Goal: Task Accomplishment & Management: Manage account settings

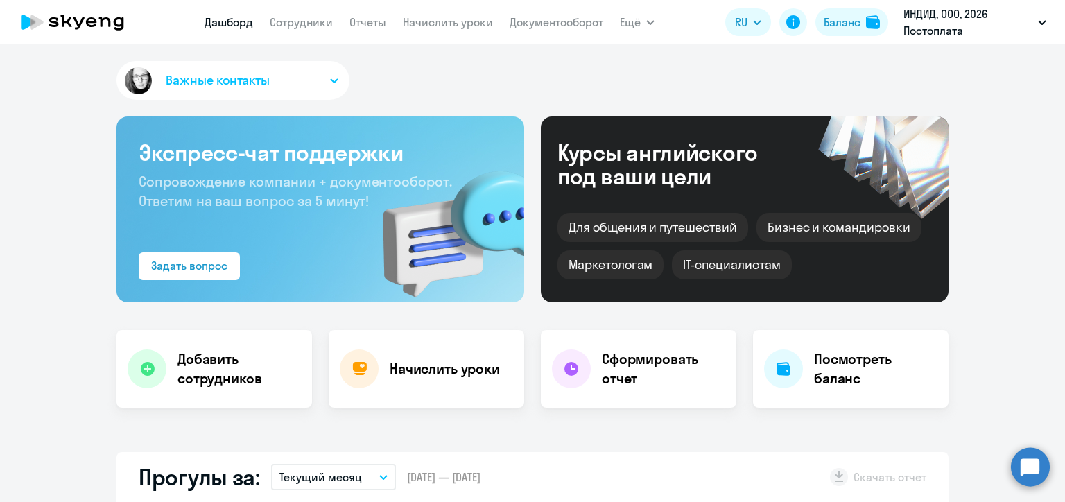
click at [424, 25] on link "Начислить уроки" at bounding box center [448, 22] width 90 height 14
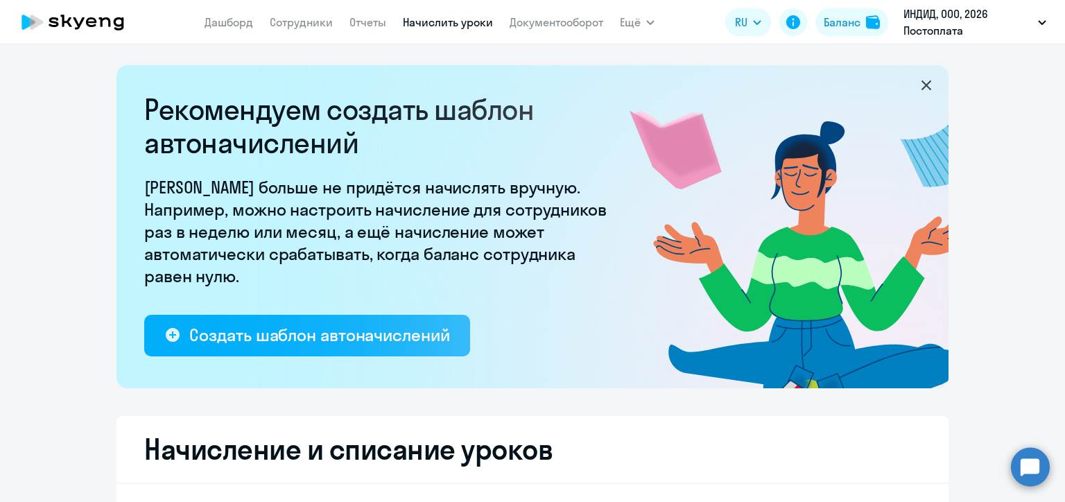
select select "10"
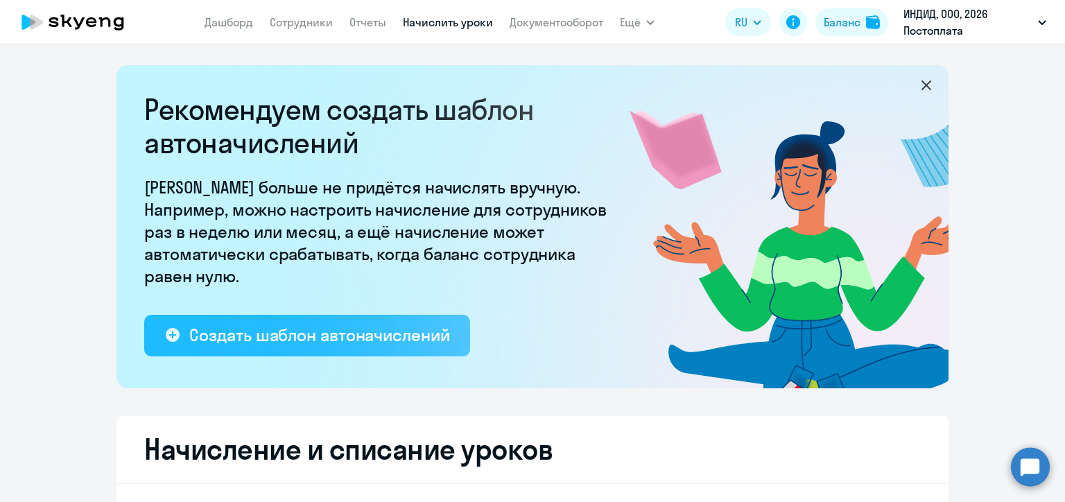
click at [291, 338] on div "Создать шаблон автоначислений" at bounding box center [319, 335] width 260 height 22
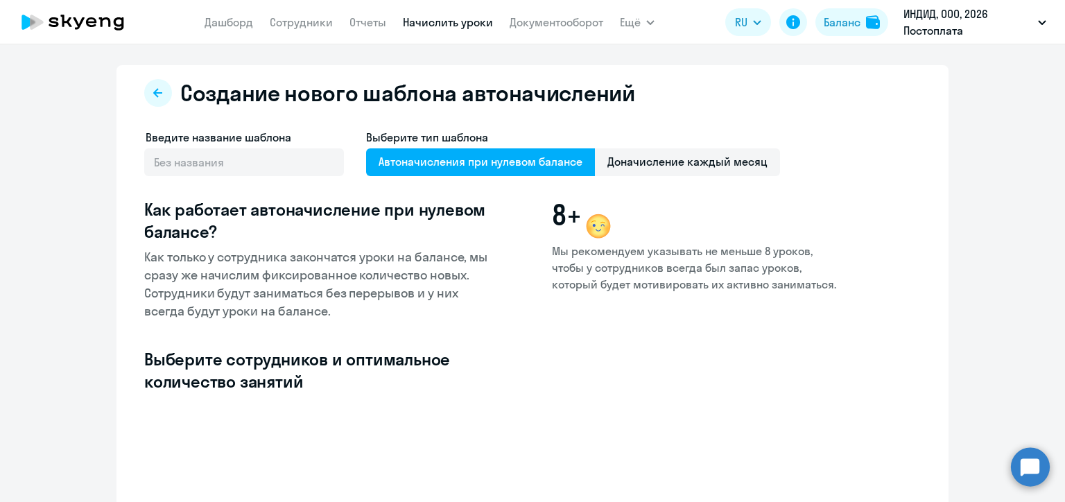
select select "10"
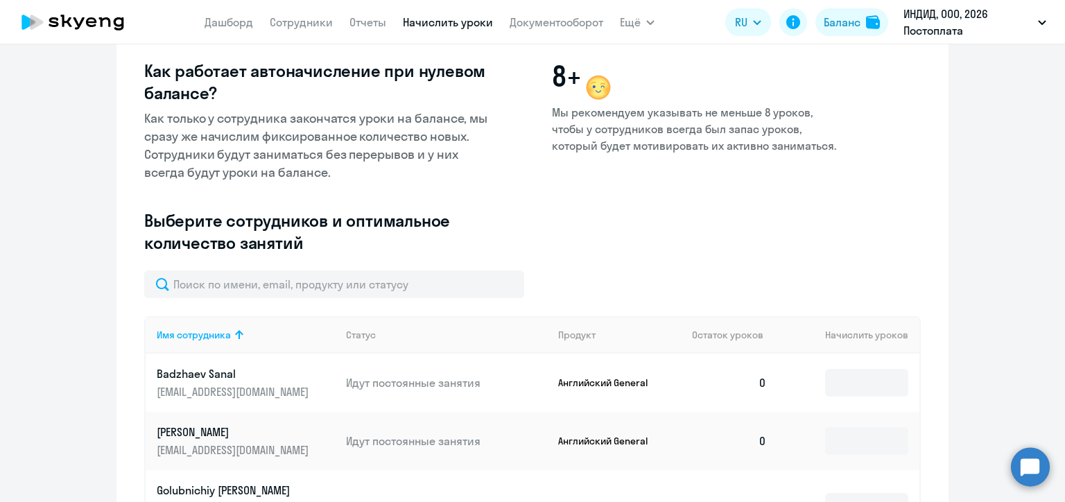
scroll to position [208, 0]
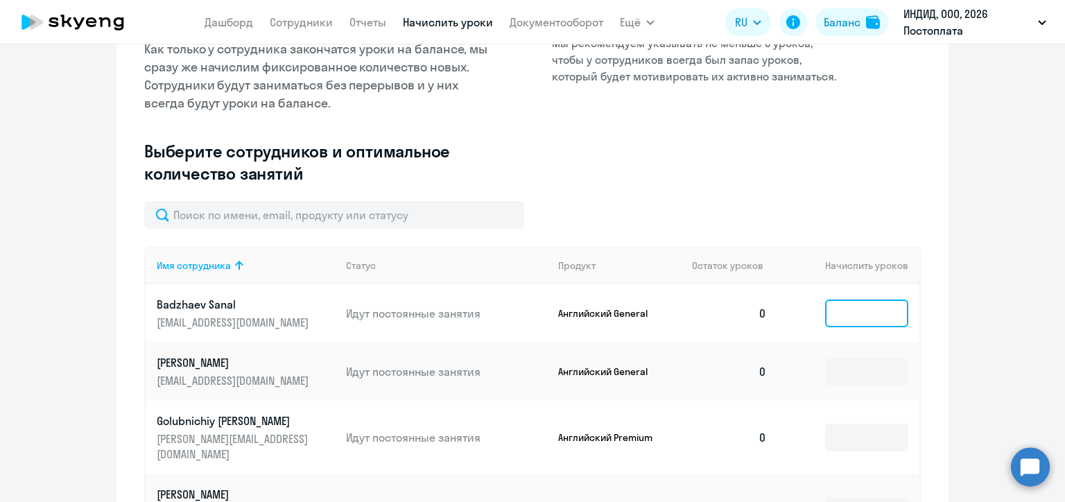
click at [844, 316] on input at bounding box center [866, 314] width 83 height 28
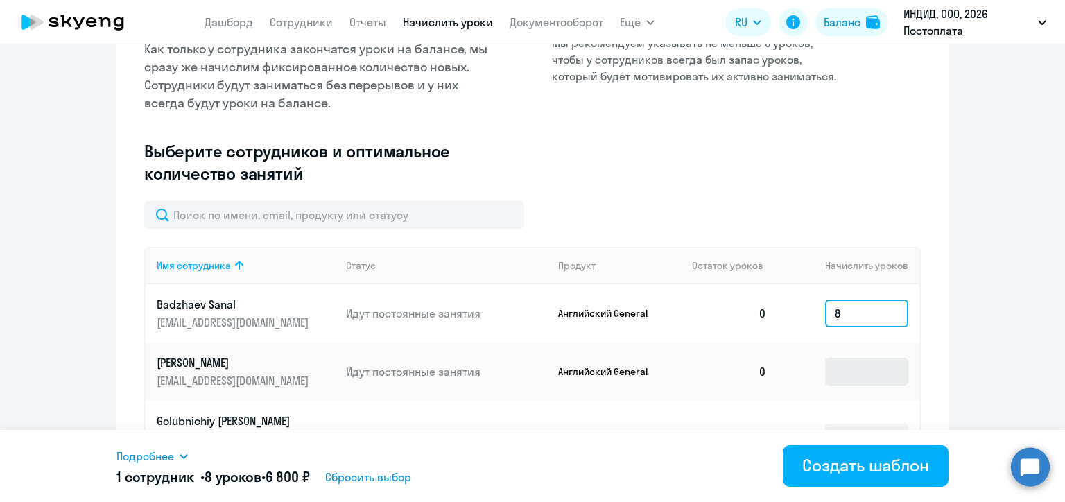
type input "8"
click at [840, 381] on input at bounding box center [866, 372] width 83 height 28
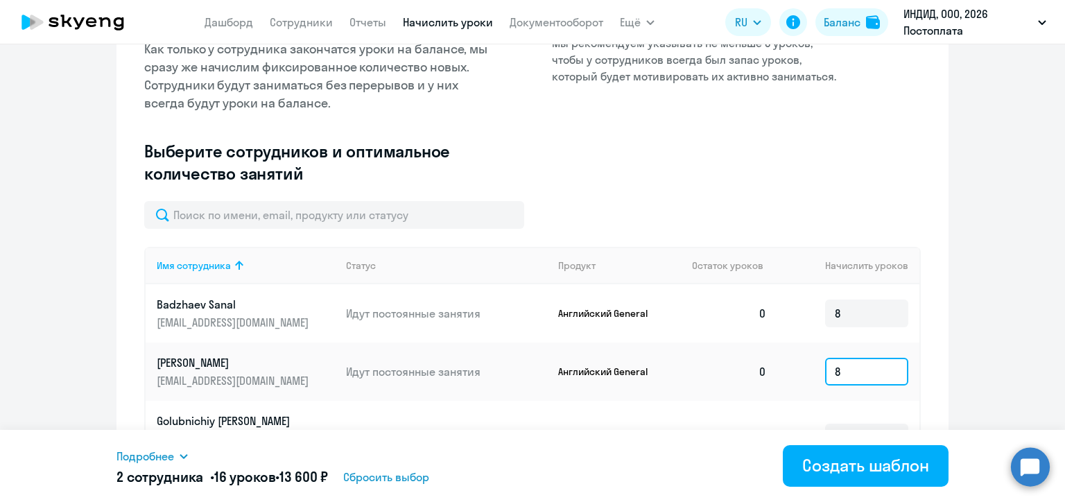
scroll to position [416, 0]
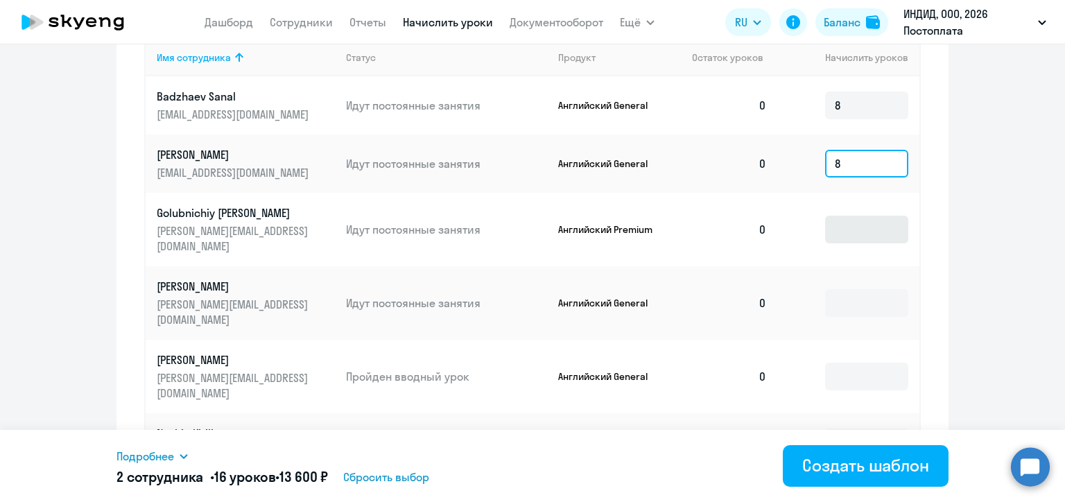
type input "8"
click at [865, 239] on input at bounding box center [866, 230] width 83 height 28
type input "8"
click at [847, 317] on input at bounding box center [866, 303] width 83 height 28
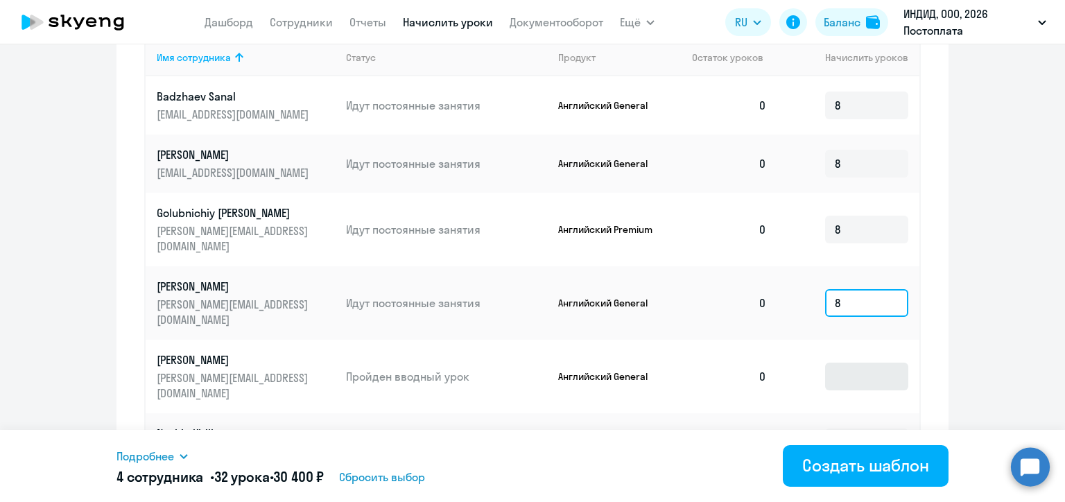
type input "8"
click at [852, 387] on input at bounding box center [866, 377] width 83 height 28
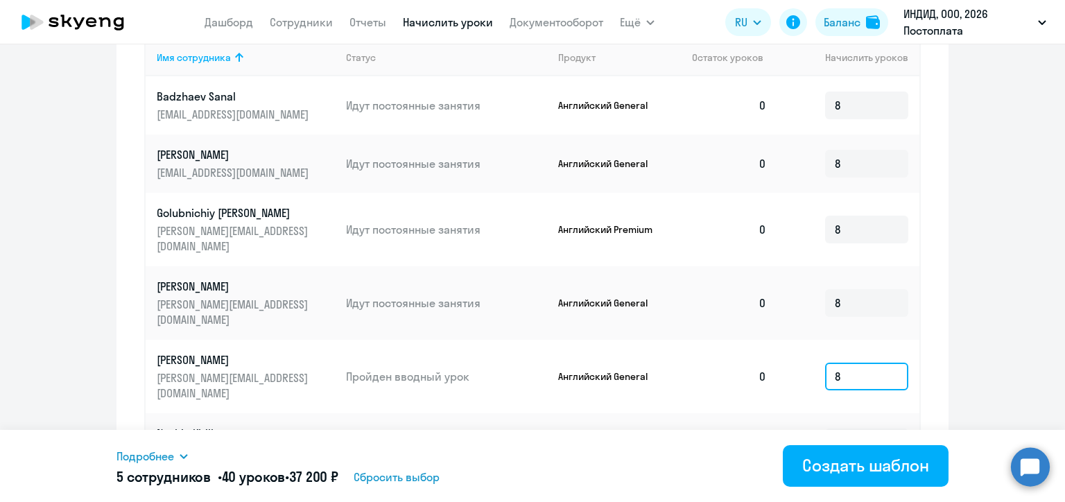
scroll to position [555, 0]
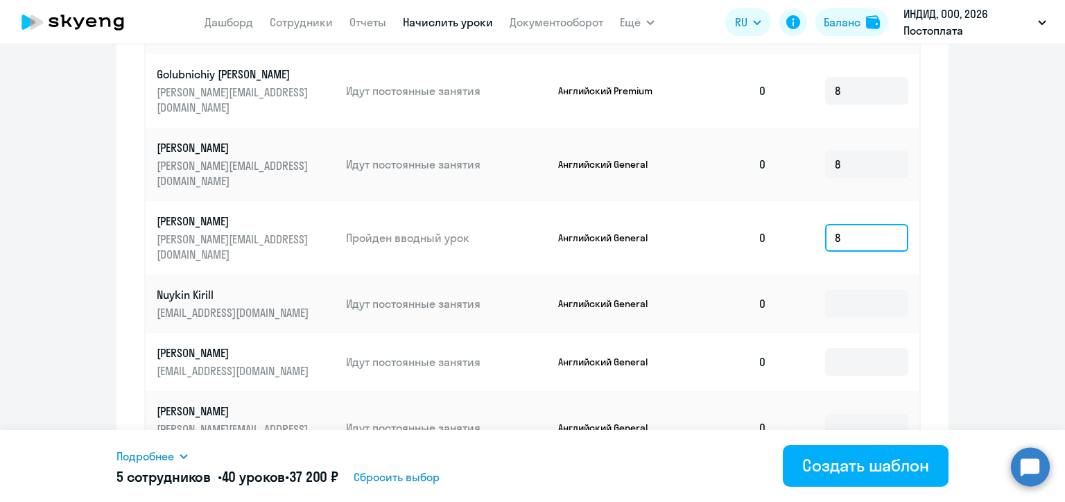
type input "8"
click at [850, 304] on td at bounding box center [848, 304] width 141 height 58
click at [852, 318] on input at bounding box center [866, 304] width 83 height 28
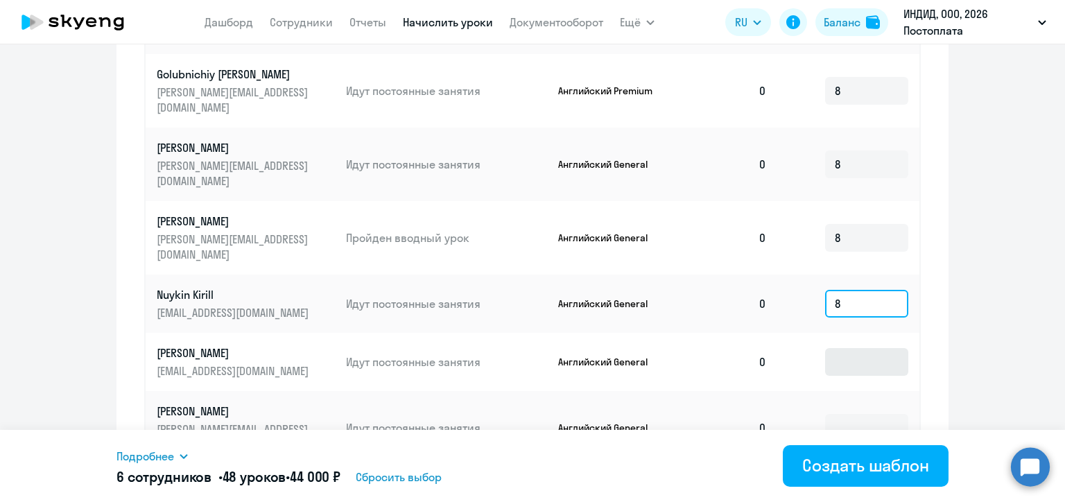
type input "8"
click at [847, 375] on input at bounding box center [866, 362] width 83 height 28
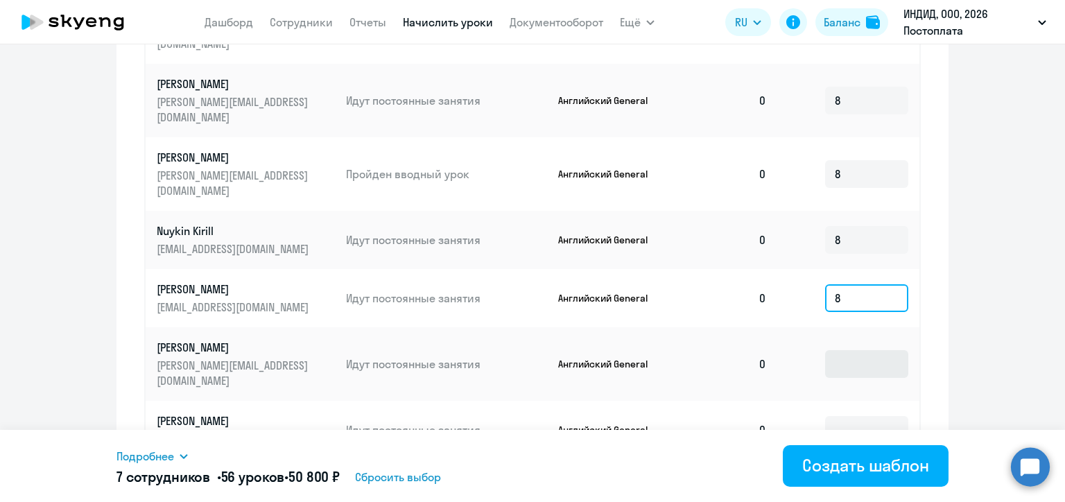
type input "8"
click at [845, 368] on input at bounding box center [866, 364] width 83 height 28
type input "8"
click at [843, 420] on input at bounding box center [866, 430] width 83 height 28
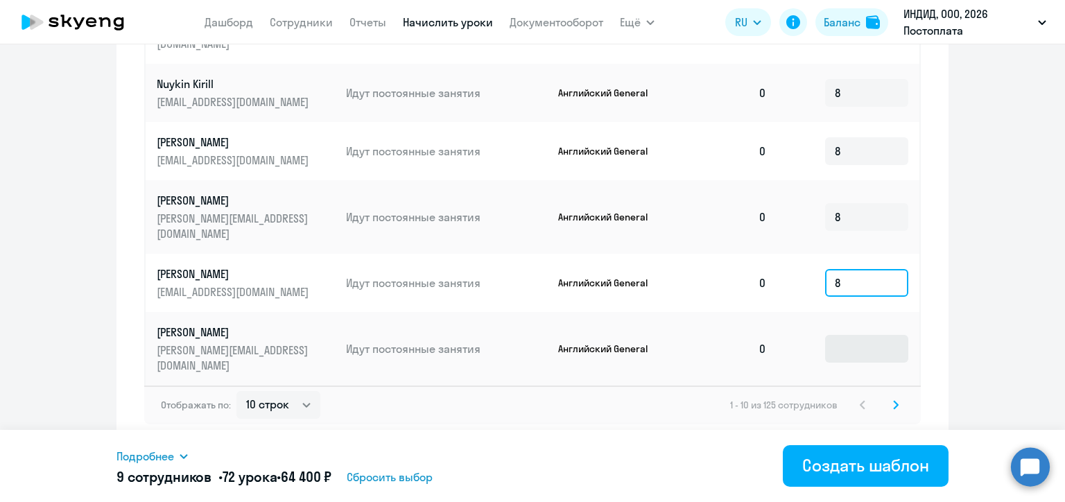
type input "8"
drag, startPoint x: 848, startPoint y: 355, endPoint x: 837, endPoint y: 350, distance: 12.4
click at [848, 355] on input at bounding box center [866, 349] width 83 height 28
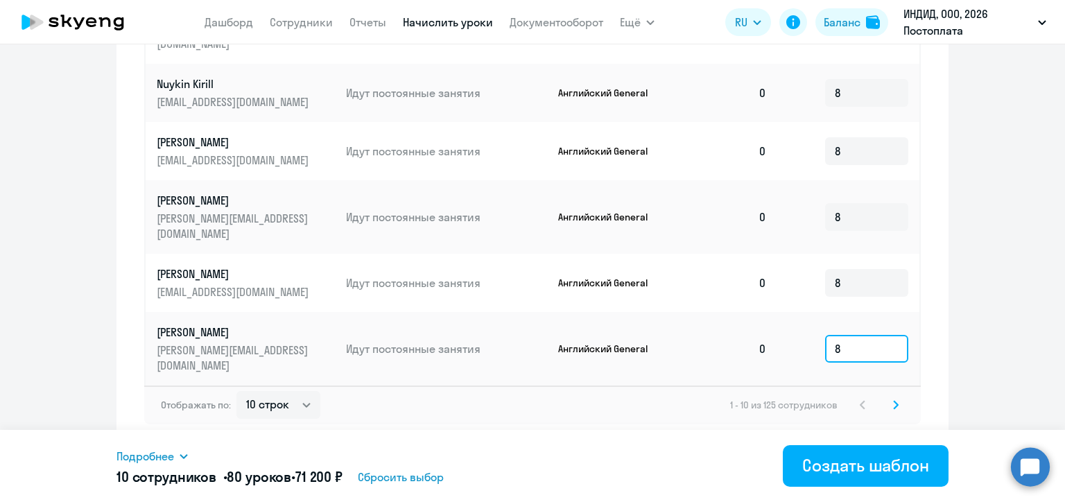
type input "8"
click at [893, 401] on icon at bounding box center [896, 405] width 6 height 10
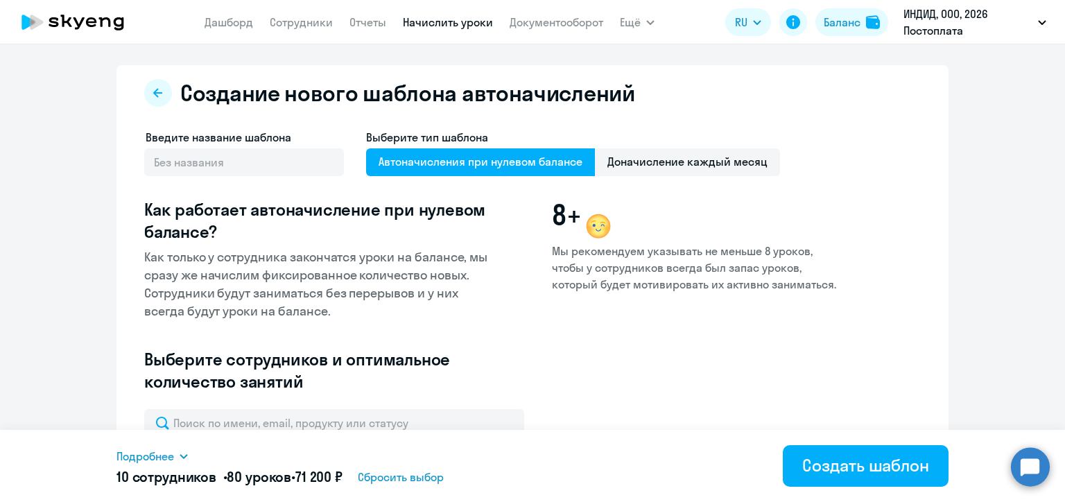
scroll to position [208, 0]
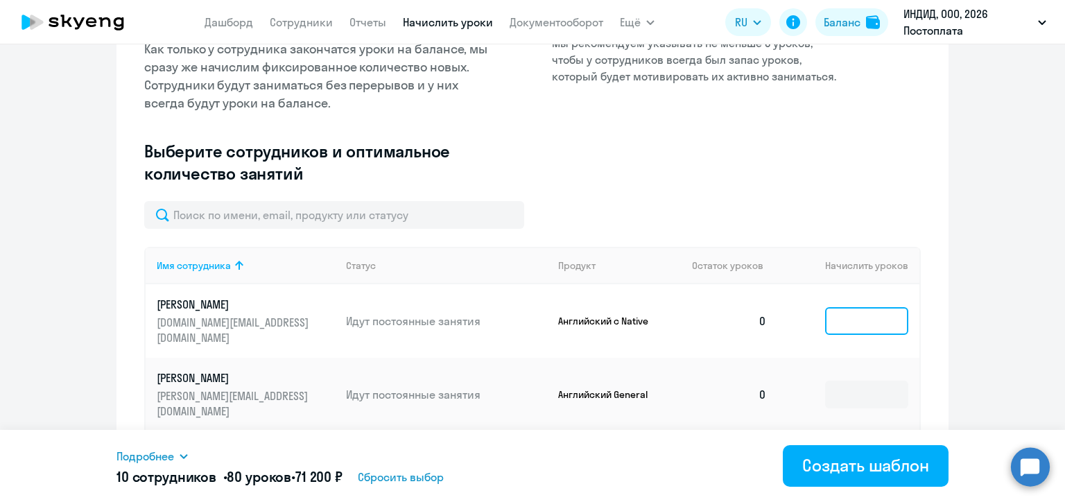
click at [857, 316] on input at bounding box center [866, 321] width 83 height 28
type input "8"
click at [826, 381] on input at bounding box center [866, 395] width 83 height 28
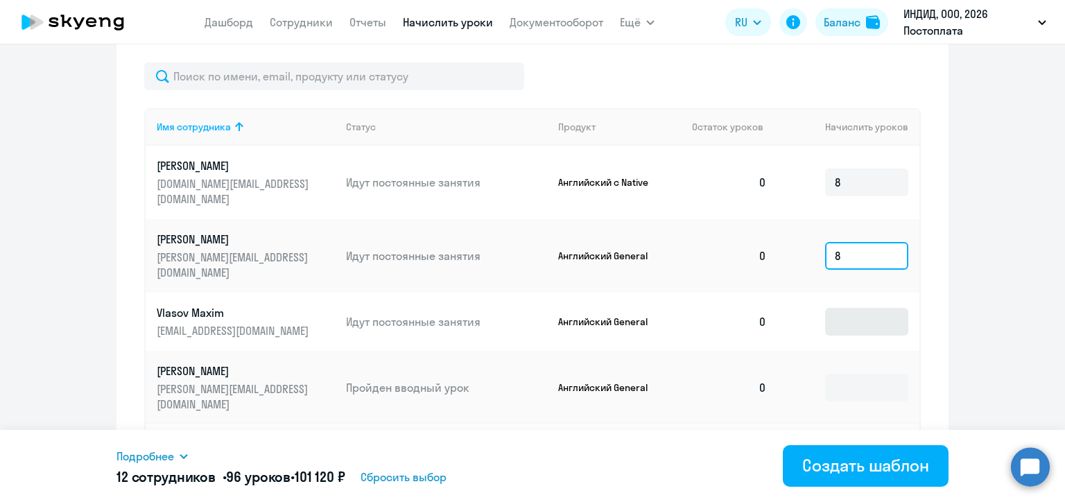
type input "8"
click at [846, 308] on input at bounding box center [866, 322] width 83 height 28
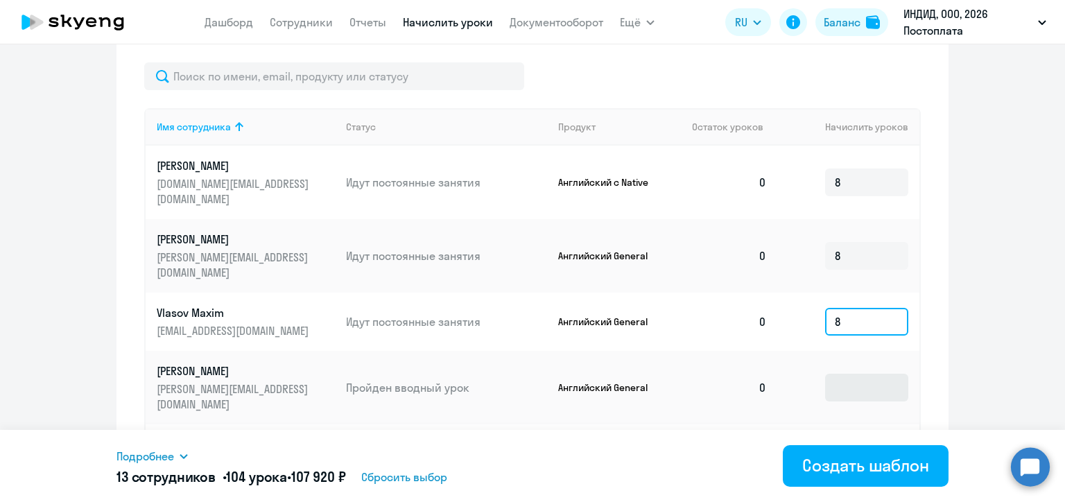
type input "8"
click at [846, 374] on input at bounding box center [866, 388] width 83 height 28
type input "8"
click at [836, 440] on input at bounding box center [866, 454] width 83 height 28
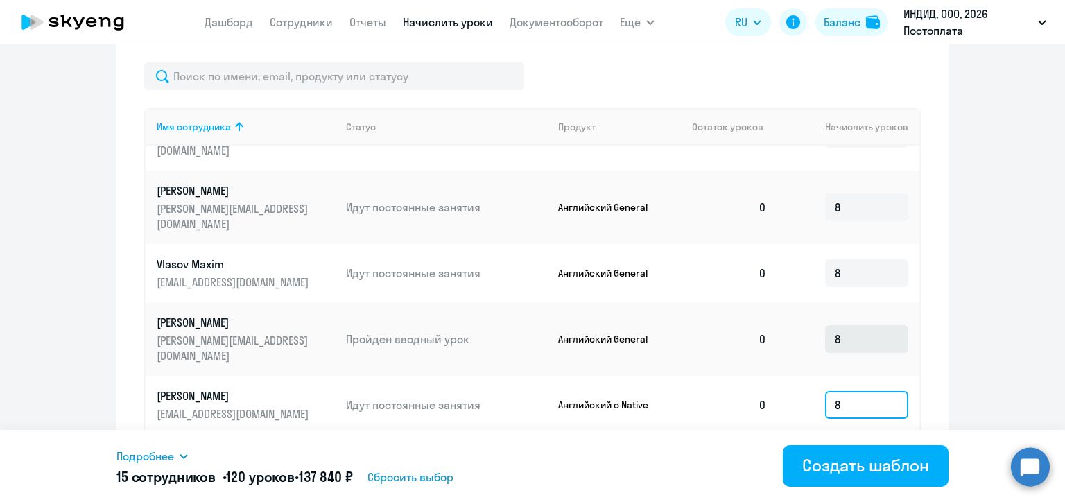
scroll to position [485, 0]
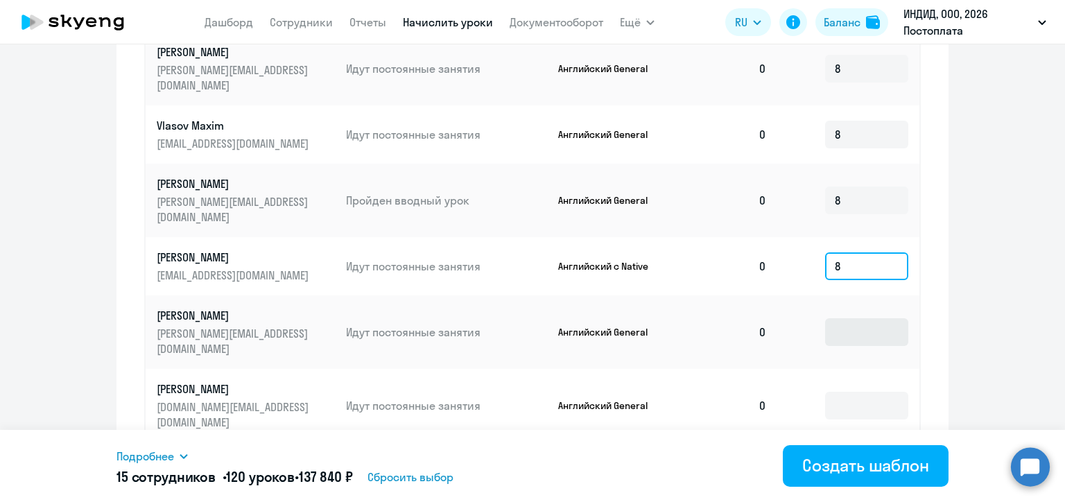
type input "8"
click at [827, 318] on input at bounding box center [866, 332] width 83 height 28
type input "8"
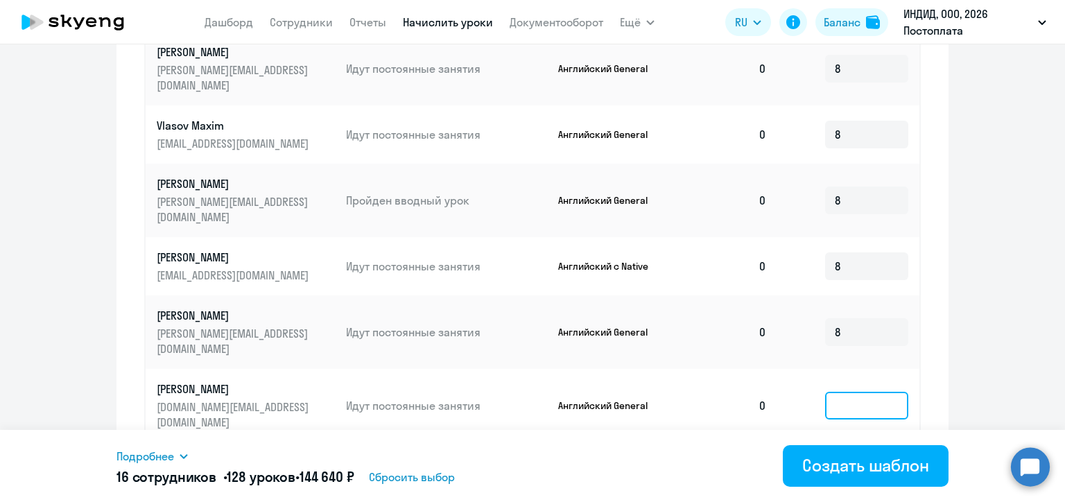
click at [838, 392] on input at bounding box center [866, 406] width 83 height 28
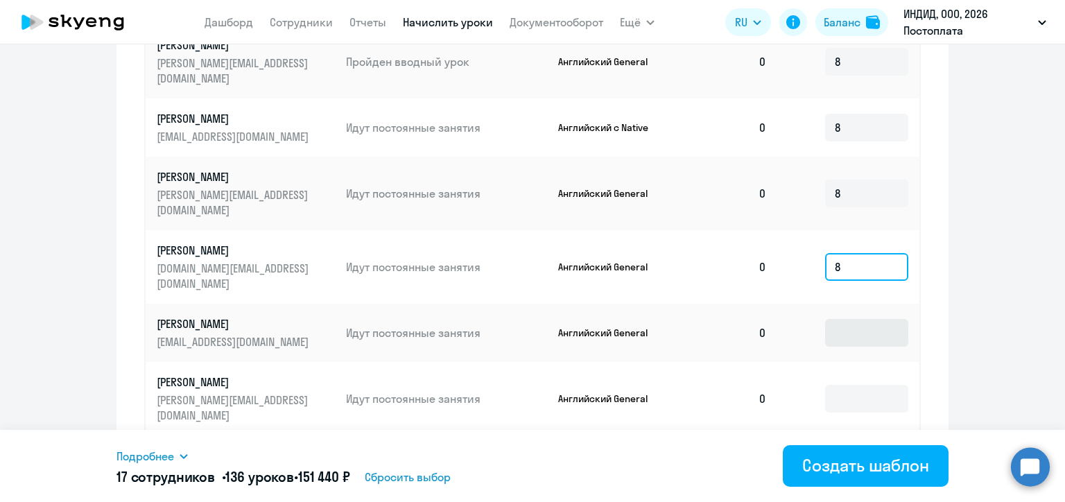
type input "8"
click at [845, 319] on input at bounding box center [866, 333] width 83 height 28
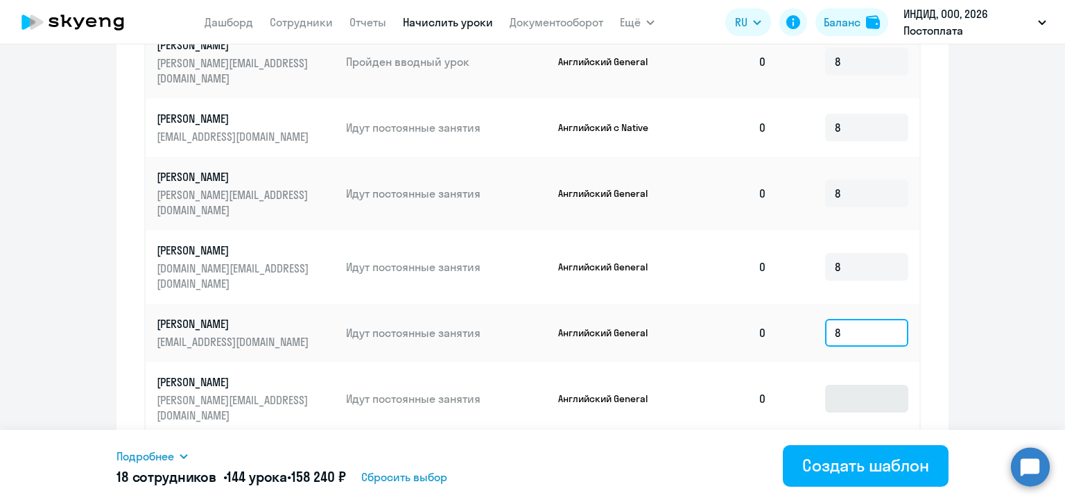
type input "8"
click at [846, 385] on input at bounding box center [866, 399] width 83 height 28
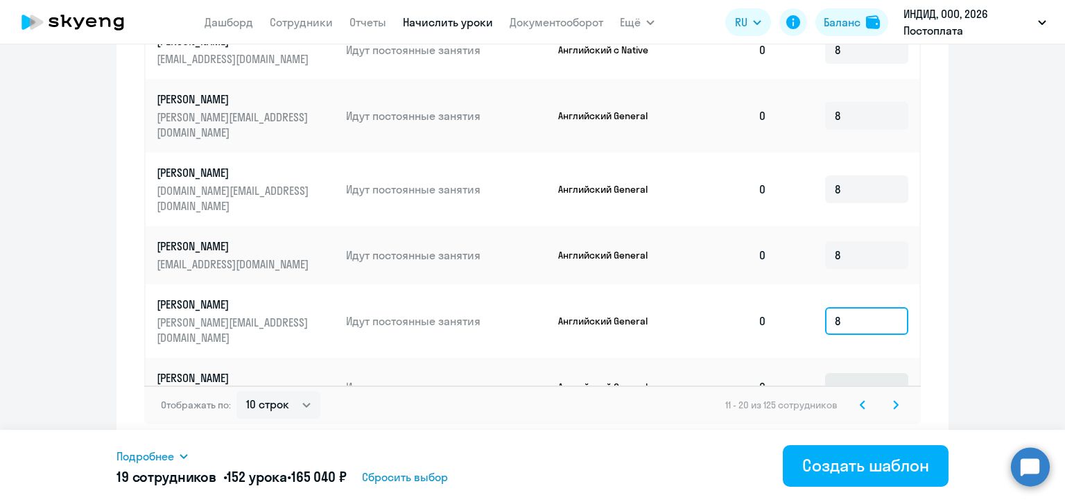
type input "8"
click at [843, 373] on input at bounding box center [866, 387] width 83 height 28
type input "8"
click at [294, 397] on select "10 строк 30 строк 50 строк" at bounding box center [278, 405] width 84 height 28
select select "50"
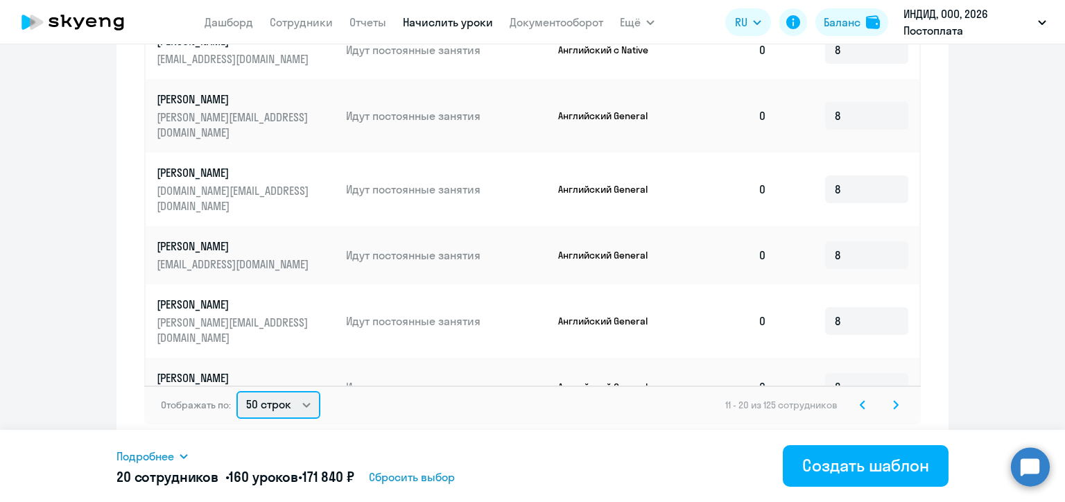
click at [236, 391] on select "10 строк 30 строк 50 строк" at bounding box center [278, 405] width 84 height 28
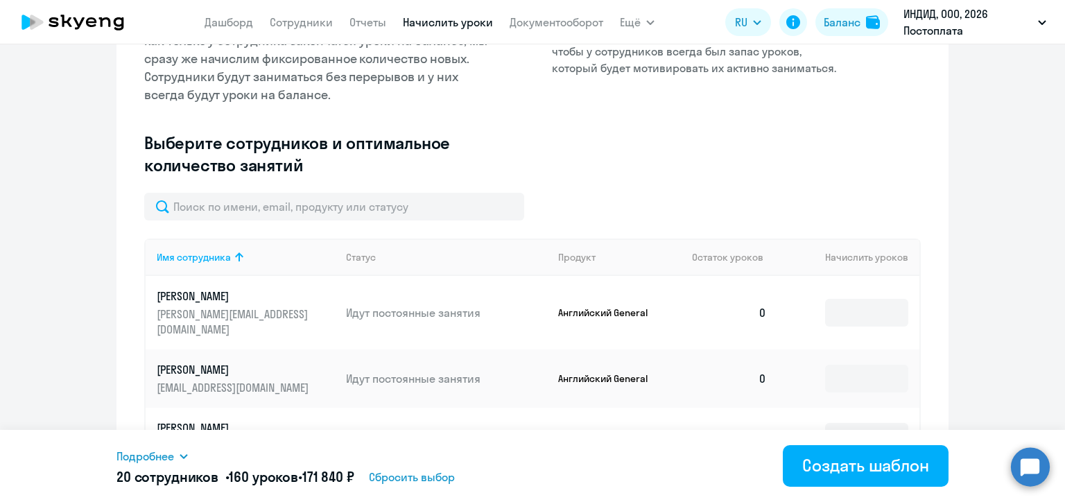
scroll to position [355, 0]
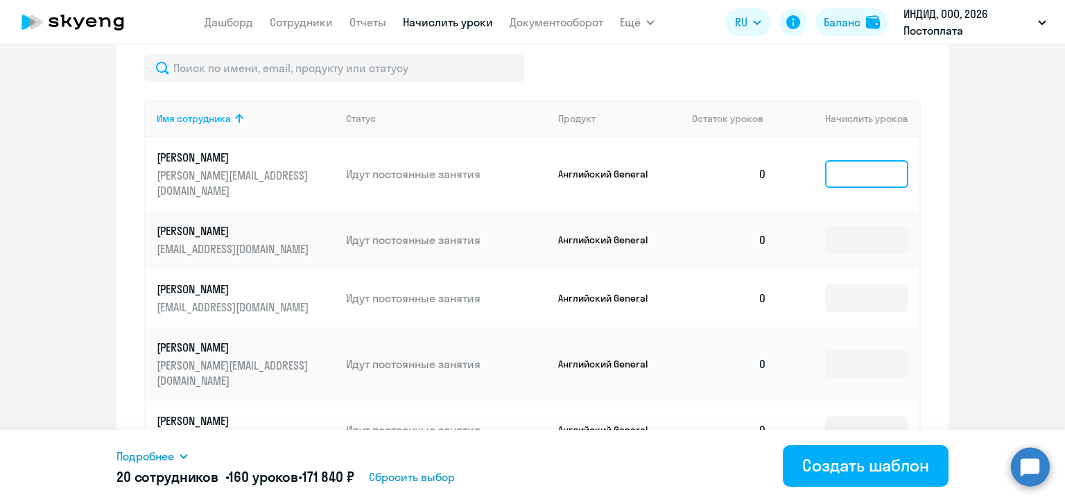
click at [852, 169] on input at bounding box center [866, 174] width 83 height 28
type input "8"
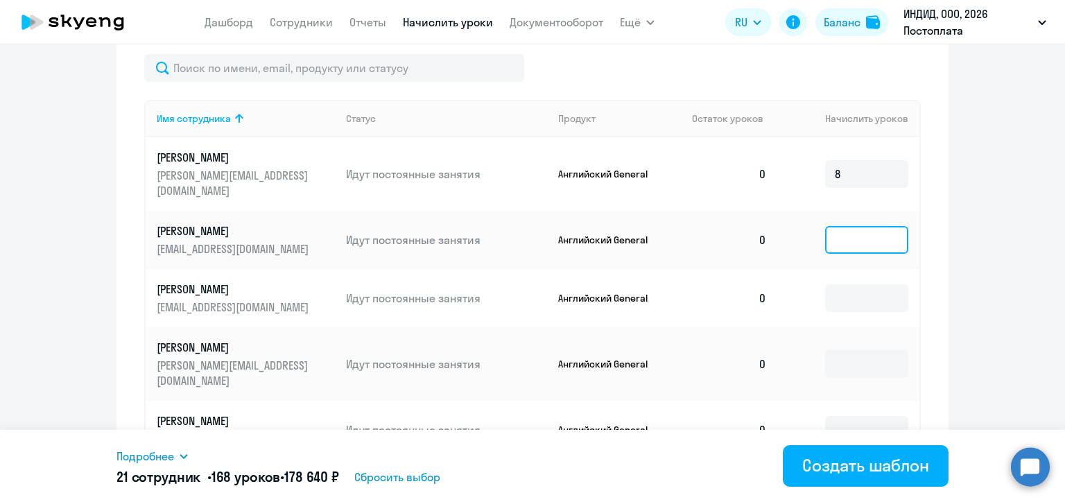
click at [840, 230] on input at bounding box center [866, 240] width 83 height 28
type input "8"
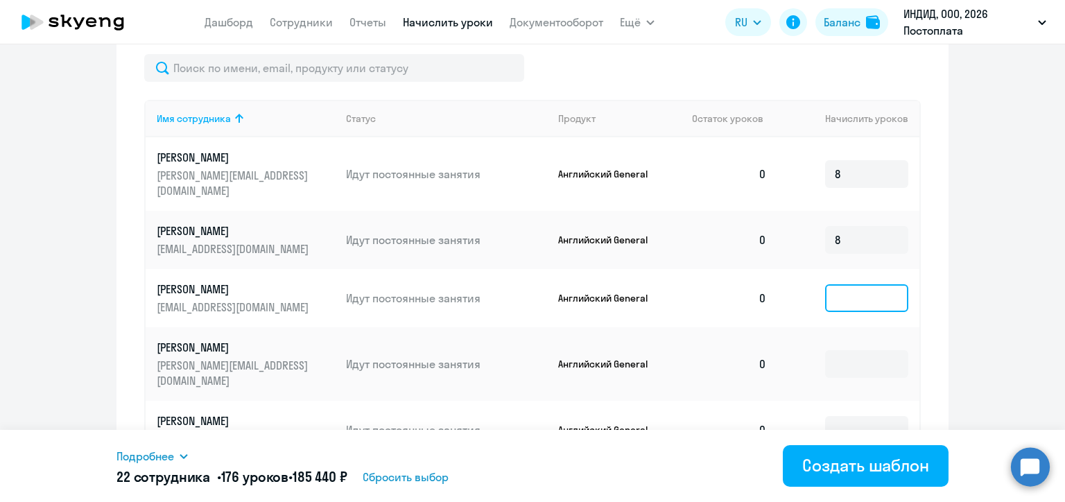
click at [843, 295] on input at bounding box center [866, 298] width 83 height 28
type input "8"
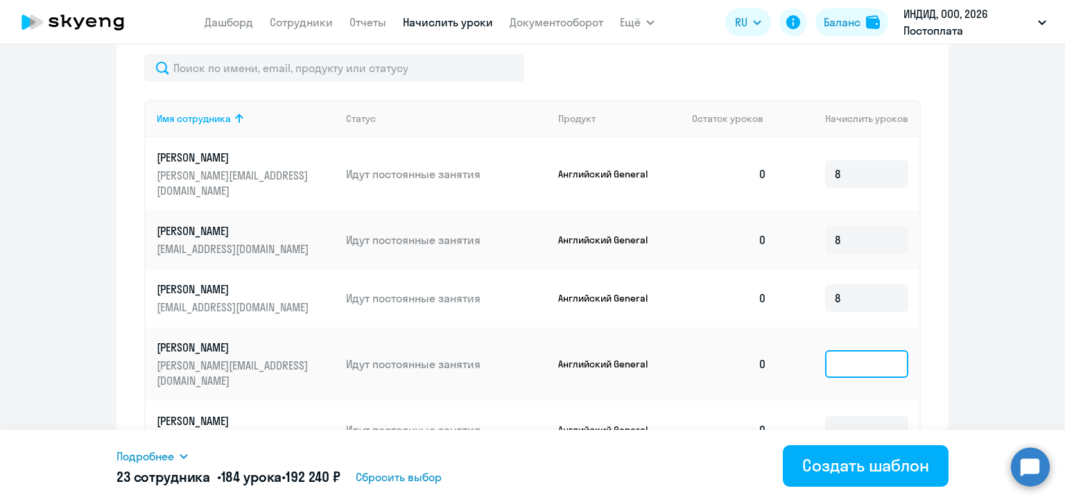
click at [848, 361] on input at bounding box center [866, 364] width 83 height 28
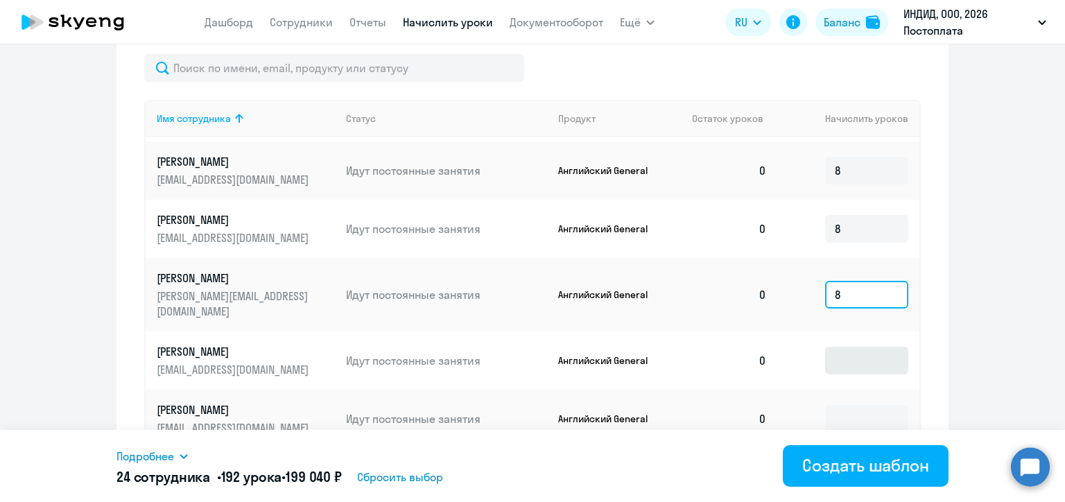
type input "8"
click at [852, 370] on input at bounding box center [866, 361] width 83 height 28
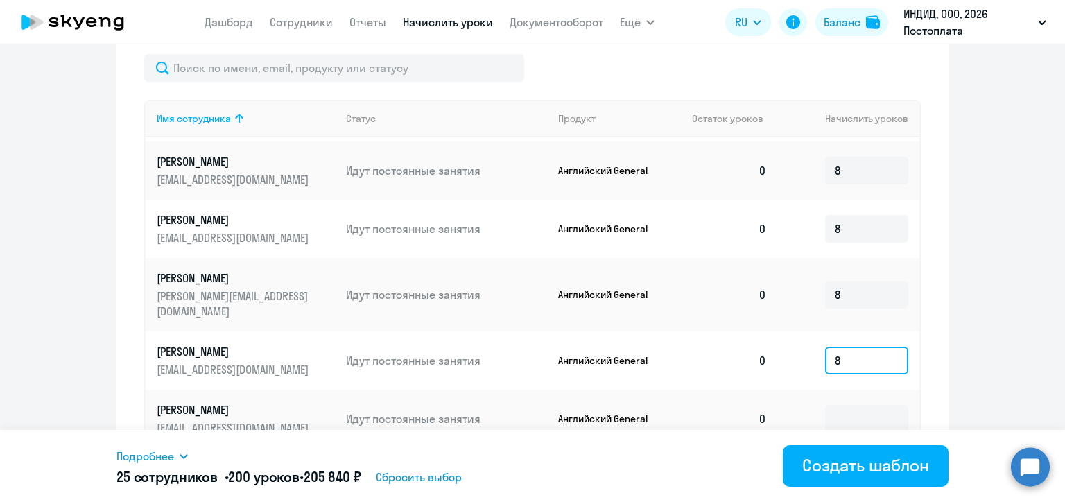
scroll to position [208, 0]
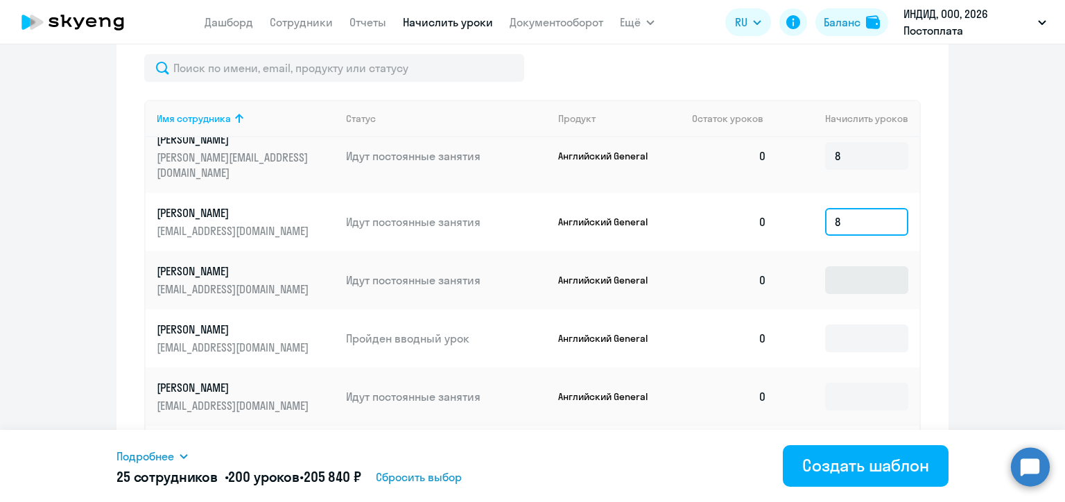
type input "8"
click at [848, 294] on input at bounding box center [866, 280] width 83 height 28
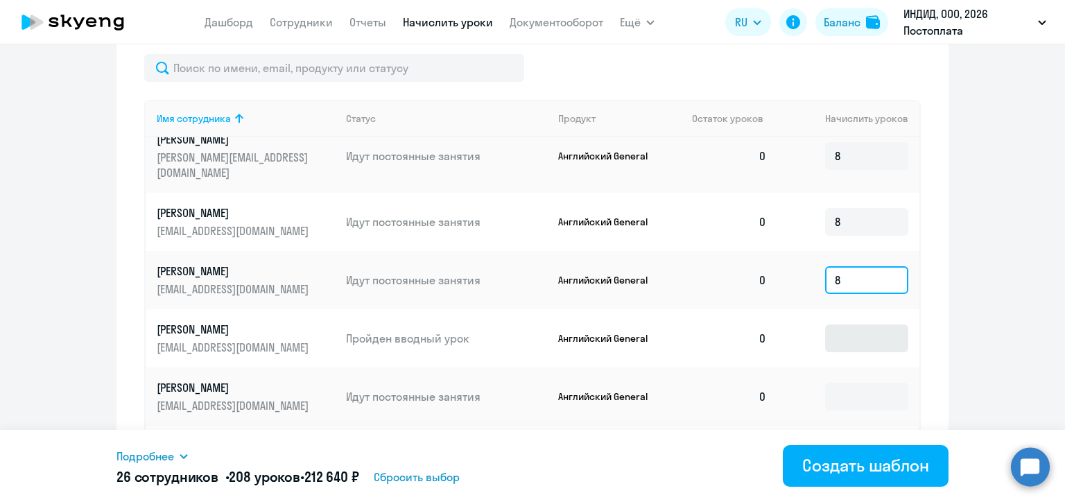
type input "8"
click at [852, 352] on input at bounding box center [866, 339] width 83 height 28
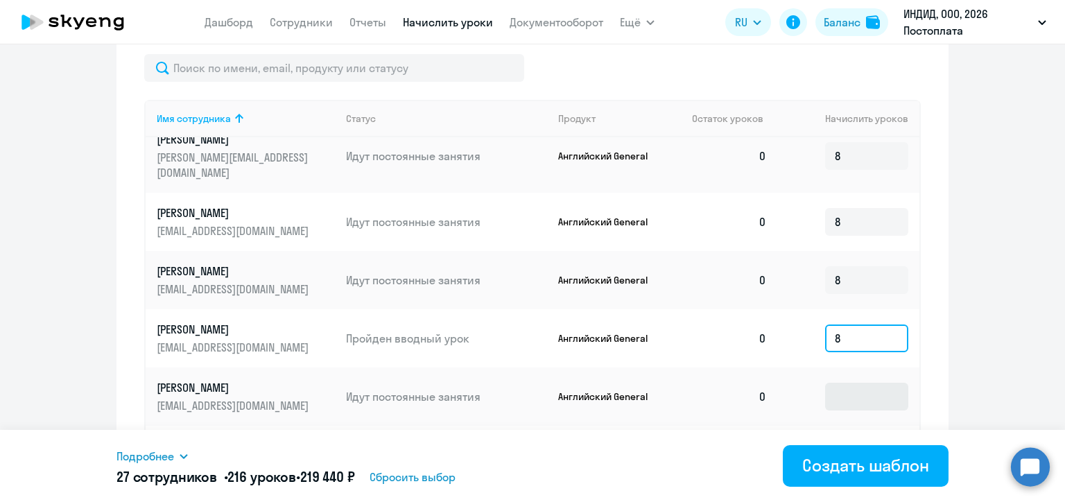
type input "8"
click at [849, 409] on input at bounding box center [866, 397] width 83 height 28
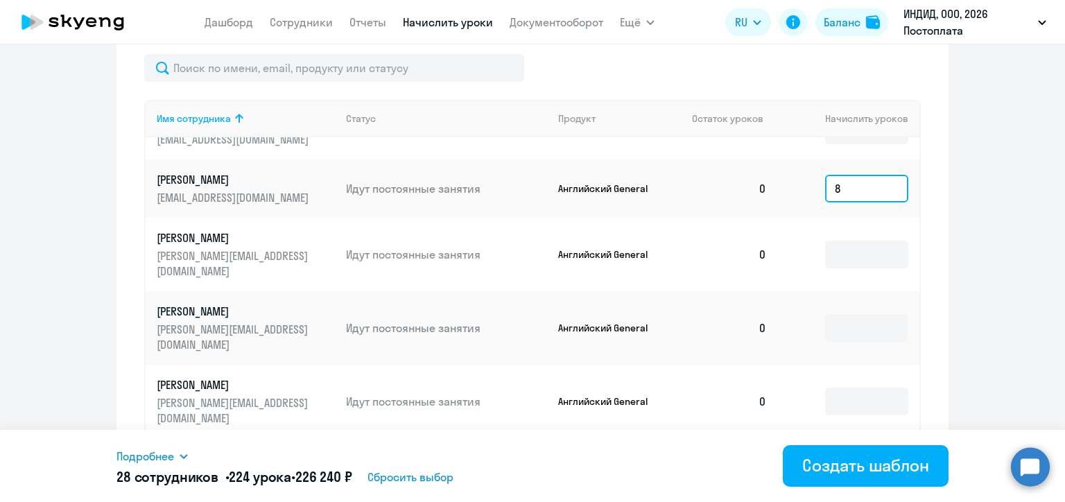
scroll to position [485, 0]
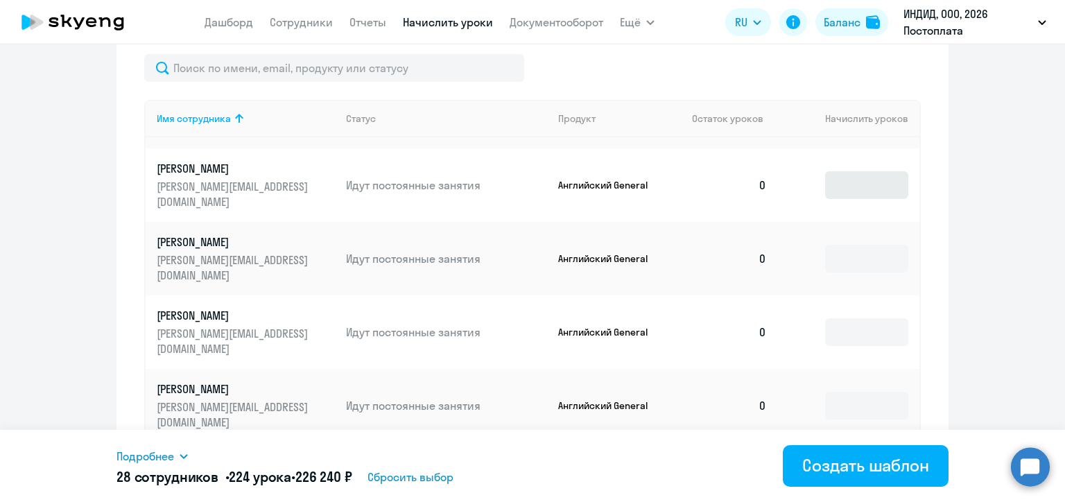
type input "8"
click at [833, 199] on input at bounding box center [866, 185] width 83 height 28
type input "8"
click at [856, 273] on input at bounding box center [866, 259] width 83 height 28
type input "8"
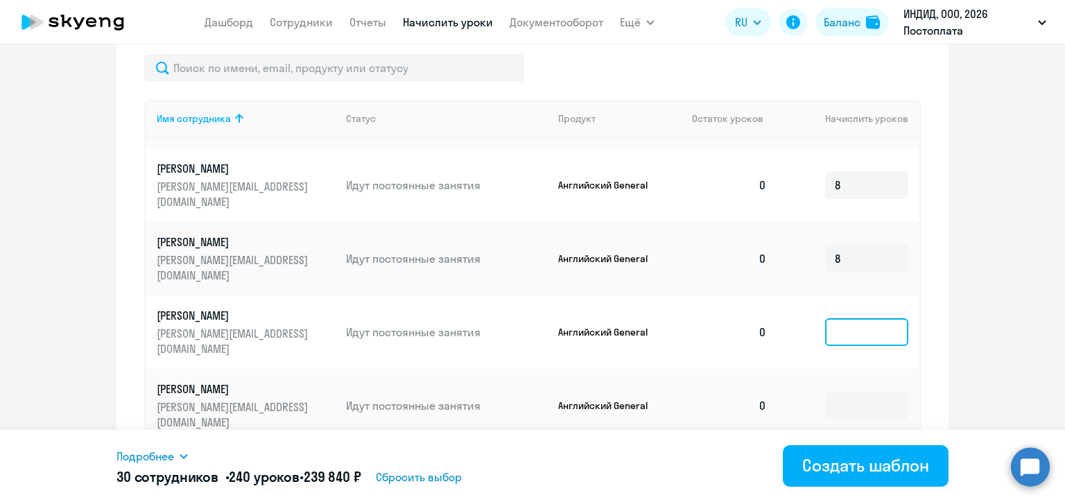
click at [854, 346] on input at bounding box center [866, 332] width 83 height 28
type input "8"
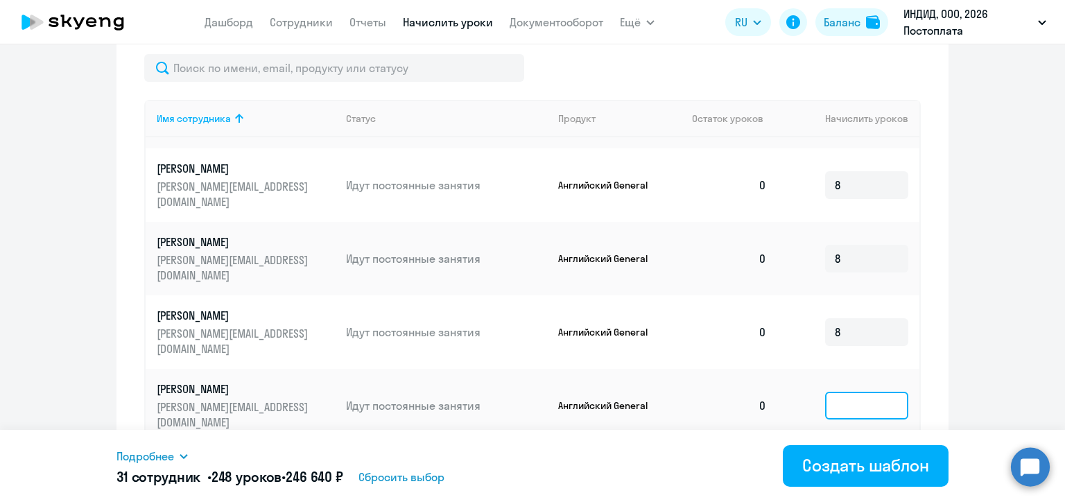
click at [843, 403] on input at bounding box center [866, 406] width 83 height 28
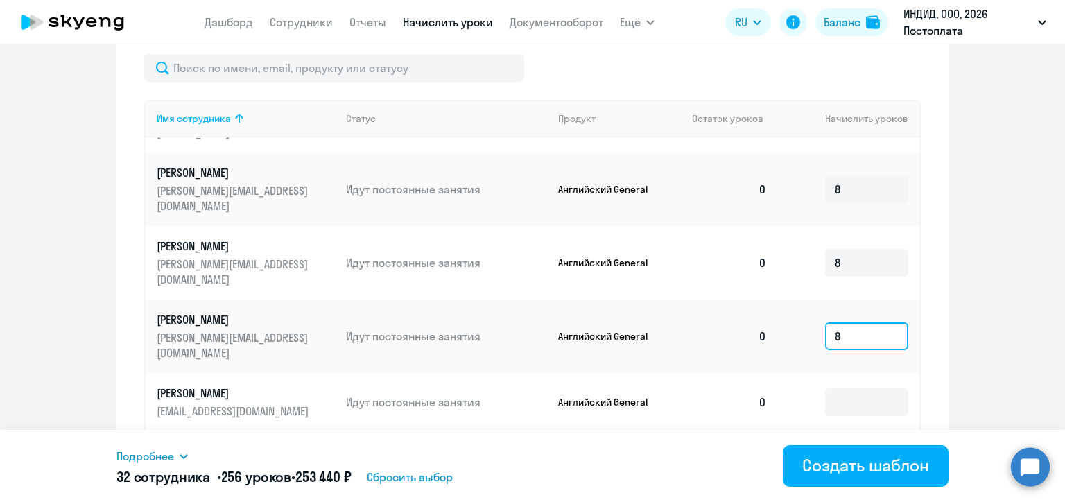
scroll to position [624, 0]
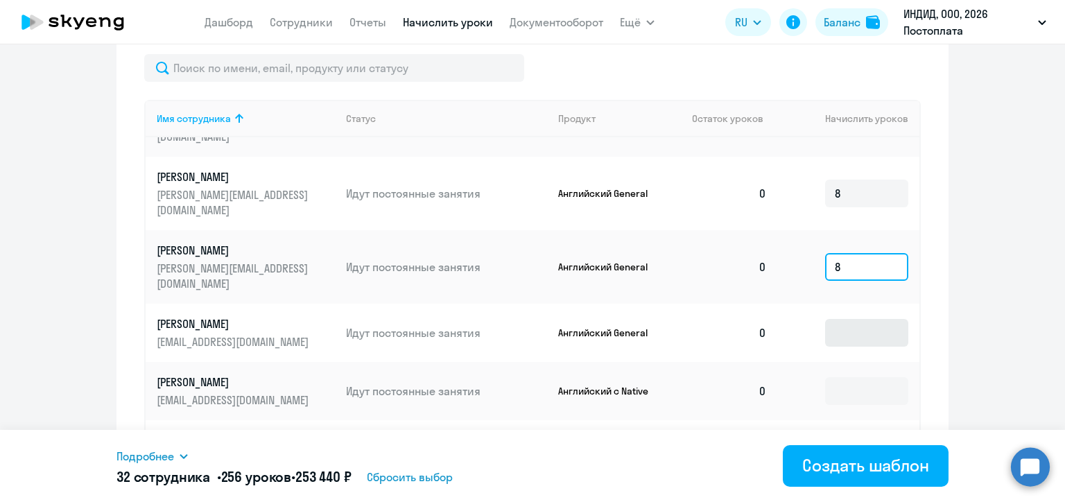
type input "8"
click at [841, 343] on input at bounding box center [866, 333] width 83 height 28
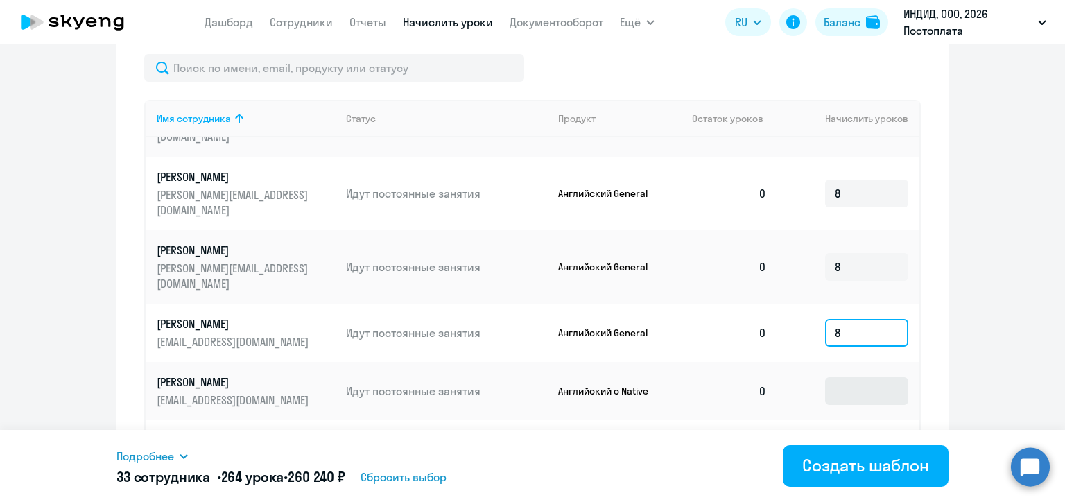
type input "8"
click at [846, 405] on input at bounding box center [866, 391] width 83 height 28
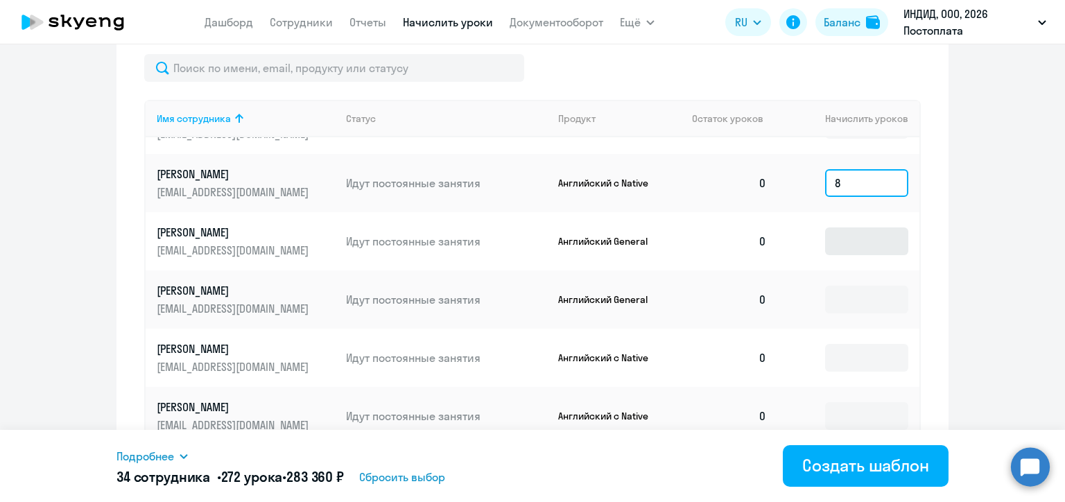
type input "8"
click at [834, 255] on input at bounding box center [866, 241] width 83 height 28
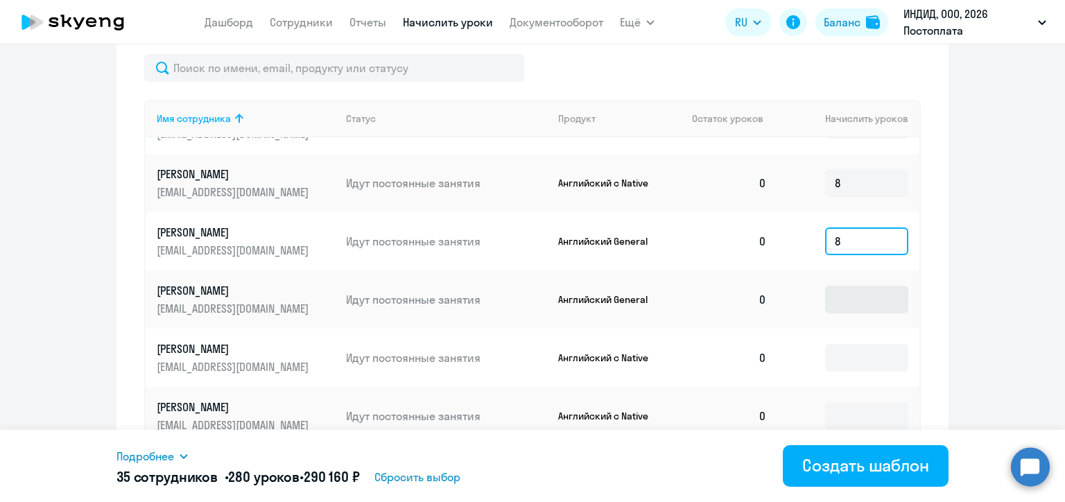
type input "8"
click at [843, 313] on input at bounding box center [866, 300] width 83 height 28
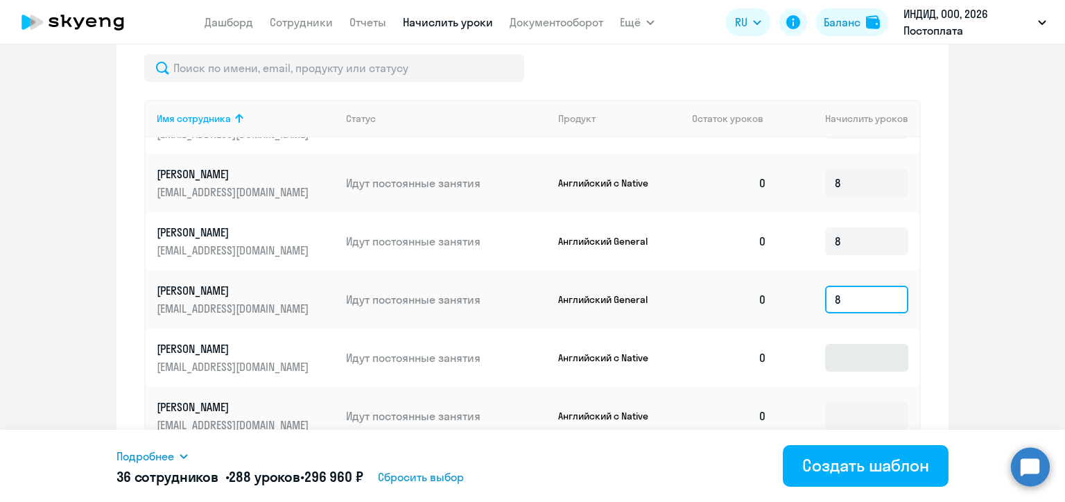
type input "8"
click at [842, 372] on input at bounding box center [866, 358] width 83 height 28
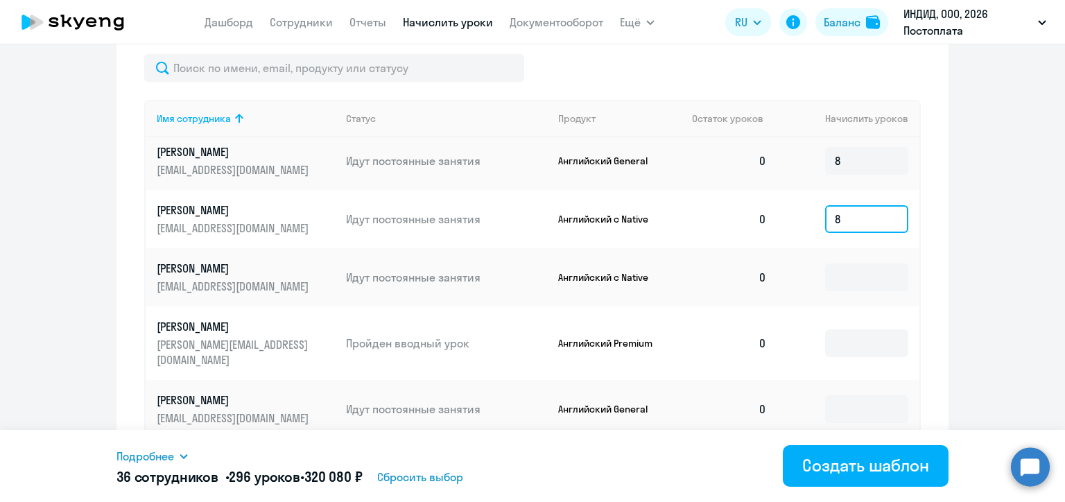
scroll to position [1040, 0]
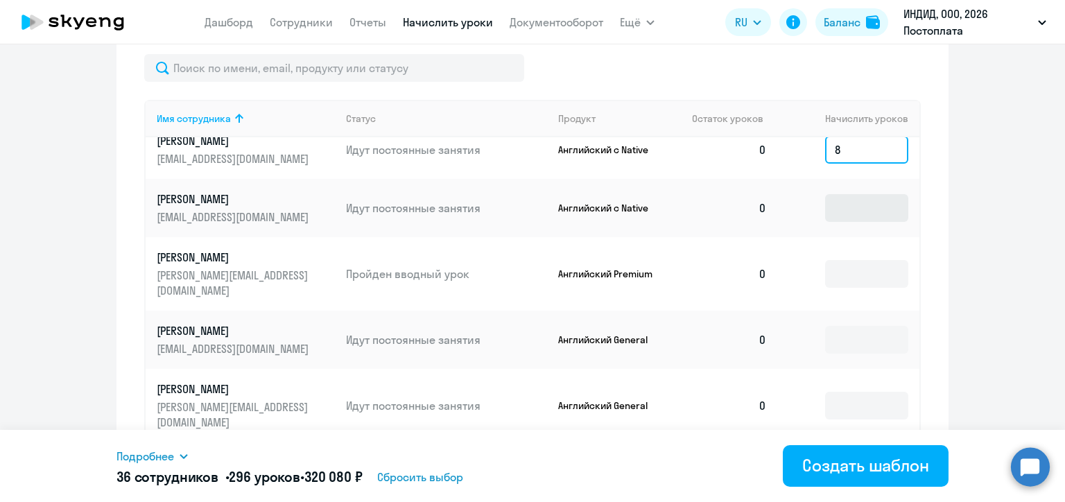
type input "8"
click at [847, 222] on input at bounding box center [866, 208] width 83 height 28
type input "8"
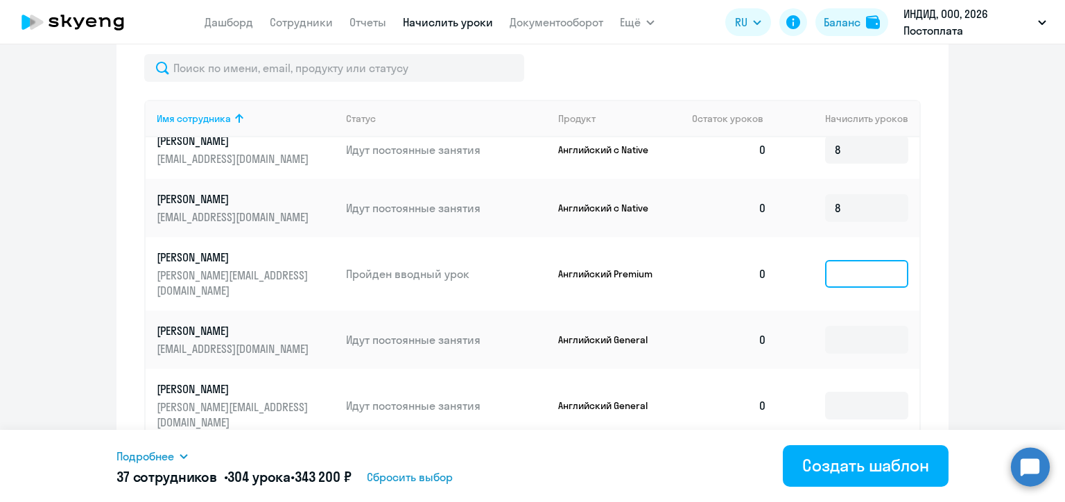
click at [849, 288] on input at bounding box center [866, 274] width 83 height 28
type input "8"
click at [836, 354] on input at bounding box center [866, 340] width 83 height 28
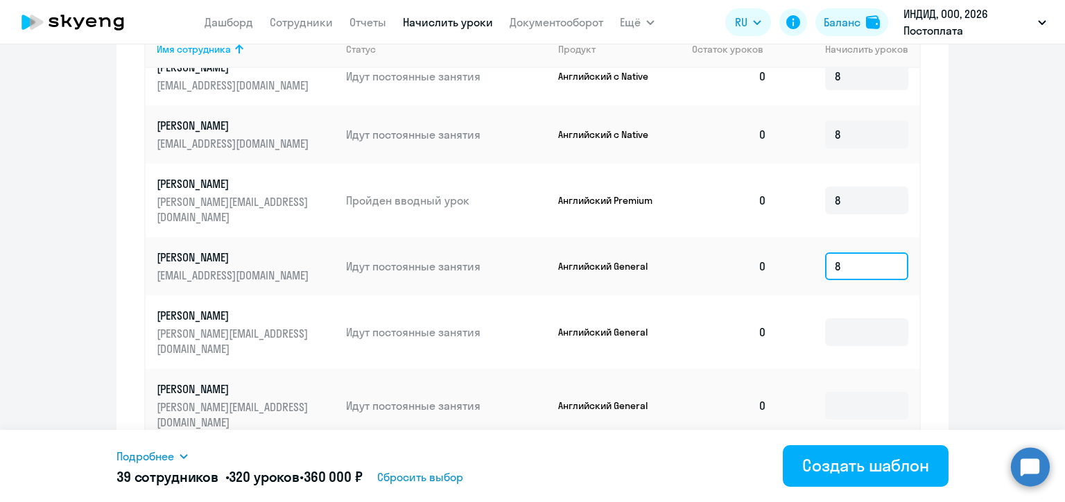
scroll to position [494, 0]
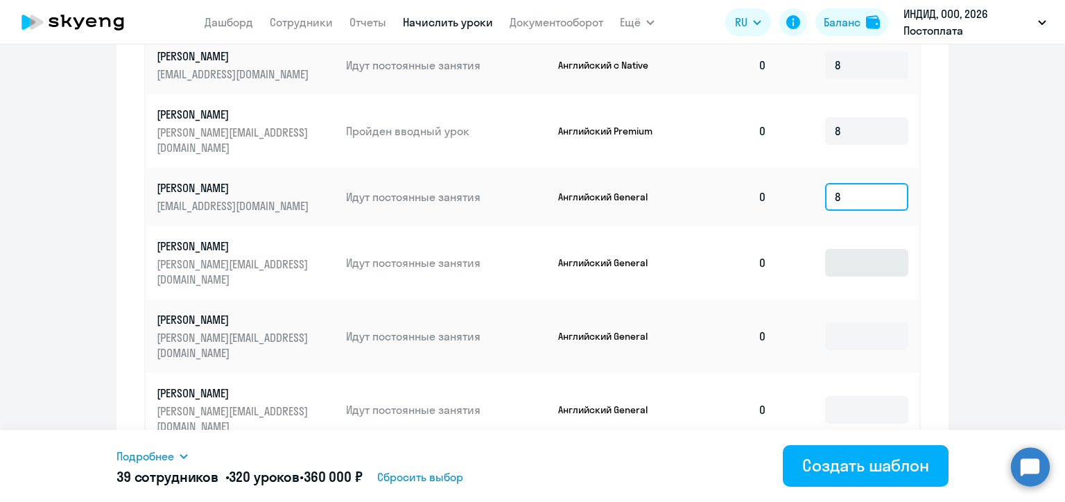
type input "8"
click at [829, 277] on input at bounding box center [866, 263] width 83 height 28
type input "8"
click at [854, 350] on input at bounding box center [866, 336] width 83 height 28
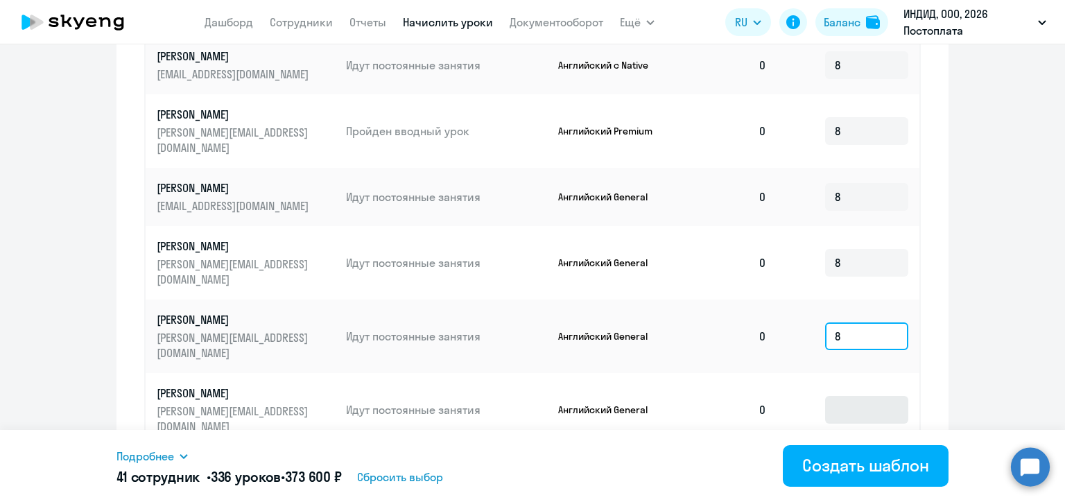
type input "8"
click at [853, 424] on input at bounding box center [866, 410] width 83 height 28
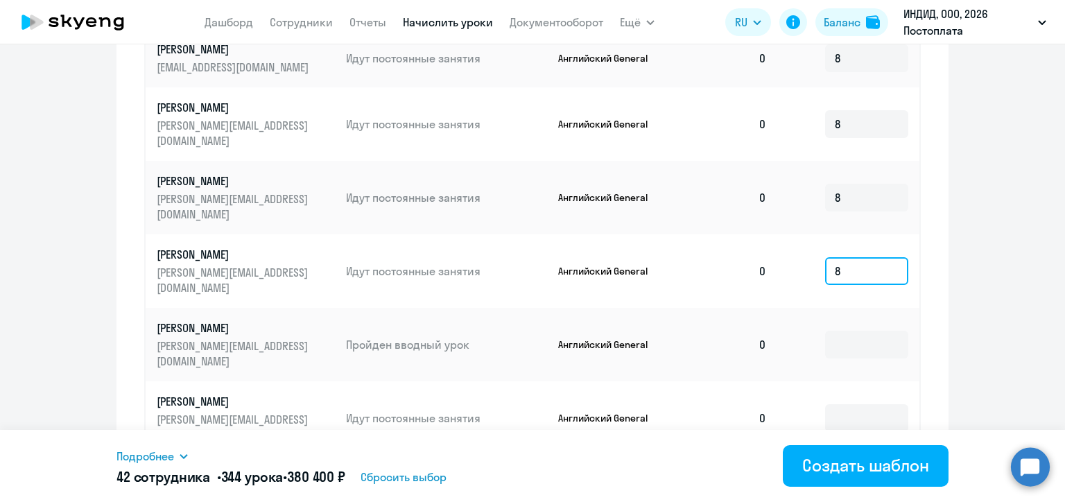
scroll to position [702, 0]
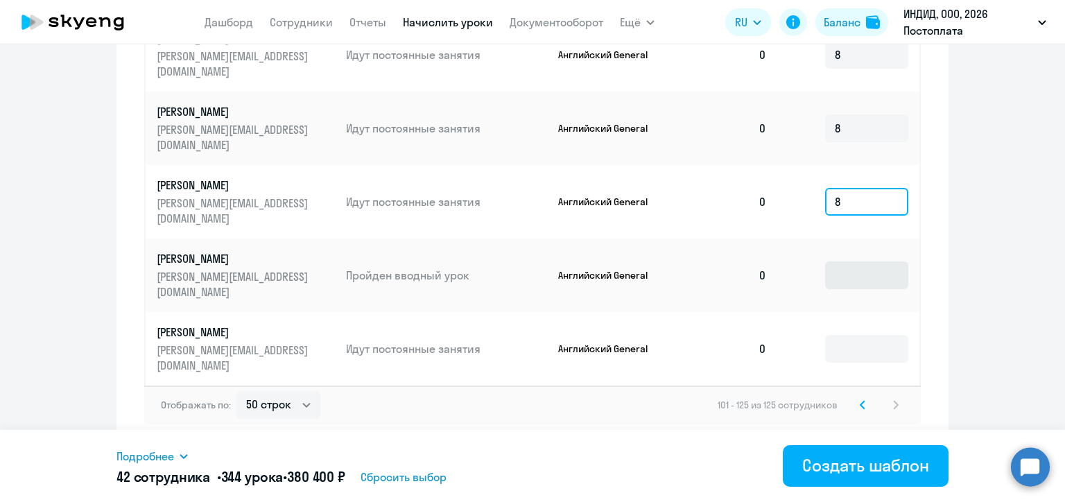
type input "8"
click at [850, 289] on input at bounding box center [866, 275] width 83 height 28
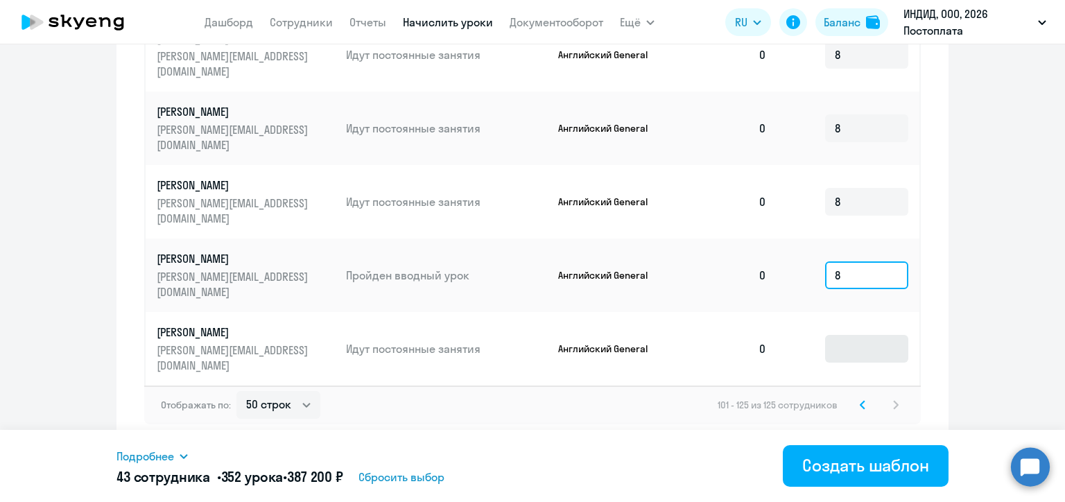
type input "8"
click at [840, 350] on input at bounding box center [866, 349] width 83 height 28
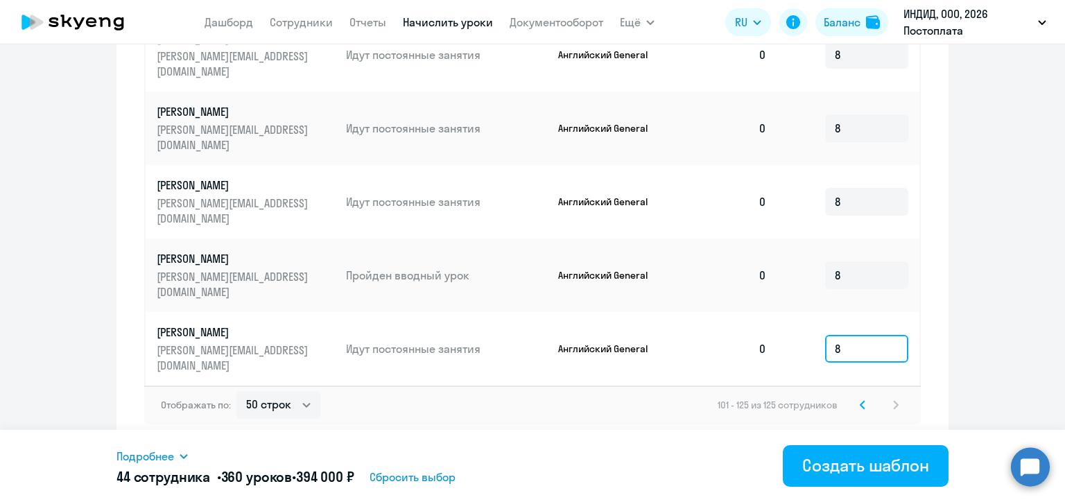
type input "8"
click at [659, 404] on div "Отображать по: 10 строк 30 строк 50 строк 101 - 125 из 125 сотрудников" at bounding box center [532, 405] width 777 height 39
click at [860, 406] on icon at bounding box center [863, 405] width 6 height 10
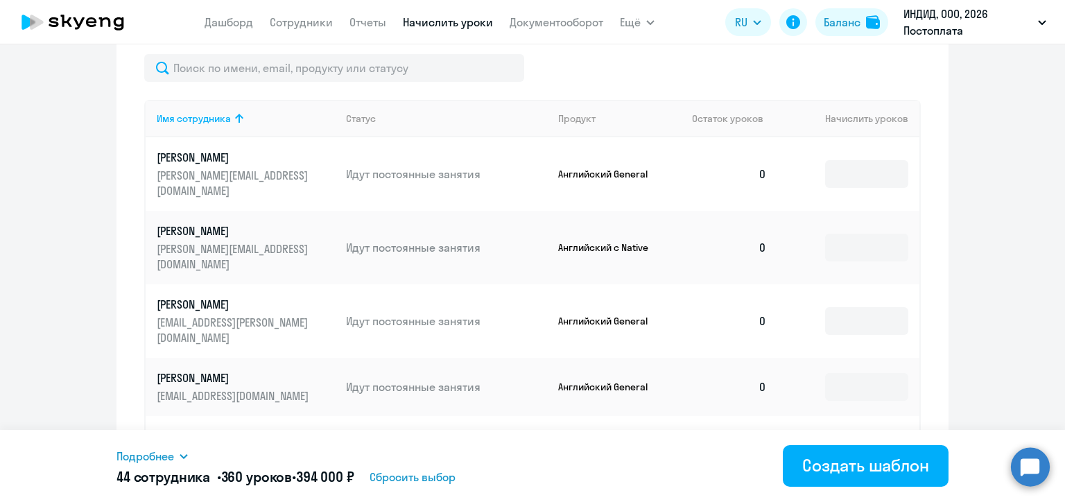
scroll to position [286, 0]
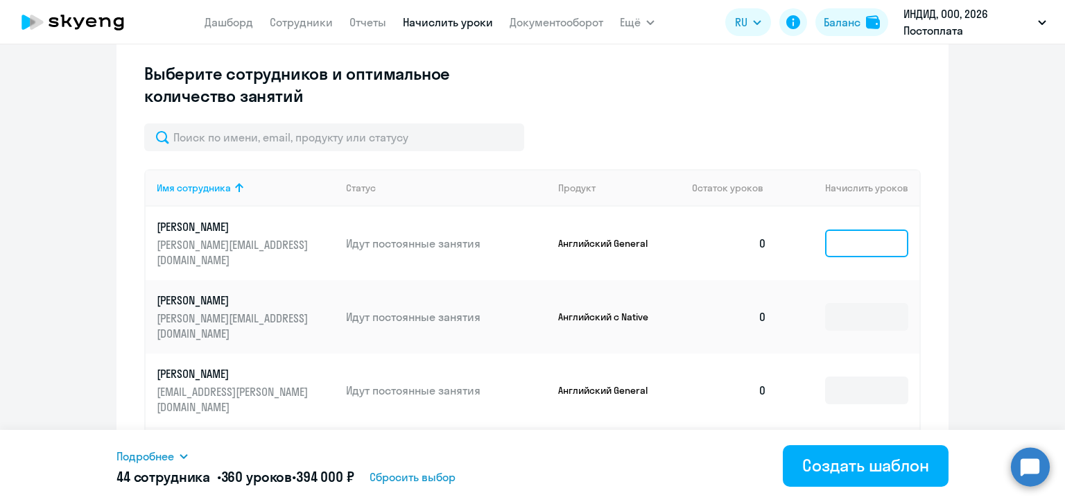
click at [829, 239] on input at bounding box center [866, 244] width 83 height 28
type input "8"
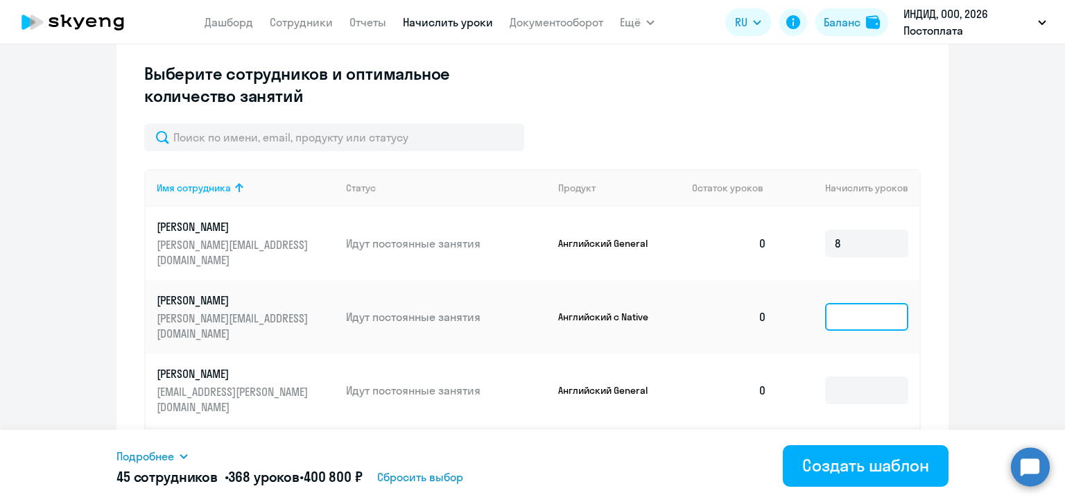
click at [825, 309] on input at bounding box center [866, 317] width 83 height 28
type input "8"
click at [838, 377] on input at bounding box center [866, 391] width 83 height 28
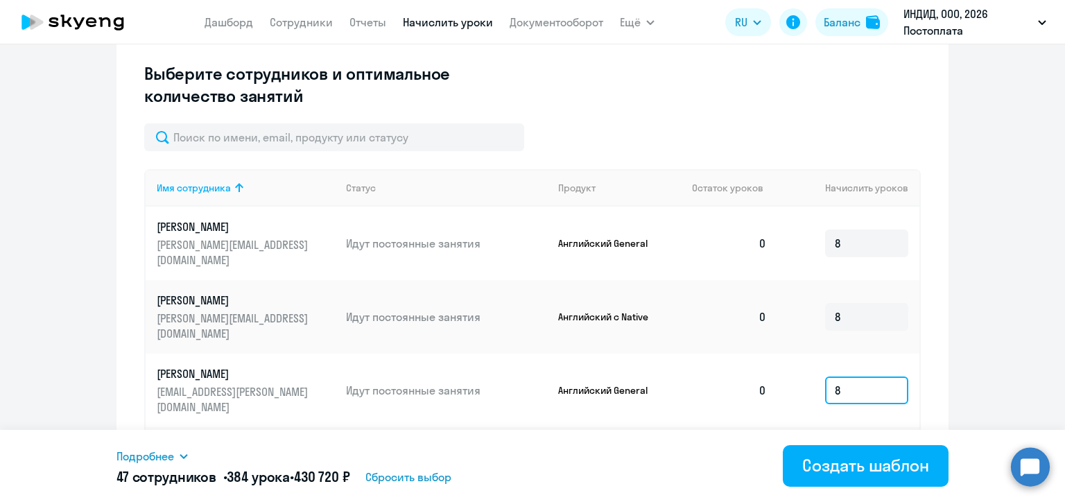
scroll to position [139, 0]
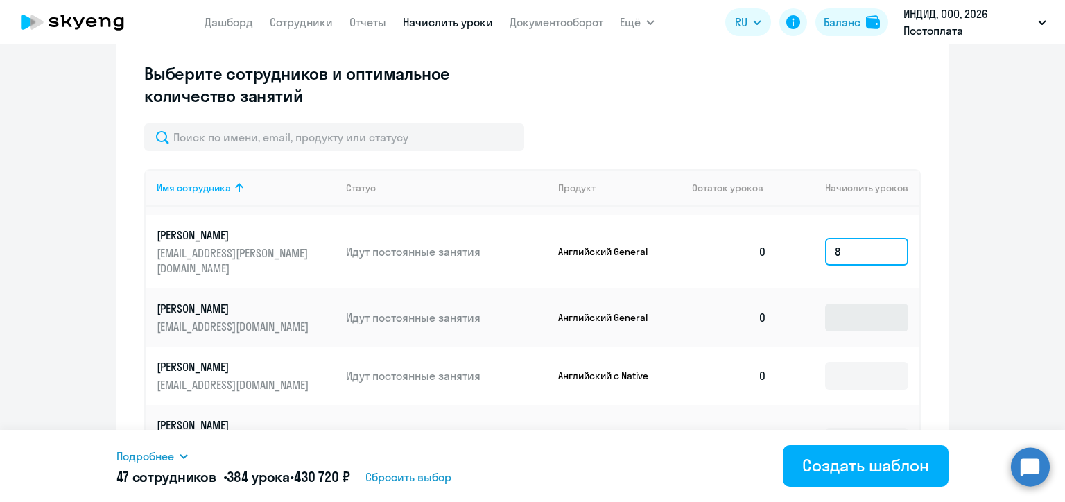
type input "8"
click at [825, 316] on input at bounding box center [866, 318] width 83 height 28
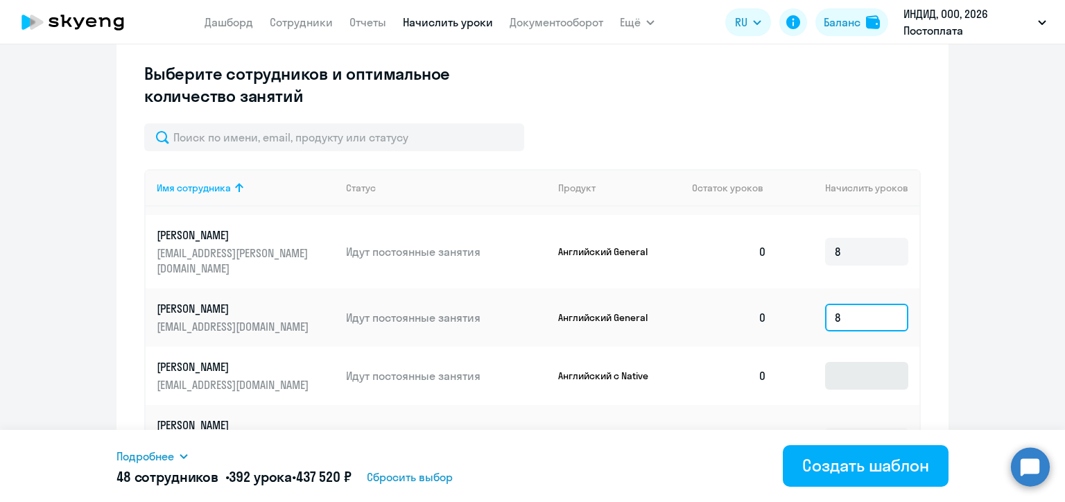
type input "8"
click at [835, 376] on input at bounding box center [866, 376] width 83 height 28
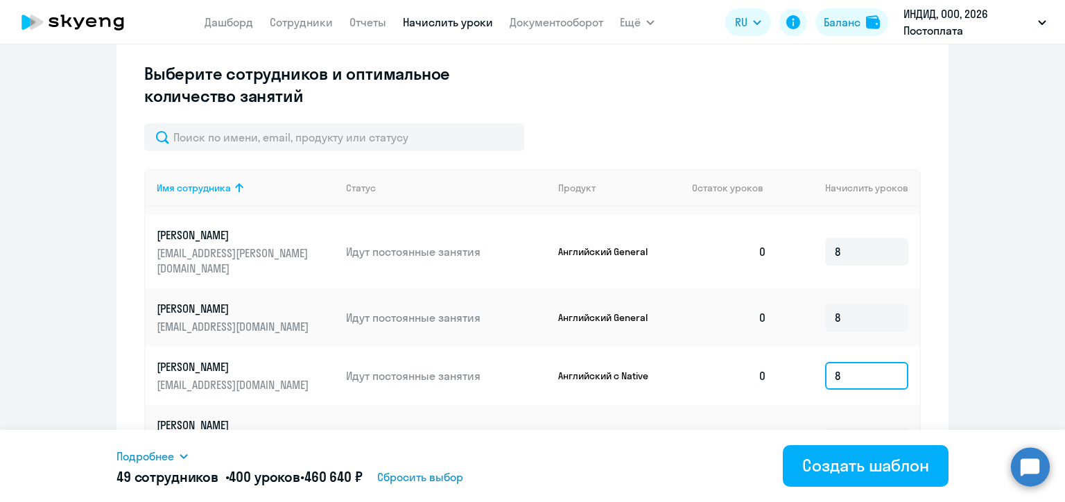
scroll to position [347, 0]
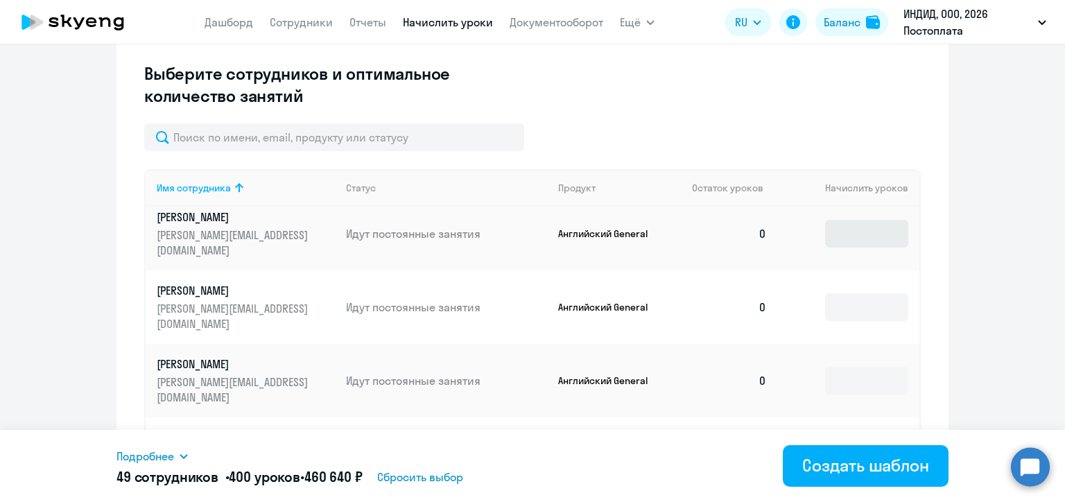
type input "8"
click at [838, 244] on input at bounding box center [866, 234] width 83 height 28
type input "8"
click at [854, 309] on input at bounding box center [866, 307] width 83 height 28
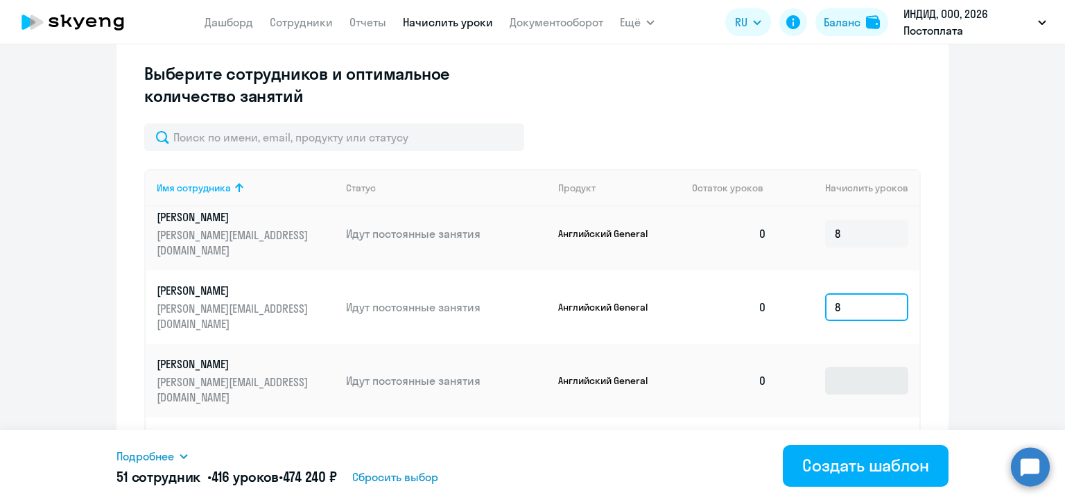
type input "8"
click at [849, 377] on input at bounding box center [866, 381] width 83 height 28
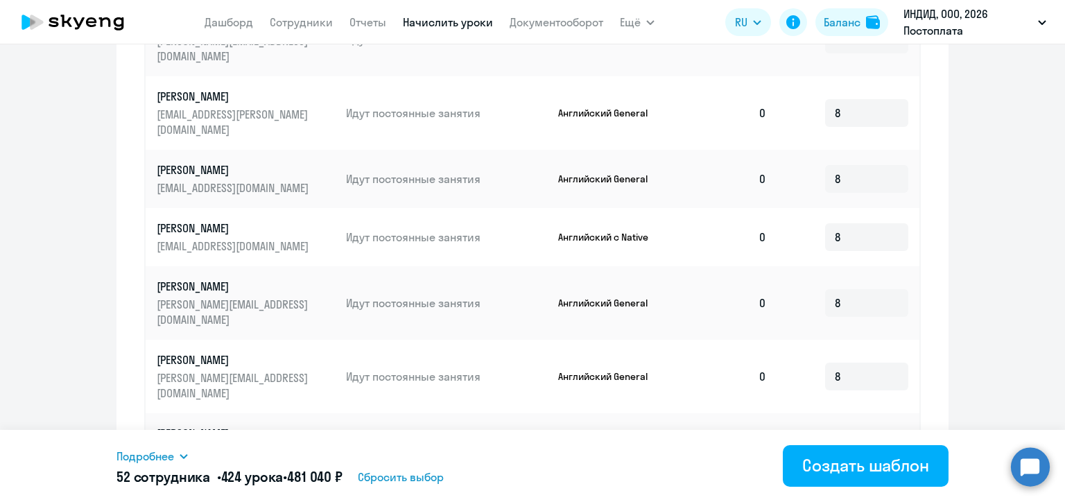
scroll to position [0, 0]
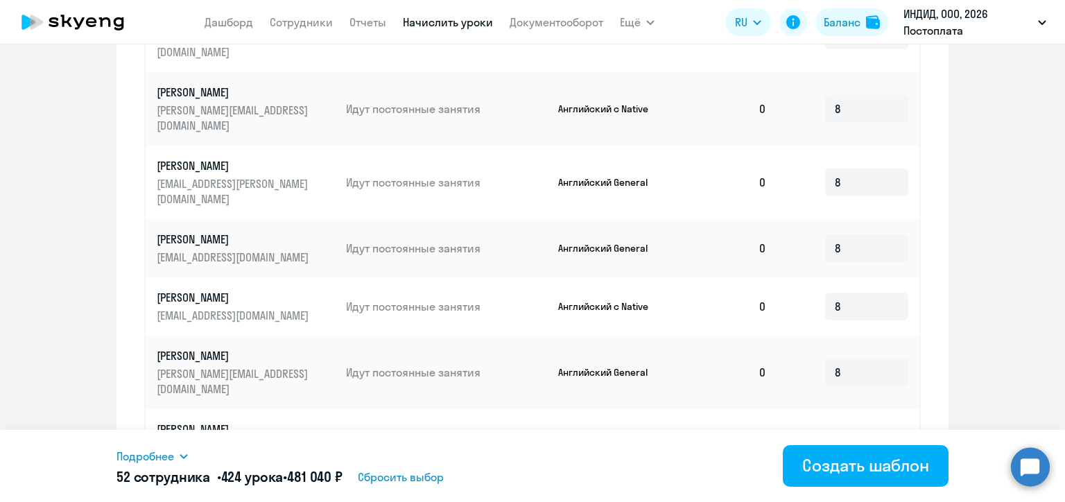
type input "8"
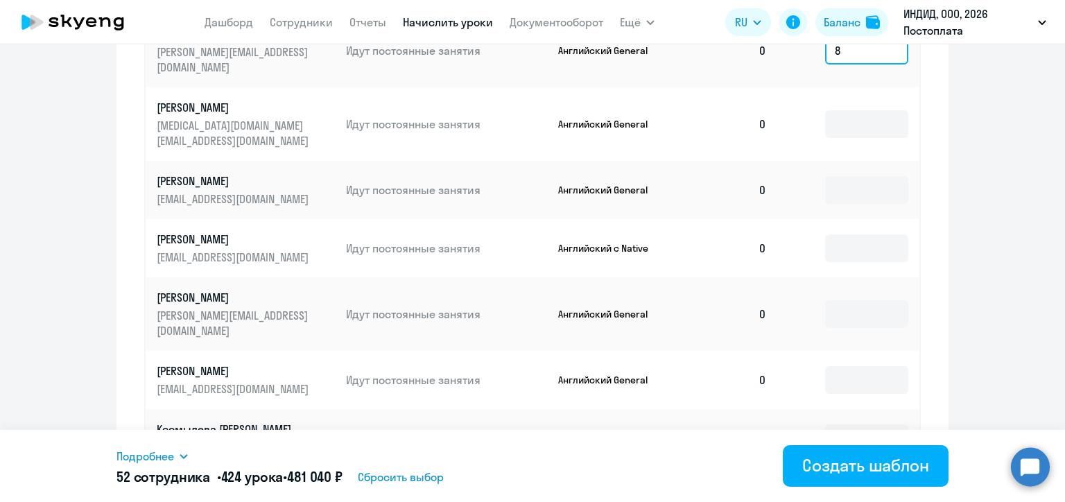
scroll to position [494, 0]
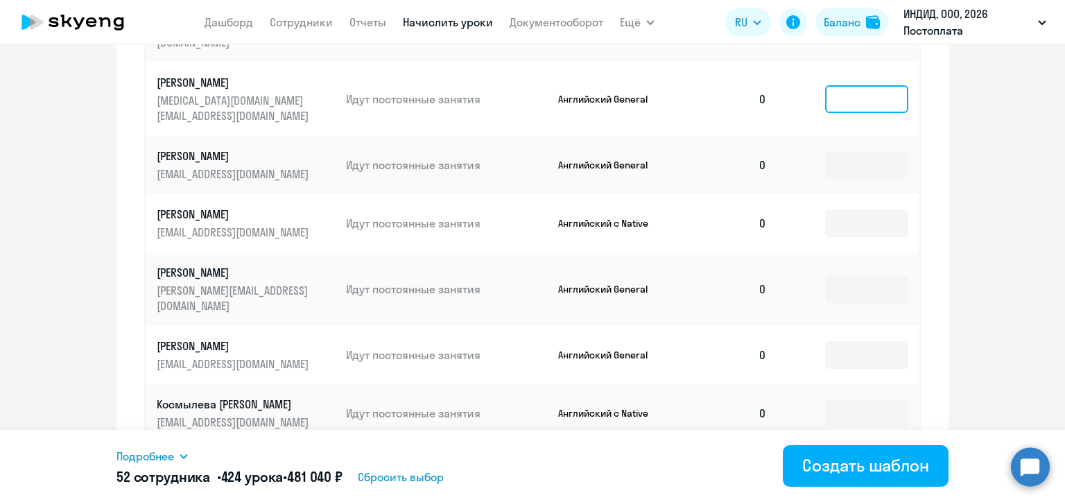
click at [833, 95] on input at bounding box center [866, 99] width 83 height 28
type input "8"
click at [846, 151] on input at bounding box center [866, 165] width 83 height 28
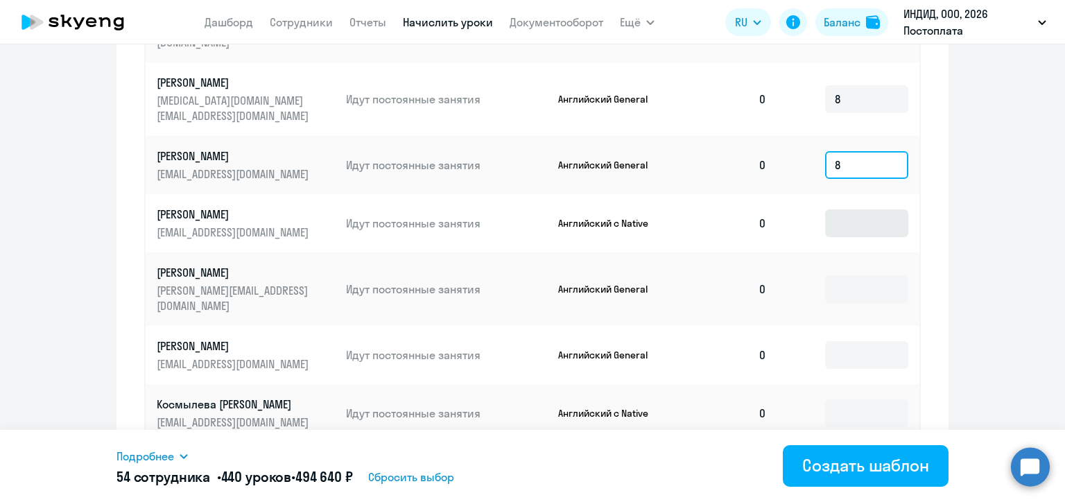
type input "8"
click at [844, 209] on input at bounding box center [866, 223] width 83 height 28
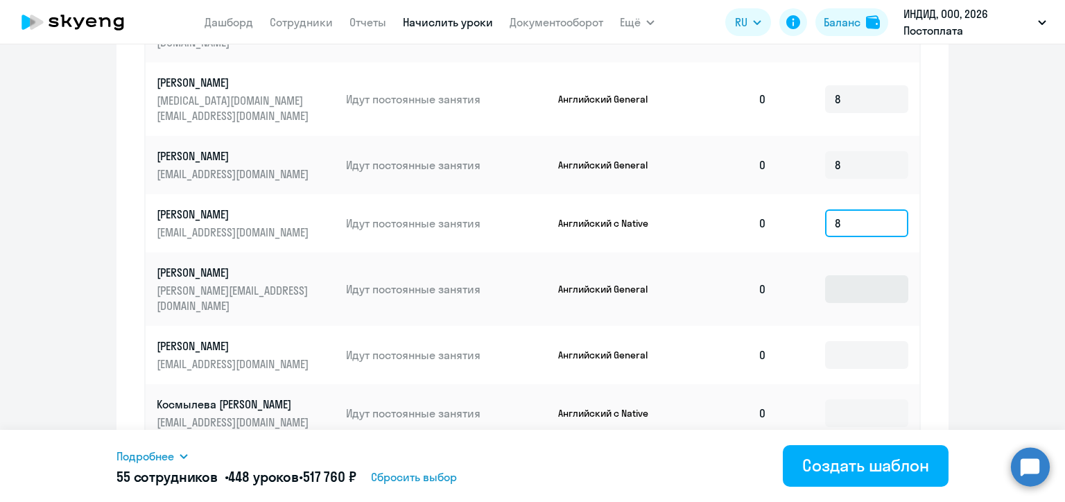
type input "8"
click at [846, 275] on input at bounding box center [866, 289] width 83 height 28
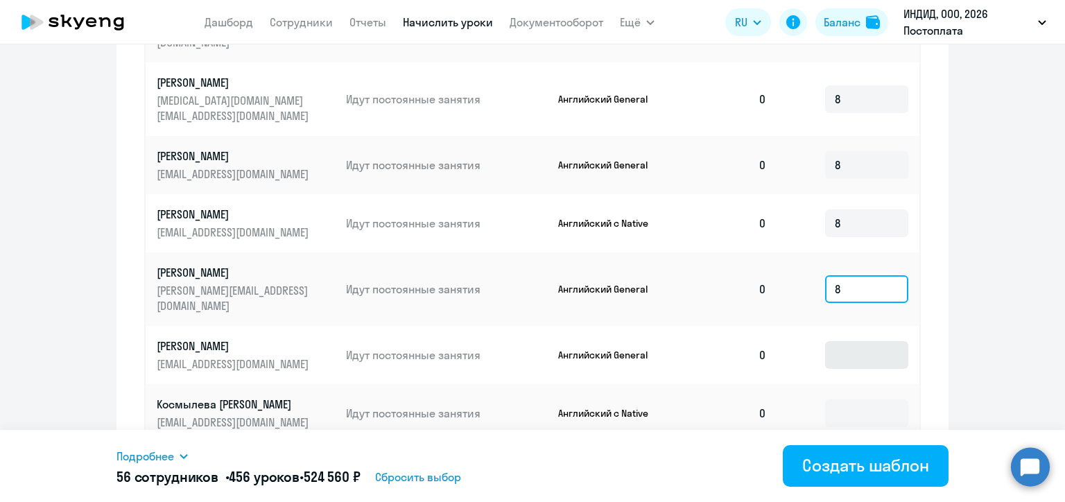
type input "8"
click at [846, 341] on input at bounding box center [866, 355] width 83 height 28
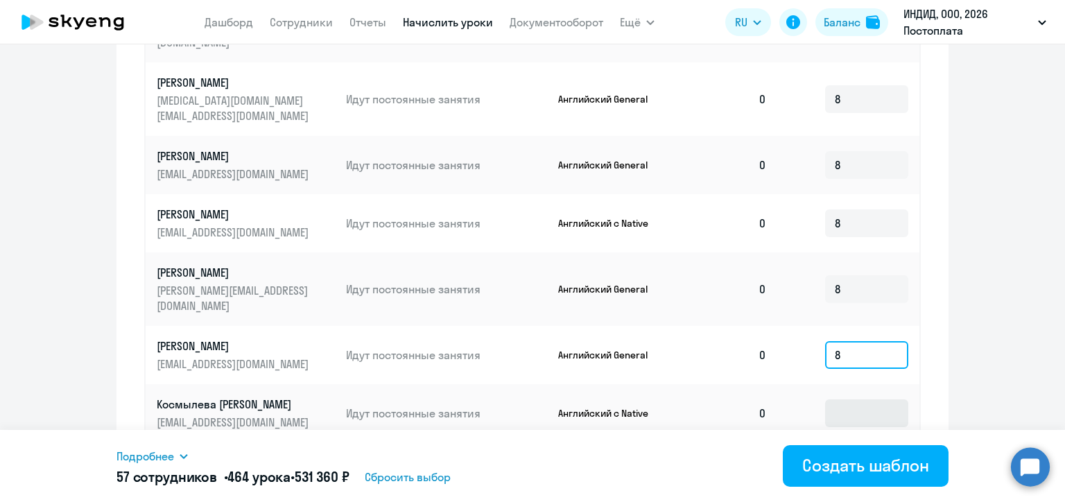
type input "8"
click at [845, 399] on input at bounding box center [866, 413] width 83 height 28
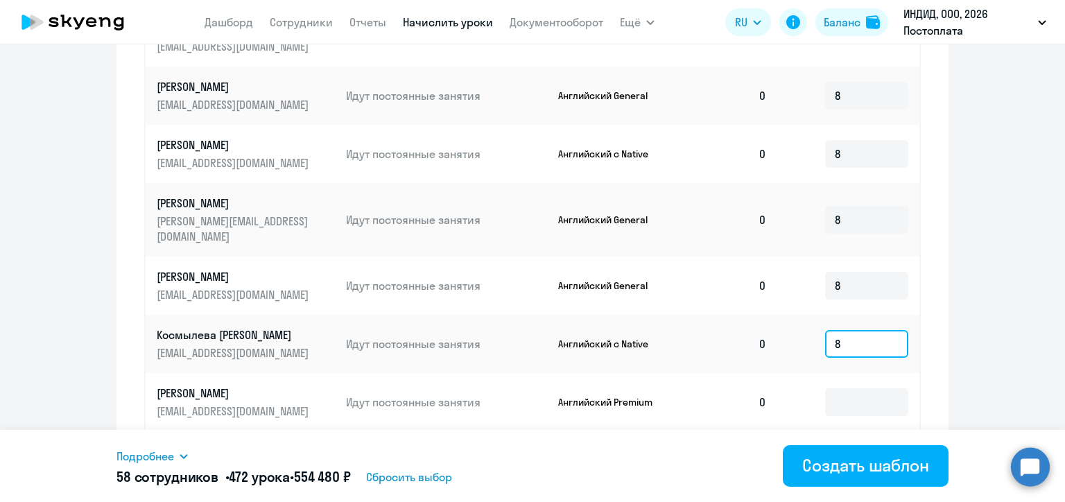
scroll to position [702, 0]
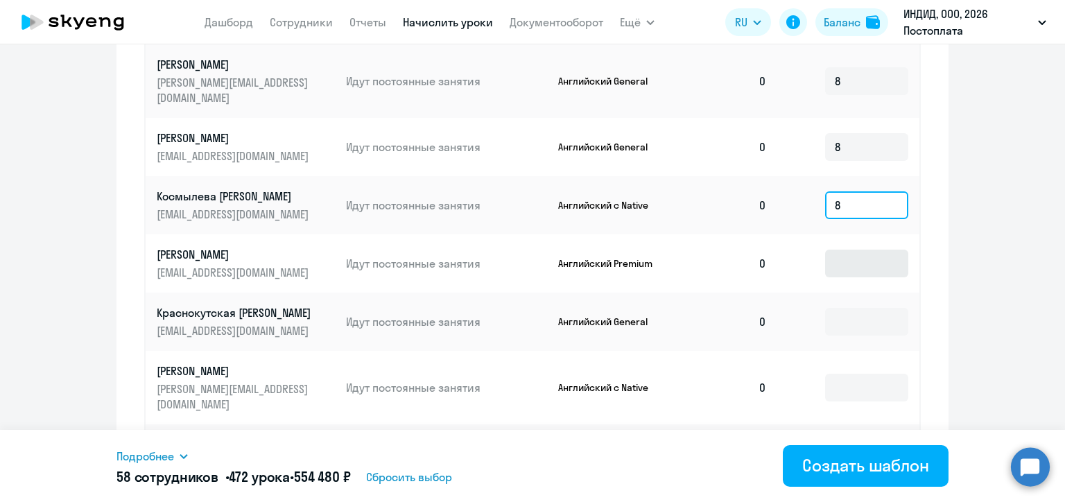
type input "8"
click at [847, 250] on input at bounding box center [866, 264] width 83 height 28
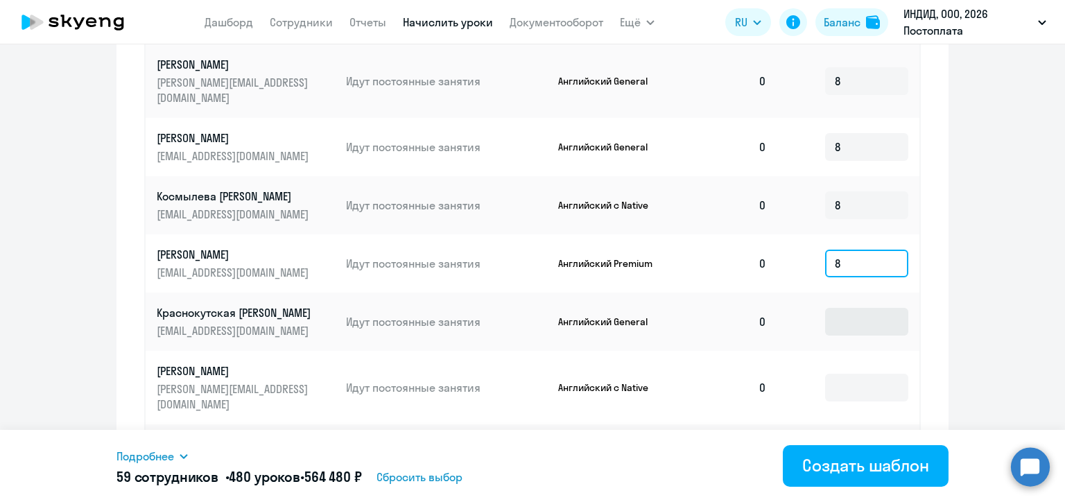
type input "8"
click at [850, 308] on input at bounding box center [866, 322] width 83 height 28
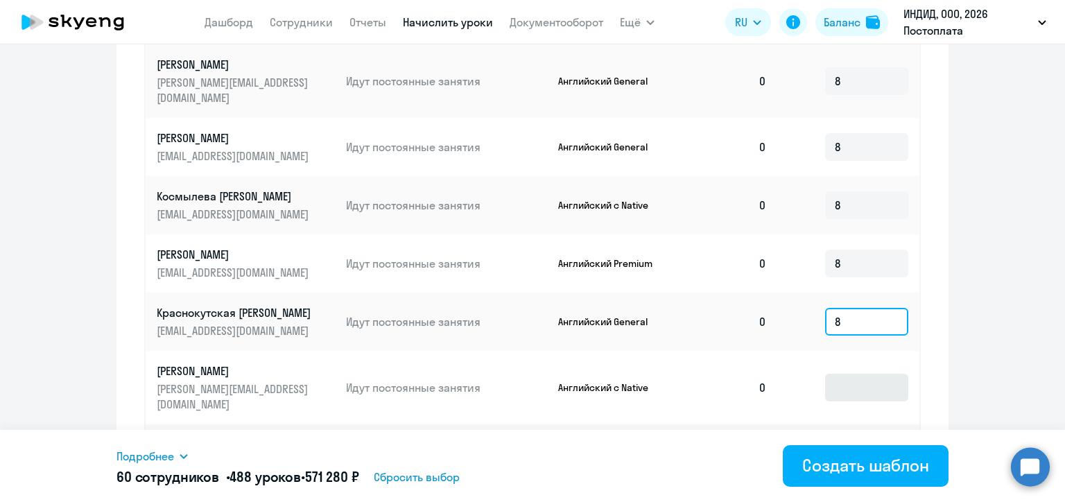
type input "8"
click at [843, 374] on input at bounding box center [866, 388] width 83 height 28
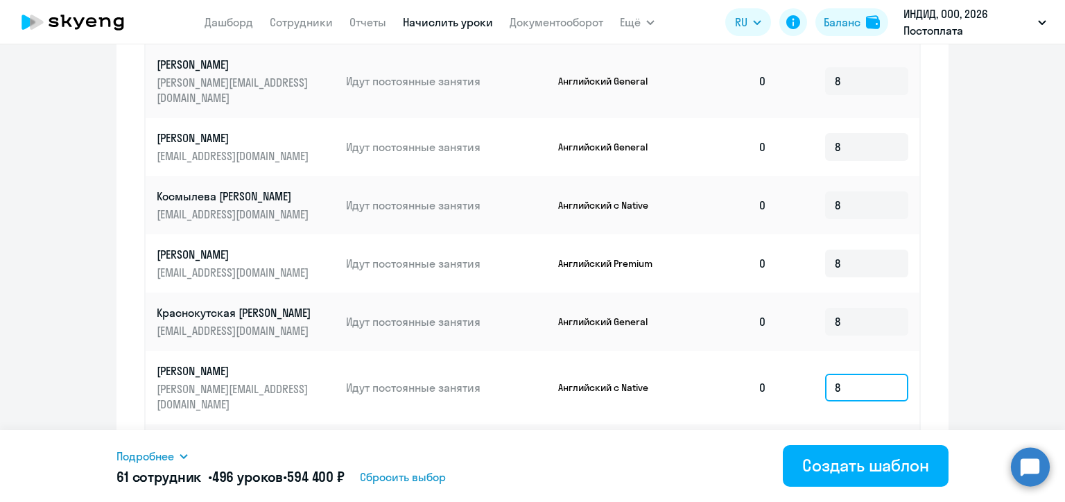
scroll to position [840, 0]
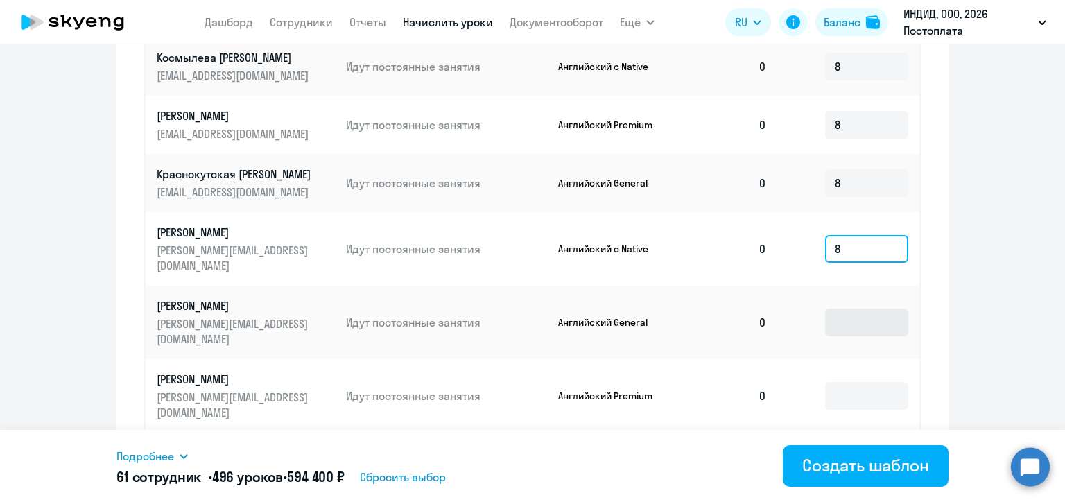
type input "8"
drag, startPoint x: 840, startPoint y: 302, endPoint x: 843, endPoint y: 338, distance: 36.9
click at [840, 309] on input at bounding box center [866, 323] width 83 height 28
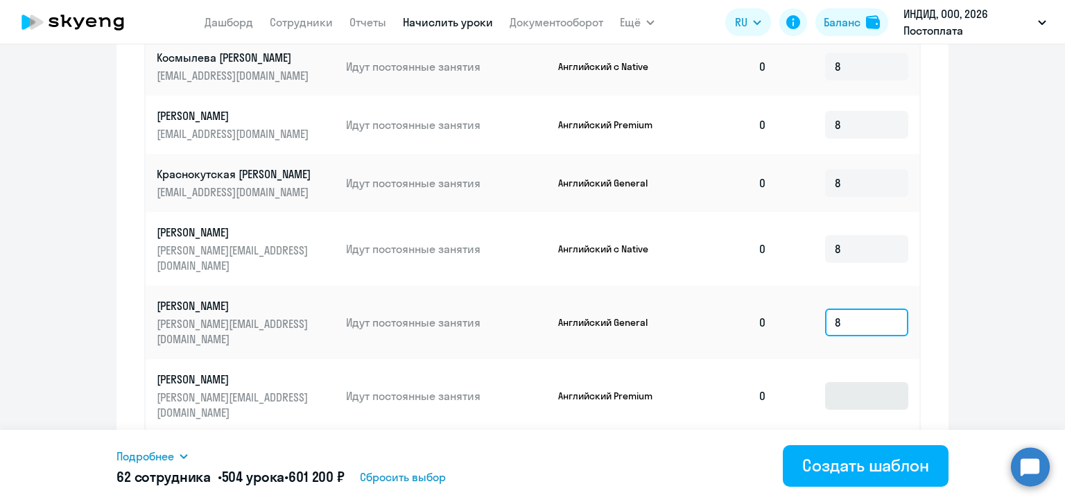
type input "8"
click at [844, 382] on input at bounding box center [866, 396] width 83 height 28
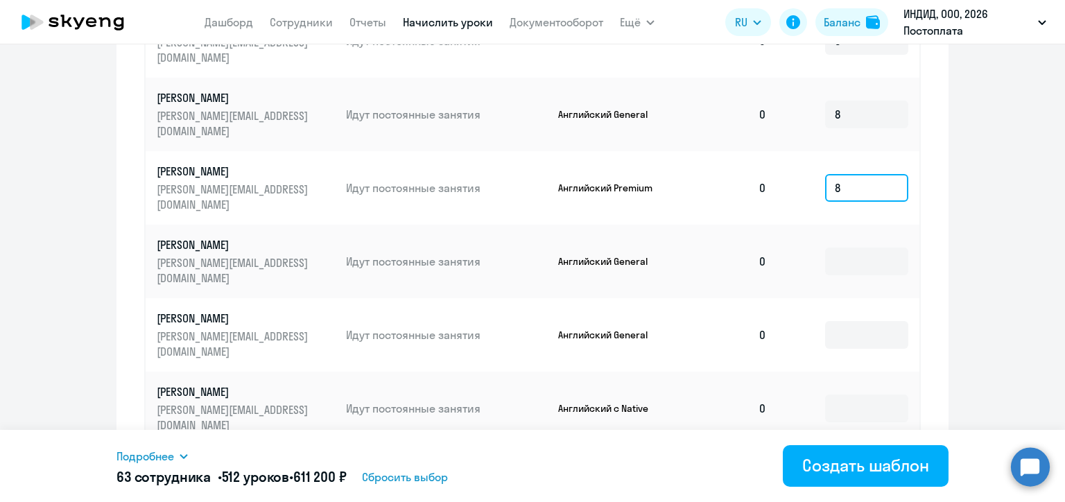
scroll to position [1118, 0]
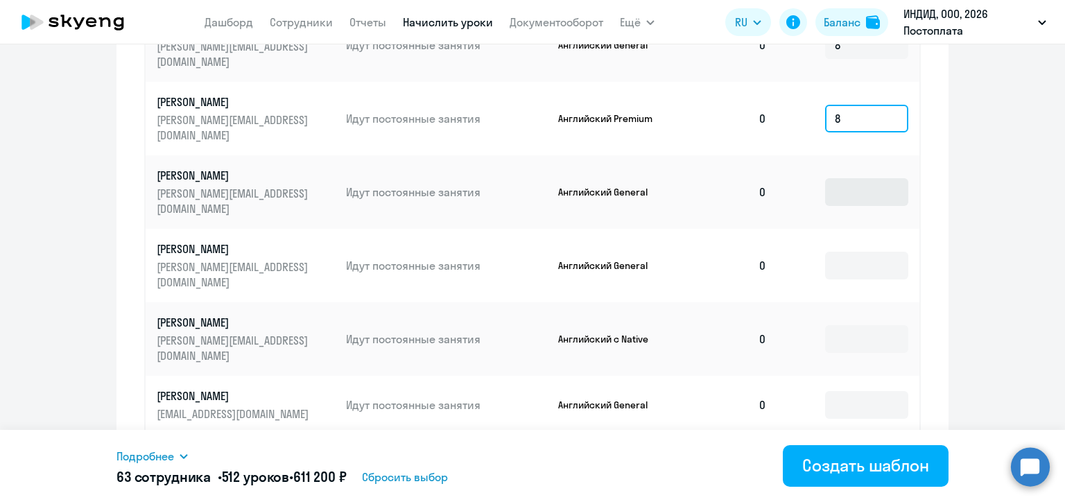
type input "8"
click at [846, 178] on input at bounding box center [866, 192] width 83 height 28
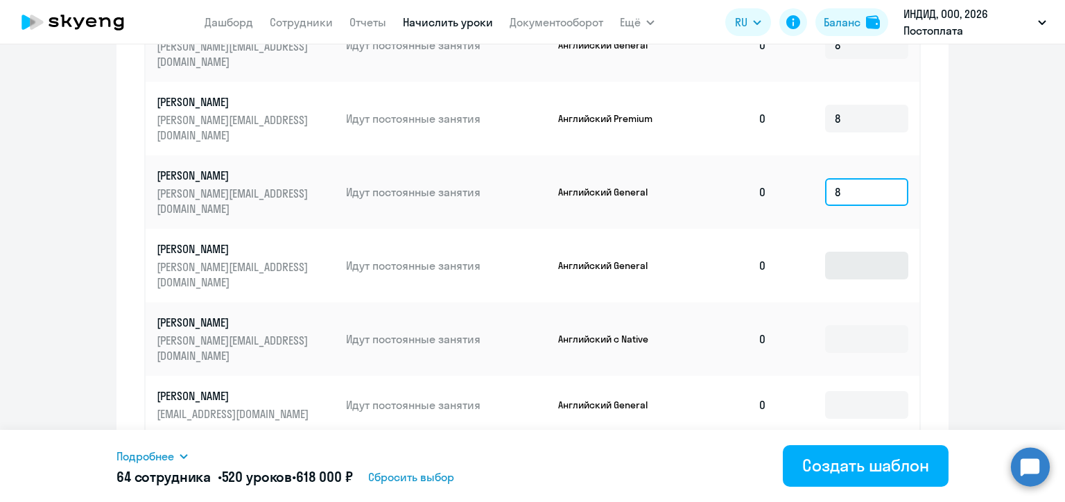
type input "8"
click at [857, 252] on input at bounding box center [866, 266] width 83 height 28
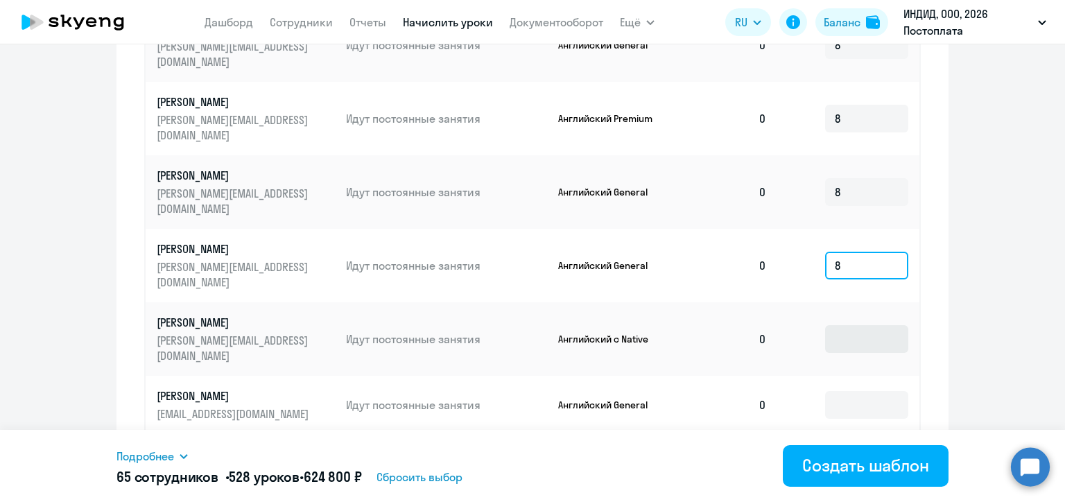
type input "8"
click at [838, 325] on input at bounding box center [866, 339] width 83 height 28
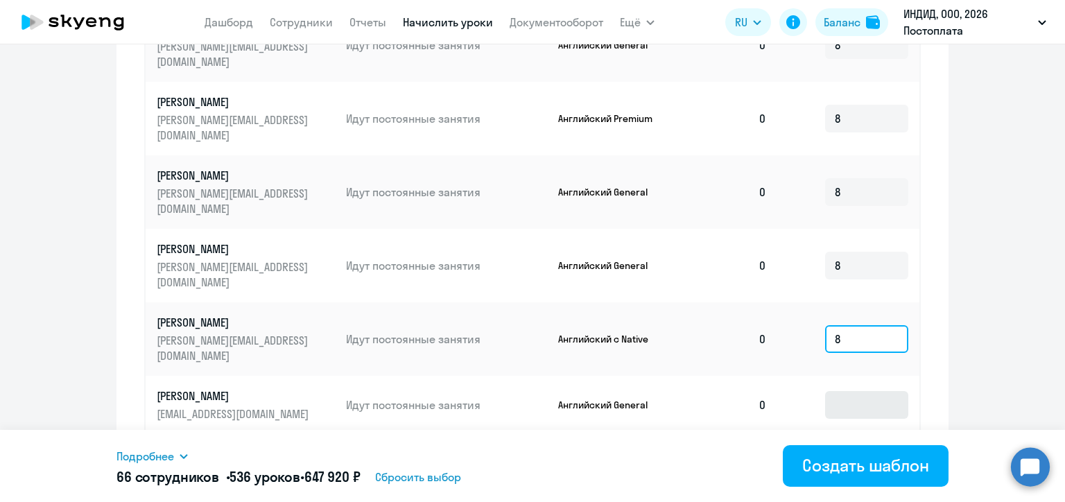
type input "8"
click at [840, 391] on input at bounding box center [866, 405] width 83 height 28
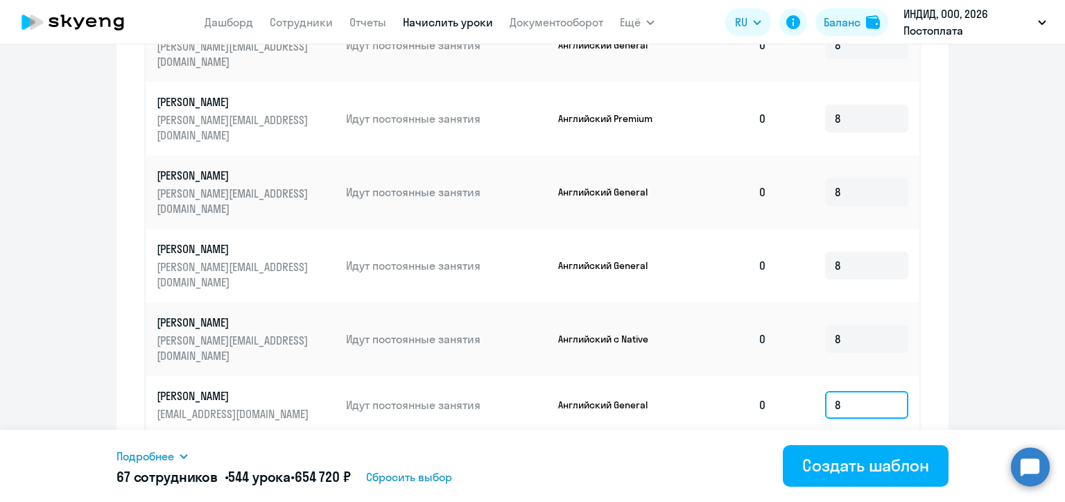
scroll to position [1257, 0]
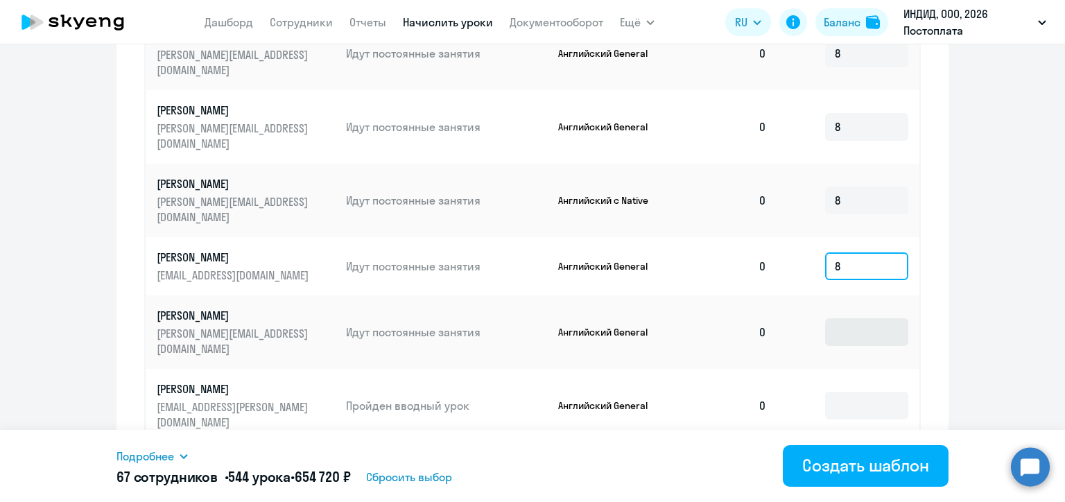
type input "8"
click at [832, 318] on input at bounding box center [866, 332] width 83 height 28
type input "8"
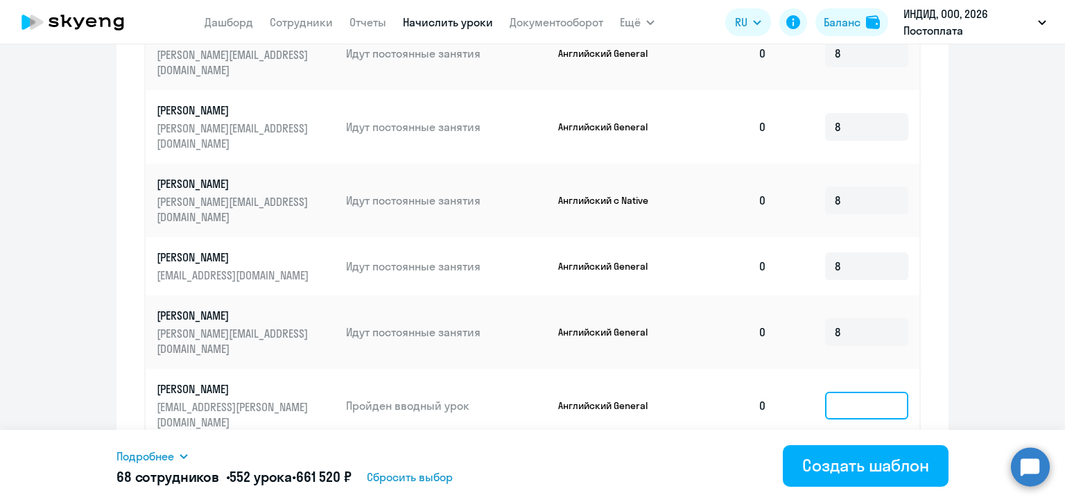
click at [834, 392] on input at bounding box center [866, 406] width 83 height 28
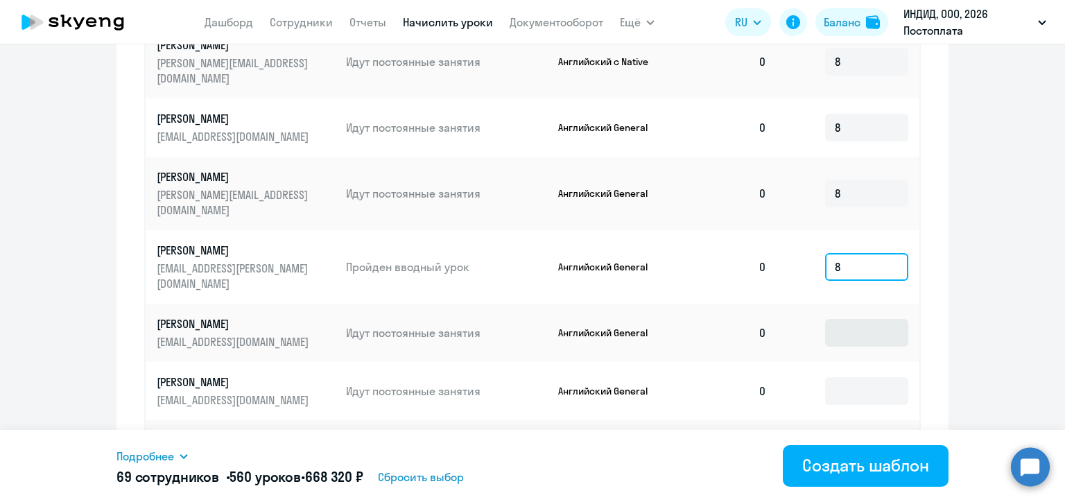
type input "8"
click at [827, 319] on input at bounding box center [866, 333] width 83 height 28
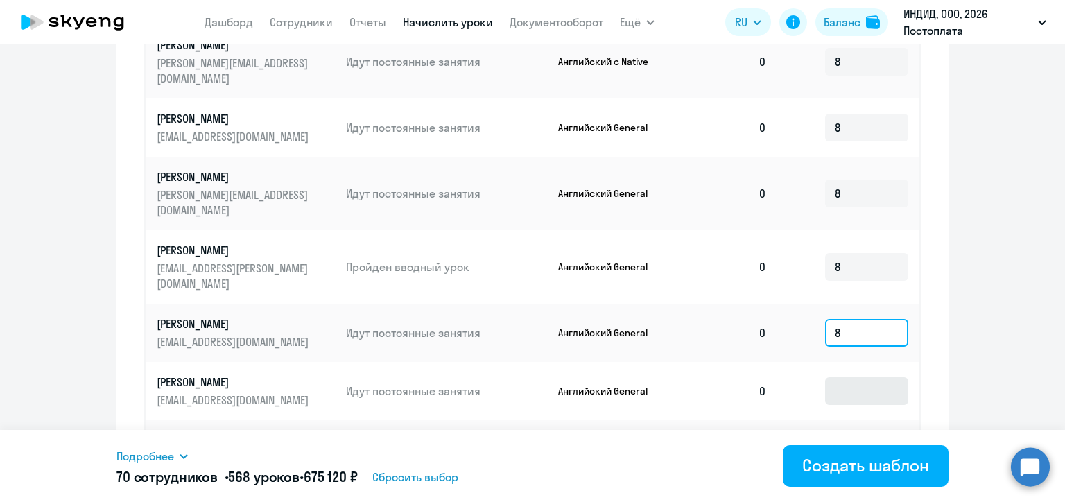
type input "8"
click at [849, 377] on input at bounding box center [866, 391] width 83 height 28
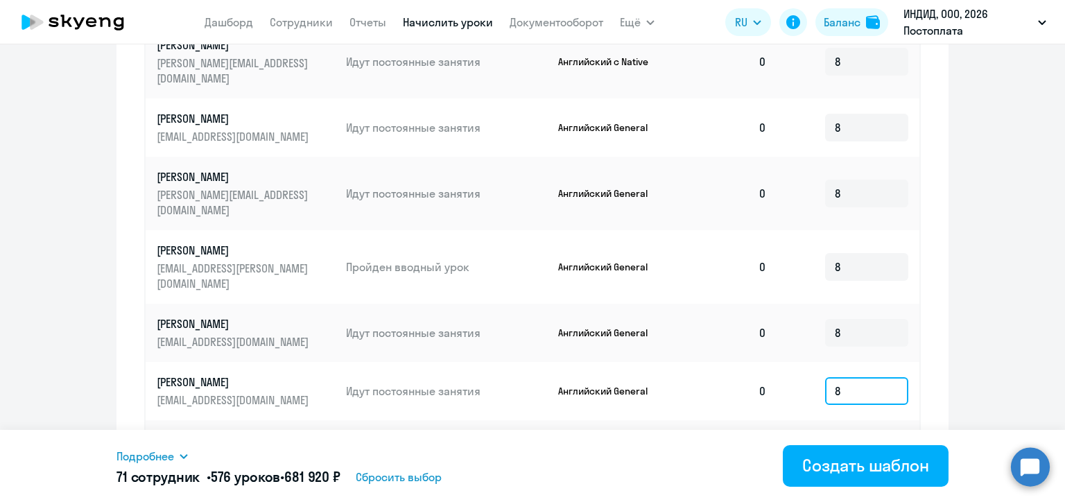
type input "8"
click at [844, 435] on input at bounding box center [866, 449] width 83 height 28
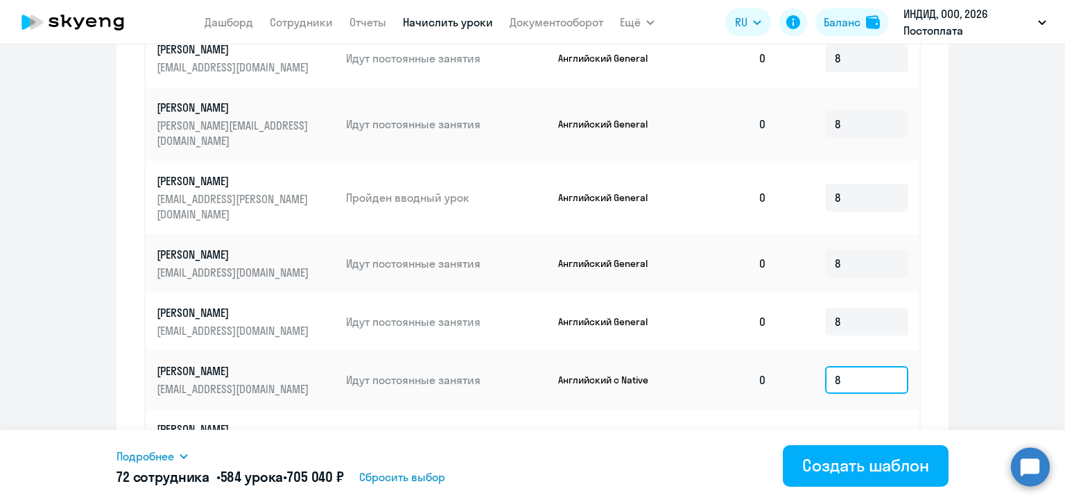
scroll to position [1603, 0]
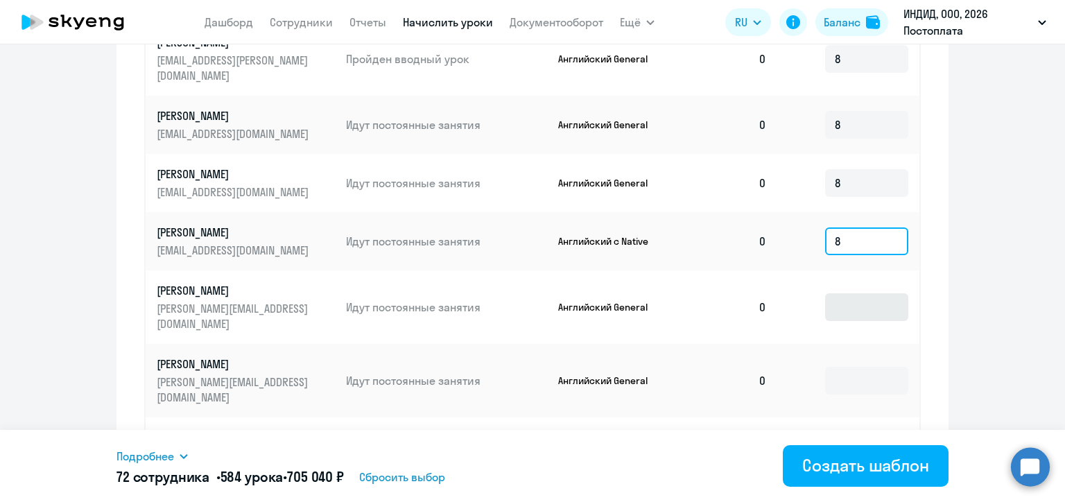
type input "8"
click at [825, 293] on input at bounding box center [866, 307] width 83 height 28
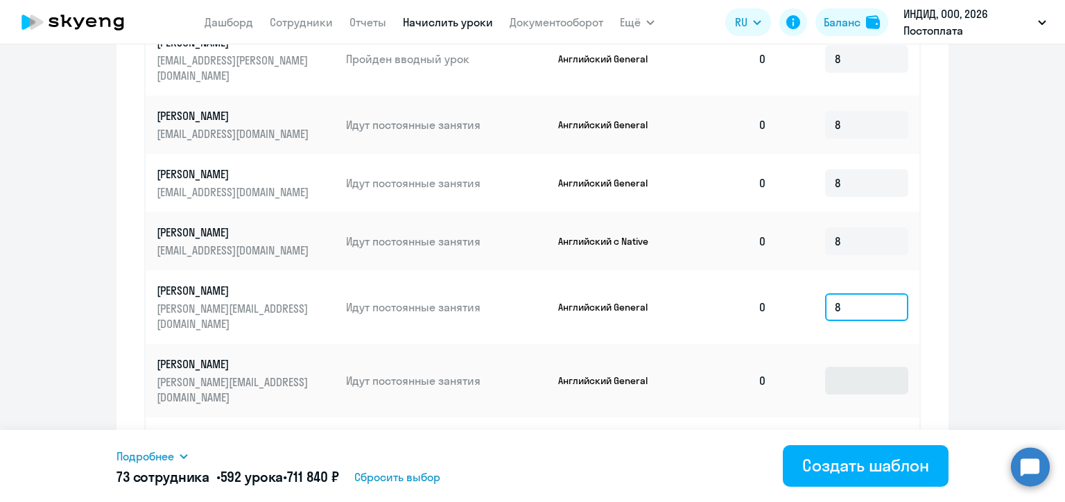
type input "8"
click at [849, 367] on input at bounding box center [866, 381] width 83 height 28
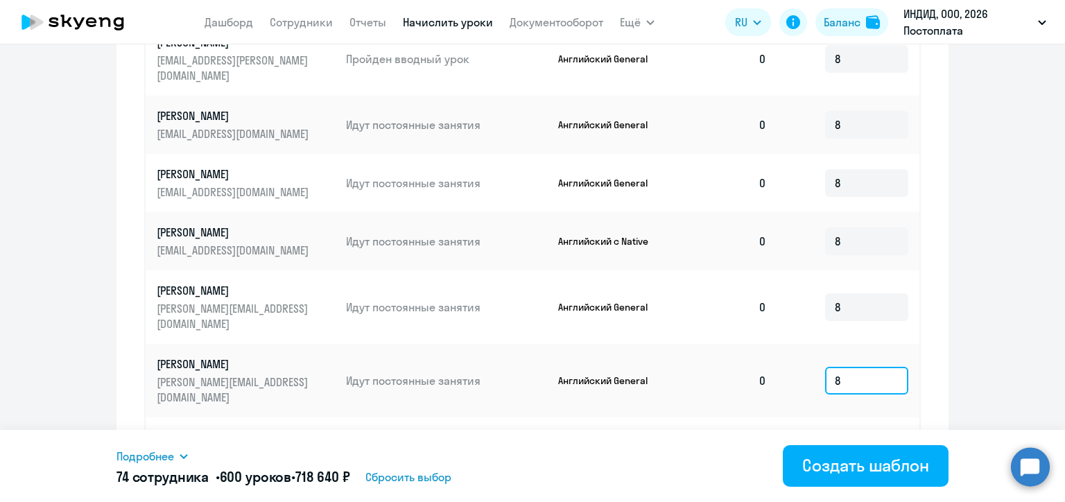
type input "8"
click at [829, 433] on input at bounding box center [866, 447] width 83 height 28
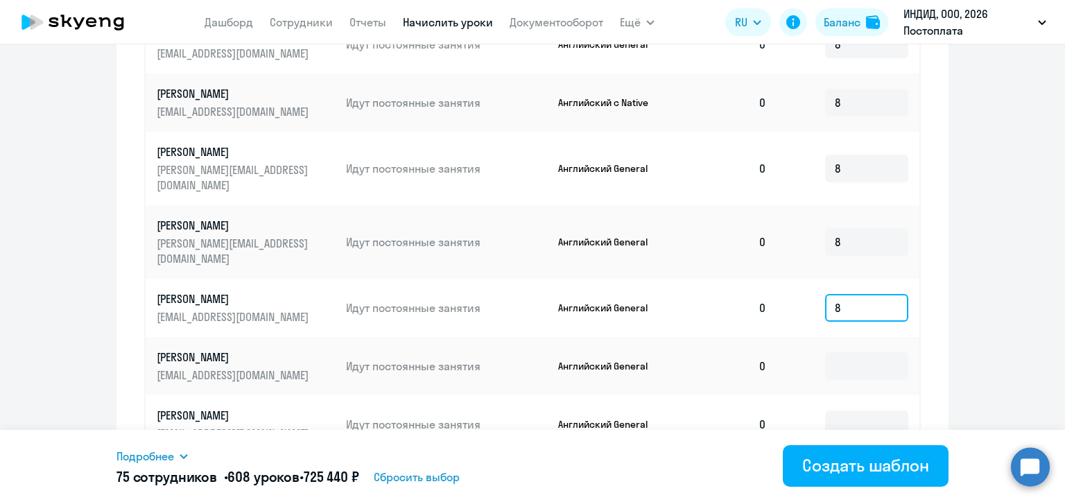
scroll to position [702, 0]
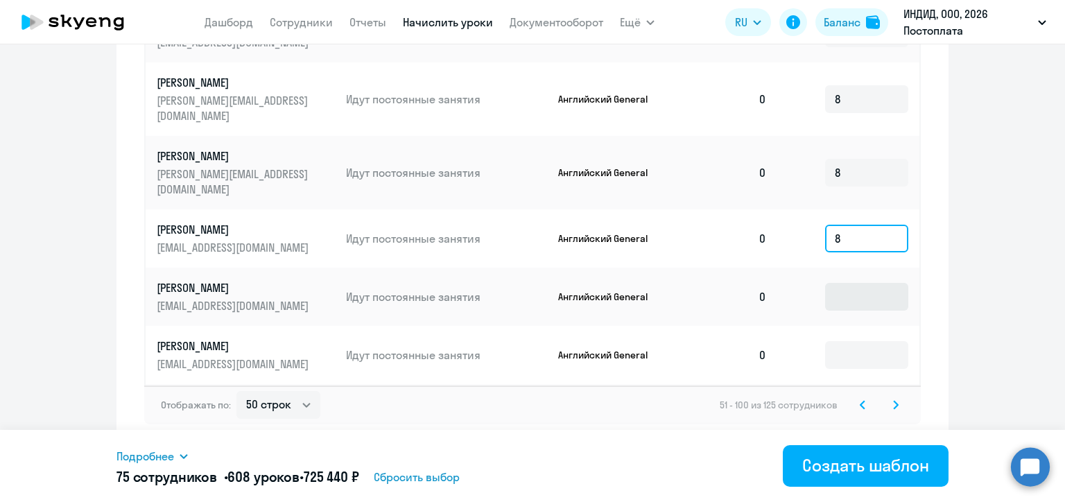
type input "8"
click at [849, 283] on input at bounding box center [866, 297] width 83 height 28
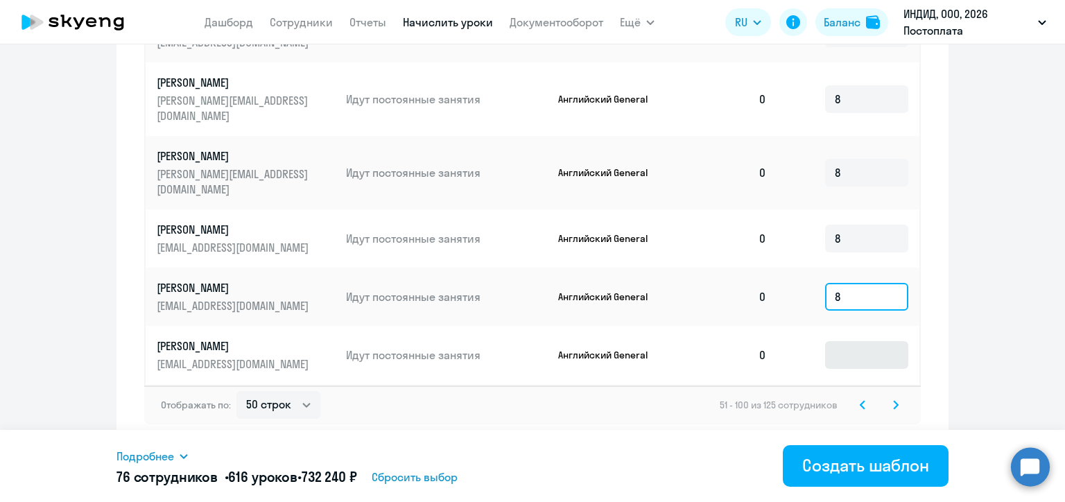
type input "8"
click at [854, 341] on input at bounding box center [866, 355] width 83 height 28
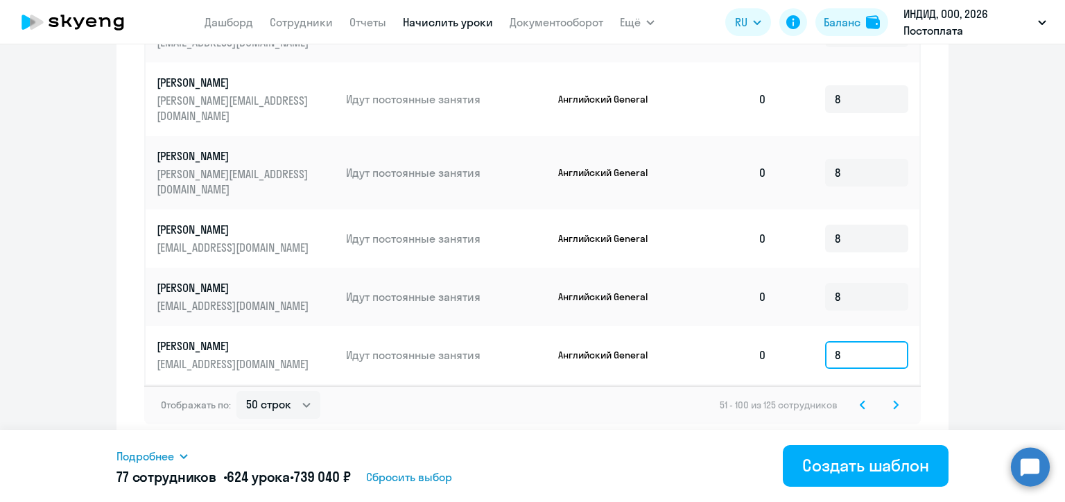
scroll to position [1742, 0]
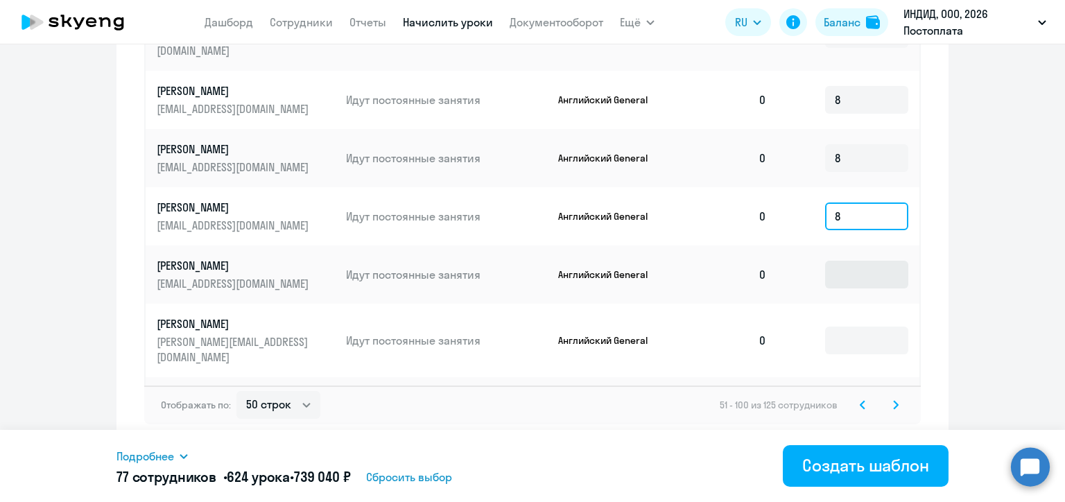
type input "8"
click at [832, 261] on input at bounding box center [866, 275] width 83 height 28
type input "8"
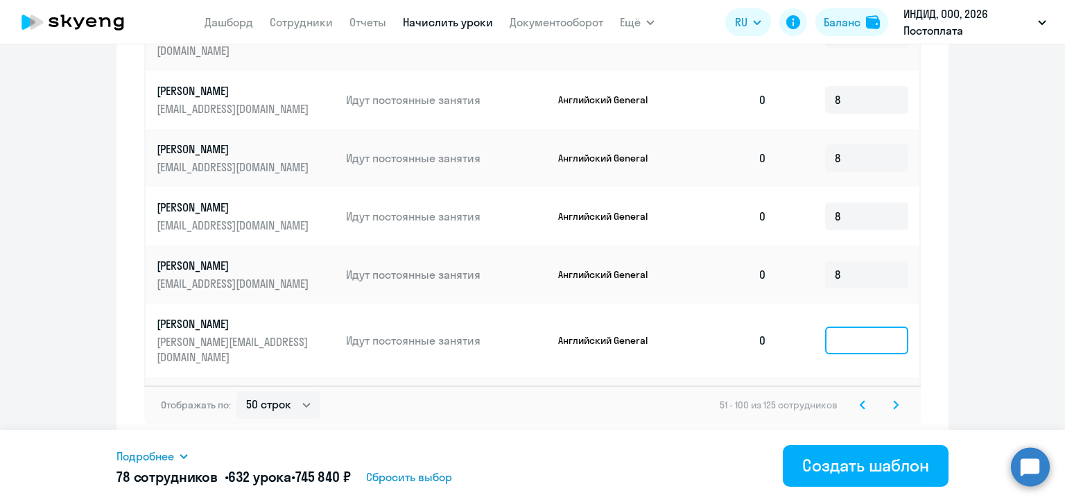
click at [835, 327] on input at bounding box center [866, 341] width 83 height 28
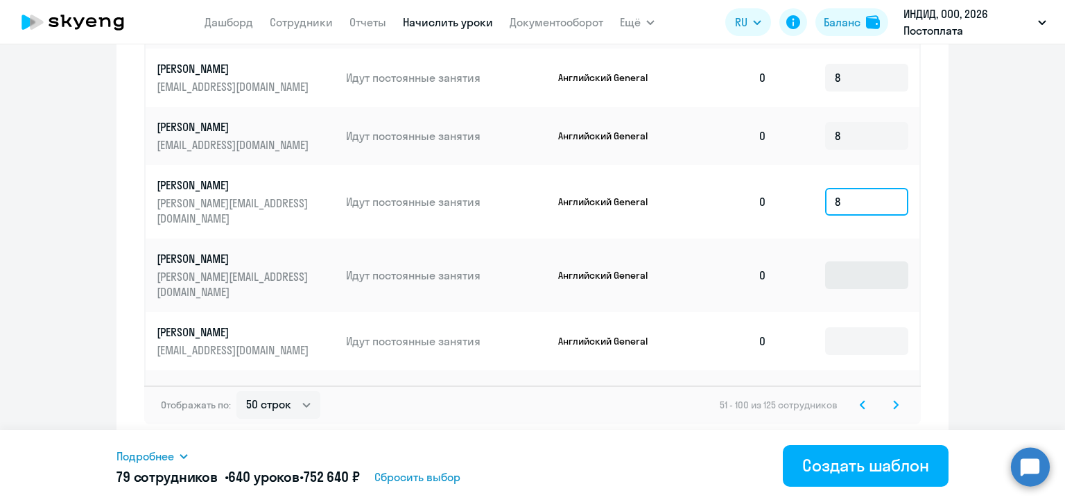
type input "8"
click at [834, 261] on input at bounding box center [866, 275] width 83 height 28
type input "8"
click at [837, 312] on td at bounding box center [848, 341] width 141 height 58
click at [840, 327] on input at bounding box center [866, 341] width 83 height 28
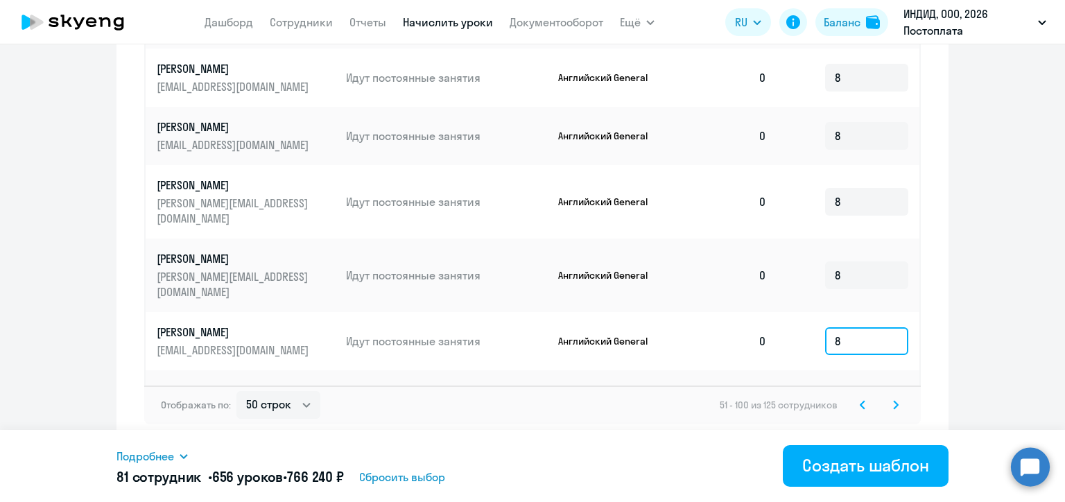
type input "8"
click at [831, 386] on input at bounding box center [866, 400] width 83 height 28
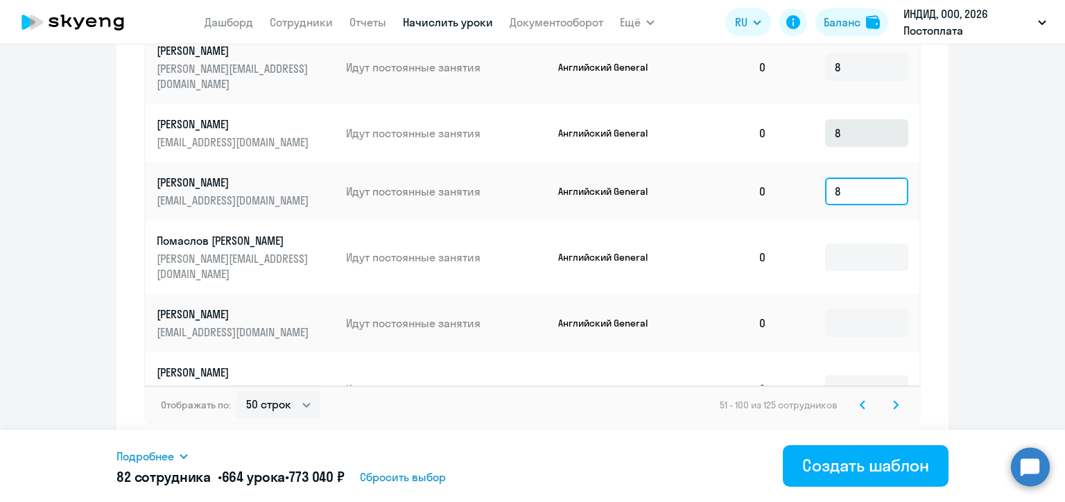
scroll to position [2158, 0]
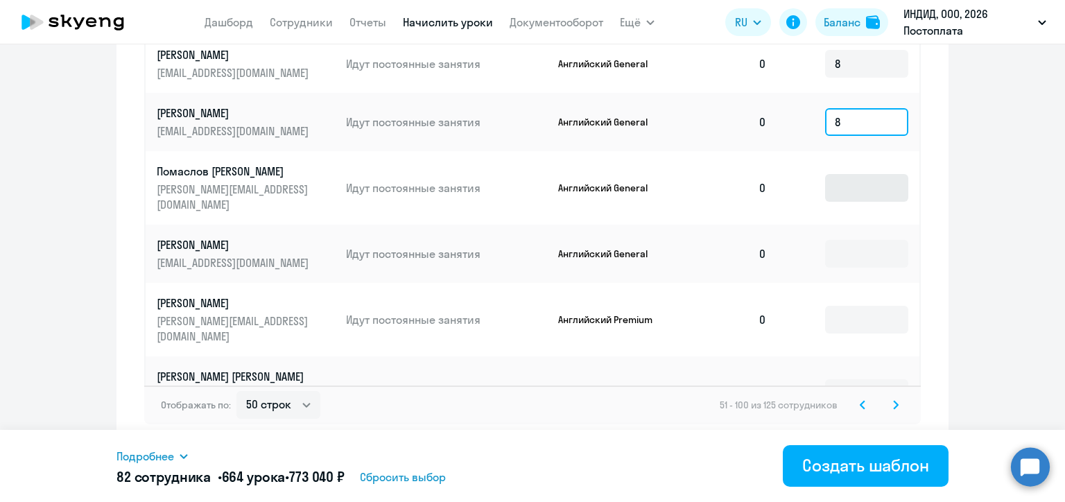
type input "8"
click at [837, 174] on input at bounding box center [866, 188] width 83 height 28
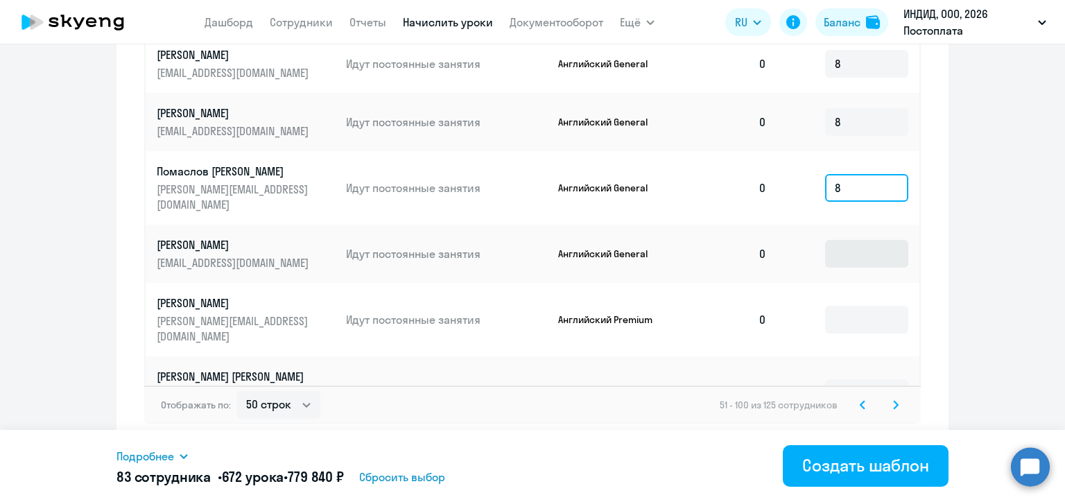
type input "8"
click at [835, 240] on input at bounding box center [866, 254] width 83 height 28
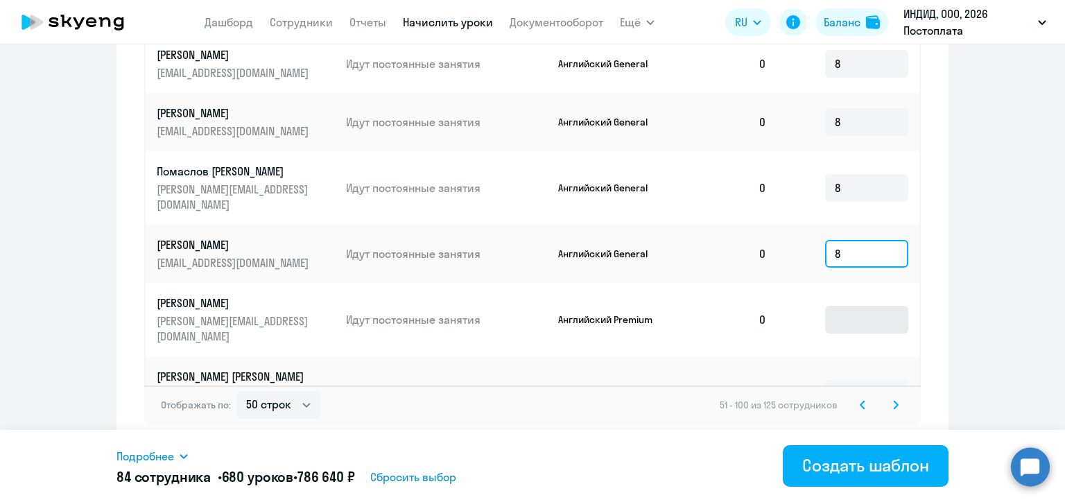
type input "8"
click at [840, 306] on input at bounding box center [866, 320] width 83 height 28
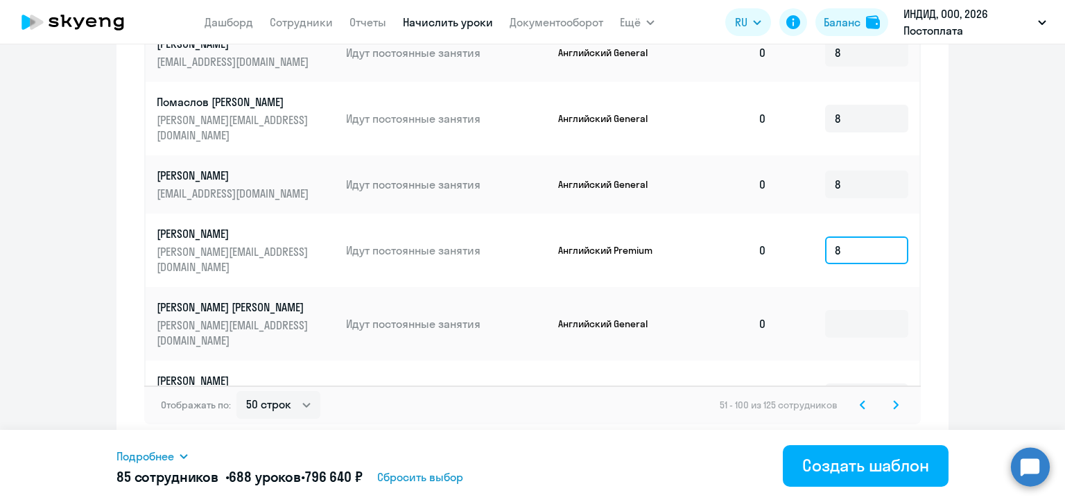
scroll to position [2297, 0]
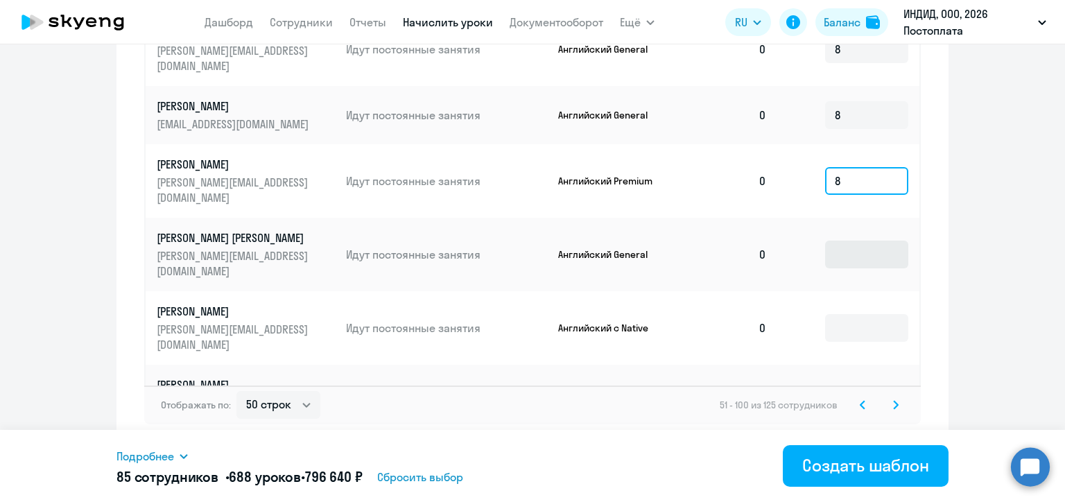
type input "8"
click at [836, 250] on input at bounding box center [866, 255] width 83 height 28
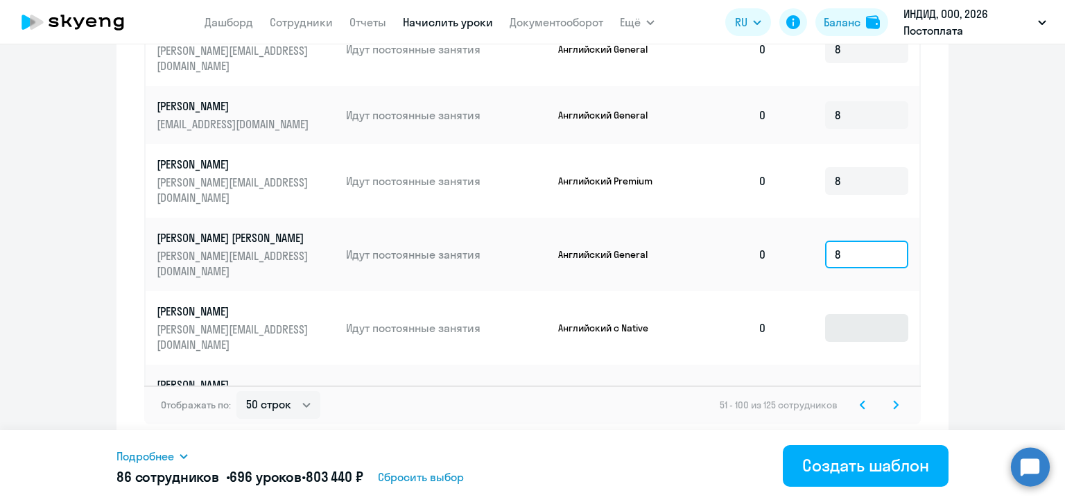
type input "8"
click at [840, 314] on input at bounding box center [866, 328] width 83 height 28
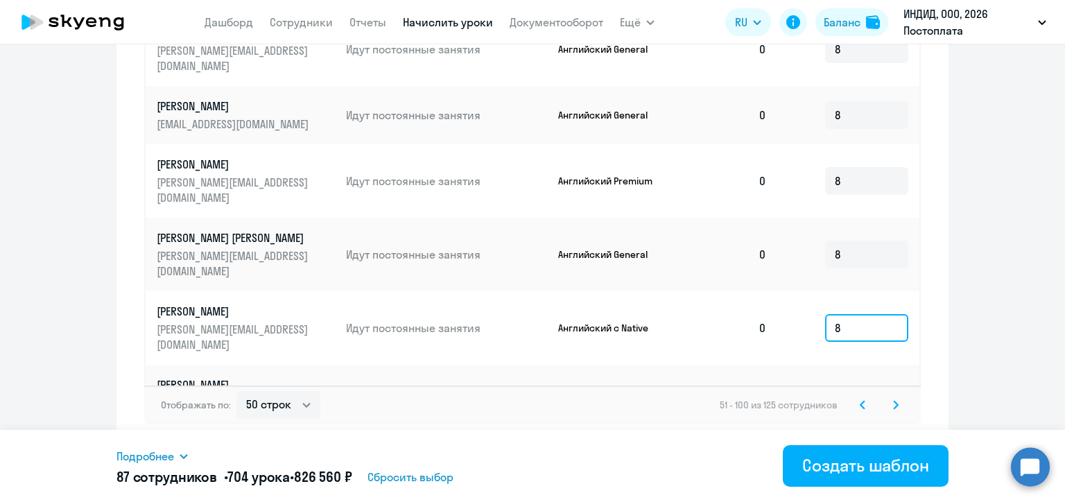
scroll to position [2574, 0]
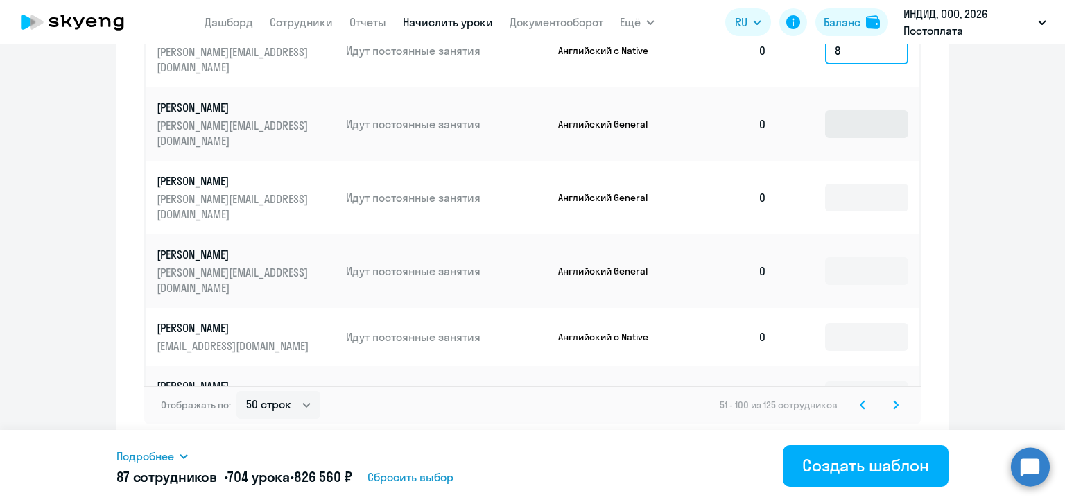
type input "8"
click at [835, 114] on input at bounding box center [866, 124] width 83 height 28
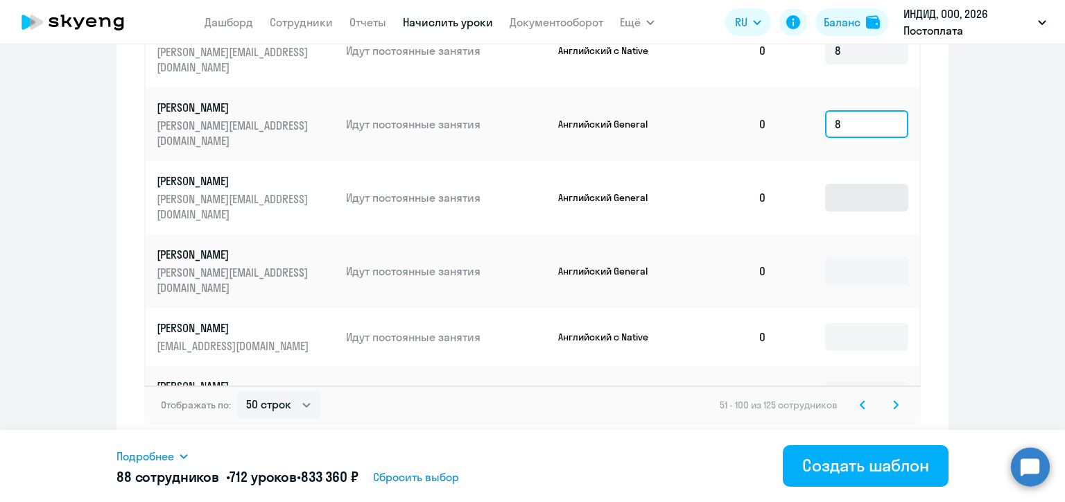
type input "8"
click at [832, 191] on input at bounding box center [866, 198] width 83 height 28
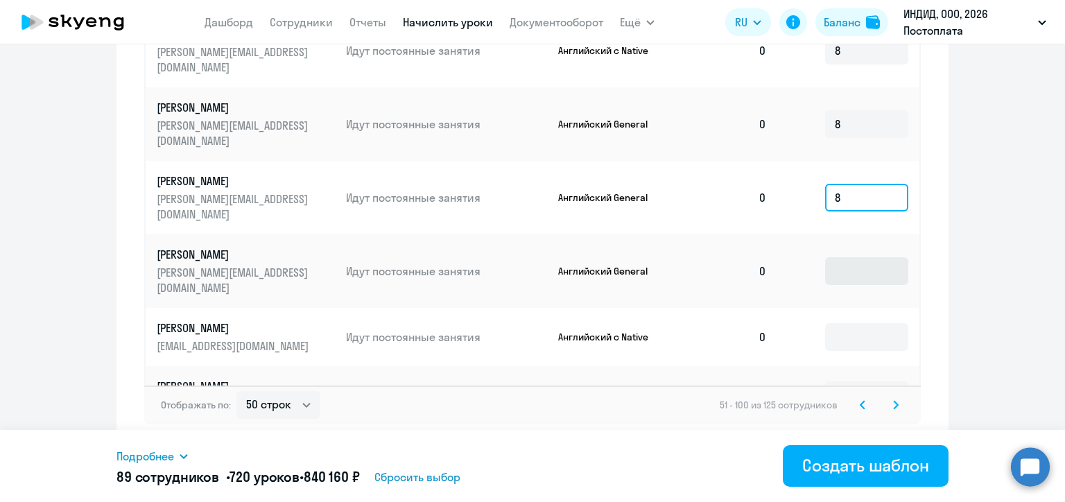
type input "8"
click at [836, 261] on input at bounding box center [866, 271] width 83 height 28
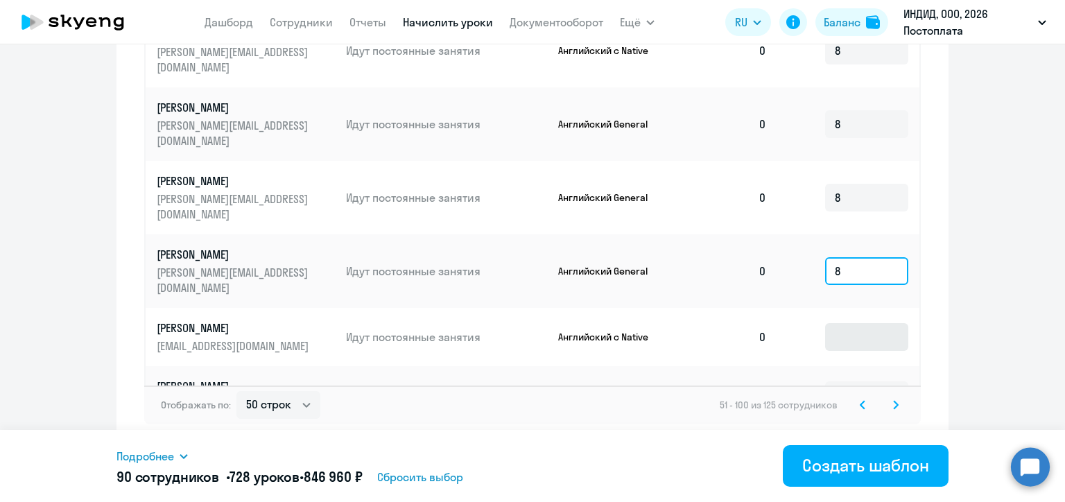
type input "8"
click at [840, 323] on input at bounding box center [866, 337] width 83 height 28
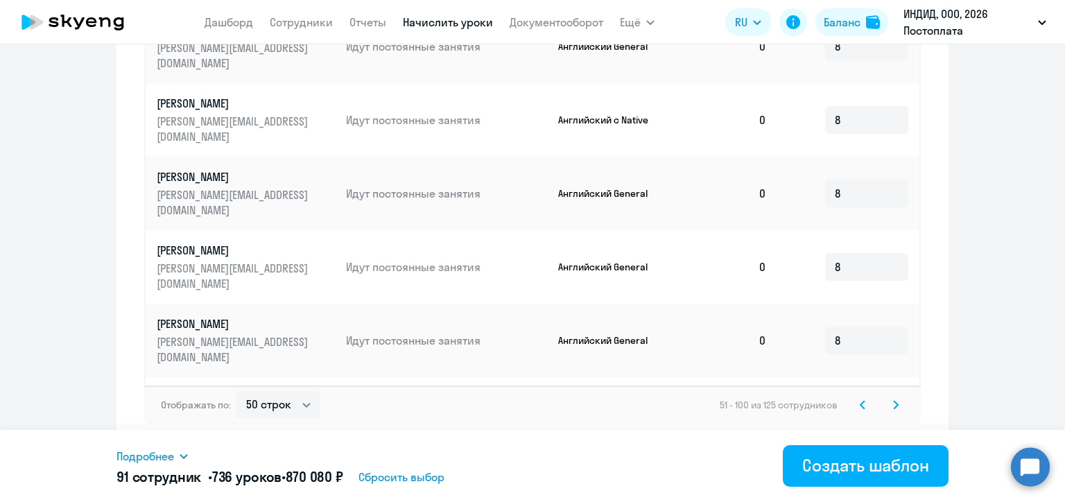
scroll to position [2713, 0]
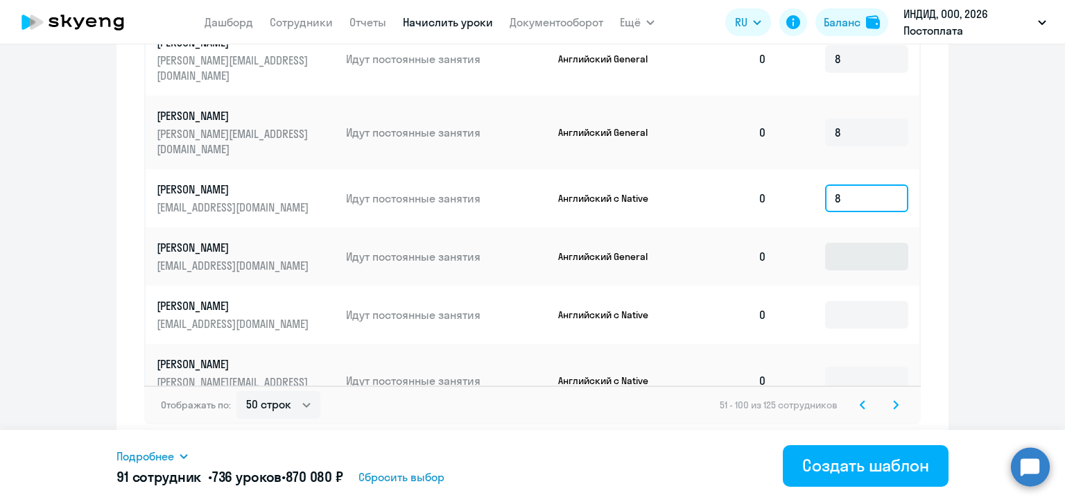
type input "8"
click at [829, 247] on input at bounding box center [866, 257] width 83 height 28
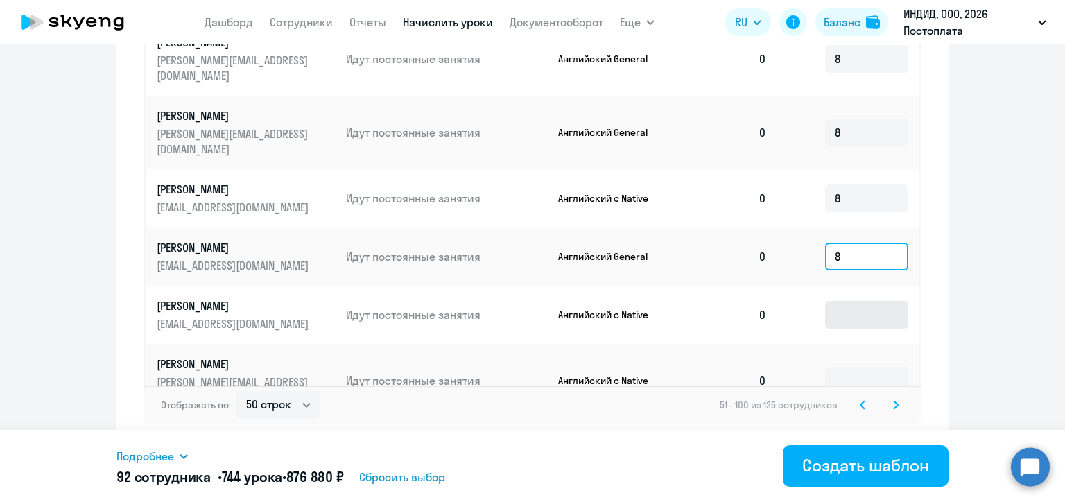
type input "8"
click at [840, 316] on input at bounding box center [866, 315] width 83 height 28
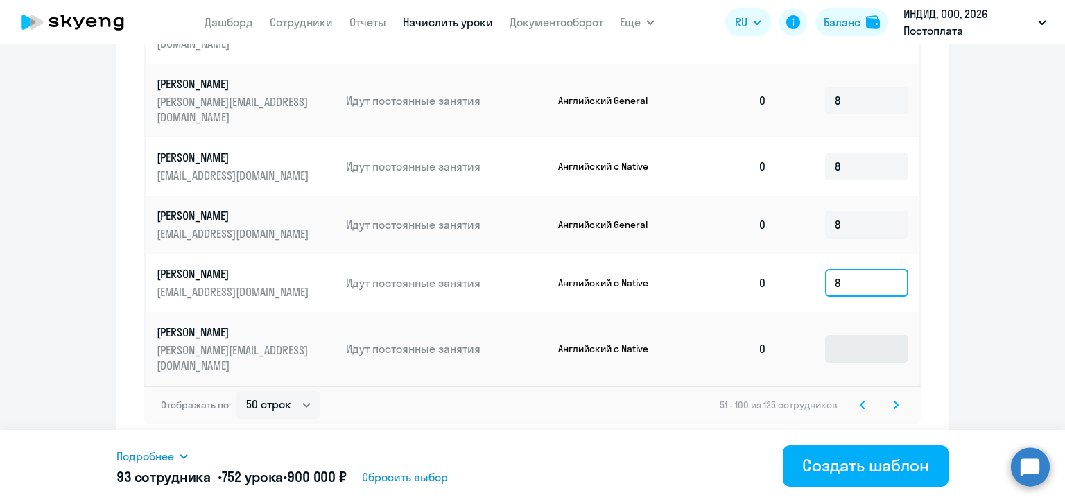
type input "8"
click at [835, 350] on input at bounding box center [866, 349] width 83 height 28
type input "8"
click at [895, 401] on svg-icon at bounding box center [896, 405] width 17 height 17
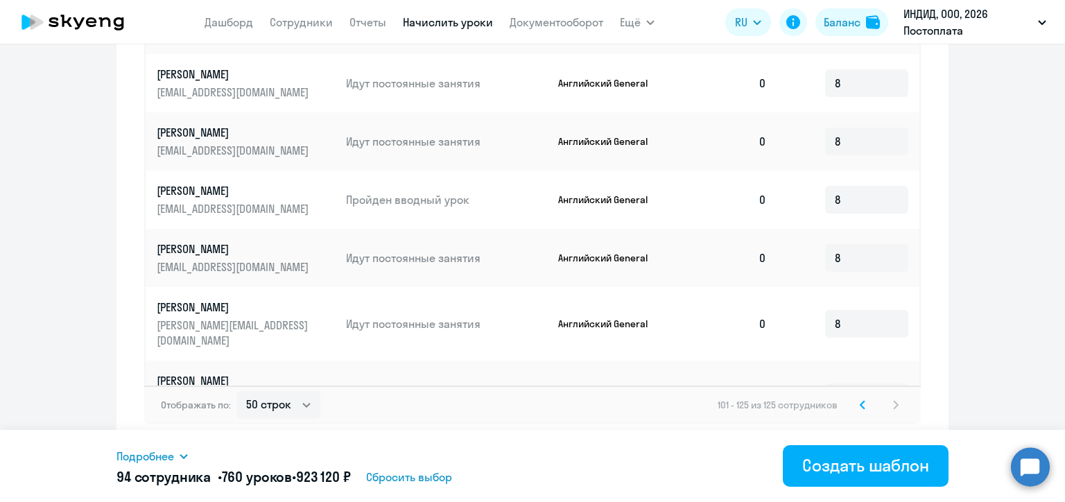
scroll to position [277, 0]
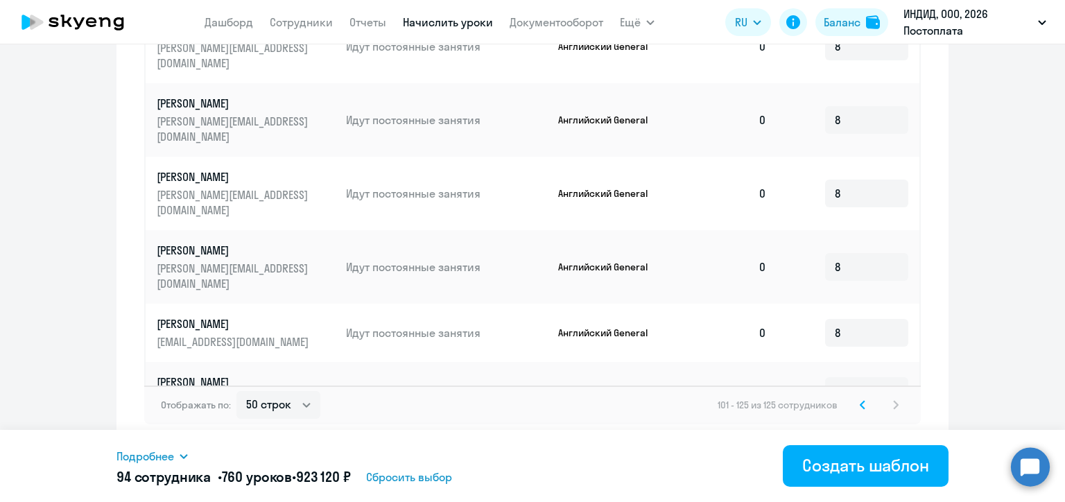
click at [860, 408] on icon at bounding box center [863, 405] width 6 height 10
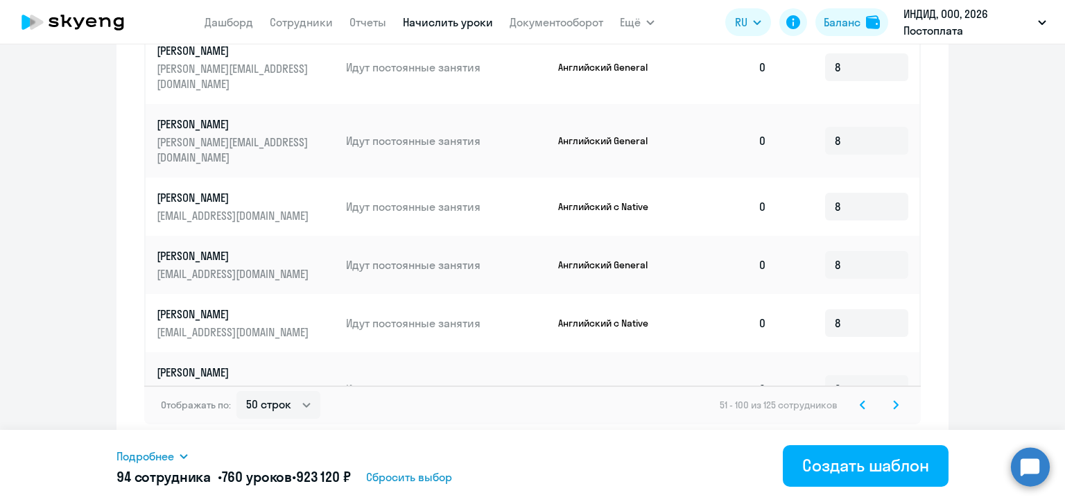
scroll to position [2745, 0]
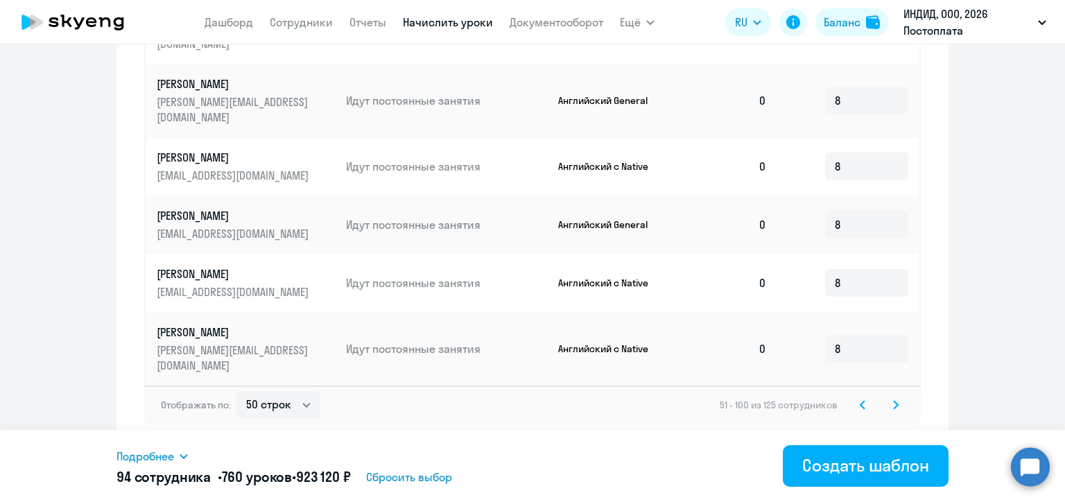
click at [860, 408] on icon at bounding box center [863, 405] width 6 height 10
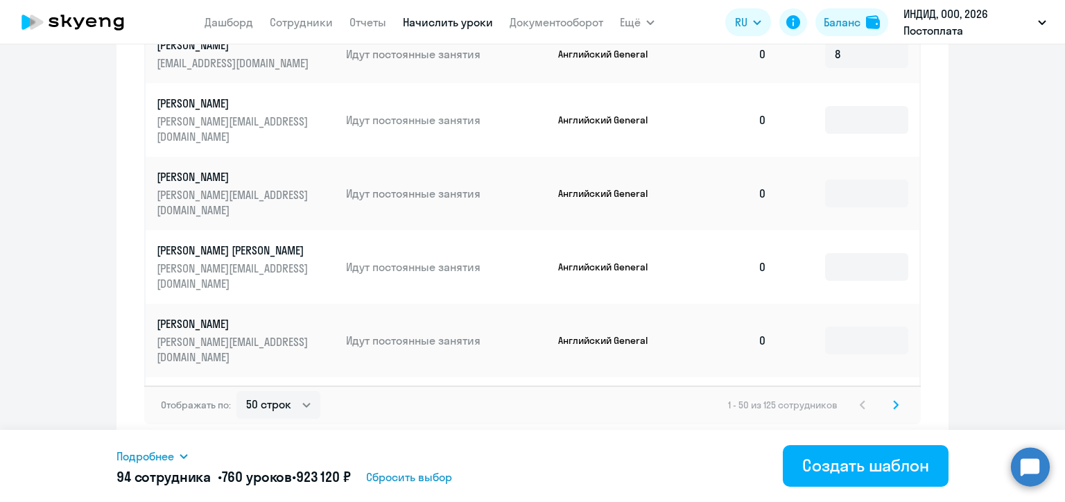
scroll to position [971, 0]
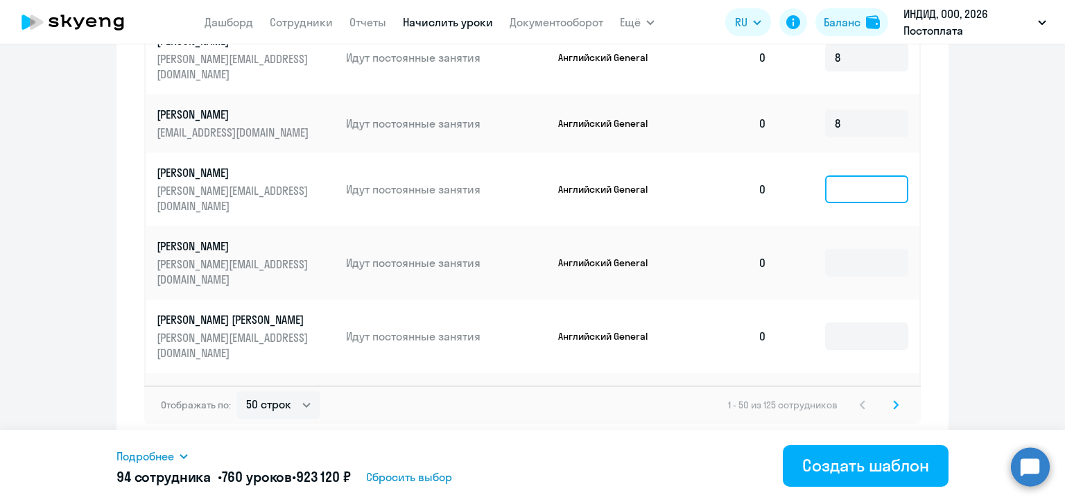
click at [840, 175] on input at bounding box center [866, 189] width 83 height 28
type input "8"
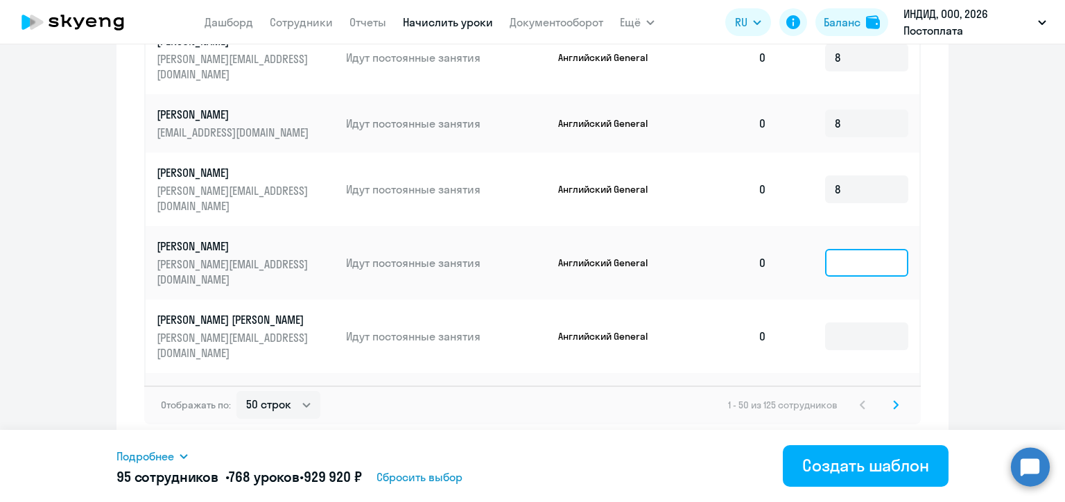
click at [837, 249] on input at bounding box center [866, 263] width 83 height 28
type input "8"
click at [831, 322] on input at bounding box center [866, 336] width 83 height 28
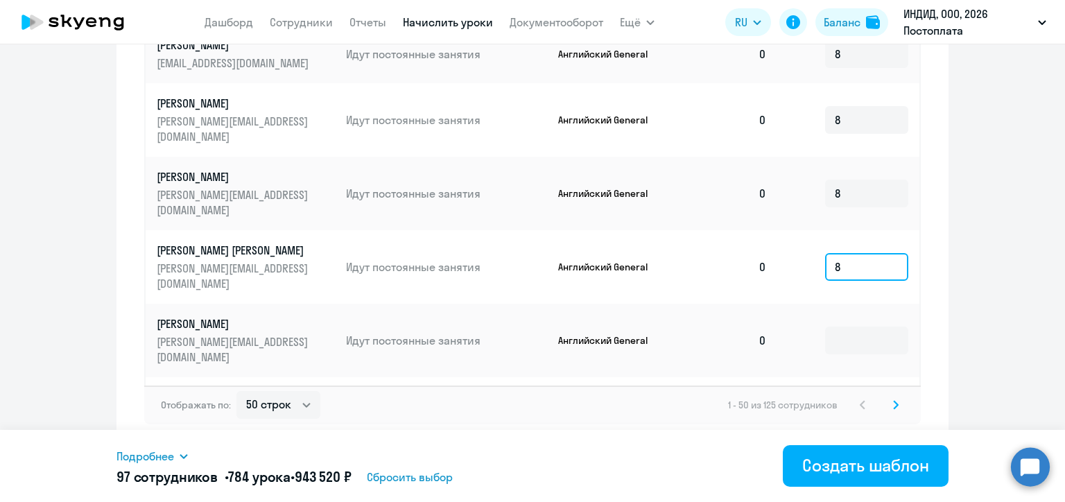
scroll to position [1179, 0]
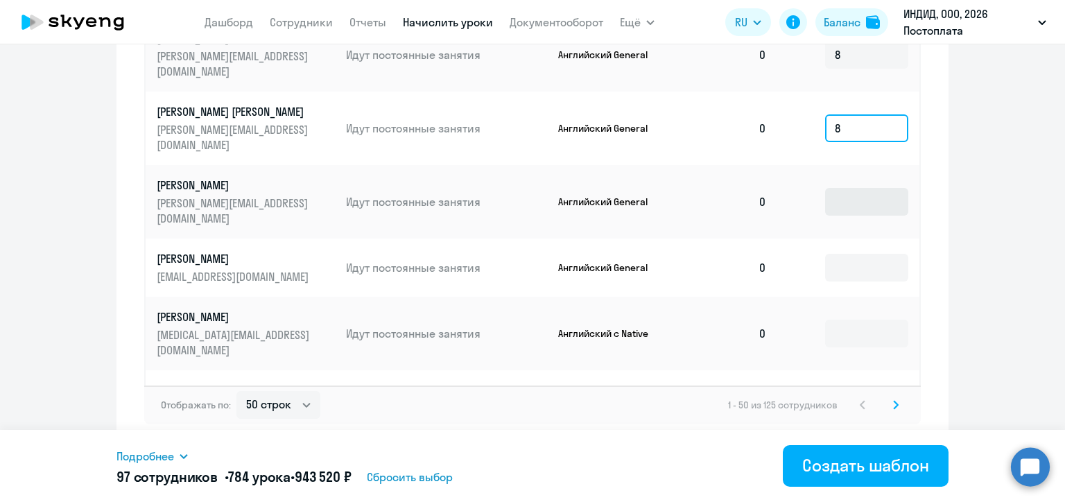
type input "8"
click at [825, 188] on input at bounding box center [866, 202] width 83 height 28
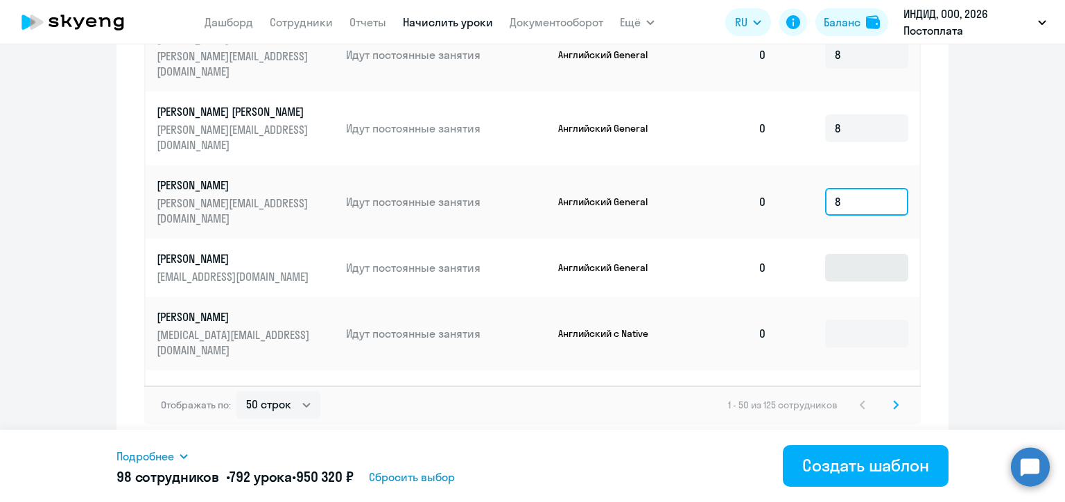
type input "8"
click at [837, 254] on input at bounding box center [866, 268] width 83 height 28
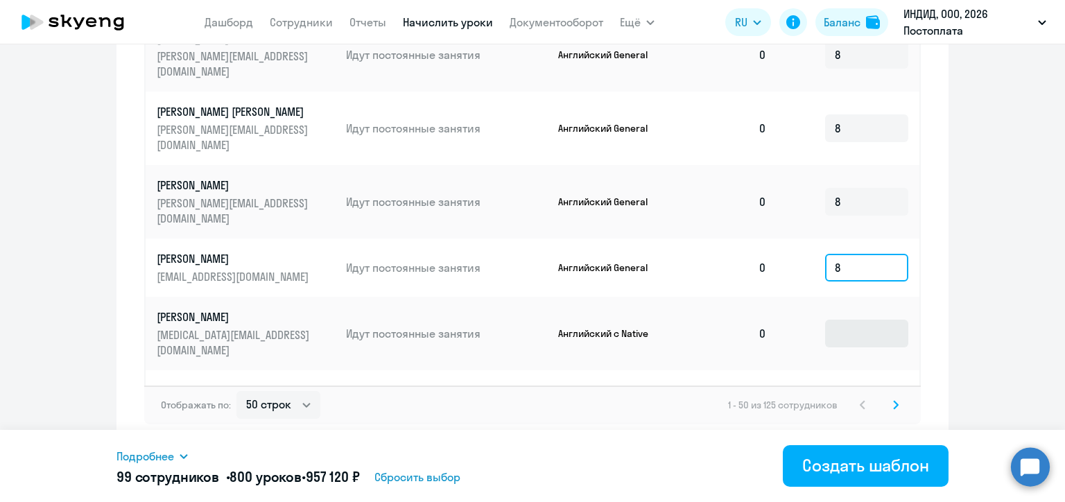
type input "8"
click at [833, 320] on input at bounding box center [866, 334] width 83 height 28
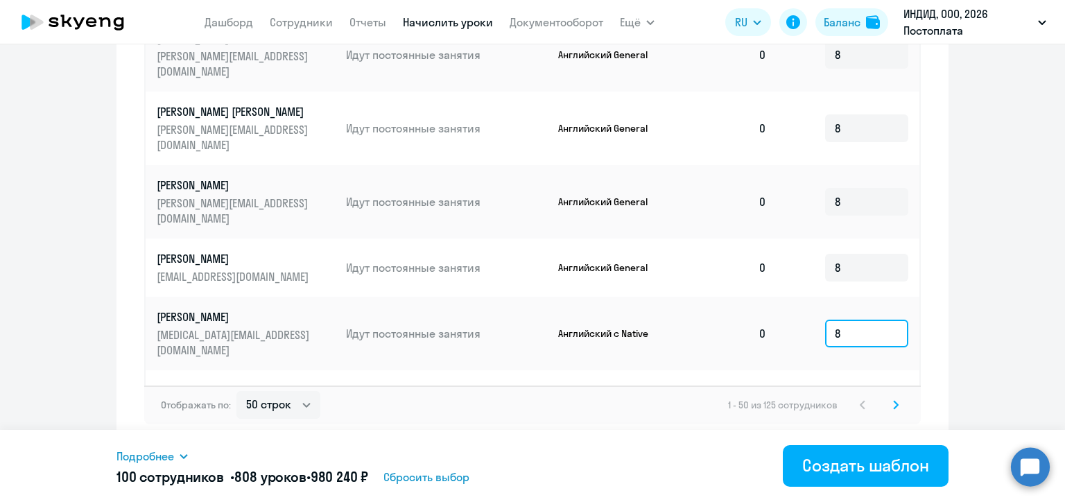
type input "8"
click at [832, 393] on input at bounding box center [866, 407] width 83 height 28
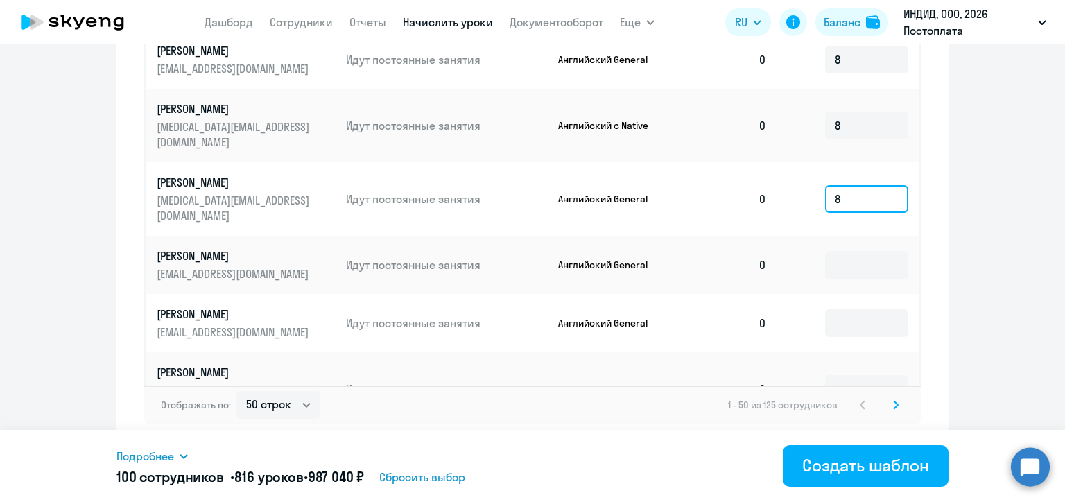
scroll to position [1456, 0]
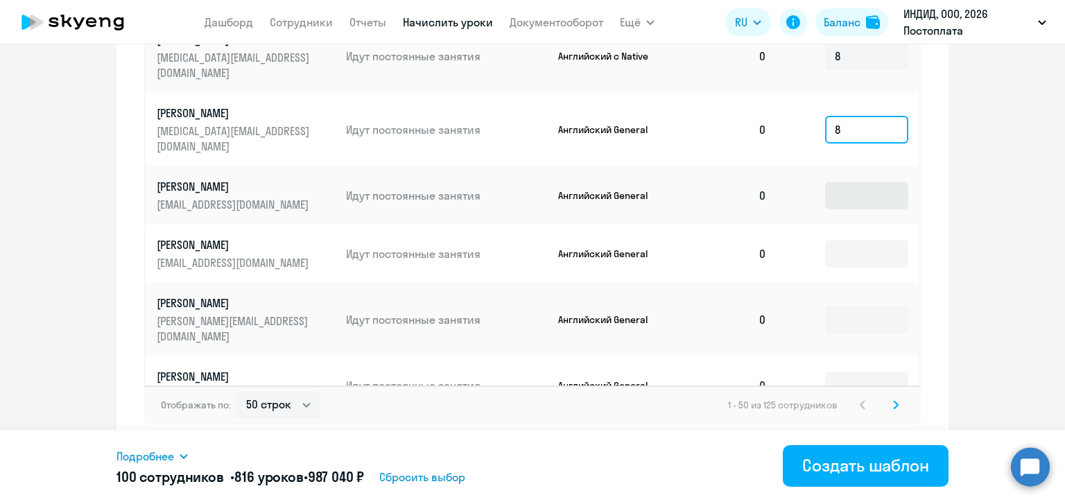
type input "8"
click at [832, 182] on input at bounding box center [866, 196] width 83 height 28
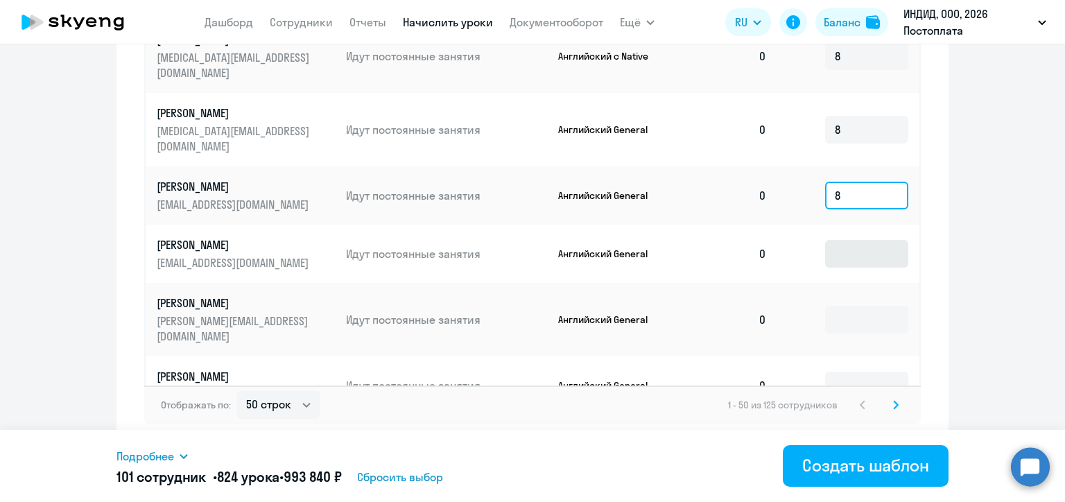
type input "8"
click at [837, 240] on input at bounding box center [866, 254] width 83 height 28
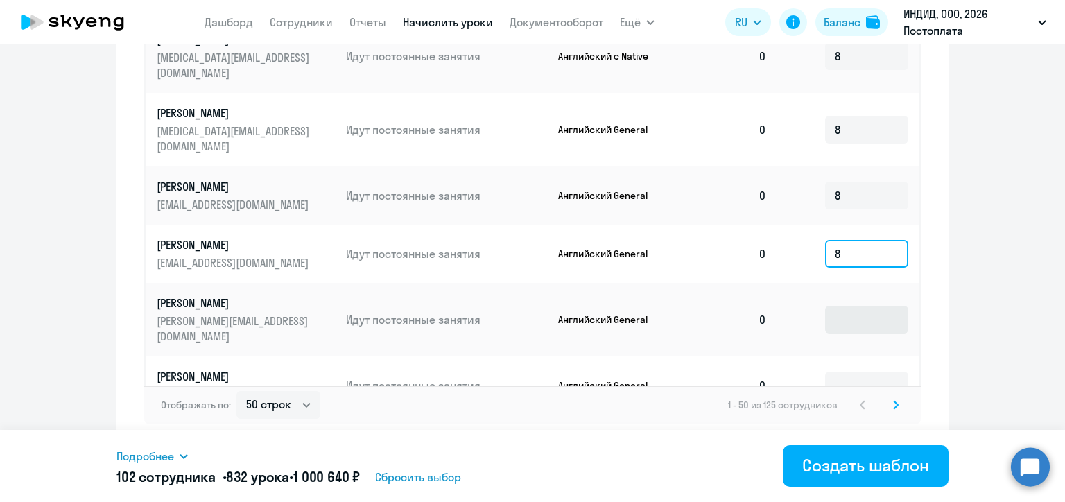
type input "8"
click at [843, 306] on input at bounding box center [866, 320] width 83 height 28
type input "8"
click at [846, 372] on input at bounding box center [866, 386] width 83 height 28
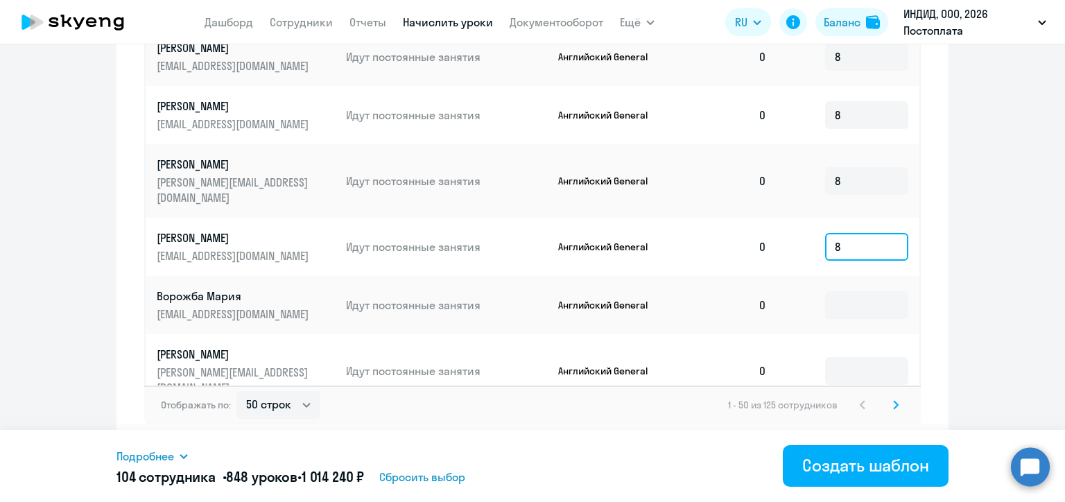
scroll to position [1664, 0]
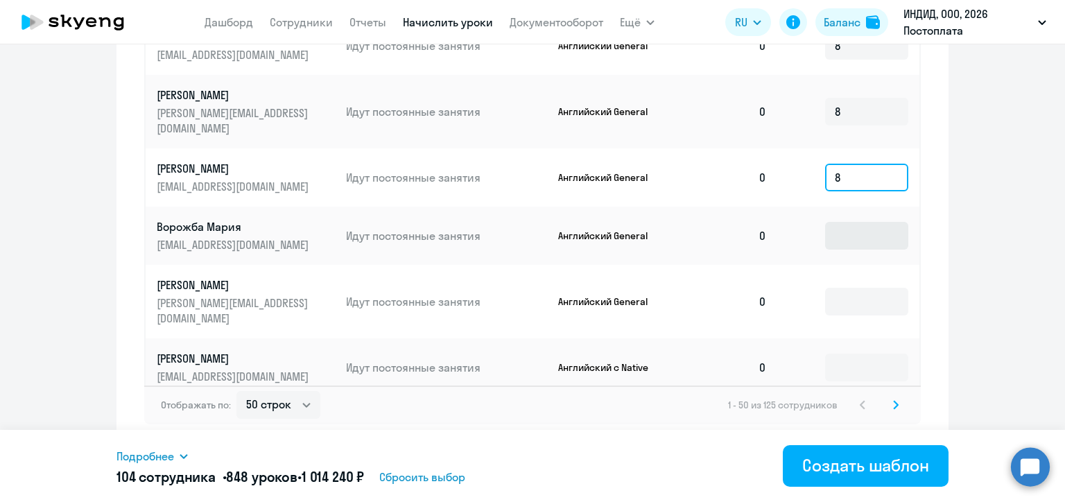
type input "8"
click at [838, 222] on input at bounding box center [866, 236] width 83 height 28
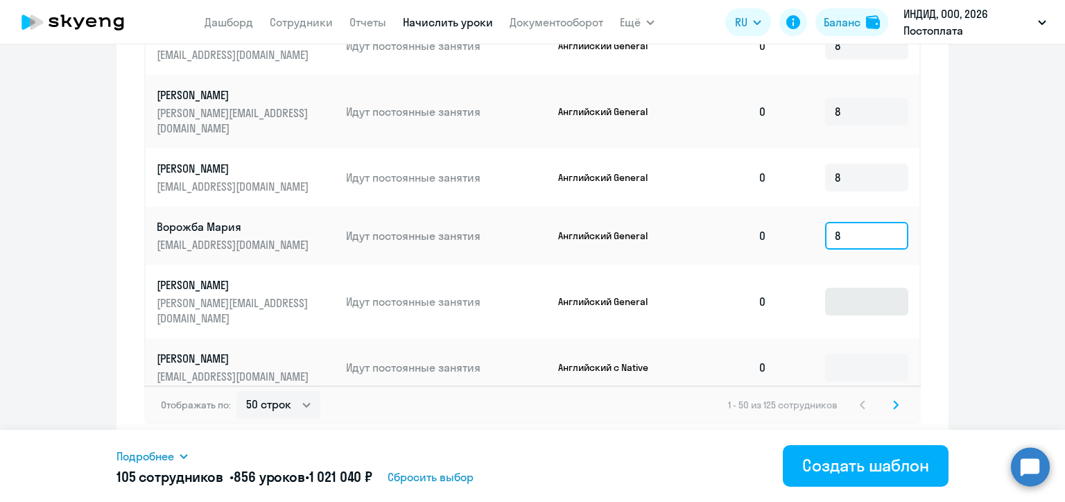
type input "8"
click at [840, 288] on input at bounding box center [866, 302] width 83 height 28
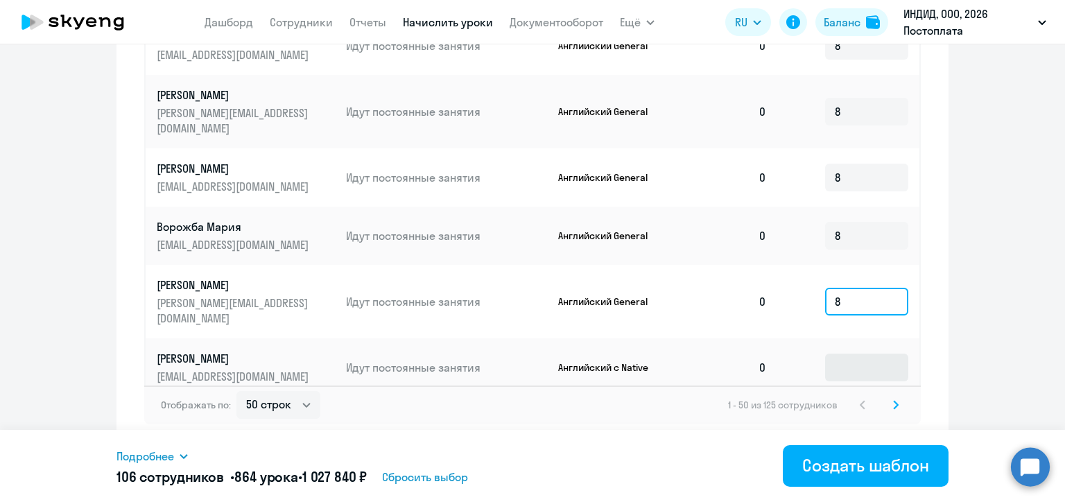
type input "8"
click at [854, 354] on input at bounding box center [866, 368] width 83 height 28
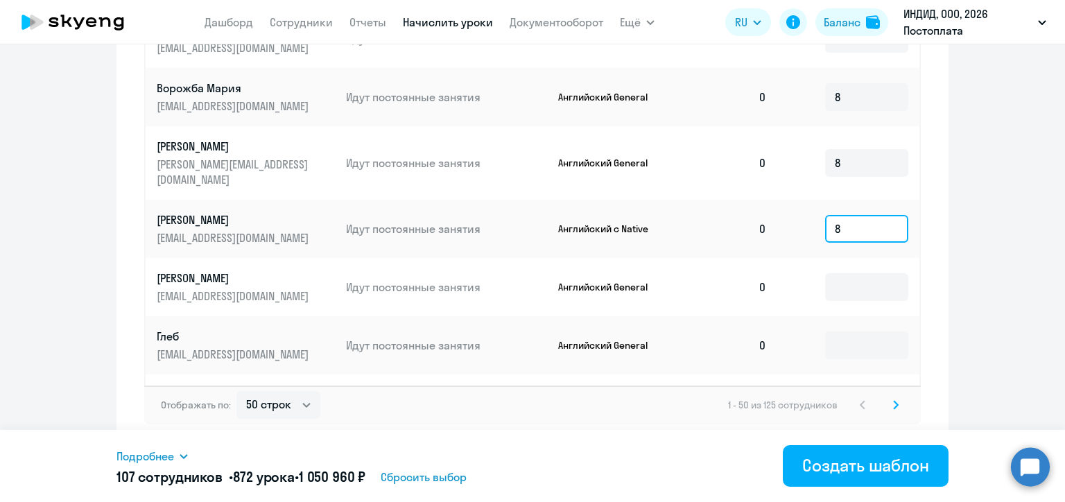
scroll to position [1942, 0]
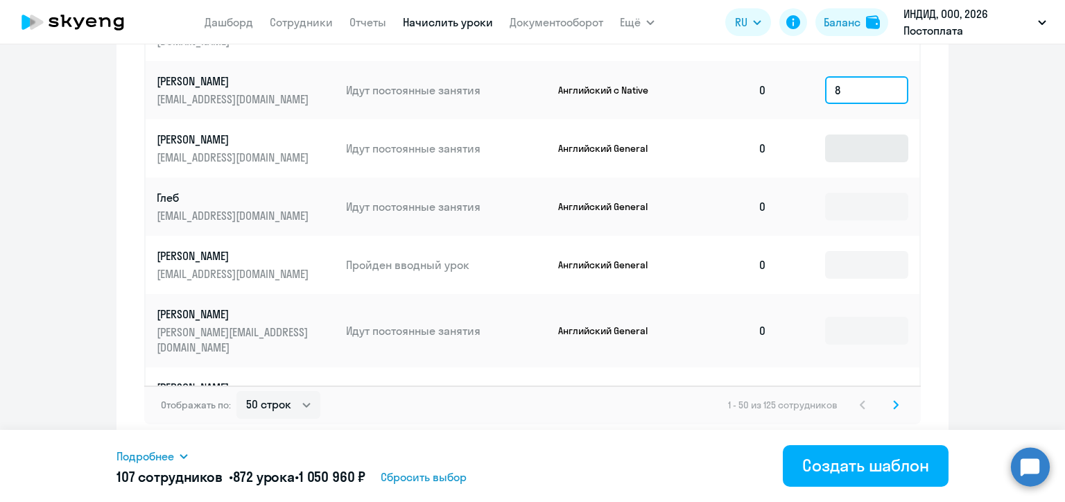
type input "8"
click at [834, 139] on input at bounding box center [866, 149] width 83 height 28
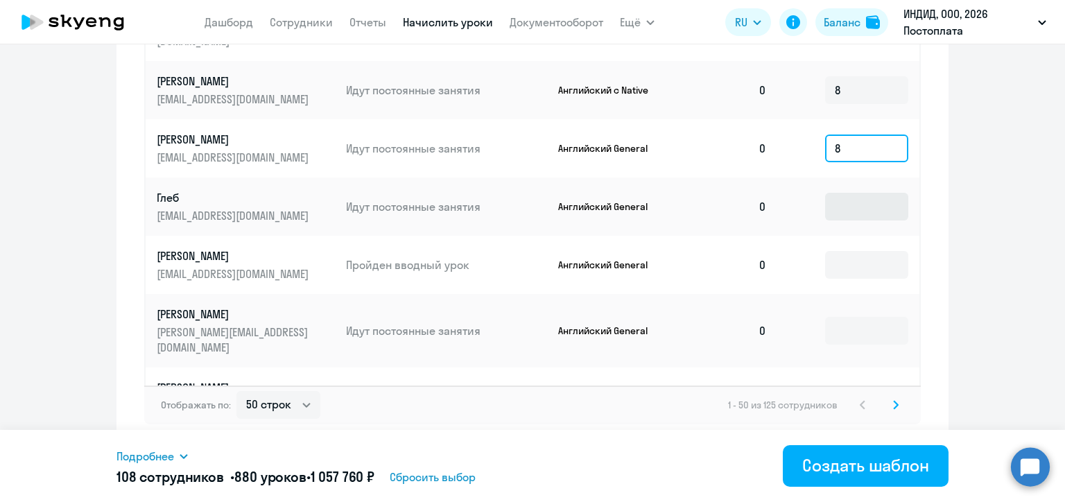
type input "8"
click at [832, 193] on input at bounding box center [866, 207] width 83 height 28
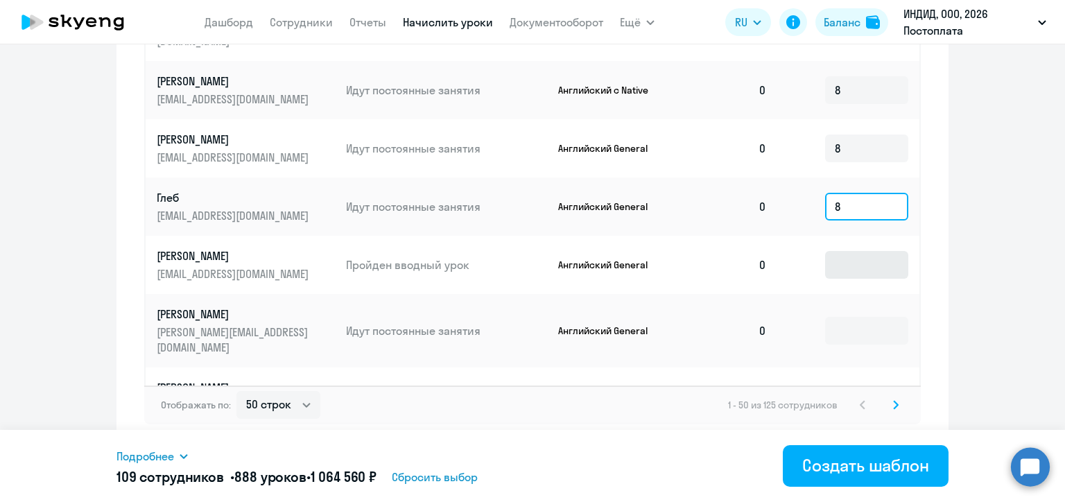
type input "8"
click at [835, 251] on input at bounding box center [866, 265] width 83 height 28
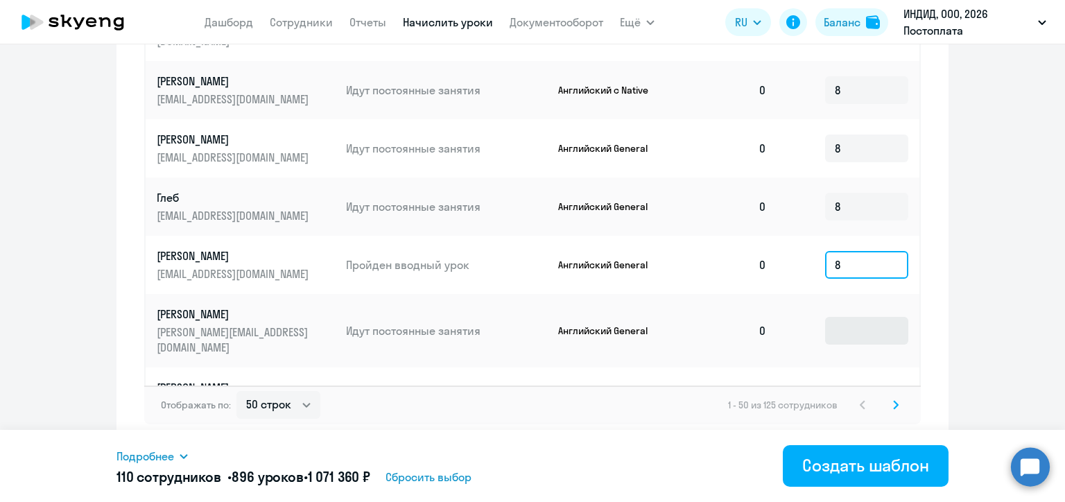
type input "8"
click at [841, 319] on input at bounding box center [866, 331] width 83 height 28
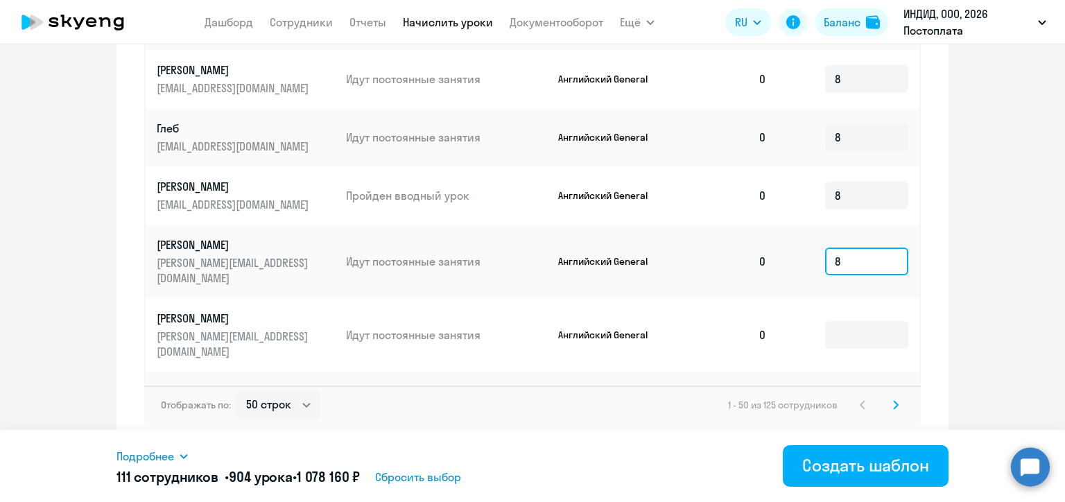
scroll to position [2080, 0]
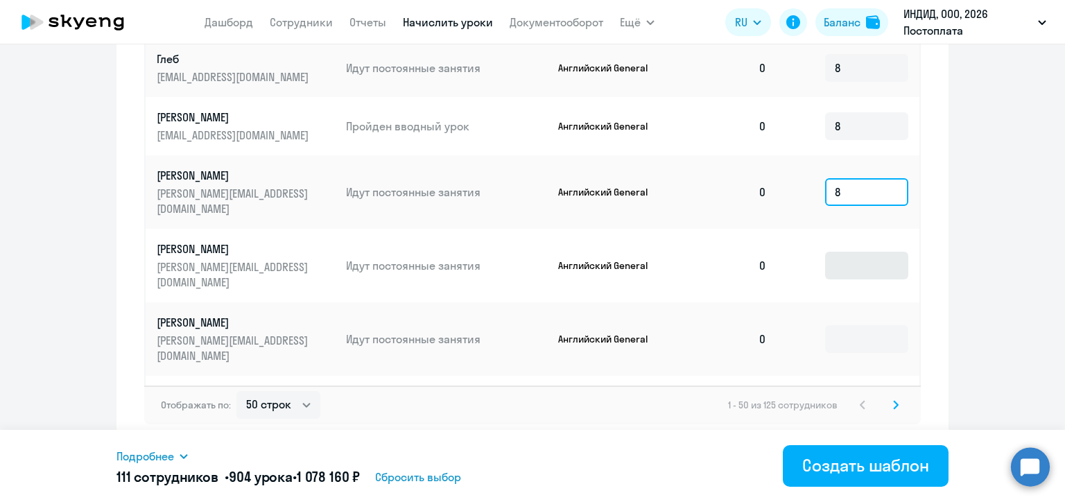
type input "8"
click at [831, 254] on input at bounding box center [866, 266] width 83 height 28
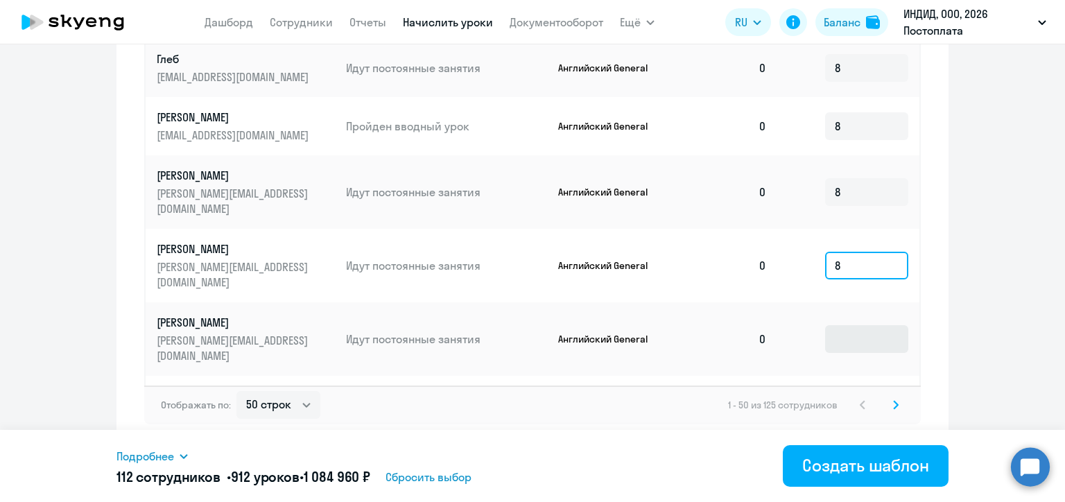
type input "8"
click at [863, 327] on input at bounding box center [866, 339] width 83 height 28
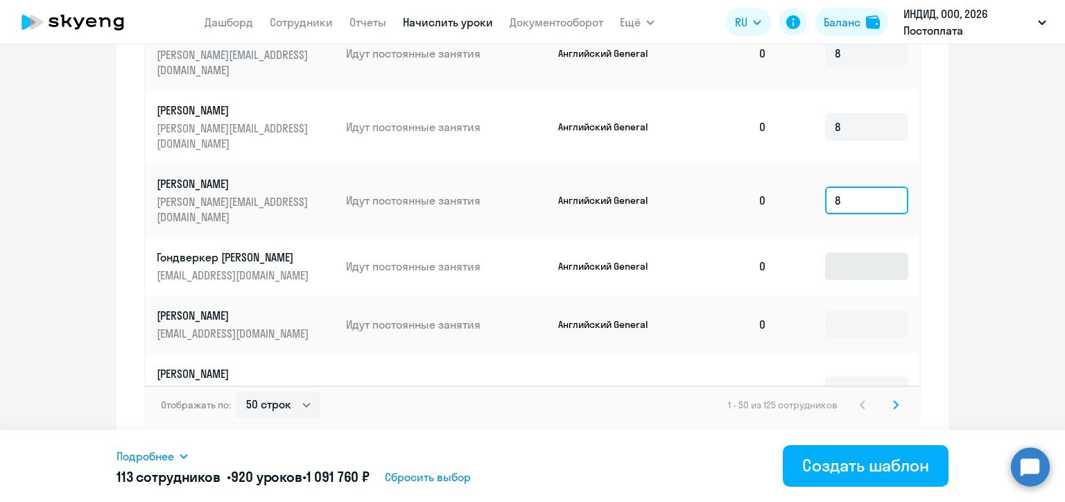
type input "8"
click at [835, 261] on input at bounding box center [866, 266] width 83 height 28
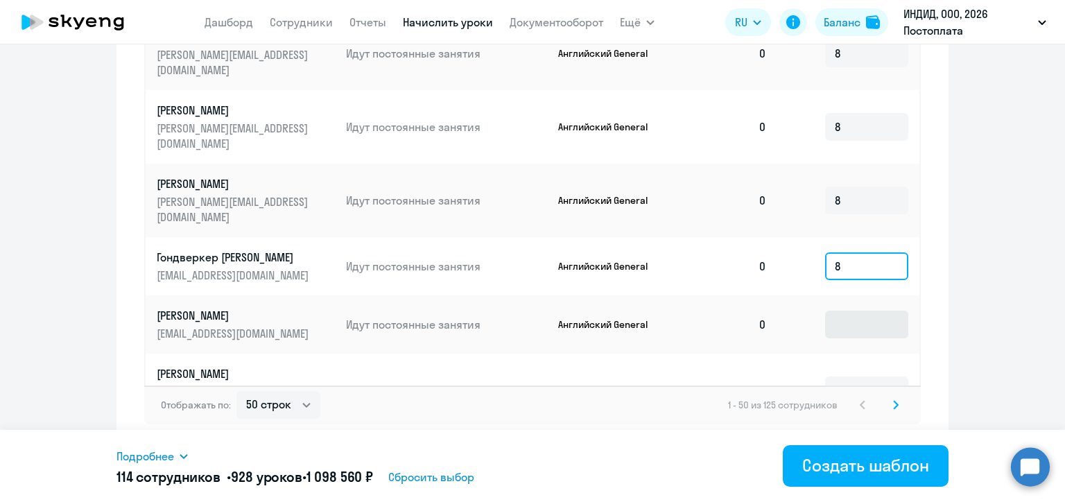
type input "8"
click at [834, 322] on input at bounding box center [866, 325] width 83 height 28
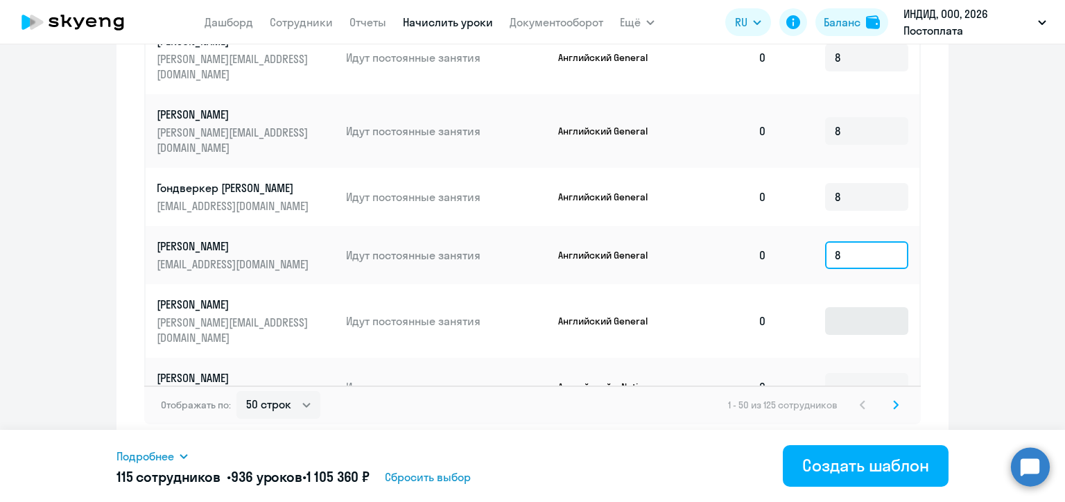
type input "8"
click at [826, 317] on input at bounding box center [866, 321] width 83 height 28
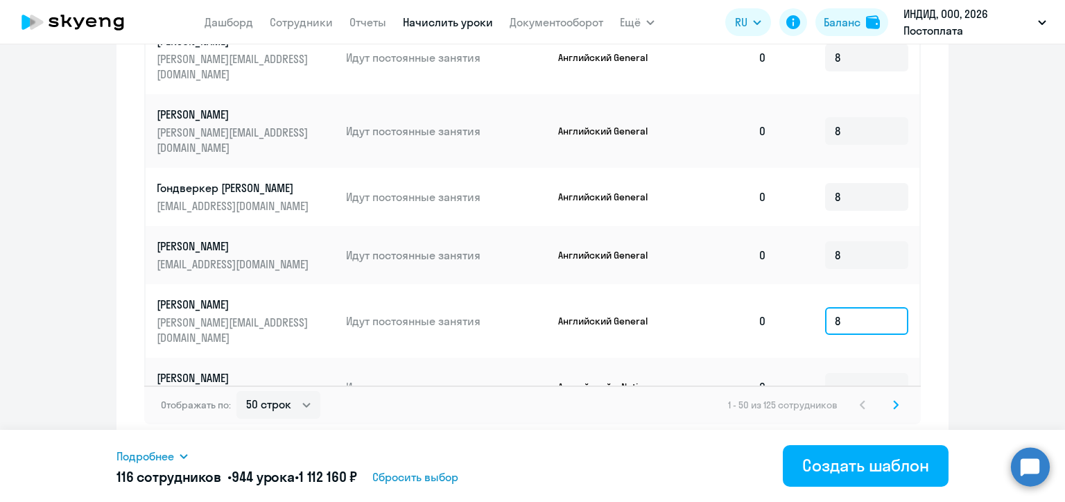
scroll to position [2427, 0]
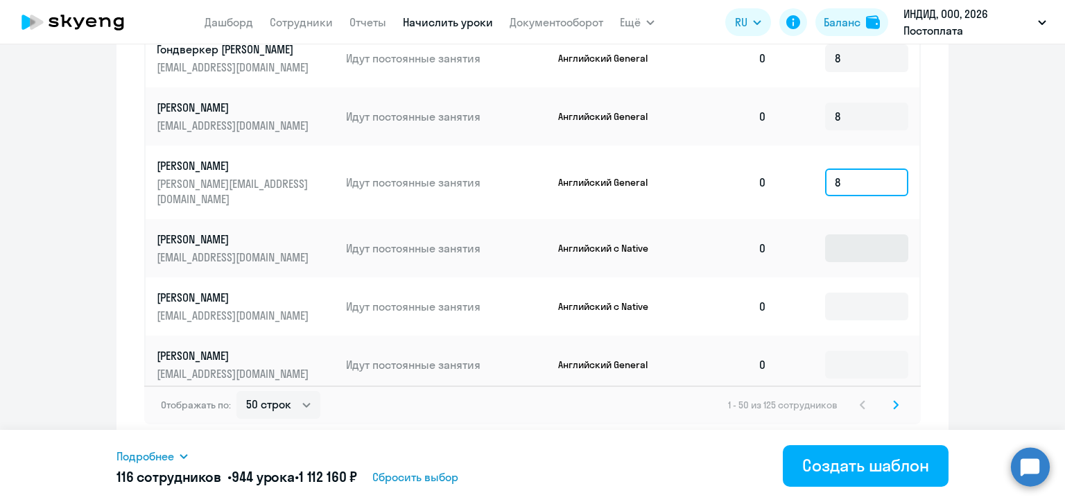
type input "8"
click at [825, 247] on input at bounding box center [866, 248] width 83 height 28
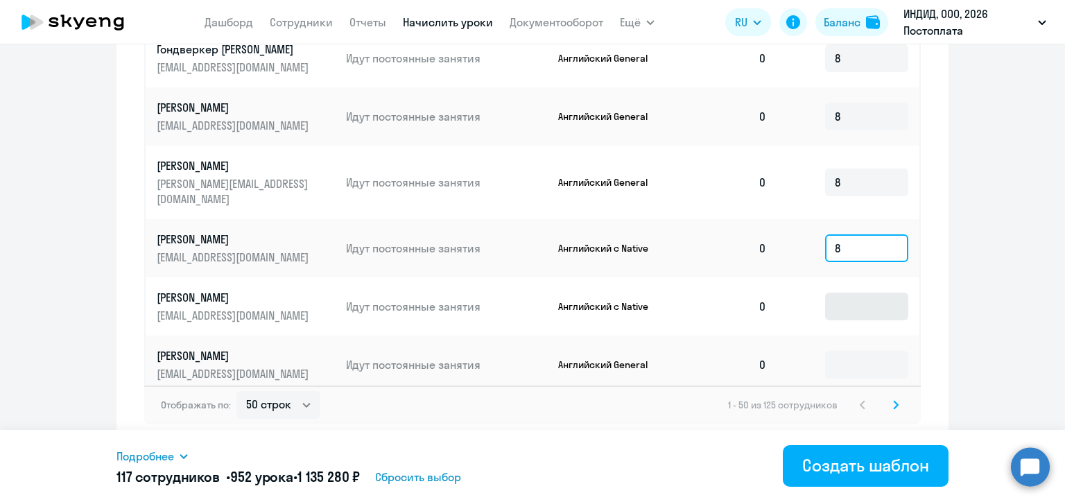
type input "8"
click at [835, 301] on input at bounding box center [866, 307] width 83 height 28
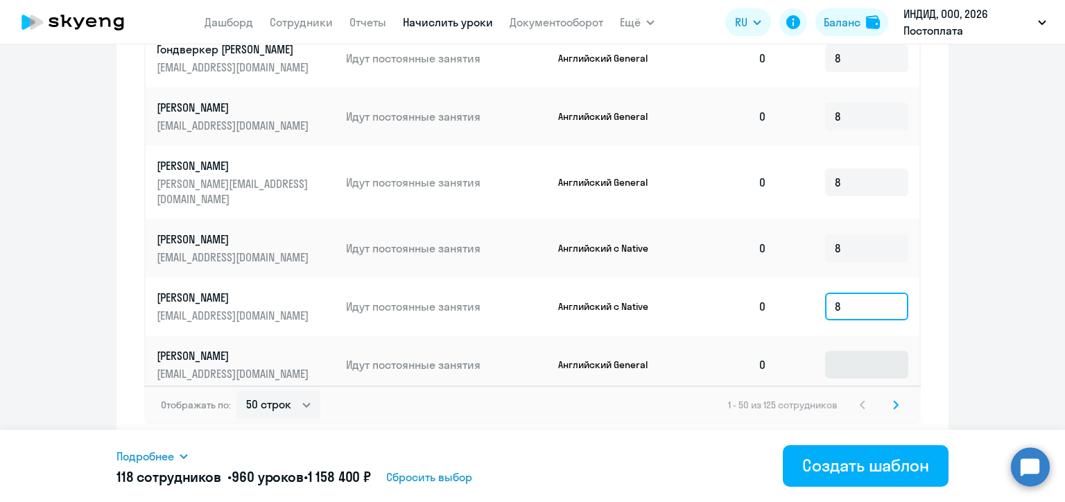
type input "8"
click at [830, 361] on input at bounding box center [866, 365] width 83 height 28
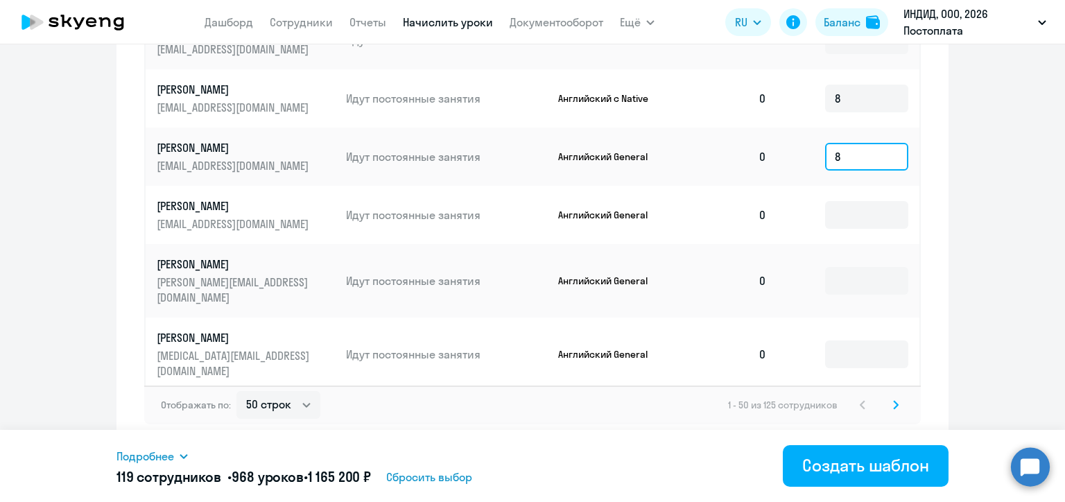
type input "8"
click at [837, 236] on td at bounding box center [848, 215] width 141 height 58
click at [834, 229] on input at bounding box center [866, 215] width 83 height 28
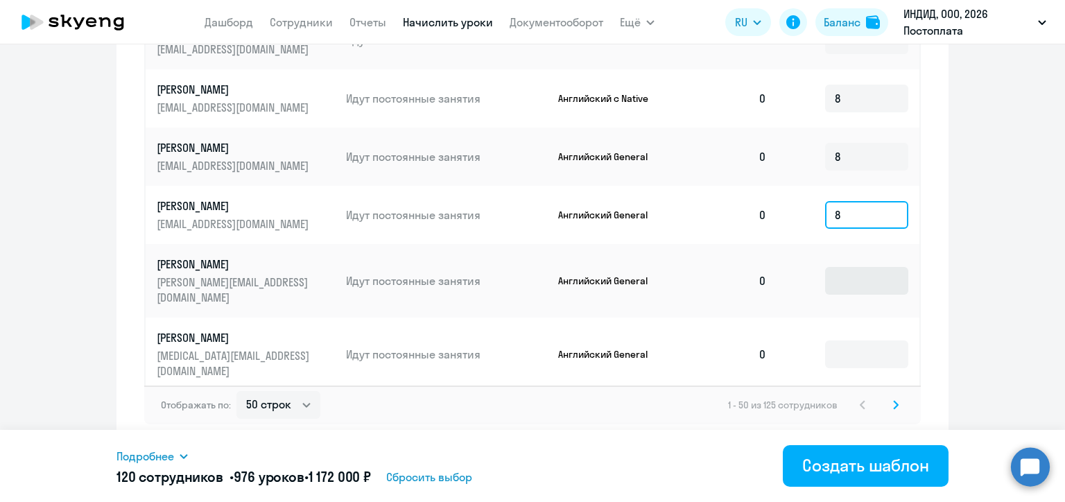
type input "8"
click at [829, 288] on input at bounding box center [866, 281] width 83 height 28
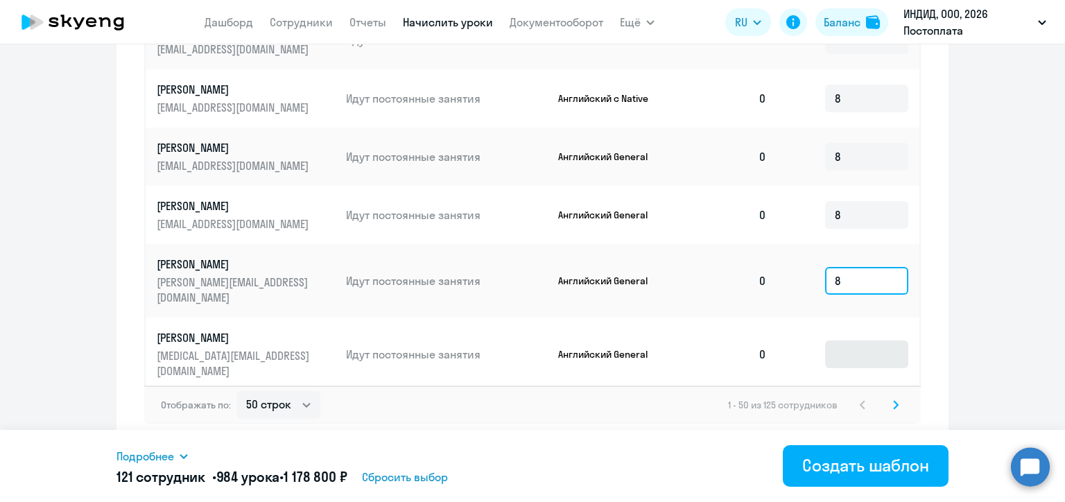
type input "8"
click at [835, 350] on input at bounding box center [866, 354] width 83 height 28
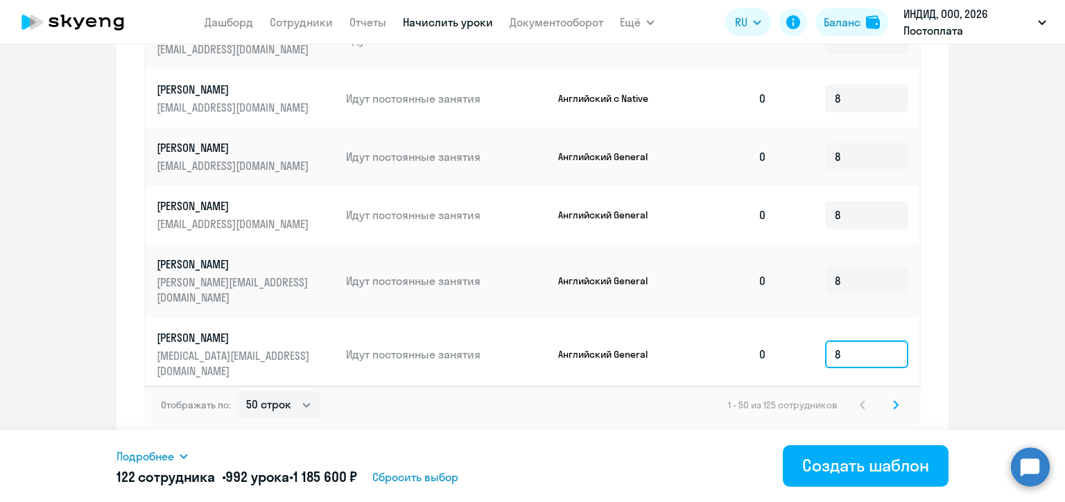
scroll to position [2684, 0]
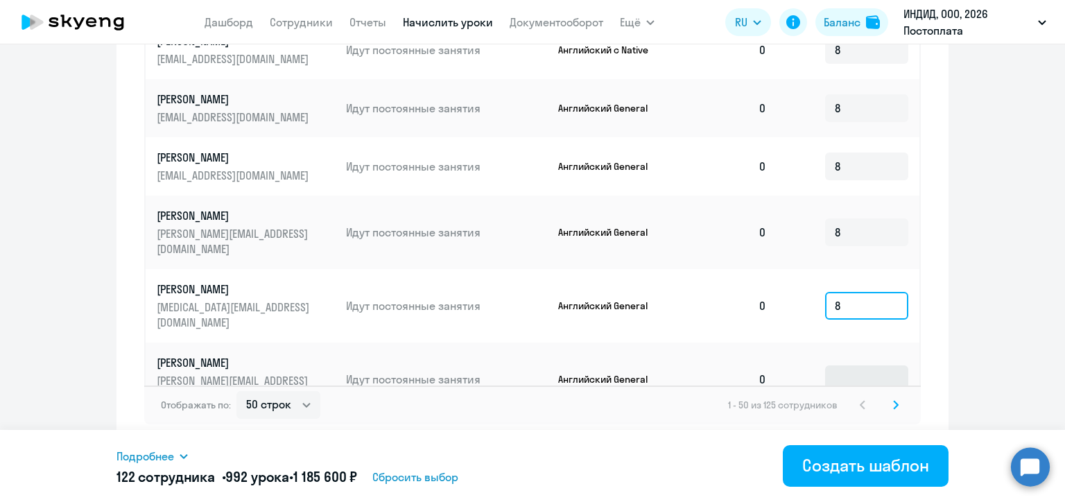
type input "8"
click at [836, 365] on input at bounding box center [866, 379] width 83 height 28
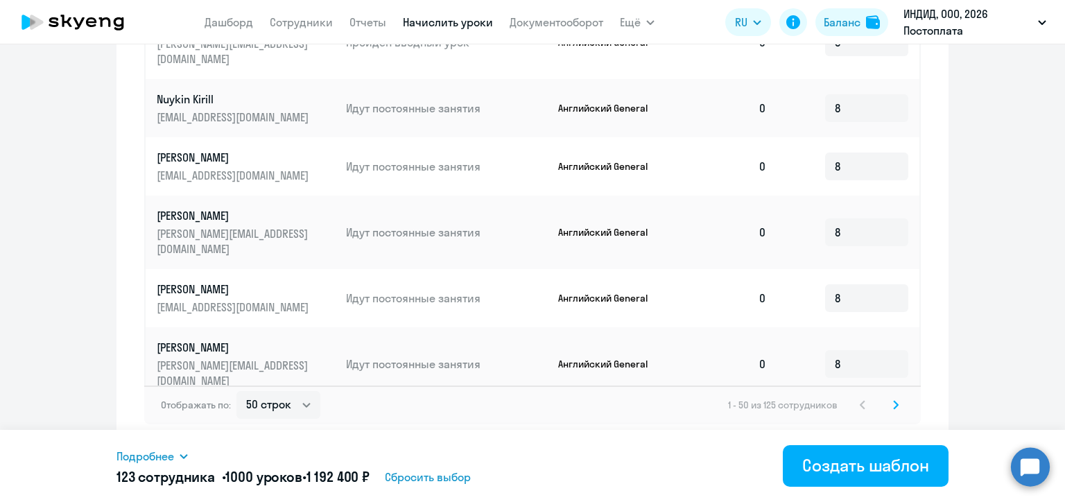
scroll to position [0, 0]
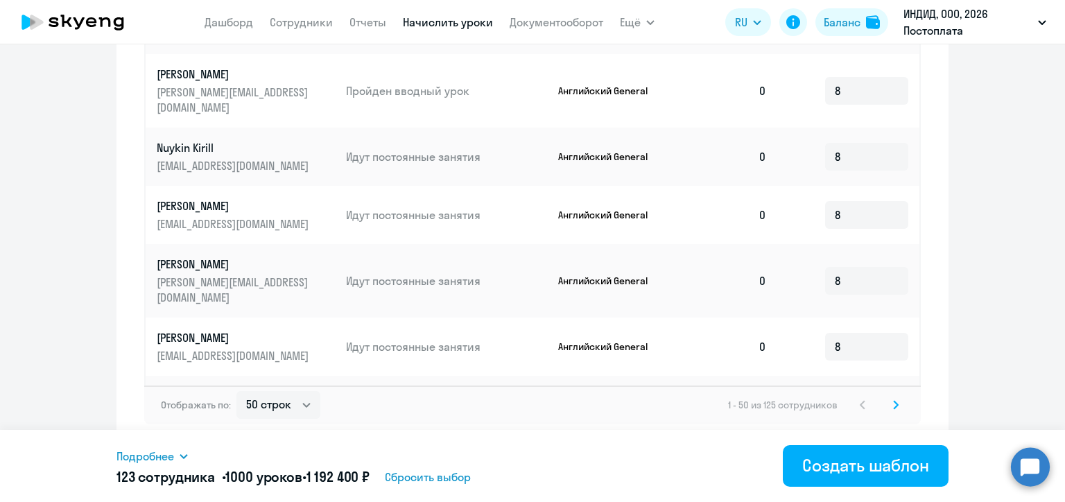
type input "8"
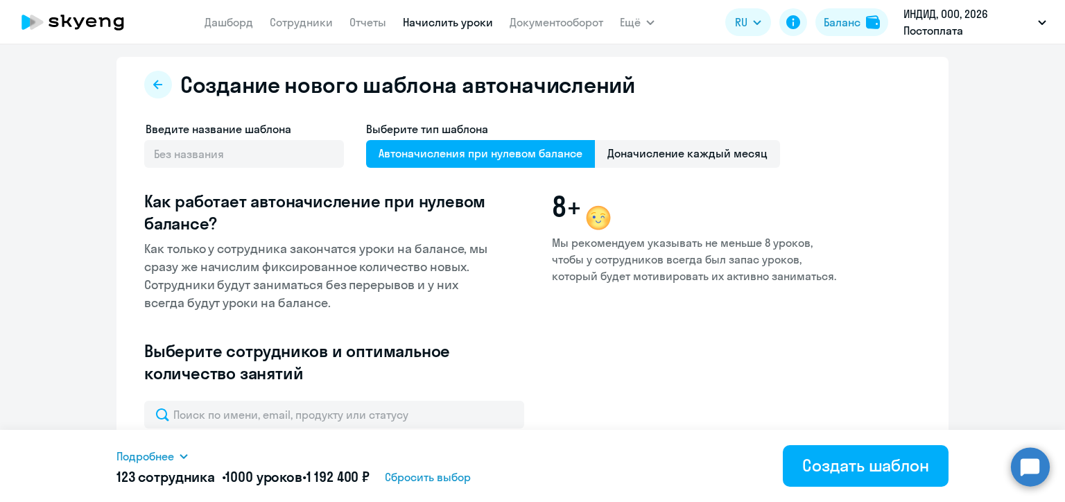
scroll to position [216, 0]
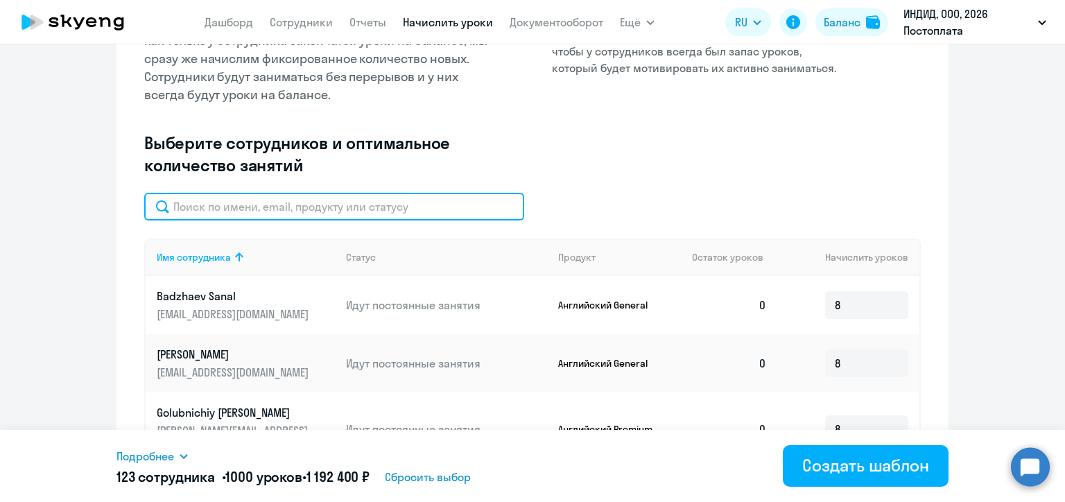
click at [270, 212] on input "text" at bounding box center [334, 207] width 380 height 28
paste input "[PERSON_NAME]"
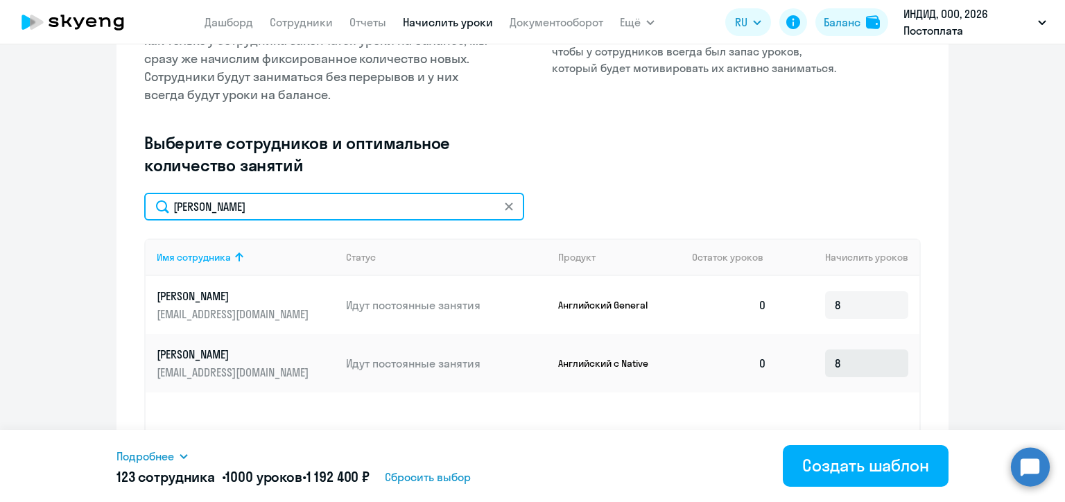
type input "[PERSON_NAME]"
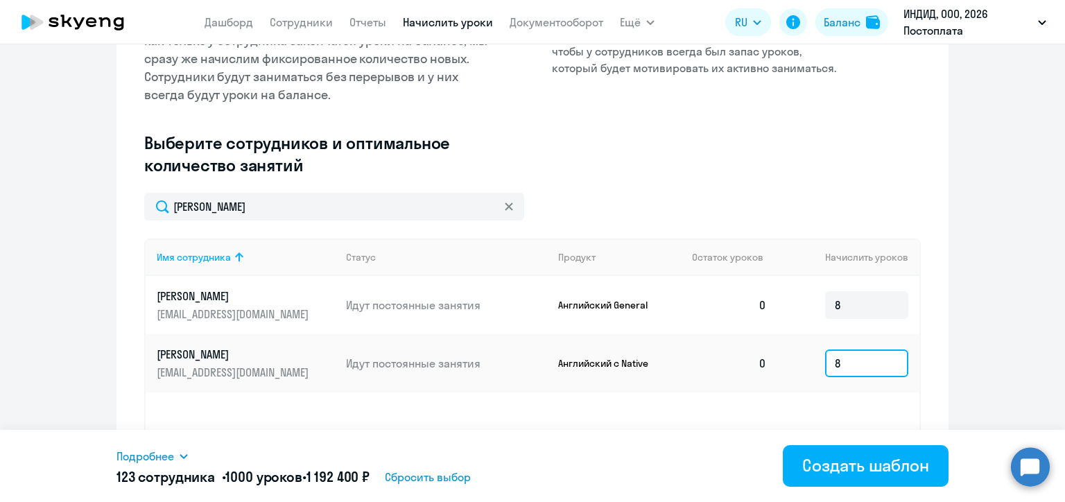
drag, startPoint x: 838, startPoint y: 388, endPoint x: 829, endPoint y: 388, distance: 9.0
click at [829, 377] on input "8" at bounding box center [866, 364] width 83 height 28
type input "4"
click at [653, 193] on div "[PERSON_NAME]" at bounding box center [532, 207] width 777 height 28
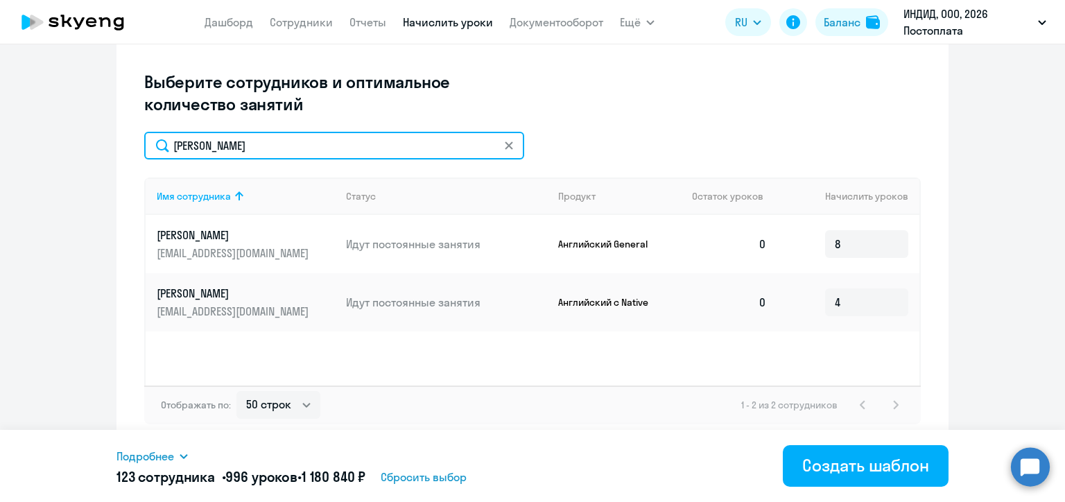
click at [249, 144] on input "[PERSON_NAME]" at bounding box center [334, 146] width 380 height 28
paste input "[PERSON_NAME]"
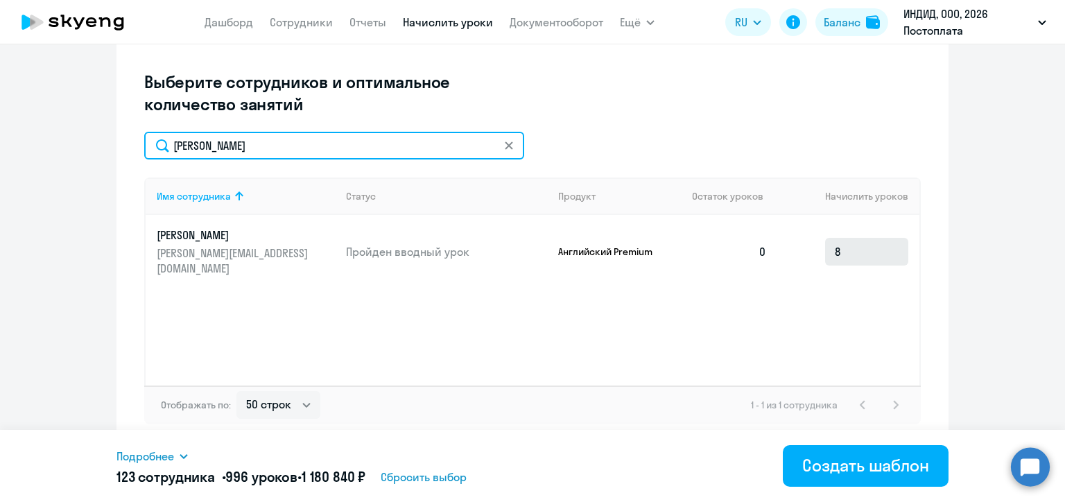
type input "[PERSON_NAME]"
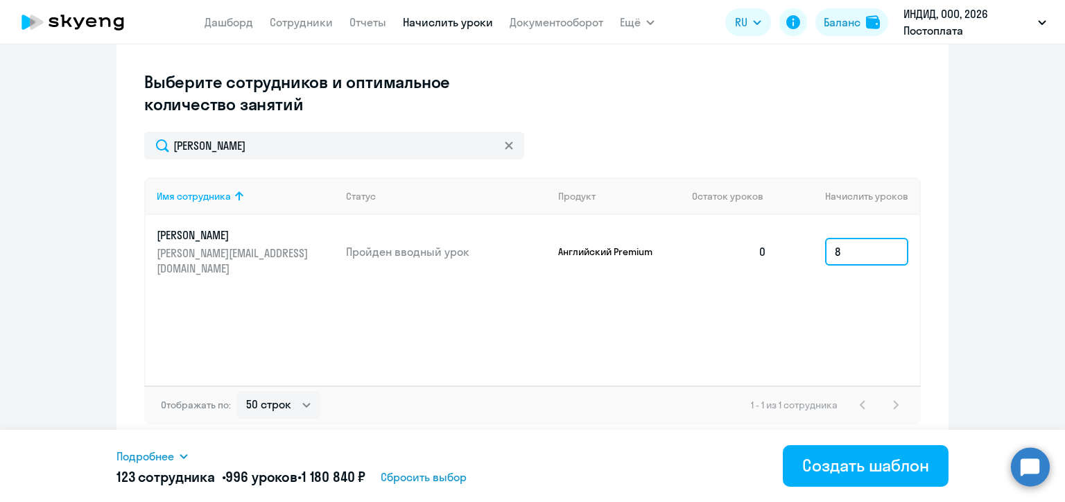
drag, startPoint x: 851, startPoint y: 248, endPoint x: 825, endPoint y: 245, distance: 25.8
click at [825, 245] on input "8" at bounding box center [866, 252] width 83 height 28
type input "4"
click at [620, 141] on div "[PERSON_NAME]" at bounding box center [532, 146] width 777 height 28
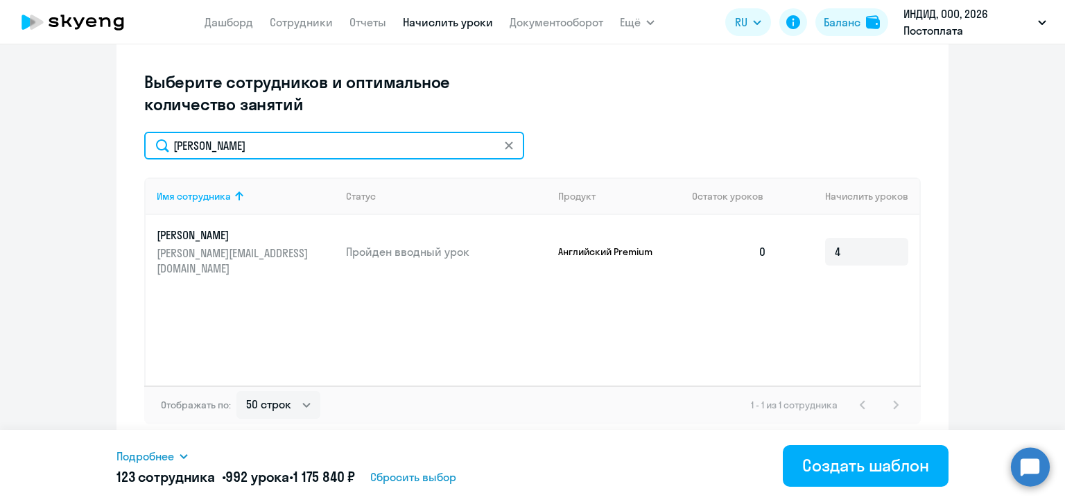
click at [202, 144] on input "[PERSON_NAME]" at bounding box center [334, 146] width 380 height 28
paste input "ашин"
type input "[PERSON_NAME]"
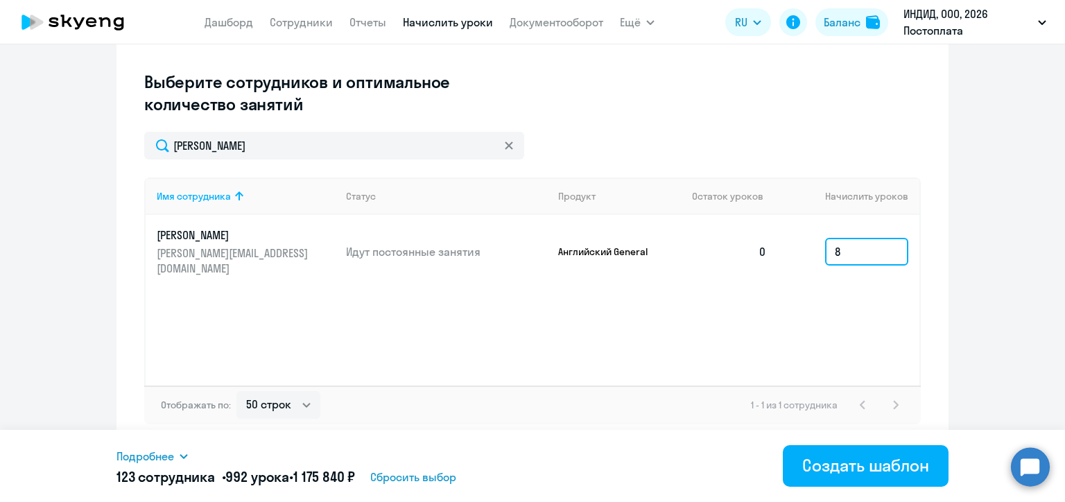
drag, startPoint x: 848, startPoint y: 254, endPoint x: 825, endPoint y: 258, distance: 23.9
click at [825, 258] on input "8" at bounding box center [866, 252] width 83 height 28
type input "4"
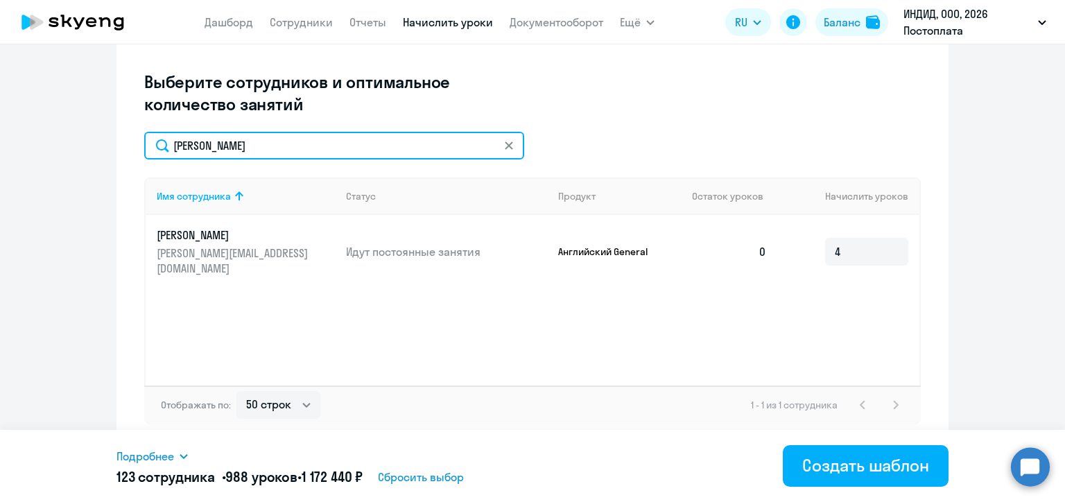
click at [225, 154] on input "[PERSON_NAME]" at bounding box center [334, 146] width 380 height 28
paste input "ябов"
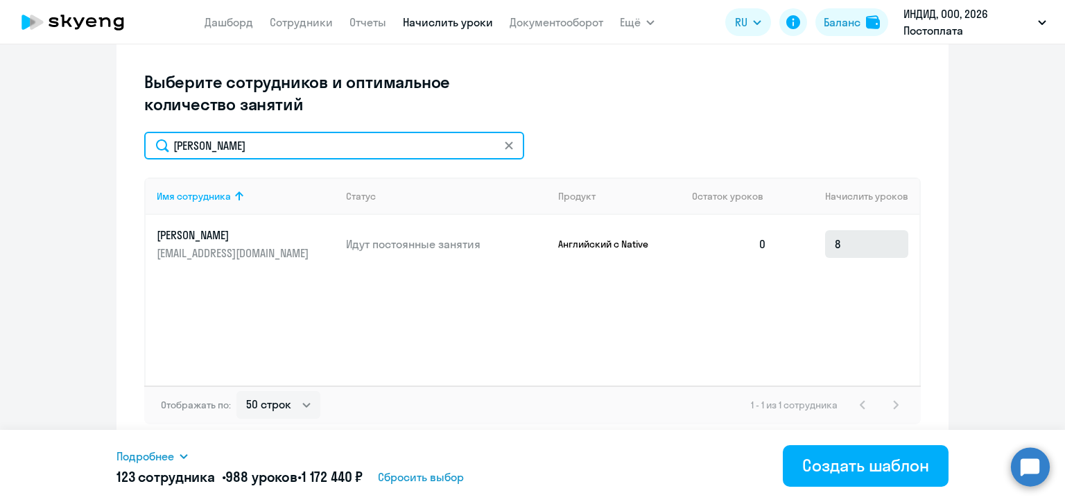
type input "[PERSON_NAME]"
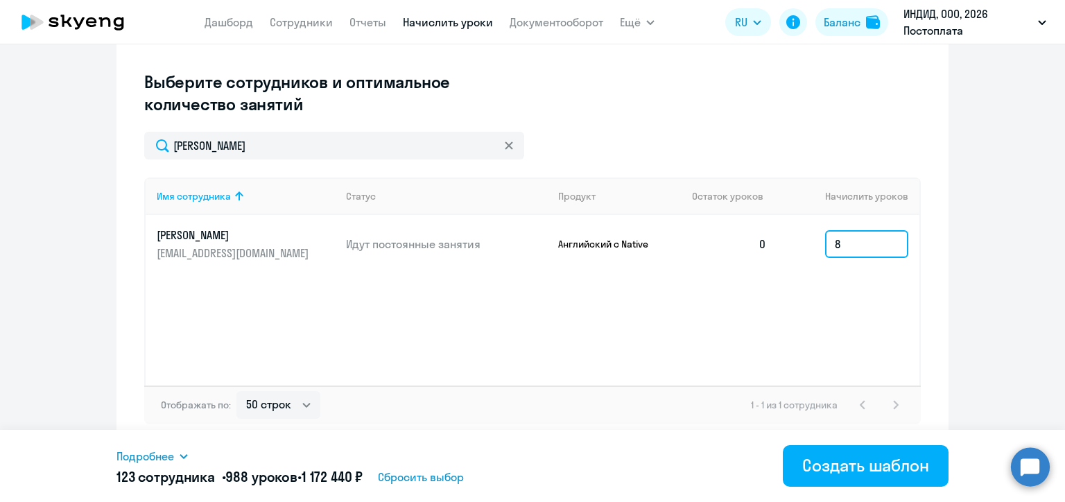
drag, startPoint x: 843, startPoint y: 250, endPoint x: 830, endPoint y: 248, distance: 13.3
click at [830, 248] on input "8" at bounding box center [866, 244] width 83 height 28
type input "4"
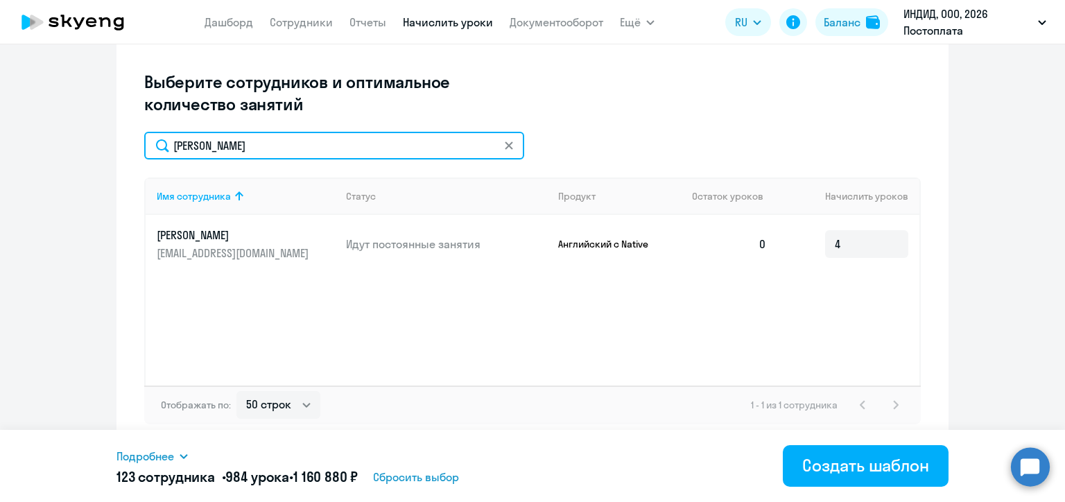
click at [221, 150] on input "[PERSON_NAME]" at bounding box center [334, 146] width 380 height 28
paste input "митрие"
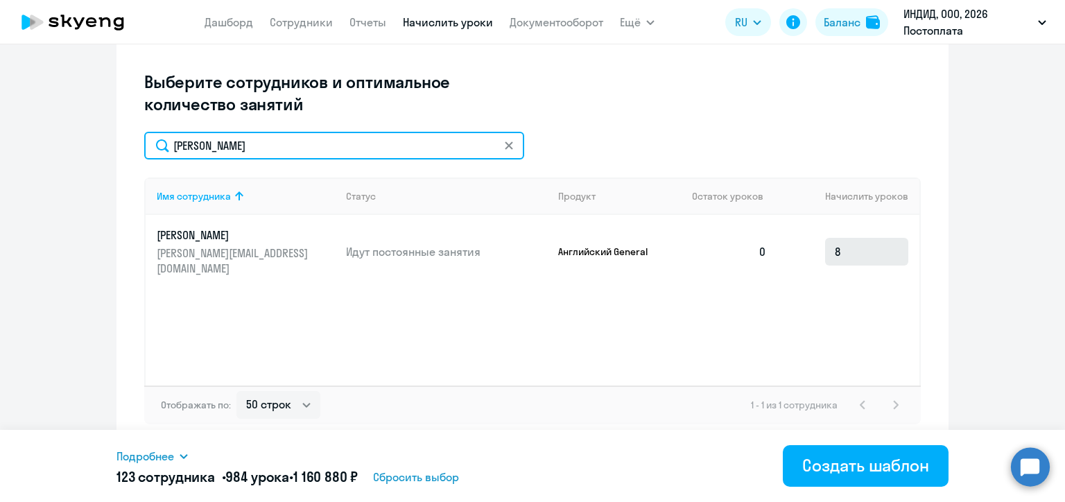
type input "[PERSON_NAME]"
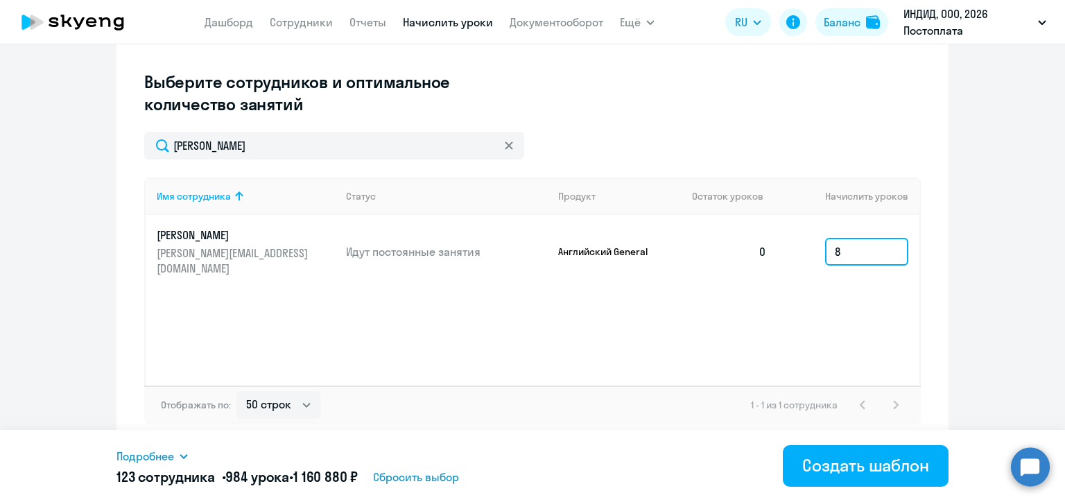
click at [840, 252] on input "8" at bounding box center [866, 252] width 83 height 28
type input "1"
click at [982, 257] on ng-component "Создание нового шаблона автоначислений Введите название шаблона Выберите тип ша…" at bounding box center [532, 117] width 1065 height 659
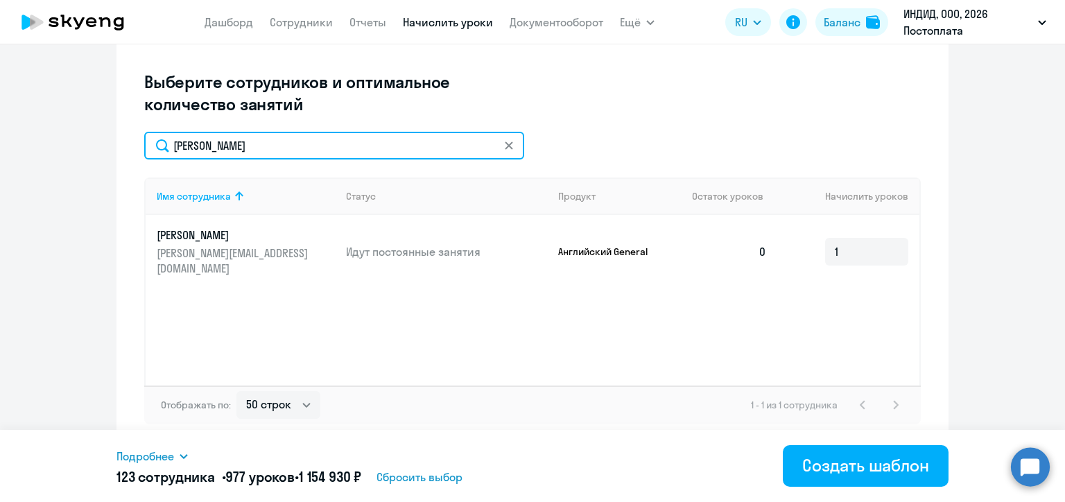
click at [222, 145] on input "[PERSON_NAME]" at bounding box center [334, 146] width 380 height 28
paste input "абалина"
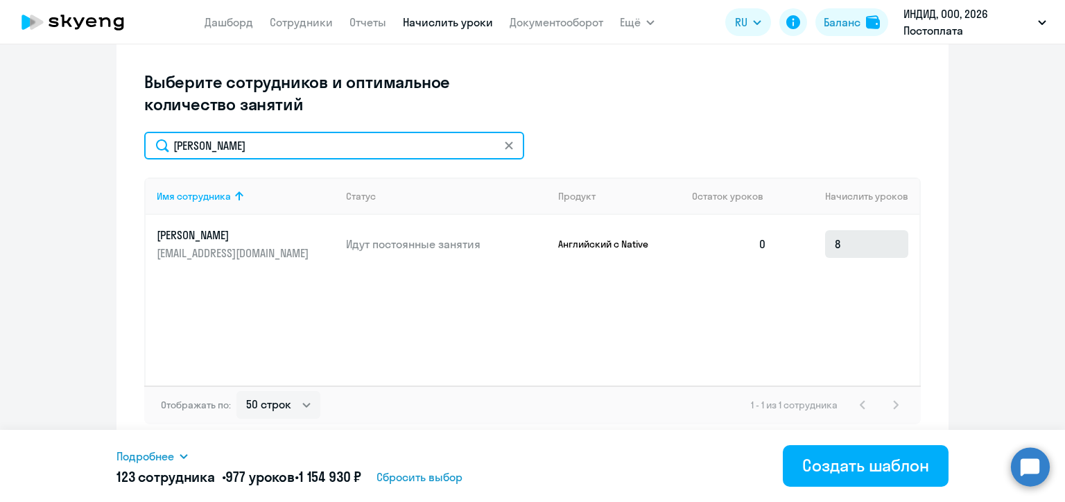
type input "[PERSON_NAME]"
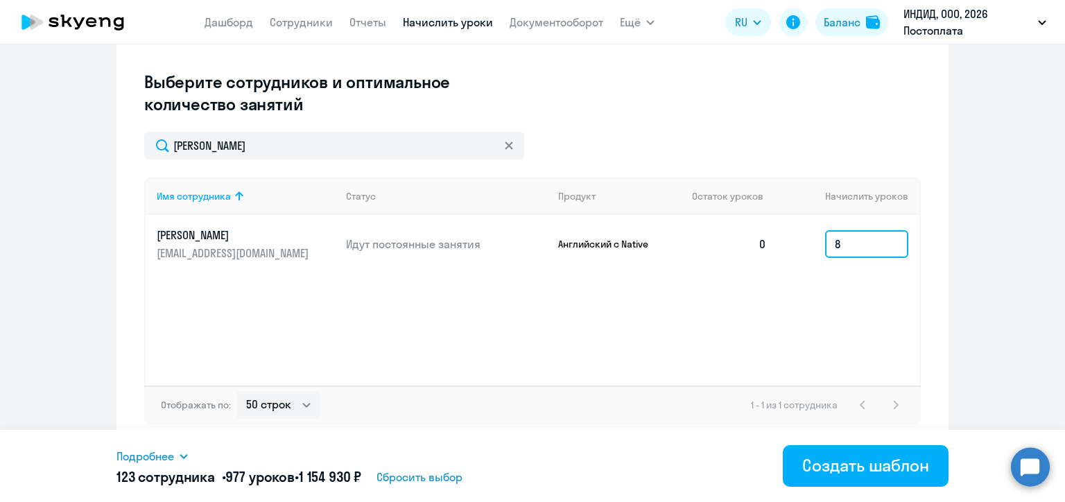
drag, startPoint x: 846, startPoint y: 243, endPoint x: 829, endPoint y: 246, distance: 17.0
click at [829, 246] on input "8" at bounding box center [866, 244] width 83 height 28
type input "4"
click at [960, 236] on ng-component "Создание нового шаблона автоначислений Введите название шаблона Выберите тип ша…" at bounding box center [532, 117] width 1065 height 659
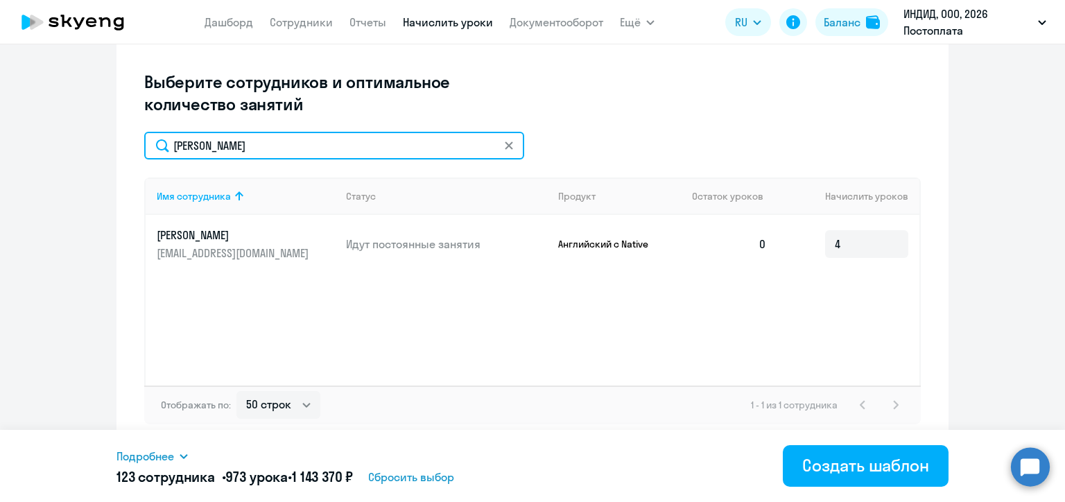
click at [208, 155] on input "[PERSON_NAME]" at bounding box center [334, 146] width 380 height 28
paste input "арачёв"
type input "[PERSON_NAME]"
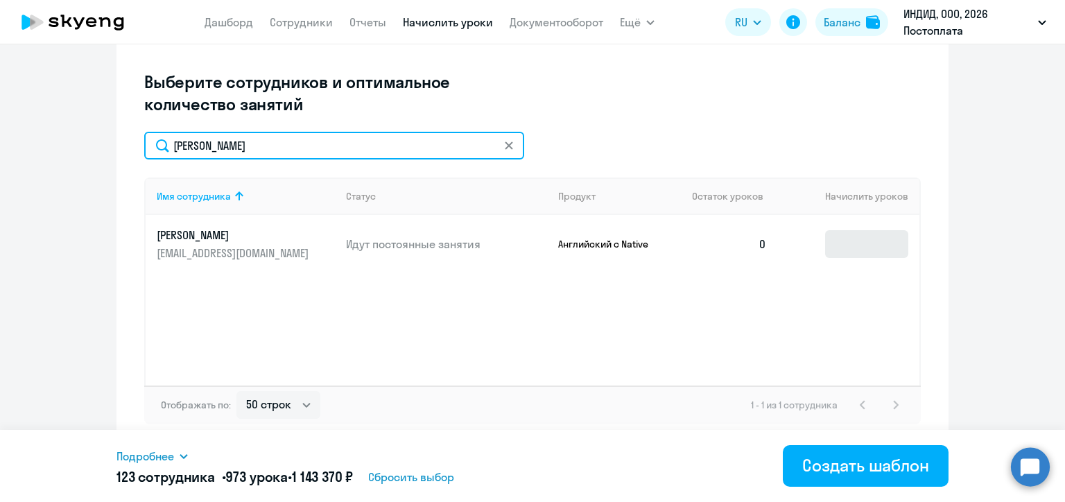
type input "8"
type input "[PERSON_NAME]"
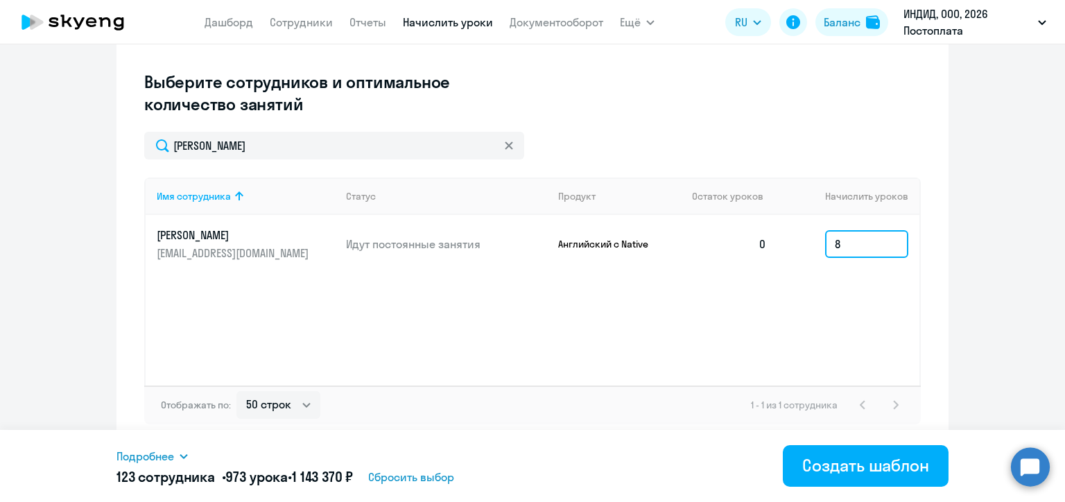
drag, startPoint x: 849, startPoint y: 255, endPoint x: 818, endPoint y: 252, distance: 31.3
click at [818, 252] on td "8" at bounding box center [848, 244] width 141 height 58
type input "4"
click at [935, 243] on div "Создание нового шаблона автоначислений Введите название шаблона Выберите тип ша…" at bounding box center [533, 117] width 832 height 659
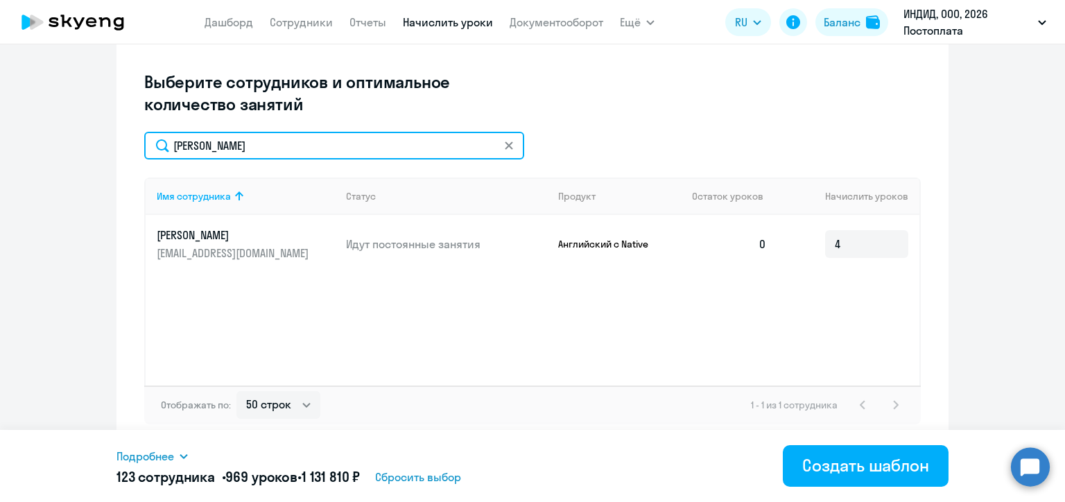
click at [243, 149] on input "[PERSON_NAME]" at bounding box center [334, 146] width 380 height 28
paste input "оисее"
type input "[PERSON_NAME]"
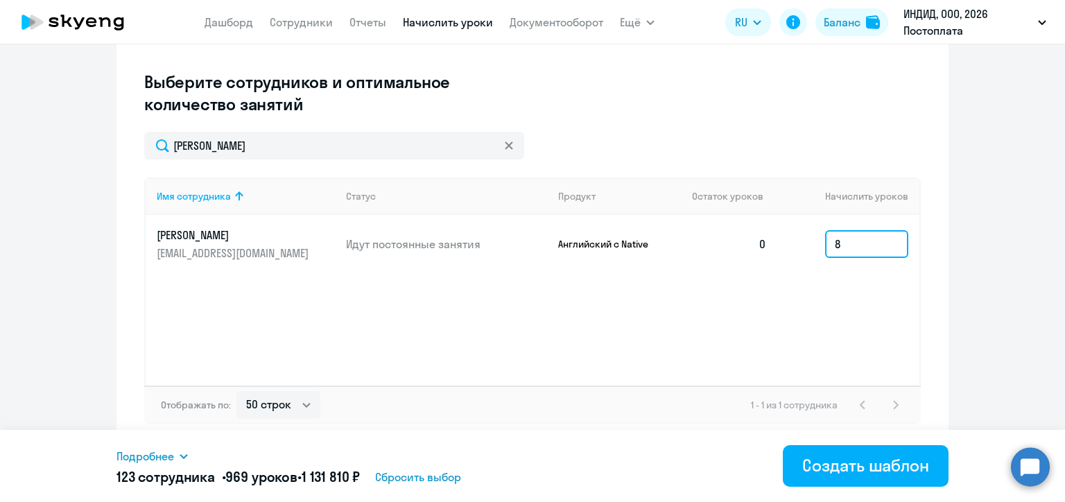
drag, startPoint x: 843, startPoint y: 243, endPoint x: 821, endPoint y: 243, distance: 22.2
click at [825, 243] on input "8" at bounding box center [866, 244] width 83 height 28
type input "4"
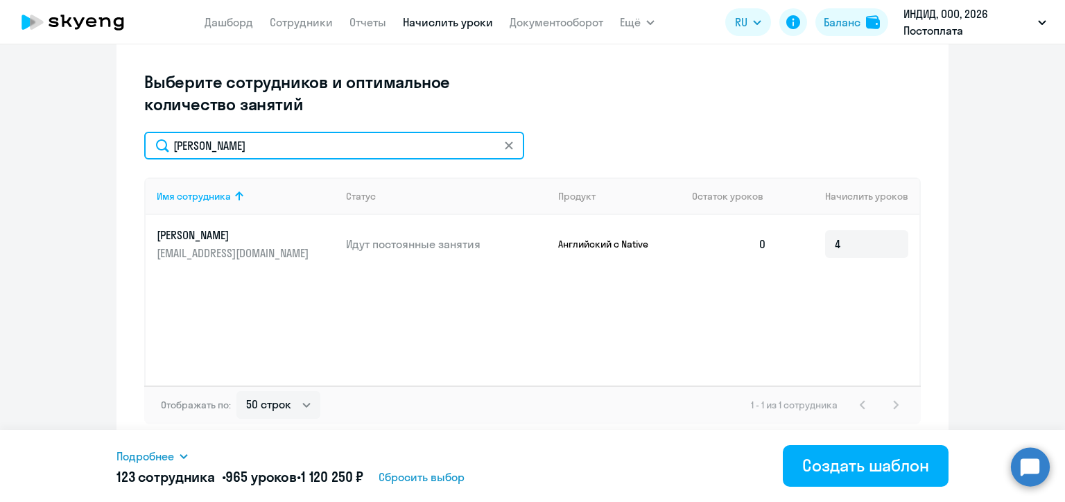
click at [198, 154] on input "[PERSON_NAME]" at bounding box center [334, 146] width 380 height 28
paste input "одарцевич"
type input "[PERSON_NAME]"
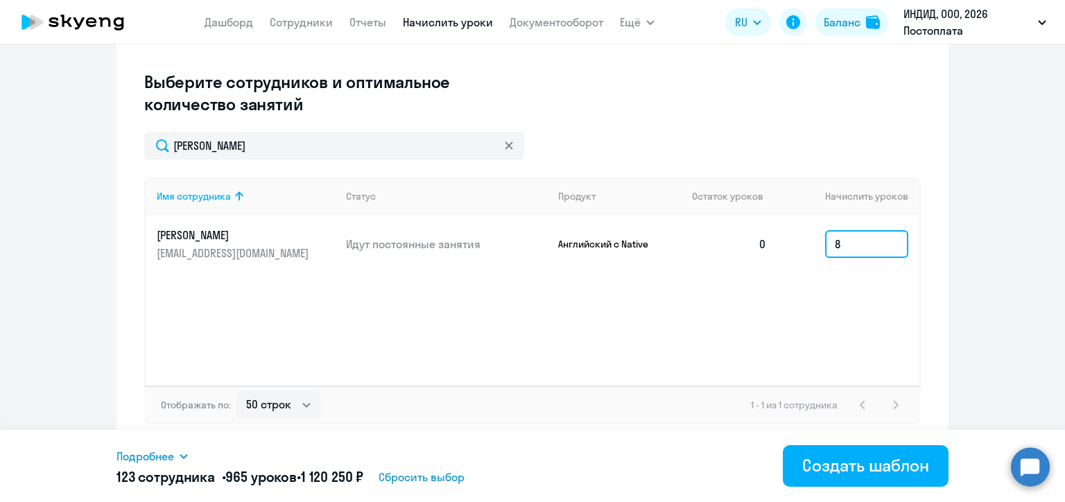
drag, startPoint x: 837, startPoint y: 250, endPoint x: 829, endPoint y: 252, distance: 8.8
click at [829, 252] on input "8" at bounding box center [866, 244] width 83 height 28
type input "4"
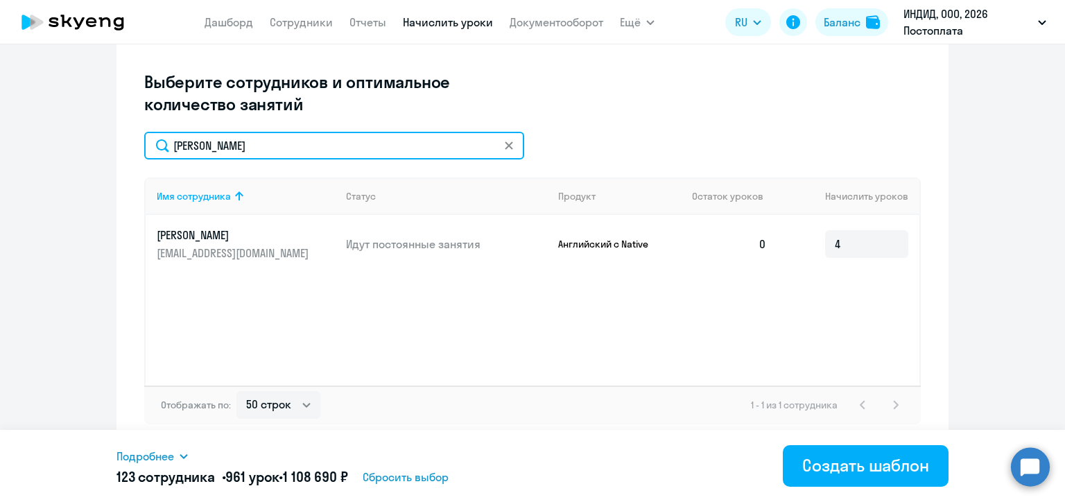
click at [250, 148] on input "[PERSON_NAME]" at bounding box center [334, 146] width 380 height 28
paste input "биева"
type input "[PERSON_NAME]"
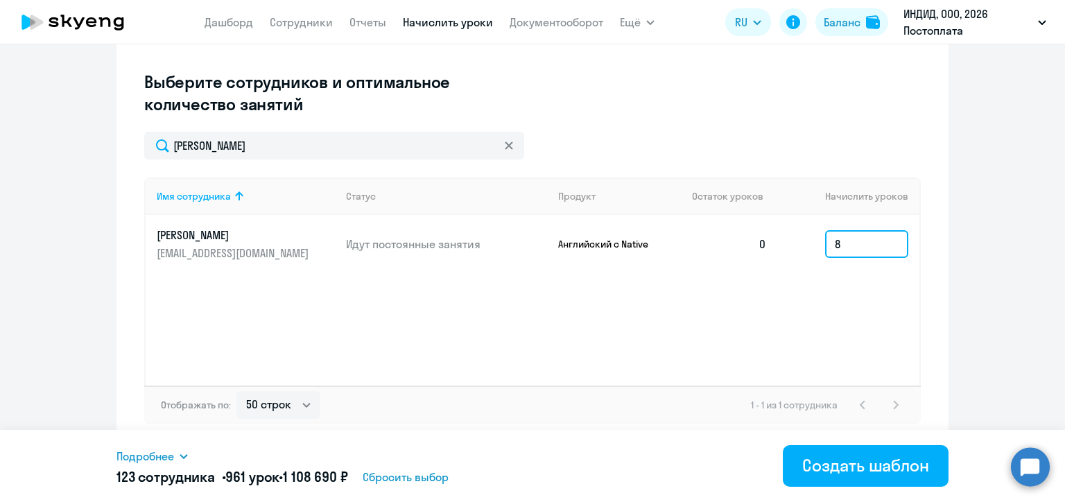
drag, startPoint x: 852, startPoint y: 249, endPoint x: 823, endPoint y: 247, distance: 28.5
click at [825, 247] on input "8" at bounding box center [866, 244] width 83 height 28
type input "4"
click at [954, 227] on ng-component "Создание нового шаблона автоначислений Введите название шаблона Выберите тип ша…" at bounding box center [532, 117] width 1065 height 659
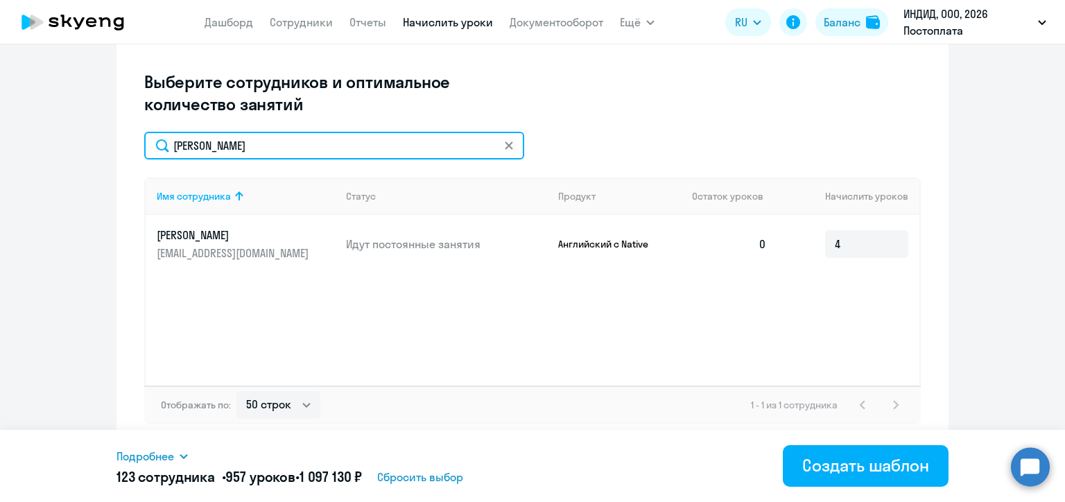
click at [232, 148] on input "[PERSON_NAME]" at bounding box center [334, 146] width 380 height 28
paste input "отляро"
type input "[PERSON_NAME]"
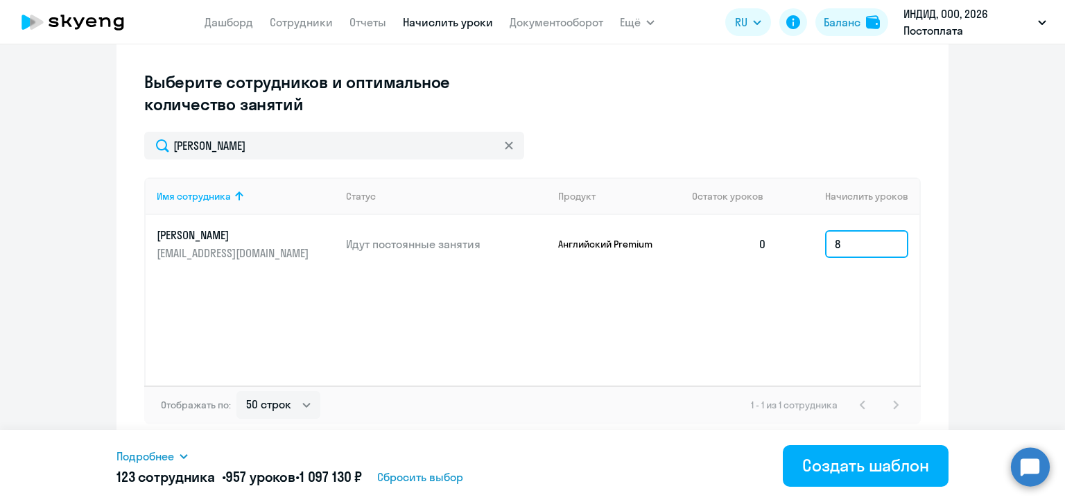
drag, startPoint x: 873, startPoint y: 254, endPoint x: 820, endPoint y: 245, distance: 54.0
click at [825, 245] on input "8" at bounding box center [866, 244] width 83 height 28
type input "4"
click at [943, 225] on ng-component "Создание нового шаблона автоначислений Введите название шаблона Выберите тип ша…" at bounding box center [532, 117] width 1065 height 659
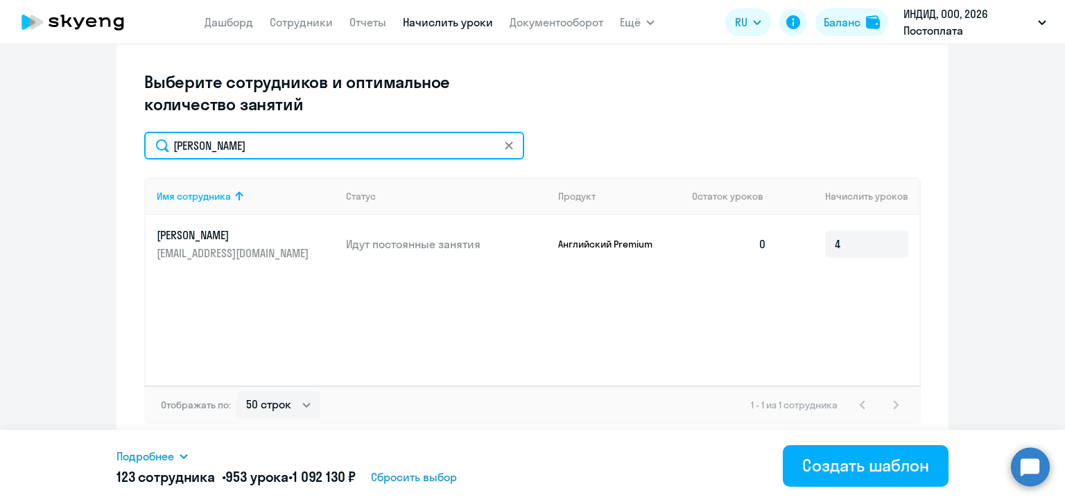
click at [205, 147] on input "[PERSON_NAME]" at bounding box center [334, 146] width 380 height 28
paste input "рокопьев"
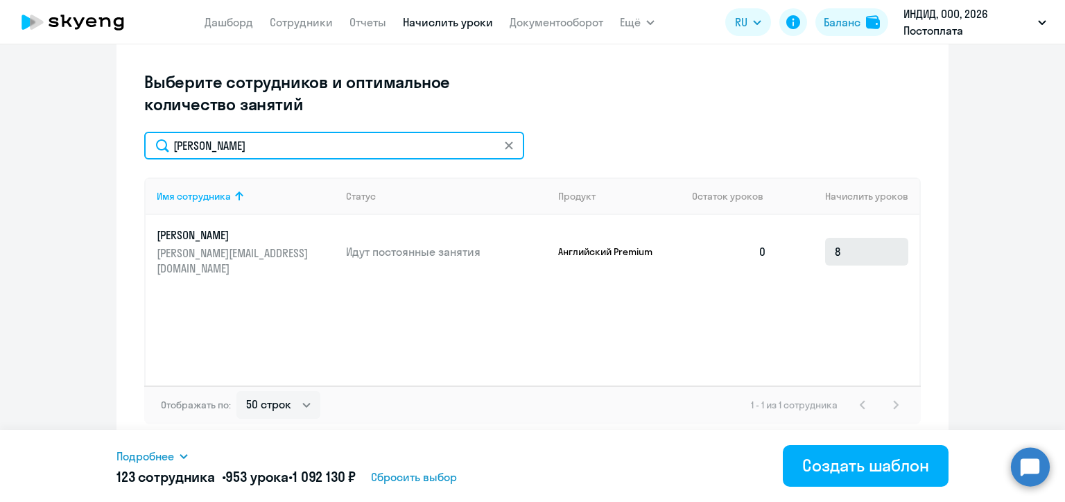
type input "[PERSON_NAME]"
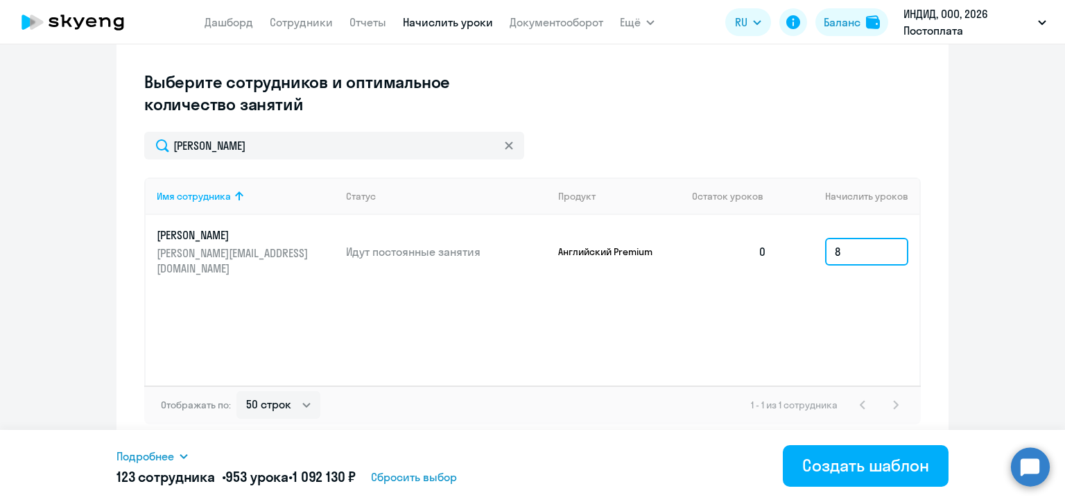
drag, startPoint x: 849, startPoint y: 256, endPoint x: 829, endPoint y: 255, distance: 20.1
click at [829, 255] on input "8" at bounding box center [866, 252] width 83 height 28
type input "4"
click at [750, 139] on div "[PERSON_NAME]" at bounding box center [532, 146] width 777 height 28
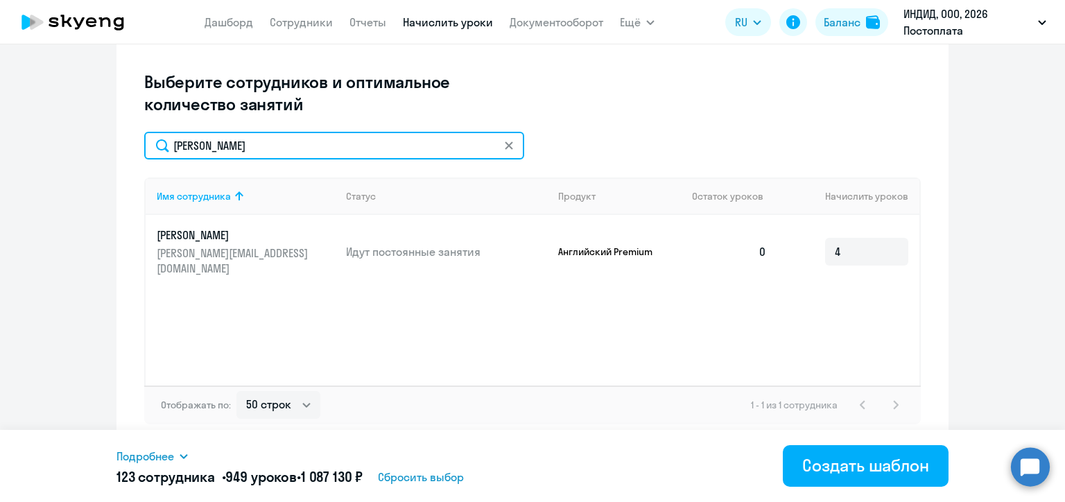
click at [203, 155] on input "[PERSON_NAME]" at bounding box center [334, 146] width 380 height 28
paste input "[PERSON_NAME]"
type input "[PERSON_NAME]"
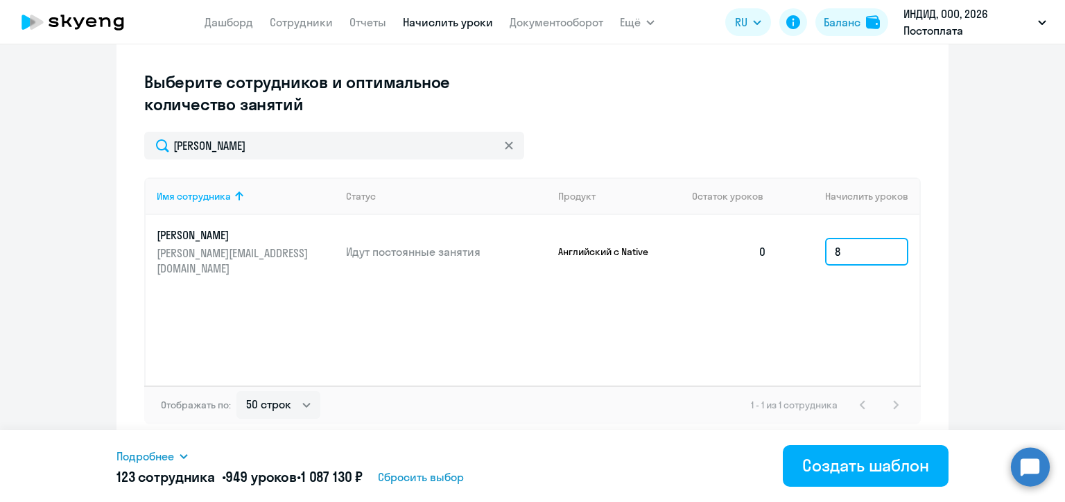
drag, startPoint x: 838, startPoint y: 253, endPoint x: 827, endPoint y: 253, distance: 11.1
click at [827, 253] on input "8" at bounding box center [866, 252] width 83 height 28
type input "4"
click at [682, 133] on div "[PERSON_NAME]" at bounding box center [532, 146] width 777 height 28
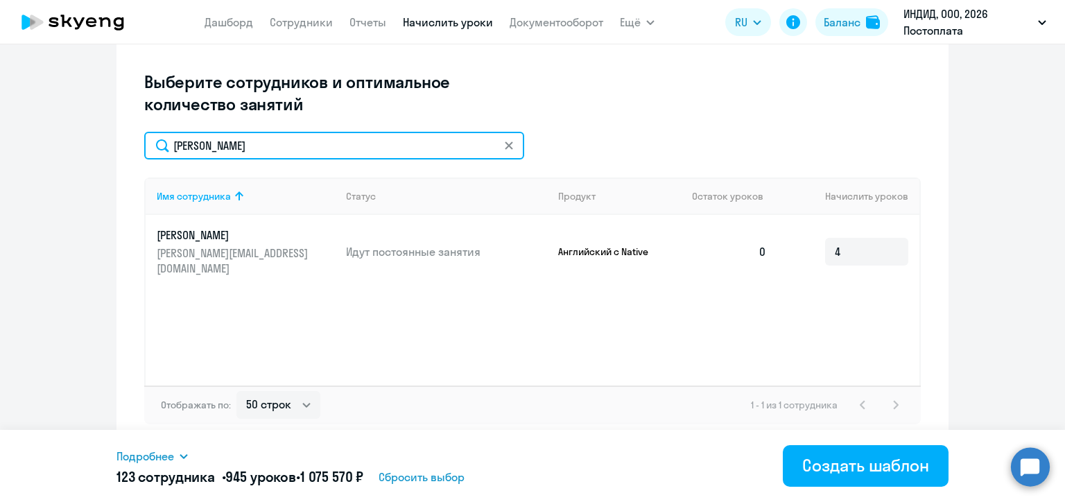
click at [220, 144] on input "[PERSON_NAME]" at bounding box center [334, 146] width 380 height 28
paste input "бов"
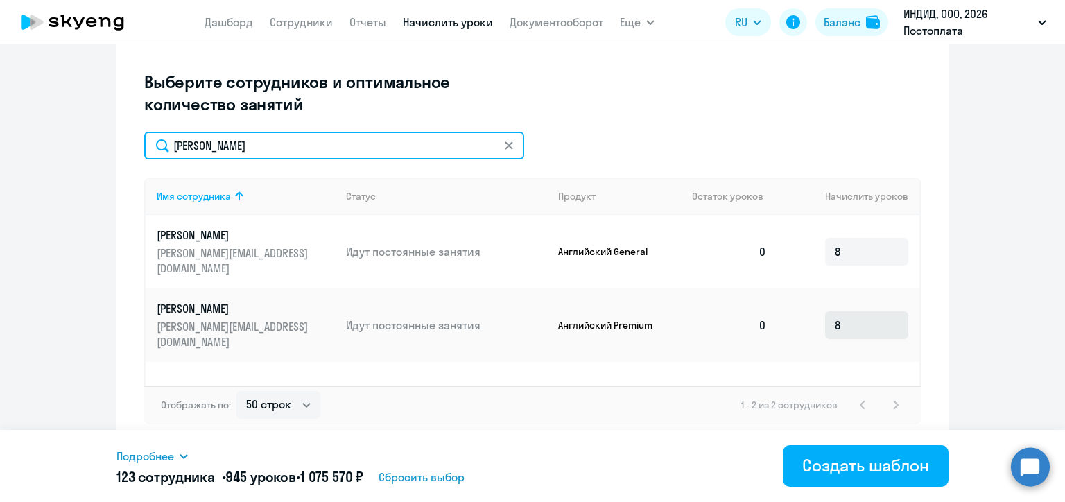
type input "[PERSON_NAME]"
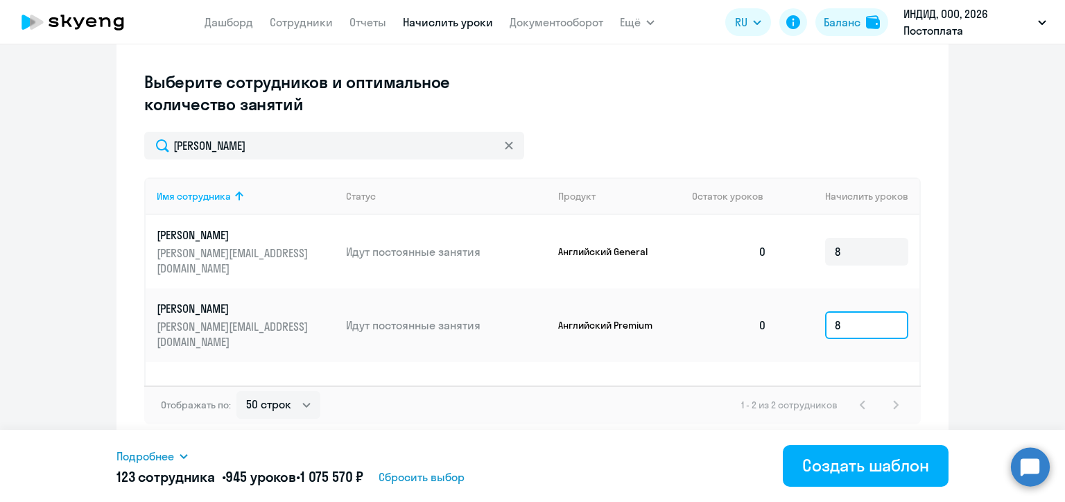
drag, startPoint x: 848, startPoint y: 320, endPoint x: 818, endPoint y: 325, distance: 30.2
click at [818, 325] on td "8" at bounding box center [848, 325] width 141 height 74
type input "4"
click at [674, 139] on div "[PERSON_NAME]" at bounding box center [532, 146] width 777 height 28
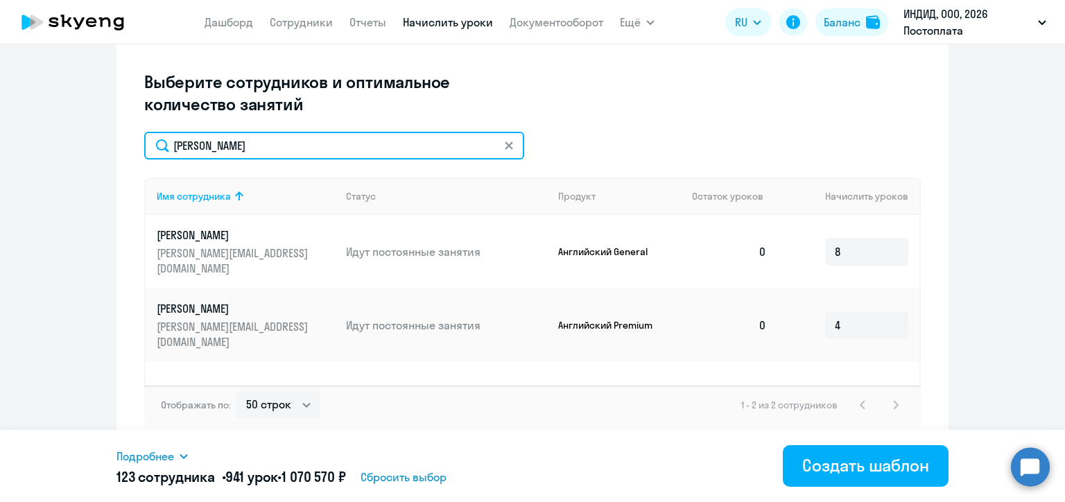
click at [225, 151] on input "[PERSON_NAME]" at bounding box center [334, 146] width 380 height 28
paste input "осмылева"
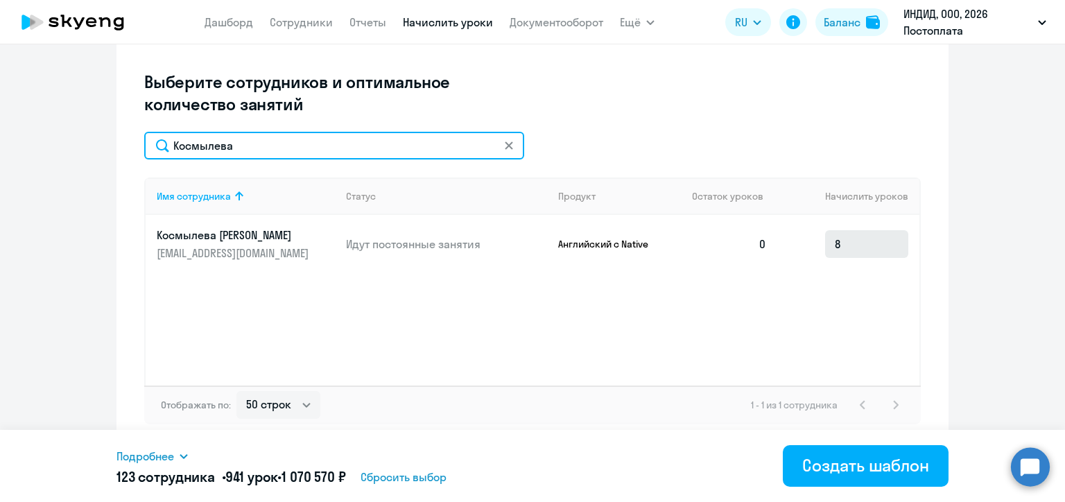
type input "Космылева"
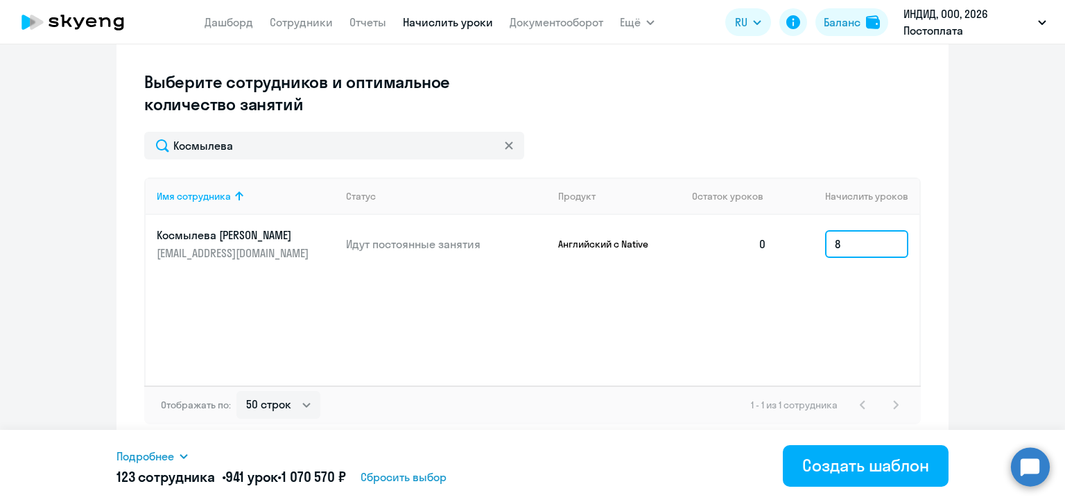
drag, startPoint x: 843, startPoint y: 233, endPoint x: 827, endPoint y: 241, distance: 17.1
click at [827, 241] on input "8" at bounding box center [866, 244] width 83 height 28
type input "4"
click at [930, 184] on div "Создание нового шаблона автоначислений Введите название шаблона Выберите тип ша…" at bounding box center [533, 117] width 832 height 659
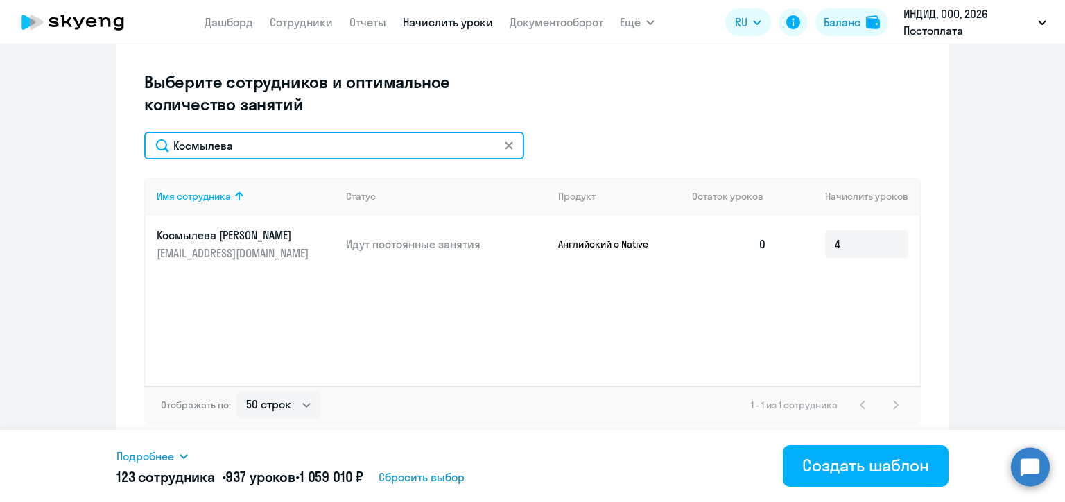
click at [215, 141] on input "Космылева" at bounding box center [334, 146] width 380 height 28
paste input "ванов"
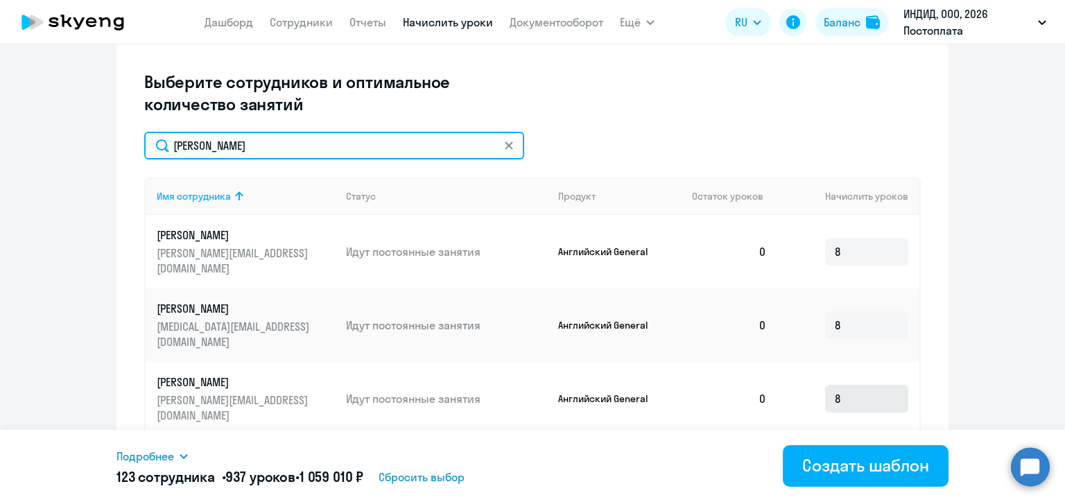
type input "[PERSON_NAME]"
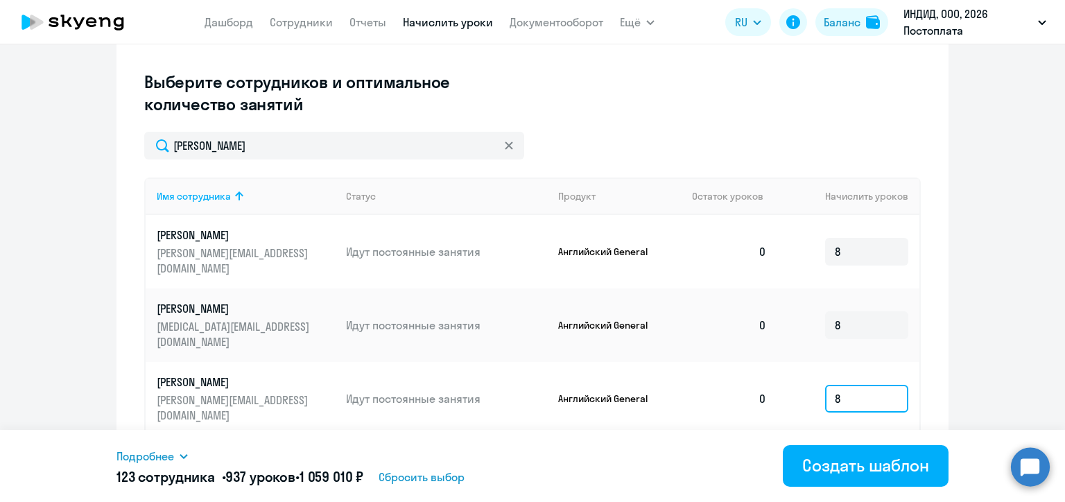
click at [831, 385] on input "8" at bounding box center [866, 399] width 83 height 28
type input "4"
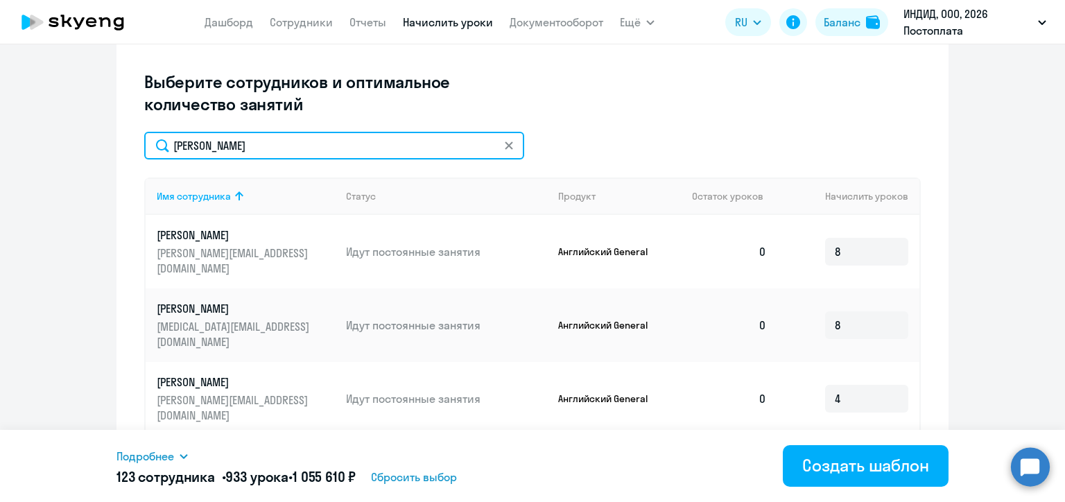
click at [234, 139] on input "[PERSON_NAME]" at bounding box center [334, 146] width 380 height 28
paste input "ондверкер"
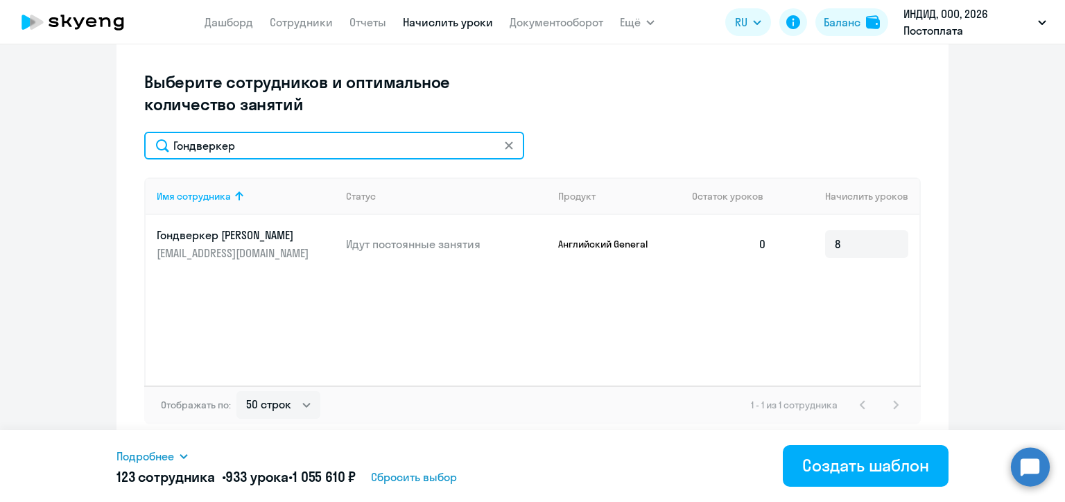
click at [257, 150] on input "Гондверкер" at bounding box center [334, 146] width 380 height 28
paste input "ондрашова"
type input "[PERSON_NAME]"
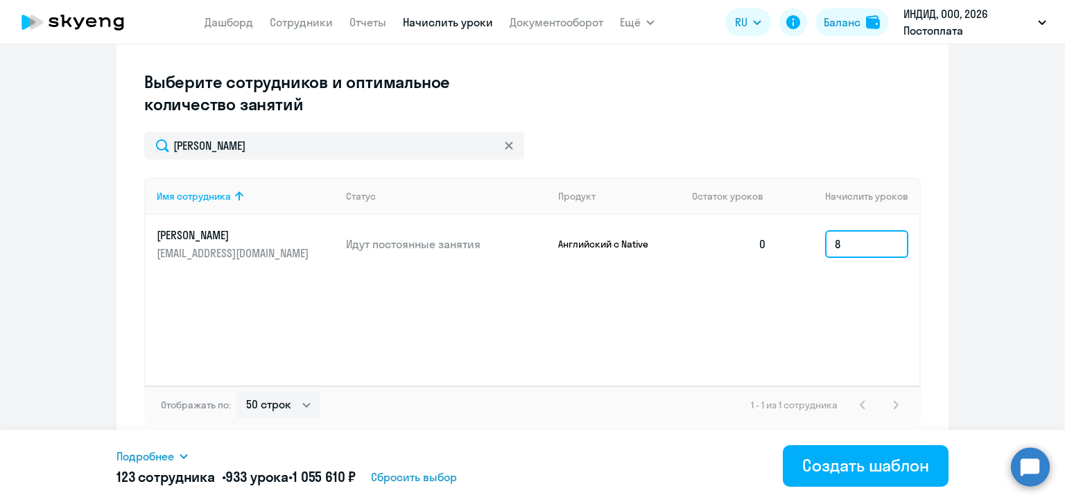
drag, startPoint x: 853, startPoint y: 254, endPoint x: 822, endPoint y: 250, distance: 30.8
click at [825, 250] on input "8" at bounding box center [866, 244] width 83 height 28
type input "4"
click at [935, 243] on div "Создание нового шаблона автоначислений Введите название шаблона Выберите тип ша…" at bounding box center [533, 117] width 832 height 659
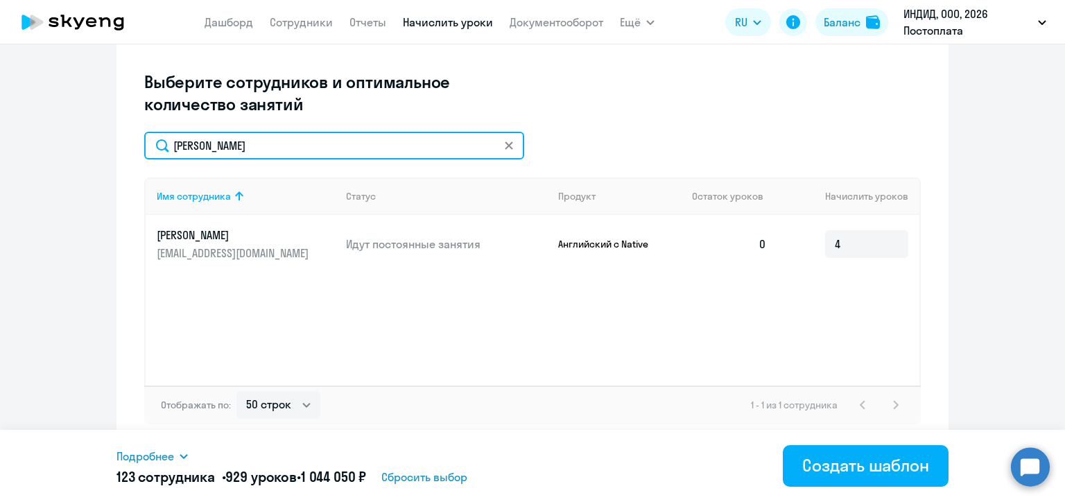
click at [276, 144] on input "[PERSON_NAME]" at bounding box center [334, 146] width 380 height 28
paste input "акар"
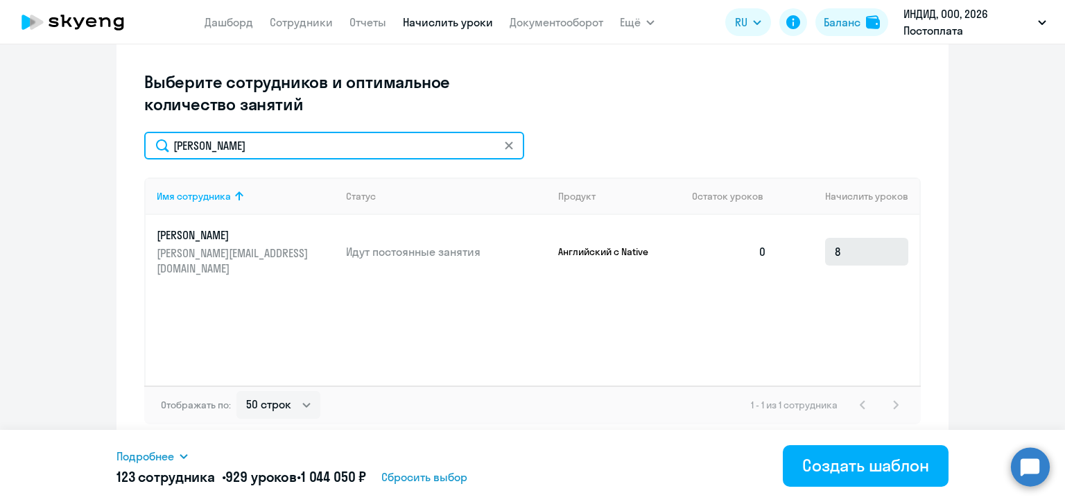
type input "[PERSON_NAME]"
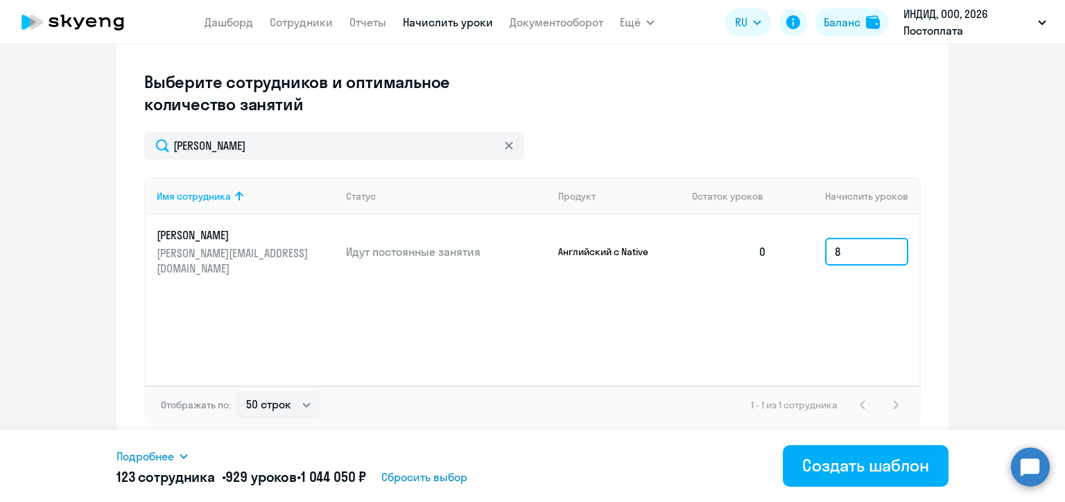
drag, startPoint x: 841, startPoint y: 252, endPoint x: 828, endPoint y: 252, distance: 13.2
click at [828, 252] on input "8" at bounding box center [866, 252] width 83 height 28
type input "4"
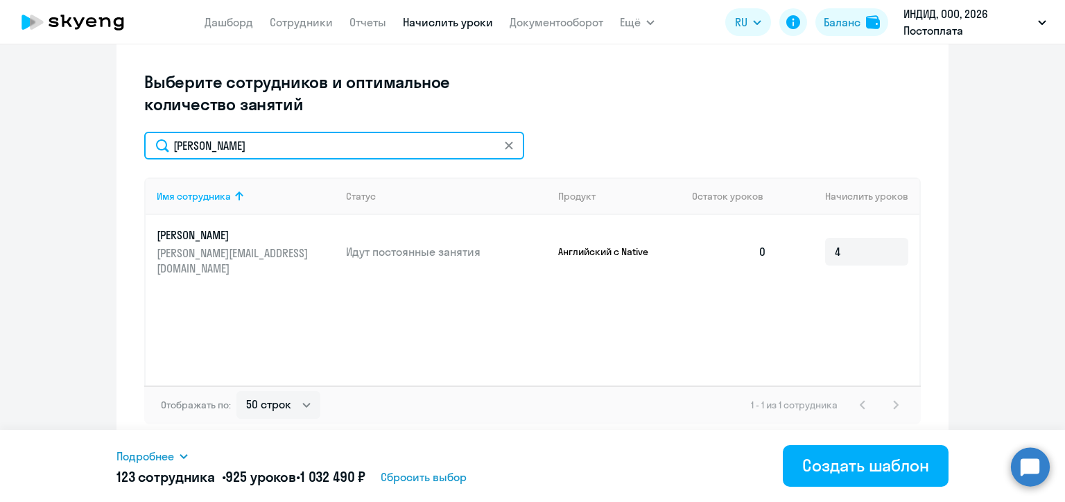
click at [270, 147] on input "[PERSON_NAME]" at bounding box center [334, 146] width 380 height 28
paste input "устовой"
type input "[PERSON_NAME]"
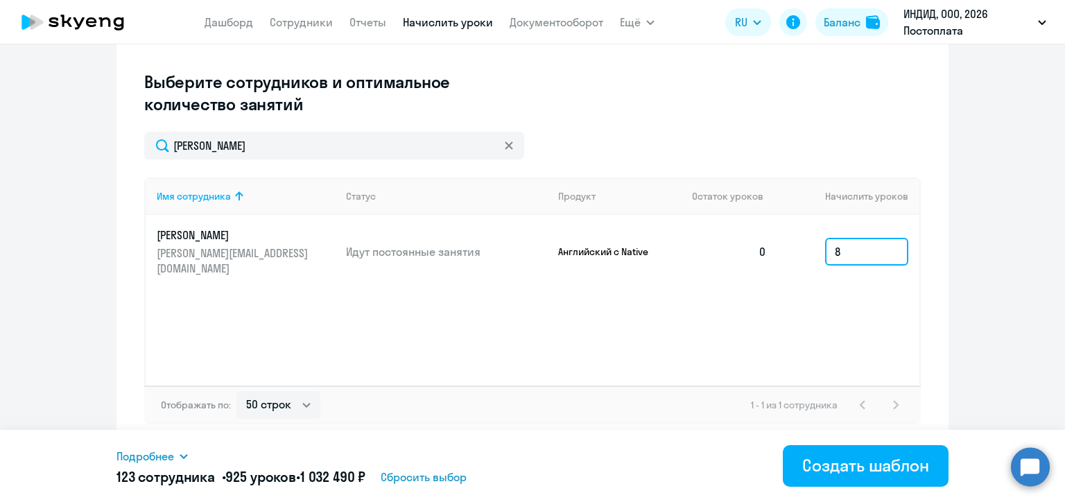
click at [827, 251] on input "8" at bounding box center [866, 252] width 83 height 28
type input "4"
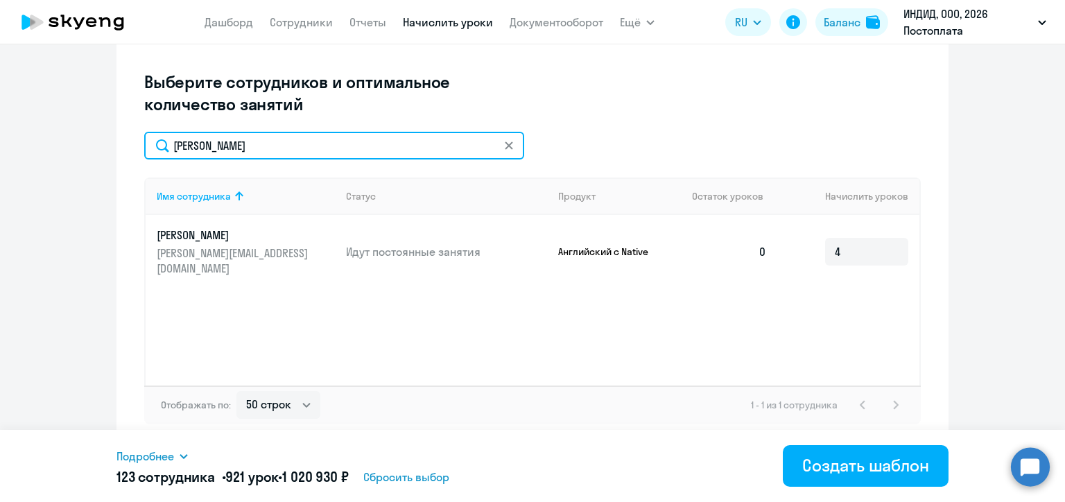
click at [236, 149] on input "[PERSON_NAME]" at bounding box center [334, 146] width 380 height 28
paste input "Golubnichiy"
type input "Golubnichiy"
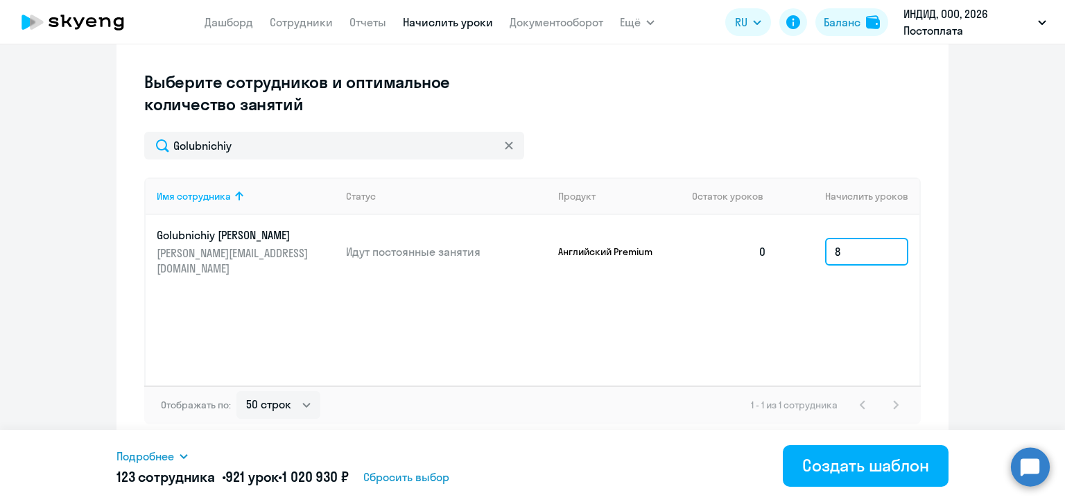
drag, startPoint x: 846, startPoint y: 250, endPoint x: 818, endPoint y: 250, distance: 28.4
click at [818, 250] on td "8" at bounding box center [848, 252] width 141 height 74
type input "4"
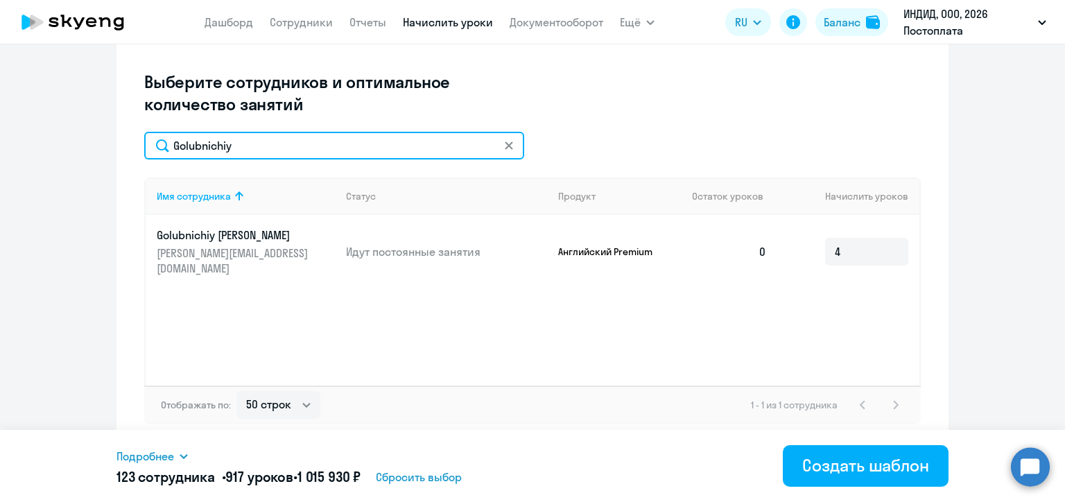
click at [259, 156] on input "Golubnichiy" at bounding box center [334, 146] width 380 height 28
click at [259, 151] on input "Golubnichiy" at bounding box center [334, 146] width 380 height 28
paste input "[PERSON_NAME]"
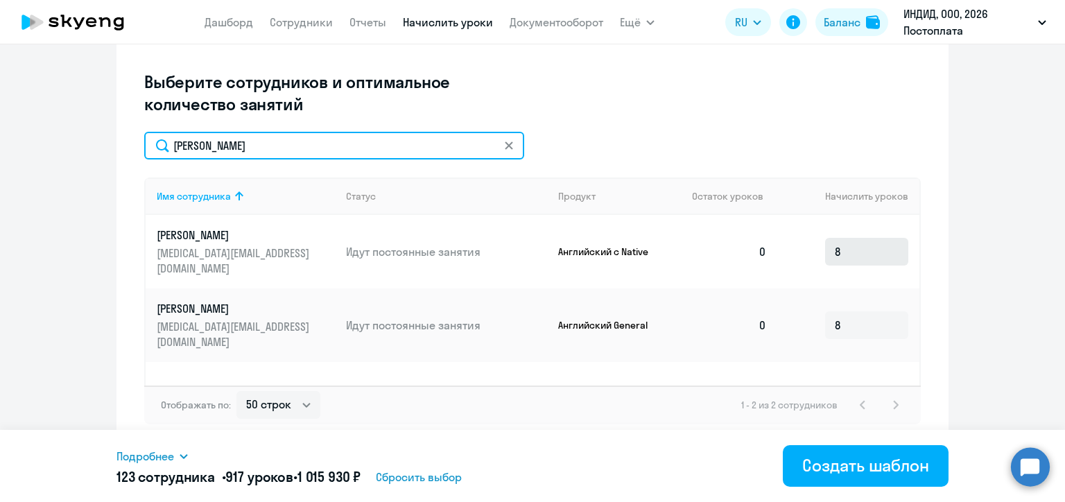
type input "[PERSON_NAME]"
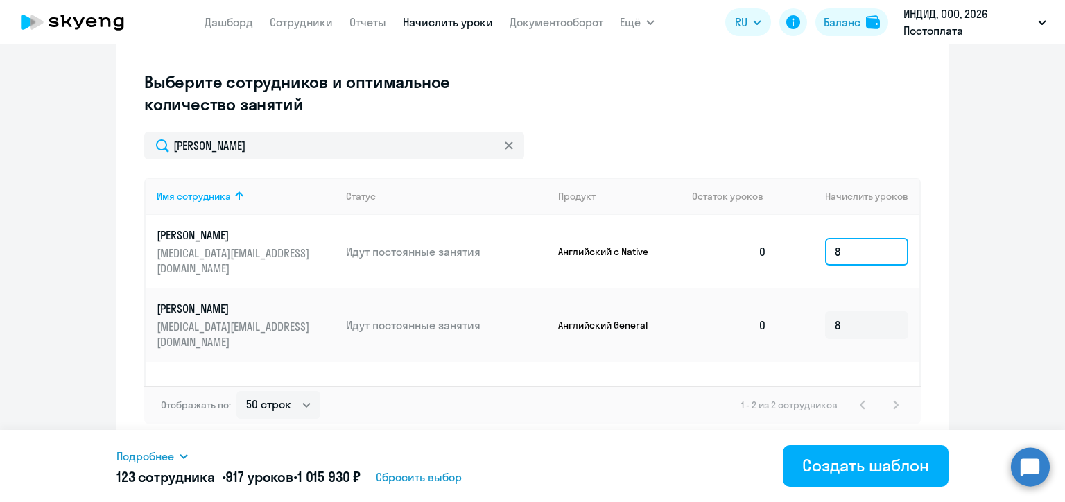
drag, startPoint x: 838, startPoint y: 250, endPoint x: 822, endPoint y: 250, distance: 15.3
click at [825, 250] on input "8" at bounding box center [866, 252] width 83 height 28
type input "4"
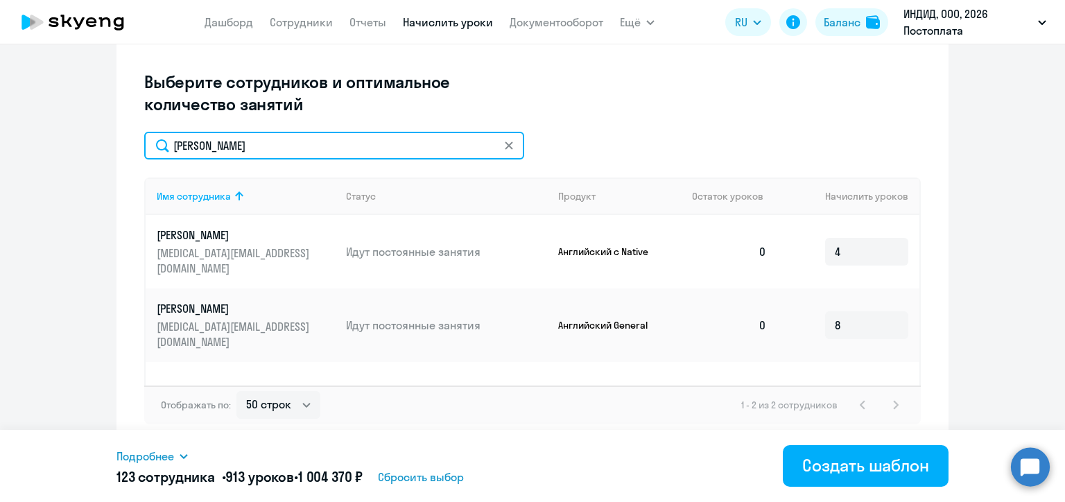
click at [239, 147] on input "[PERSON_NAME]" at bounding box center [334, 146] width 380 height 28
paste input "[PERSON_NAME]"
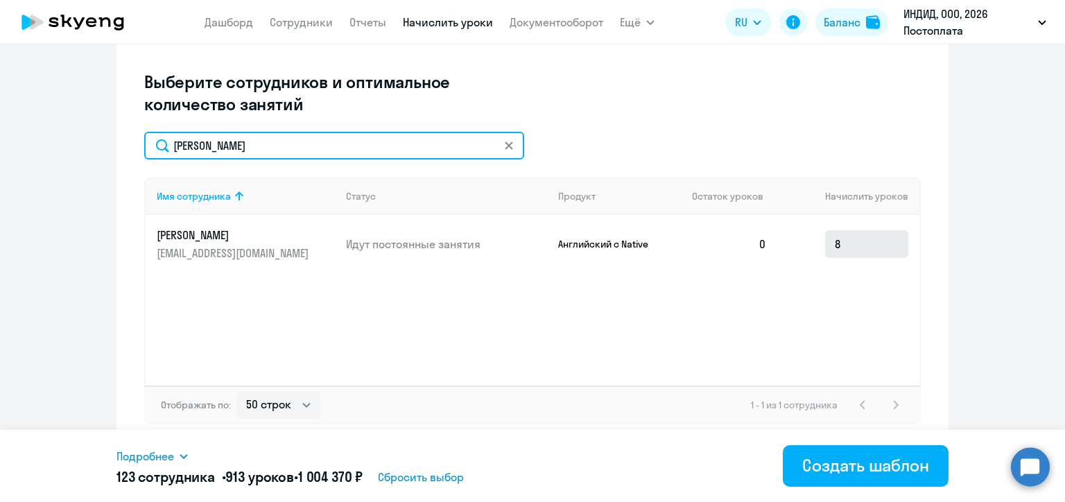
type input "[PERSON_NAME]"
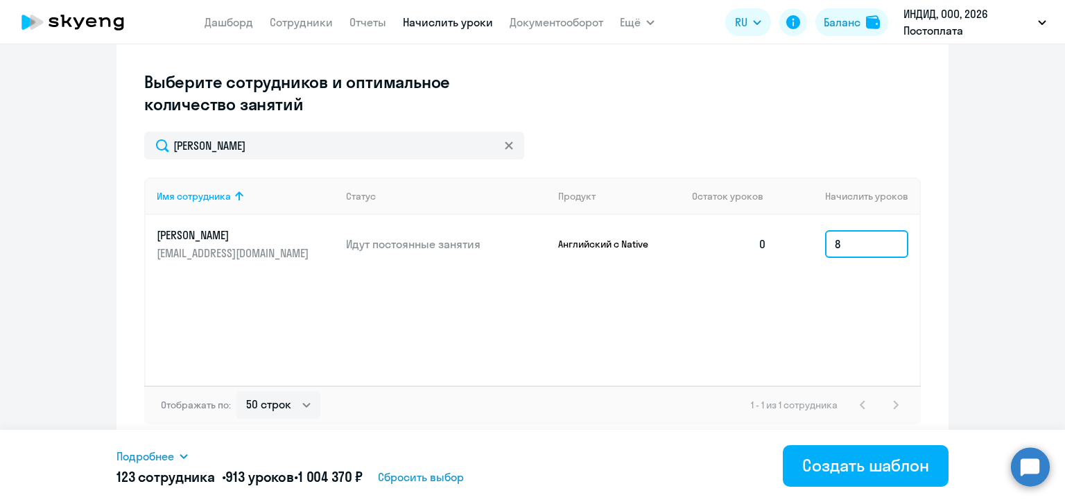
drag, startPoint x: 849, startPoint y: 250, endPoint x: 816, endPoint y: 248, distance: 33.3
click at [816, 248] on td "8" at bounding box center [848, 244] width 141 height 58
type input "4"
click at [940, 244] on div "Создание нового шаблона автоначислений Введите название шаблона Выберите тип ша…" at bounding box center [533, 117] width 832 height 659
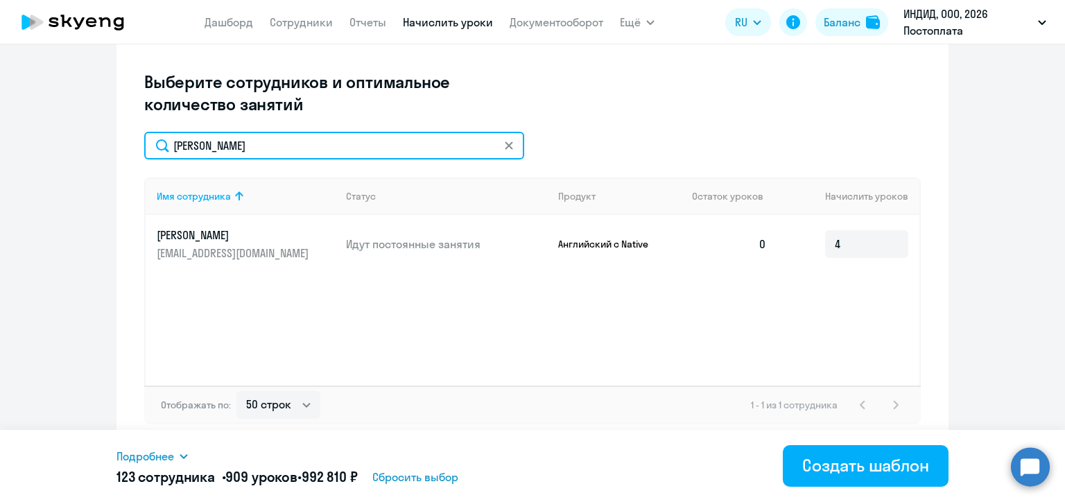
click at [228, 153] on input "[PERSON_NAME]" at bounding box center [334, 146] width 380 height 28
paste input "[PERSON_NAME]"
type input "[PERSON_NAME]"
type input "8"
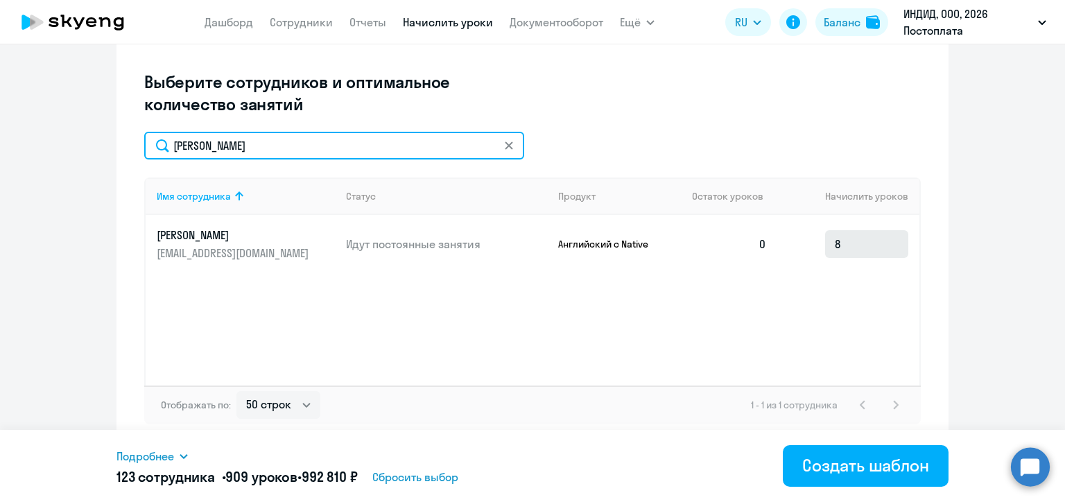
type input "[PERSON_NAME]"
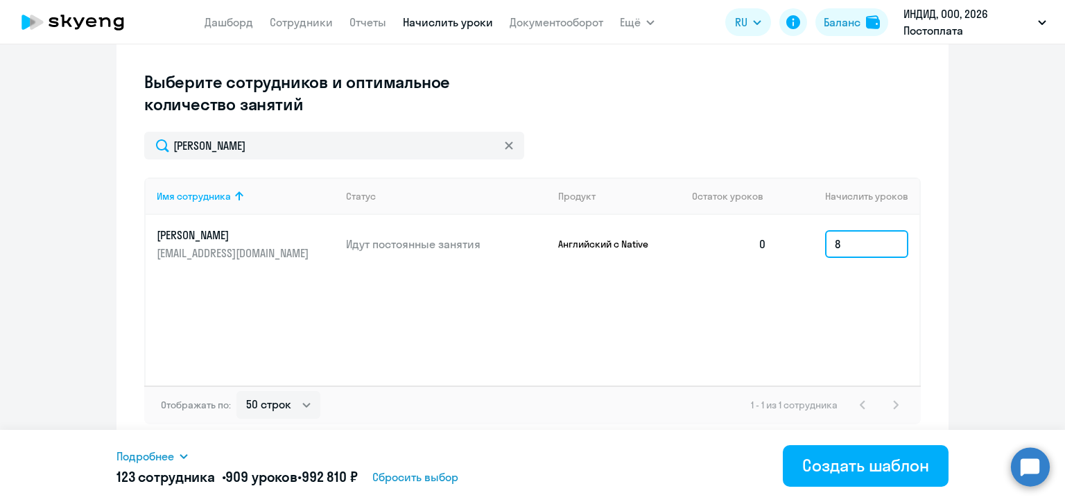
drag, startPoint x: 846, startPoint y: 252, endPoint x: 809, endPoint y: 245, distance: 37.4
click at [809, 245] on td "8" at bounding box center [848, 244] width 141 height 58
type input "4"
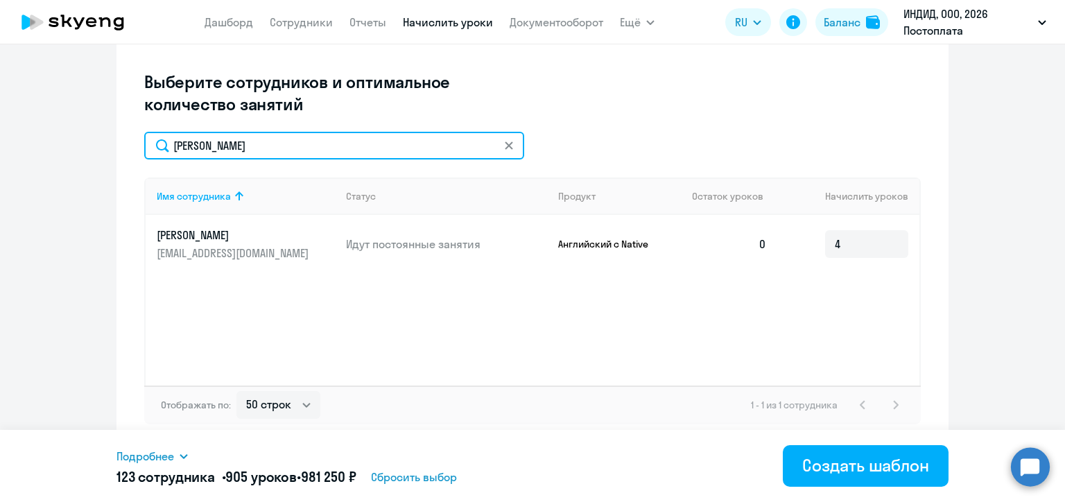
click at [262, 139] on input "[PERSON_NAME]" at bounding box center [334, 146] width 380 height 28
paste input "роткина"
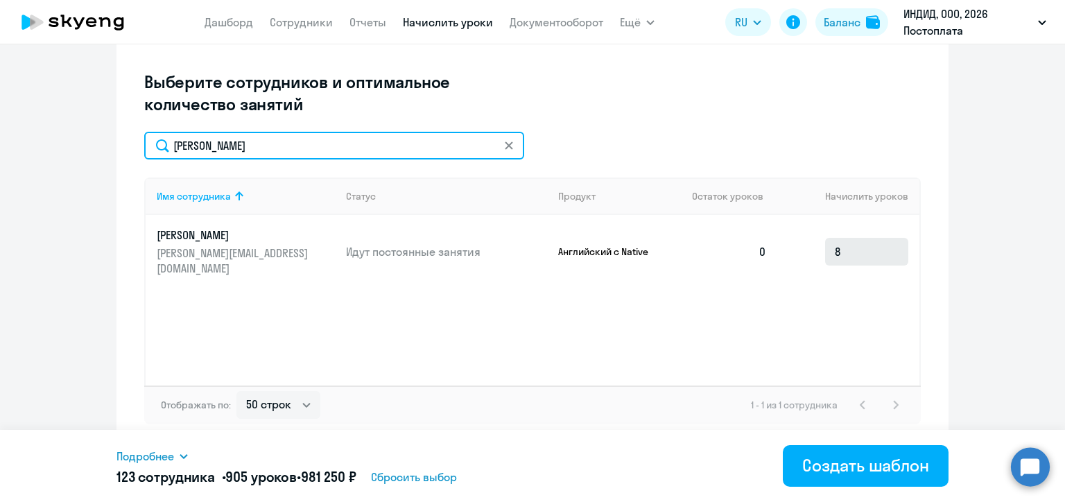
type input "[PERSON_NAME]"
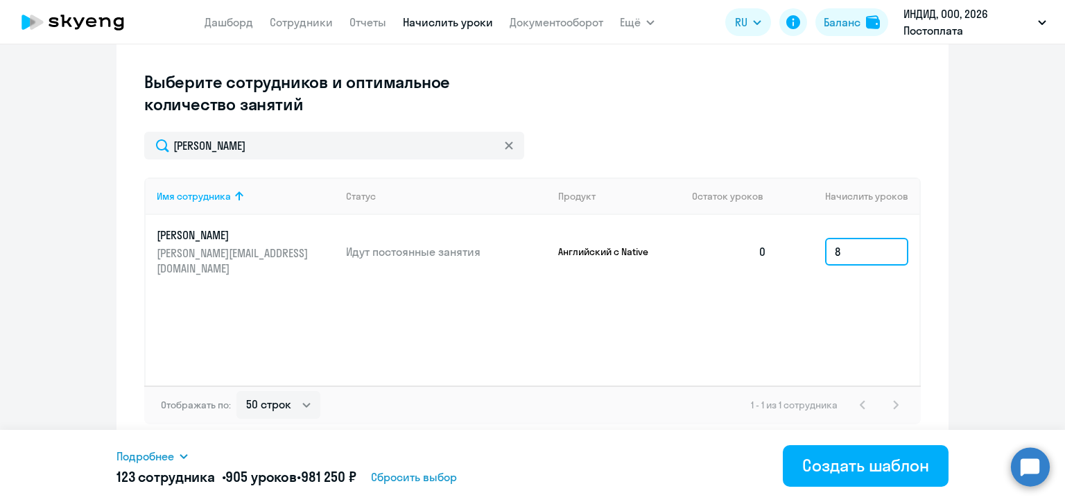
drag, startPoint x: 846, startPoint y: 251, endPoint x: 820, endPoint y: 258, distance: 26.6
click at [825, 258] on input "8" at bounding box center [866, 252] width 83 height 28
type input "4"
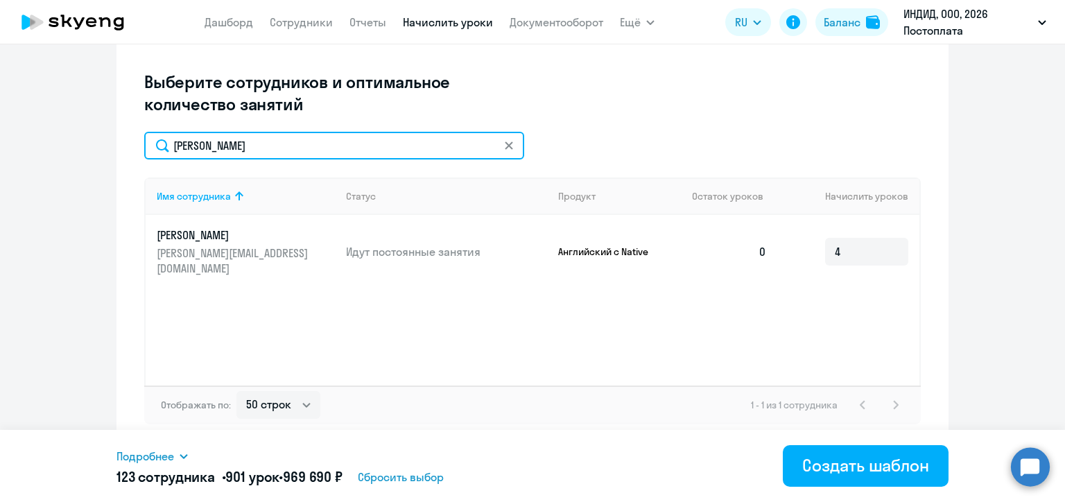
click at [333, 155] on input "[PERSON_NAME]" at bounding box center [334, 146] width 380 height 28
paste input "вуков"
type input "[PERSON_NAME]"
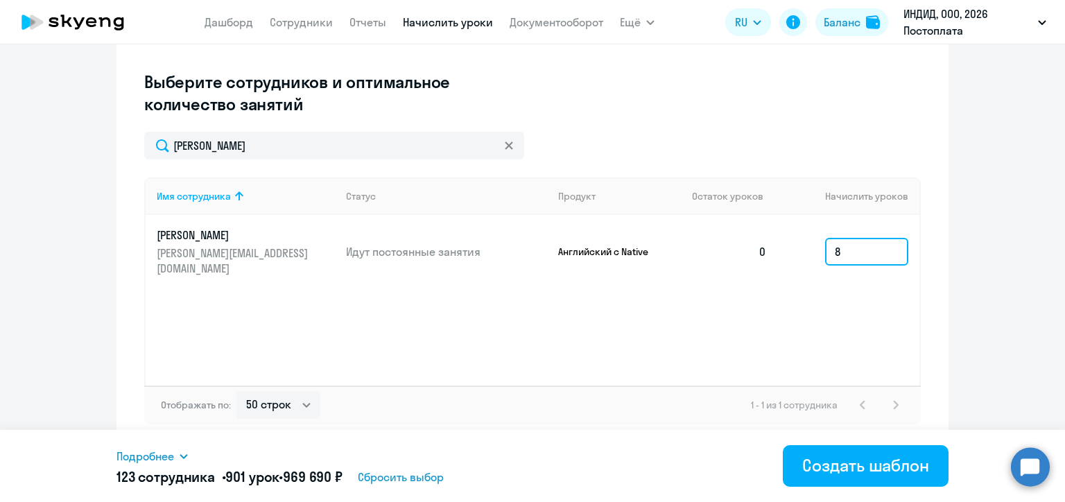
drag, startPoint x: 844, startPoint y: 248, endPoint x: 823, endPoint y: 248, distance: 20.8
click at [825, 248] on input "8" at bounding box center [866, 252] width 83 height 28
type input "4"
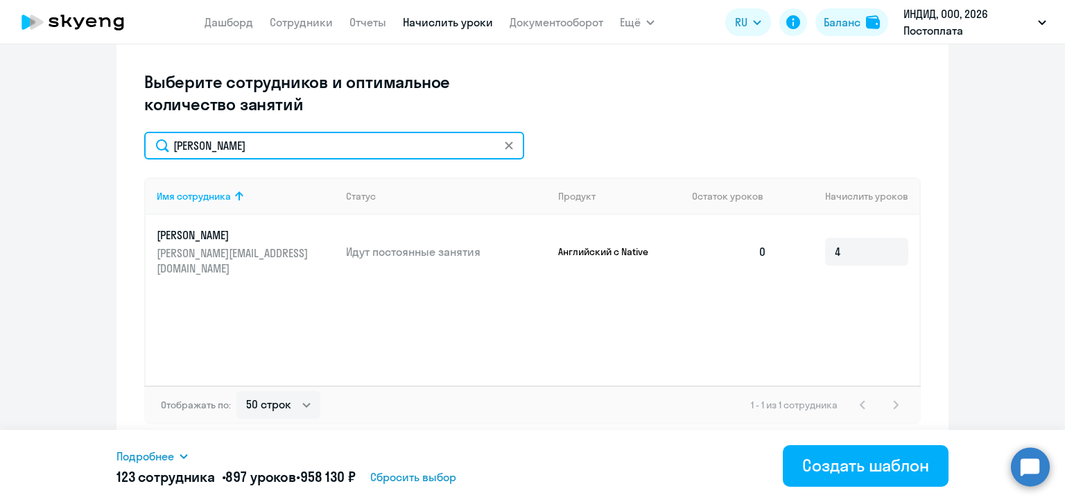
click at [223, 155] on input "[PERSON_NAME]" at bounding box center [334, 146] width 380 height 28
paste input "катерина"
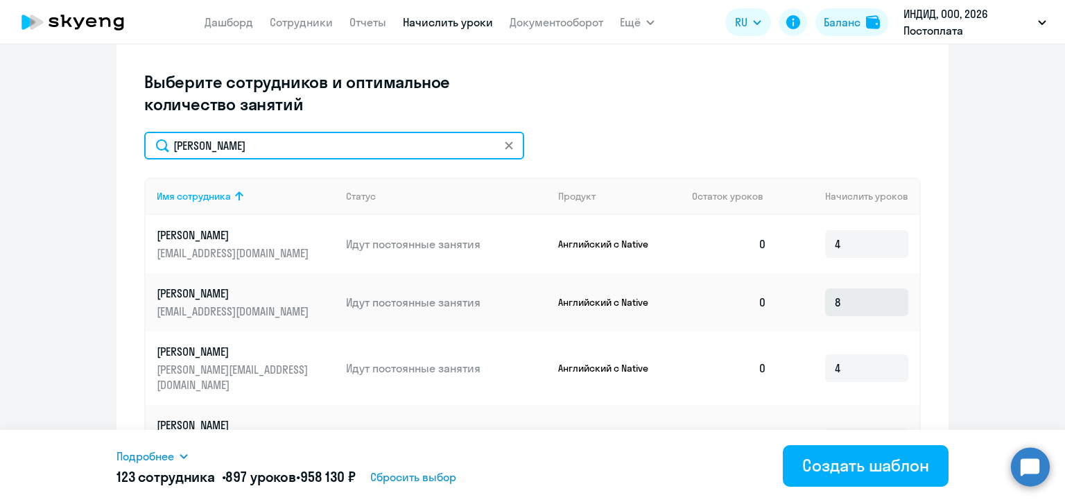
type input "[PERSON_NAME]"
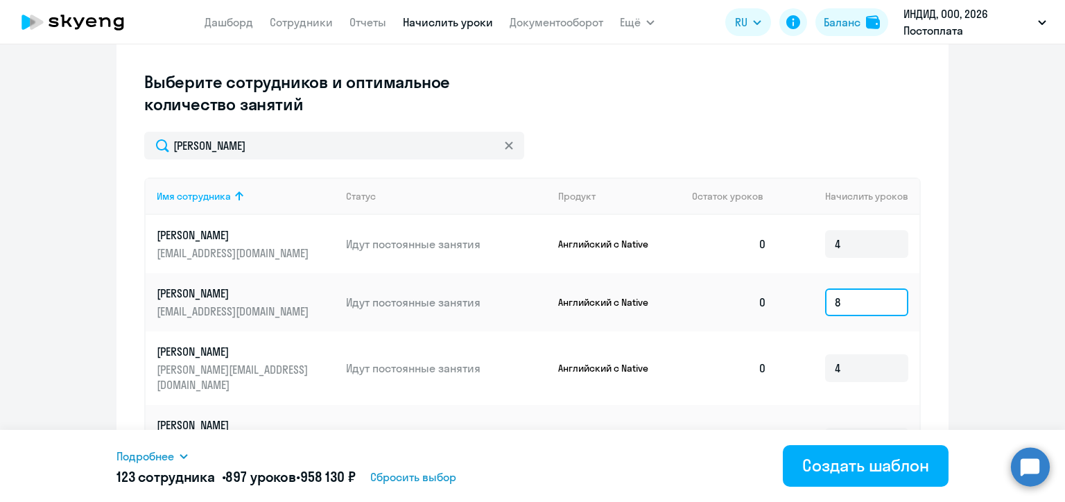
drag, startPoint x: 840, startPoint y: 307, endPoint x: 825, endPoint y: 307, distance: 15.3
click at [825, 307] on input "8" at bounding box center [866, 302] width 83 height 28
type input "4"
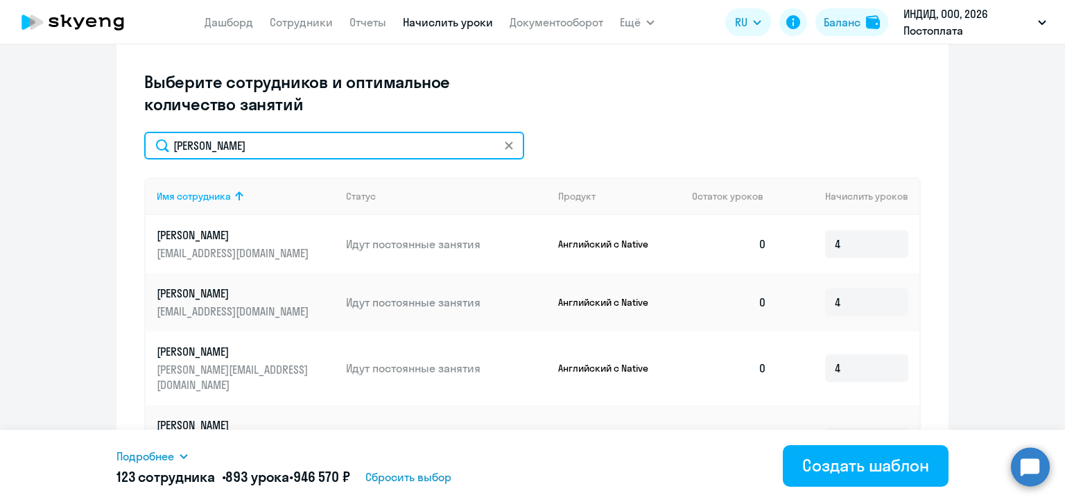
click at [256, 144] on input "[PERSON_NAME]" at bounding box center [334, 146] width 380 height 28
paste input "оров"
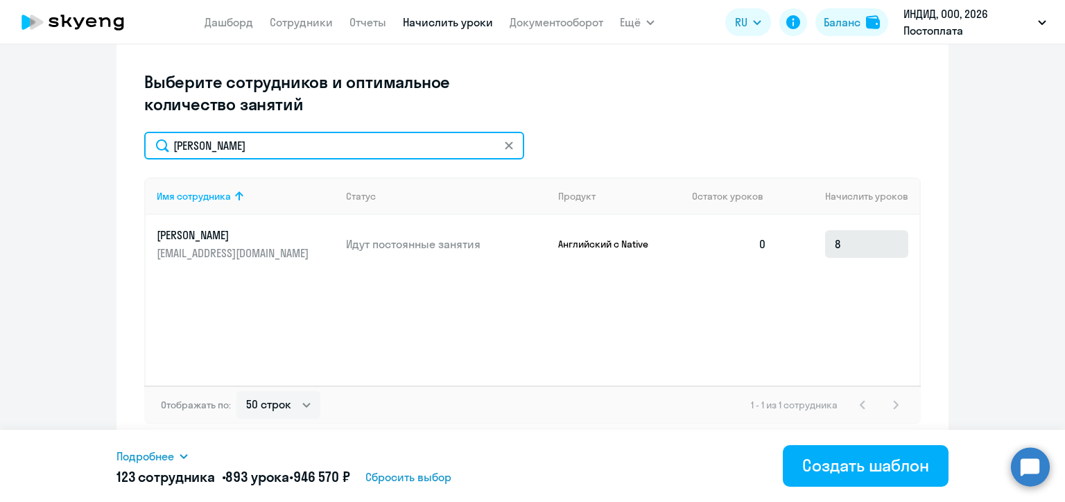
type input "[PERSON_NAME]"
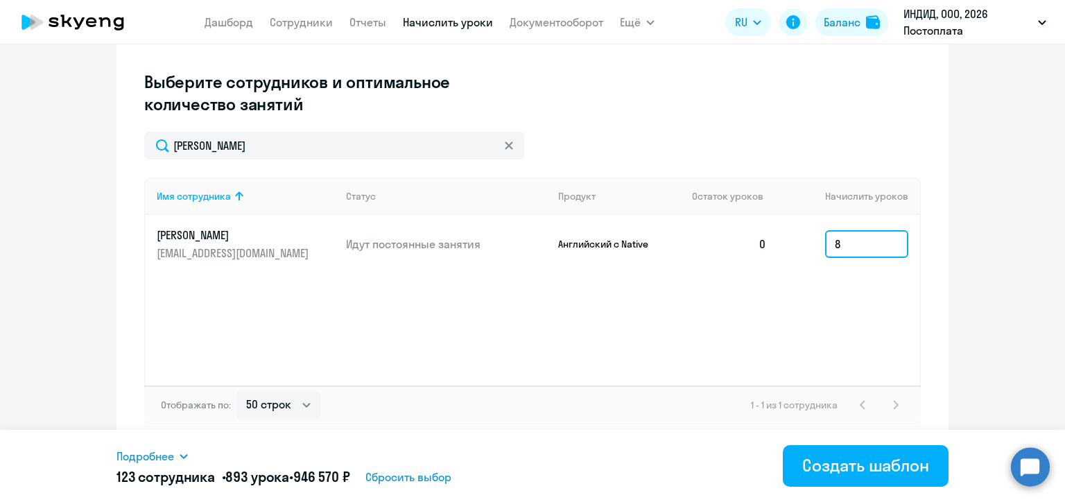
drag, startPoint x: 844, startPoint y: 246, endPoint x: 818, endPoint y: 244, distance: 25.7
click at [818, 244] on td "8" at bounding box center [848, 244] width 141 height 58
type input "4"
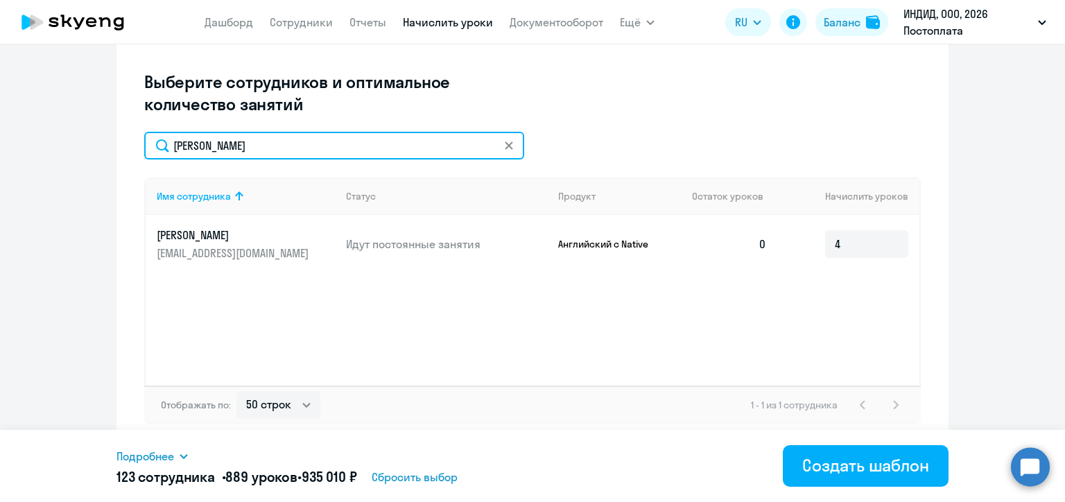
click at [282, 153] on input "[PERSON_NAME]" at bounding box center [334, 146] width 380 height 28
paste input "Stepanenko"
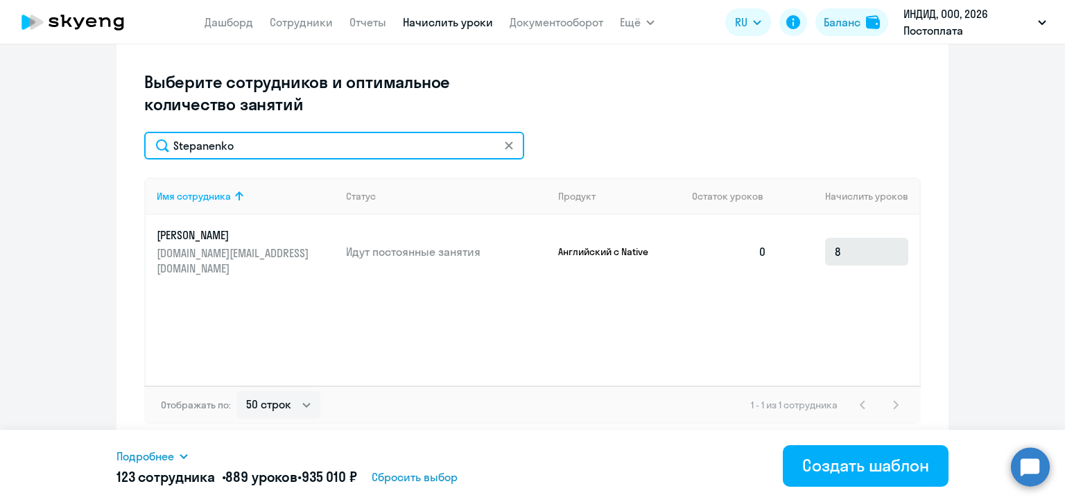
type input "Stepanenko"
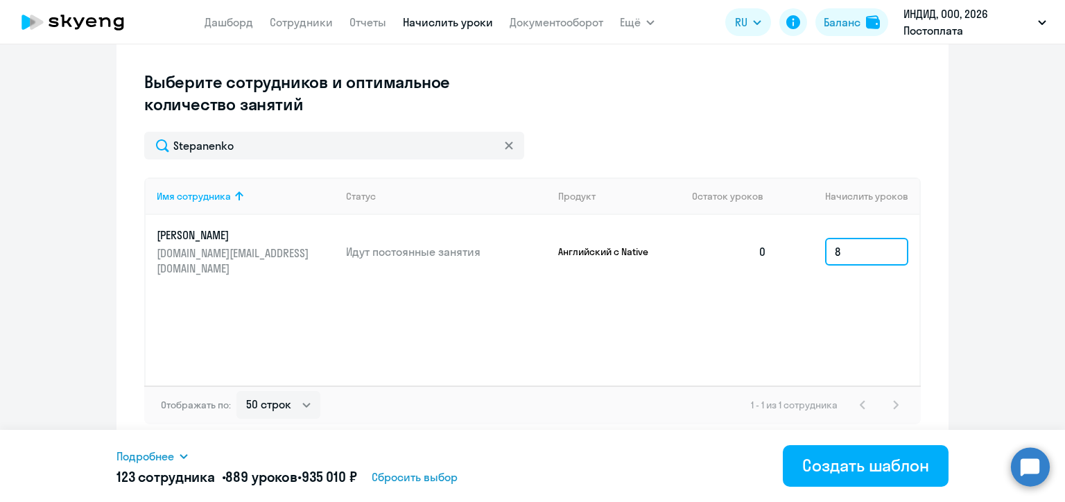
drag, startPoint x: 847, startPoint y: 241, endPoint x: 825, endPoint y: 241, distance: 21.5
click at [825, 241] on input "8" at bounding box center [866, 252] width 83 height 28
type input "4"
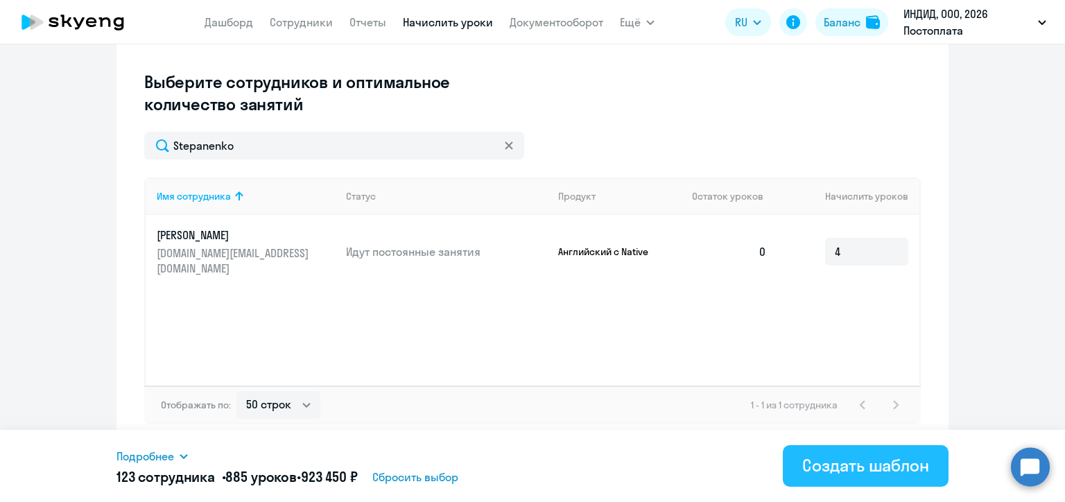
click at [835, 459] on div "Создать шаблон" at bounding box center [865, 465] width 127 height 22
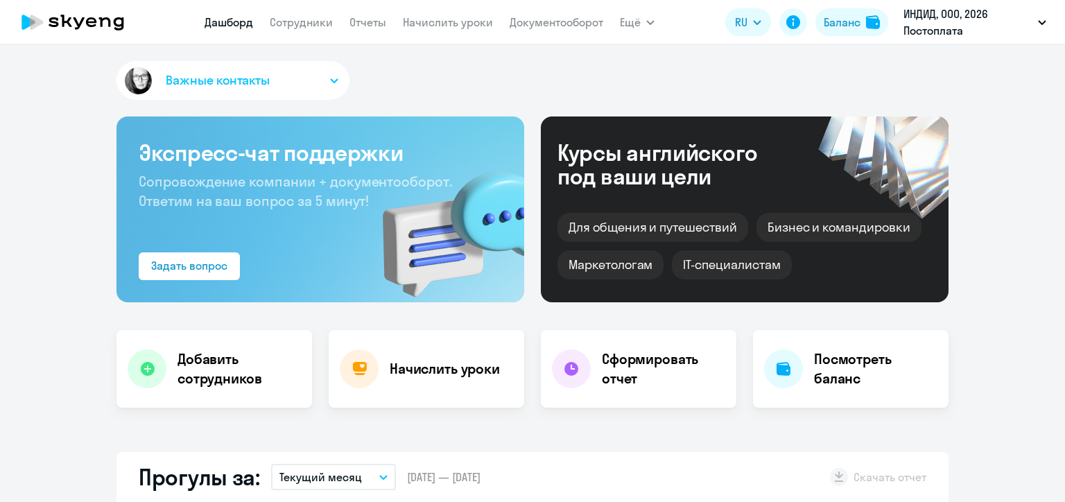
select select "30"
click at [456, 22] on link "Начислить уроки" at bounding box center [448, 22] width 90 height 14
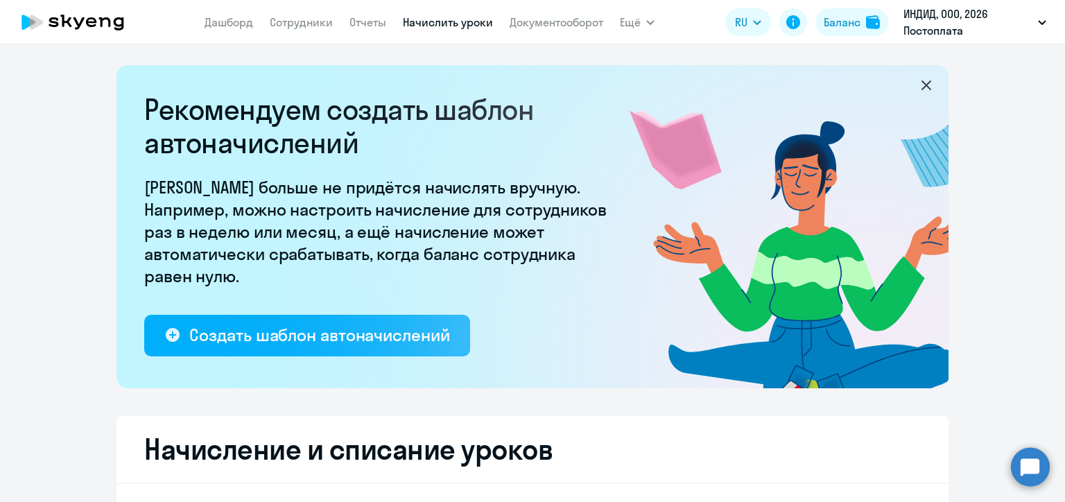
select select "10"
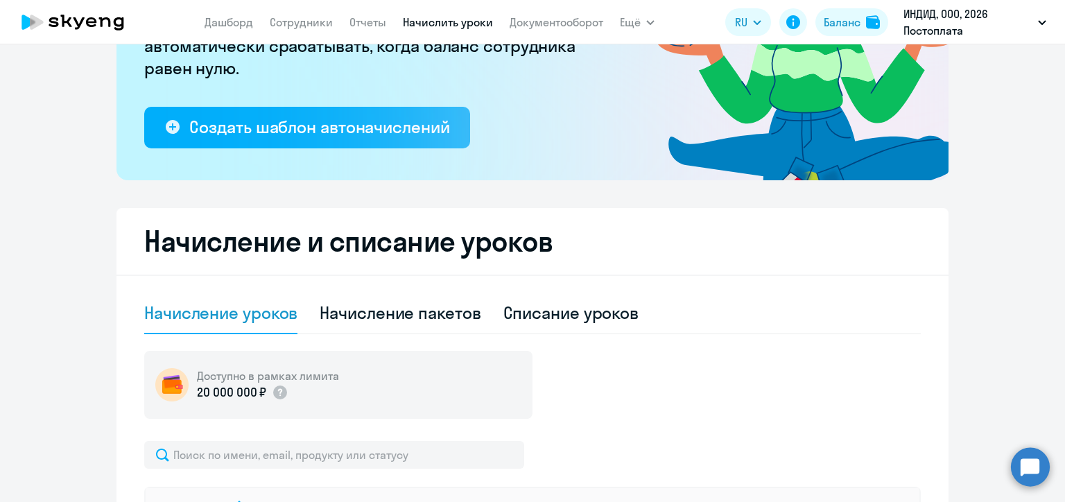
scroll to position [416, 0]
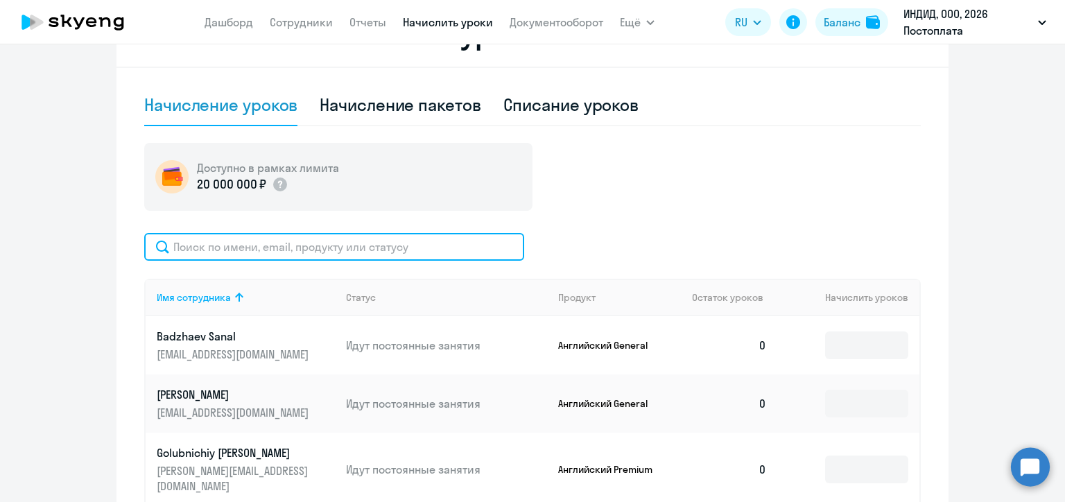
click at [378, 253] on input "text" at bounding box center [334, 247] width 380 height 28
paste input "[PERSON_NAME]"
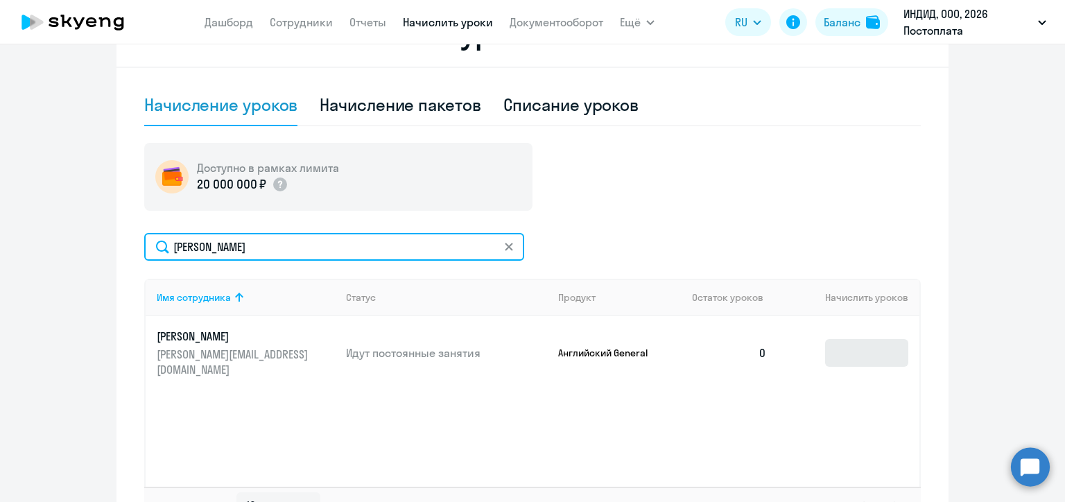
type input "[PERSON_NAME]"
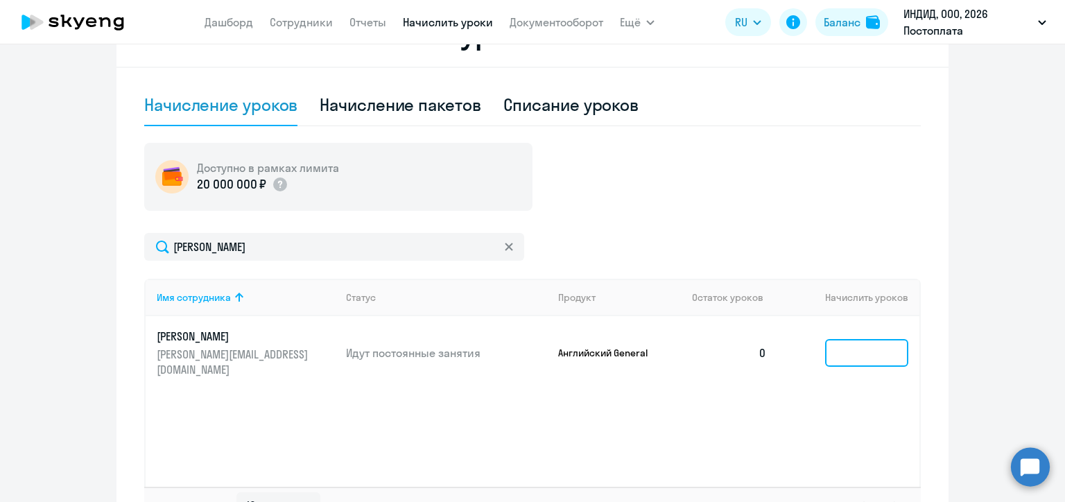
click at [851, 361] on input at bounding box center [866, 353] width 83 height 28
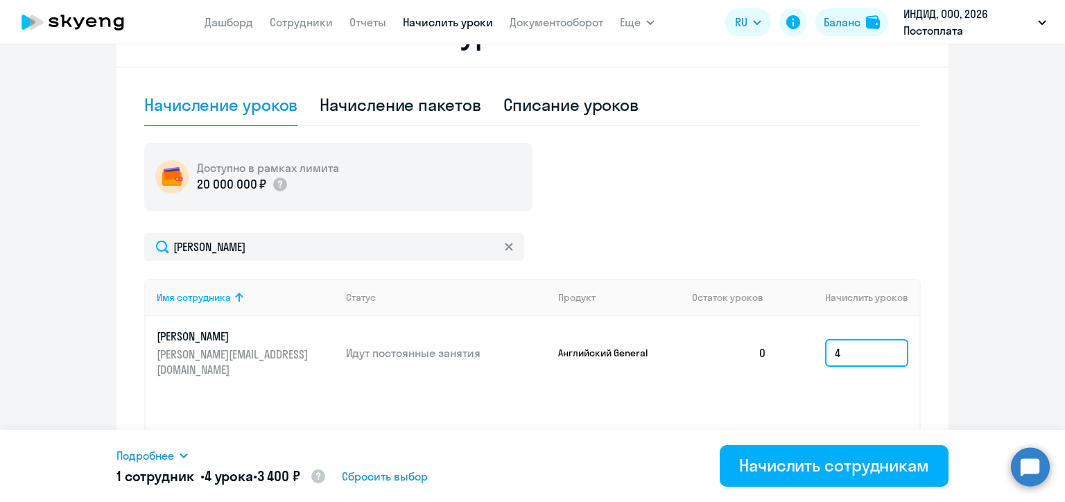
type input "4"
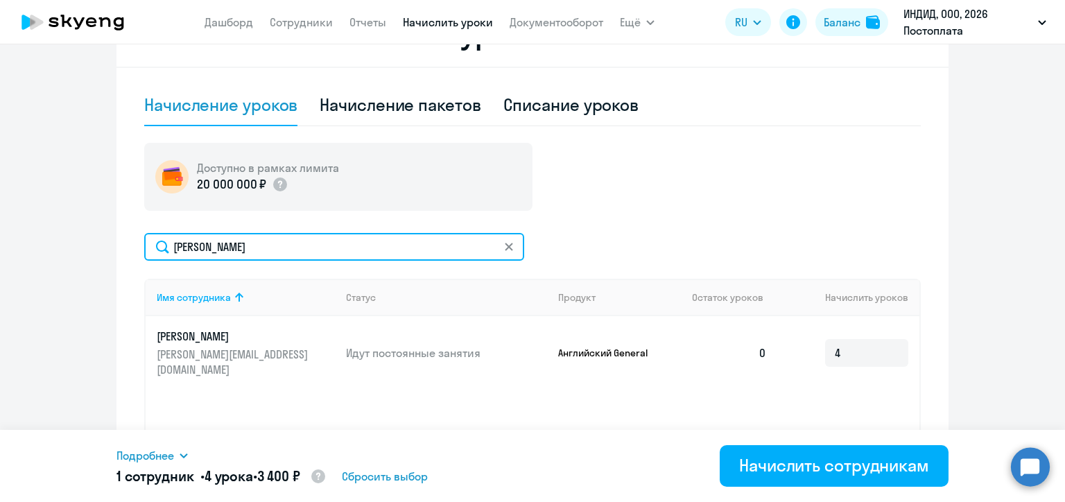
click at [212, 248] on input "[PERSON_NAME]" at bounding box center [334, 247] width 380 height 28
paste input "[PERSON_NAME]"
type input "[PERSON_NAME]"
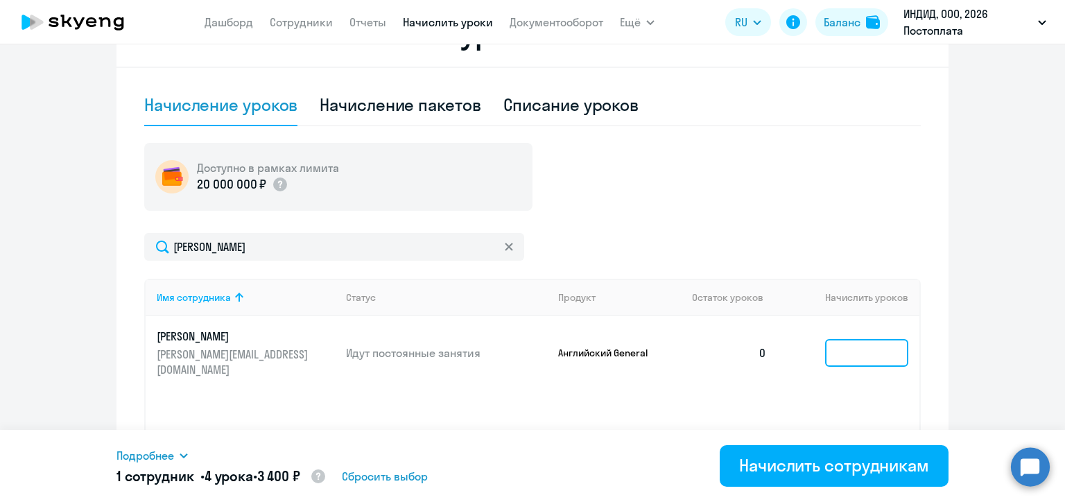
click at [835, 347] on input at bounding box center [866, 353] width 83 height 28
type input "2"
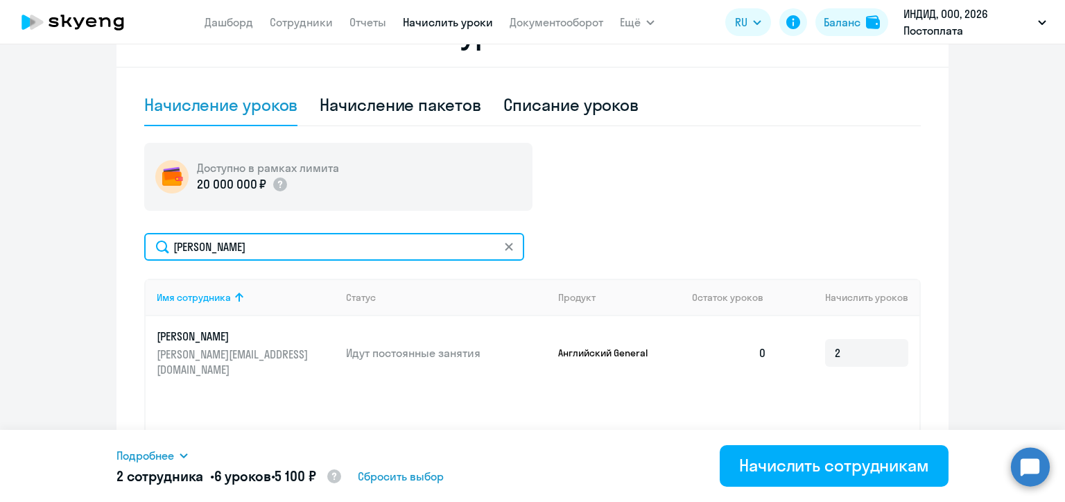
click at [205, 248] on input "[PERSON_NAME]" at bounding box center [334, 247] width 380 height 28
paste input "сачев"
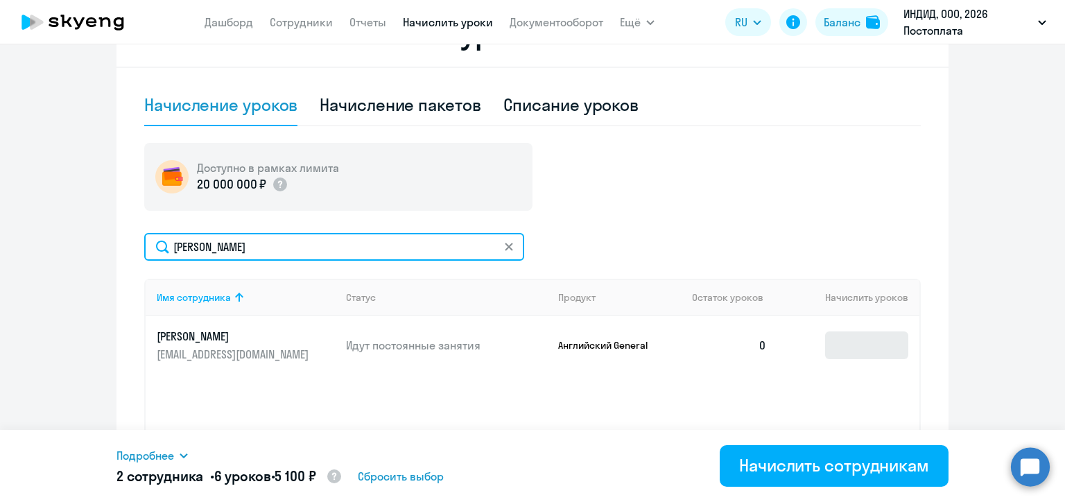
type input "[PERSON_NAME]"
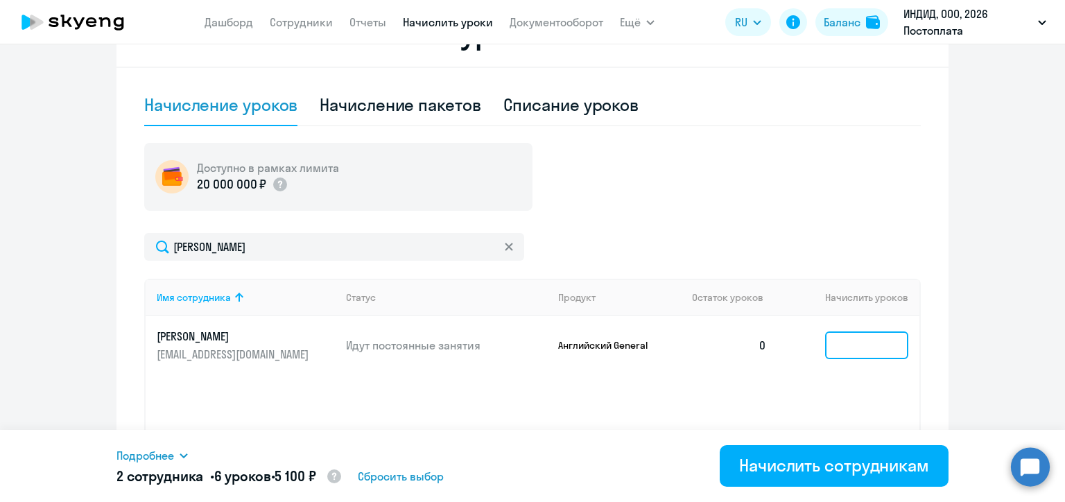
click at [841, 355] on input at bounding box center [866, 345] width 83 height 28
type input "7"
click at [705, 218] on div "Доступно в рамках лимита 20 000 000 ₽ [PERSON_NAME] Имя сотрудника Статус Проду…" at bounding box center [532, 334] width 777 height 383
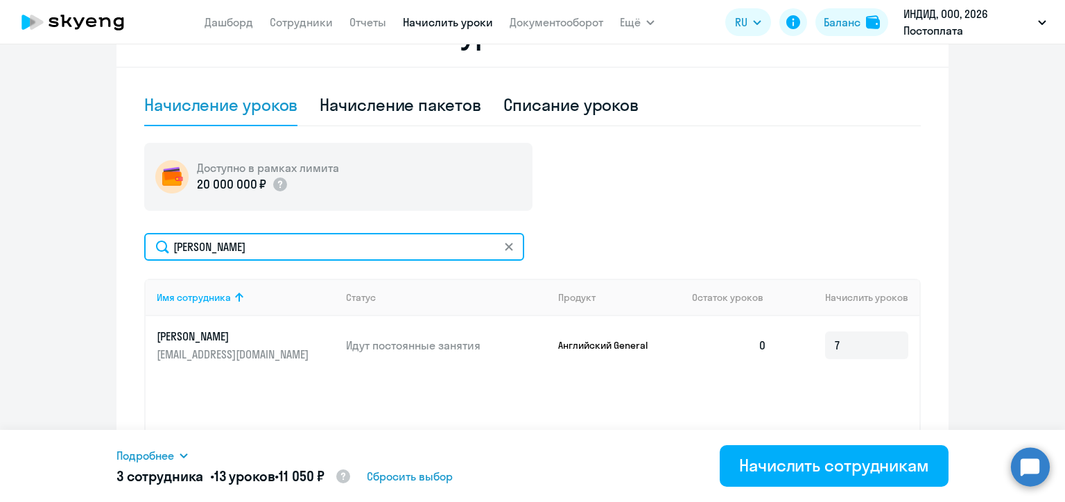
click at [236, 254] on input "[PERSON_NAME]" at bounding box center [334, 247] width 380 height 28
paste input "[PERSON_NAME]"
type input "[PERSON_NAME]"
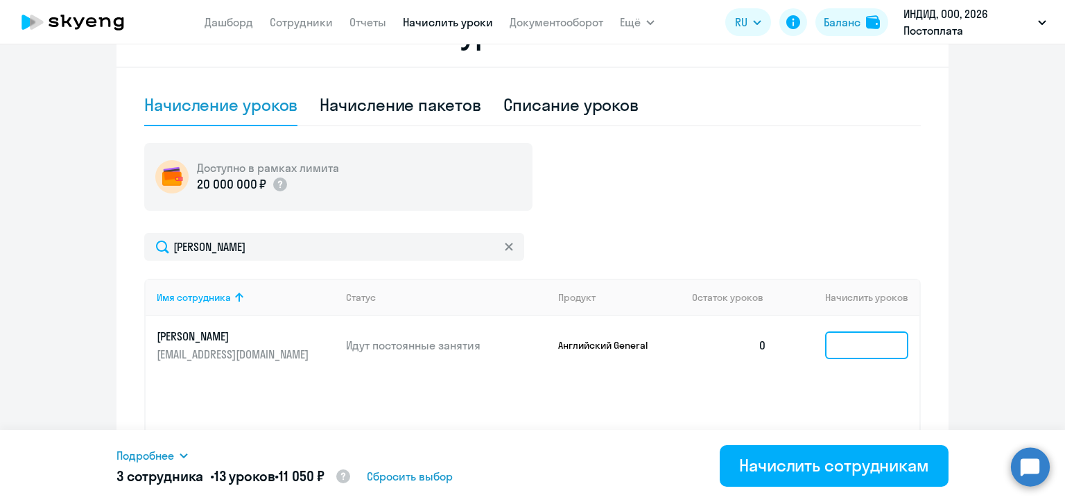
click at [838, 350] on input at bounding box center [866, 345] width 83 height 28
type input "4"
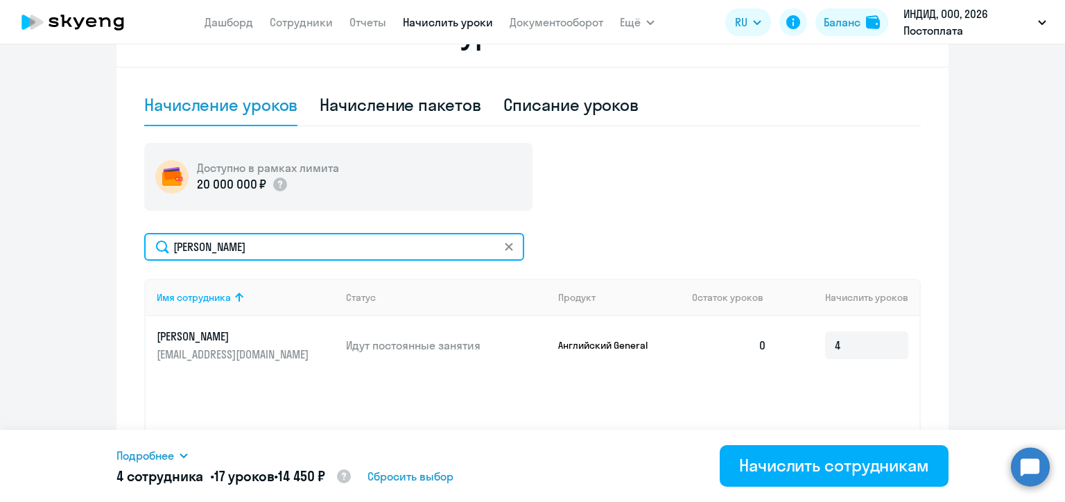
click at [216, 245] on input "[PERSON_NAME]" at bounding box center [334, 247] width 380 height 28
paste input "[PERSON_NAME]"
type input "[PERSON_NAME]"
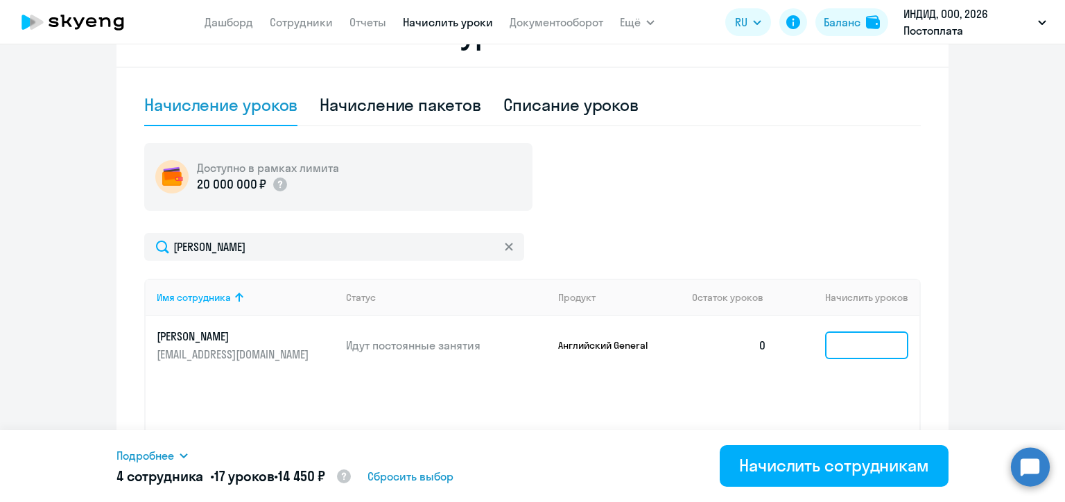
click at [849, 346] on input at bounding box center [866, 345] width 83 height 28
type input "7"
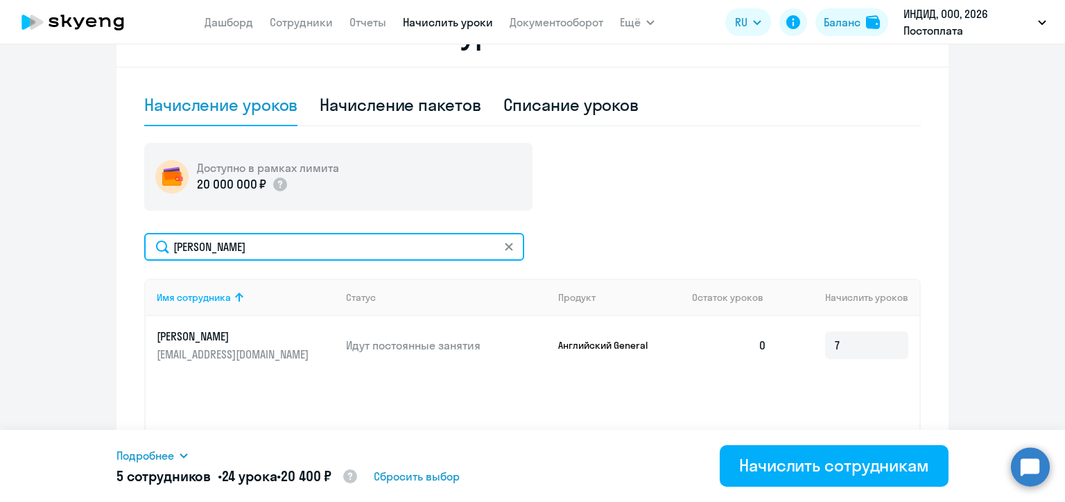
click at [207, 249] on input "[PERSON_NAME]" at bounding box center [334, 247] width 380 height 28
paste input "Yakovl"
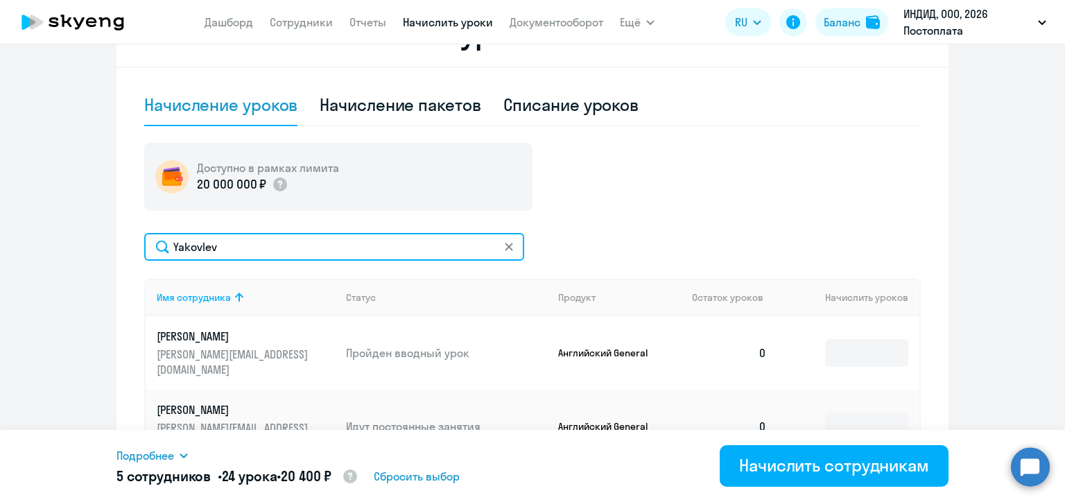
scroll to position [517, 0]
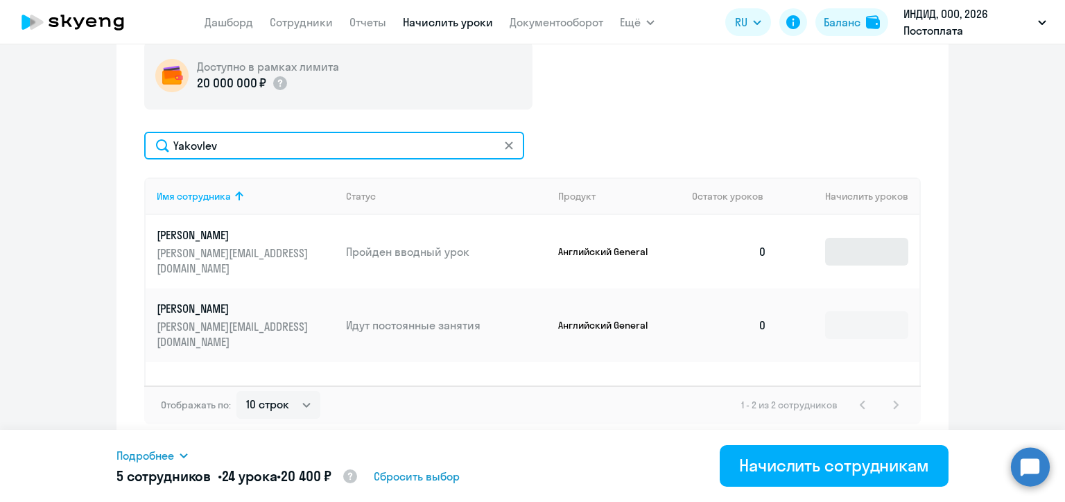
type input "Yakovlev"
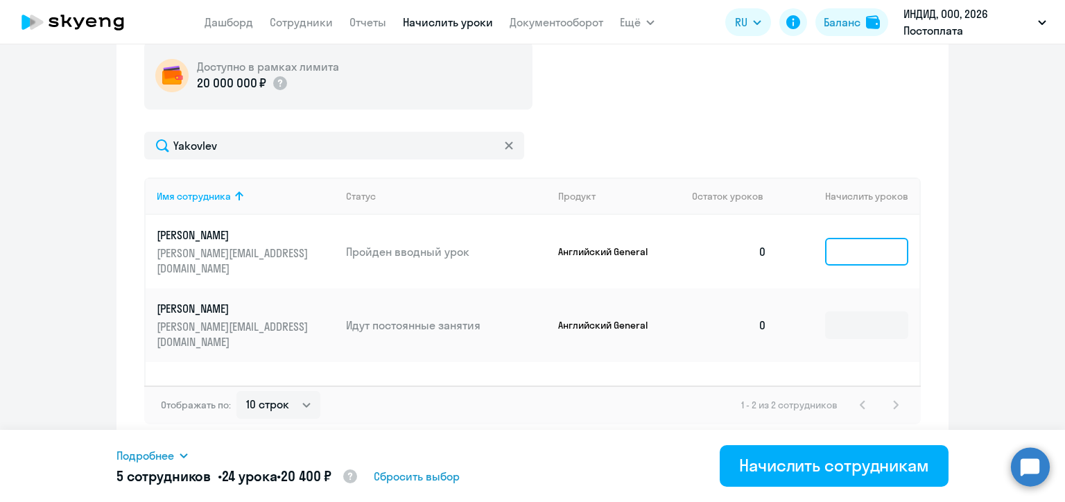
click at [843, 252] on input at bounding box center [866, 252] width 83 height 28
type input "10"
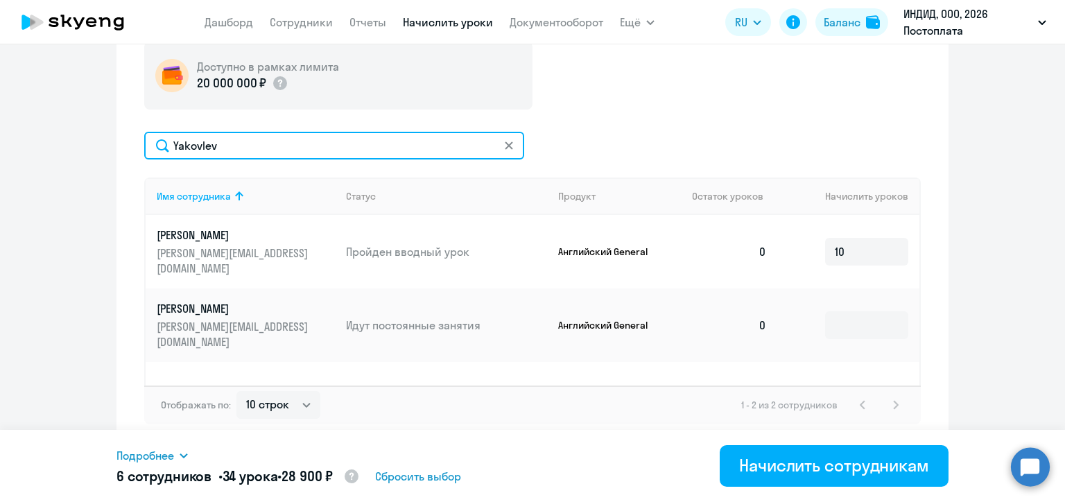
click at [195, 146] on input "Yakovlev" at bounding box center [334, 146] width 380 height 28
paste input "Semenova"
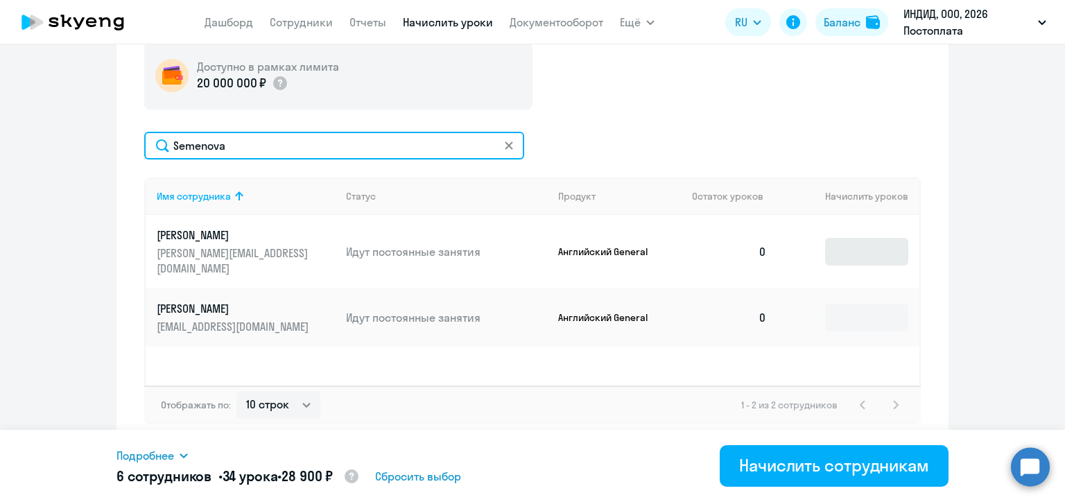
type input "Semenova"
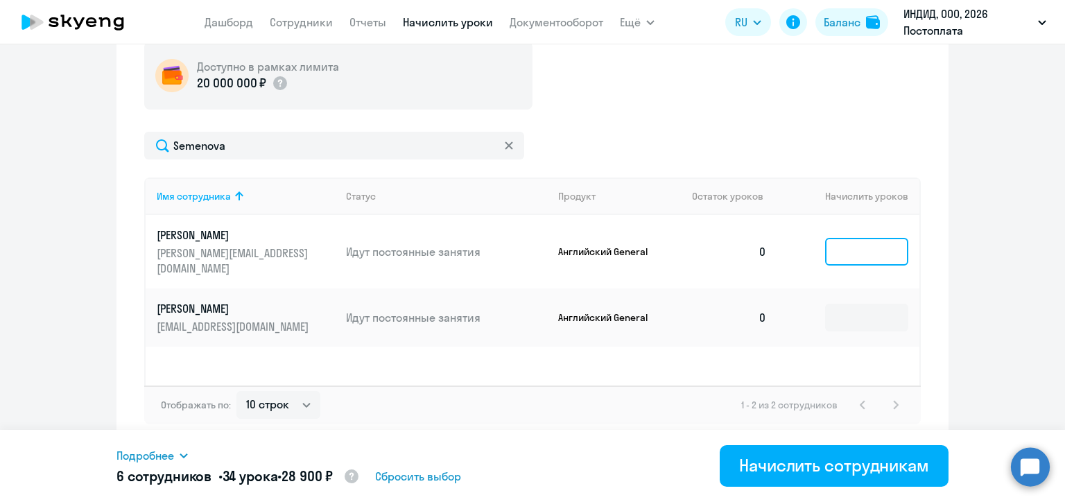
click at [831, 248] on input at bounding box center [866, 252] width 83 height 28
type input "6"
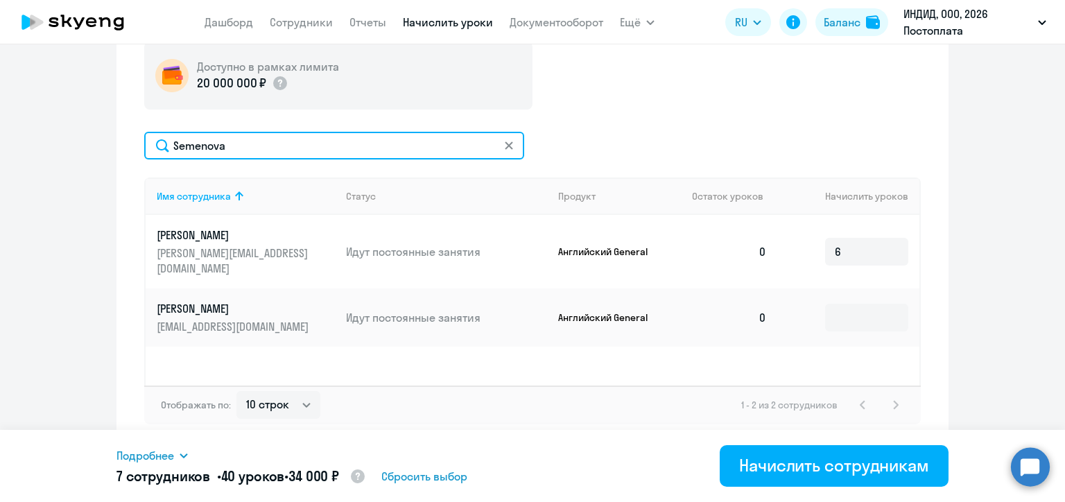
click at [192, 145] on input "Semenova" at bounding box center [334, 146] width 380 height 28
paste input "Глеб"
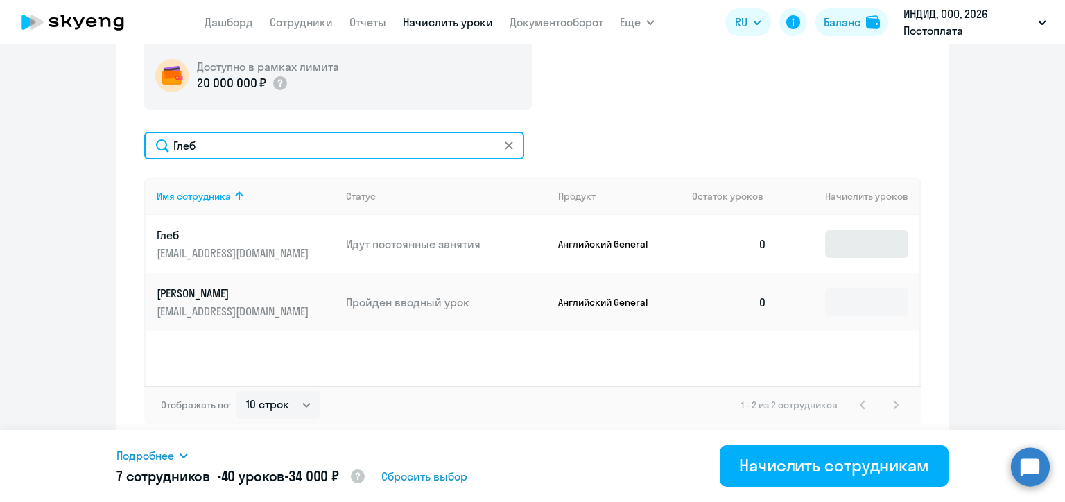
type input "Глеб"
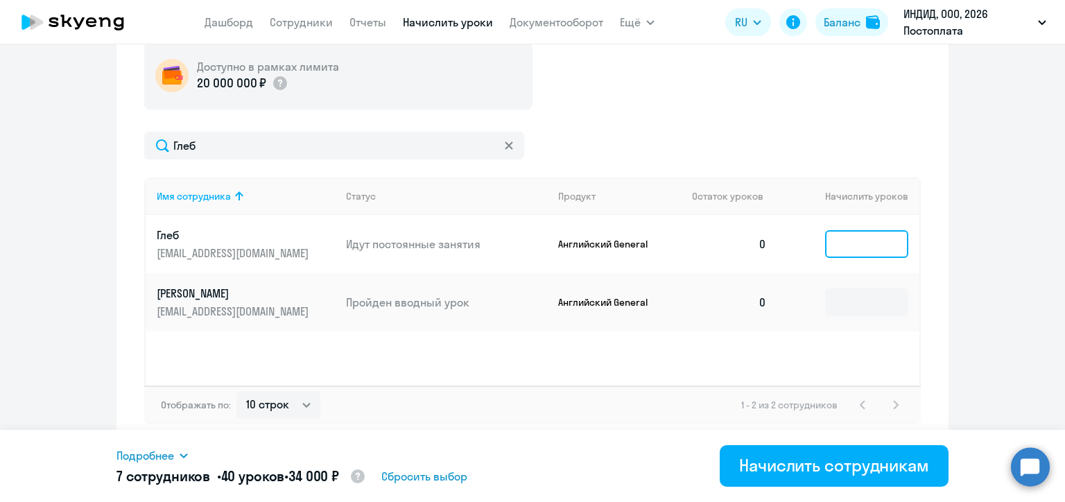
click at [860, 245] on input at bounding box center [866, 244] width 83 height 28
type input "8"
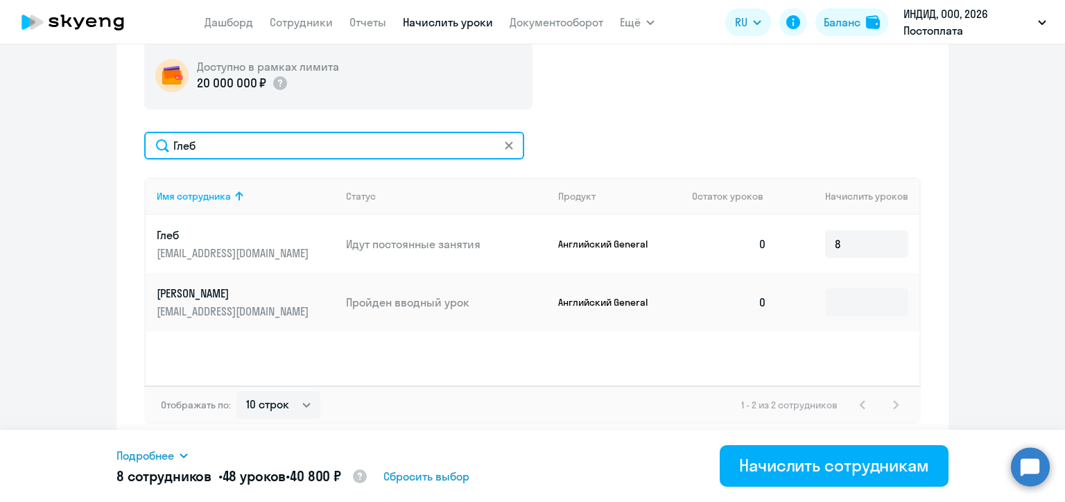
click at [199, 141] on input "Глеб" at bounding box center [334, 146] width 380 height 28
paste input "[PERSON_NAME]"
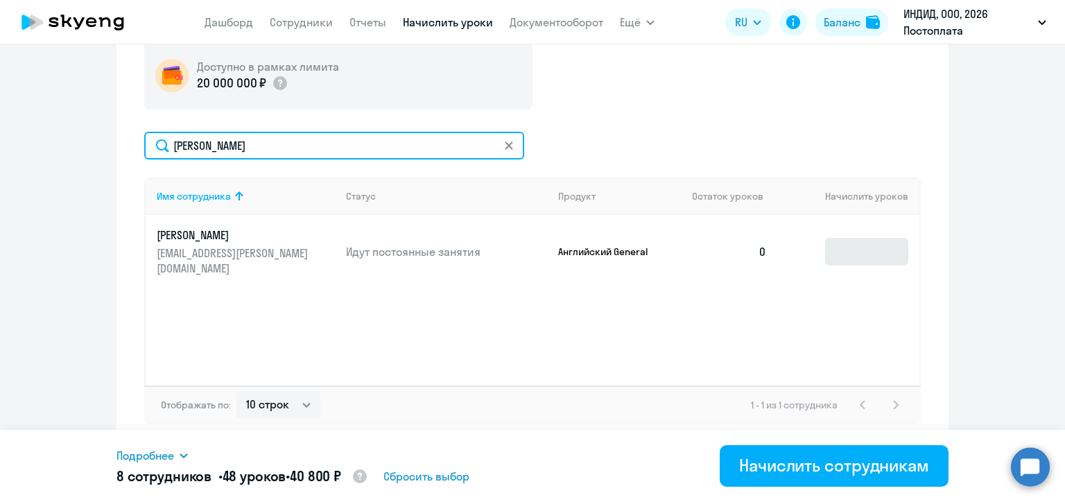
type input "[PERSON_NAME]"
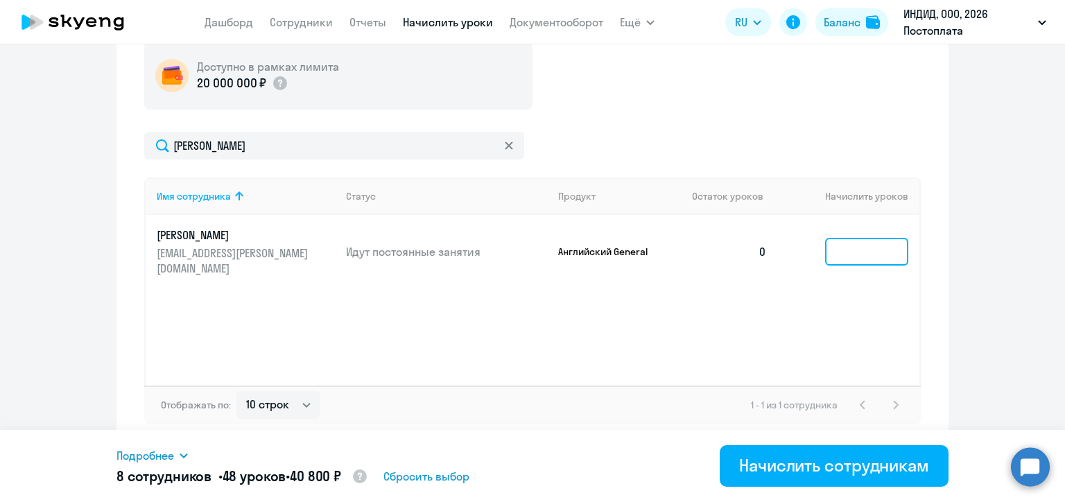
click at [840, 252] on input at bounding box center [866, 252] width 83 height 28
type input "4"
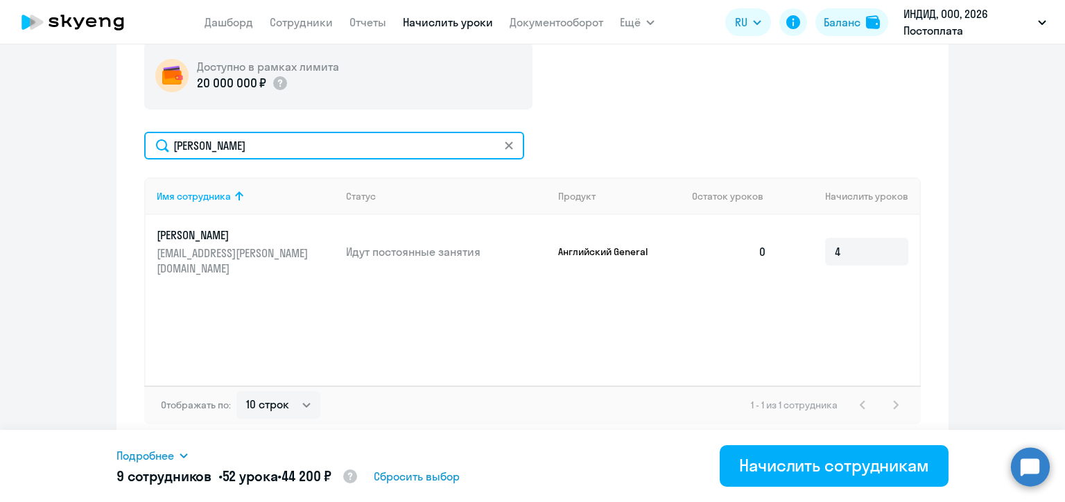
click at [196, 153] on input "[PERSON_NAME]" at bounding box center [334, 146] width 380 height 28
paste input "авло"
type input "[PERSON_NAME]"
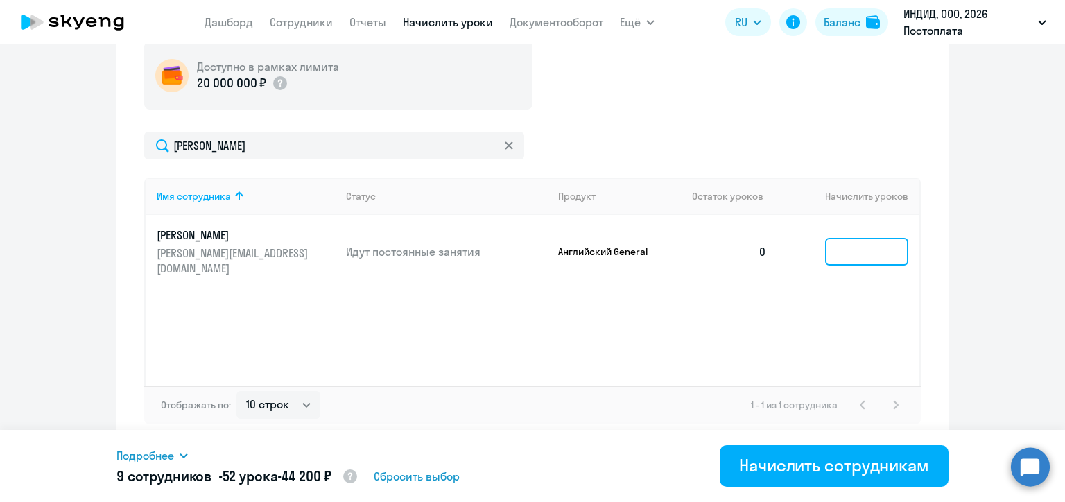
click at [840, 250] on input at bounding box center [866, 252] width 83 height 28
type input "6"
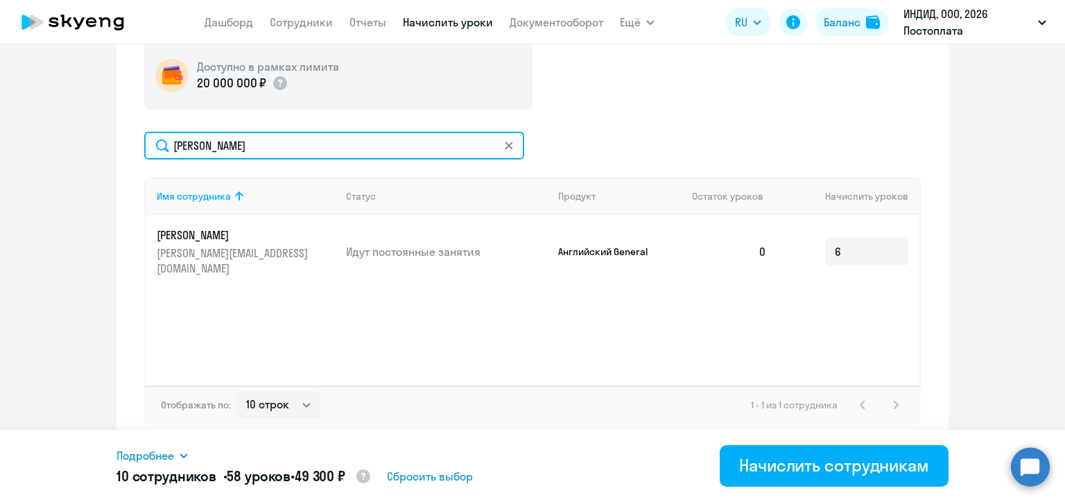
click at [202, 147] on input "[PERSON_NAME]" at bounding box center [334, 146] width 380 height 28
paste input "[PERSON_NAME]"
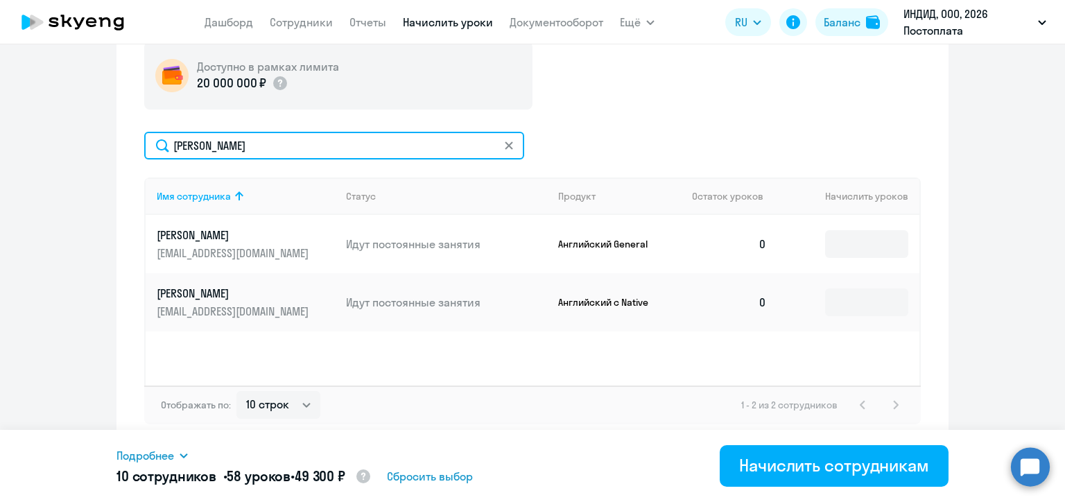
type input "[PERSON_NAME]"
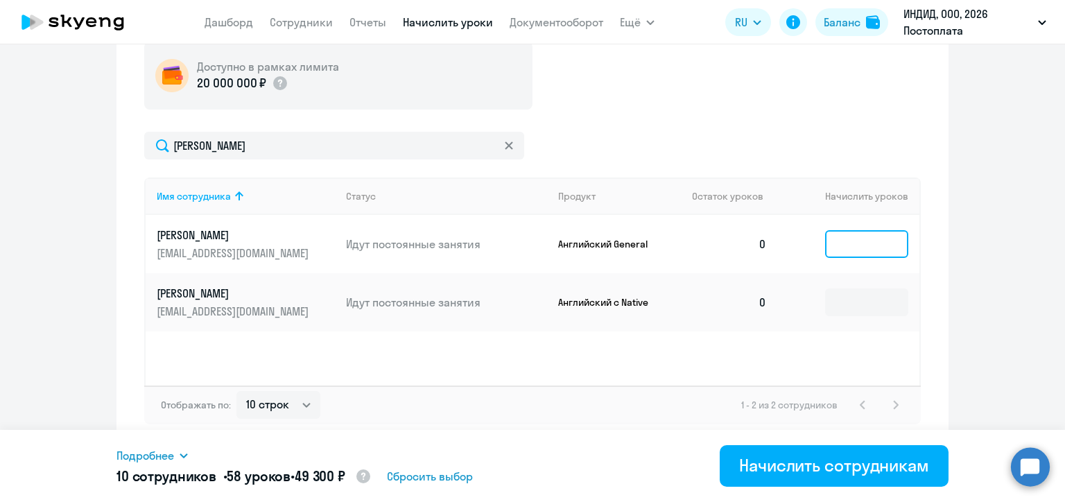
click at [835, 247] on input at bounding box center [866, 244] width 83 height 28
type input "1"
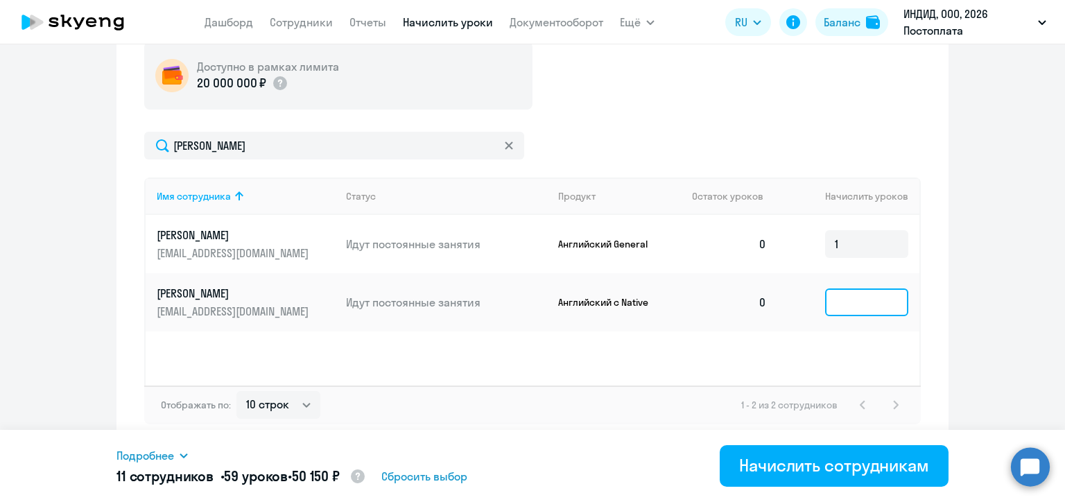
click at [835, 315] on input at bounding box center [866, 302] width 83 height 28
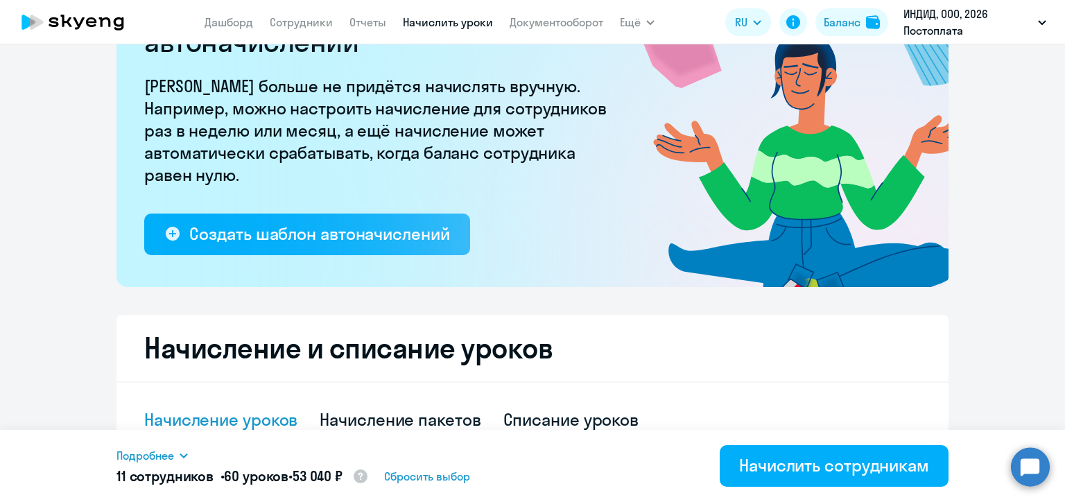
type input "1"
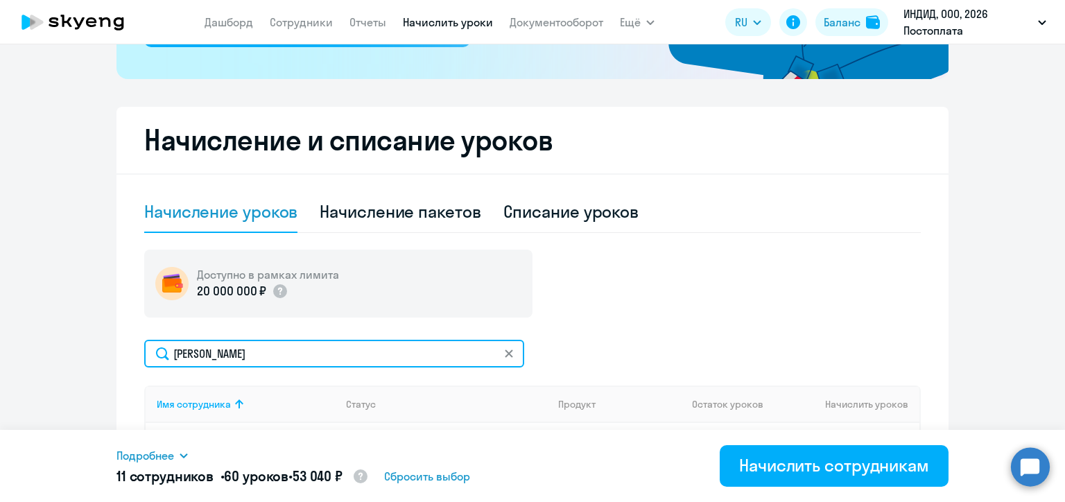
click at [214, 352] on input "[PERSON_NAME]" at bounding box center [334, 354] width 380 height 28
paste input "юкачев"
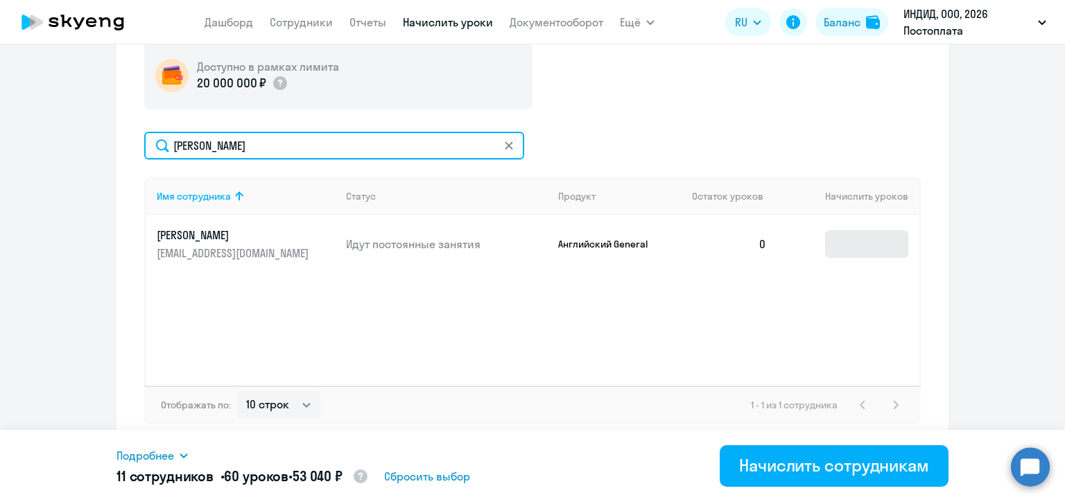
type input "[PERSON_NAME]"
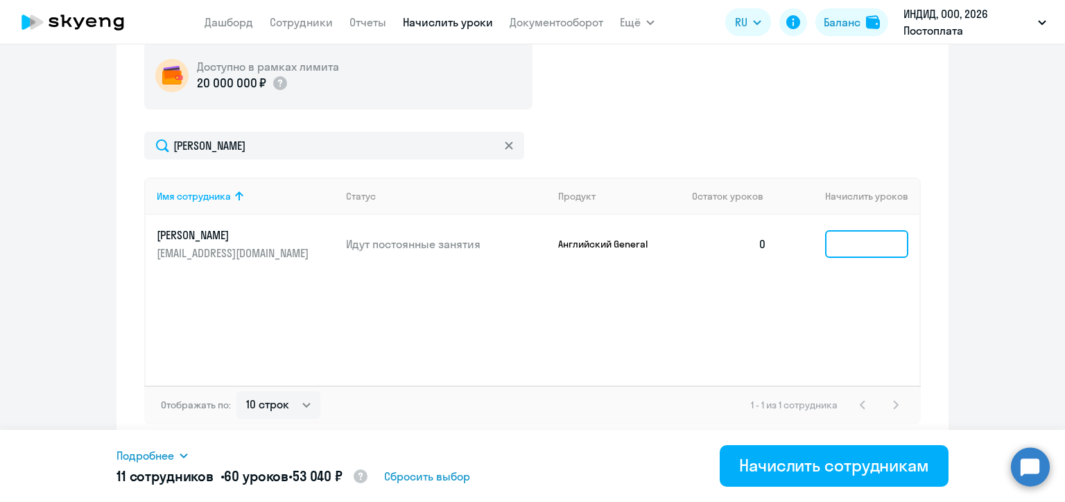
click at [840, 239] on input at bounding box center [866, 244] width 83 height 28
type input "3"
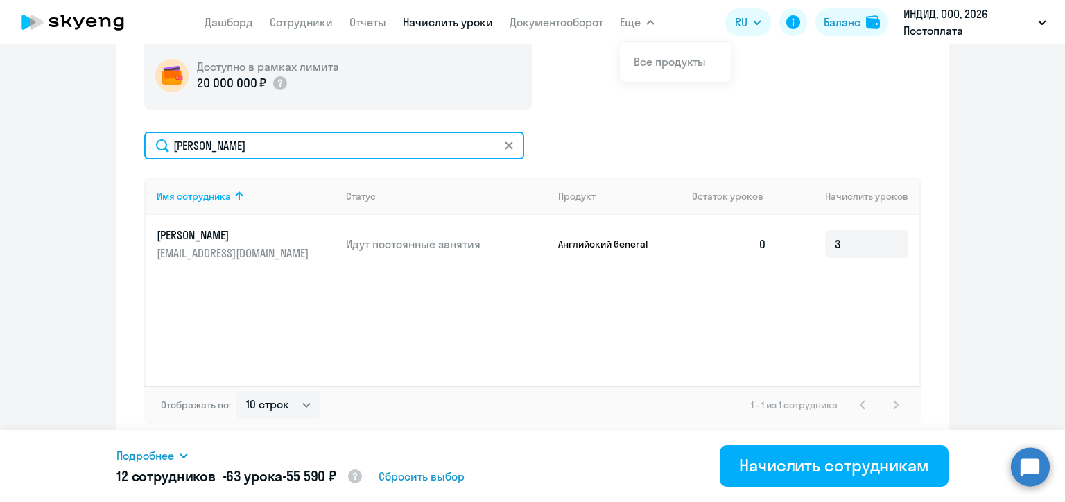
click at [214, 144] on input "[PERSON_NAME]" at bounding box center [334, 146] width 380 height 28
paste input "[PERSON_NAME]"
type input "[PERSON_NAME]"
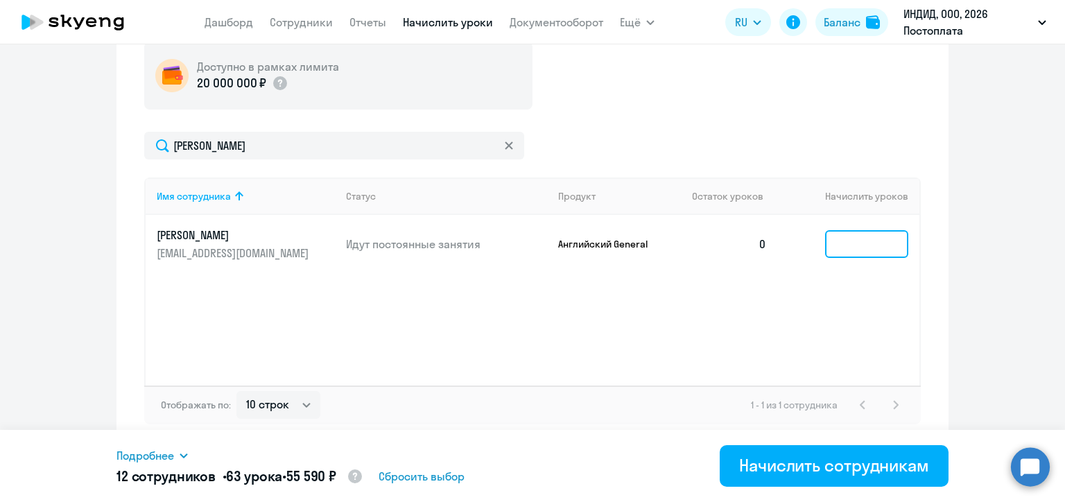
click at [840, 255] on input at bounding box center [866, 244] width 83 height 28
type input "6"
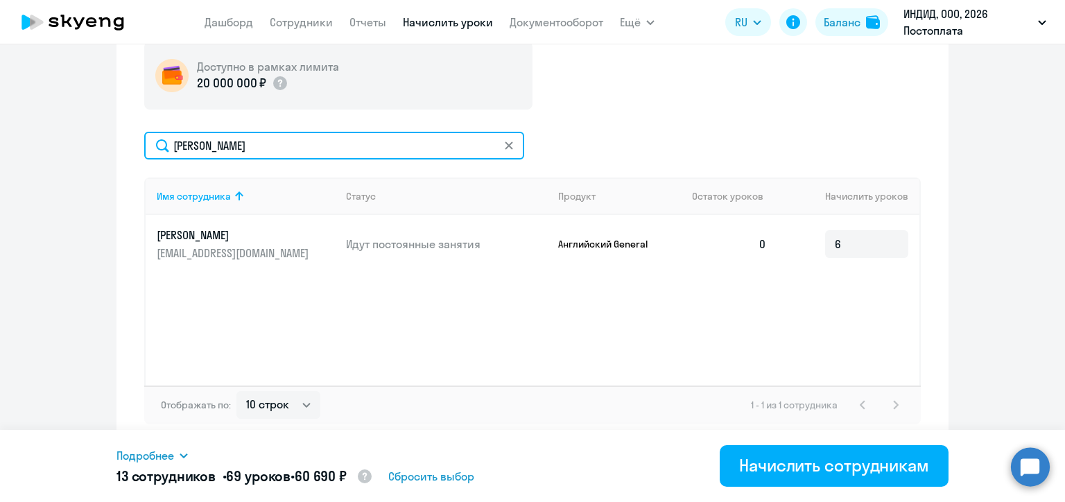
click at [234, 154] on input "[PERSON_NAME]" at bounding box center [334, 146] width 380 height 28
paste input "ролов"
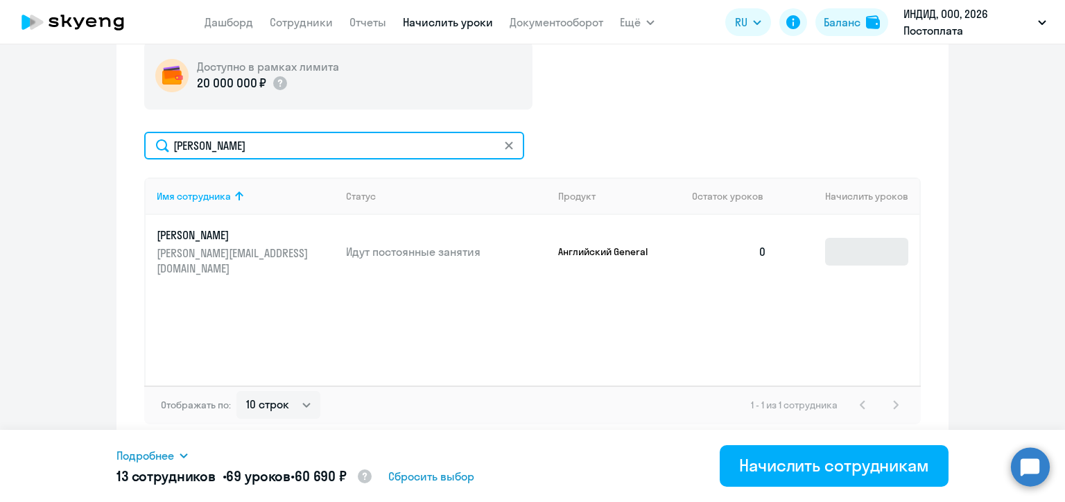
type input "[PERSON_NAME]"
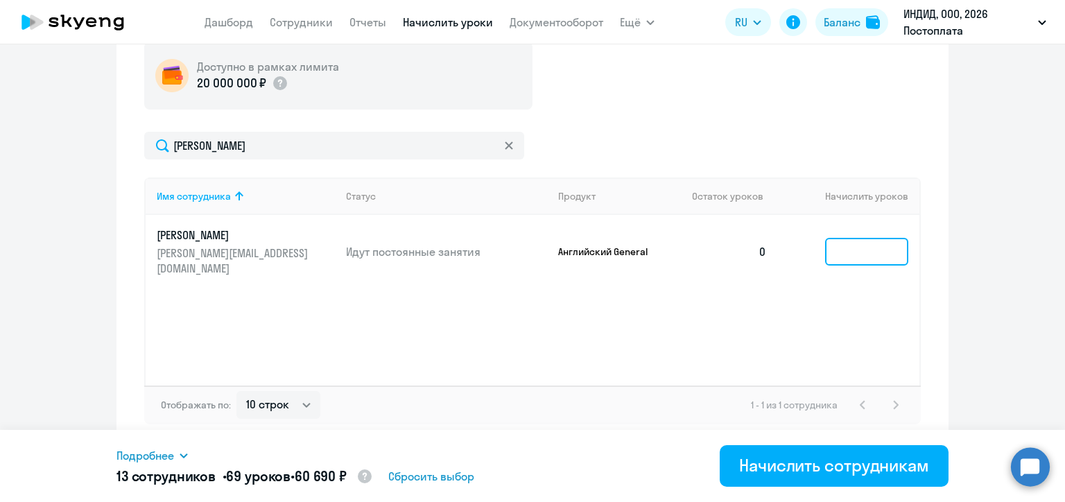
click at [831, 252] on input at bounding box center [866, 252] width 83 height 28
type input "3"
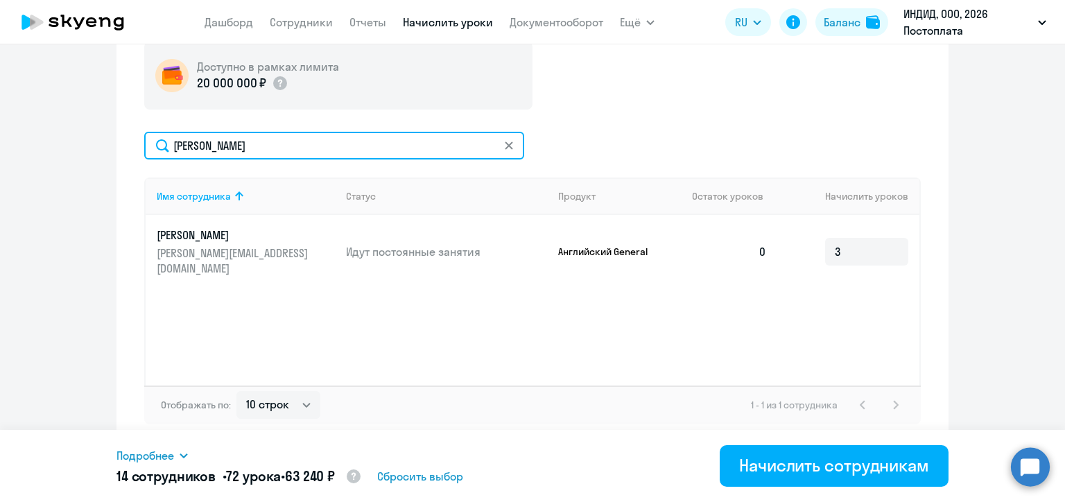
click at [216, 147] on input "[PERSON_NAME]" at bounding box center [334, 146] width 380 height 28
paste input "рсенье"
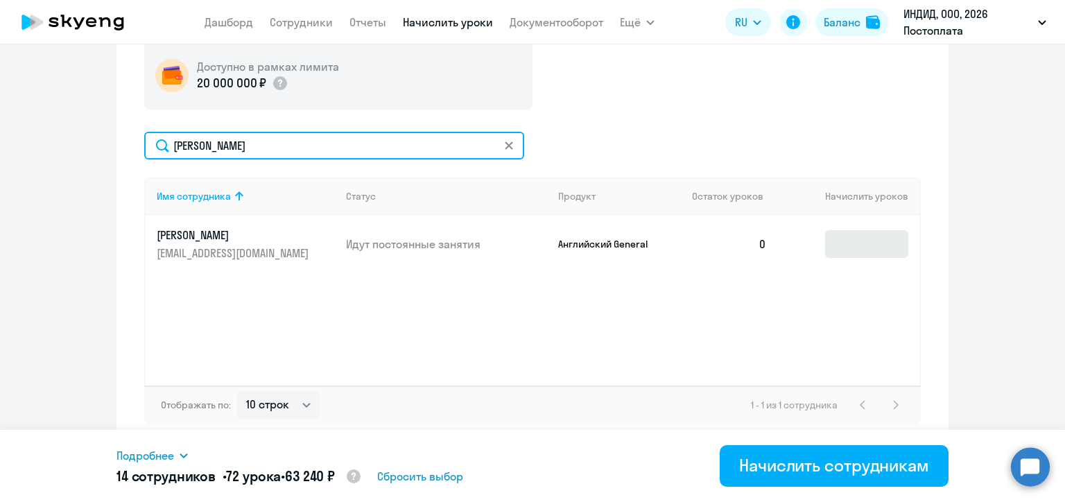
type input "[PERSON_NAME]"
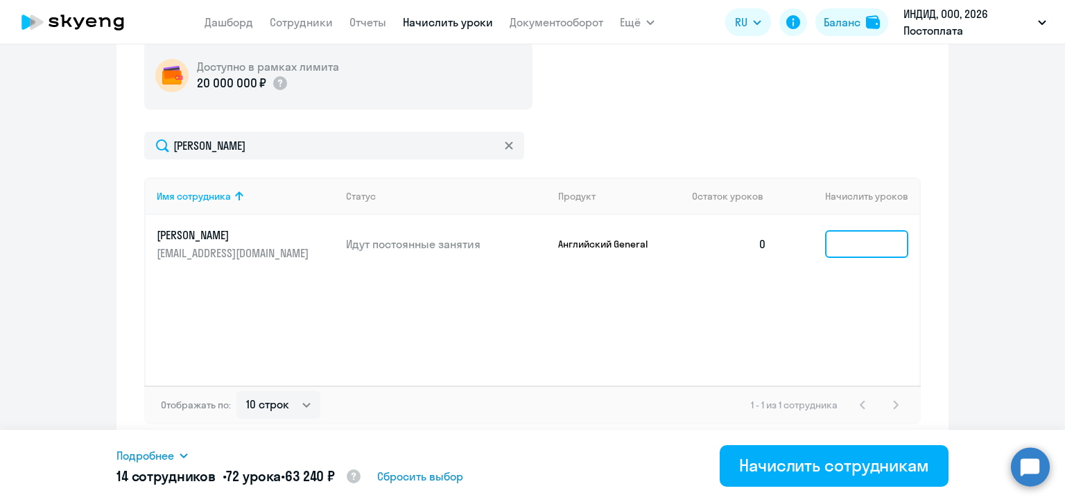
click at [830, 250] on input at bounding box center [866, 244] width 83 height 28
type input "6"
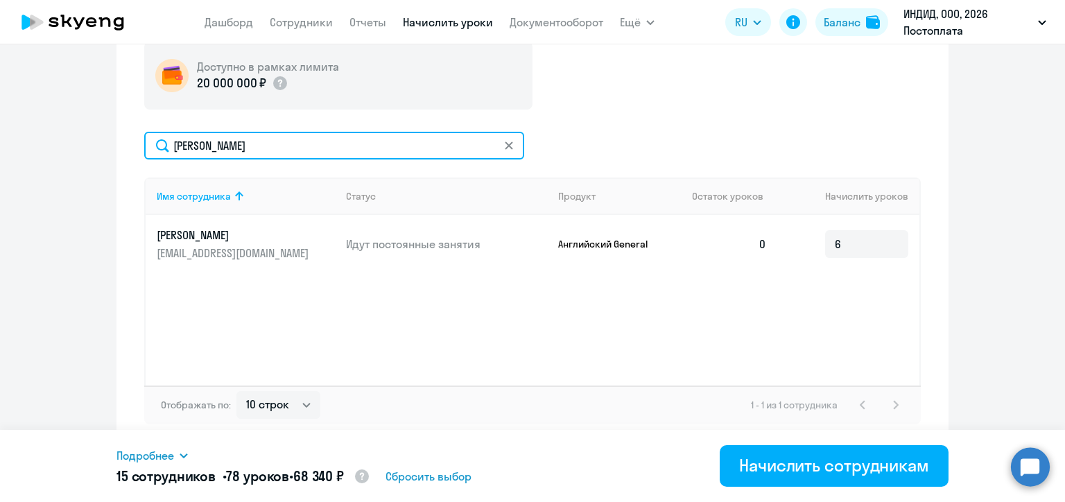
click at [205, 139] on input "[PERSON_NAME]" at bounding box center [334, 146] width 380 height 28
paste input "икитин"
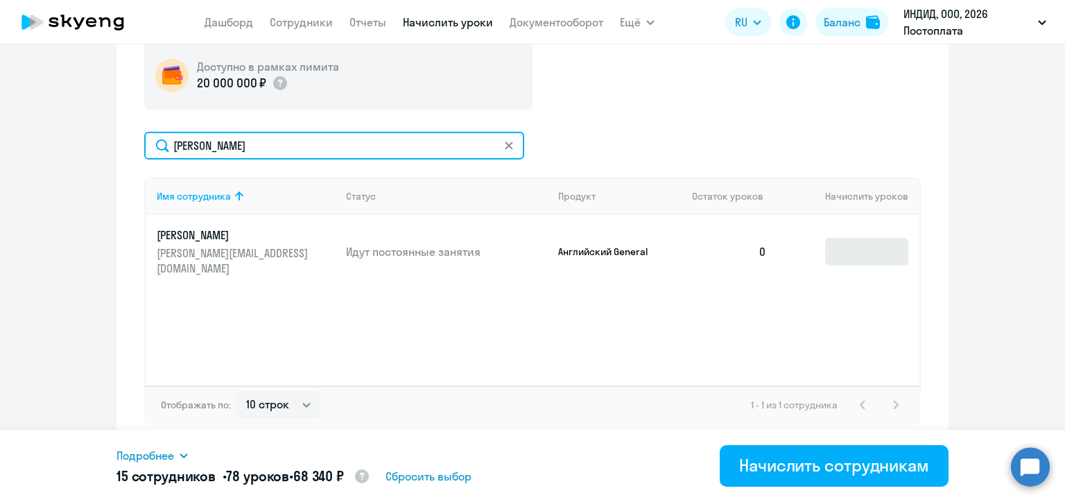
type input "[PERSON_NAME]"
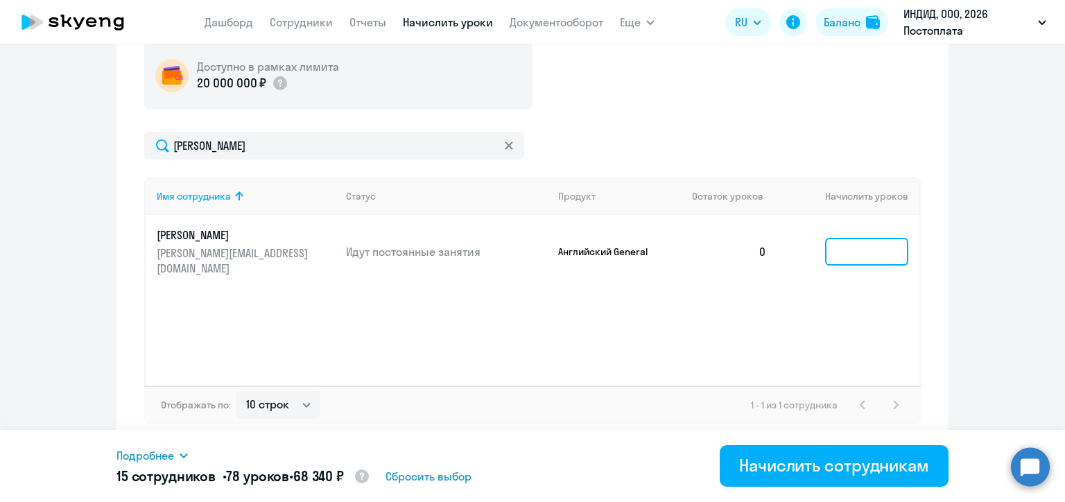
click at [836, 251] on input at bounding box center [866, 252] width 83 height 28
type input "7"
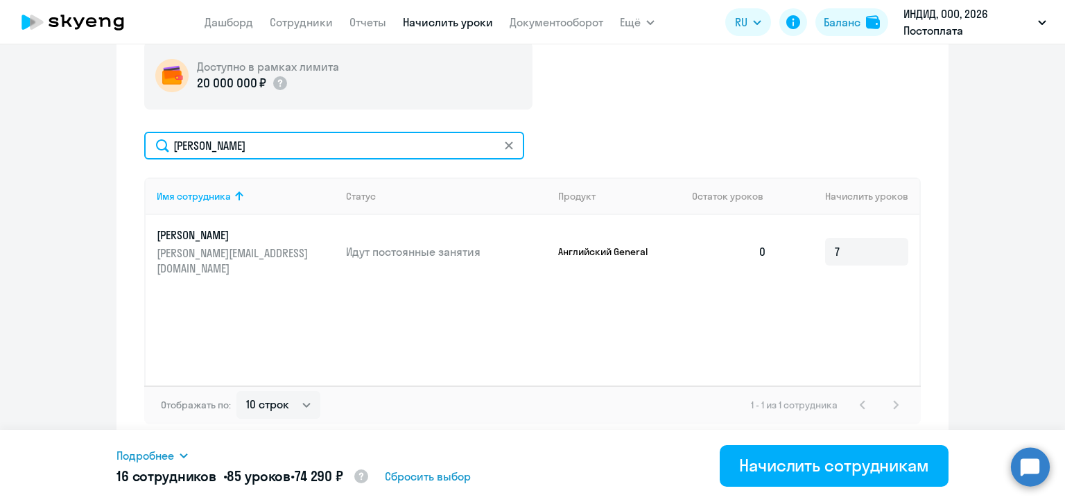
click at [192, 139] on input "[PERSON_NAME]" at bounding box center [334, 146] width 380 height 28
paste input "[PERSON_NAME]"
type input "[PERSON_NAME]"
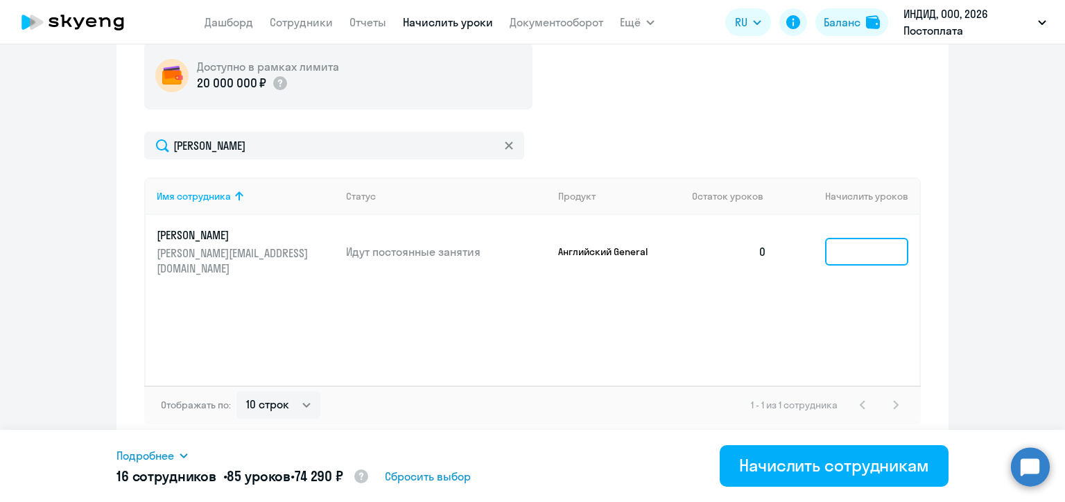
click at [849, 244] on input at bounding box center [866, 252] width 83 height 28
type input "6"
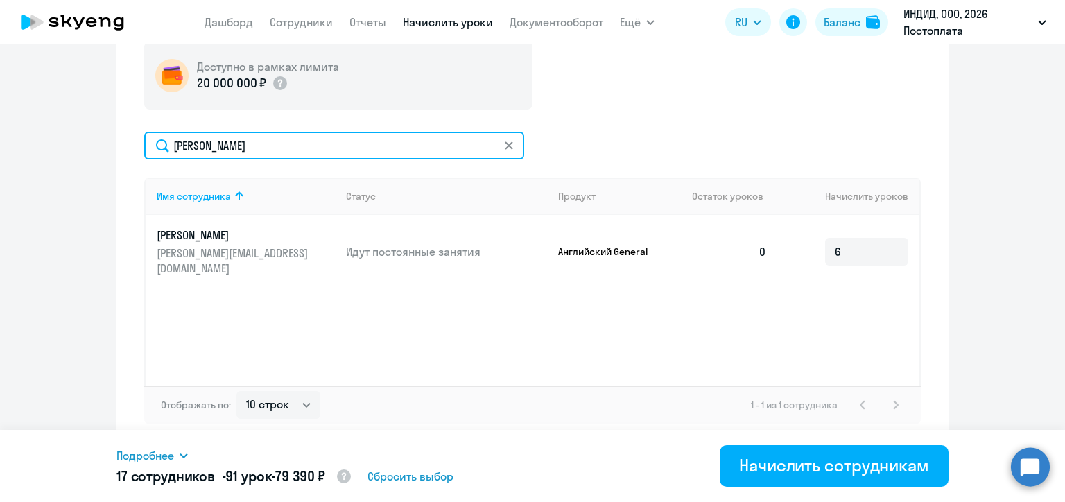
click at [225, 143] on input "[PERSON_NAME]" at bounding box center [334, 146] width 380 height 28
paste input "итарова"
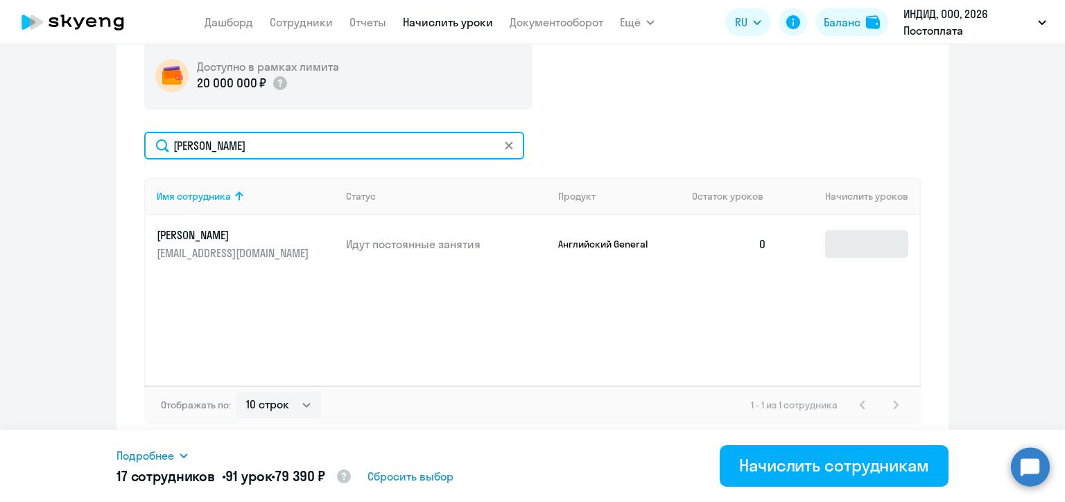
type input "[PERSON_NAME]"
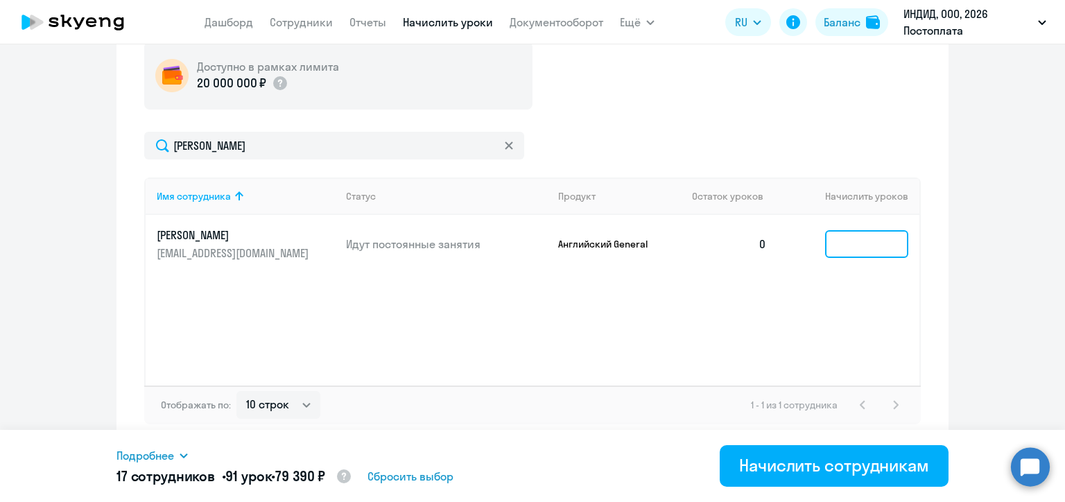
click at [851, 254] on input at bounding box center [866, 244] width 83 height 28
type input "1"
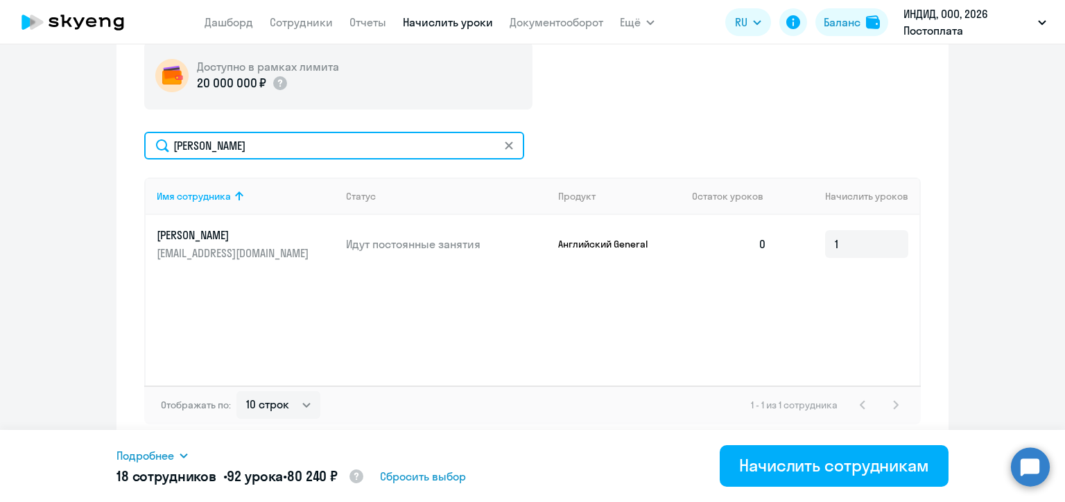
drag, startPoint x: 222, startPoint y: 142, endPoint x: 162, endPoint y: 142, distance: 59.6
click at [162, 142] on input "[PERSON_NAME]" at bounding box center [334, 146] width 380 height 28
paste input "едоров"
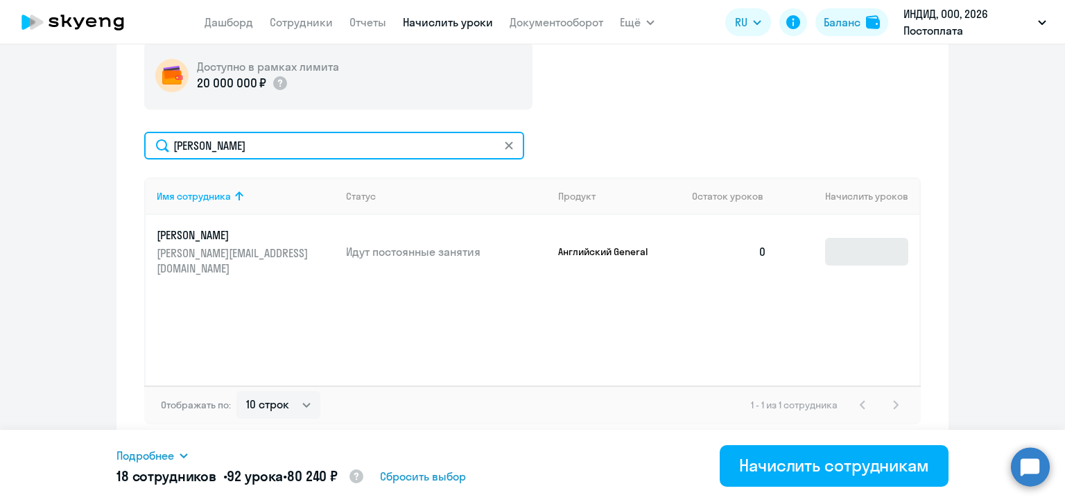
type input "[PERSON_NAME]"
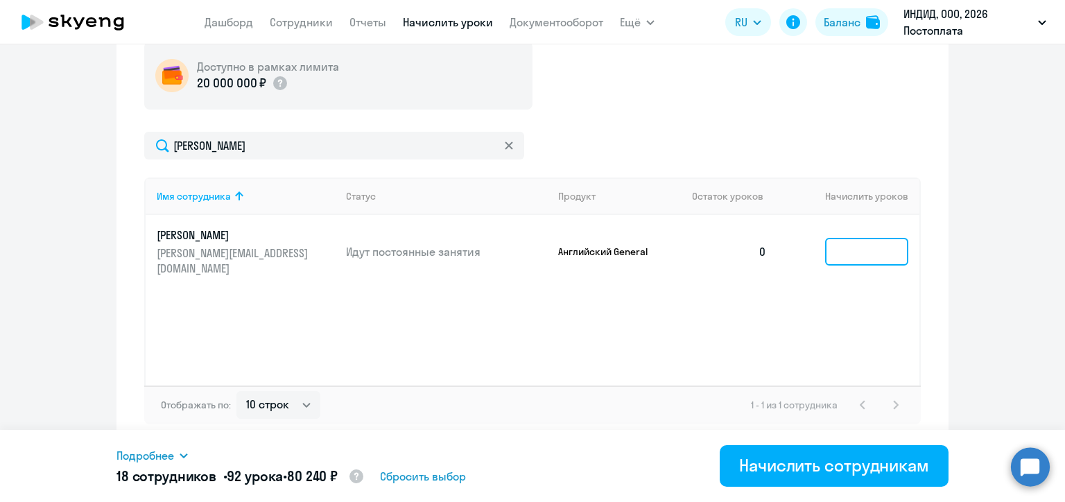
click at [851, 241] on input at bounding box center [866, 252] width 83 height 28
type input "5"
click at [929, 262] on div "Начисление и списание уроков Начисление уроков Начисление пакетов Списание урок…" at bounding box center [533, 173] width 832 height 548
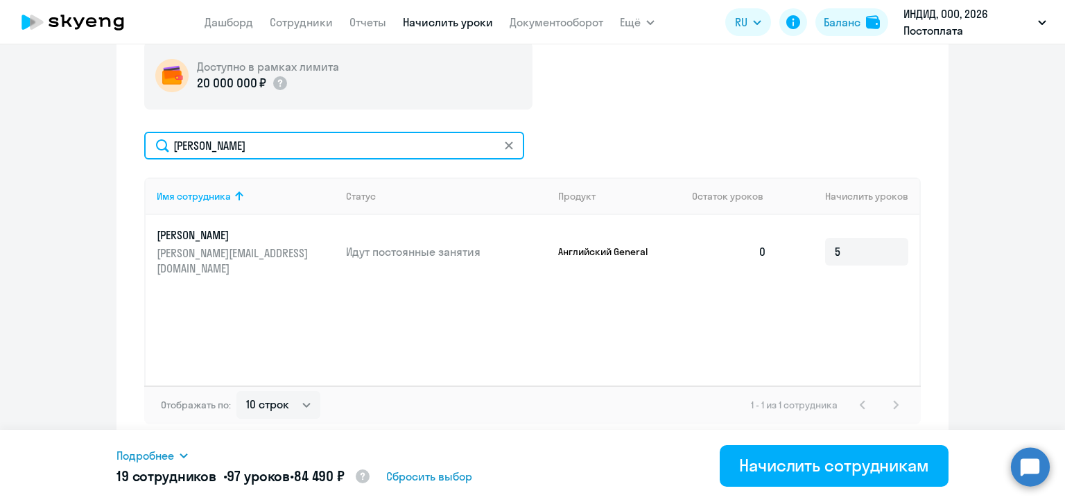
click at [196, 139] on input "[PERSON_NAME]" at bounding box center [334, 146] width 380 height 28
paste input "липп"
type input "[PERSON_NAME]"
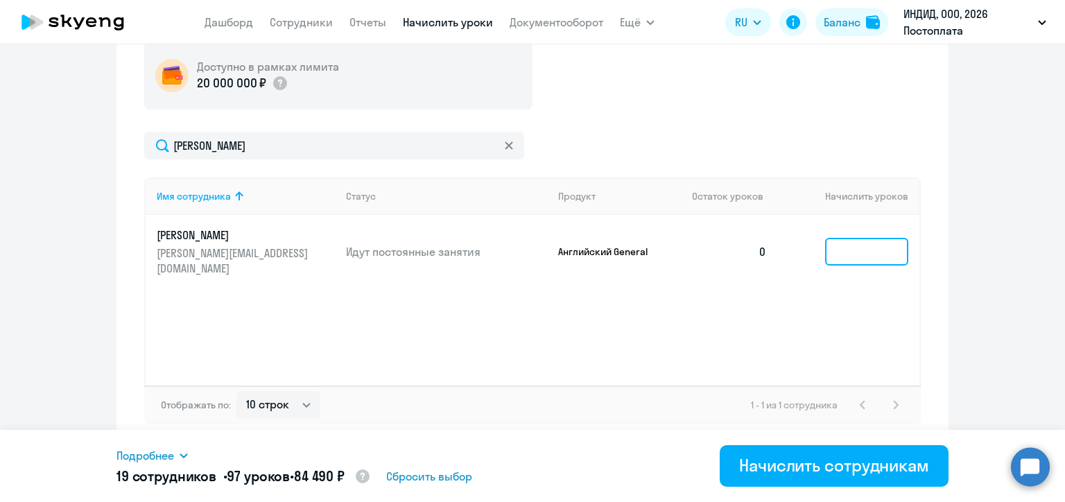
click at [838, 251] on input at bounding box center [866, 252] width 83 height 28
type input "1"
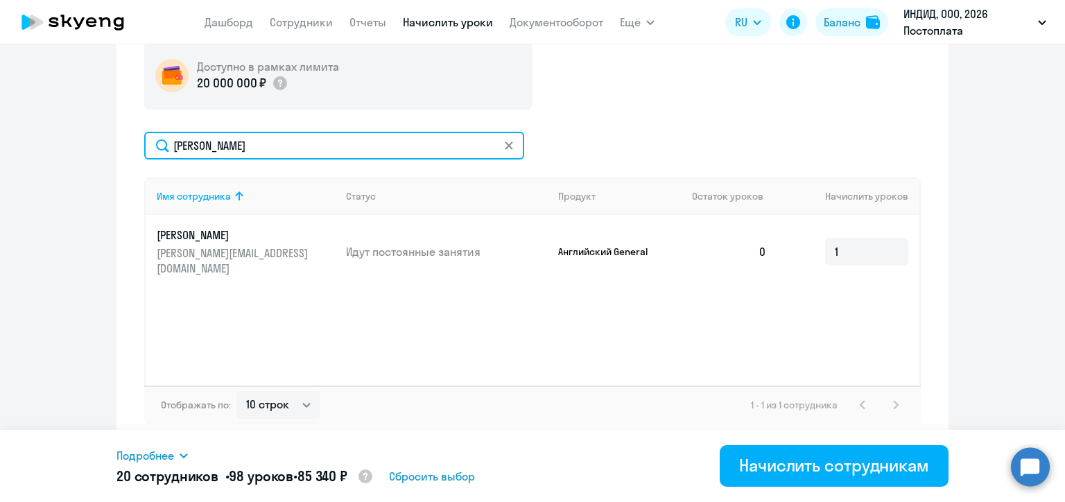
click at [190, 140] on input "[PERSON_NAME]" at bounding box center [334, 146] width 380 height 28
paste input "емц"
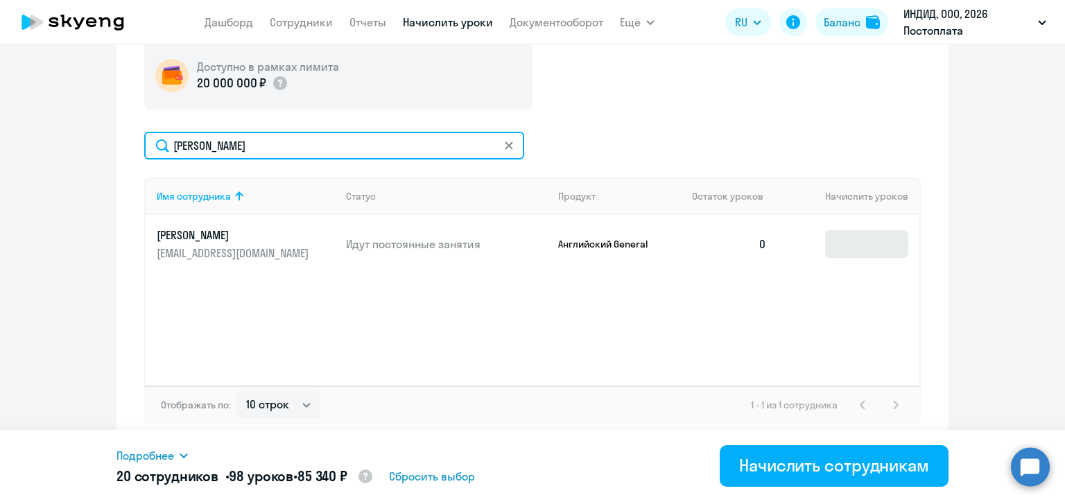
type input "[PERSON_NAME]"
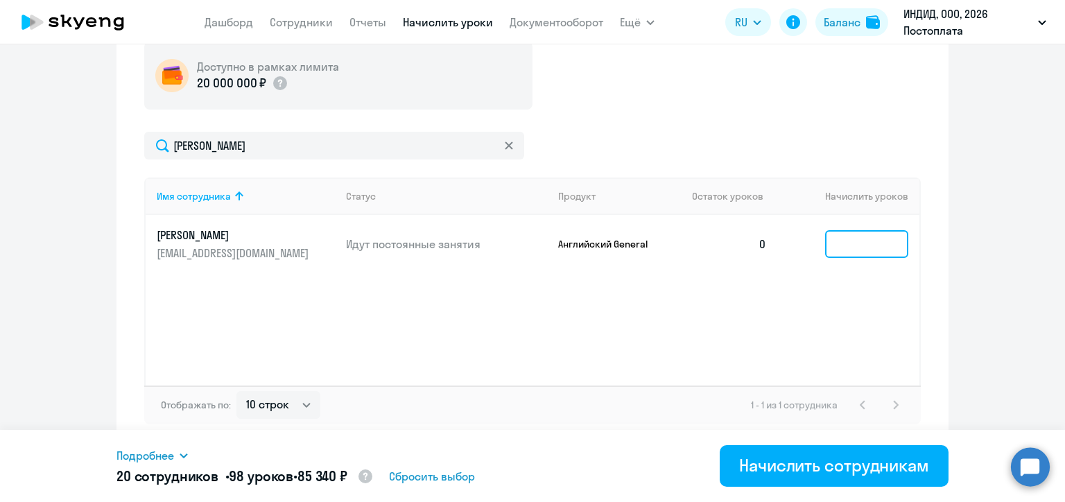
click at [835, 255] on input at bounding box center [866, 244] width 83 height 28
type input "7"
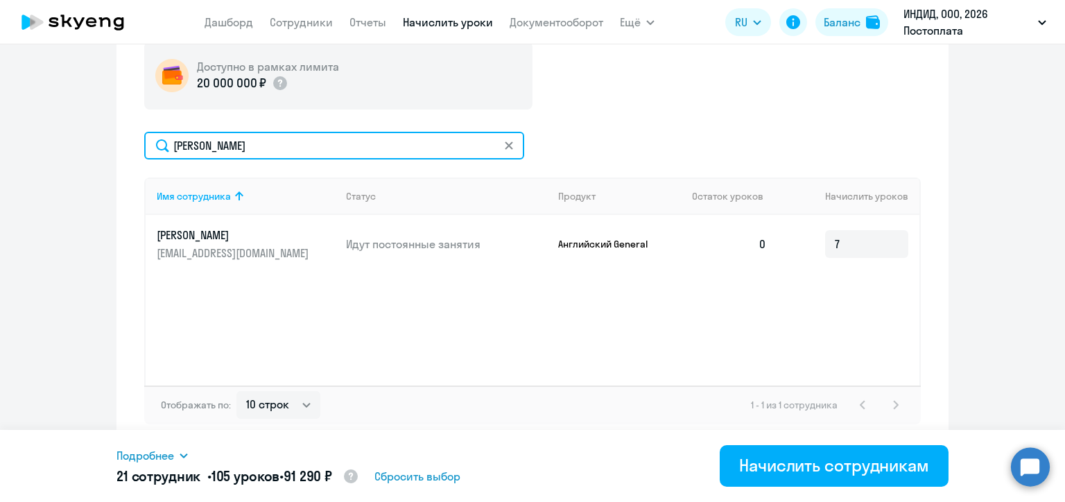
click at [220, 143] on input "[PERSON_NAME]" at bounding box center [334, 146] width 380 height 28
paste input "аслова"
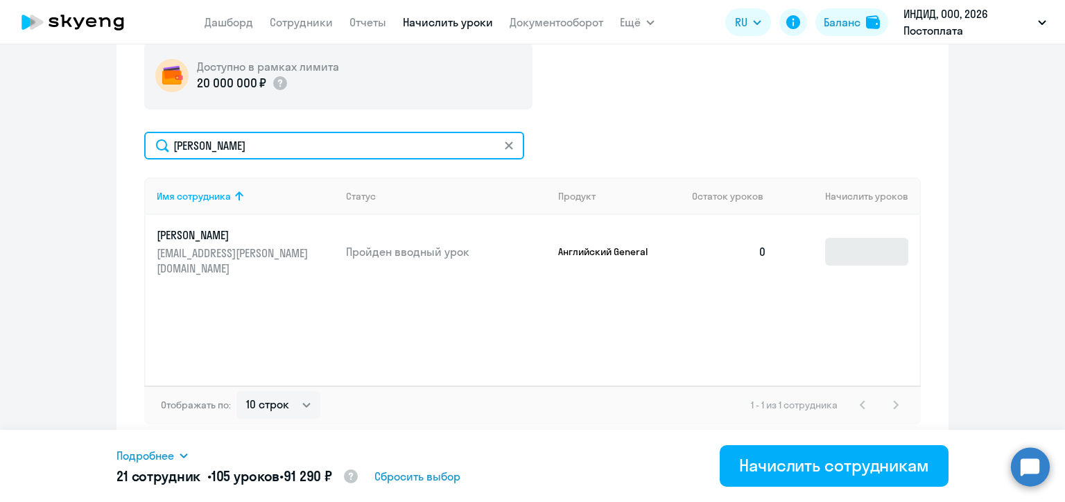
type input "[PERSON_NAME]"
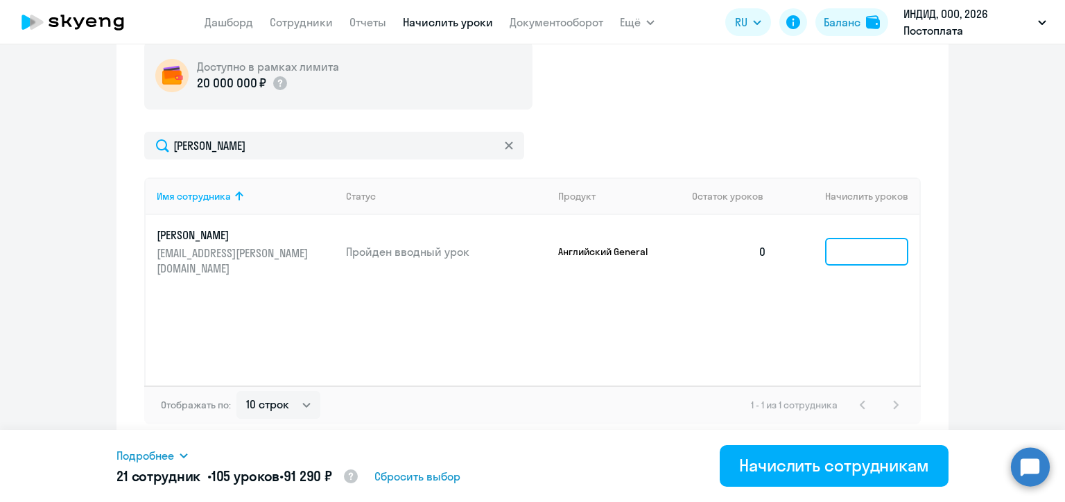
click at [863, 244] on input at bounding box center [866, 252] width 83 height 28
type input "8"
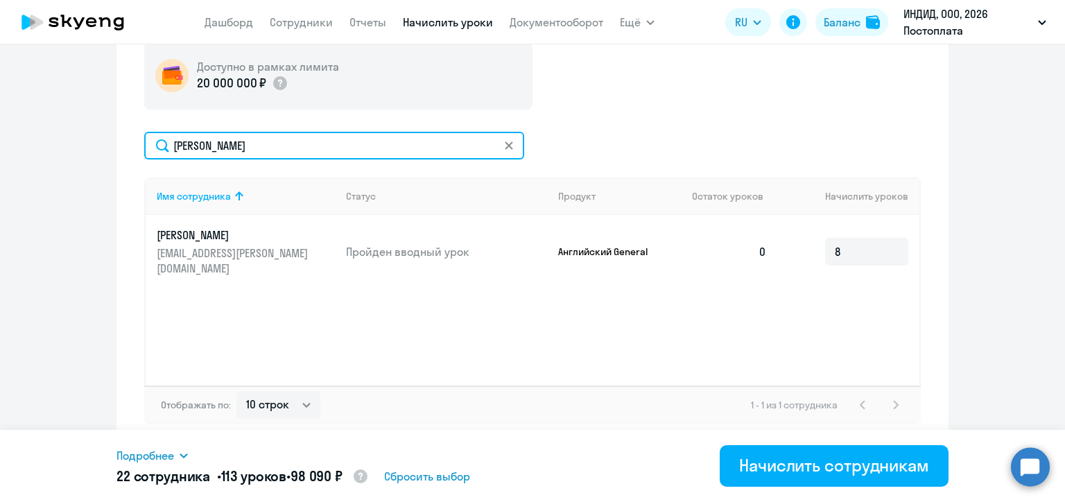
click at [205, 141] on input "[PERSON_NAME]" at bounding box center [334, 146] width 380 height 28
paste input "[PERSON_NAME]"
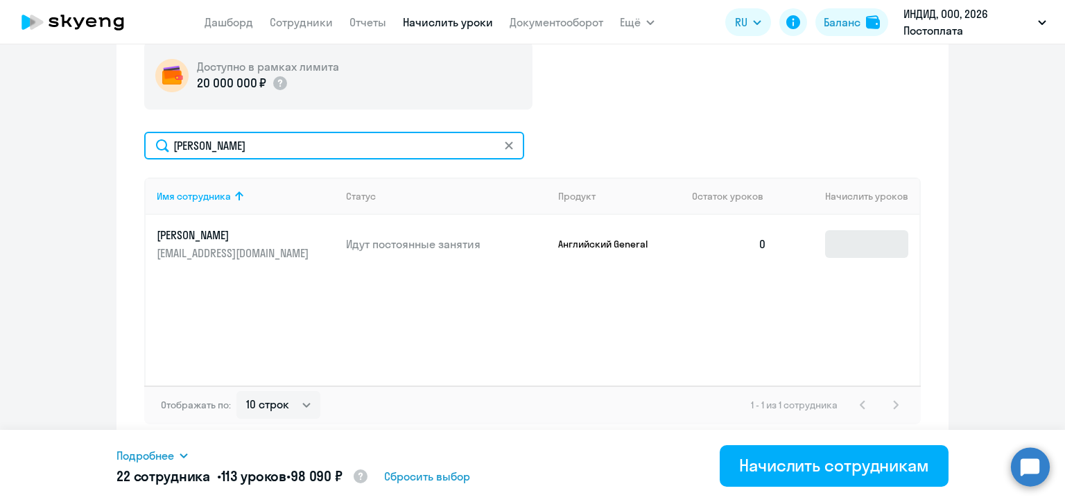
type input "[PERSON_NAME]"
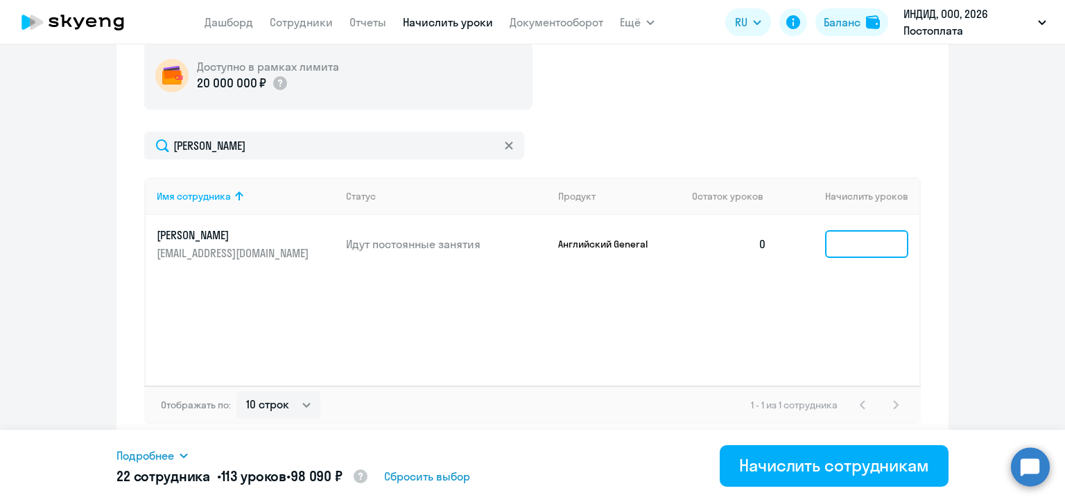
click at [846, 250] on input at bounding box center [866, 244] width 83 height 28
type input "2"
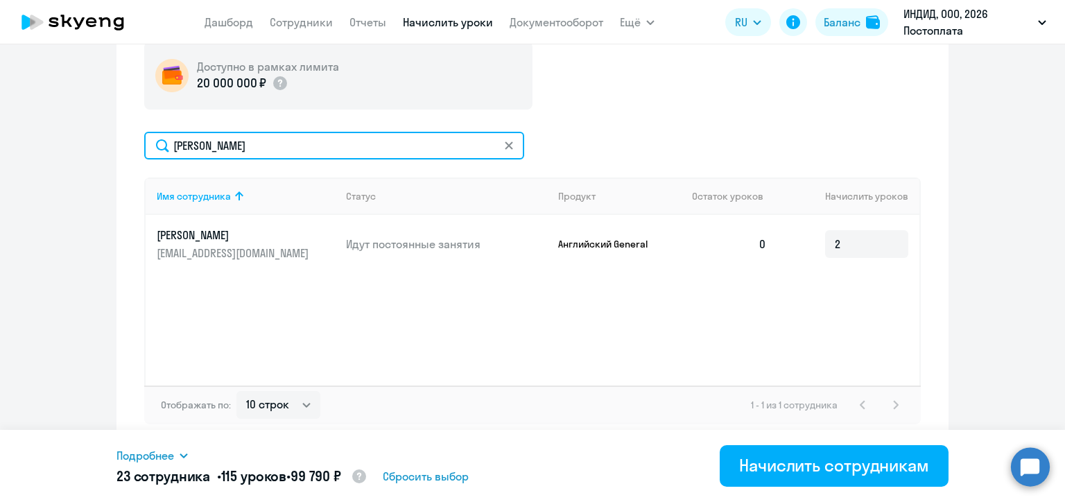
click at [203, 147] on input "[PERSON_NAME]" at bounding box center [334, 146] width 380 height 28
paste input "ндрианов"
type input "[PERSON_NAME]"
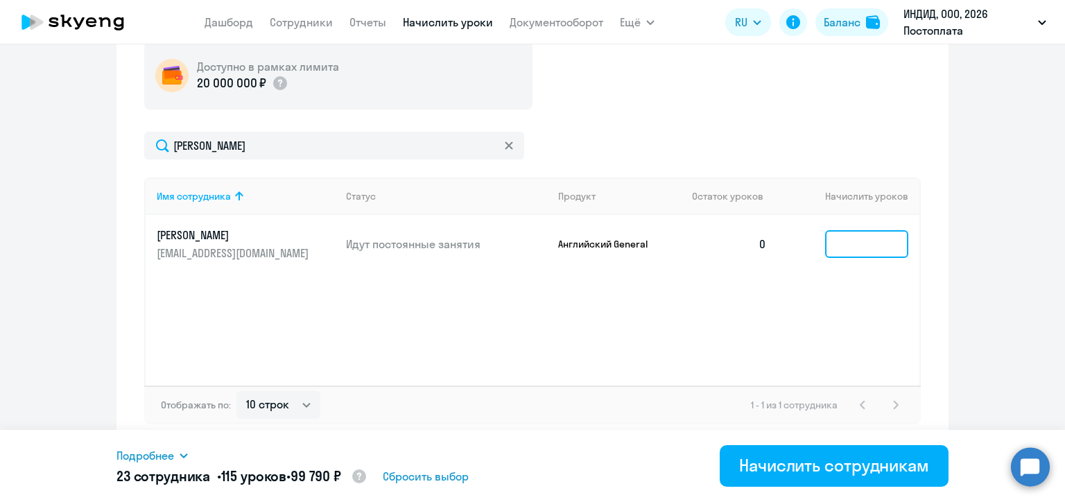
click at [834, 251] on input at bounding box center [866, 244] width 83 height 28
type input "6"
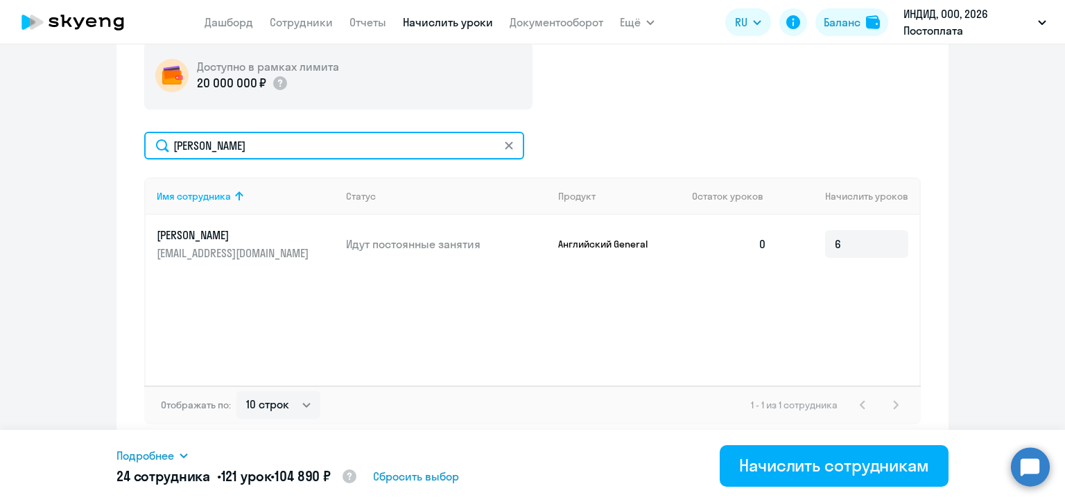
click at [196, 150] on input "[PERSON_NAME]" at bounding box center [334, 146] width 380 height 28
paste input "SOROKIN"
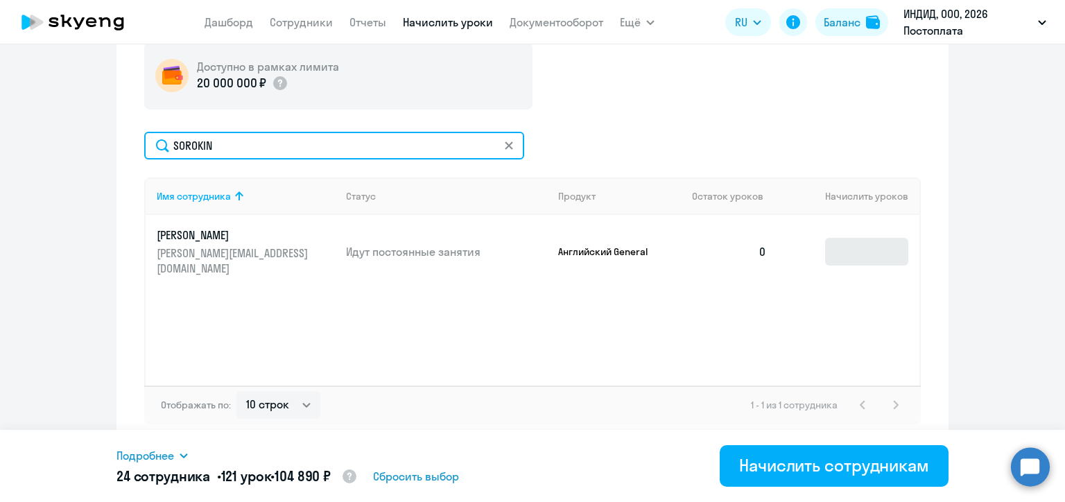
type input "SOROKIN"
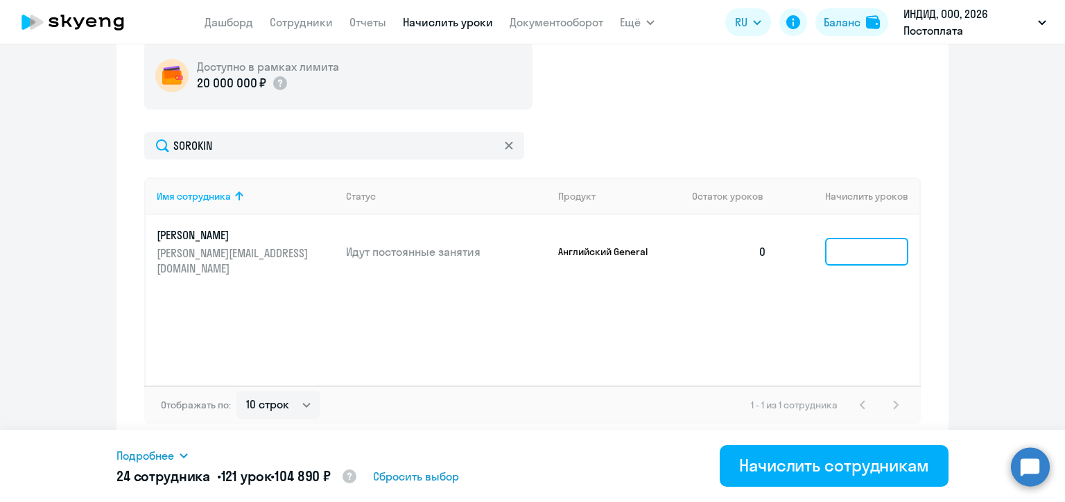
click at [855, 246] on input at bounding box center [866, 252] width 83 height 28
type input "4"
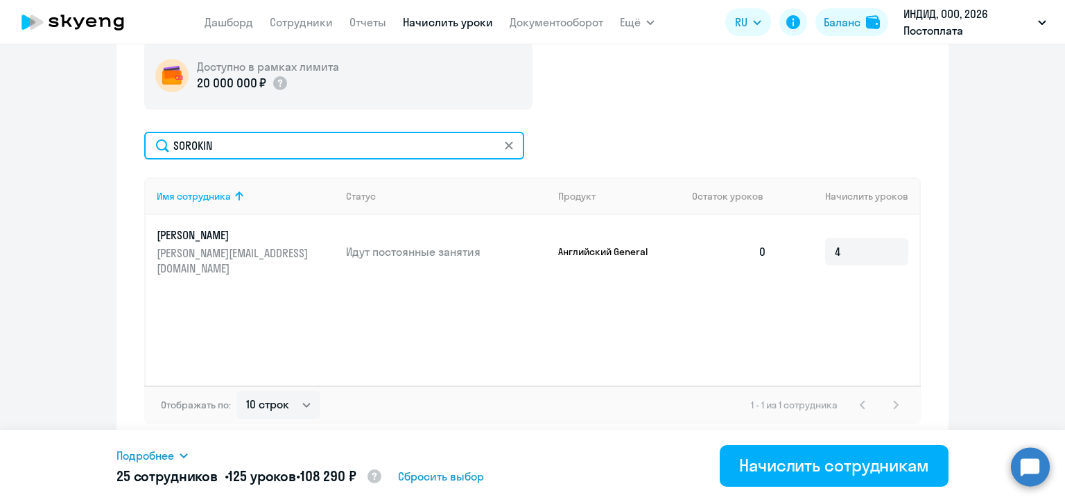
click at [194, 148] on input "SOROKIN" at bounding box center [334, 146] width 380 height 28
paste input "[PERSON_NAME]"
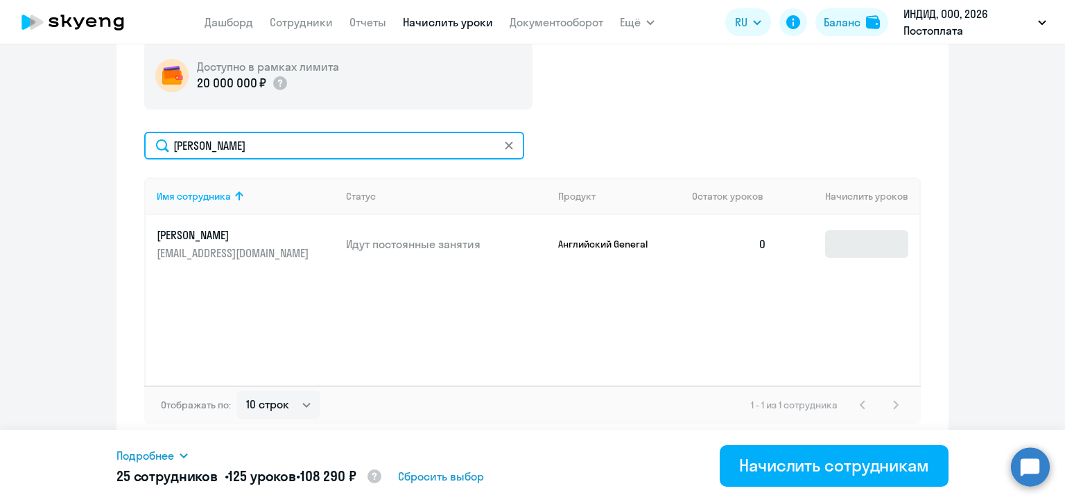
type input "[PERSON_NAME]"
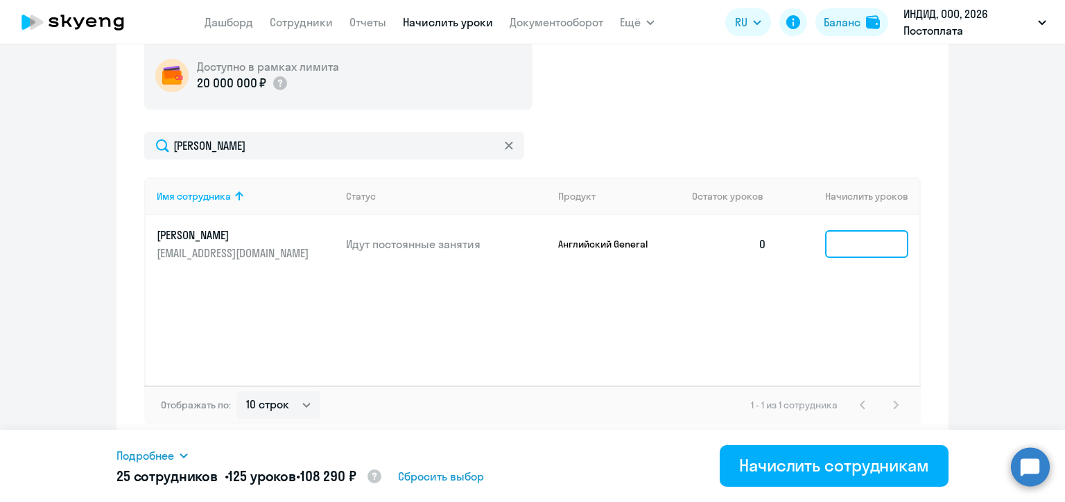
click at [840, 243] on input at bounding box center [866, 244] width 83 height 28
type input "1"
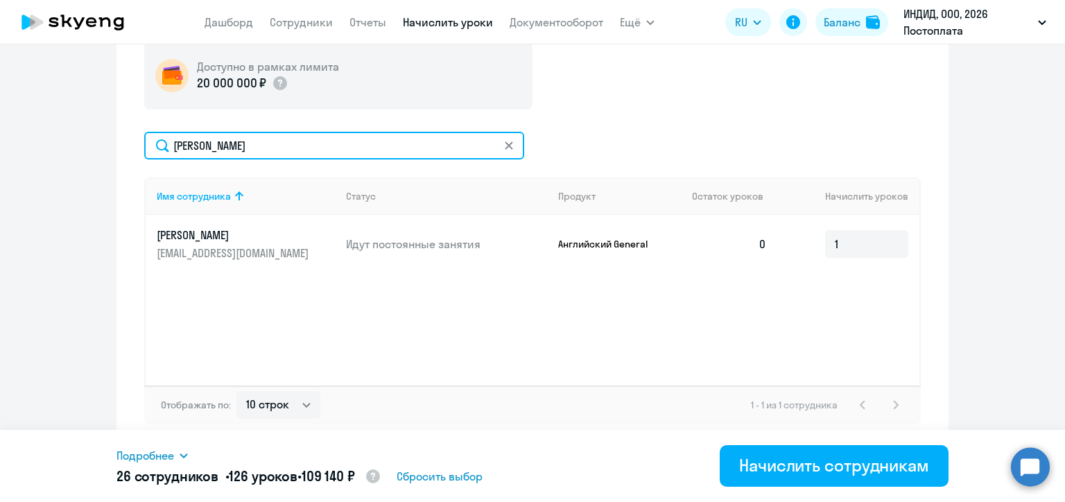
click at [200, 146] on input "[PERSON_NAME]" at bounding box center [334, 146] width 380 height 28
paste input "лег"
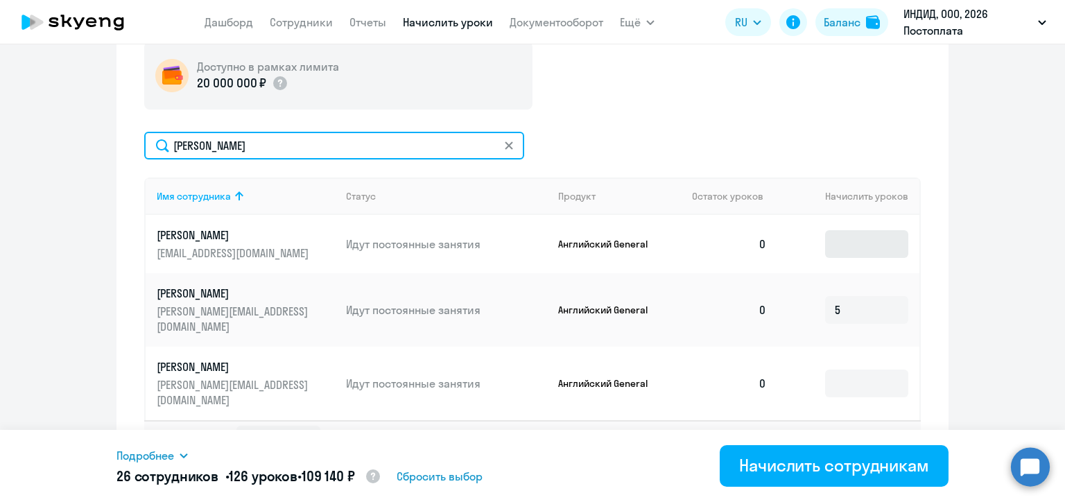
type input "[PERSON_NAME]"
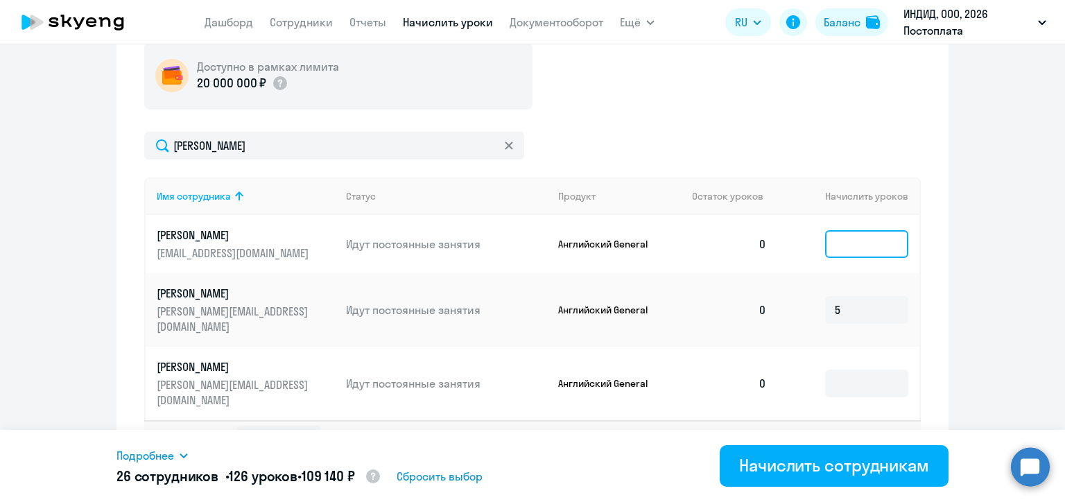
click at [837, 247] on input at bounding box center [866, 244] width 83 height 28
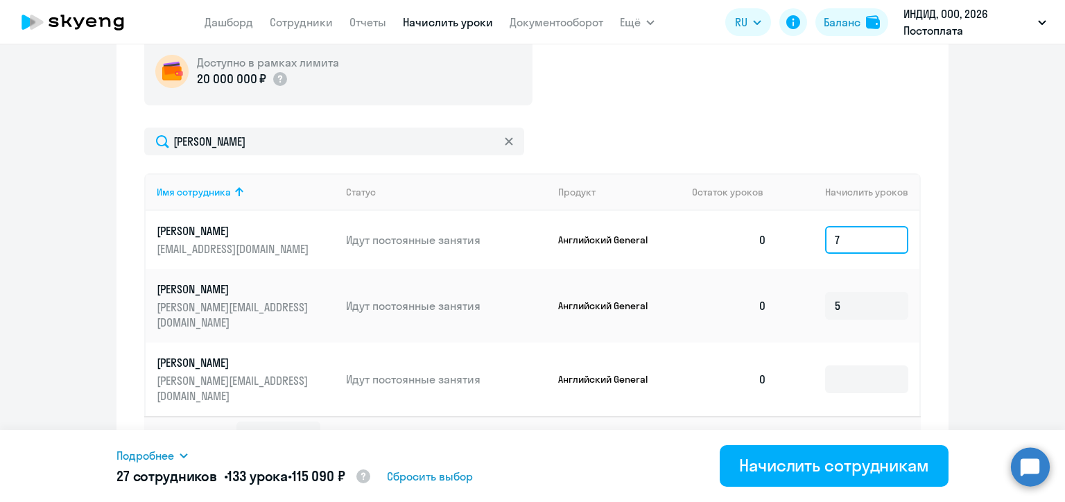
type input "7"
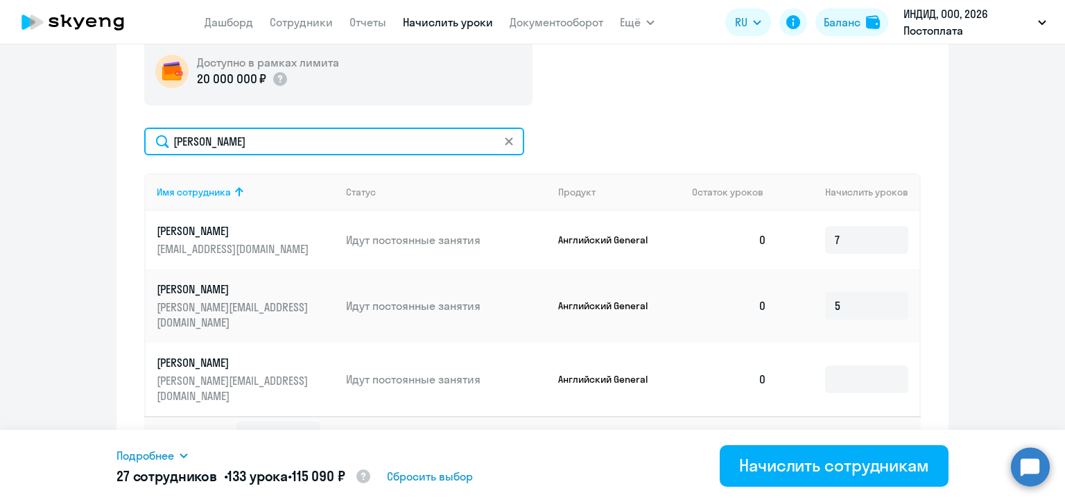
click at [209, 144] on input "[PERSON_NAME]" at bounding box center [334, 142] width 380 height 28
paste input "раснокутская"
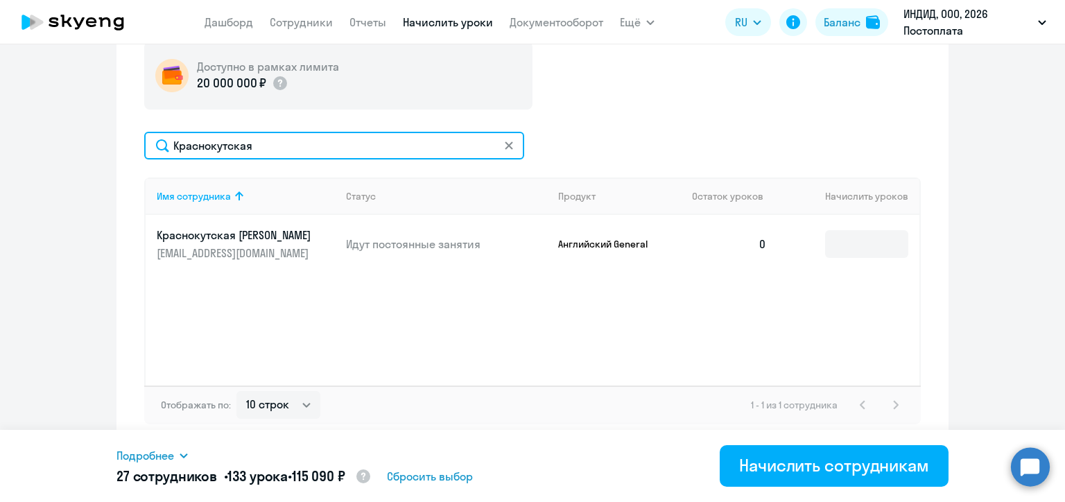
scroll to position [517, 0]
type input "Краснокутская"
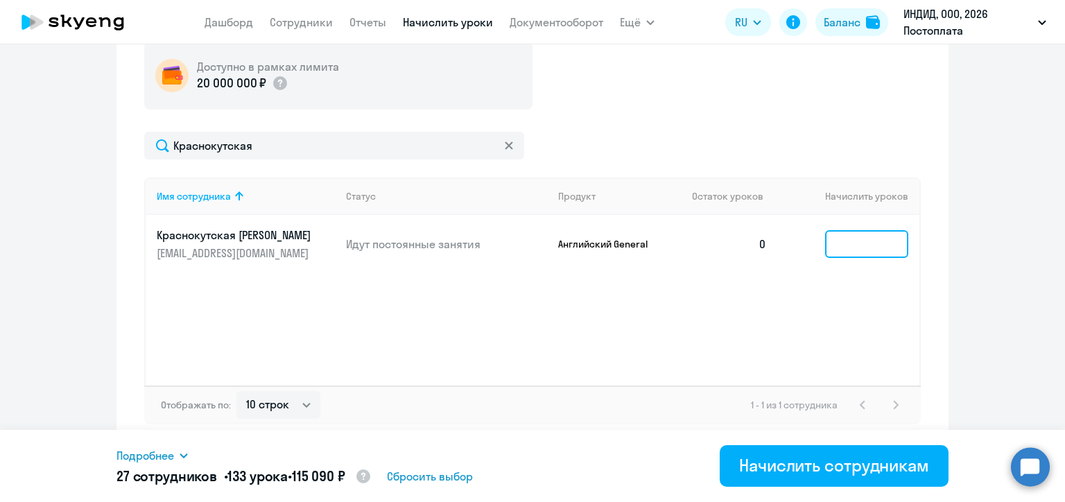
click at [835, 247] on input at bounding box center [866, 244] width 83 height 28
type input "2"
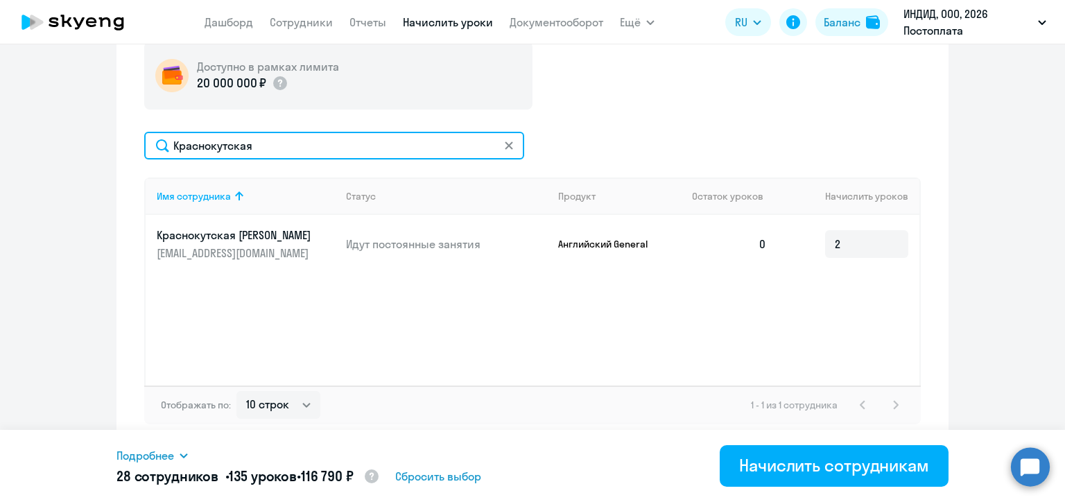
click at [216, 154] on input "Краснокутская" at bounding box center [334, 146] width 380 height 28
paste input "[PERSON_NAME]"
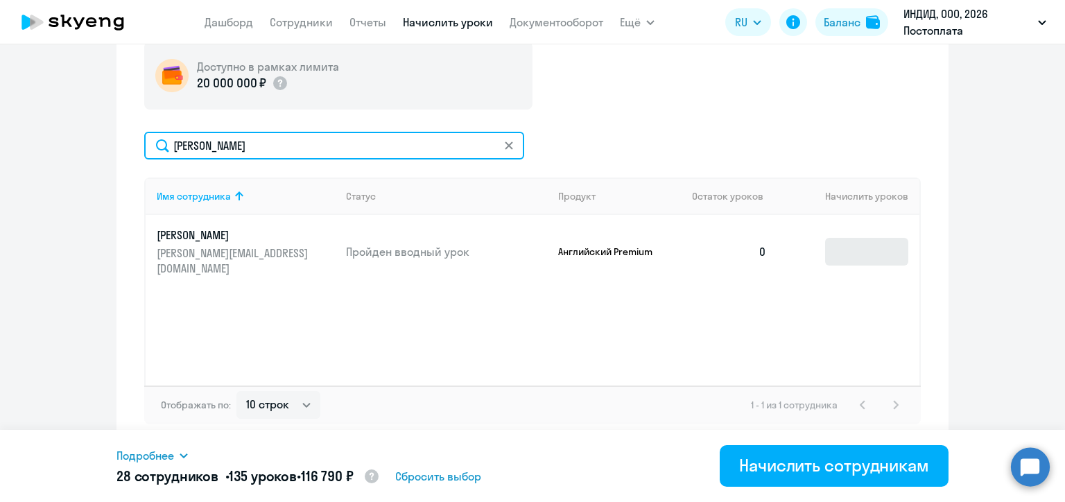
type input "[PERSON_NAME]"
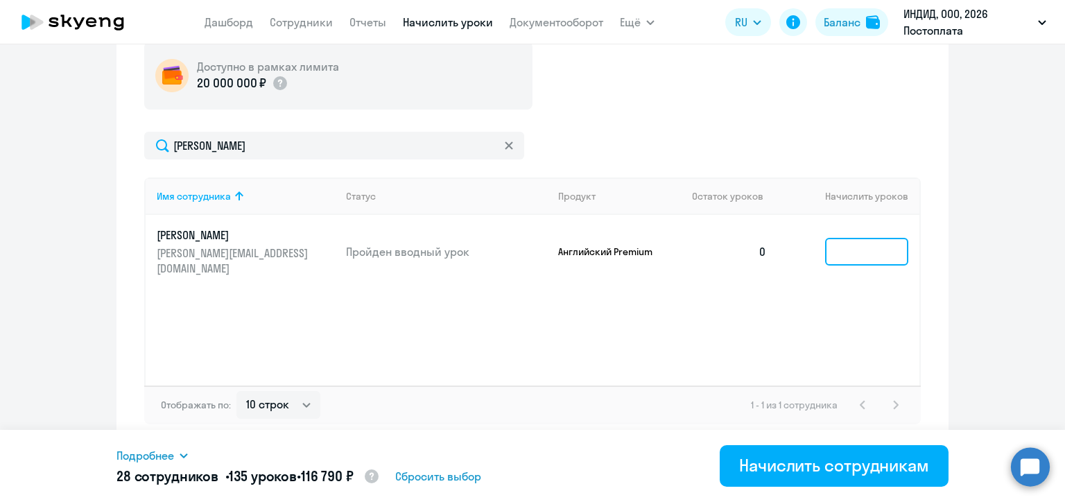
click at [840, 244] on input at bounding box center [866, 252] width 83 height 28
type input "4"
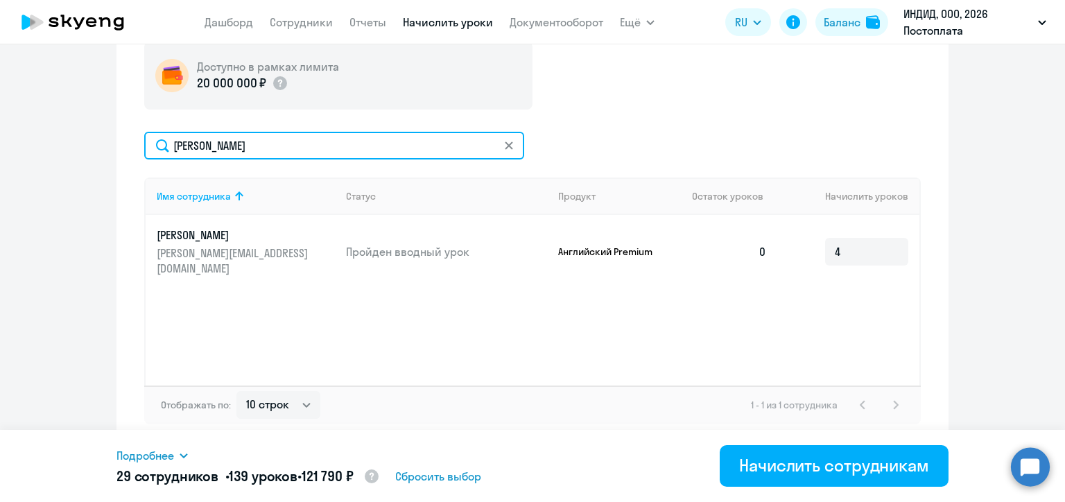
click at [182, 139] on input "[PERSON_NAME]" at bounding box center [334, 146] width 380 height 28
paste input "леб"
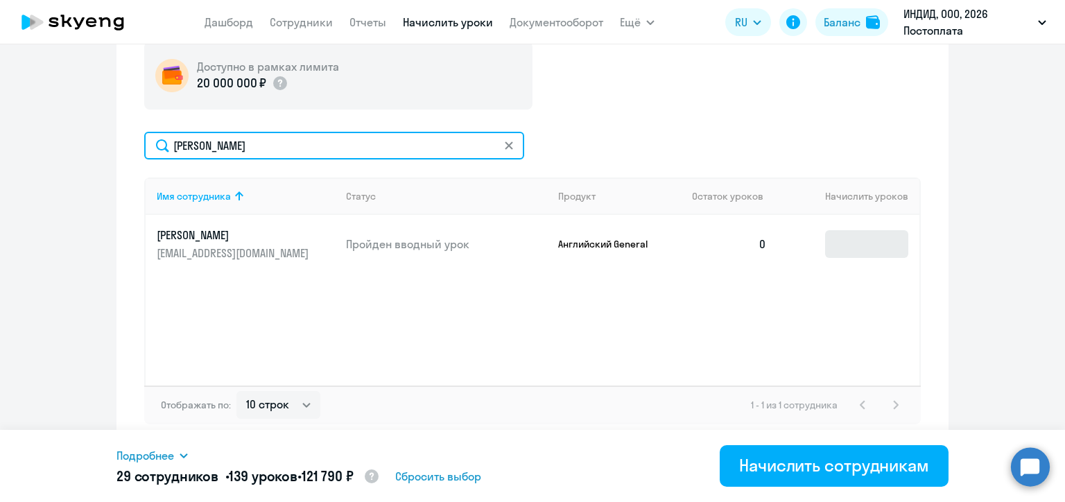
type input "[PERSON_NAME]"
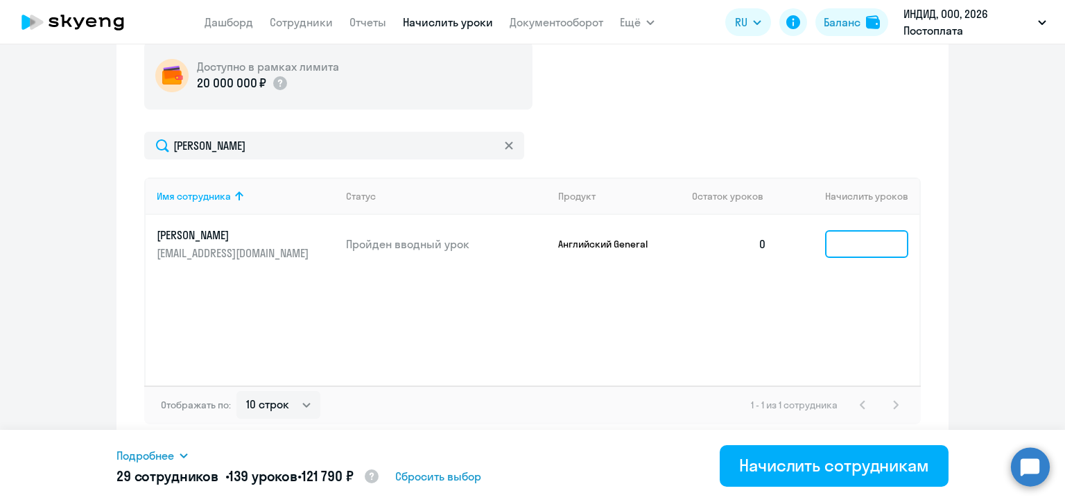
click at [852, 245] on input at bounding box center [866, 244] width 83 height 28
type input "3"
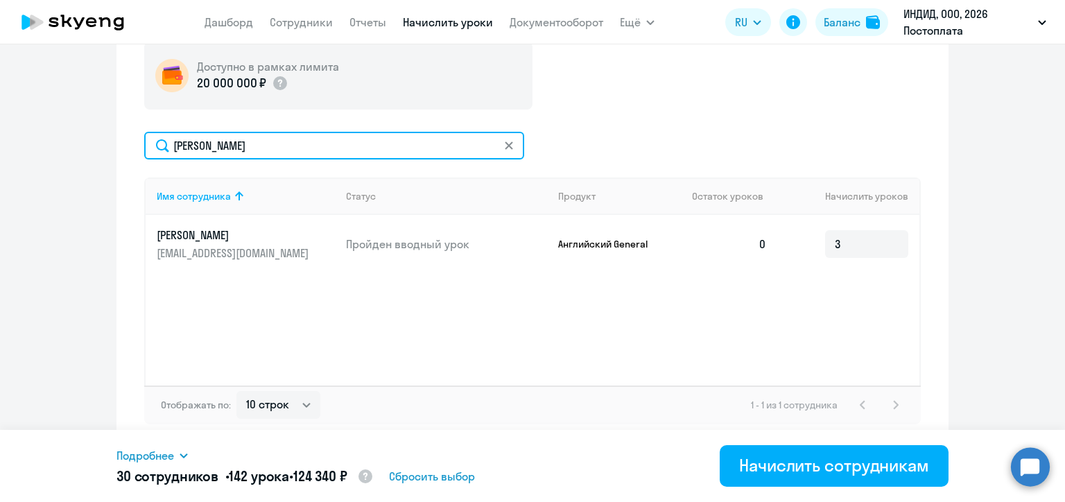
click at [189, 146] on input "[PERSON_NAME]" at bounding box center [334, 146] width 380 height 28
paste input "естрик"
type input "Пестриков"
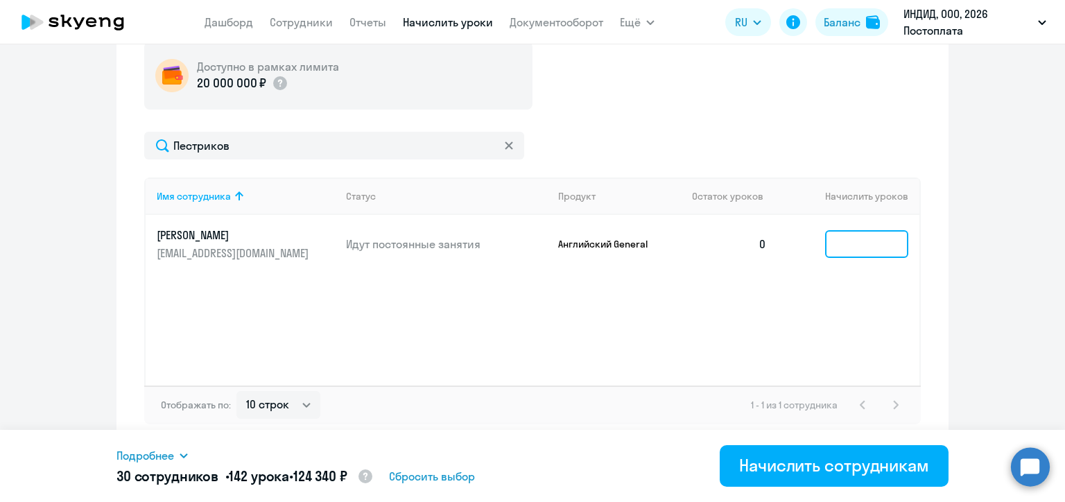
click at [843, 244] on input at bounding box center [866, 244] width 83 height 28
type input "8"
click at [605, 125] on div "Доступно в рамках лимита 20 000 000 ₽ [PERSON_NAME] Имя сотрудника Статус Проду…" at bounding box center [532, 233] width 777 height 383
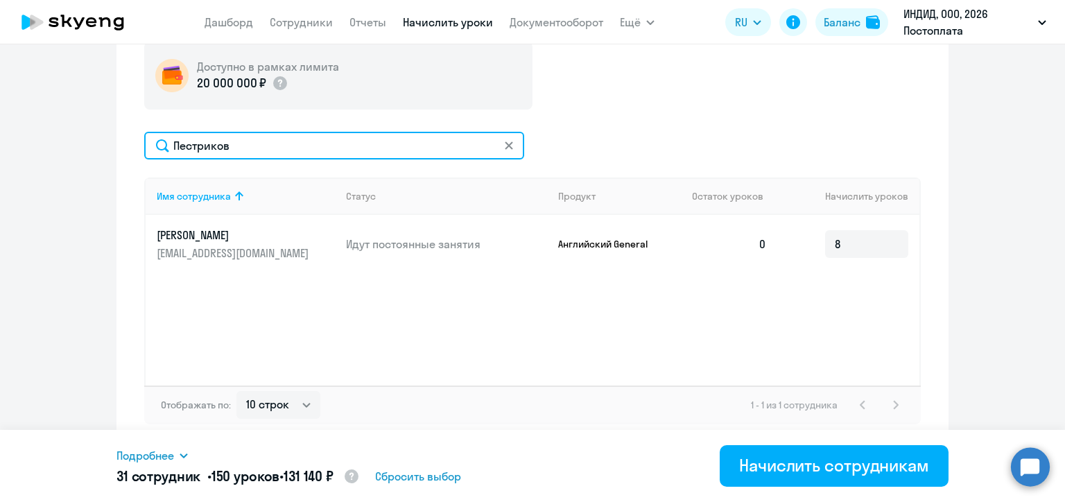
click at [223, 141] on input "Пестриков" at bounding box center [334, 146] width 380 height 28
click at [222, 141] on input "Пестриков" at bounding box center [334, 146] width 380 height 28
paste input "Kerimov"
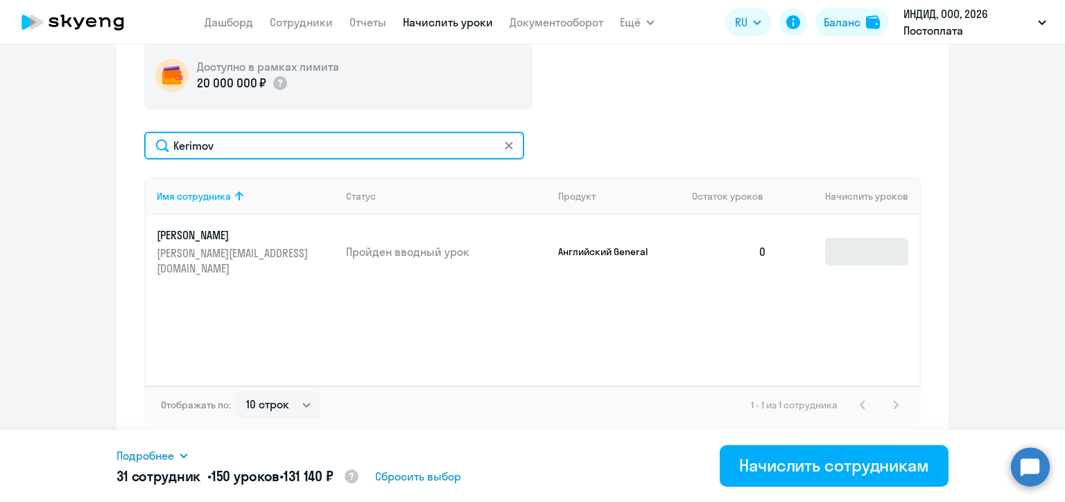
type input "Kerimov"
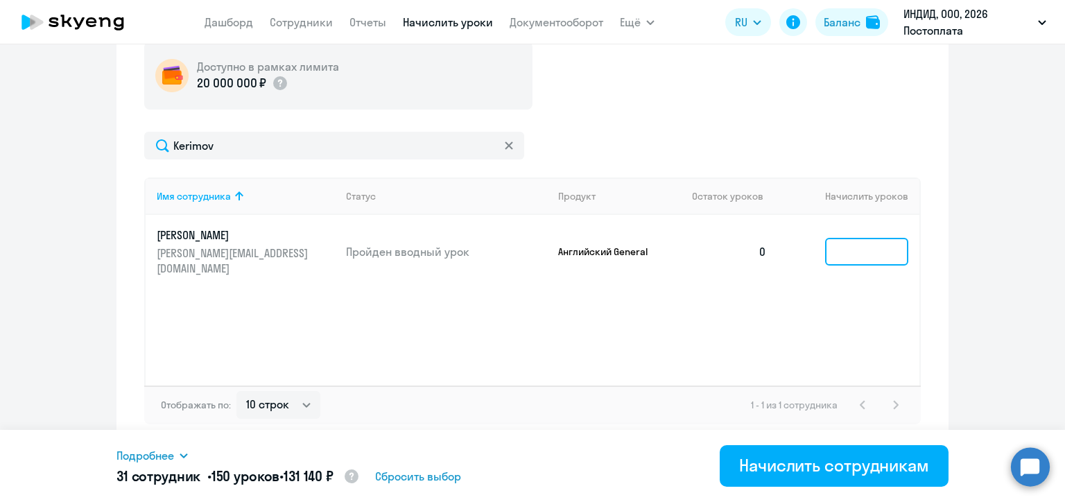
click at [843, 254] on input at bounding box center [866, 252] width 83 height 28
type input "7"
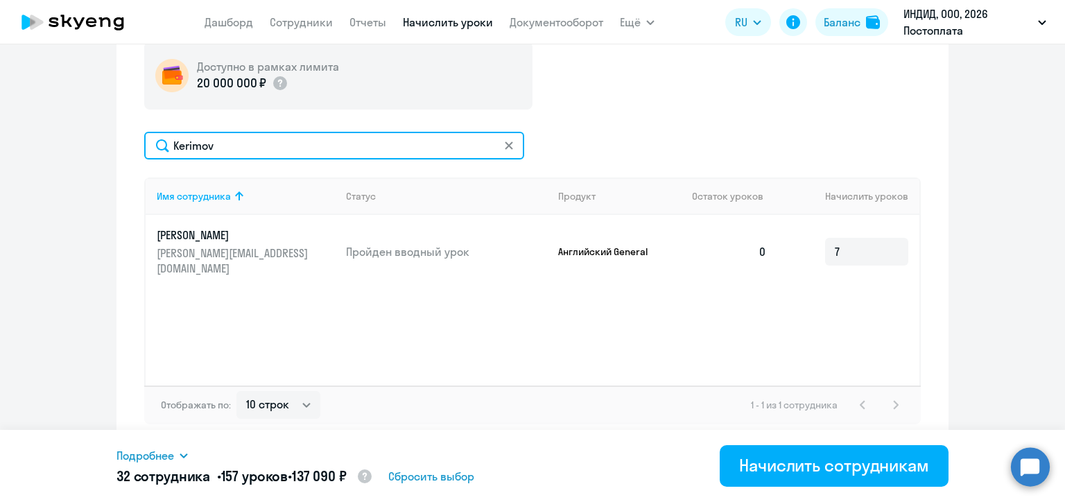
click at [207, 143] on input "Kerimov" at bounding box center [334, 146] width 380 height 28
paste input "Храпов"
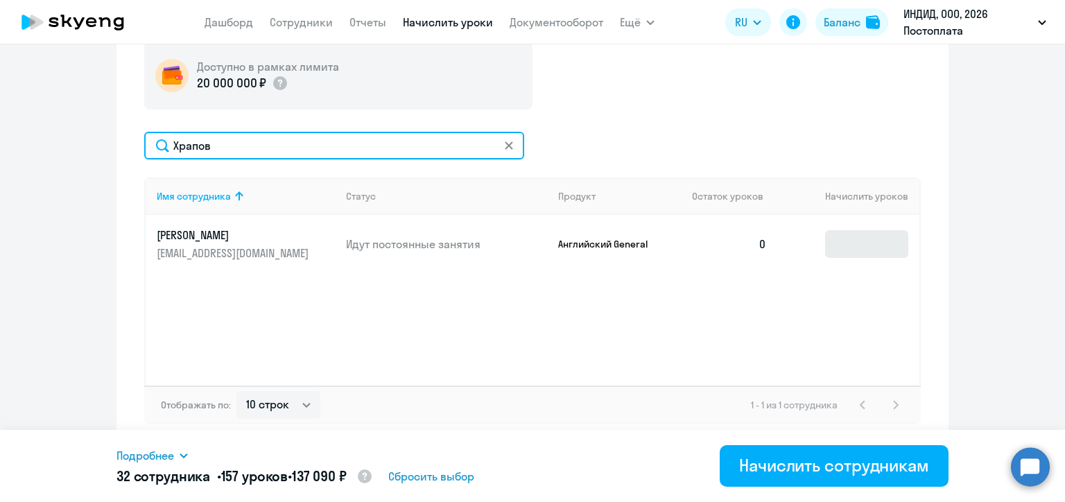
type input "Храпов"
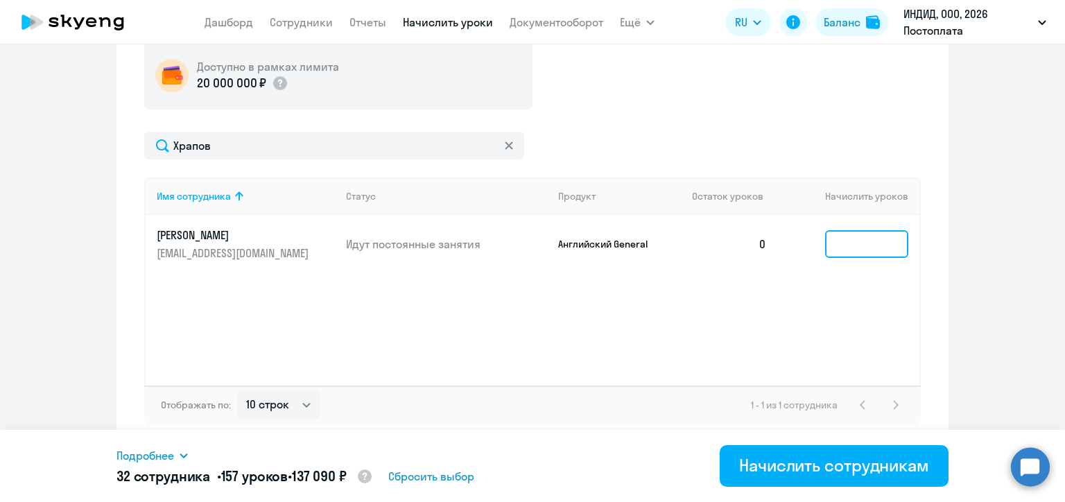
click at [830, 248] on input at bounding box center [866, 244] width 83 height 28
type input "5"
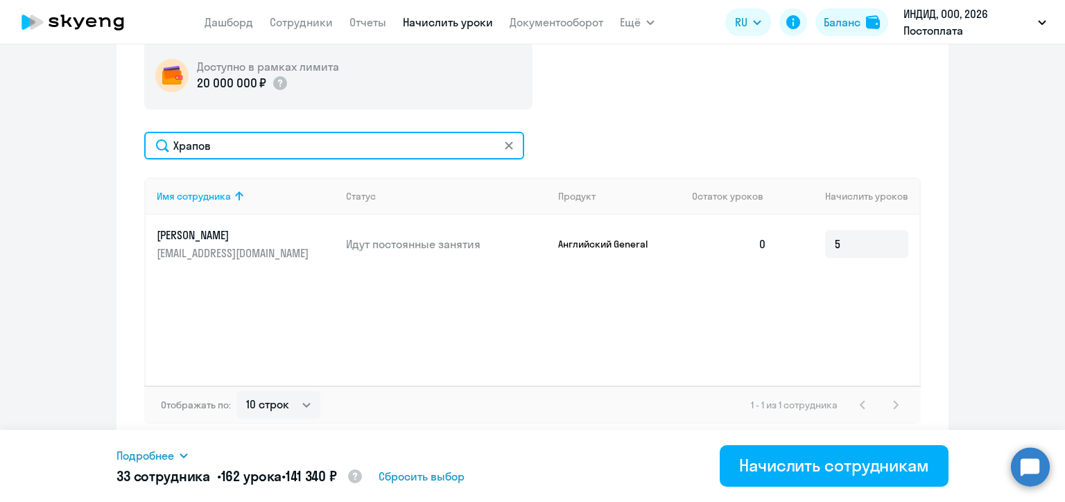
click at [195, 146] on input "Храпов" at bounding box center [334, 146] width 380 height 28
paste input "[PERSON_NAME]"
type input "[PERSON_NAME]"
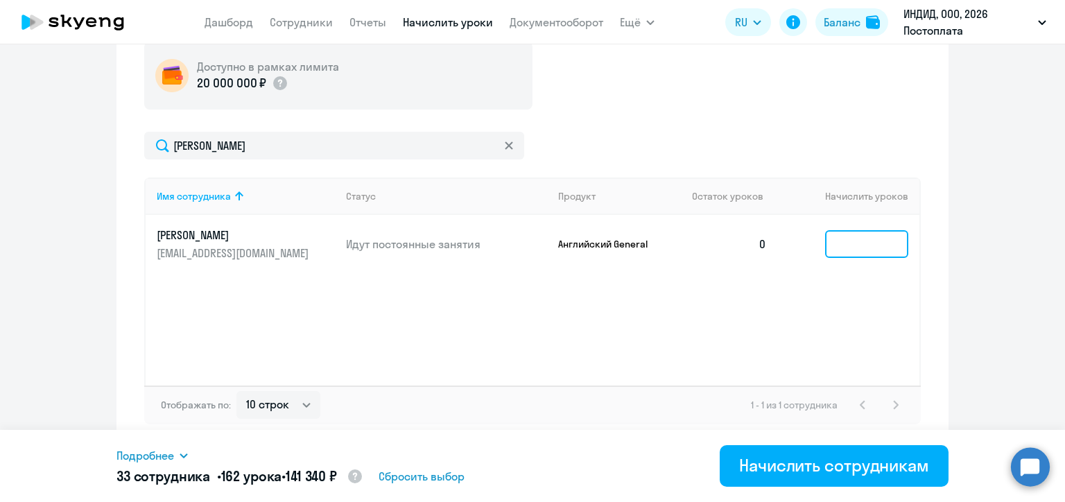
click at [835, 249] on input at bounding box center [866, 244] width 83 height 28
type input "5"
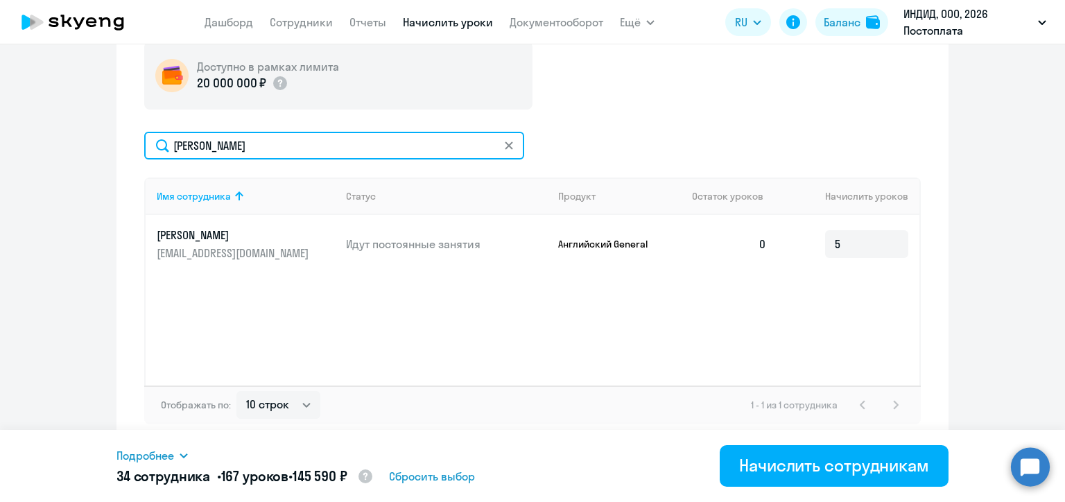
click at [218, 140] on input "[PERSON_NAME]" at bounding box center [334, 146] width 380 height 28
paste input "Vlasov"
type input "Vlasov"
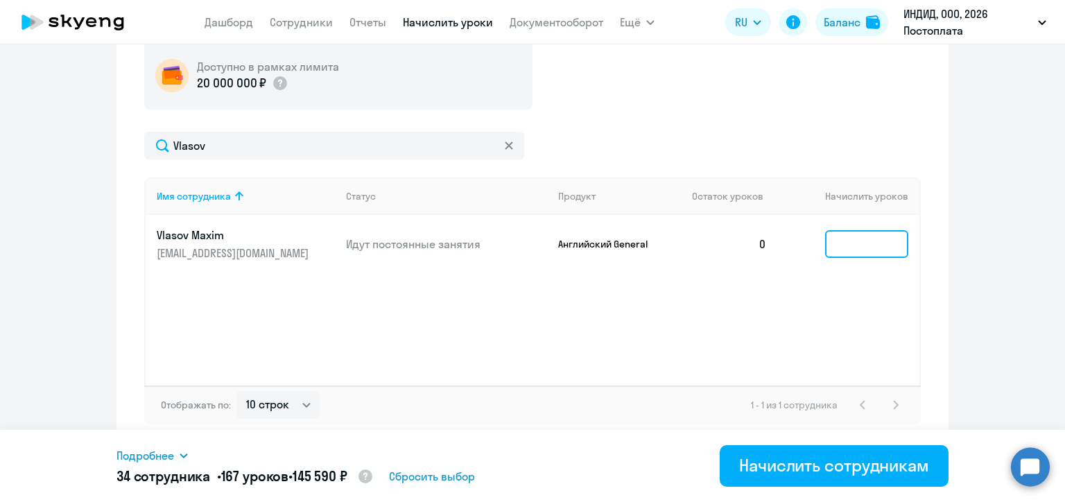
click at [860, 250] on input at bounding box center [866, 244] width 83 height 28
type input "1"
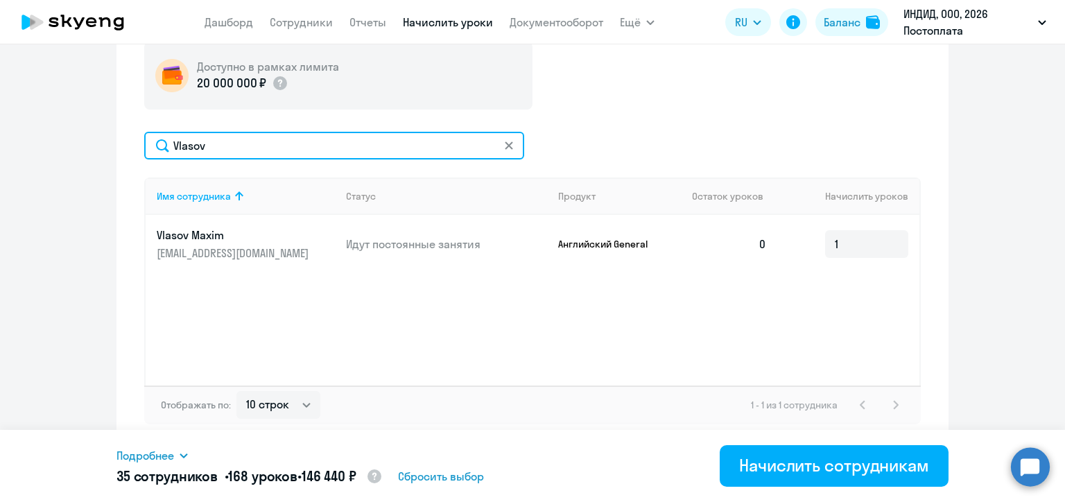
click at [189, 141] on input "Vlasov" at bounding box center [334, 146] width 380 height 28
paste input "[PERSON_NAME]"
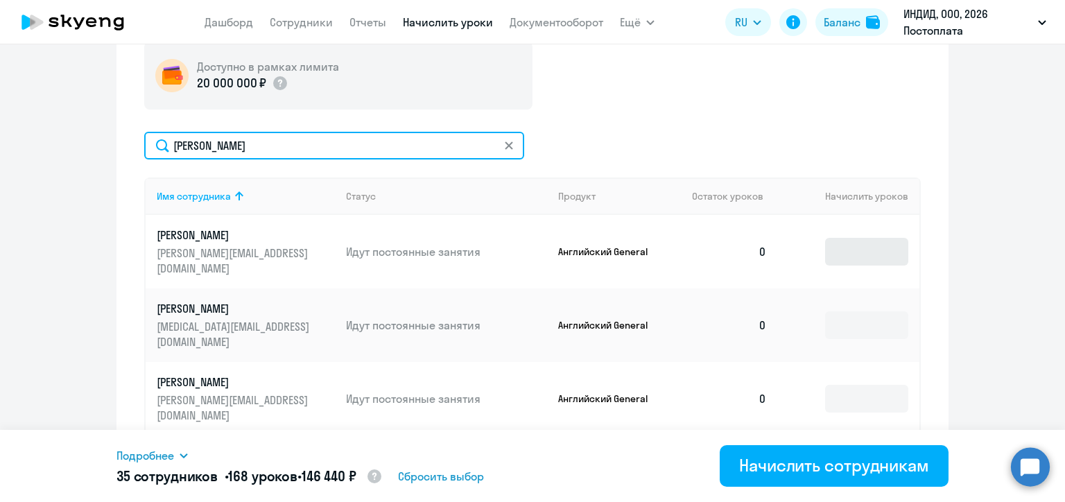
type input "[PERSON_NAME]"
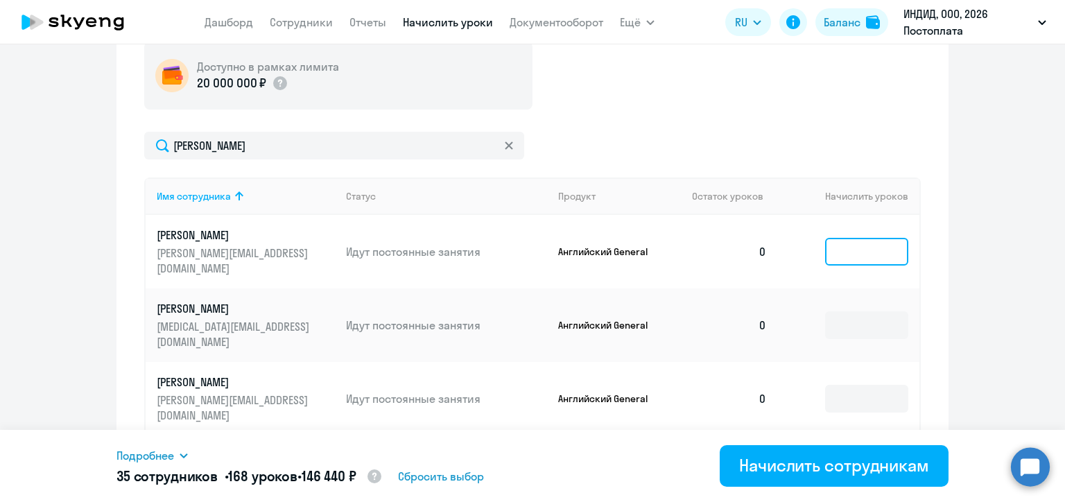
click at [852, 242] on input at bounding box center [866, 252] width 83 height 28
type input "7"
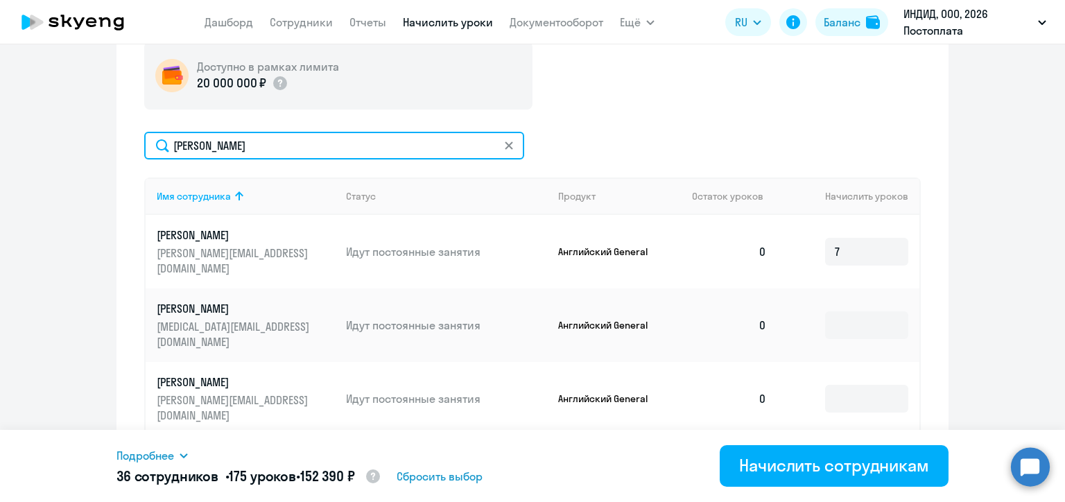
click at [193, 142] on input "[PERSON_NAME]" at bounding box center [334, 146] width 380 height 28
click at [193, 143] on input "[PERSON_NAME]" at bounding box center [334, 146] width 380 height 28
paste input "ашин"
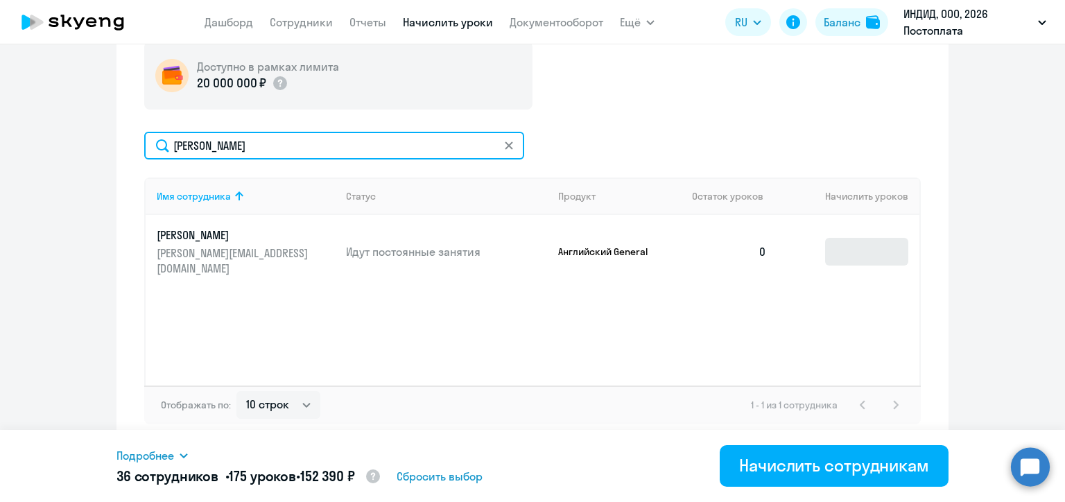
type input "[PERSON_NAME]"
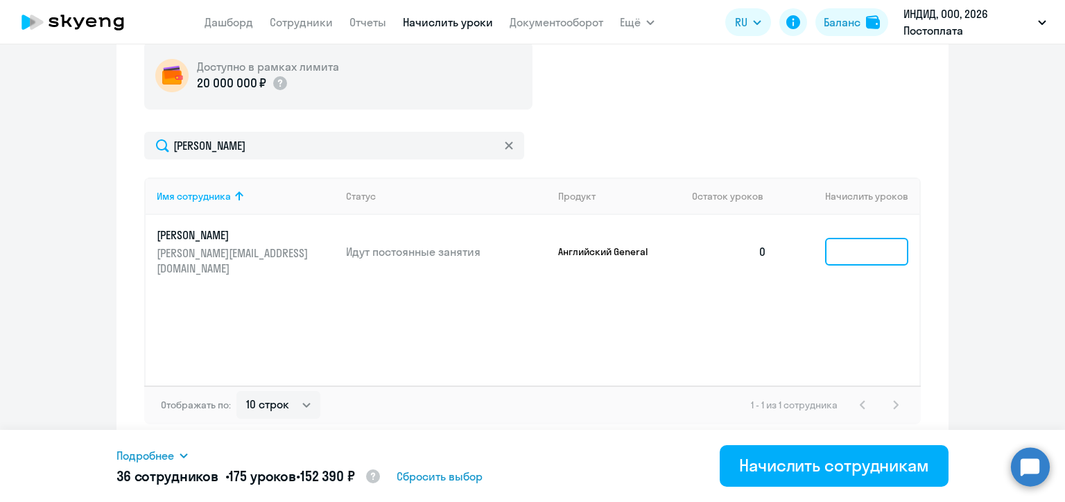
click at [846, 250] on input at bounding box center [866, 252] width 83 height 28
type input "2"
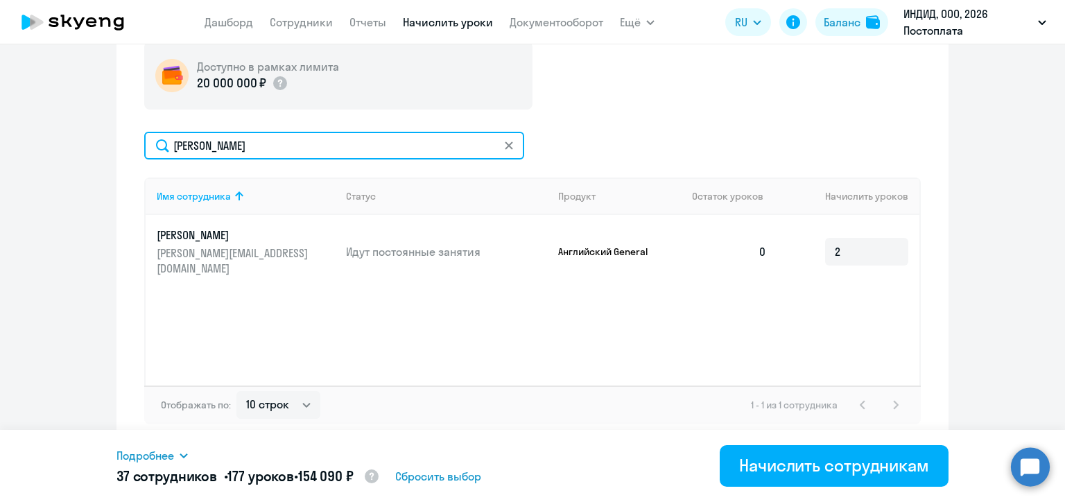
click at [192, 148] on input "[PERSON_NAME]" at bounding box center [334, 146] width 380 height 28
paste input "аглык"
type input "[PERSON_NAME]"
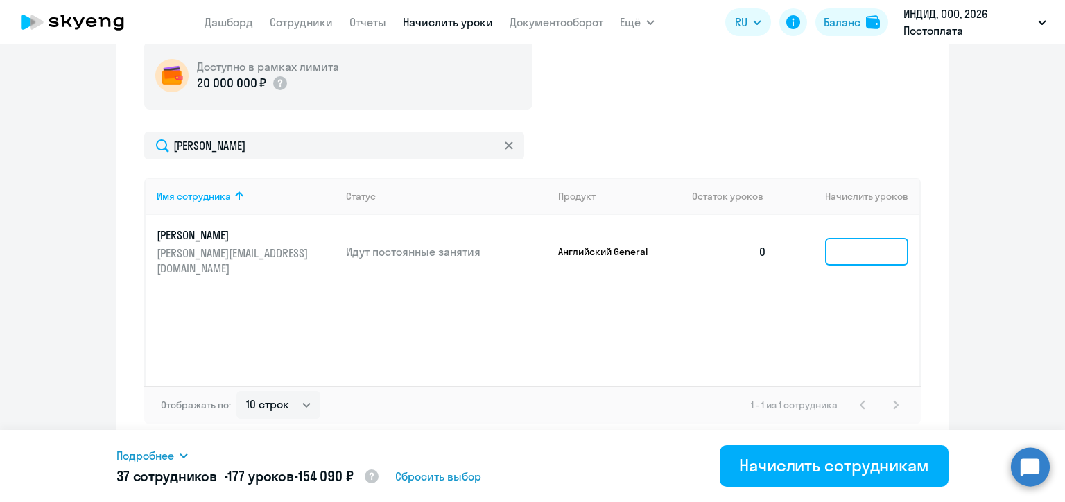
click at [837, 254] on input at bounding box center [866, 252] width 83 height 28
type input "2"
click at [677, 117] on div "Доступно в рамках лимита 20 000 000 ₽ [PERSON_NAME] Имя сотрудника Статус Проду…" at bounding box center [532, 233] width 777 height 383
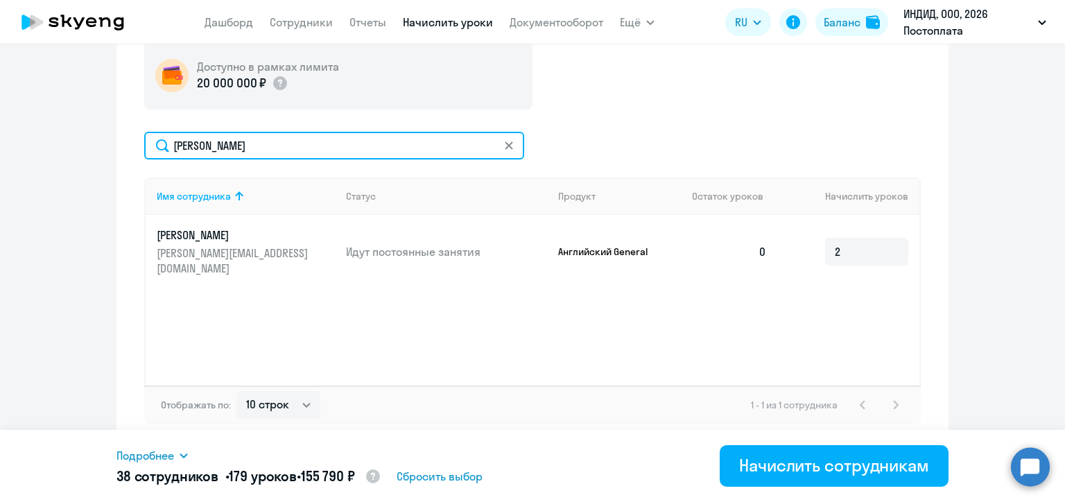
click at [191, 153] on input "[PERSON_NAME]" at bounding box center [334, 146] width 380 height 28
paste input "уравин"
type input "[PERSON_NAME]"
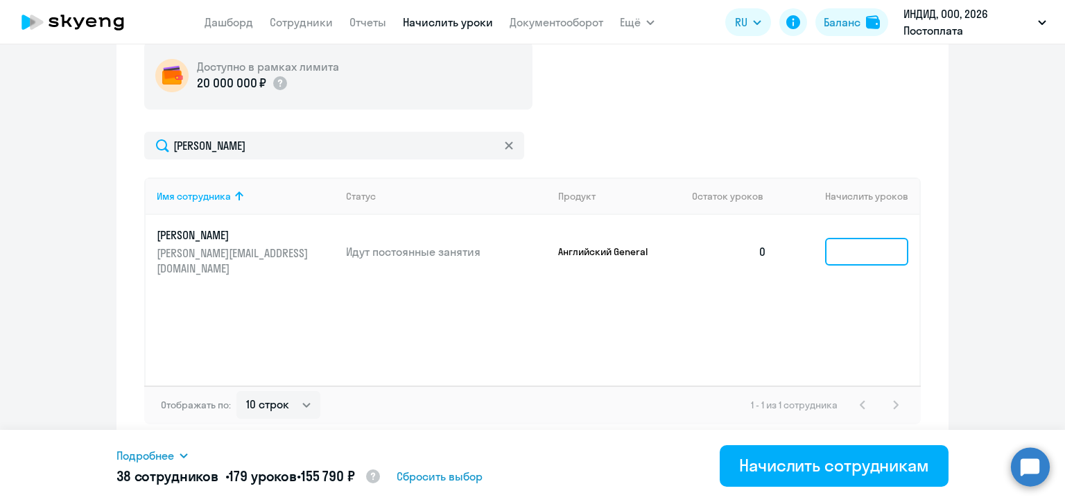
click at [835, 254] on input at bounding box center [866, 252] width 83 height 28
type input "3"
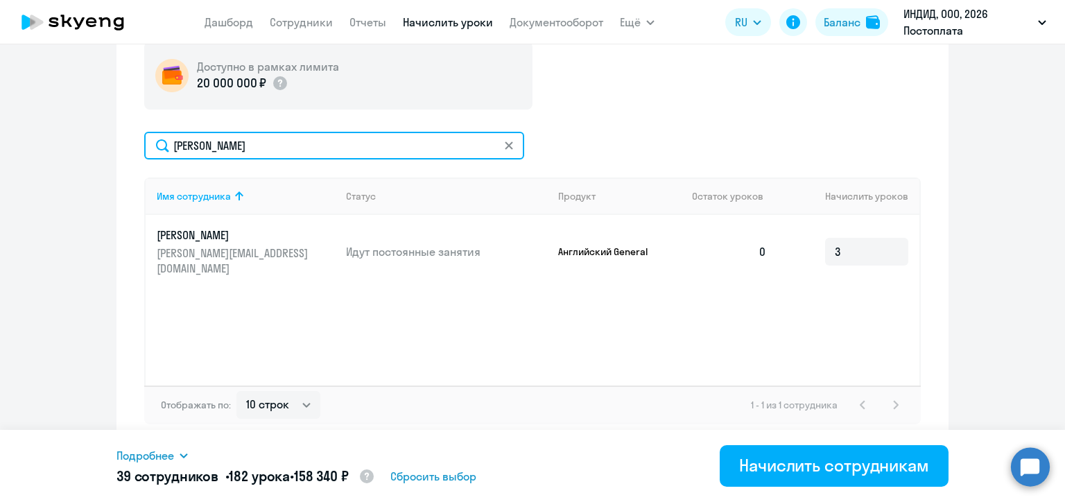
click at [207, 144] on input "[PERSON_NAME]" at bounding box center [334, 146] width 380 height 28
paste input "ололобов"
type input "[PERSON_NAME]"
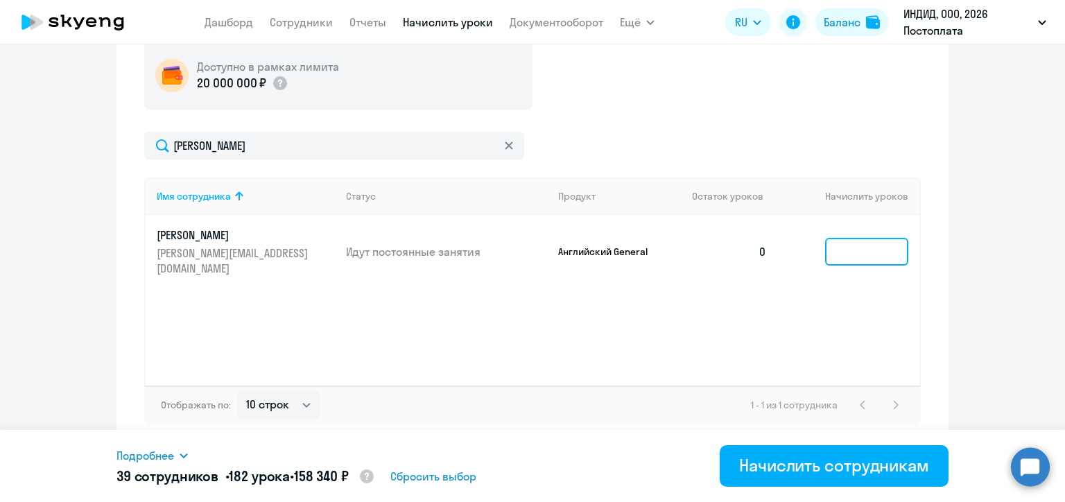
click at [843, 250] on input at bounding box center [866, 252] width 83 height 28
type input "2"
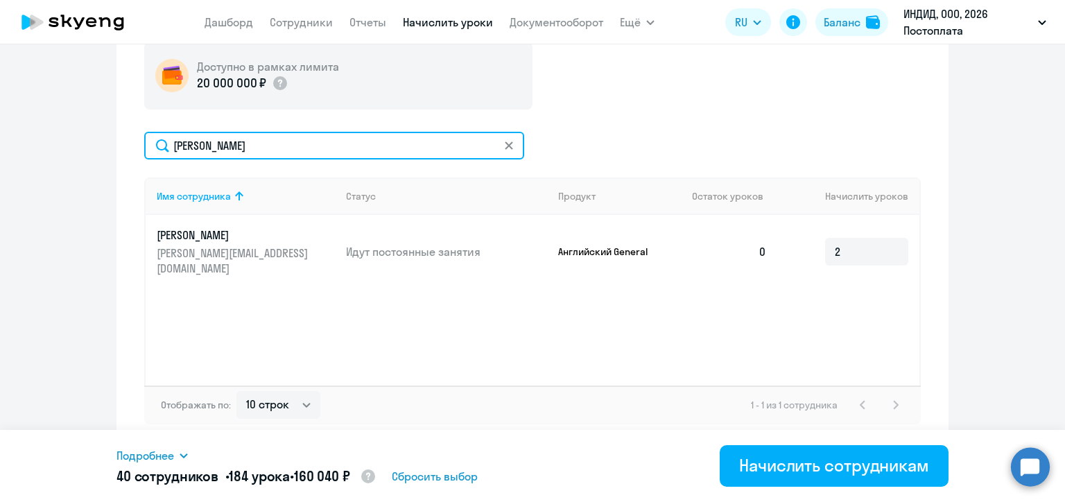
click at [208, 146] on input "[PERSON_NAME]" at bounding box center [334, 146] width 380 height 28
paste input "ацук"
type input "[PERSON_NAME]"
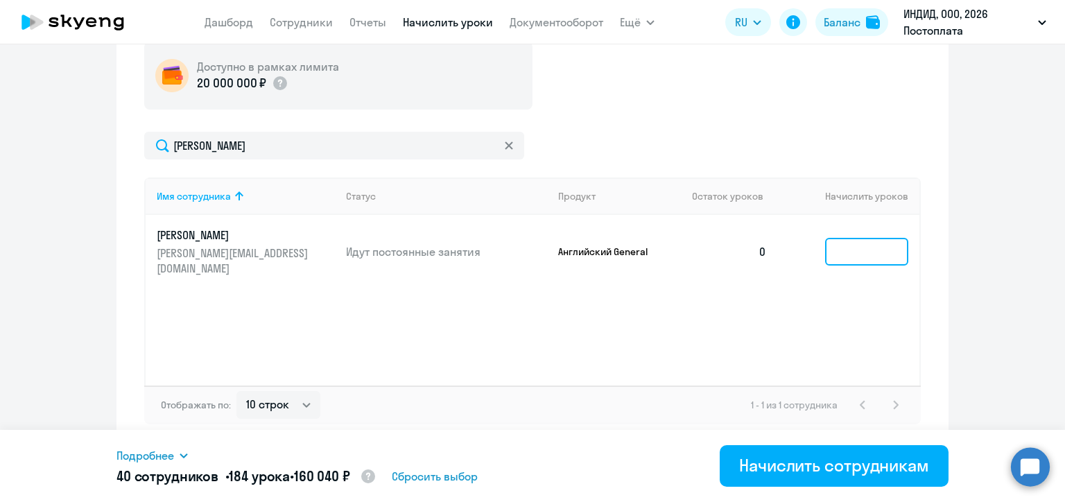
click at [849, 248] on input at bounding box center [866, 252] width 83 height 28
type input "2"
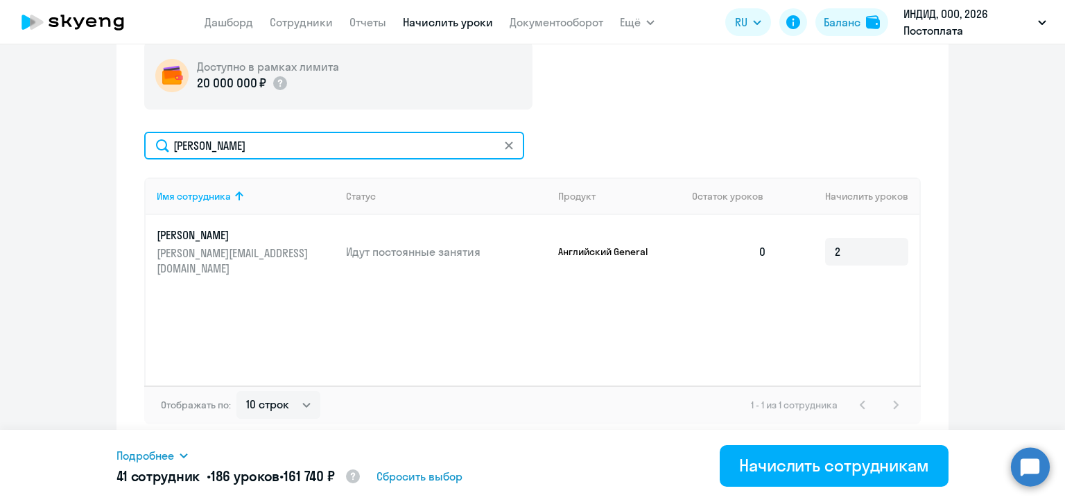
click at [208, 154] on input "[PERSON_NAME]" at bounding box center [334, 146] width 380 height 28
paste input "ябов"
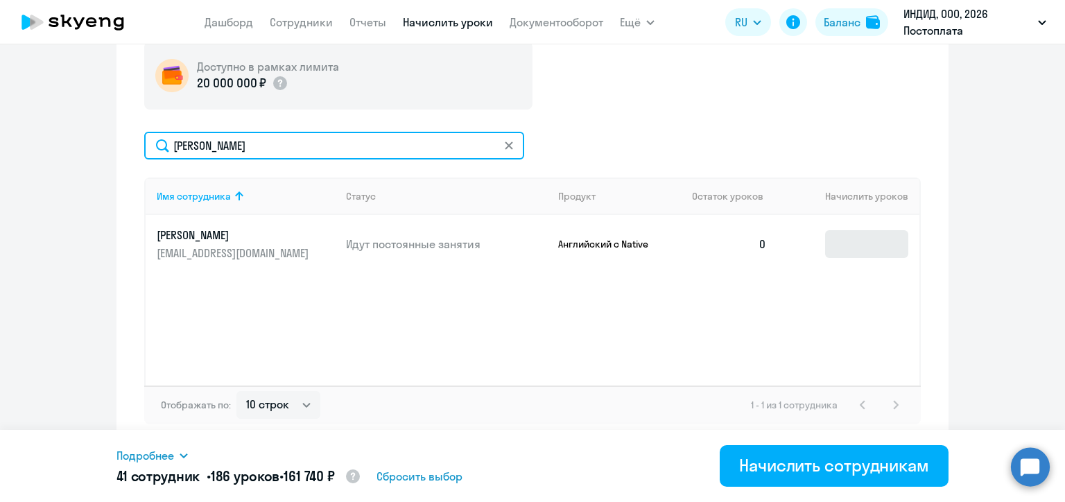
type input "[PERSON_NAME]"
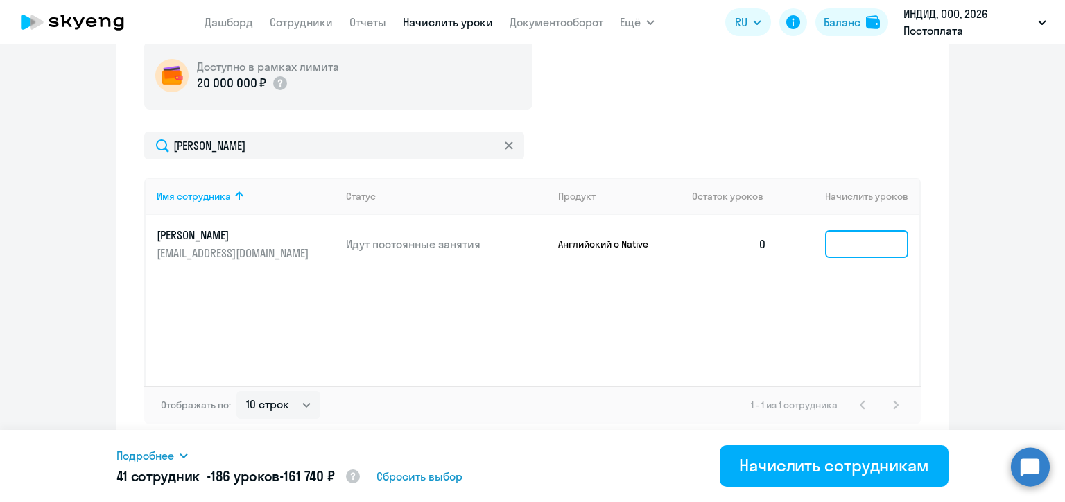
click at [840, 241] on input at bounding box center [866, 244] width 83 height 28
type input "1"
type input "2"
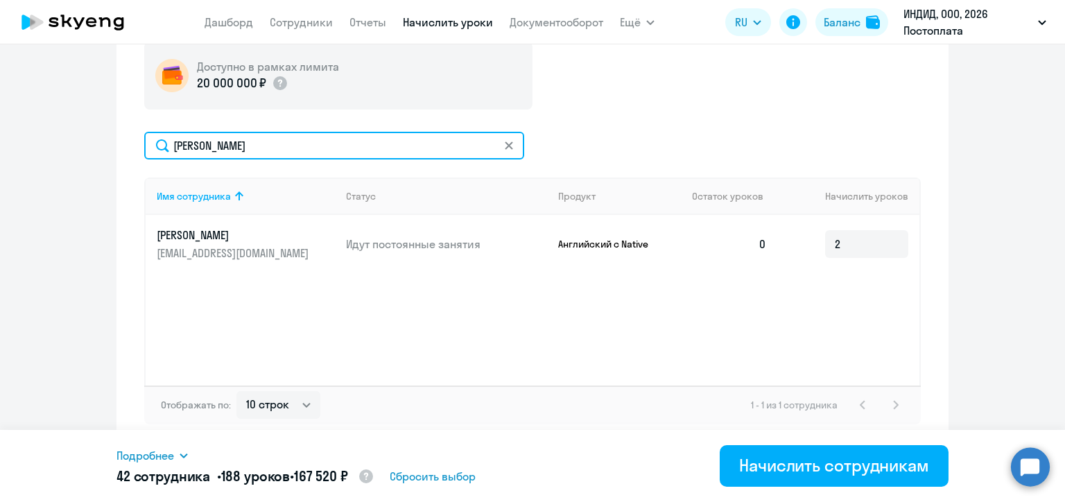
click at [209, 137] on input "[PERSON_NAME]" at bounding box center [334, 146] width 380 height 28
click at [209, 139] on input "[PERSON_NAME]" at bounding box center [334, 146] width 380 height 28
paste input "митрие"
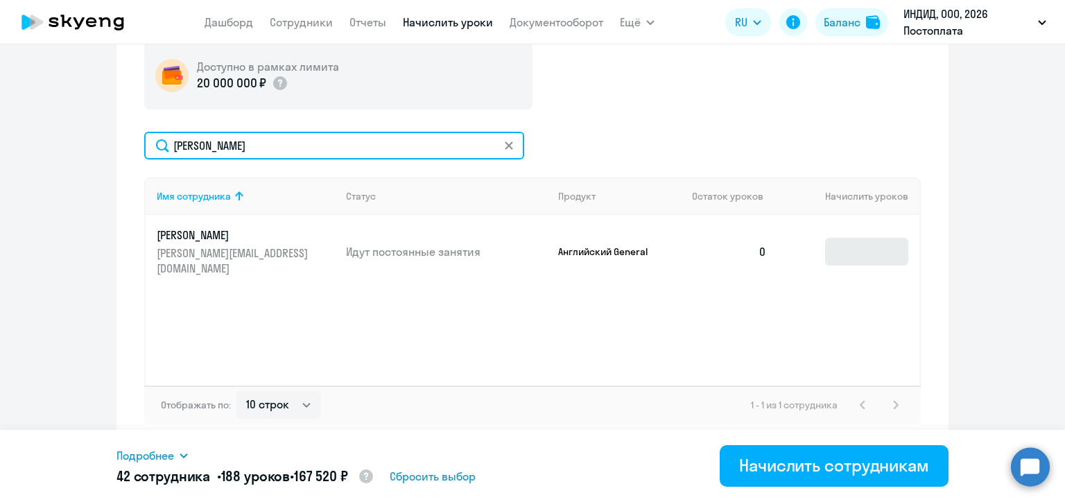
type input "[PERSON_NAME]"
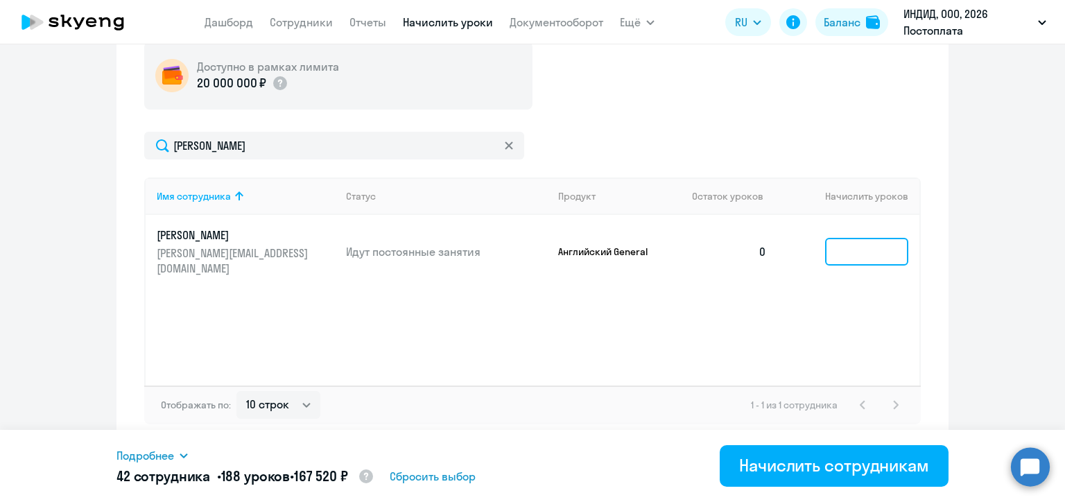
click at [825, 247] on input at bounding box center [866, 252] width 83 height 28
type input "1"
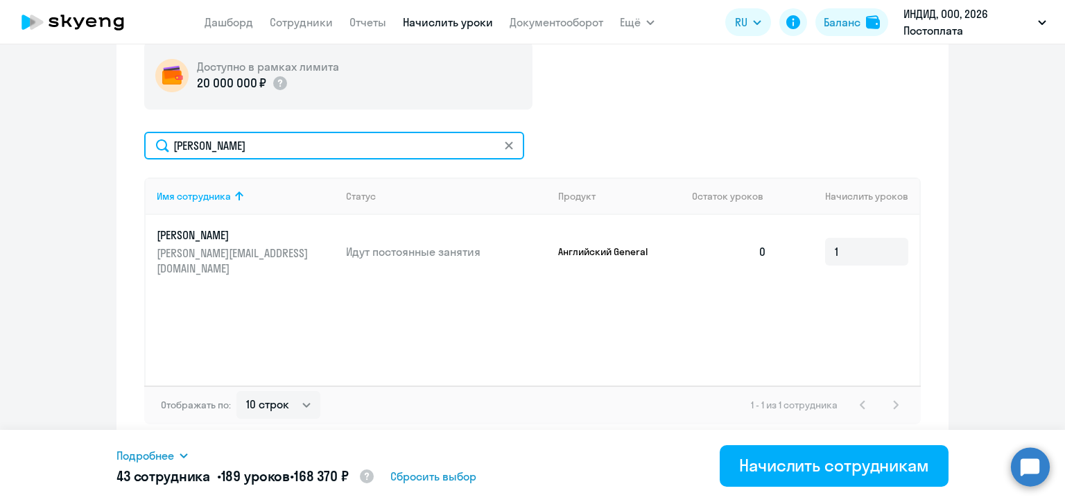
click at [208, 139] on input "[PERSON_NAME]" at bounding box center [334, 146] width 380 height 28
paste input "очнева"
type input "[PERSON_NAME]"
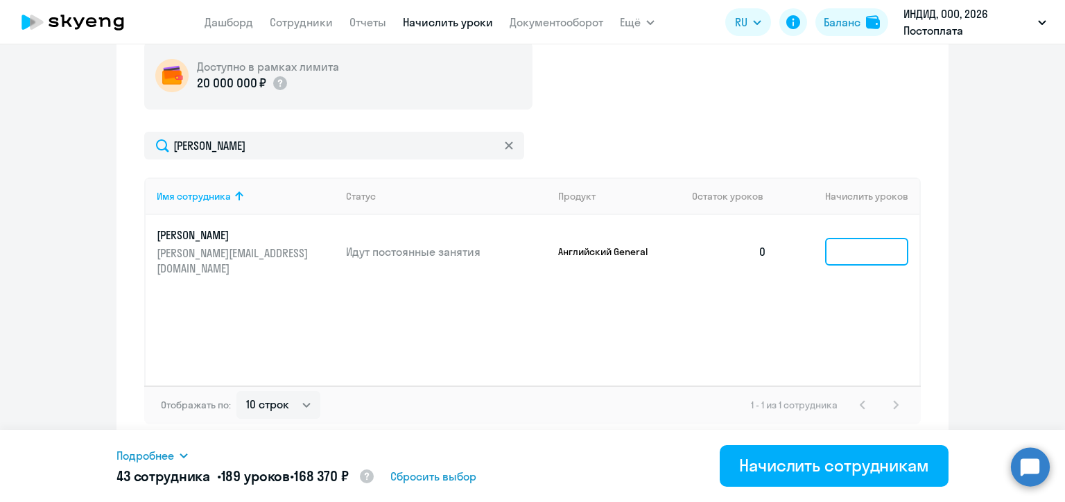
click at [827, 252] on input at bounding box center [866, 252] width 83 height 28
type input "7"
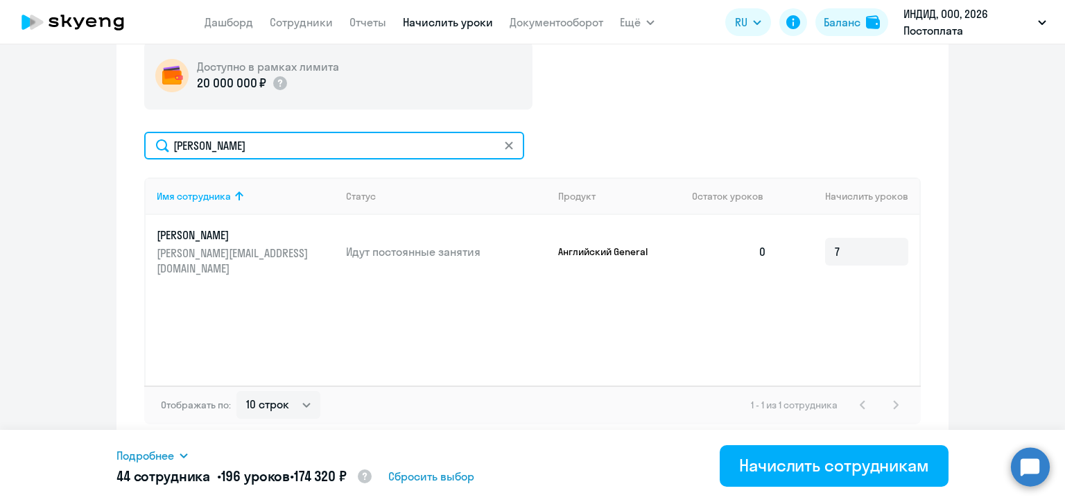
click at [198, 147] on input "[PERSON_NAME]" at bounding box center [334, 146] width 380 height 28
paste input "арпо"
type input "[PERSON_NAME]"
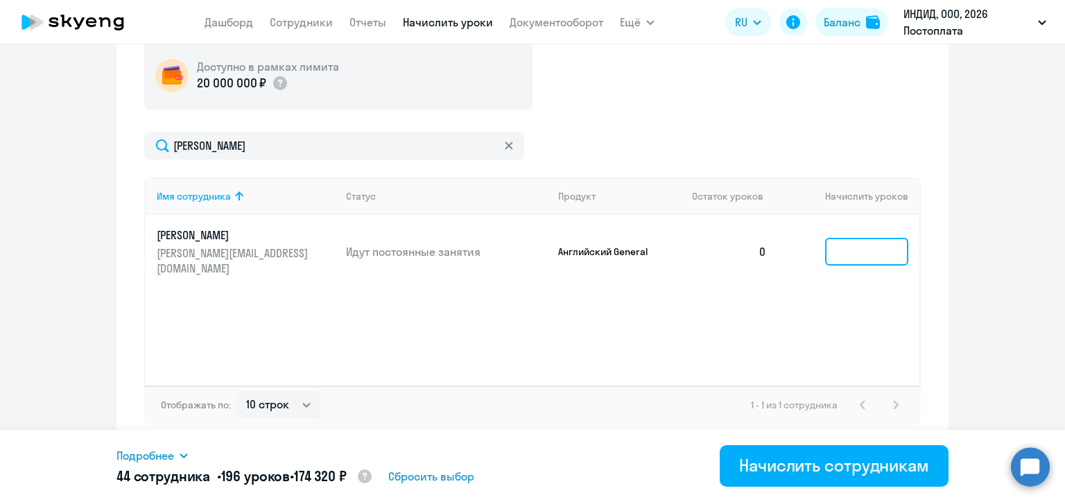
click at [848, 256] on input at bounding box center [866, 252] width 83 height 28
type input "6"
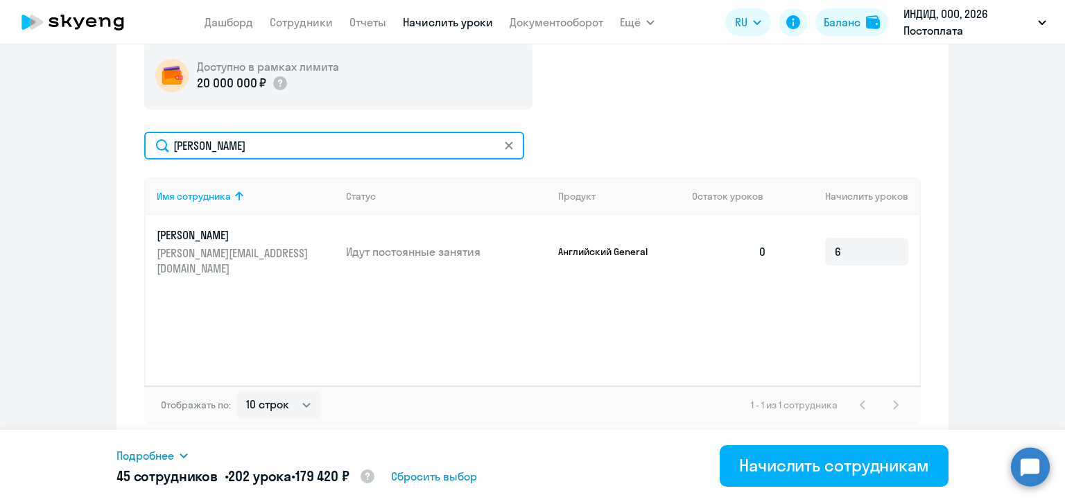
click at [199, 147] on input "[PERSON_NAME]" at bounding box center [334, 146] width 380 height 28
paste input "ван"
type input "[PERSON_NAME]"
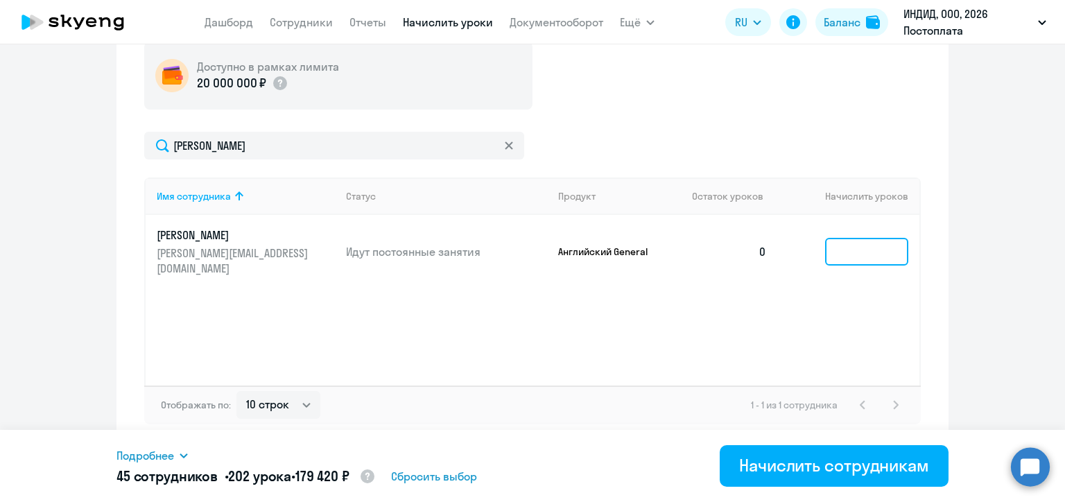
click at [844, 248] on input at bounding box center [866, 252] width 83 height 28
type input "6"
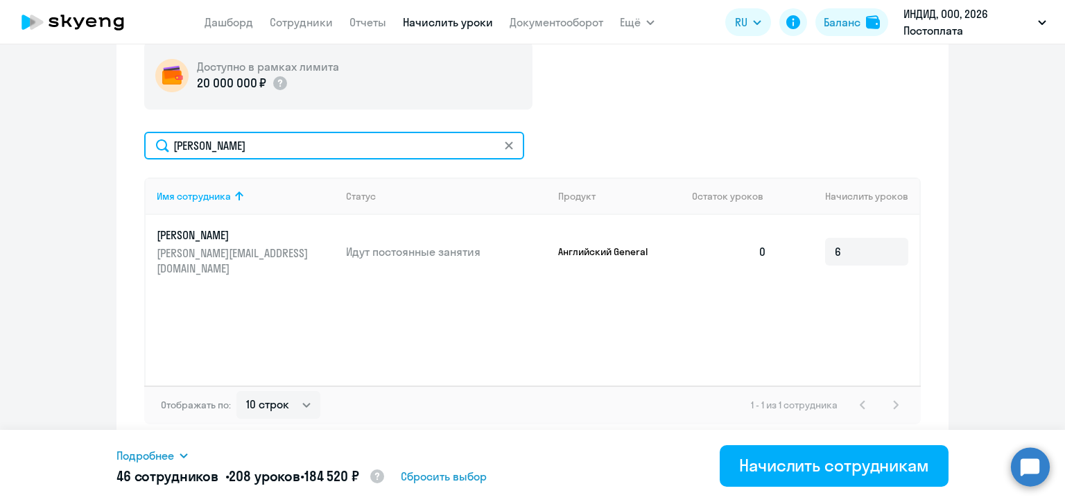
click at [197, 150] on input "[PERSON_NAME]" at bounding box center [334, 146] width 380 height 28
paste input "асильев"
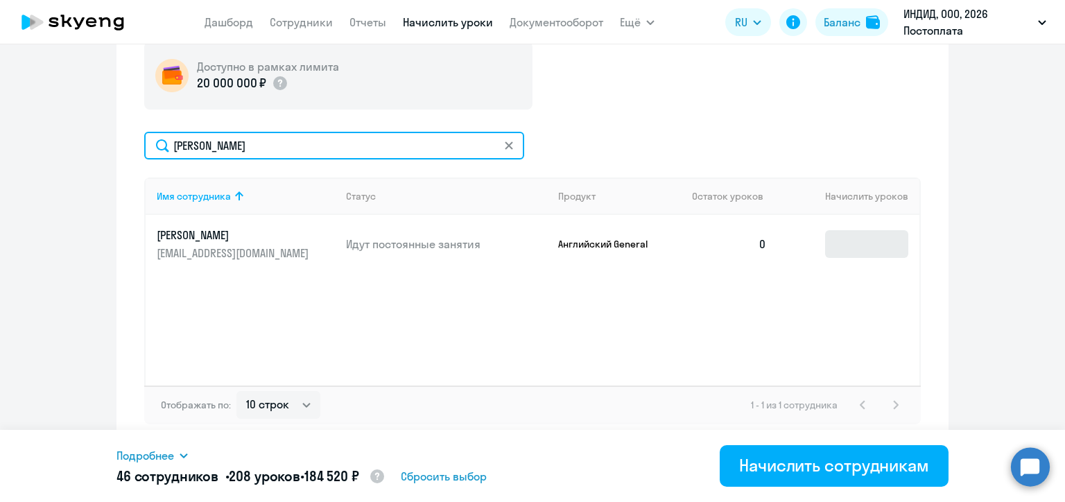
type input "[PERSON_NAME]"
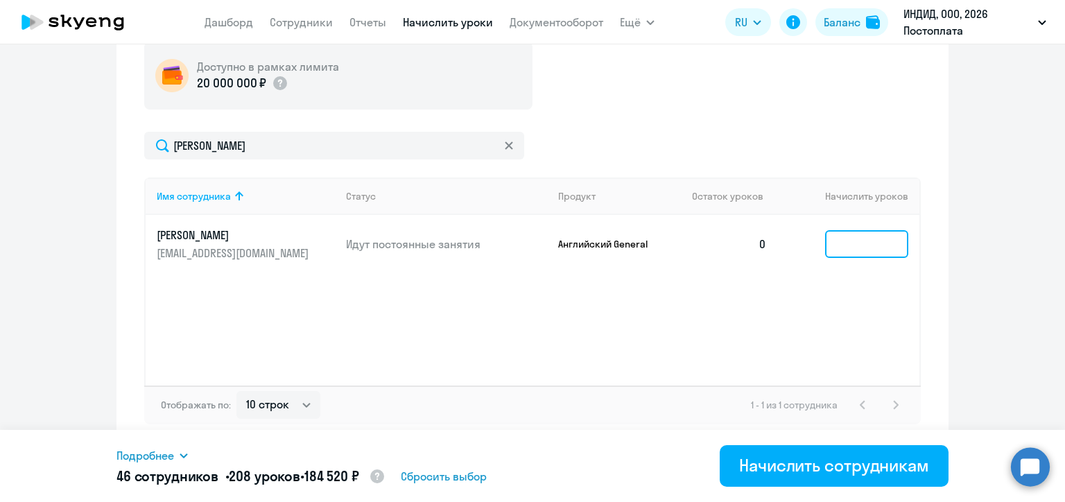
click at [825, 252] on input at bounding box center [866, 244] width 83 height 28
type input "2"
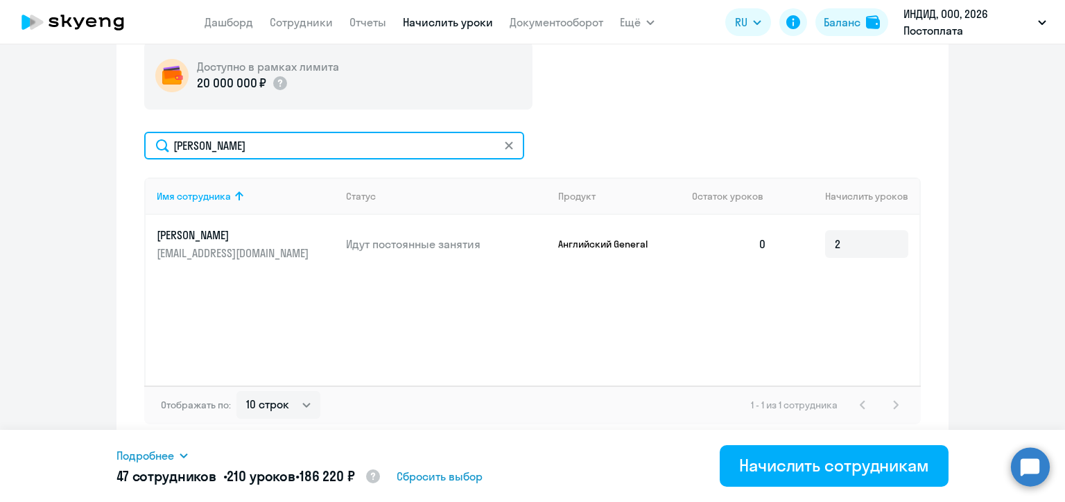
click at [205, 148] on input "[PERSON_NAME]" at bounding box center [334, 146] width 380 height 28
paste input "льдано"
type input "[PERSON_NAME]"
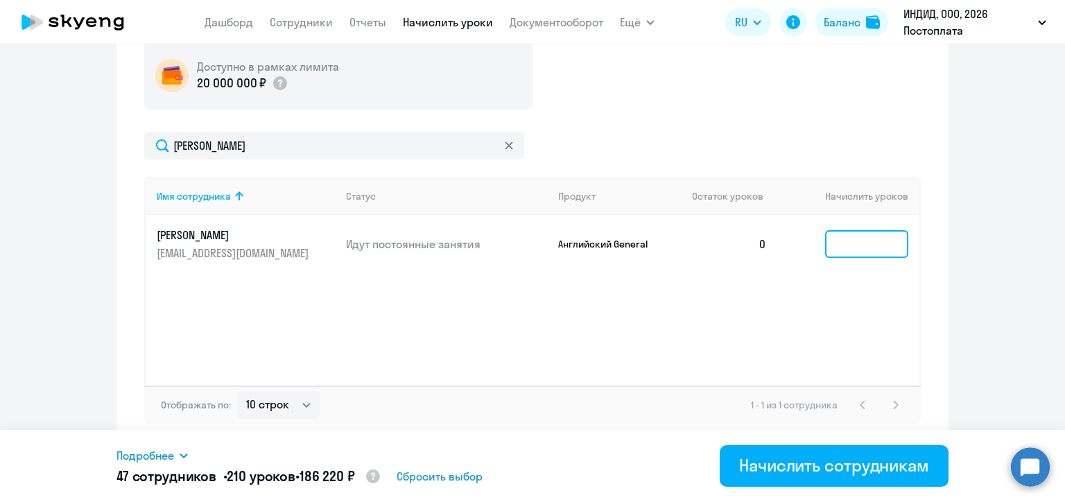
click at [827, 249] on input at bounding box center [866, 244] width 83 height 28
type input "2"
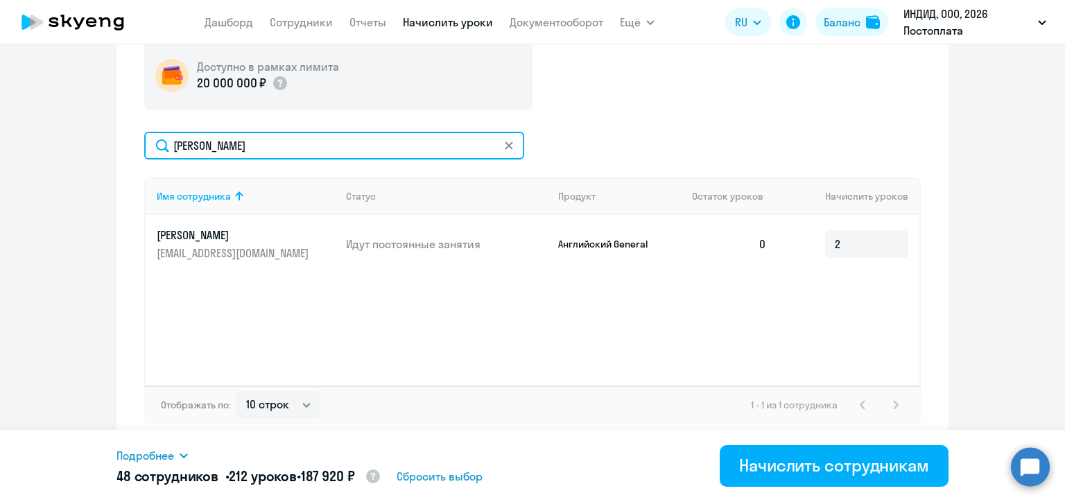
click at [201, 148] on input "[PERSON_NAME]" at bounding box center [334, 146] width 380 height 28
paste input "оз"
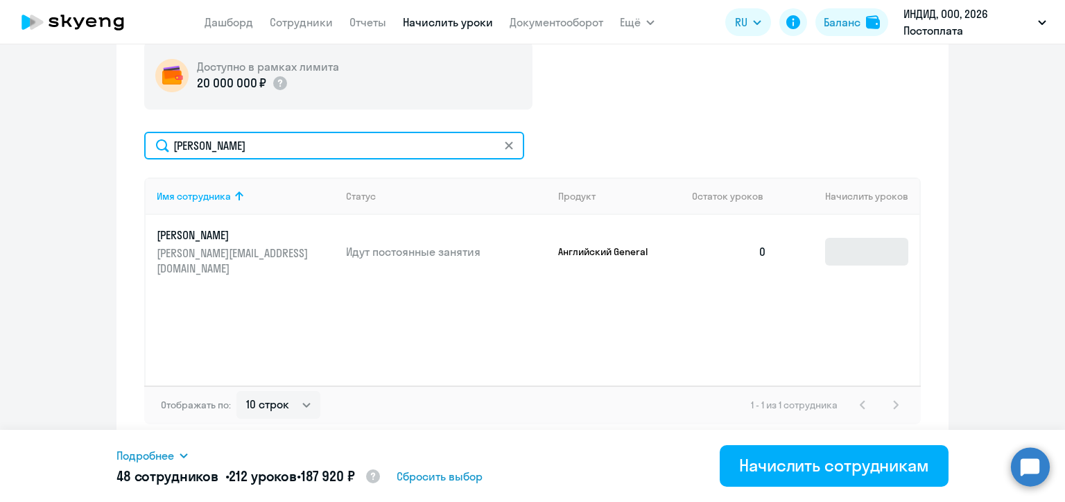
type input "[PERSON_NAME]"
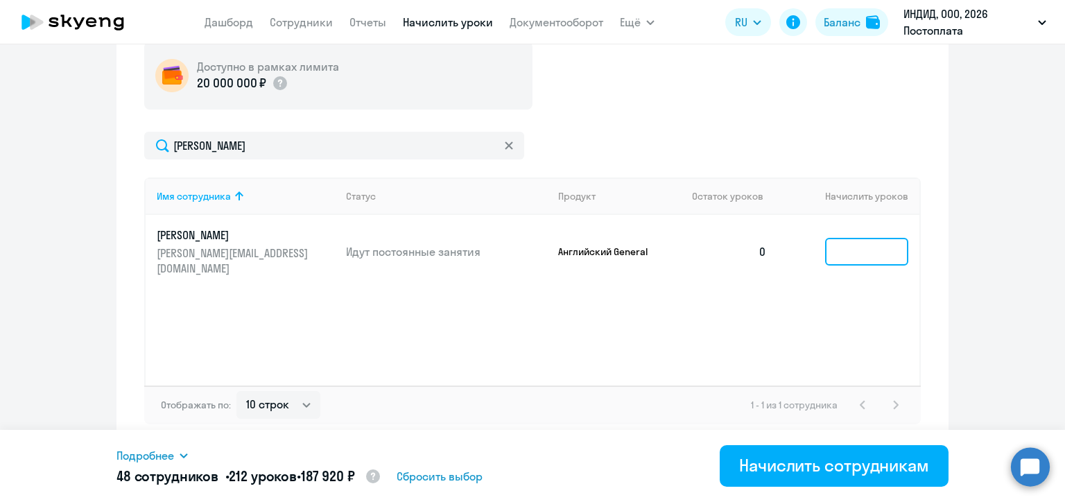
click at [834, 250] on input at bounding box center [866, 252] width 83 height 28
type input "2"
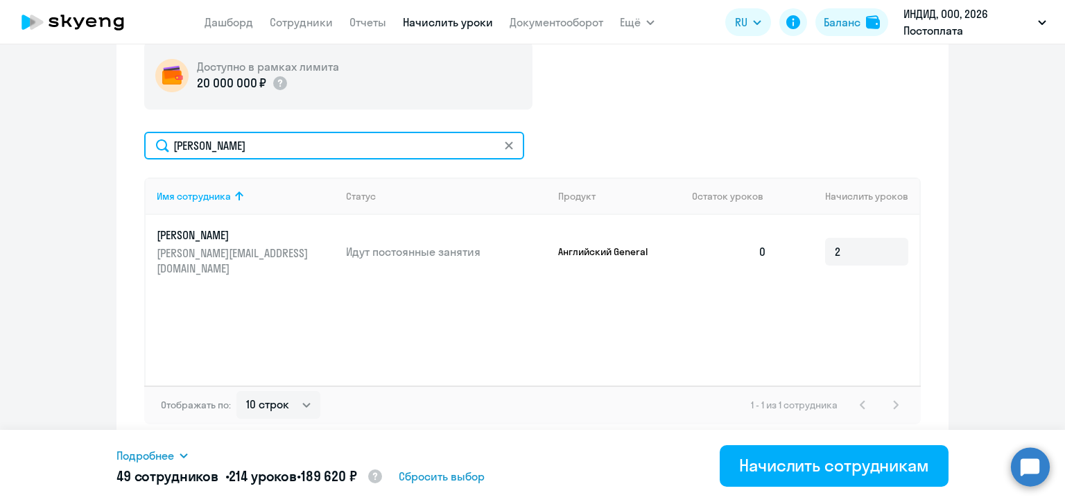
click at [216, 145] on input "[PERSON_NAME]" at bounding box center [334, 146] width 380 height 28
paste input "абалина"
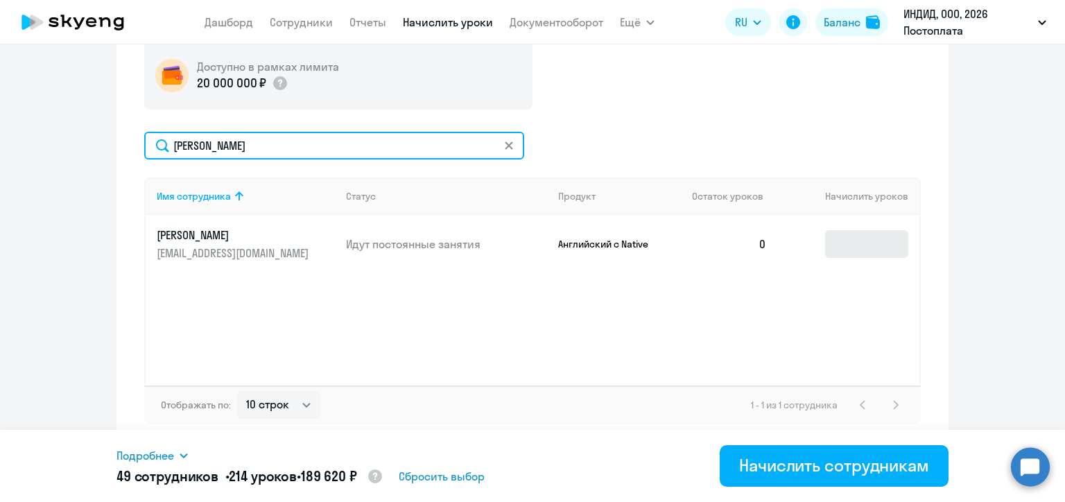
type input "[PERSON_NAME]"
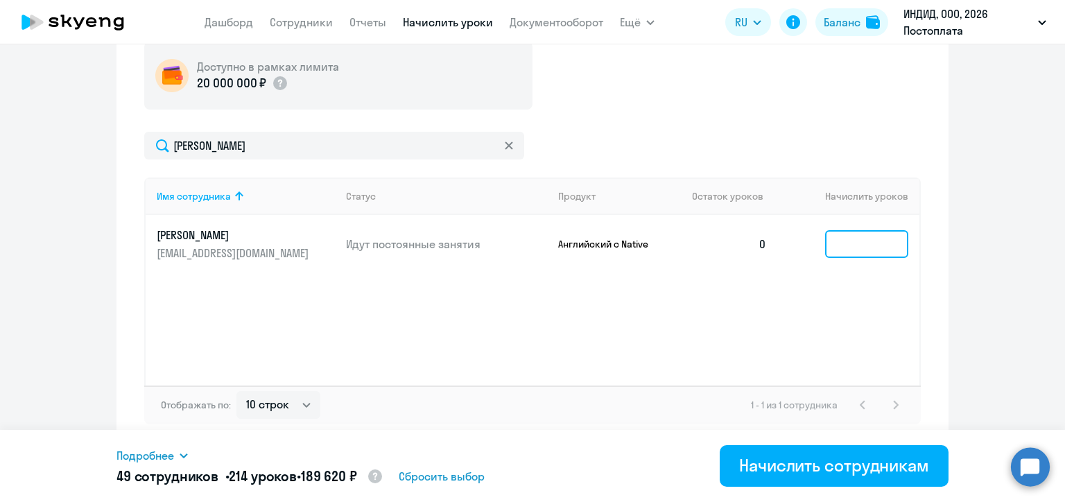
click at [854, 248] on input at bounding box center [866, 244] width 83 height 28
type input "4"
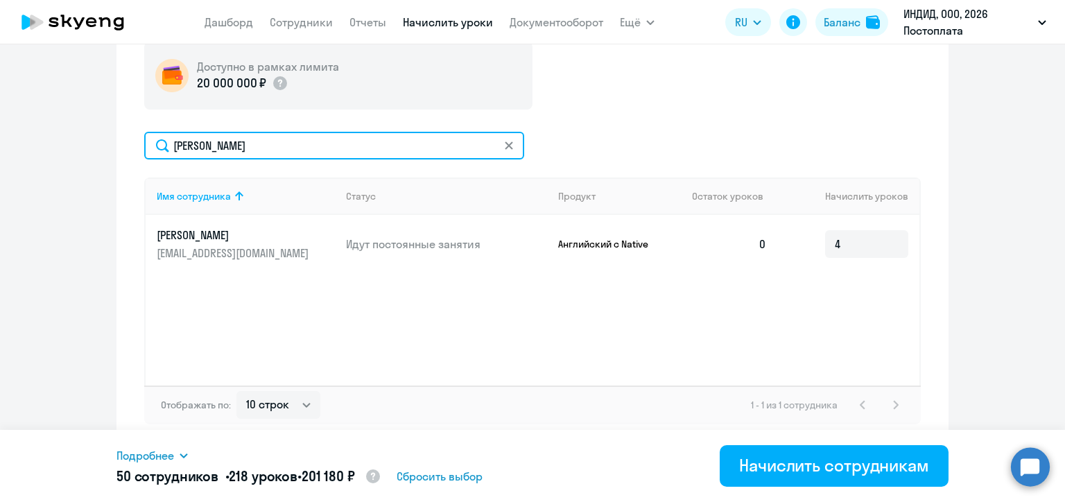
click at [207, 142] on input "[PERSON_NAME]" at bounding box center [334, 146] width 380 height 28
paste input "онев"
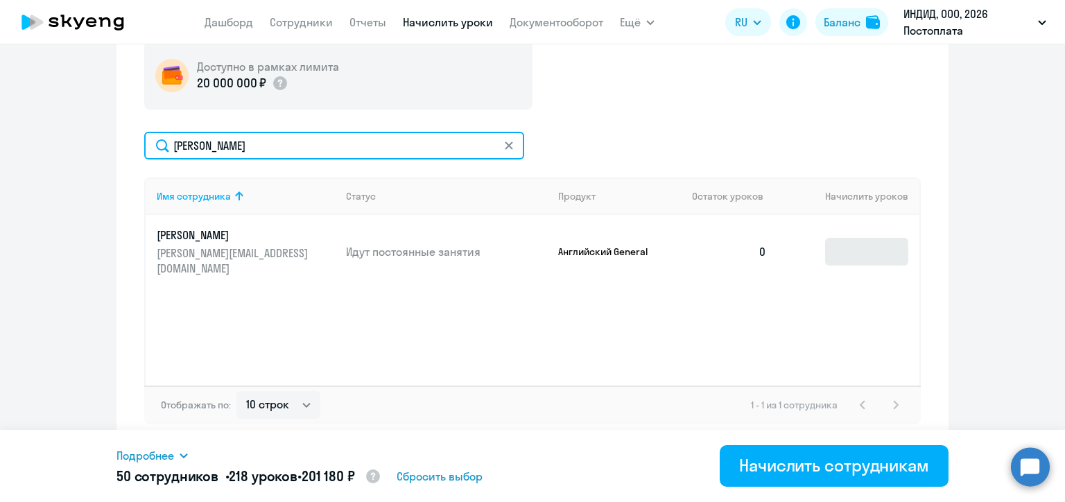
type input "[PERSON_NAME]"
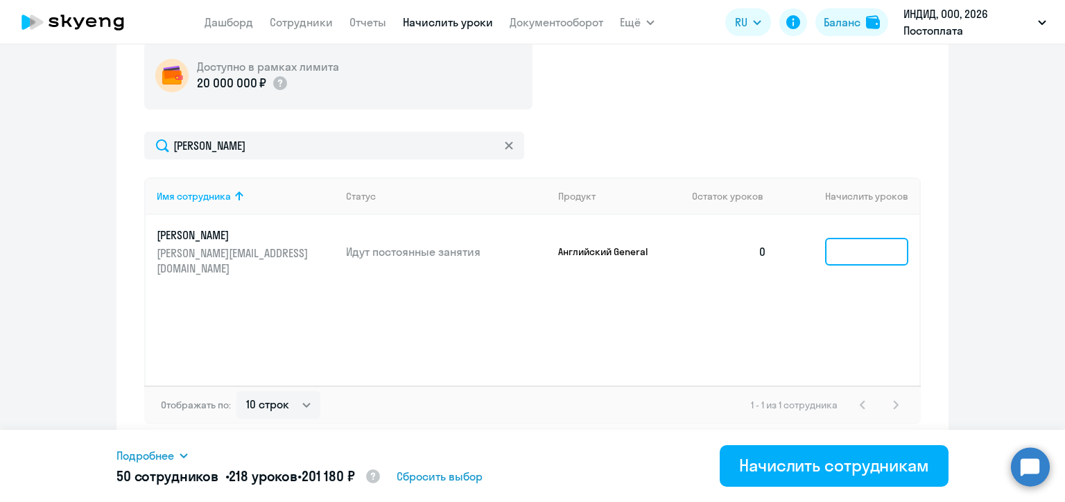
click at [832, 249] on input at bounding box center [866, 252] width 83 height 28
type input "5"
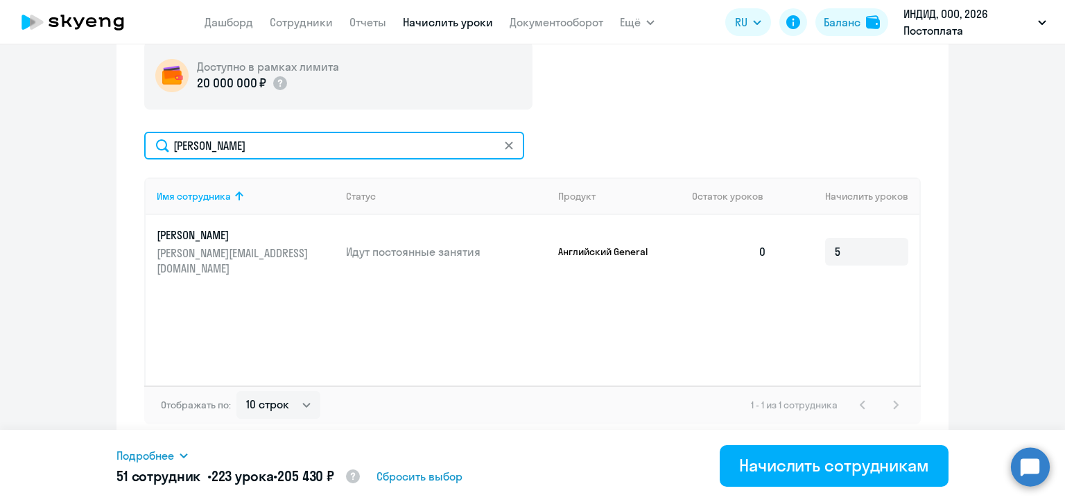
click at [212, 140] on input "[PERSON_NAME]" at bounding box center [334, 146] width 380 height 28
paste input "дин"
type input "[PERSON_NAME]"
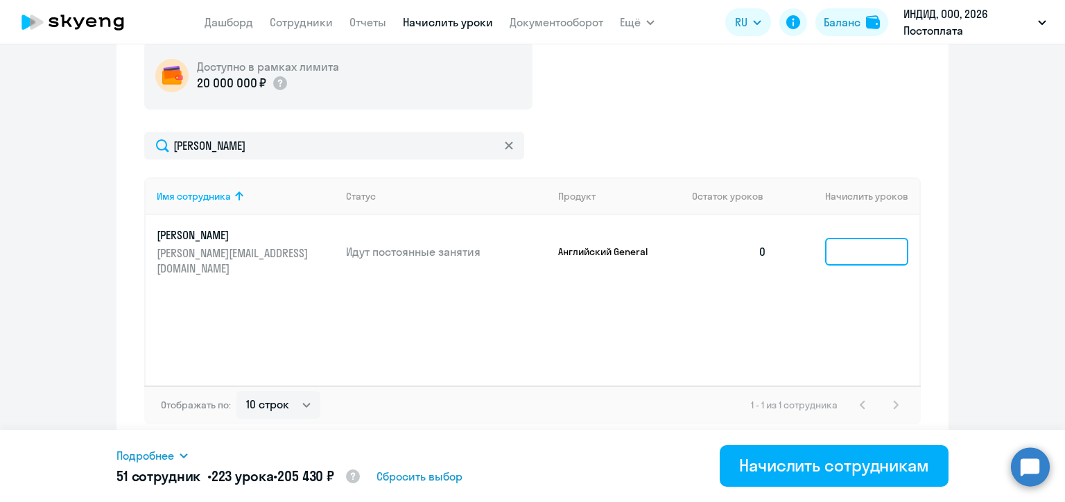
click at [846, 250] on input at bounding box center [866, 252] width 83 height 28
type input "5"
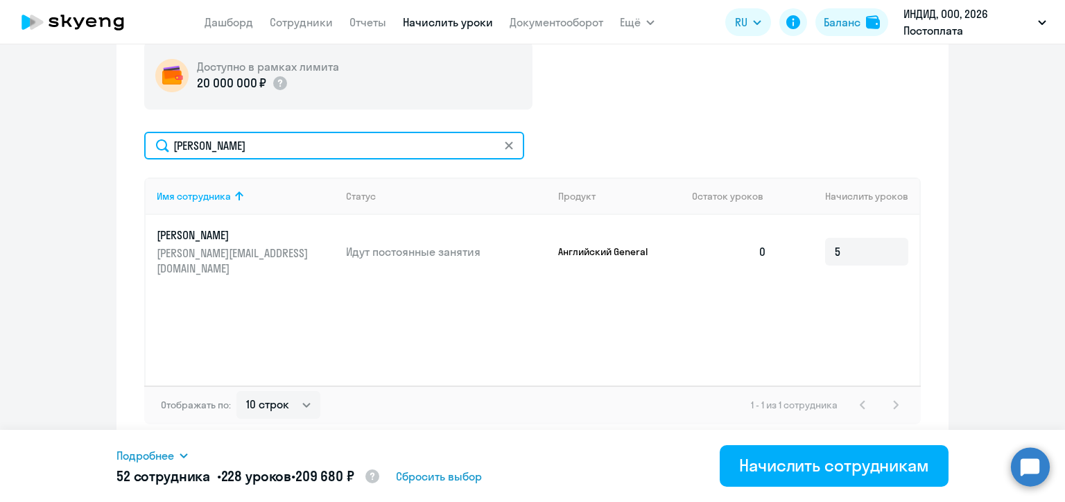
click at [202, 144] on input "[PERSON_NAME]" at bounding box center [334, 146] width 380 height 28
paste input "орожба"
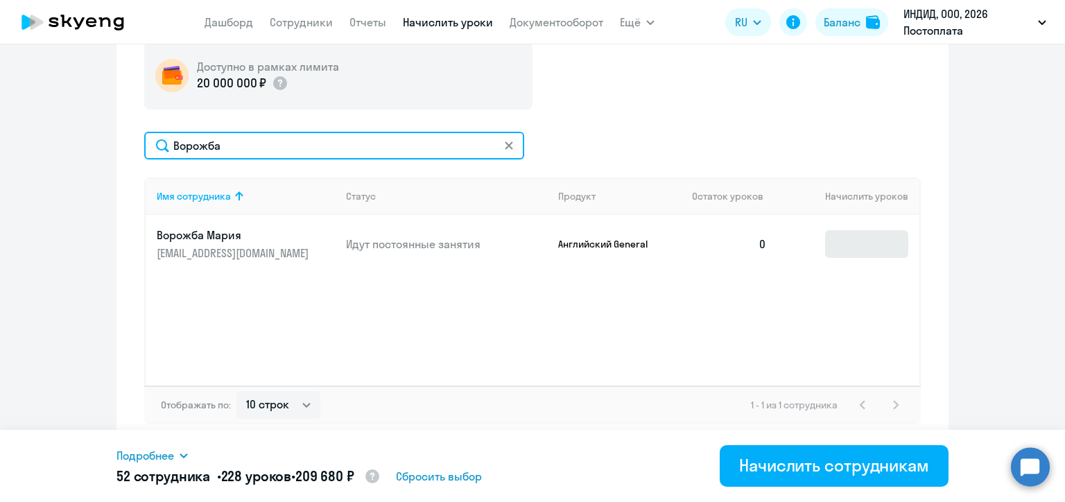
type input "Ворожба"
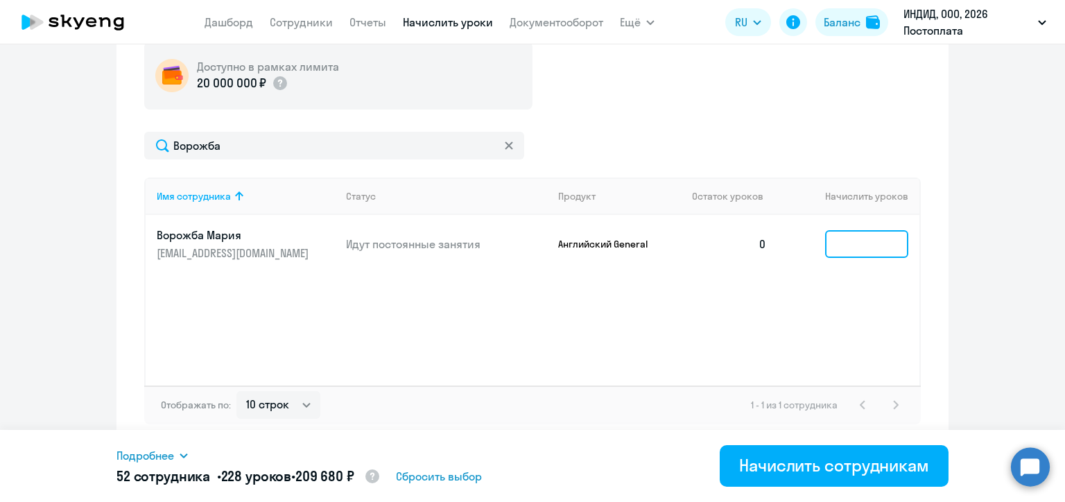
click at [829, 248] on input at bounding box center [866, 244] width 83 height 28
type input "3"
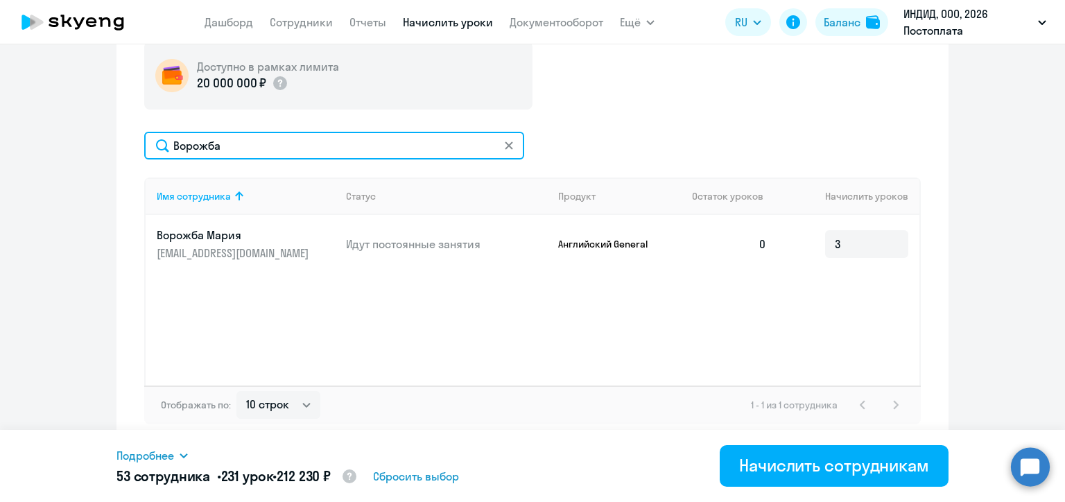
click at [206, 149] on input "Ворожба" at bounding box center [334, 146] width 380 height 28
paste input "вдеев"
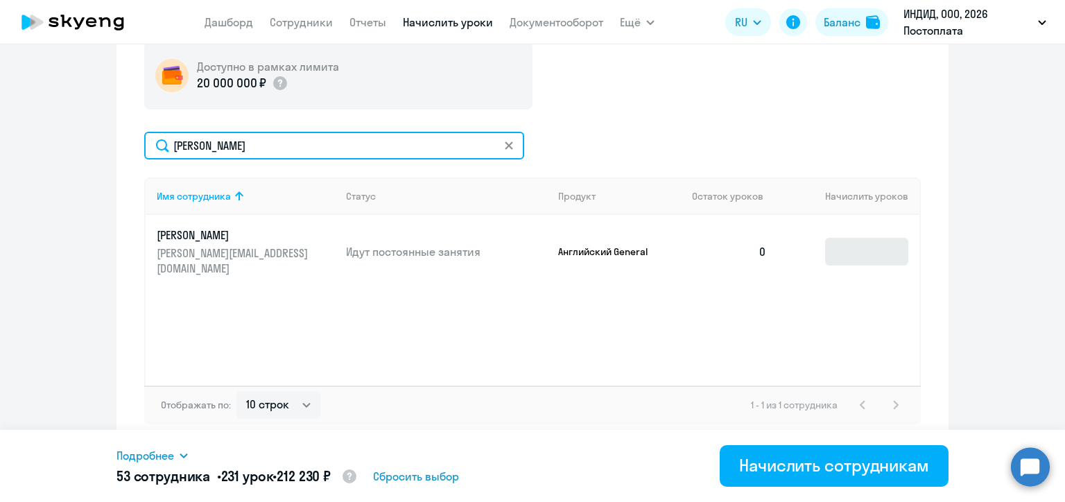
type input "[PERSON_NAME]"
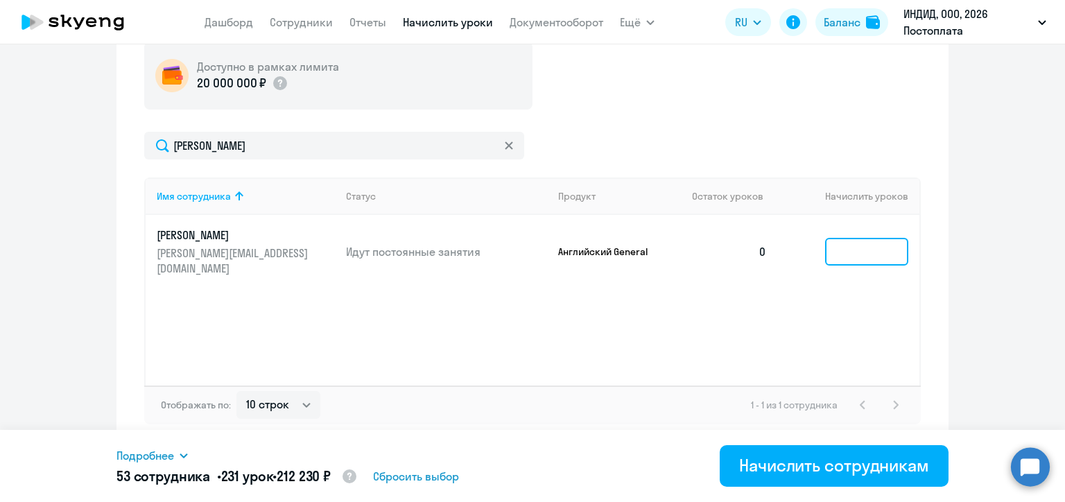
click at [844, 250] on input at bounding box center [866, 252] width 83 height 28
type input "6"
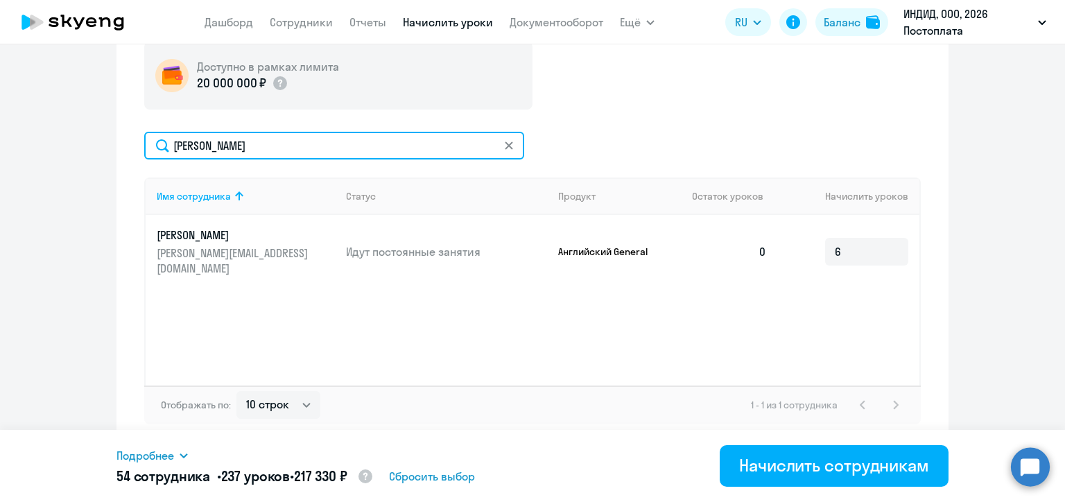
click at [208, 148] on input "[PERSON_NAME]" at bounding box center [334, 146] width 380 height 28
paste input "молко"
type input "[PERSON_NAME]"
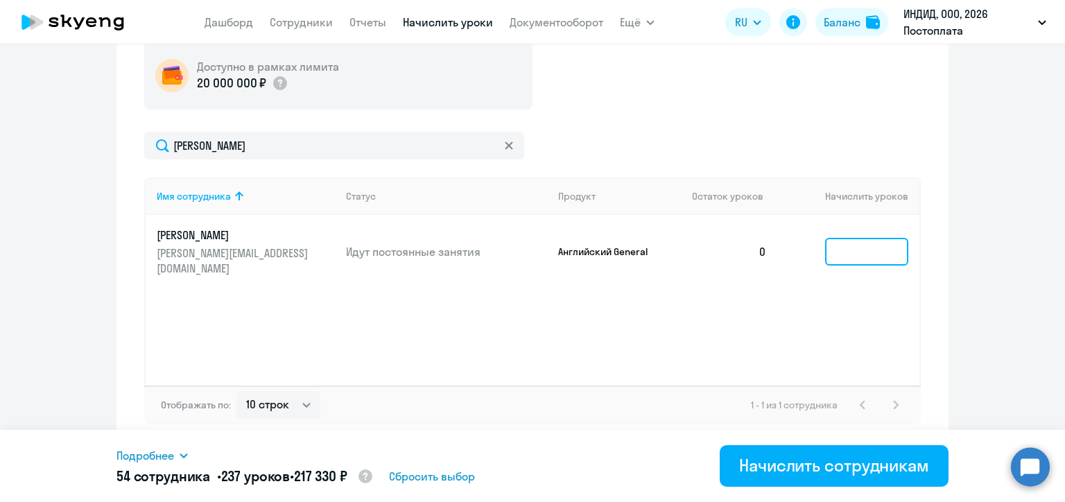
click at [838, 259] on input at bounding box center [866, 252] width 83 height 28
type input "2"
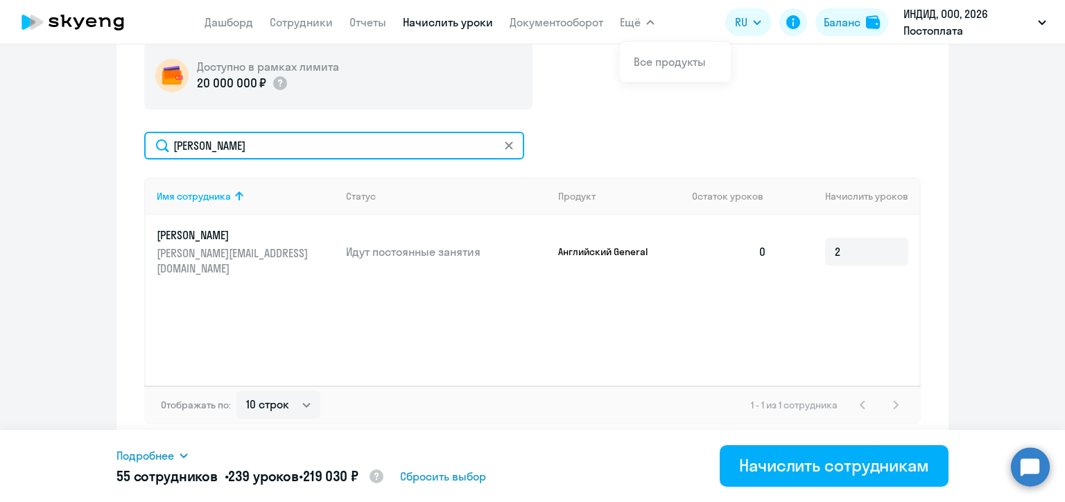
click at [208, 153] on input "[PERSON_NAME]" at bounding box center [334, 146] width 380 height 28
paste input "умил"
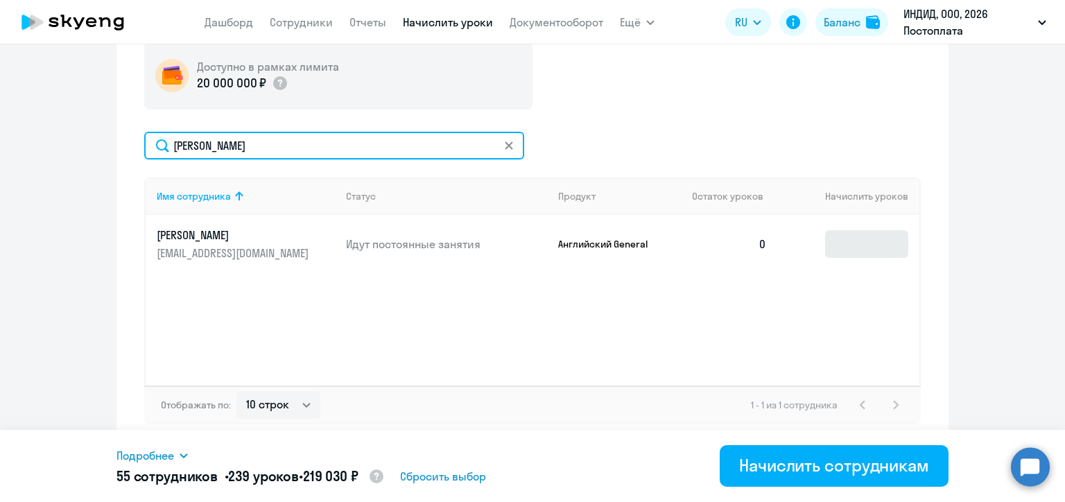
type input "[PERSON_NAME]"
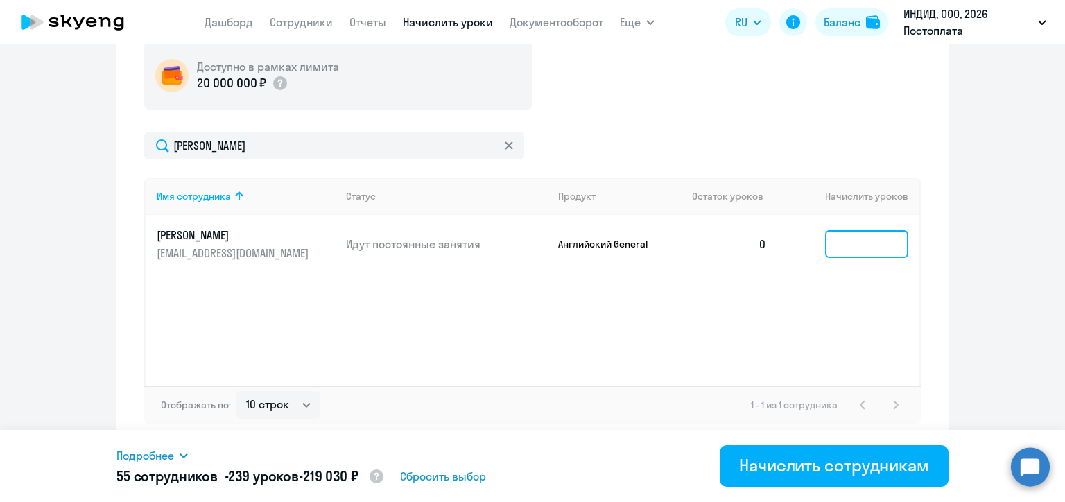
click at [854, 250] on input at bounding box center [866, 244] width 83 height 28
type input "1"
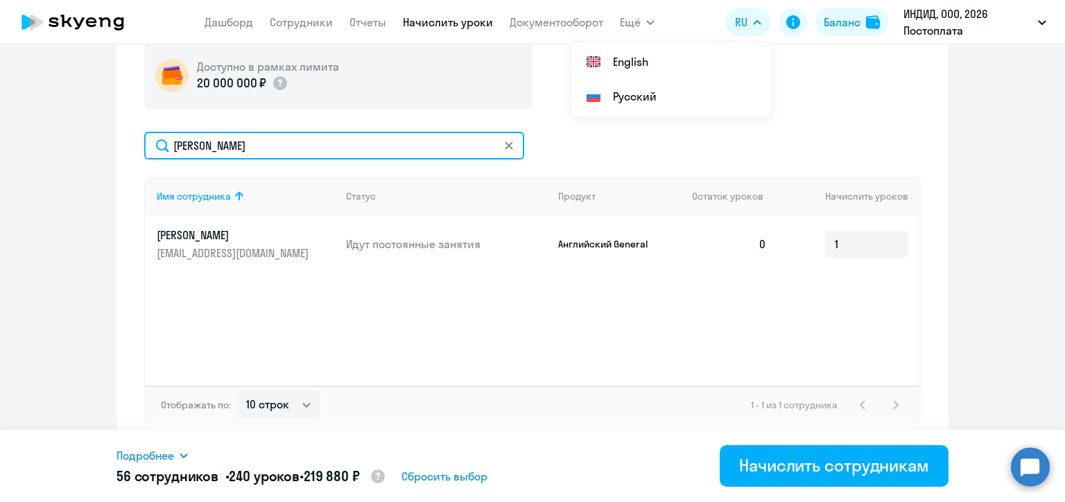
click at [185, 150] on input "[PERSON_NAME]" at bounding box center [334, 146] width 380 height 28
paste input "оловачё"
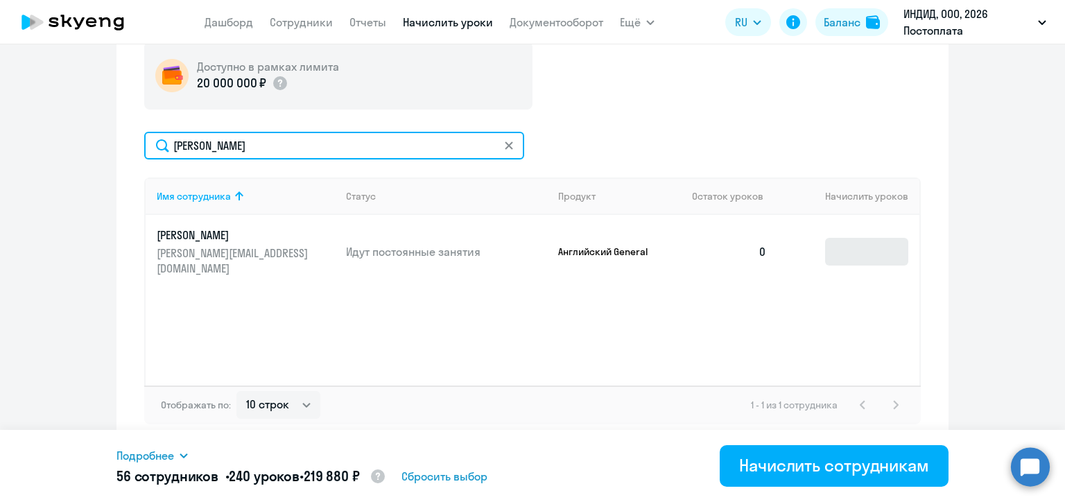
type input "[PERSON_NAME]"
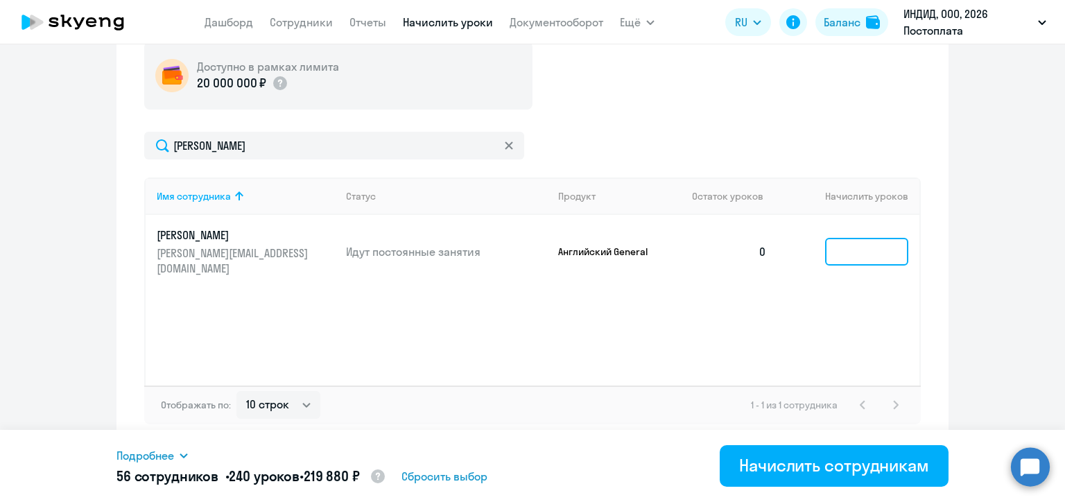
click at [838, 255] on input at bounding box center [866, 252] width 83 height 28
type input "4"
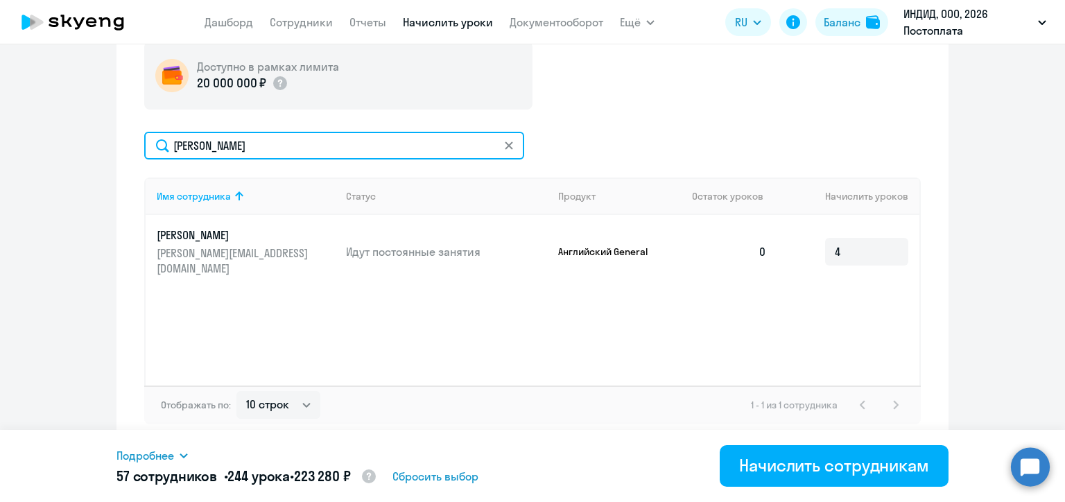
click at [196, 147] on input "[PERSON_NAME]" at bounding box center [334, 146] width 380 height 28
paste input "ар"
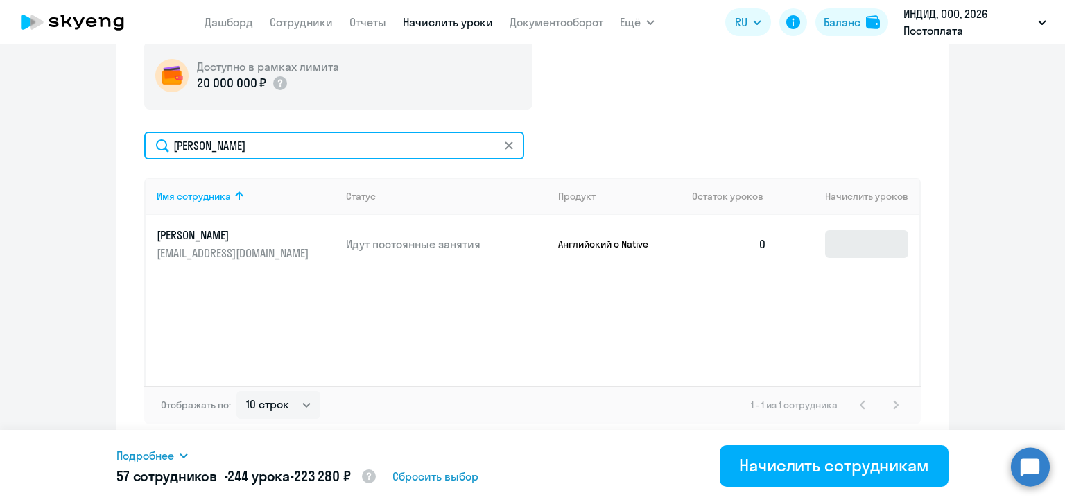
type input "[PERSON_NAME]"
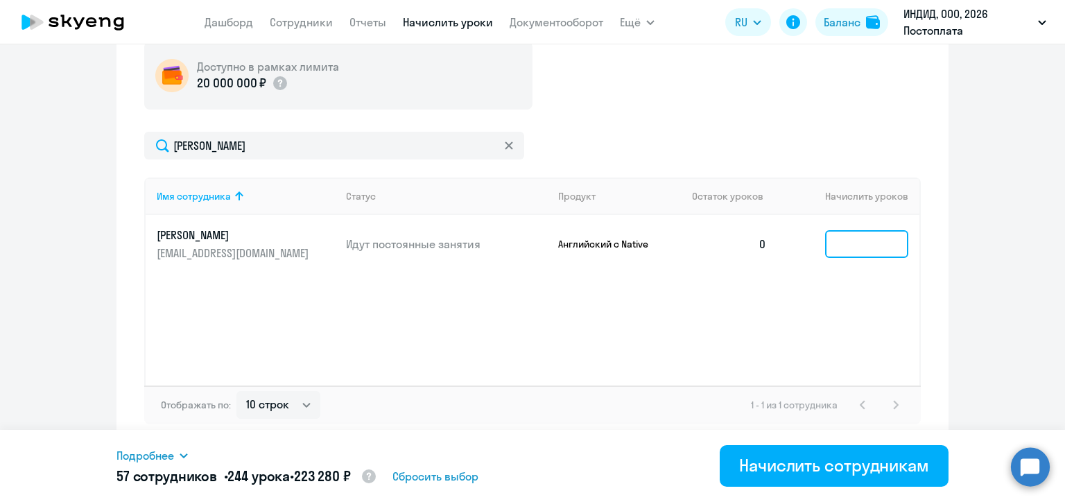
click at [829, 254] on input at bounding box center [866, 244] width 83 height 28
type input "3"
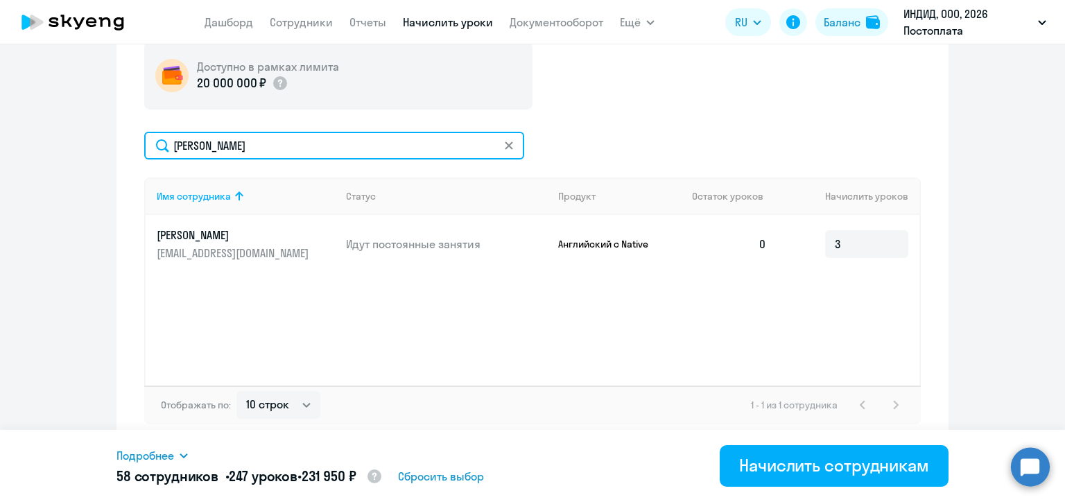
click at [227, 139] on input "[PERSON_NAME]" at bounding box center [334, 146] width 380 height 28
paste input "маро"
type input "[PERSON_NAME]"
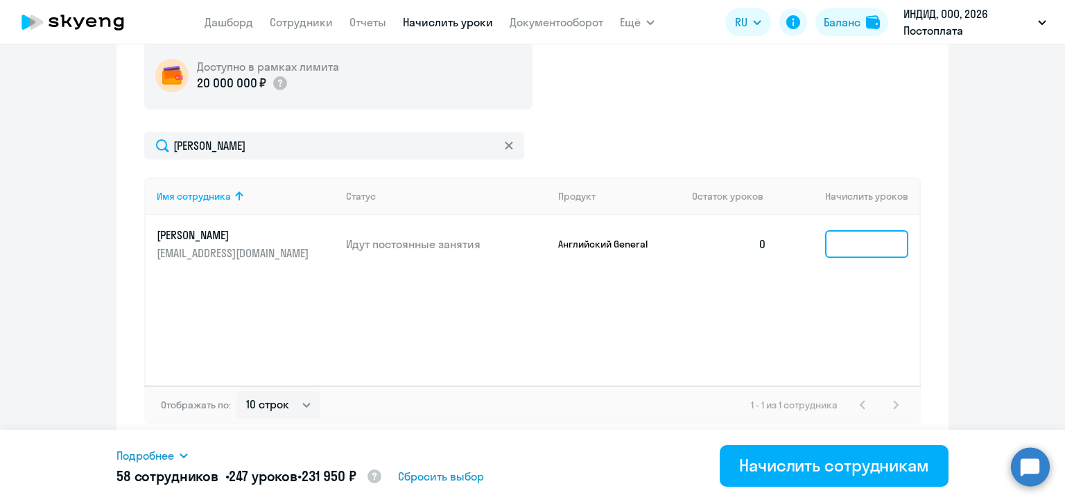
click at [840, 245] on input at bounding box center [866, 244] width 83 height 28
type input "5"
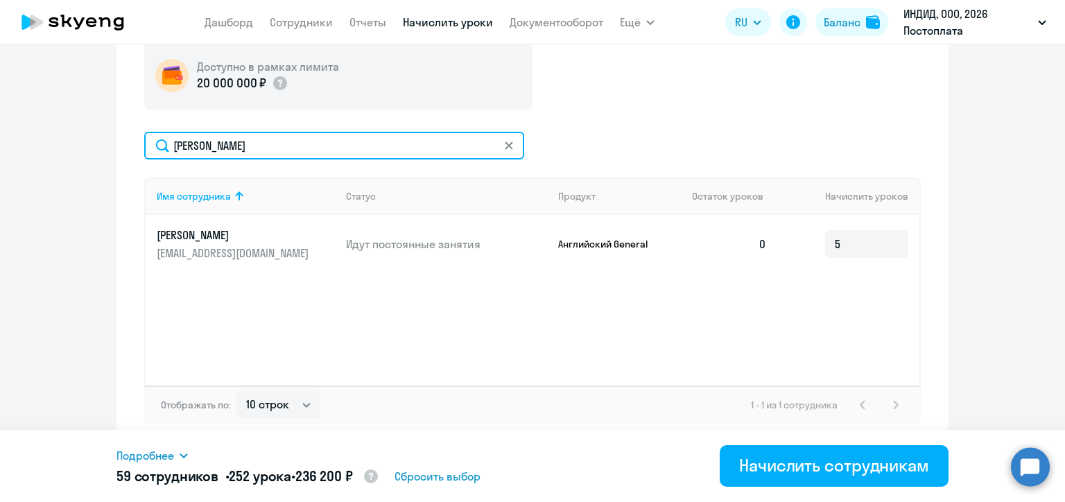
click at [202, 147] on input "[PERSON_NAME]" at bounding box center [334, 146] width 380 height 28
paste input "ингазова"
type input "[PERSON_NAME]"
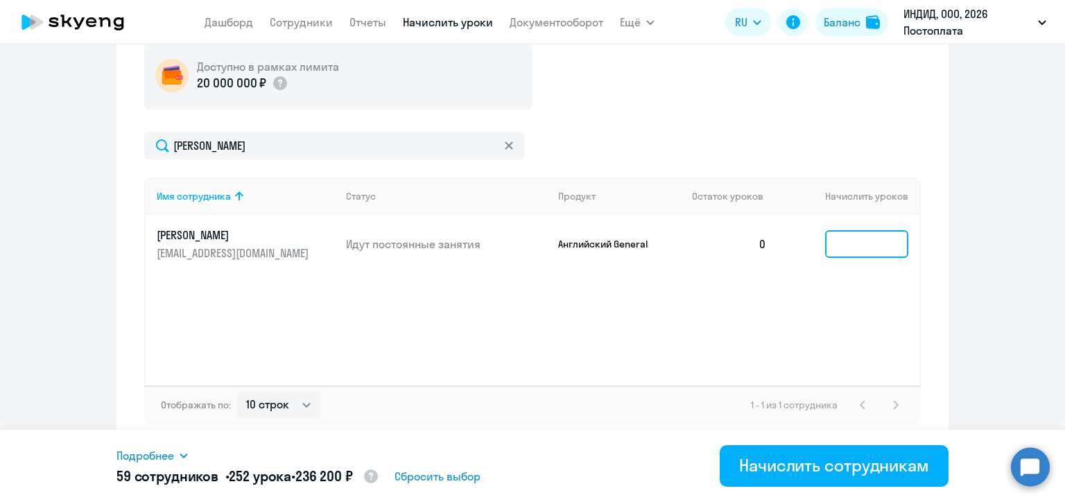
click at [843, 250] on input at bounding box center [866, 244] width 83 height 28
type input "8"
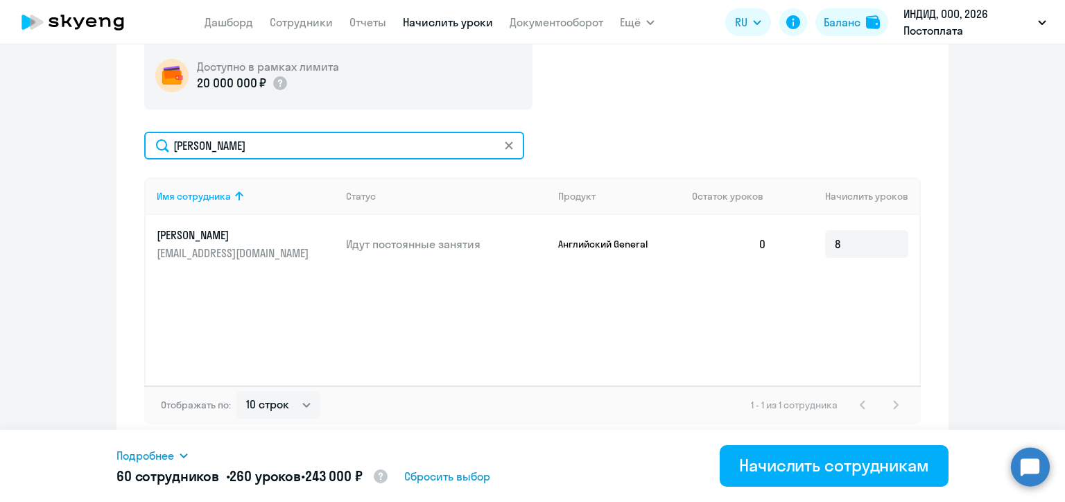
click at [229, 148] on input "[PERSON_NAME]" at bounding box center [334, 146] width 380 height 28
paste input "[PERSON_NAME]"
type input "[PERSON_NAME]"
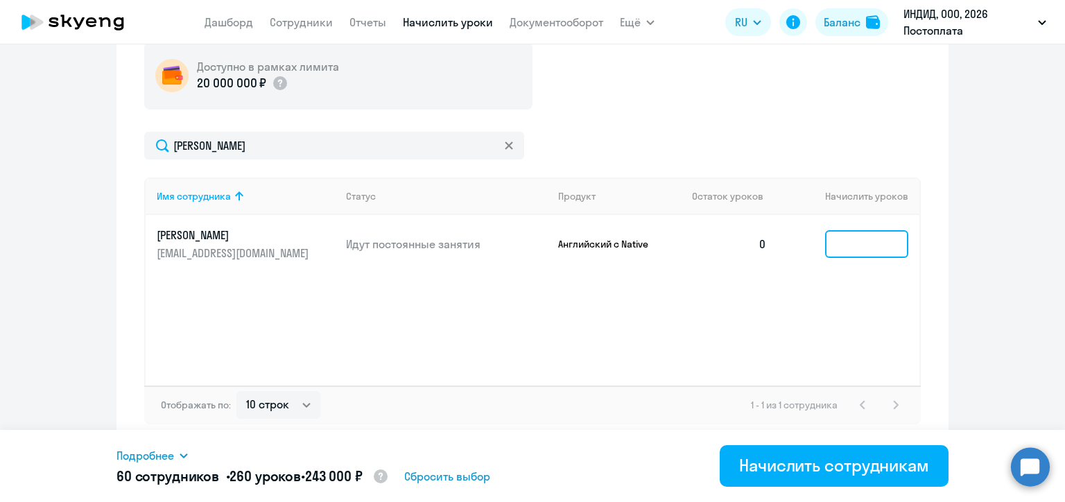
click at [832, 251] on input at bounding box center [866, 244] width 83 height 28
type input "1"
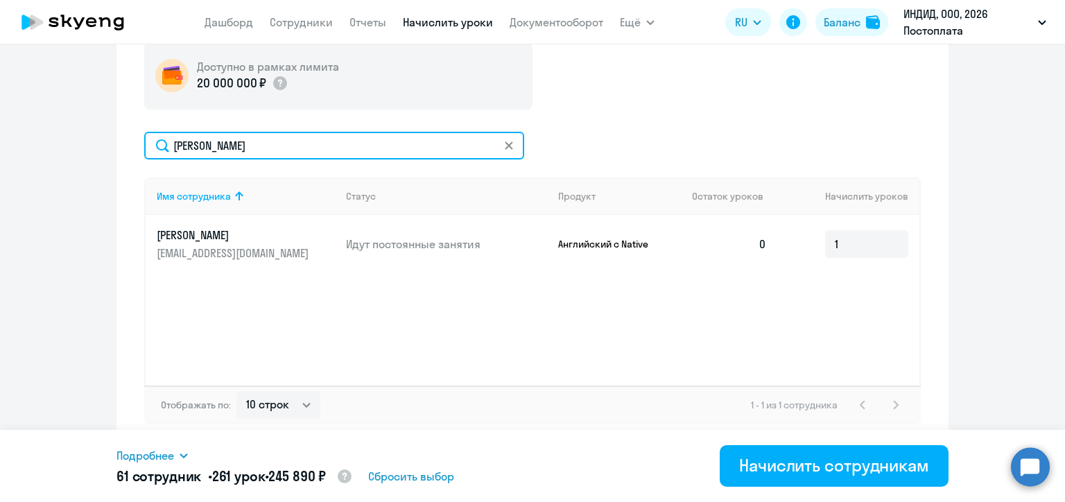
click at [240, 155] on input "[PERSON_NAME]" at bounding box center [334, 146] width 380 height 28
paste input "емин"
type input "[PERSON_NAME]"
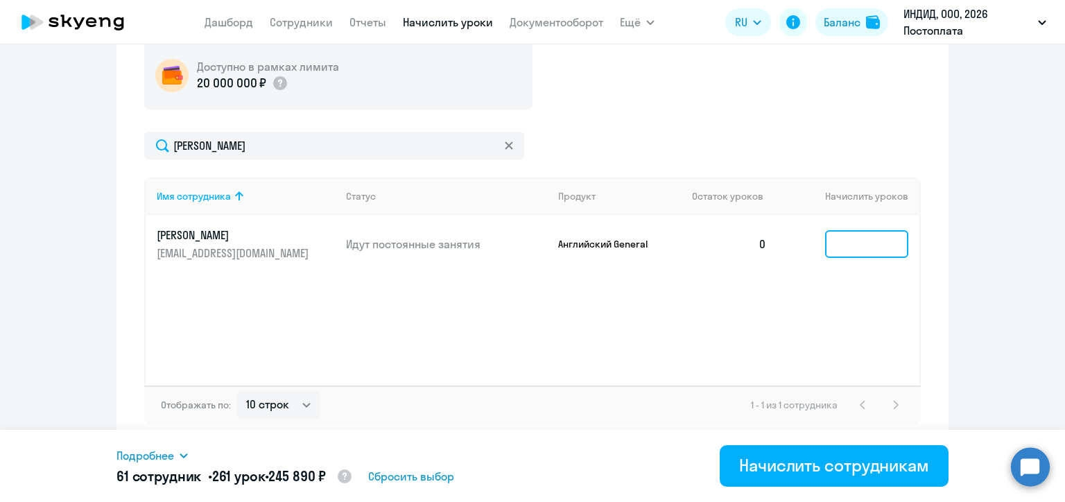
click at [825, 245] on input at bounding box center [866, 244] width 83 height 28
type input "1"
click at [693, 128] on div "Доступно в рамках лимита 20 000 000 ₽ [PERSON_NAME] Имя сотрудника Статус Проду…" at bounding box center [532, 233] width 777 height 383
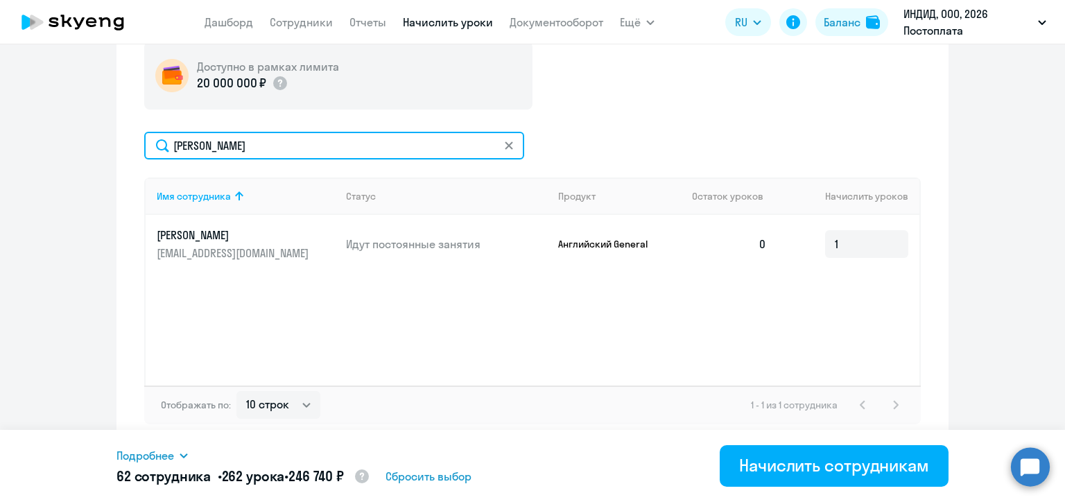
click at [210, 148] on input "[PERSON_NAME]" at bounding box center [334, 146] width 380 height 28
paste input "одарцевич"
type input "[PERSON_NAME]"
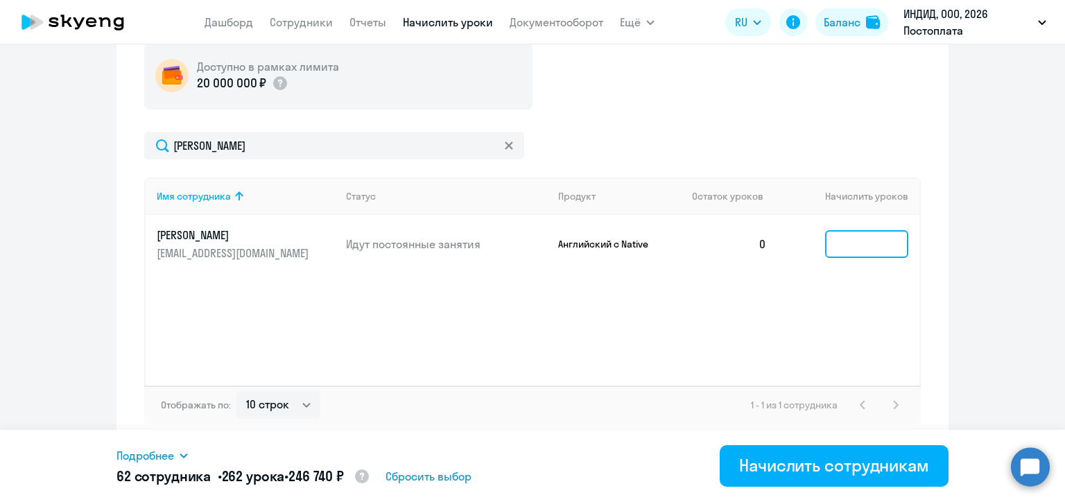
click at [843, 244] on input at bounding box center [866, 244] width 83 height 28
type input "3"
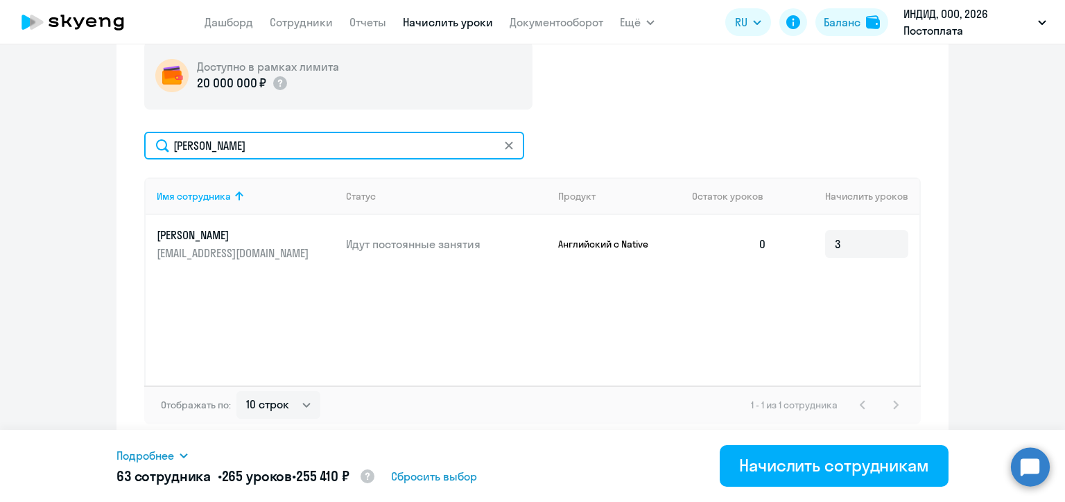
click at [213, 150] on input "[PERSON_NAME]" at bounding box center [334, 146] width 380 height 28
paste input "аврилов"
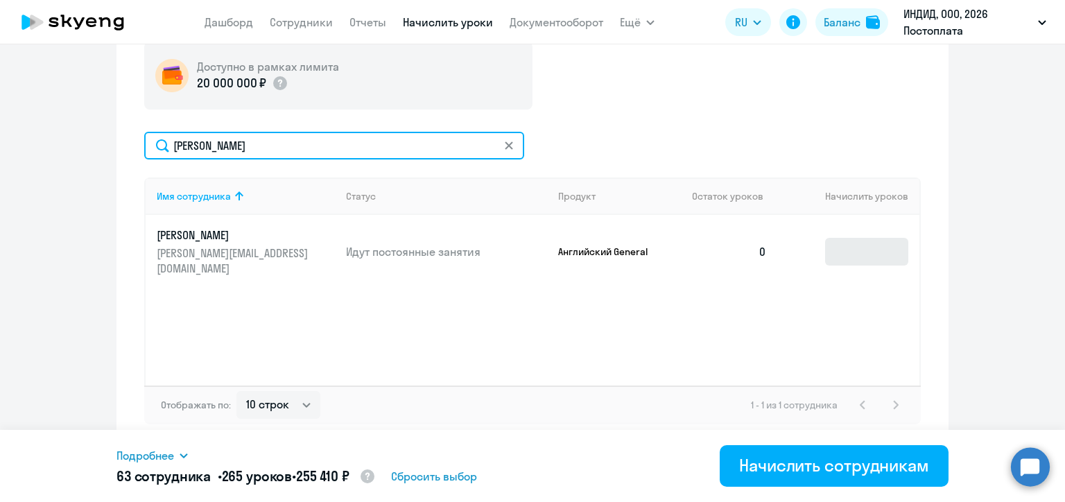
type input "[PERSON_NAME]"
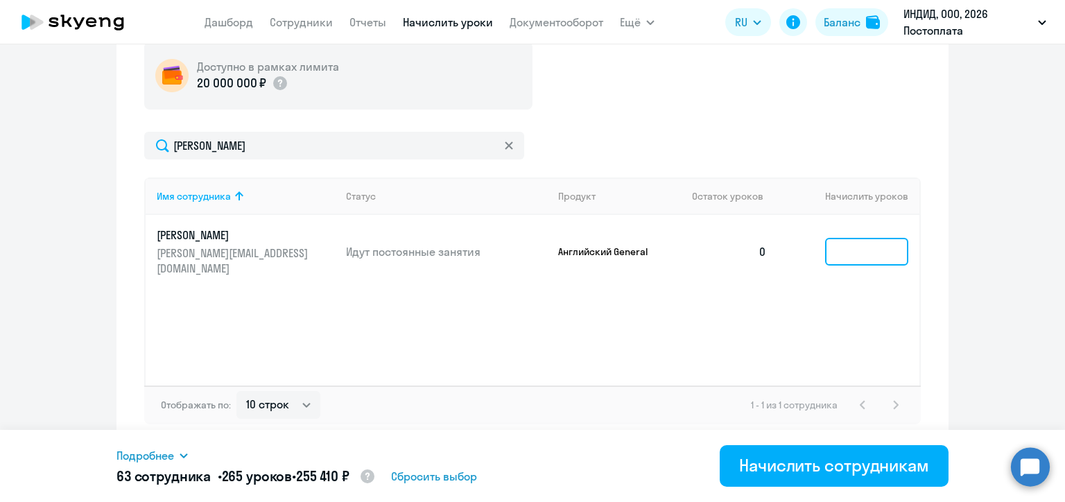
click at [837, 252] on input at bounding box center [866, 252] width 83 height 28
type input "3"
click at [927, 166] on div "Начисление и списание уроков Начисление уроков Начисление пакетов Списание урок…" at bounding box center [533, 173] width 832 height 548
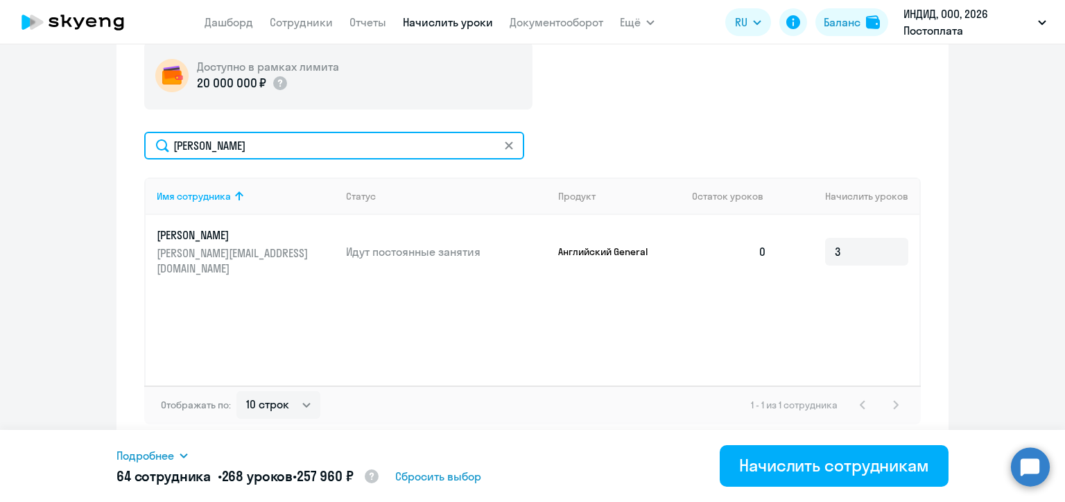
click at [233, 155] on input "[PERSON_NAME]" at bounding box center [334, 146] width 380 height 28
click at [233, 153] on input "[PERSON_NAME]" at bounding box center [334, 146] width 380 height 28
paste input "сип"
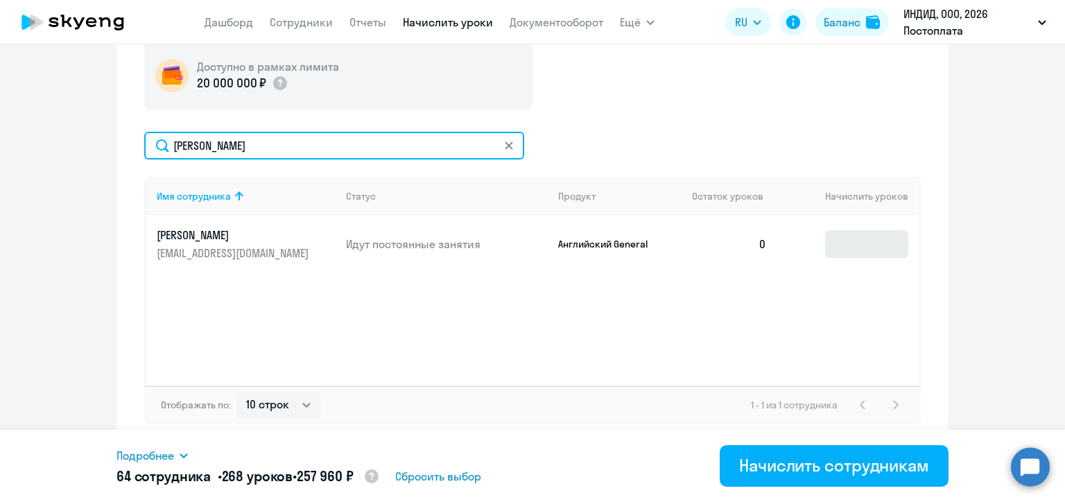
type input "[PERSON_NAME]"
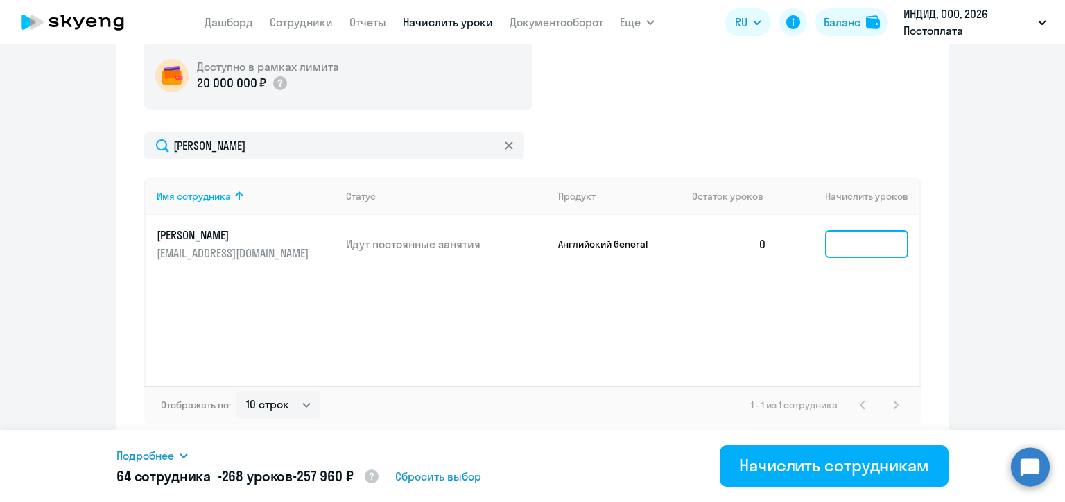
click at [835, 251] on input at bounding box center [866, 244] width 83 height 28
type input "1"
click at [933, 248] on div "Начисление и списание уроков Начисление уроков Начисление пакетов Списание урок…" at bounding box center [533, 173] width 832 height 548
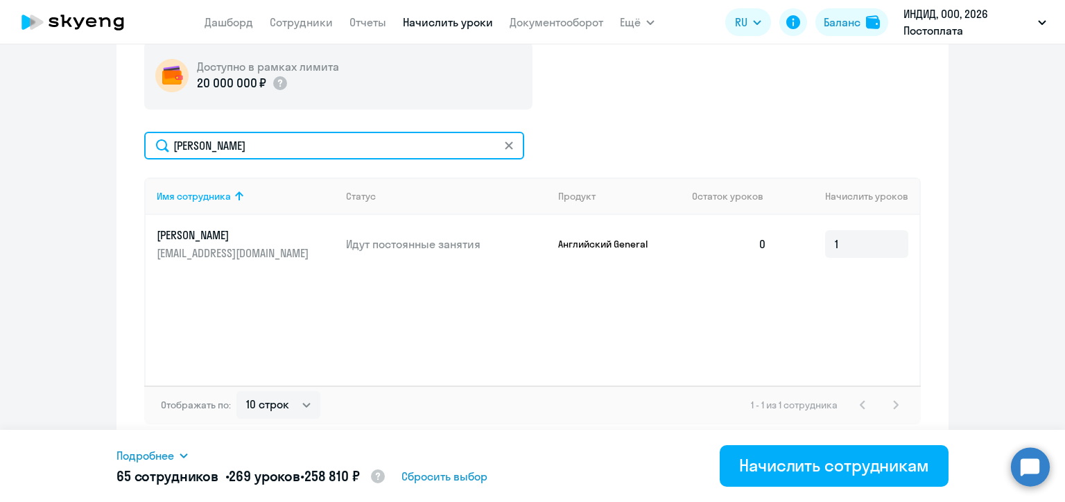
click at [210, 150] on input "[PERSON_NAME]" at bounding box center [334, 146] width 380 height 28
paste input "им"
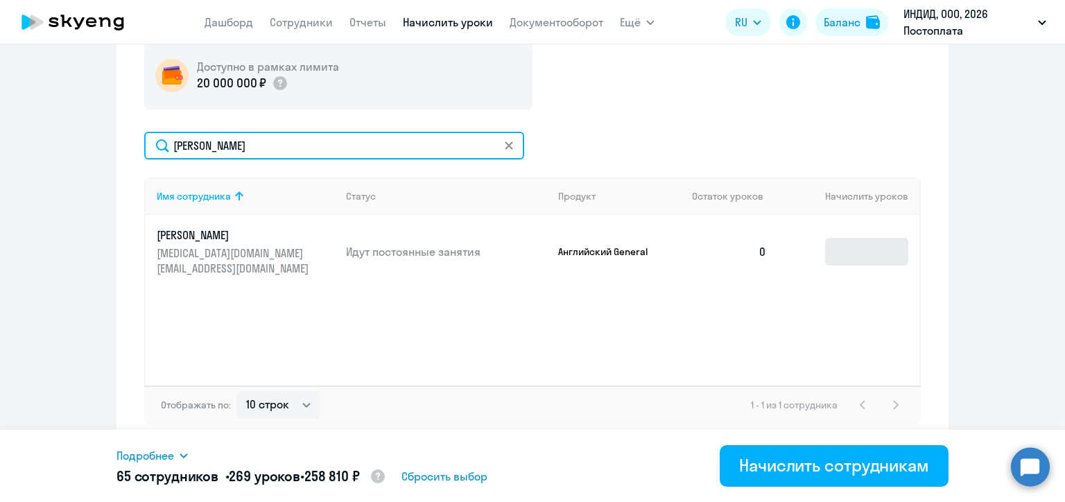
type input "[PERSON_NAME]"
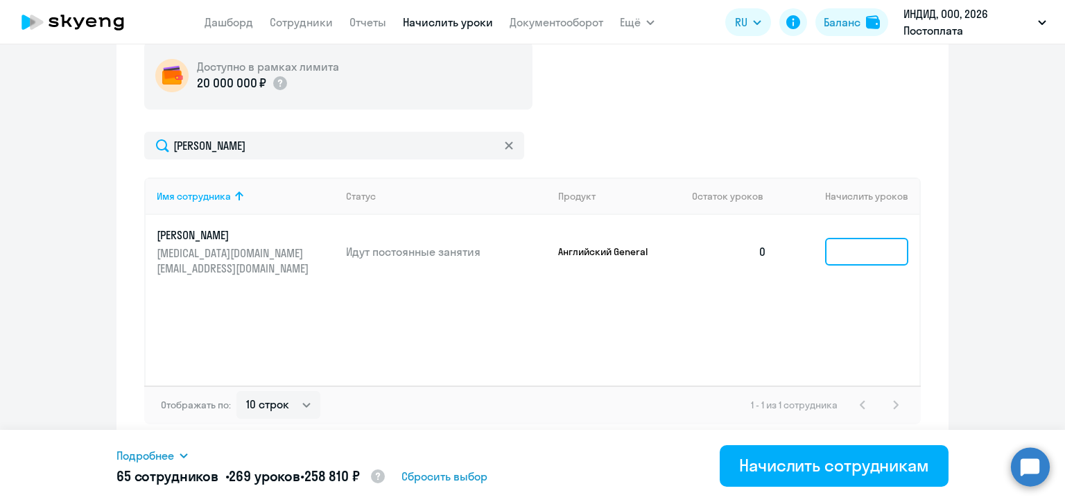
click at [838, 246] on input at bounding box center [866, 252] width 83 height 28
type input "4"
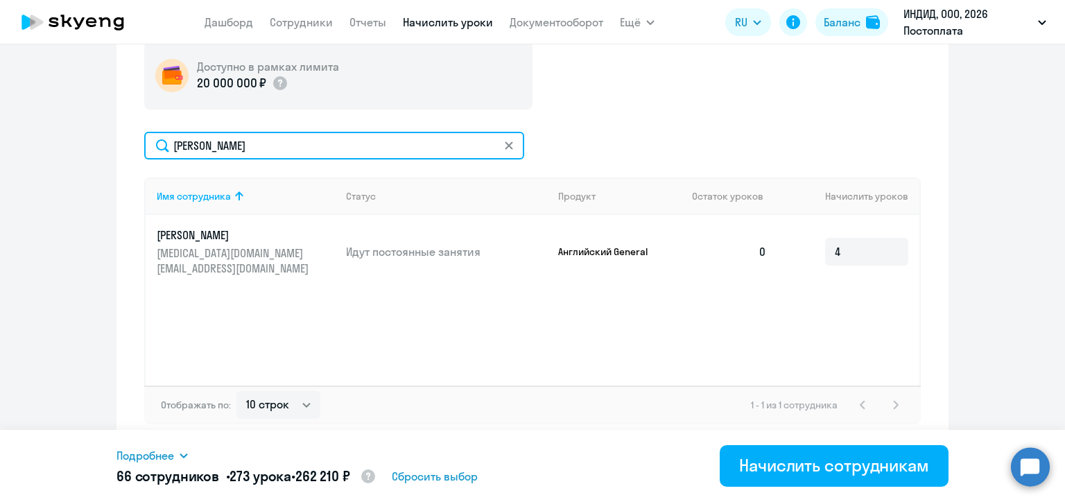
click at [217, 146] on input "[PERSON_NAME]" at bounding box center [334, 146] width 380 height 28
paste input "[PERSON_NAME]"
type input "[PERSON_NAME]"
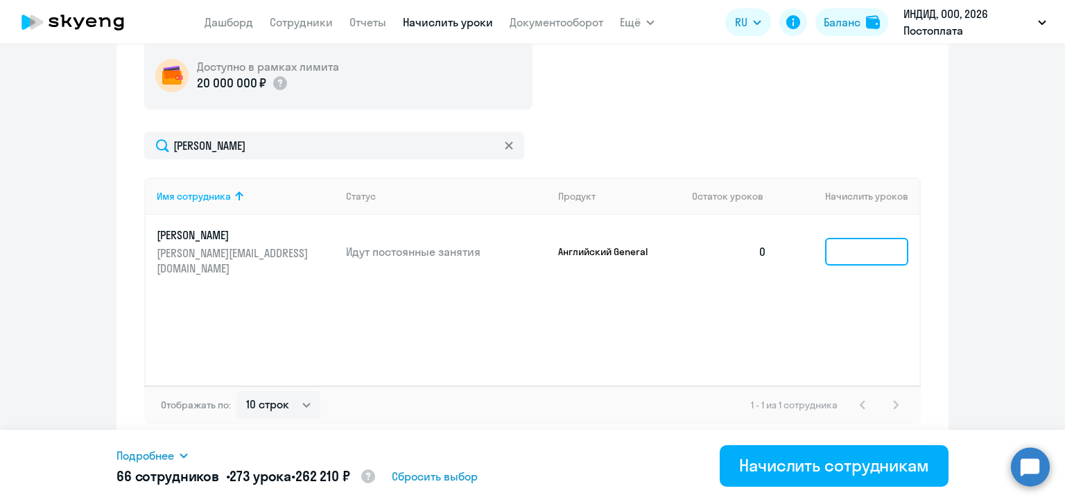
click at [829, 253] on input at bounding box center [866, 252] width 83 height 28
type input "1"
click at [707, 119] on div "Доступно в рамках лимита 20 000 000 ₽ [PERSON_NAME] Имя сотрудника Статус Проду…" at bounding box center [532, 233] width 777 height 383
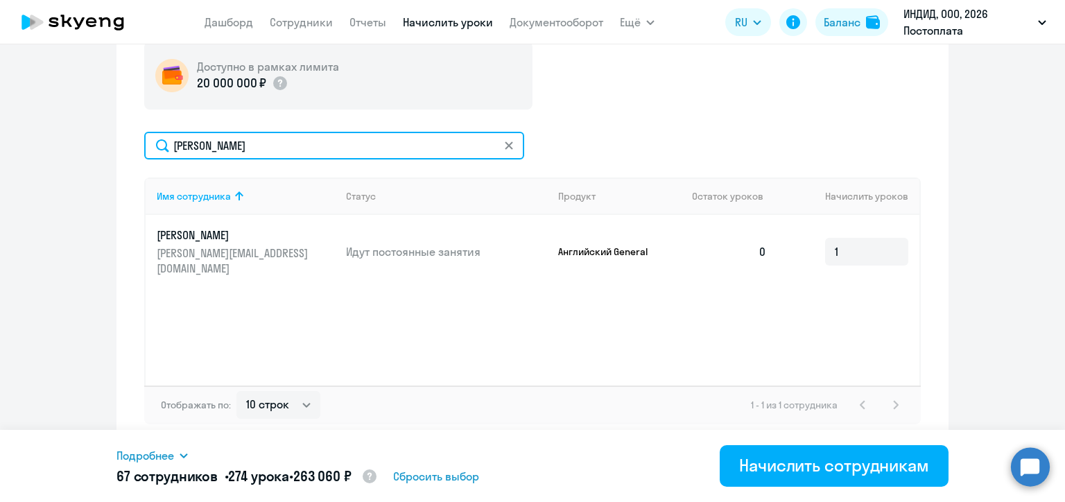
click at [196, 150] on input "[PERSON_NAME]" at bounding box center [334, 146] width 380 height 28
paste input "[DEMOGRAPHIC_DATA]"
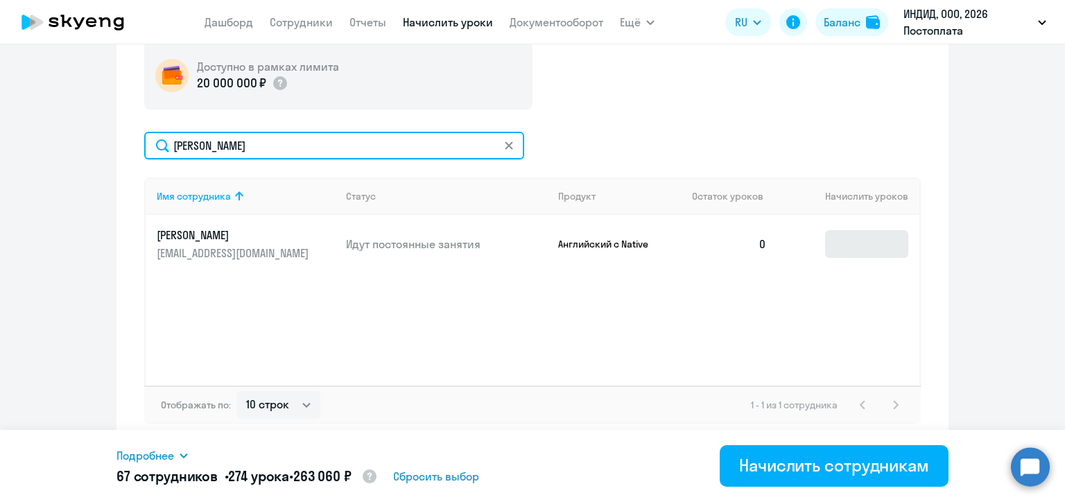
type input "[PERSON_NAME]"
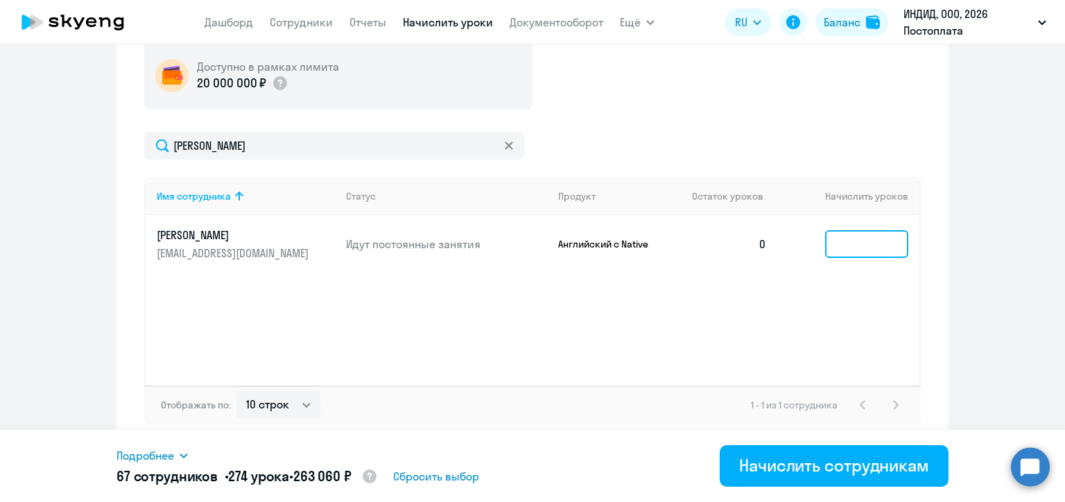
click at [843, 239] on input at bounding box center [866, 244] width 83 height 28
type input "1"
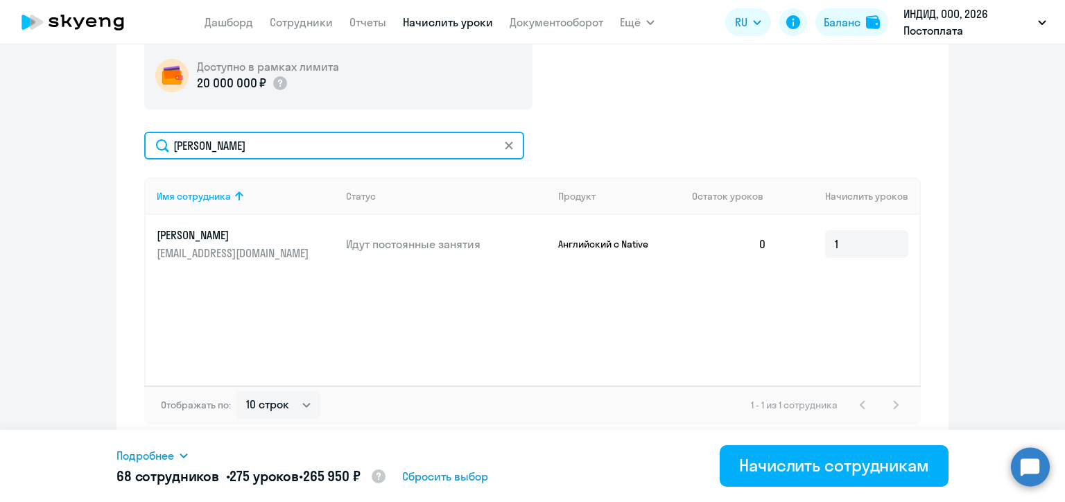
click at [208, 151] on input "[PERSON_NAME]" at bounding box center [334, 146] width 380 height 28
paste input "отляро"
type input "[PERSON_NAME]"
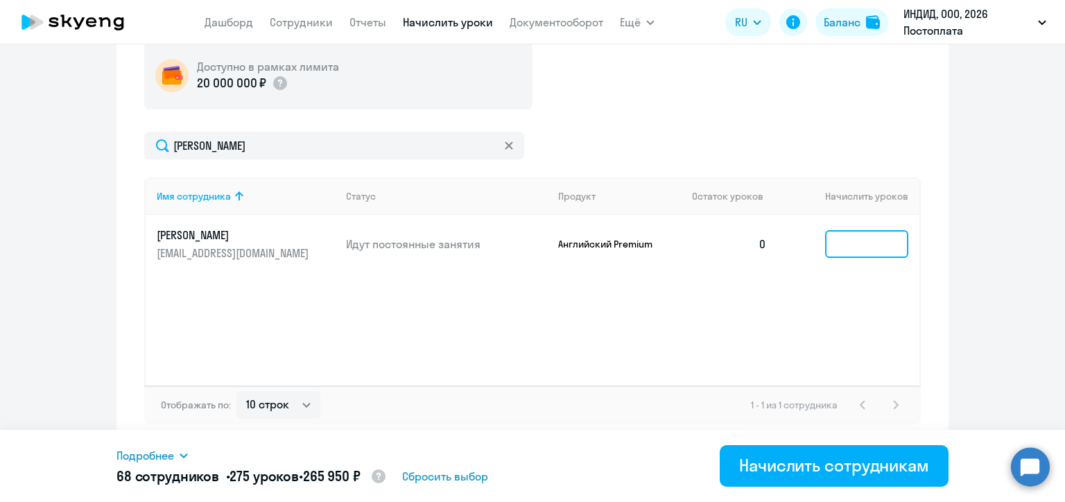
click at [832, 244] on input at bounding box center [866, 244] width 83 height 28
type input "1"
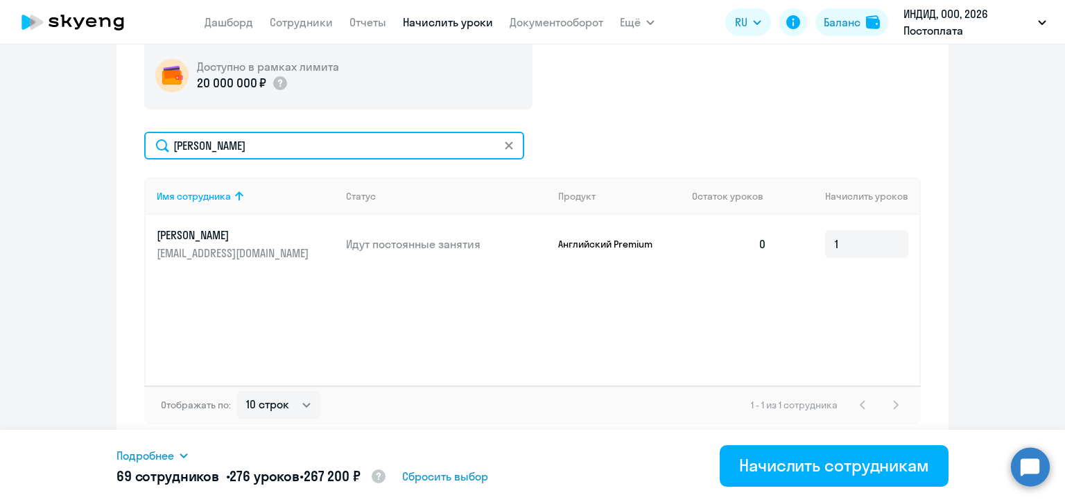
click at [216, 149] on input "[PERSON_NAME]" at bounding box center [334, 146] width 380 height 28
paste input "рокопьев"
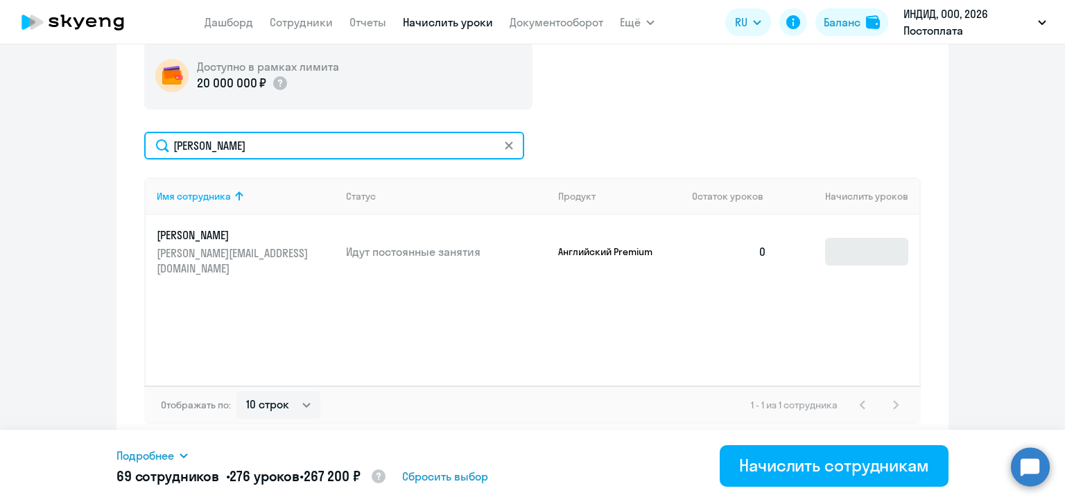
type input "[PERSON_NAME]"
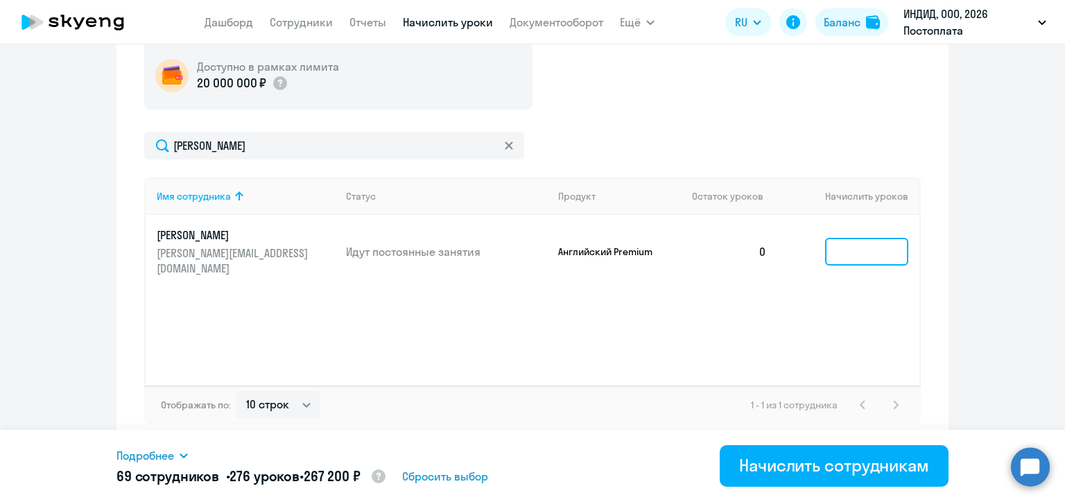
click at [840, 250] on input at bounding box center [866, 252] width 83 height 28
type input "1"
click at [873, 150] on div "[PERSON_NAME]" at bounding box center [532, 146] width 777 height 28
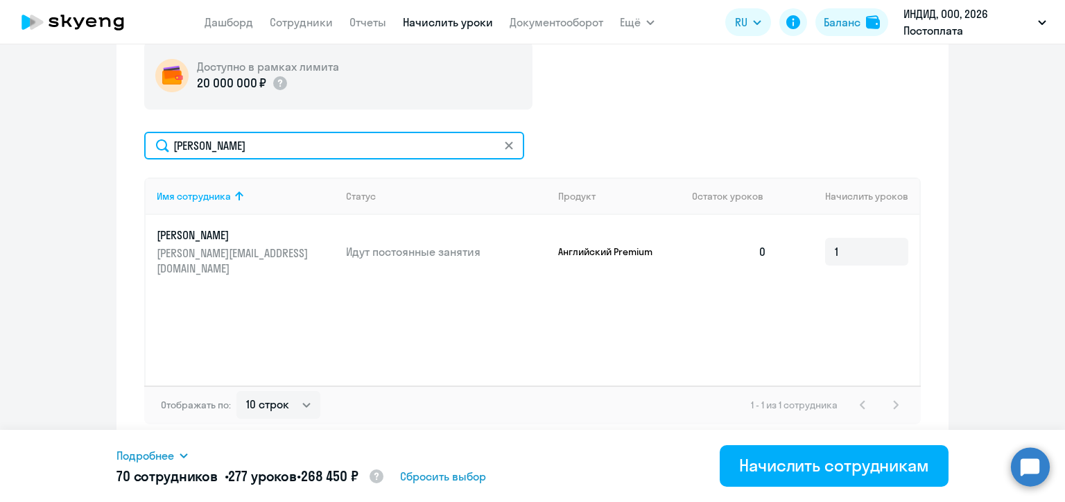
click at [230, 142] on input "[PERSON_NAME]" at bounding box center [334, 146] width 380 height 28
paste input "[PERSON_NAME]"
type input "[PERSON_NAME]"
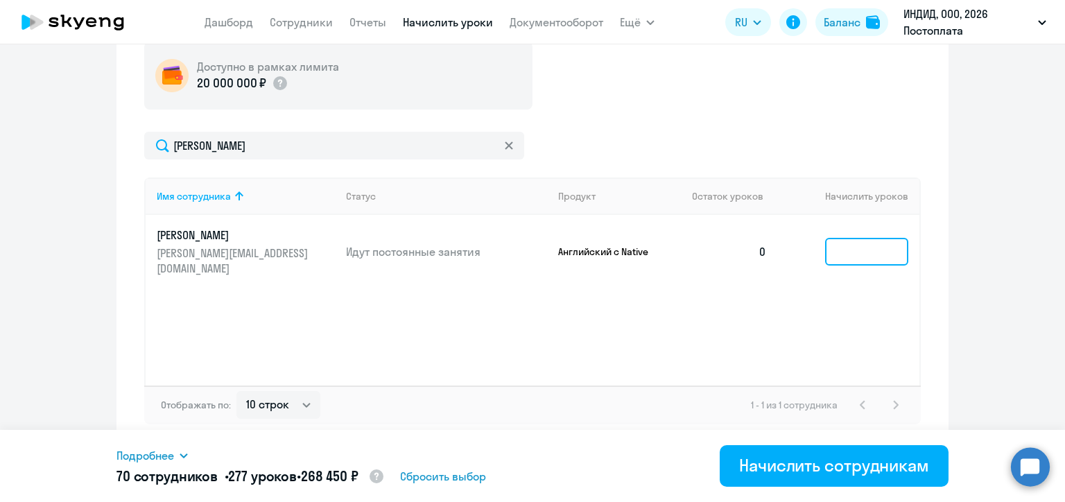
click at [843, 256] on input at bounding box center [866, 252] width 83 height 28
type input "3"
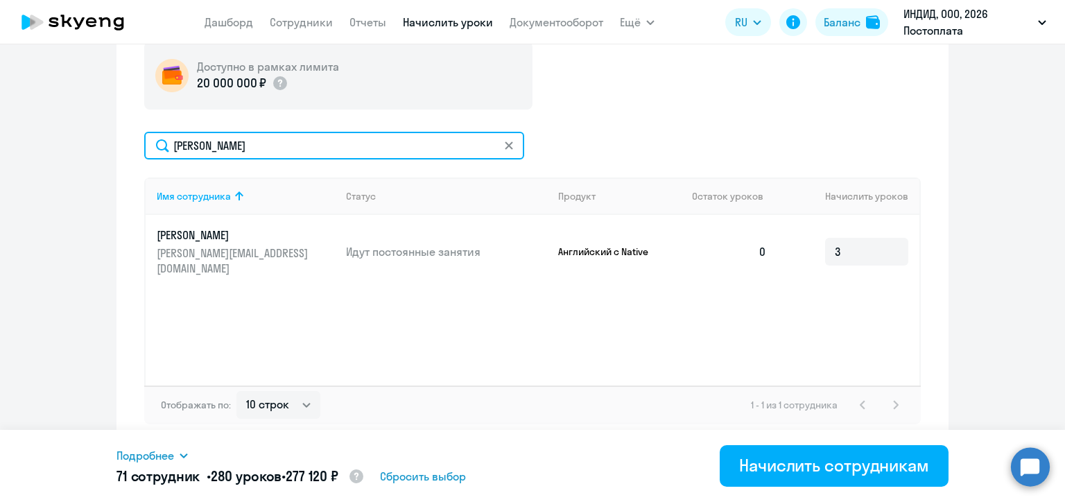
click at [202, 143] on input "[PERSON_NAME]" at bounding box center [334, 146] width 380 height 28
paste input "одян"
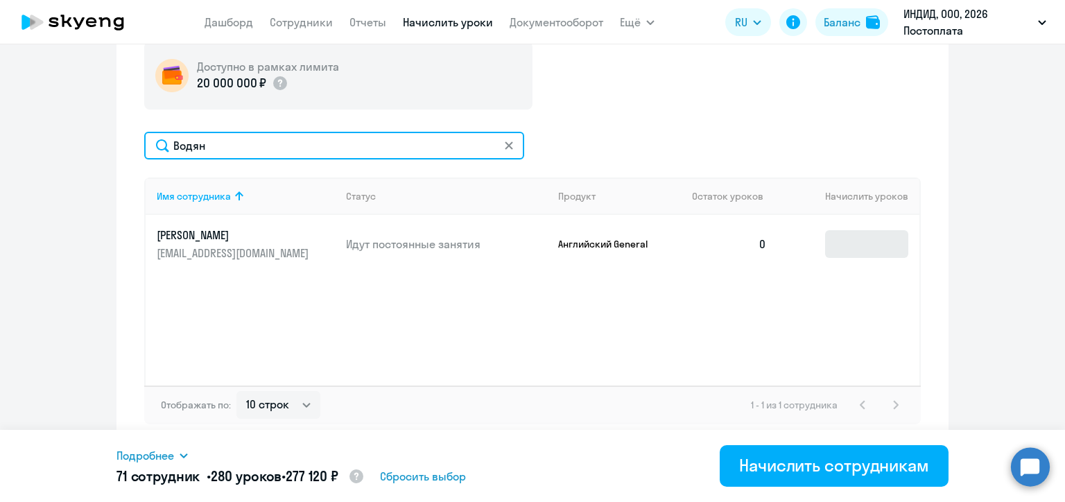
type input "Водян"
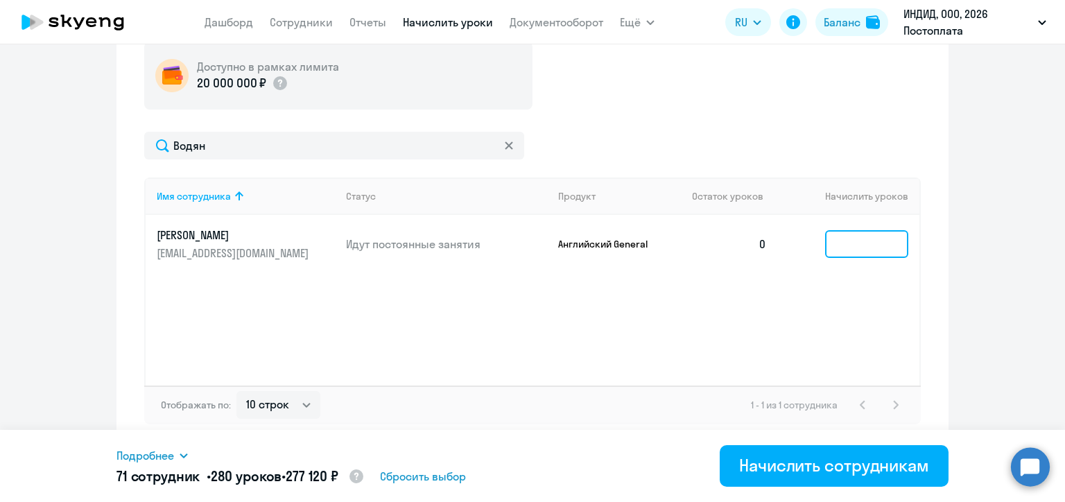
click at [856, 245] on input at bounding box center [866, 244] width 83 height 28
type input "2"
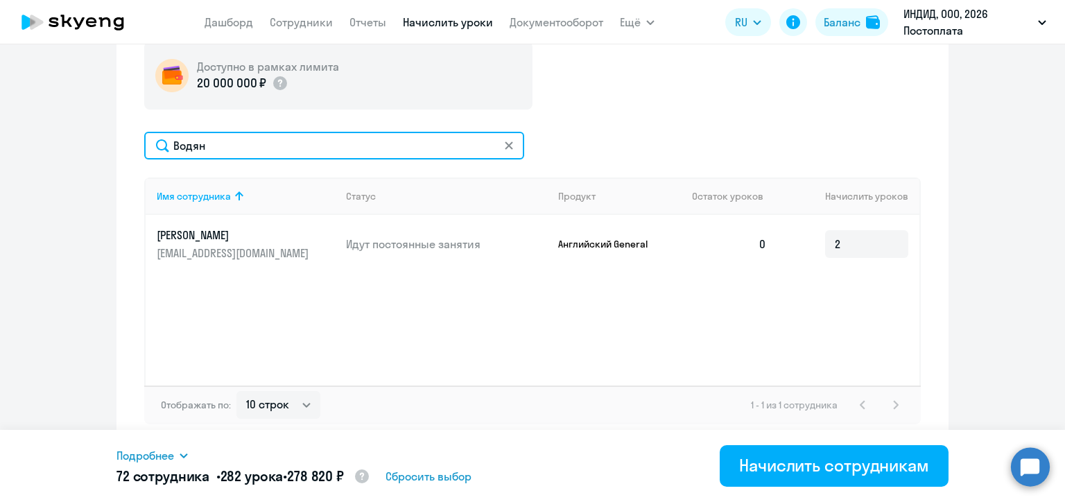
click at [243, 144] on input "Водян" at bounding box center [334, 146] width 380 height 28
paste input "обов"
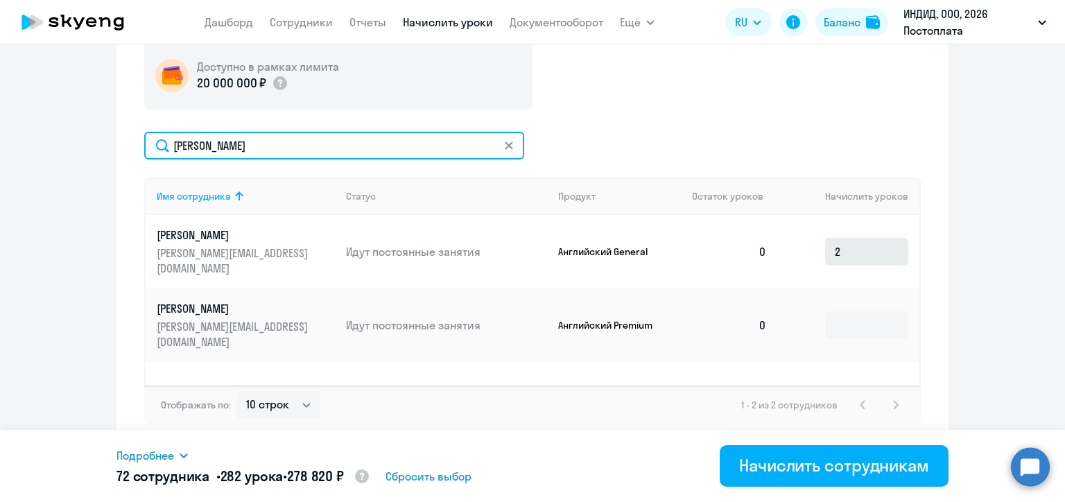
type input "[PERSON_NAME]"
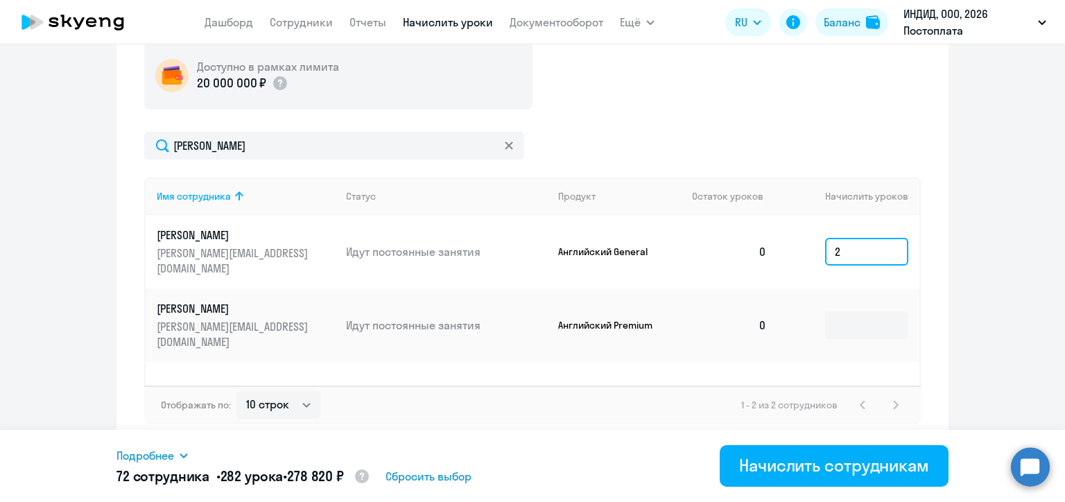
click at [841, 251] on input "2" at bounding box center [866, 252] width 83 height 28
click at [841, 315] on input at bounding box center [866, 325] width 83 height 28
type input "1"
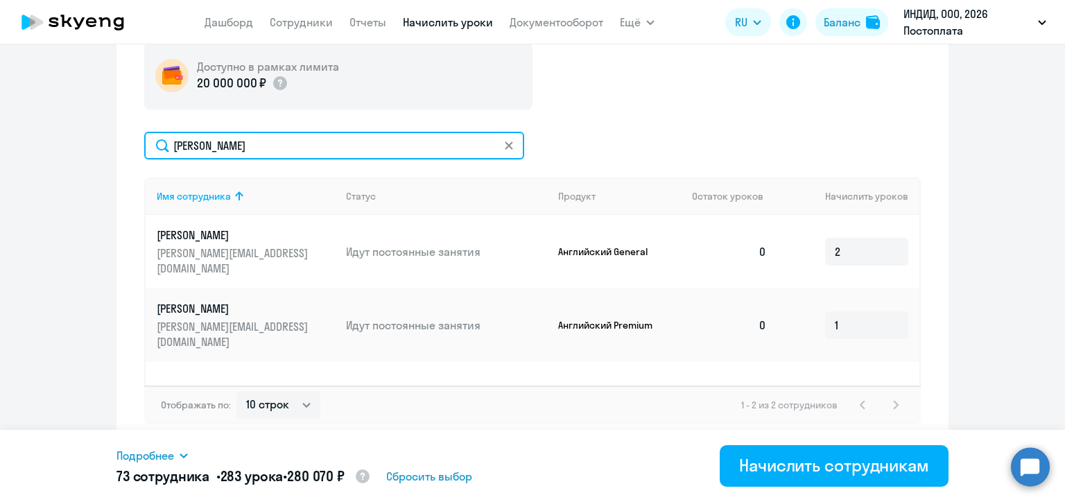
click at [196, 144] on input "[PERSON_NAME]" at bounding box center [334, 146] width 380 height 28
paste input "осмылева"
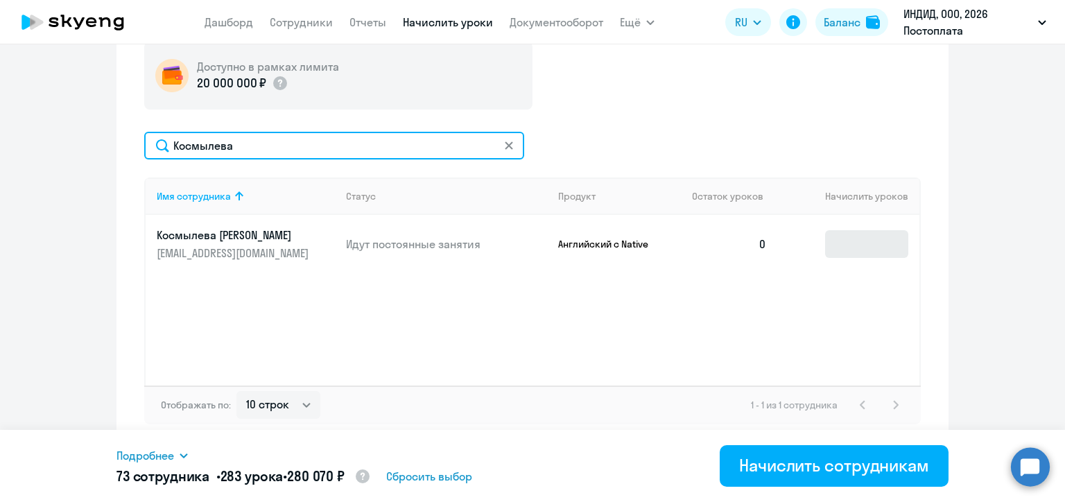
type input "Космылева"
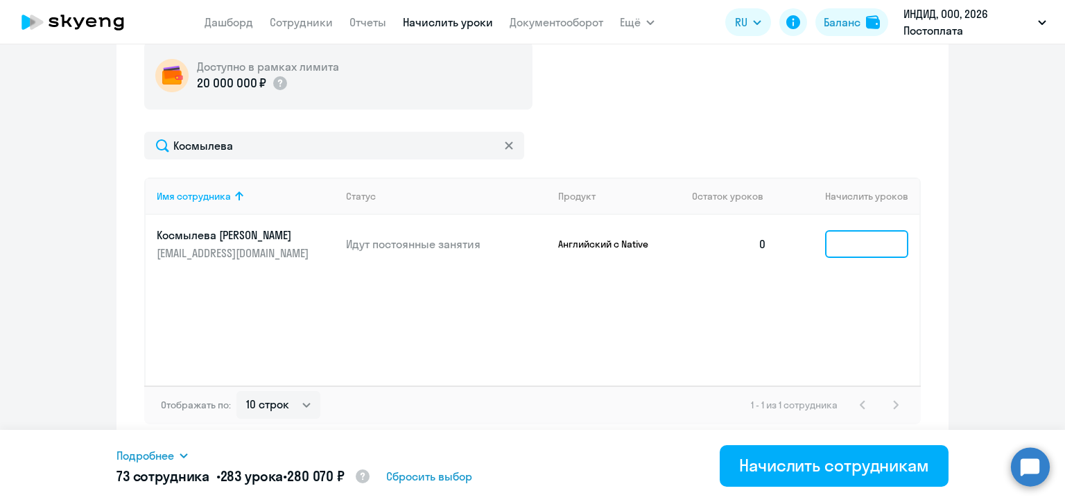
click at [840, 242] on input at bounding box center [866, 244] width 83 height 28
type input "1"
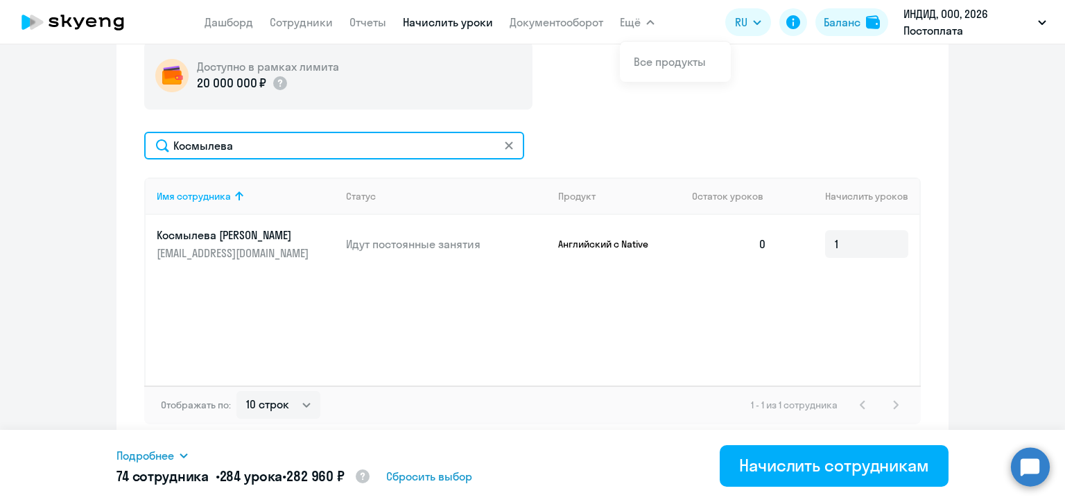
click at [212, 147] on input "Космылева" at bounding box center [334, 146] width 380 height 28
paste input "армаков"
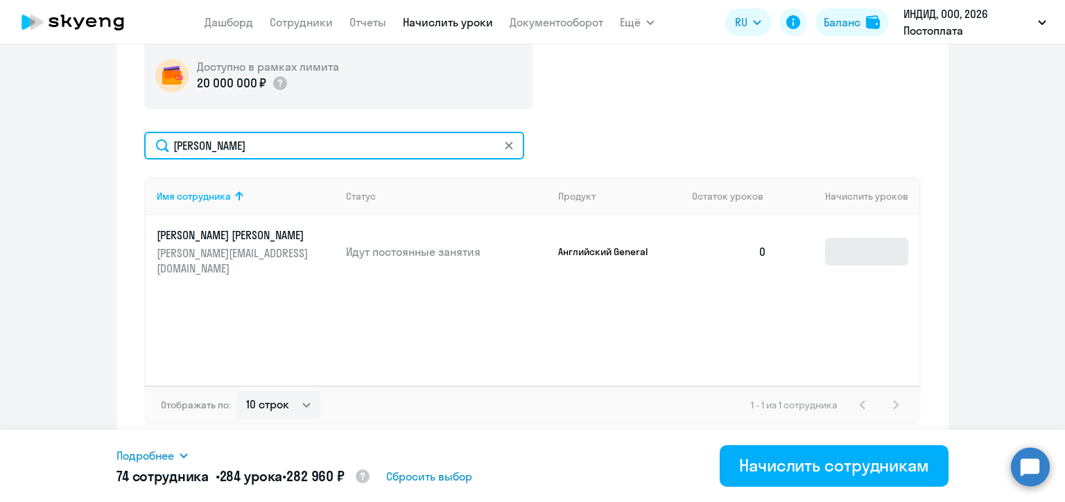
type input "[PERSON_NAME]"
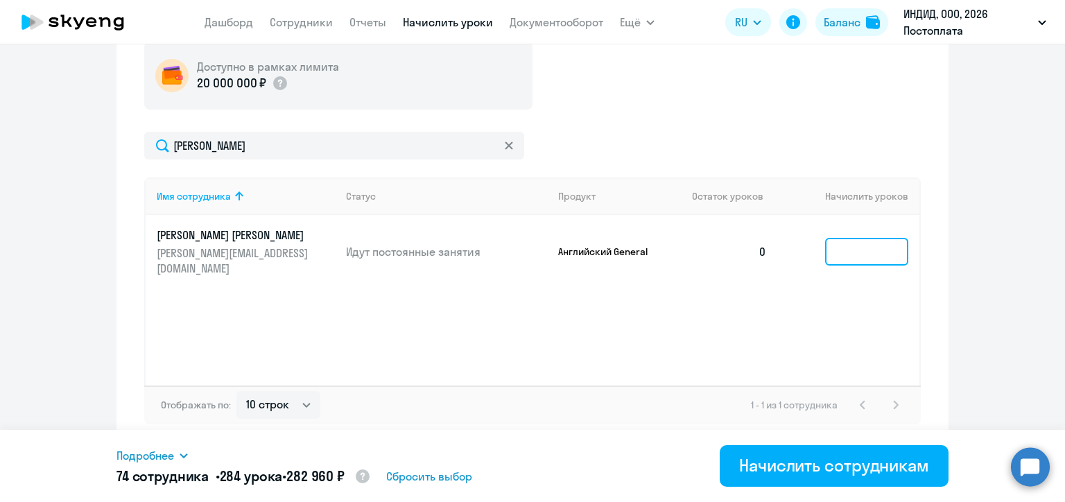
click at [841, 248] on input at bounding box center [866, 252] width 83 height 28
type input "8"
click at [722, 147] on div "[PERSON_NAME]" at bounding box center [532, 146] width 777 height 28
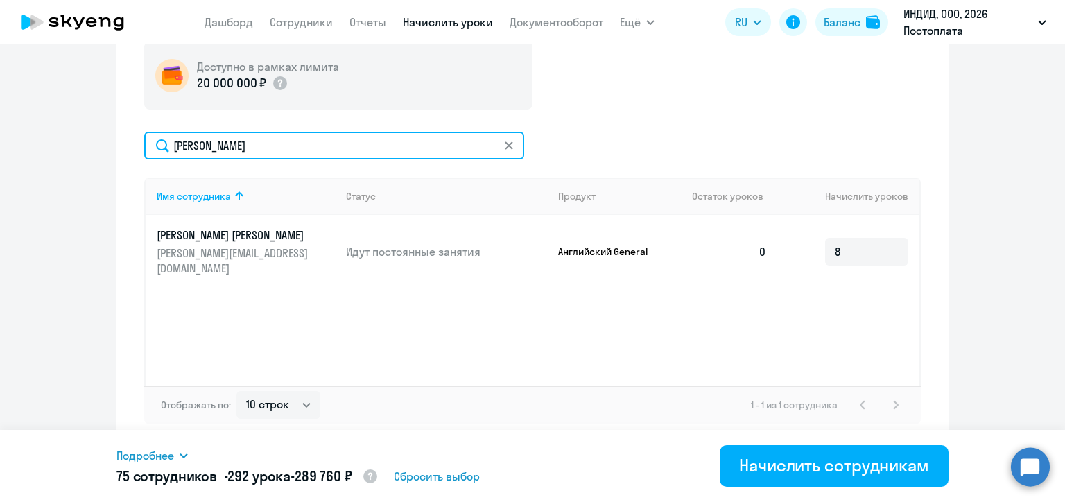
click at [210, 141] on input "[PERSON_NAME]" at bounding box center [334, 146] width 380 height 28
paste input "ровая"
type input "Яровая"
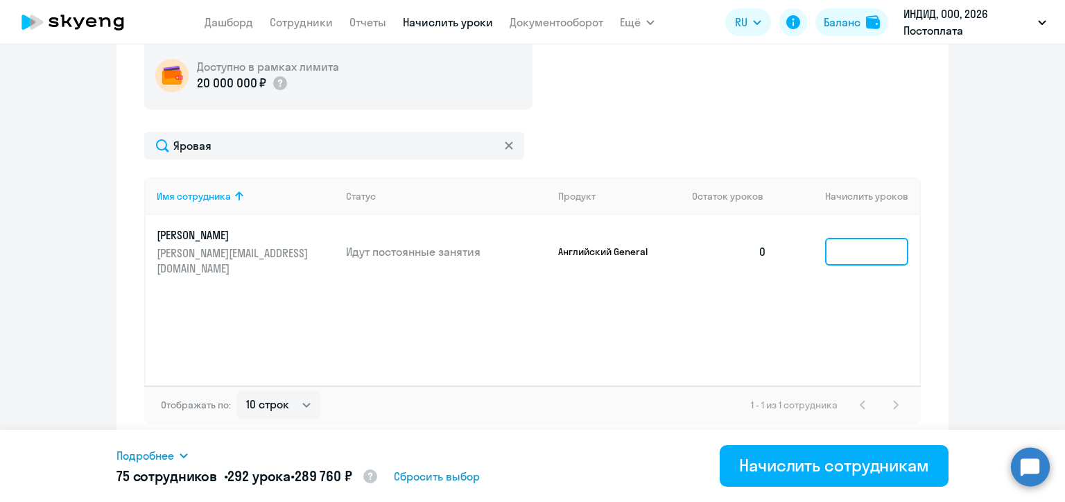
click at [826, 255] on input at bounding box center [866, 252] width 83 height 28
type input "5"
click at [594, 100] on div "Доступно в рамках лимита 20 000 000 ₽" at bounding box center [532, 76] width 777 height 68
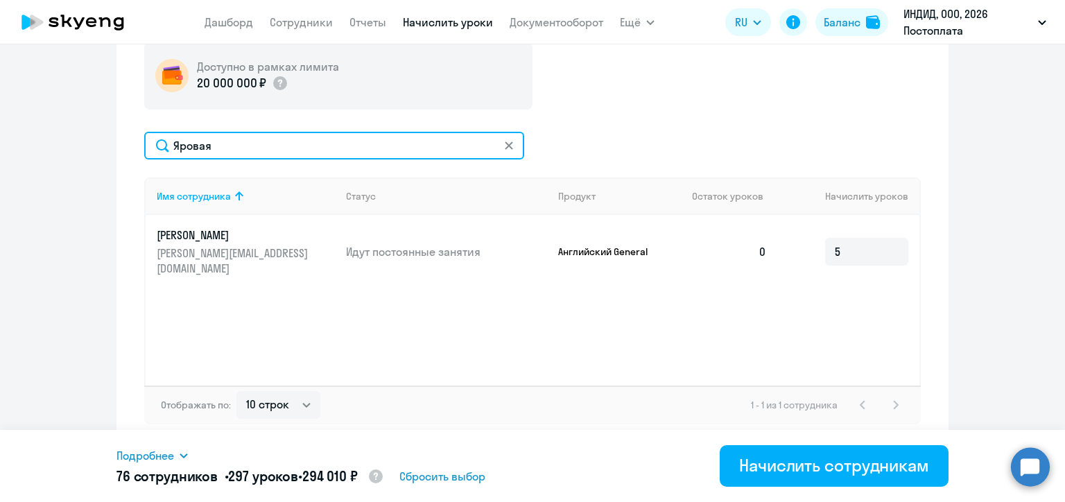
click at [195, 144] on input "Яровая" at bounding box center [334, 146] width 380 height 28
paste input "ванов"
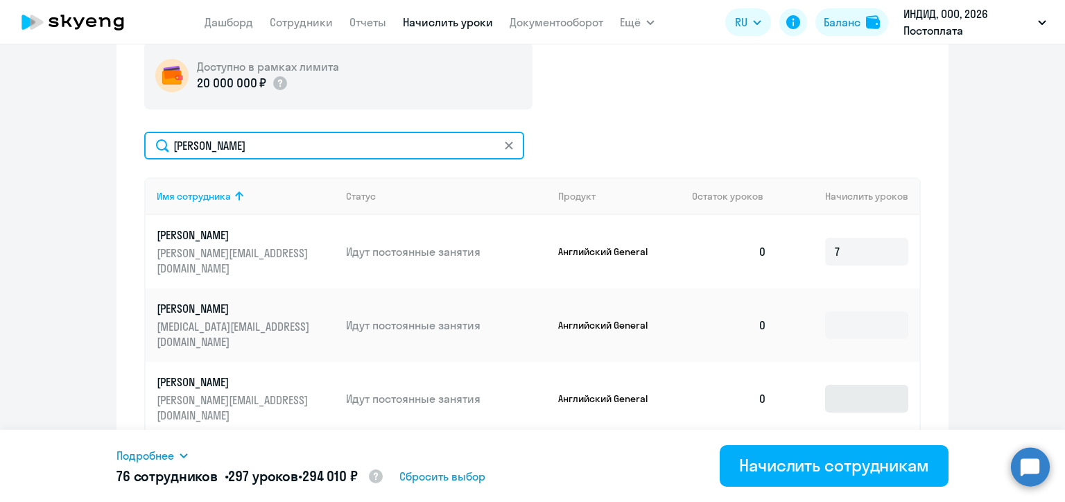
type input "[PERSON_NAME]"
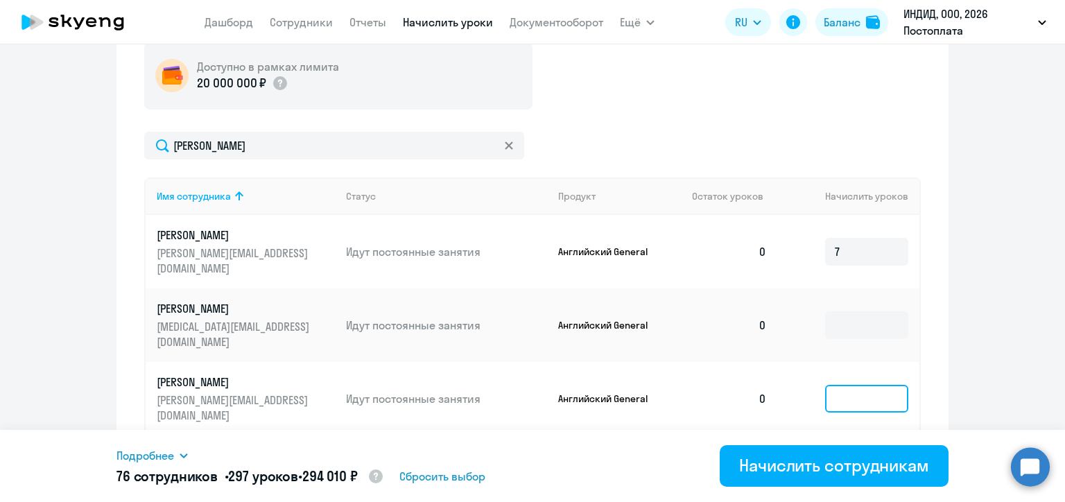
click at [840, 385] on input at bounding box center [866, 399] width 83 height 28
type input "1"
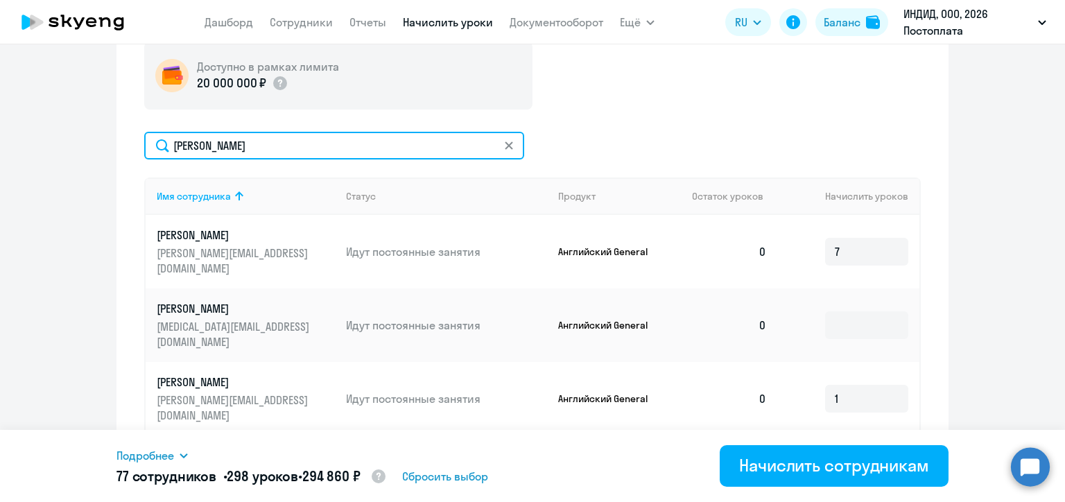
click at [192, 141] on input "[PERSON_NAME]" at bounding box center [334, 146] width 380 height 28
paste input "ёдор"
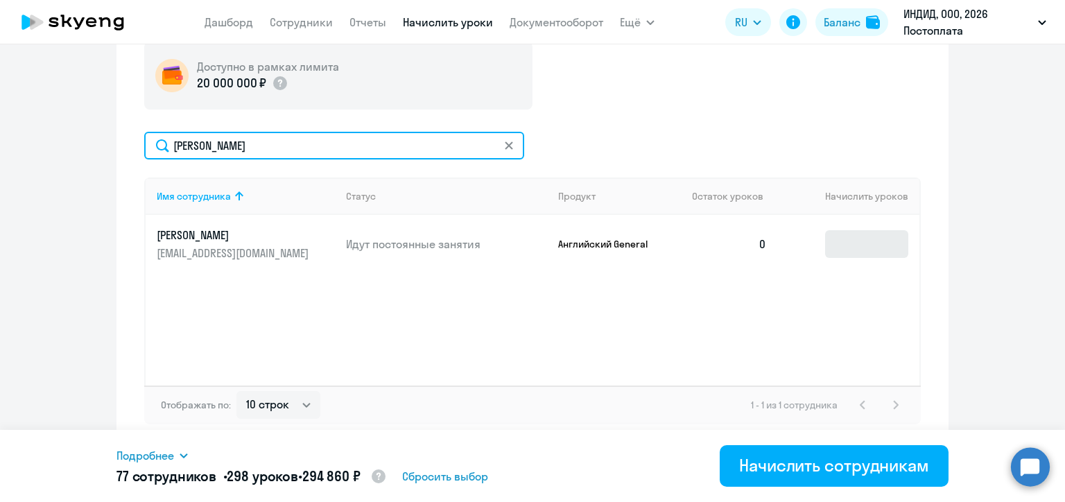
type input "[PERSON_NAME]"
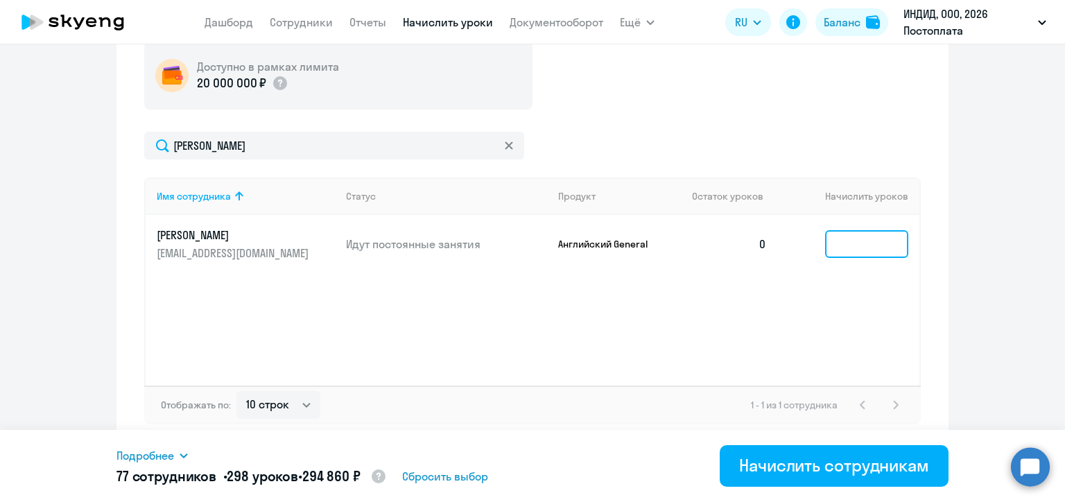
click at [838, 252] on input at bounding box center [866, 244] width 83 height 28
type input "1"
click at [736, 137] on div "[PERSON_NAME]" at bounding box center [532, 146] width 777 height 28
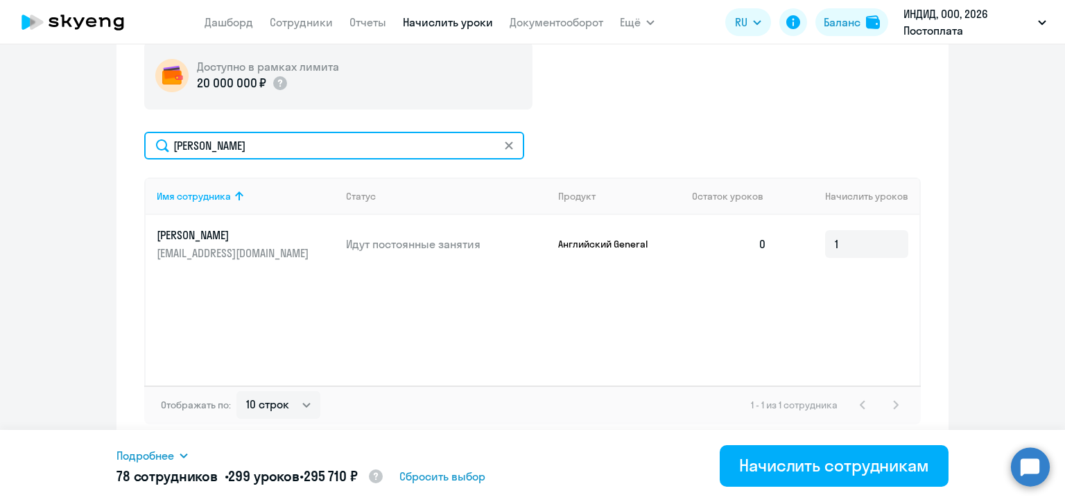
click at [172, 147] on input "[PERSON_NAME]" at bounding box center [334, 146] width 380 height 28
paste input "ондверкер"
type input "Гондверкер"
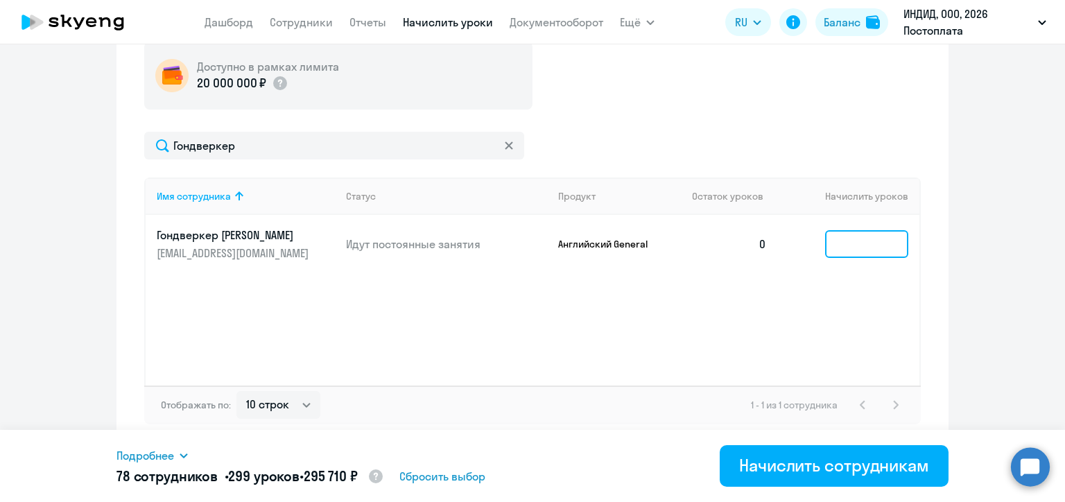
click at [846, 251] on input at bounding box center [866, 244] width 83 height 28
type input "1"
click at [691, 127] on div "Доступно в рамках лимита 20 000 000 ₽ Гондверкер Имя сотрудника Статус Продукт …" at bounding box center [532, 233] width 777 height 383
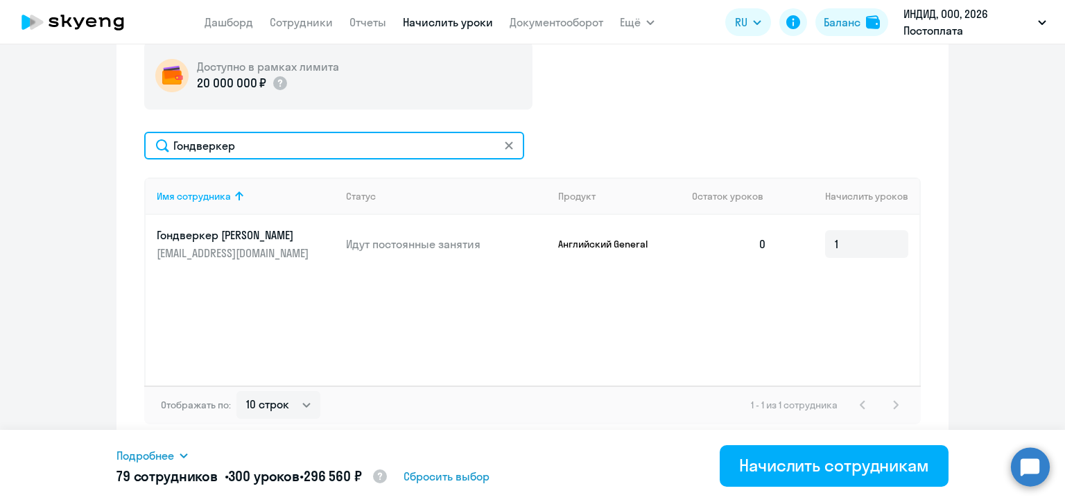
click at [199, 142] on input "Гондверкер" at bounding box center [334, 146] width 380 height 28
paste input "ондрашова"
type input "[PERSON_NAME]"
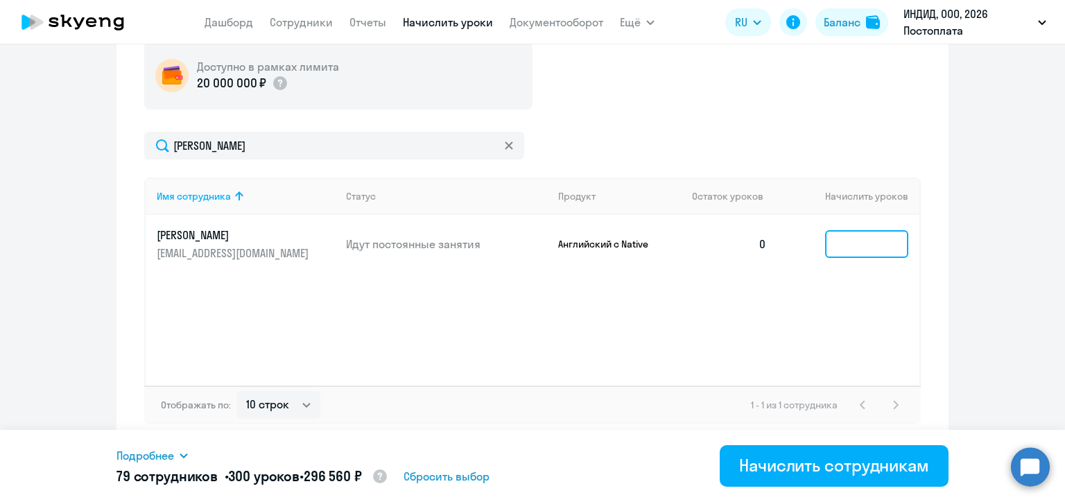
click at [854, 247] on input at bounding box center [866, 244] width 83 height 28
type input "4"
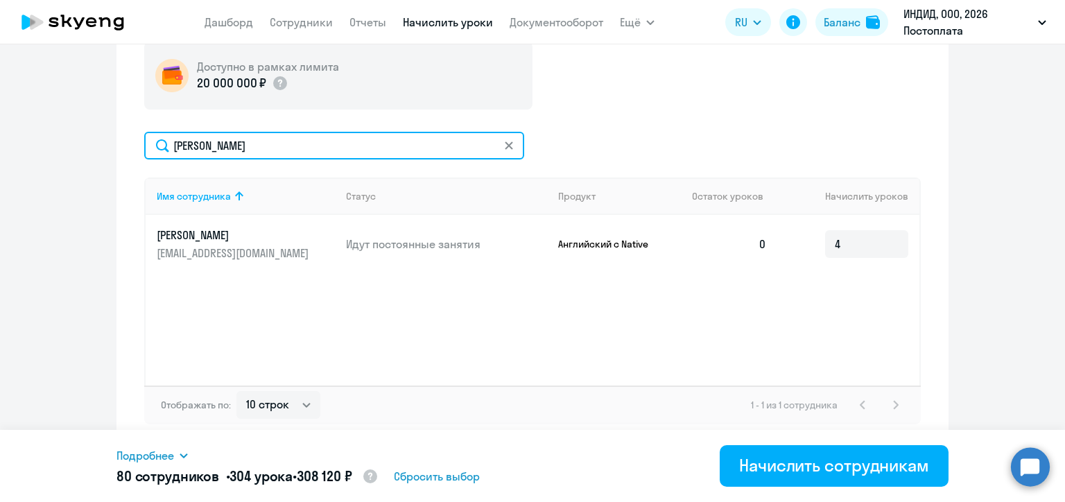
click at [207, 147] on input "[PERSON_NAME]" at bounding box center [334, 146] width 380 height 28
paste input "асыров"
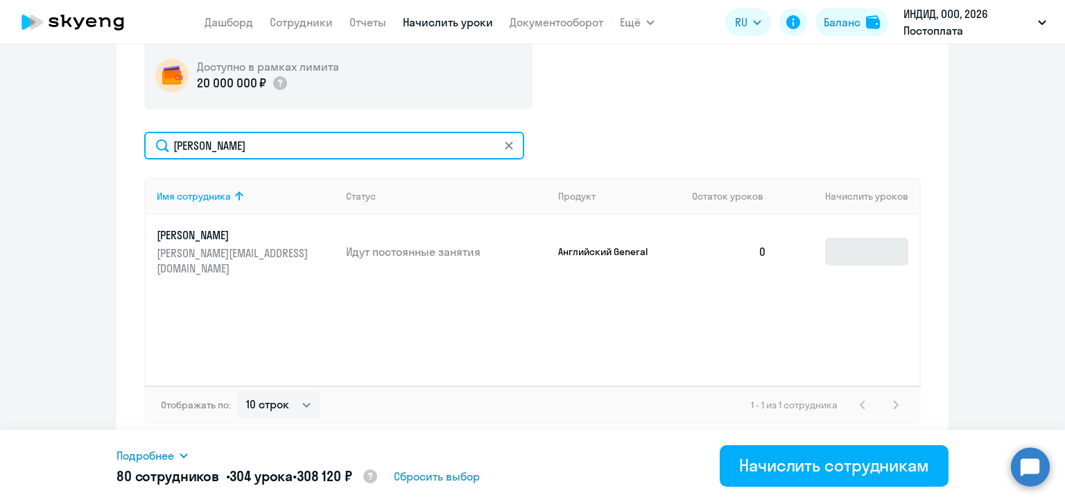
type input "[PERSON_NAME]"
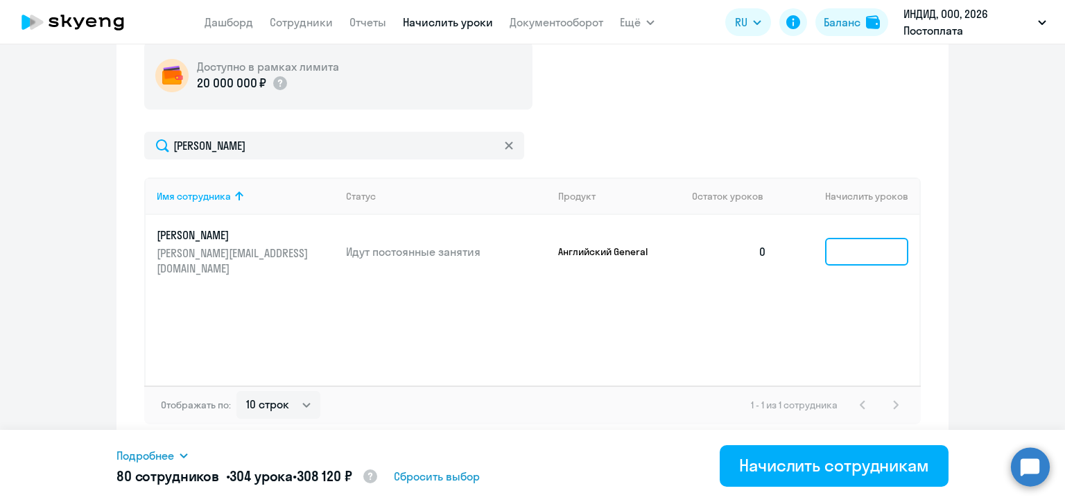
click at [830, 255] on input at bounding box center [866, 252] width 83 height 28
type input "6"
click at [619, 128] on div "Доступно в рамках лимита 20 000 000 ₽ [PERSON_NAME] Имя сотрудника Статус Проду…" at bounding box center [532, 233] width 777 height 383
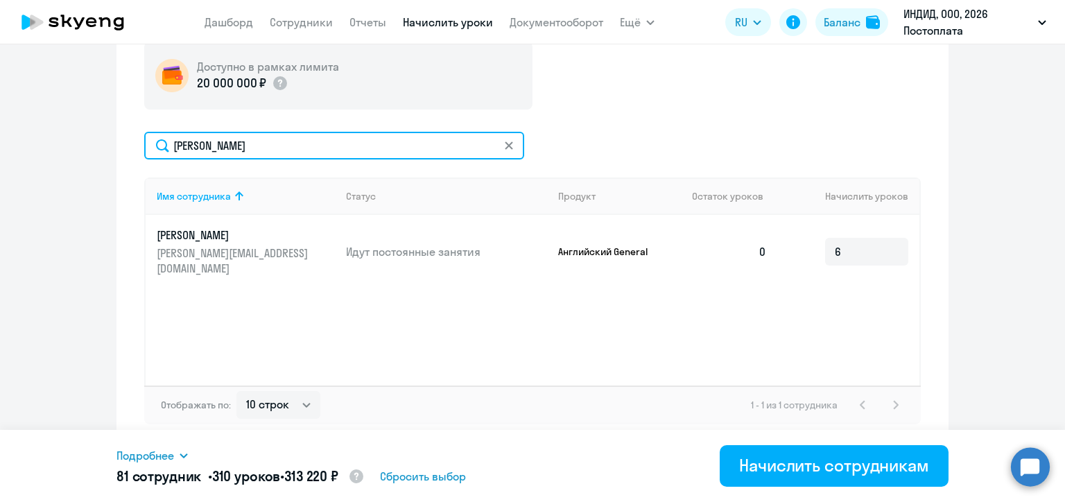
click at [200, 145] on input "[PERSON_NAME]" at bounding box center [334, 146] width 380 height 28
paste input "[PERSON_NAME]"
type input "[PERSON_NAME]"
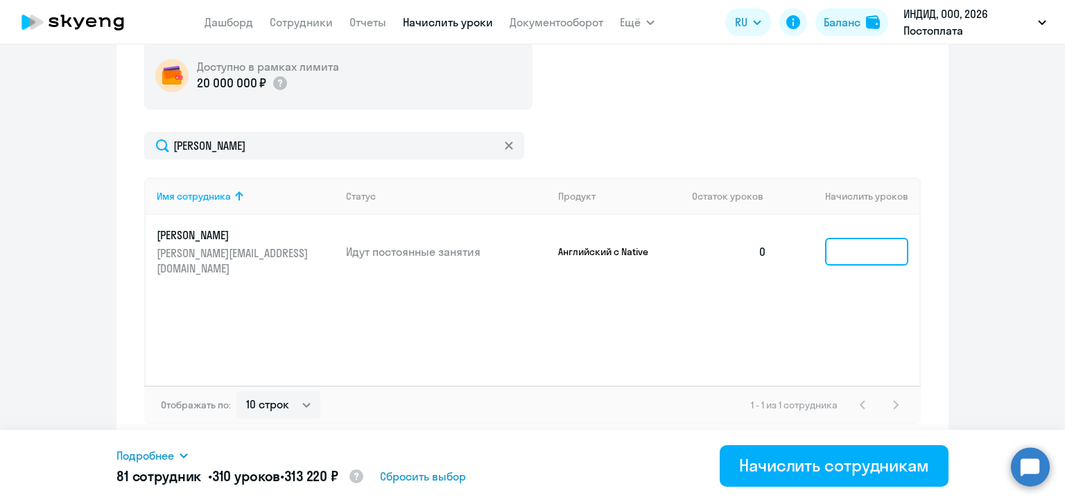
click at [845, 250] on input at bounding box center [866, 252] width 83 height 28
type input "4"
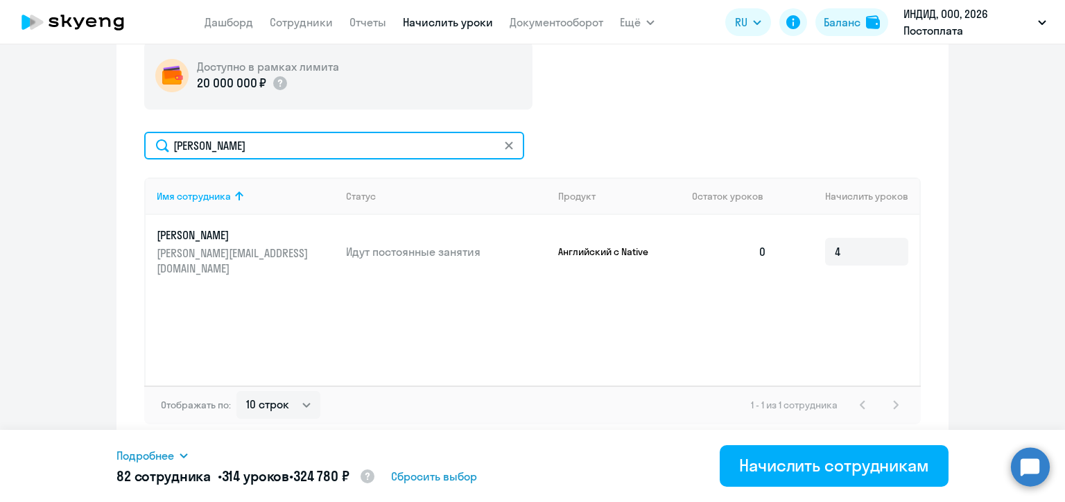
click at [199, 136] on input "[PERSON_NAME]" at bounding box center [334, 146] width 380 height 28
paste input "устовой"
type input "[PERSON_NAME]"
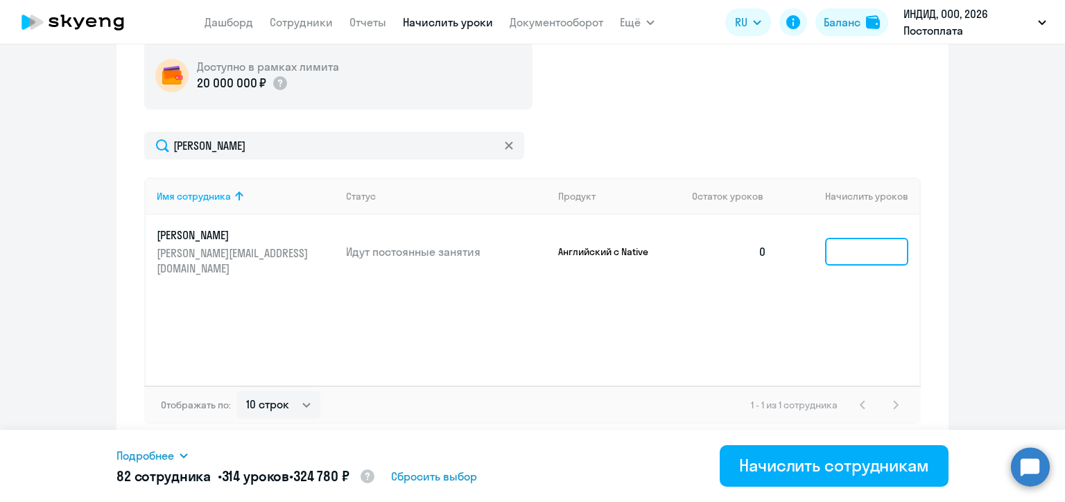
click at [834, 254] on input at bounding box center [866, 252] width 83 height 28
type input "4"
click at [670, 109] on div "Доступно в рамках лимита 20 000 000 ₽ [PERSON_NAME] Имя сотрудника Статус Проду…" at bounding box center [532, 233] width 777 height 383
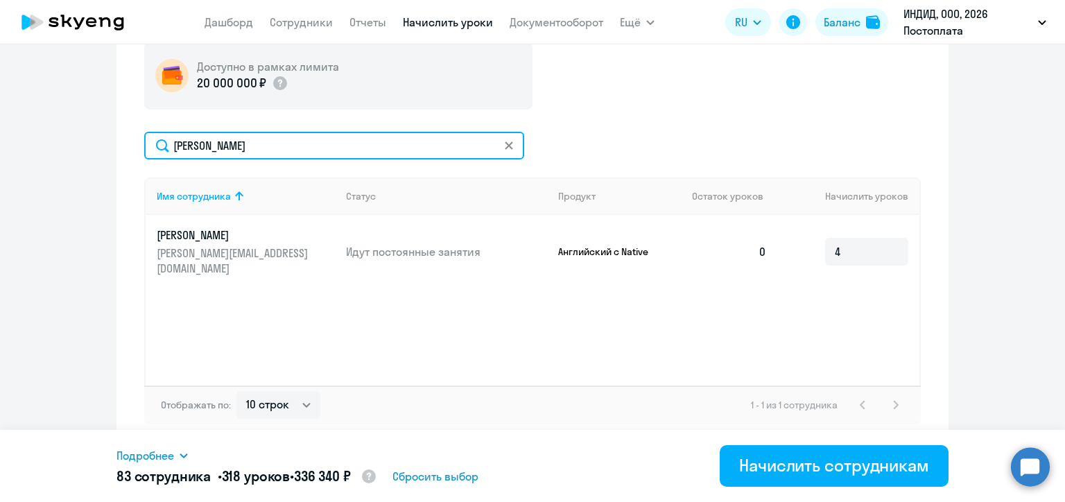
click at [228, 144] on input "[PERSON_NAME]" at bounding box center [334, 146] width 380 height 28
paste input "Golubnichiy"
type input "Golubnichiy"
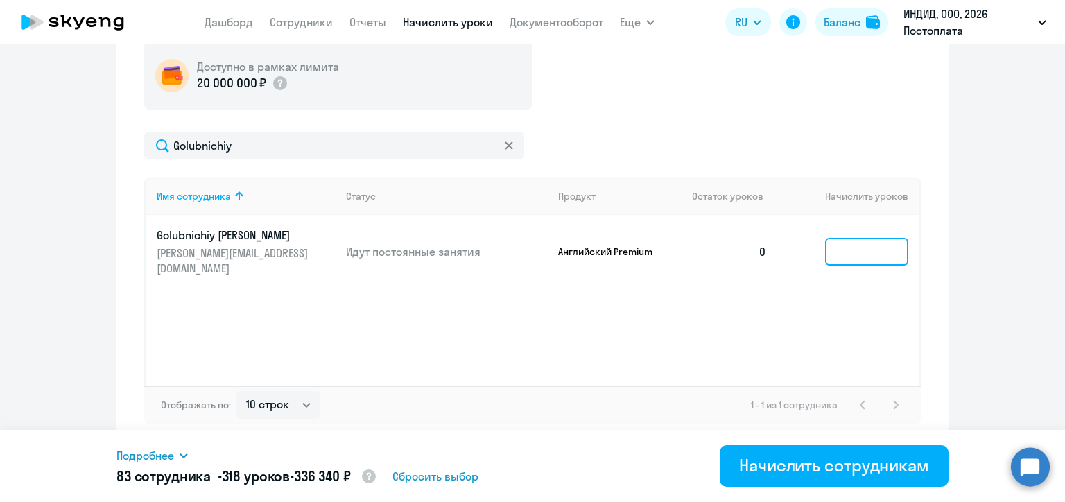
click at [843, 249] on input at bounding box center [866, 252] width 83 height 28
type input "3"
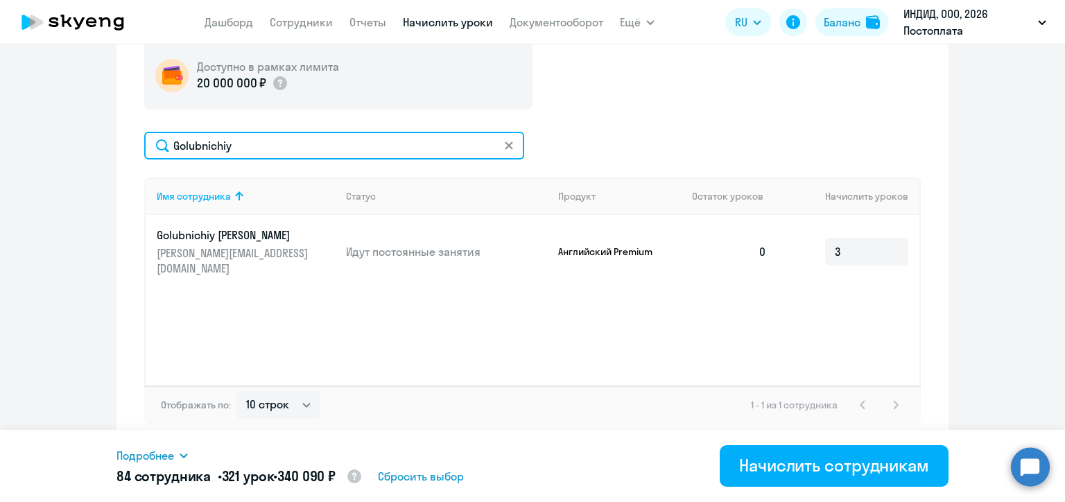
click at [197, 142] on input "Golubnichiy" at bounding box center [334, 146] width 380 height 28
paste input "[PERSON_NAME]"
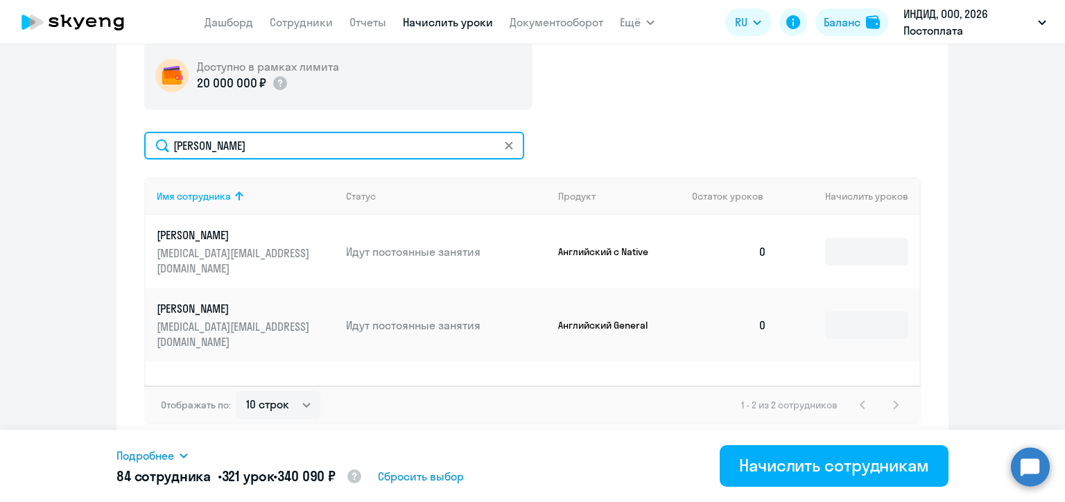
type input "[PERSON_NAME]"
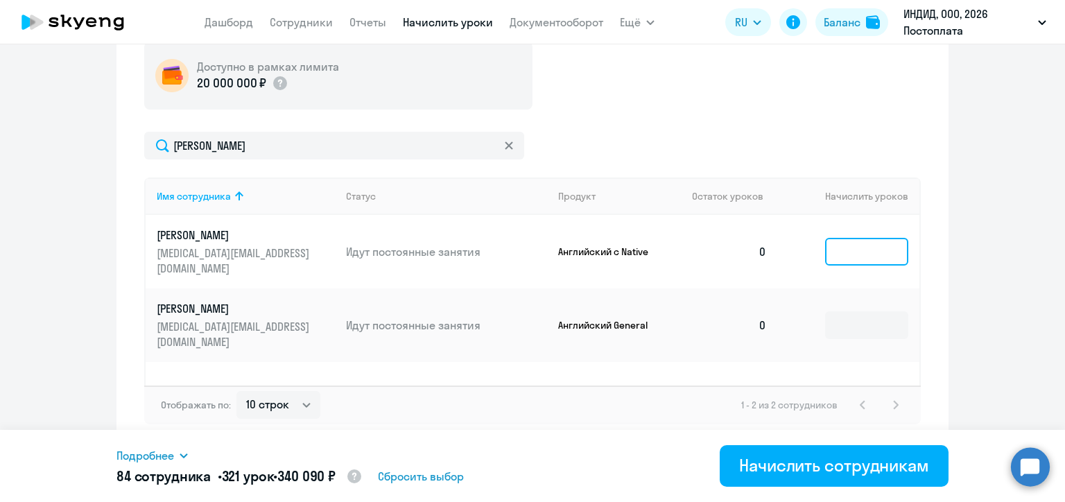
click at [857, 253] on input at bounding box center [866, 252] width 83 height 28
type input "4"
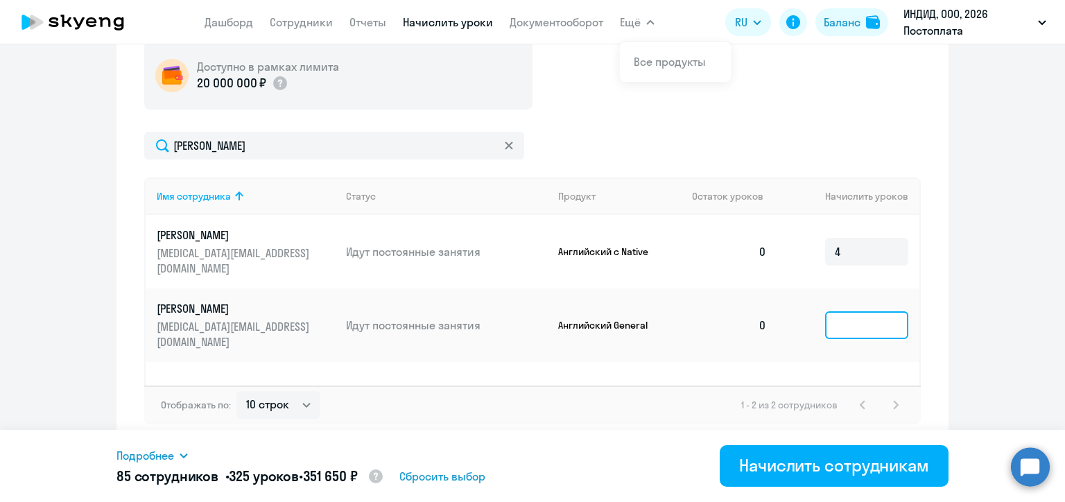
click at [837, 322] on input at bounding box center [866, 325] width 83 height 28
type input "8"
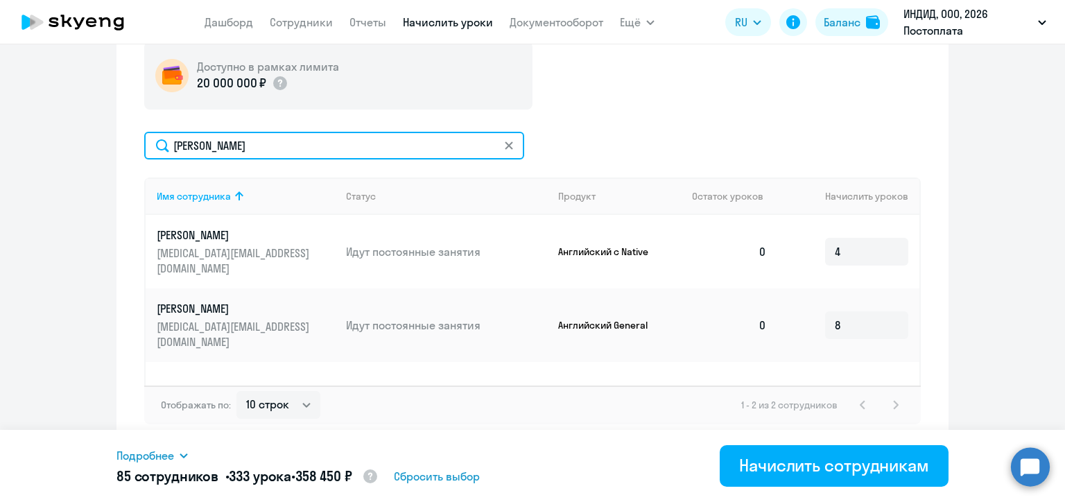
click at [197, 141] on input "[PERSON_NAME]" at bounding box center [334, 146] width 380 height 28
paste input "оманов"
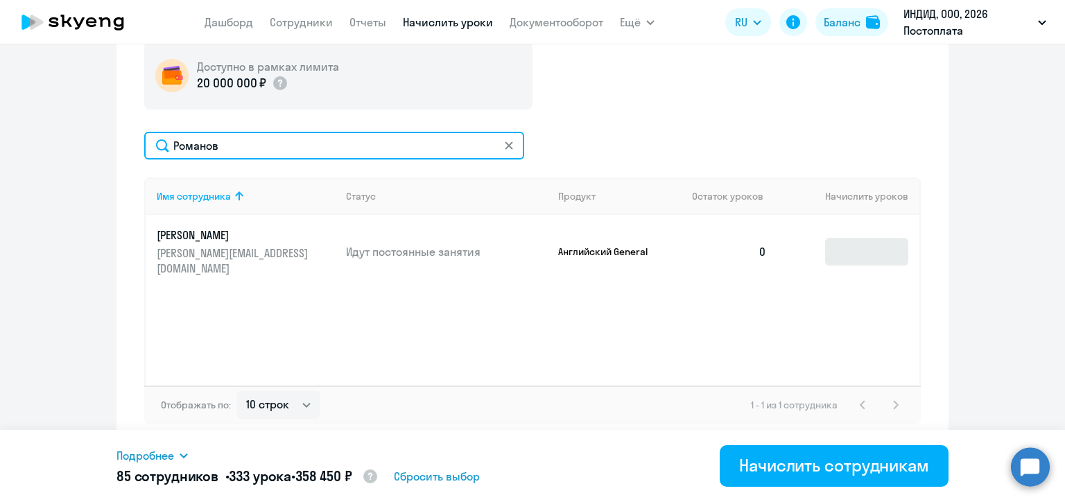
type input "Романов"
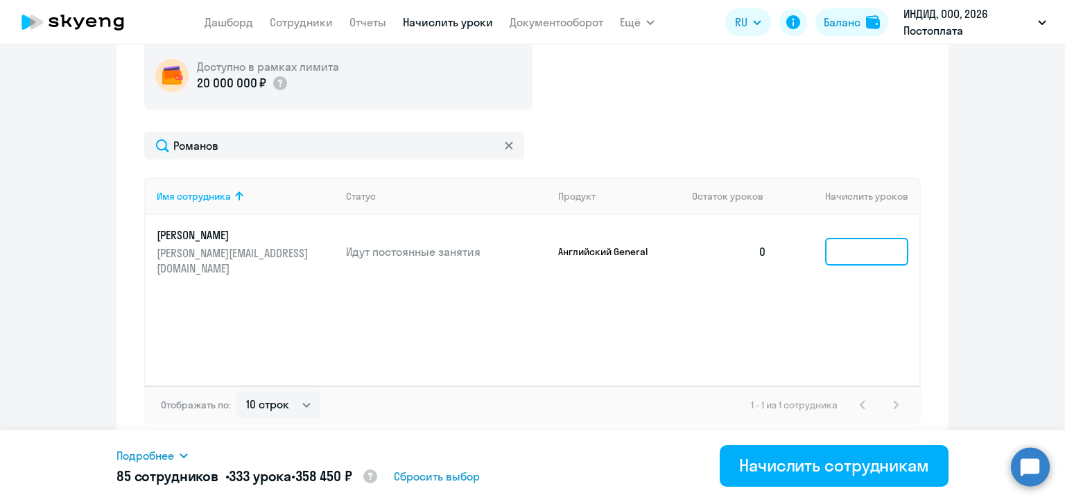
click at [826, 250] on input at bounding box center [866, 252] width 83 height 28
type input "3"
click at [612, 132] on div "Романов" at bounding box center [532, 146] width 777 height 28
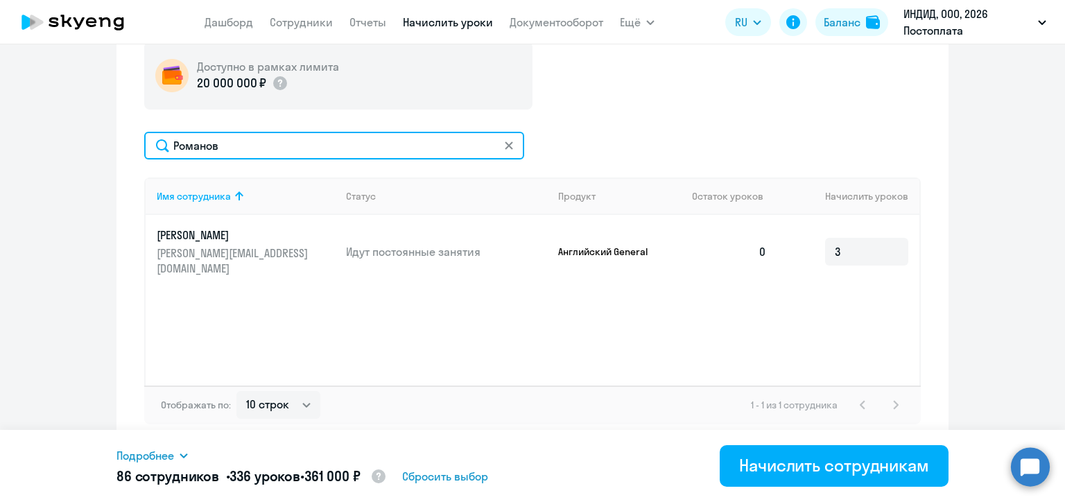
click at [252, 139] on input "Романов" at bounding box center [334, 146] width 380 height 28
paste input "[PERSON_NAME]"
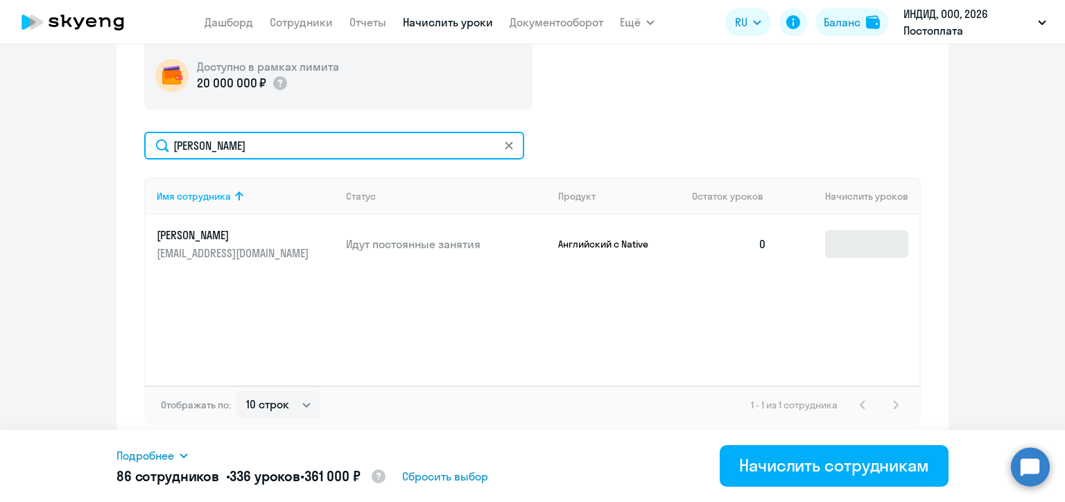
type input "[PERSON_NAME]"
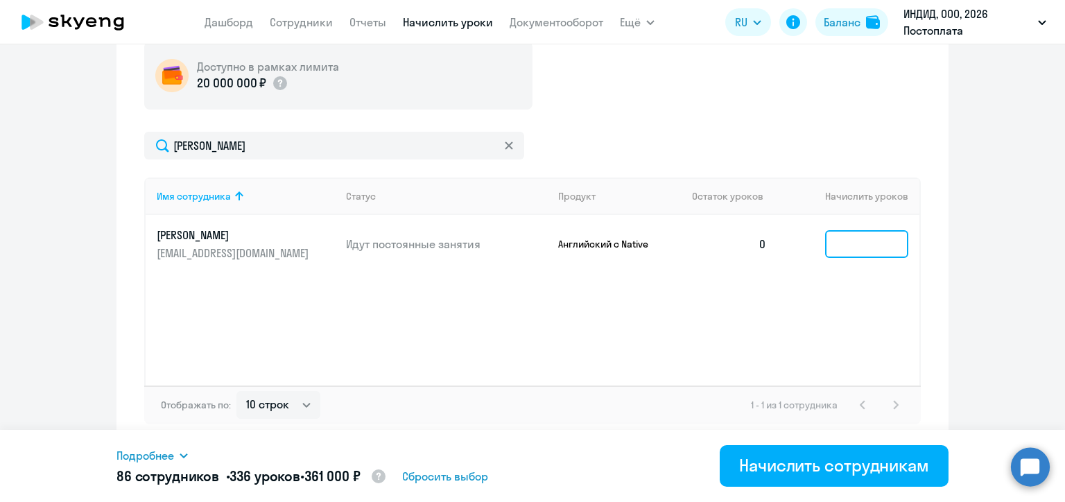
click at [827, 239] on input at bounding box center [866, 244] width 83 height 28
type input "4"
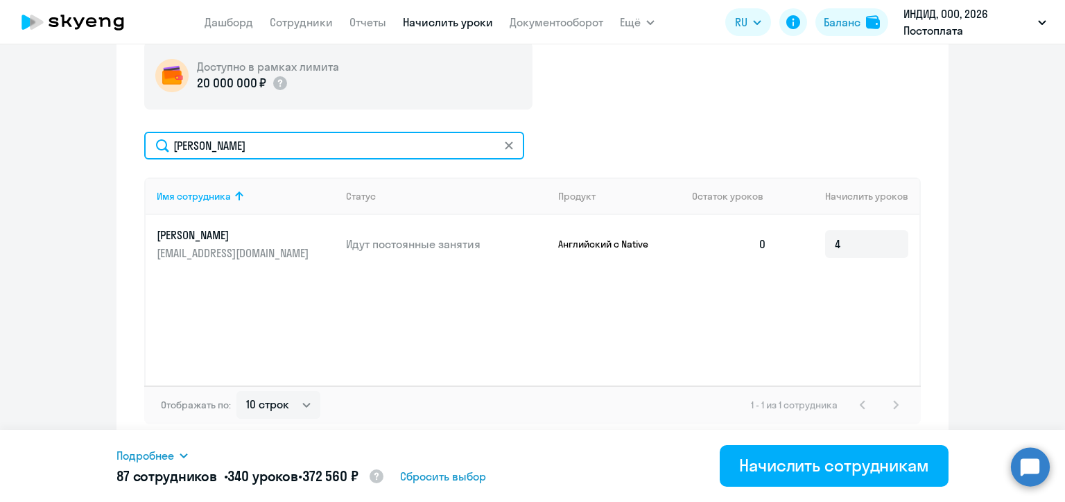
click at [236, 144] on input "[PERSON_NAME]" at bounding box center [334, 146] width 380 height 28
paste input "[PERSON_NAME]"
type input "[PERSON_NAME]"
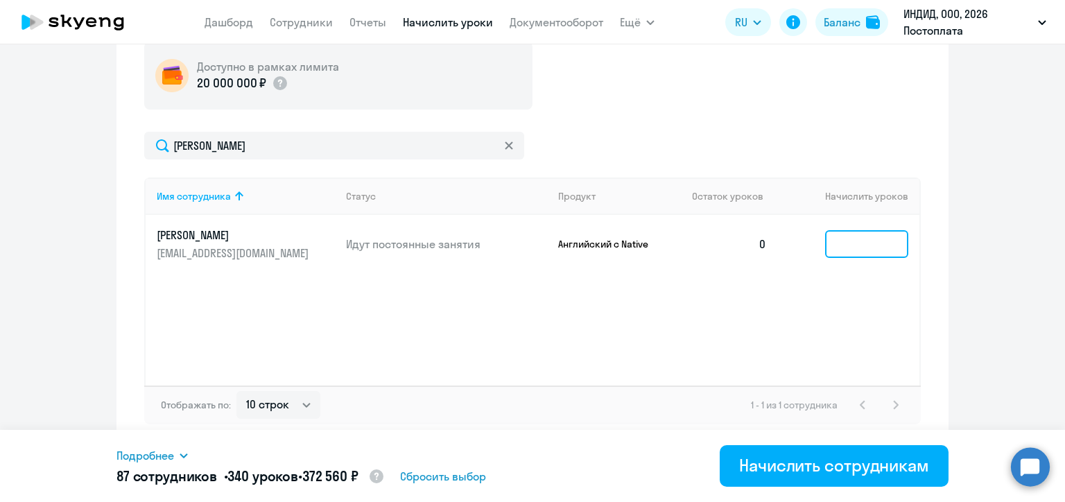
click at [836, 245] on input at bounding box center [866, 244] width 83 height 28
type input "4"
click at [619, 135] on div "[PERSON_NAME]" at bounding box center [532, 146] width 777 height 28
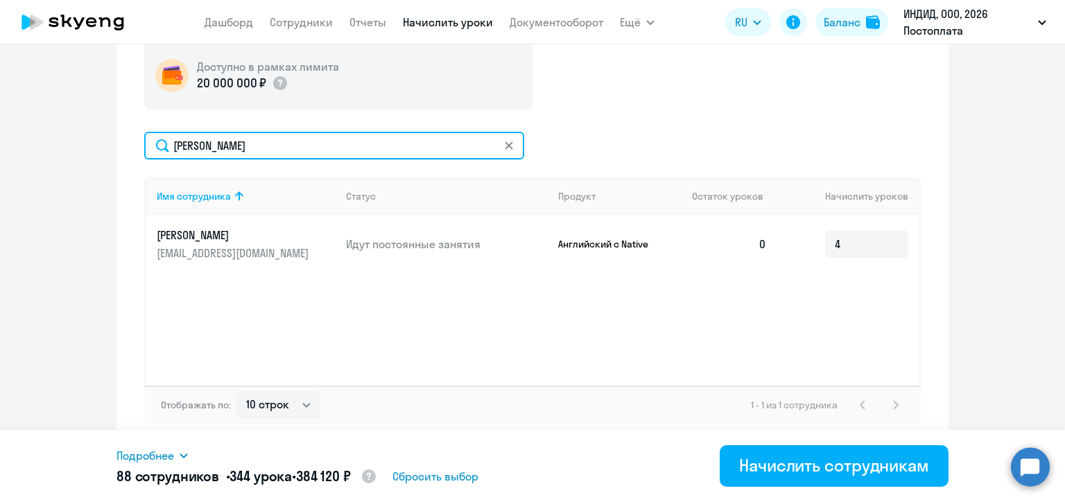
click at [247, 136] on input "[PERSON_NAME]" at bounding box center [334, 146] width 380 height 28
paste input "лодов"
type input "[PERSON_NAME]"
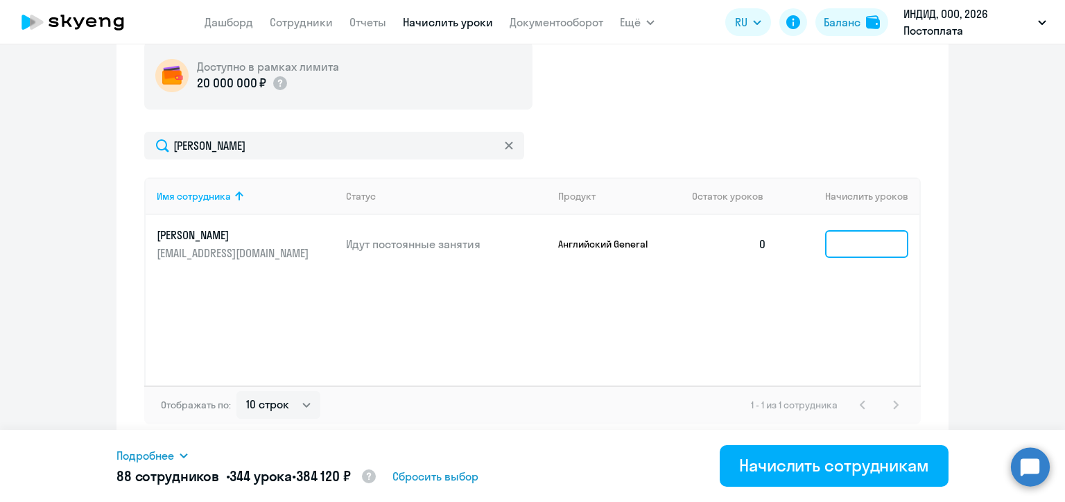
click at [827, 241] on input at bounding box center [866, 244] width 83 height 28
type input "3"
click at [605, 111] on div "Доступно в рамках лимита 20 000 000 ₽ [PERSON_NAME] Имя сотрудника Статус Проду…" at bounding box center [532, 233] width 777 height 383
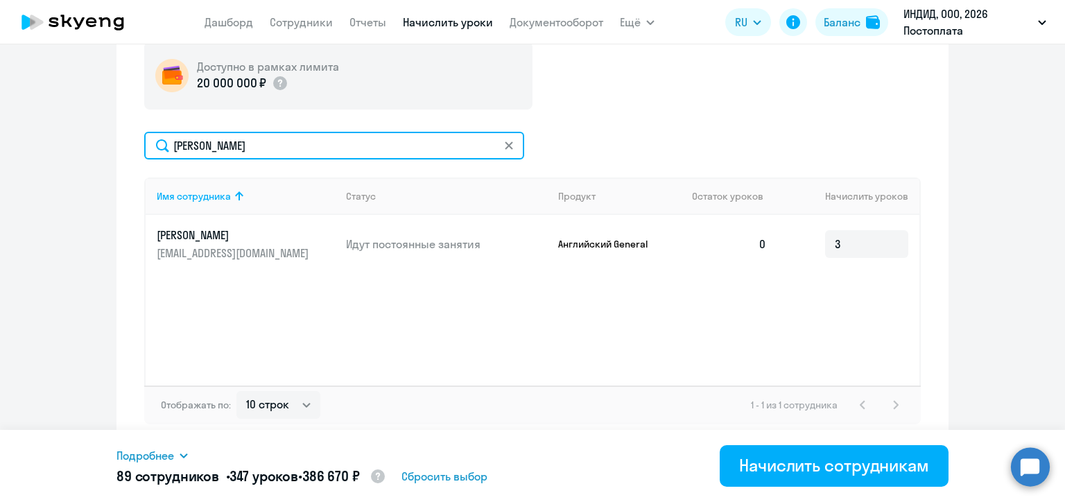
click at [241, 136] on input "[PERSON_NAME]" at bounding box center [334, 146] width 380 height 28
paste input "ебеде"
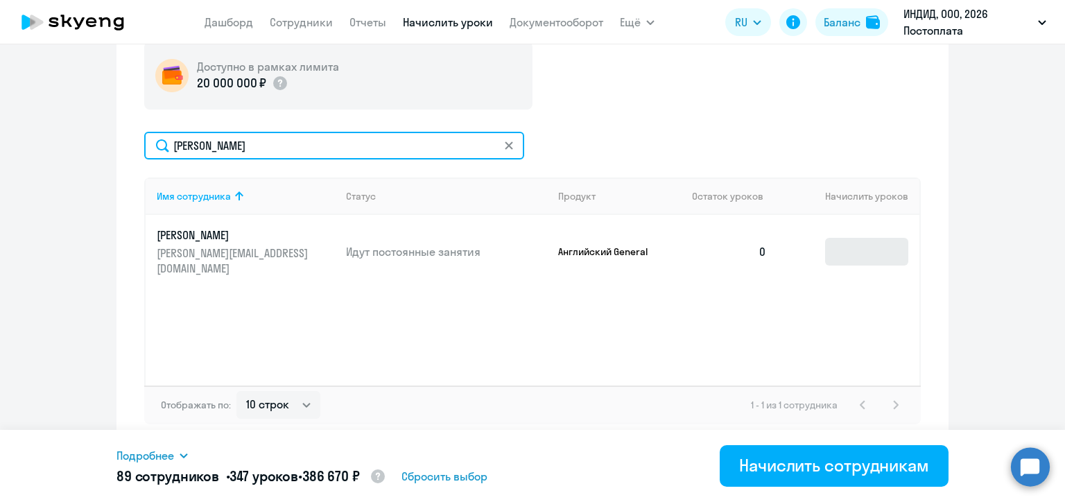
type input "[PERSON_NAME]"
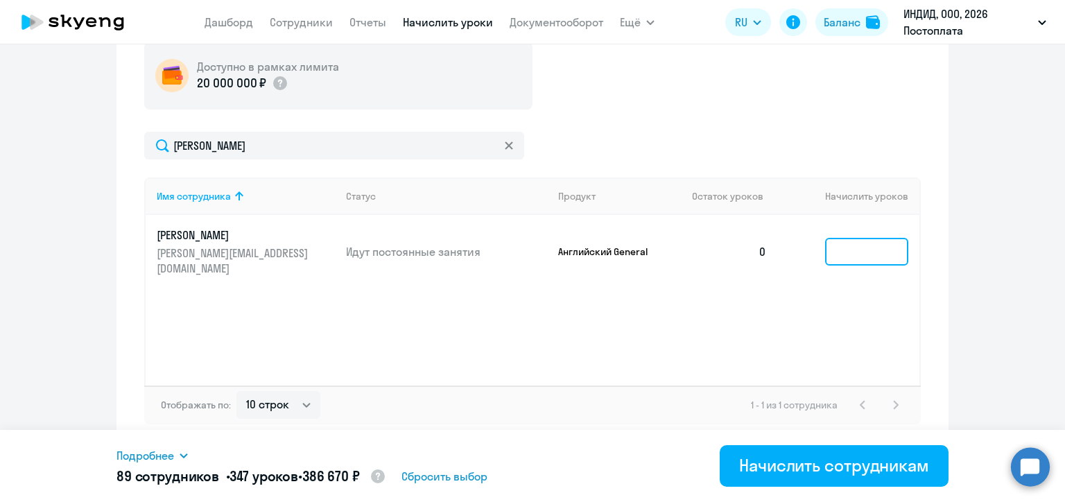
click at [838, 256] on input at bounding box center [866, 252] width 83 height 28
type input "6"
click at [643, 121] on div "Доступно в рамках лимита 20 000 000 ₽ [PERSON_NAME] Имя сотрудника Статус Проду…" at bounding box center [532, 233] width 777 height 383
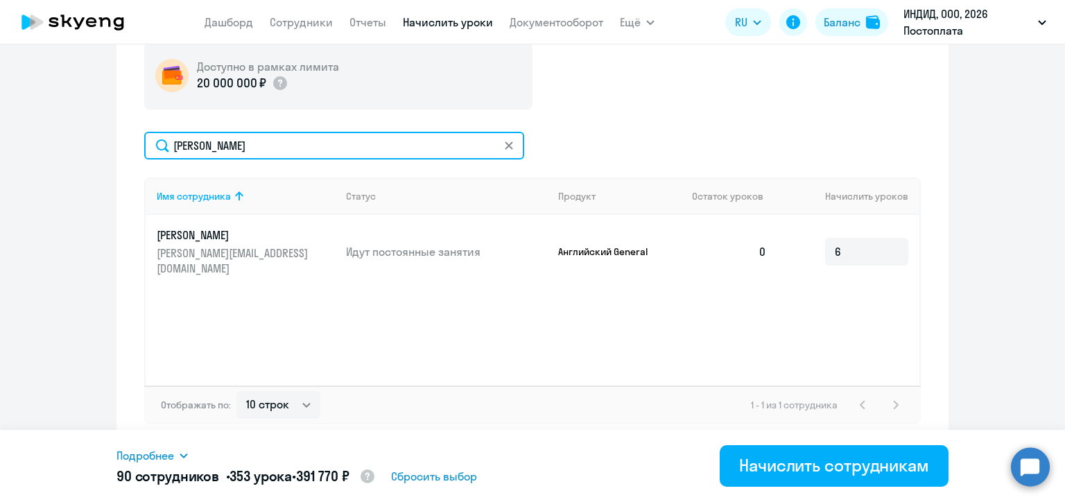
click at [209, 141] on input "[PERSON_NAME]" at bounding box center [334, 146] width 380 height 28
paste input "стапо"
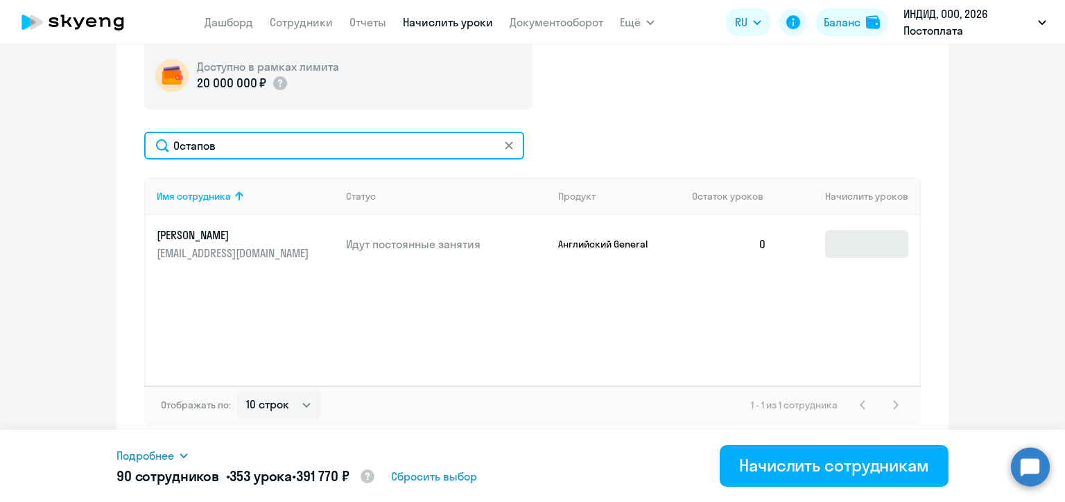
type input "Остапов"
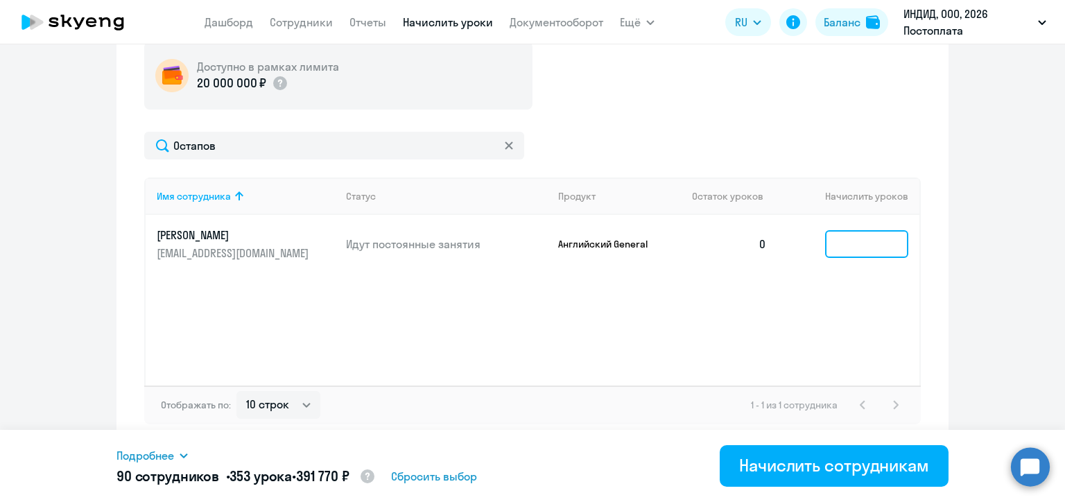
click at [852, 254] on input at bounding box center [866, 244] width 83 height 28
type input "6"
click at [659, 118] on div "Доступно в рамках лимита 20 000 000 ₽ Остапов Имя сотрудника Статус Продукт Ост…" at bounding box center [532, 233] width 777 height 383
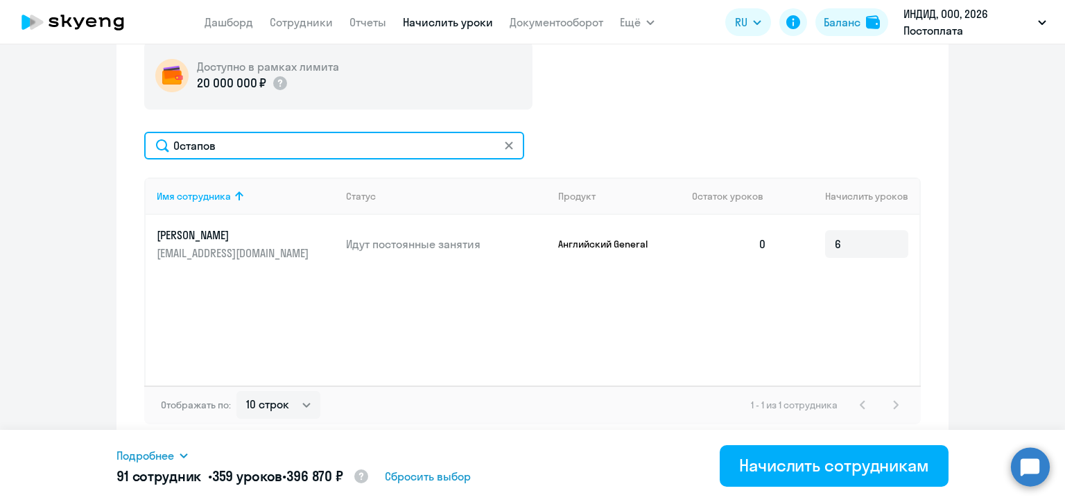
click at [192, 153] on input "Остапов" at bounding box center [334, 146] width 380 height 28
paste input "икее"
type input "[PERSON_NAME]"
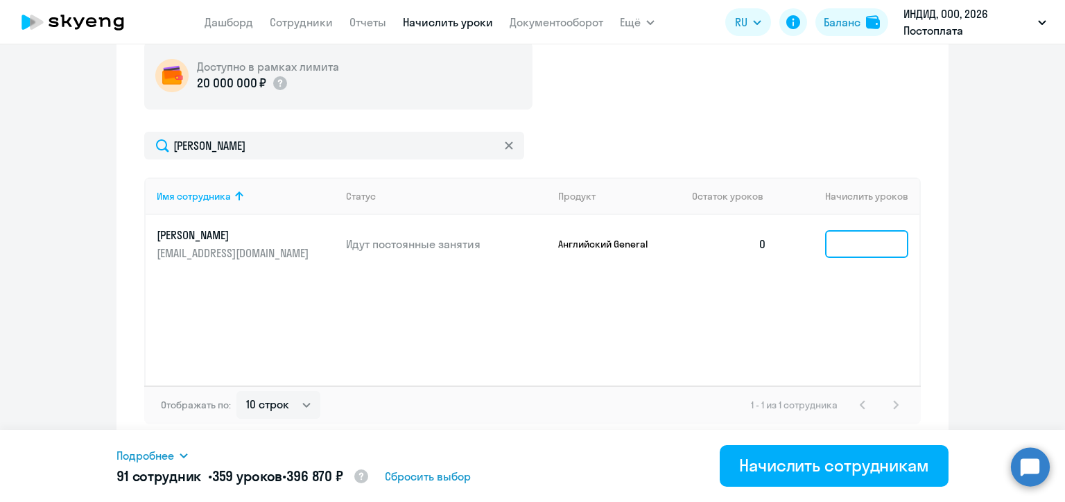
click at [844, 243] on input at bounding box center [866, 244] width 83 height 28
type input "2"
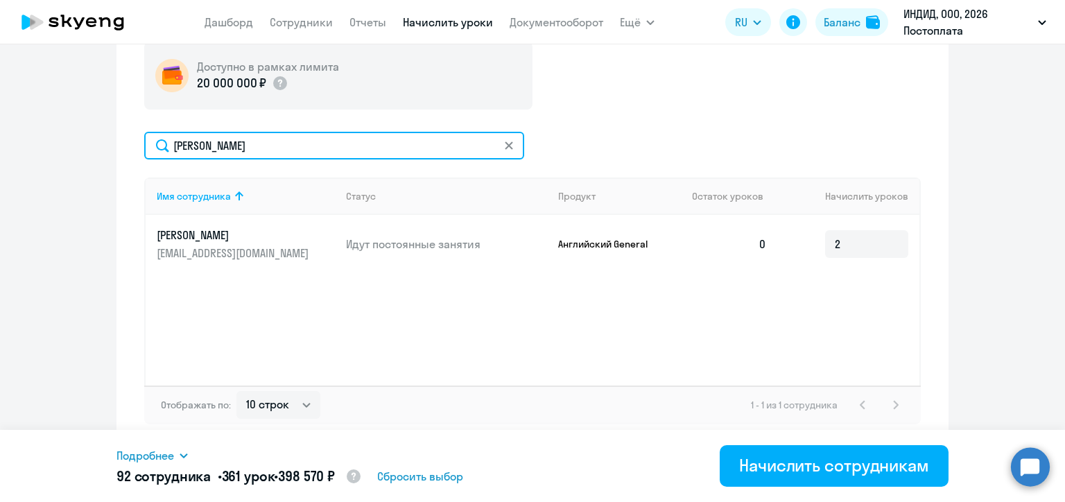
click at [235, 143] on input "[PERSON_NAME]" at bounding box center [334, 146] width 380 height 28
paste input "ироткина"
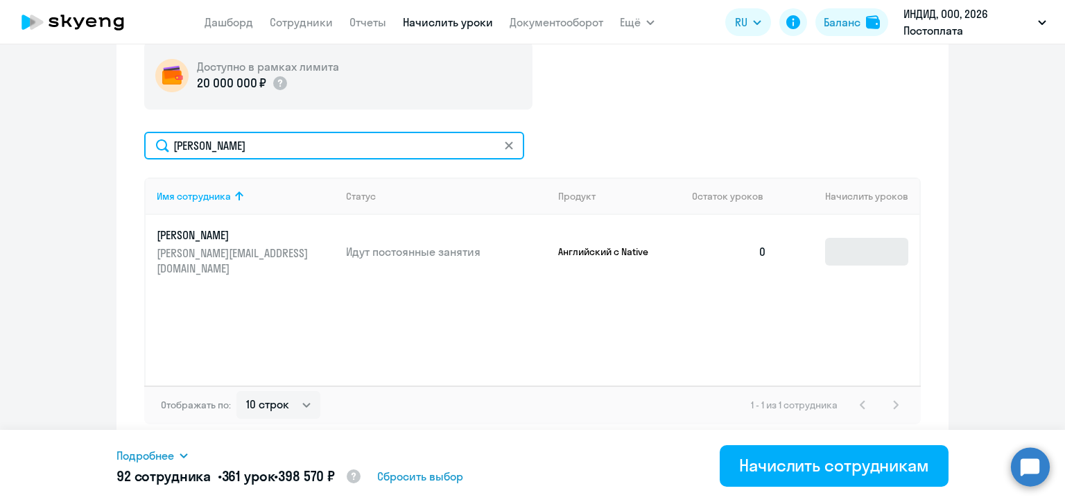
type input "[PERSON_NAME]"
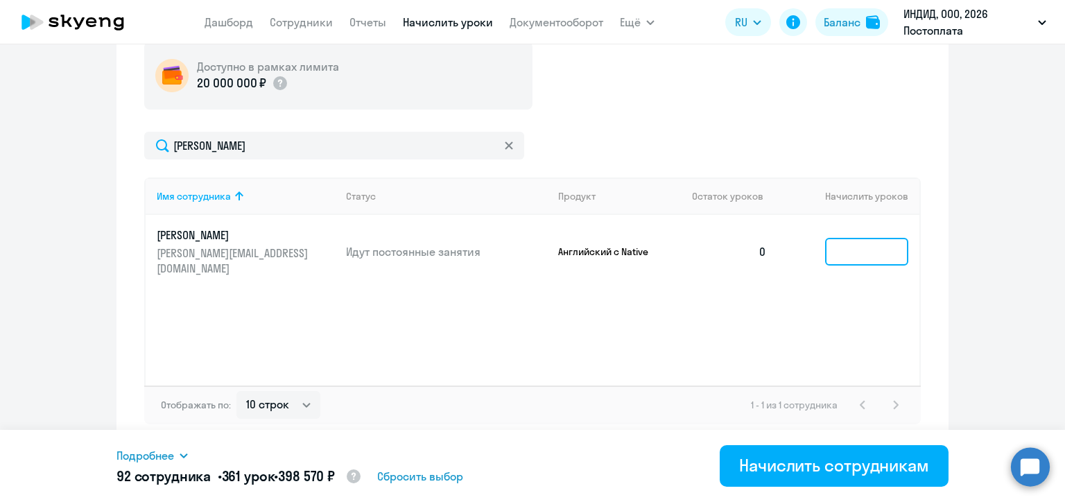
click at [842, 253] on input at bounding box center [866, 252] width 83 height 28
type input "3"
click at [686, 133] on div "[PERSON_NAME]" at bounding box center [532, 146] width 777 height 28
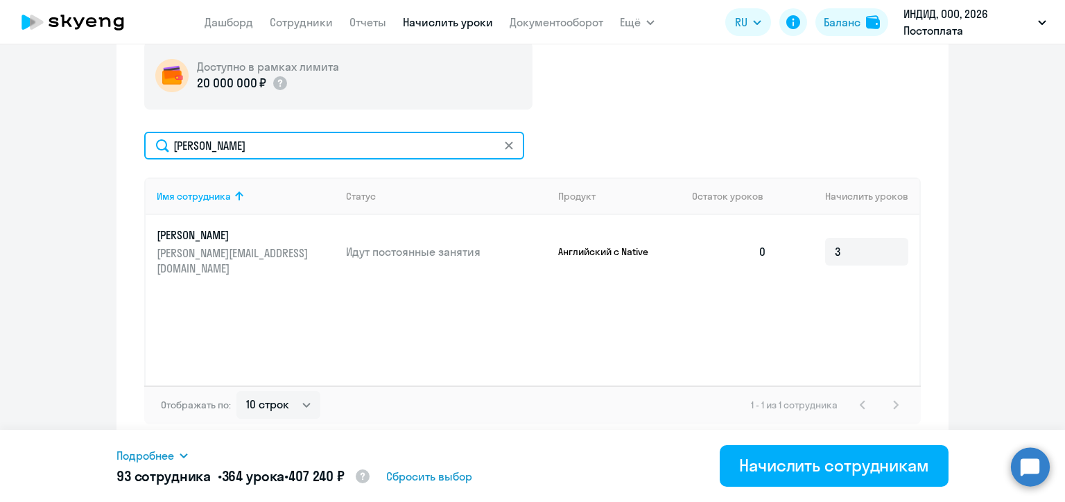
click at [239, 144] on input "[PERSON_NAME]" at bounding box center [334, 146] width 380 height 28
paste input "шаков"
type input "[PERSON_NAME]"
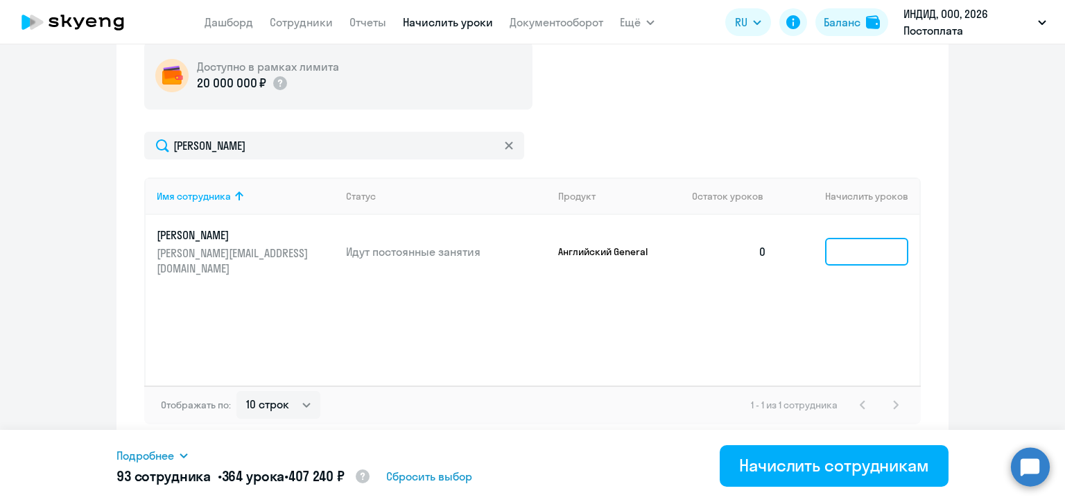
click at [852, 252] on input at bounding box center [866, 252] width 83 height 28
type input "7"
click at [663, 130] on div "Доступно в рамках лимита 20 000 000 ₽ [PERSON_NAME] Имя сотрудника Статус Проду…" at bounding box center [532, 233] width 777 height 383
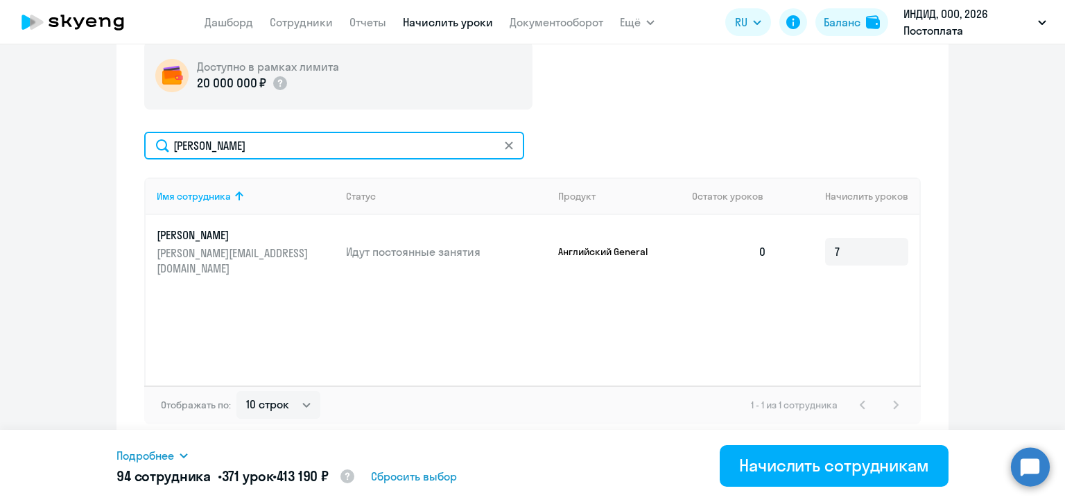
click at [216, 145] on input "[PERSON_NAME]" at bounding box center [334, 146] width 380 height 28
paste input "[DEMOGRAPHIC_DATA]"
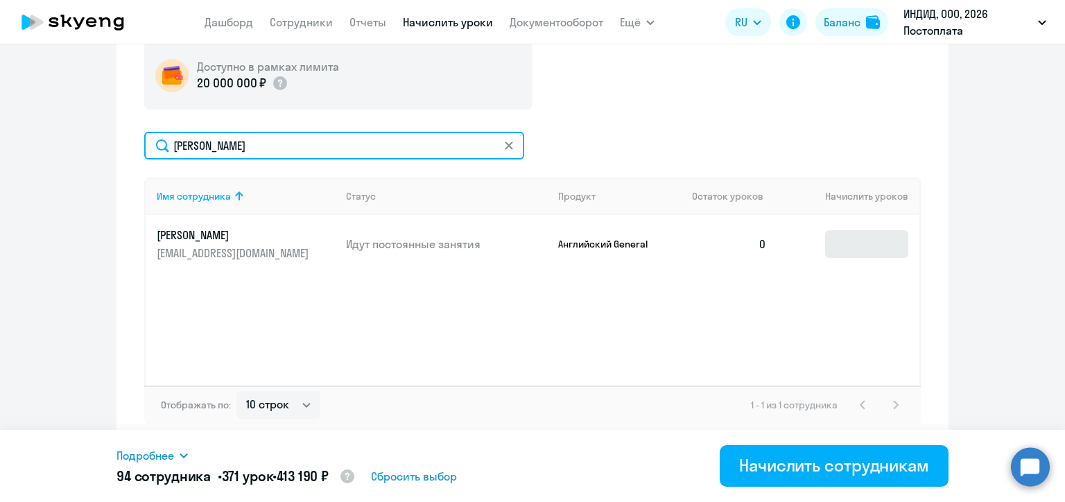
type input "[PERSON_NAME]"
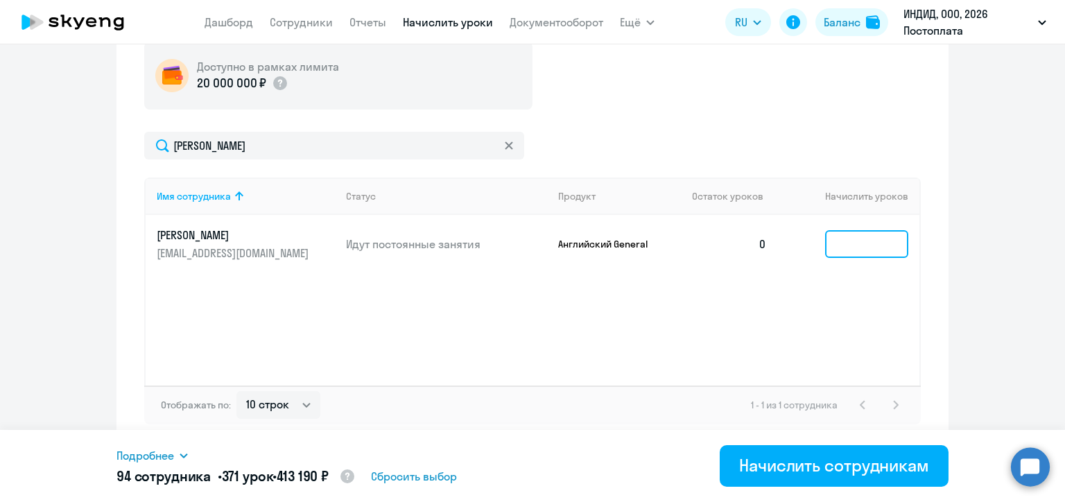
click at [841, 258] on input at bounding box center [866, 244] width 83 height 28
type input "8"
click at [643, 135] on div "[PERSON_NAME]" at bounding box center [532, 146] width 777 height 28
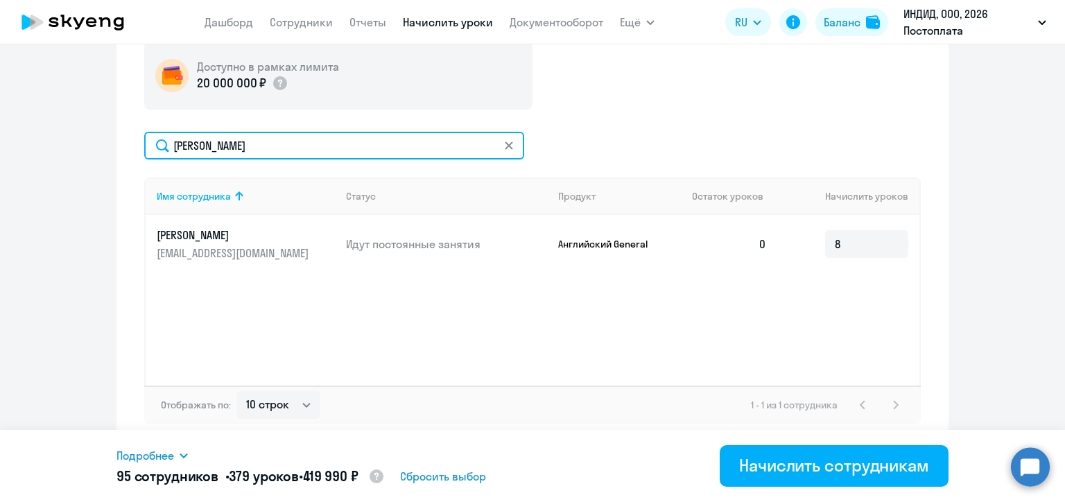
click at [185, 150] on input "[PERSON_NAME]" at bounding box center [334, 146] width 380 height 28
paste input "нтр"
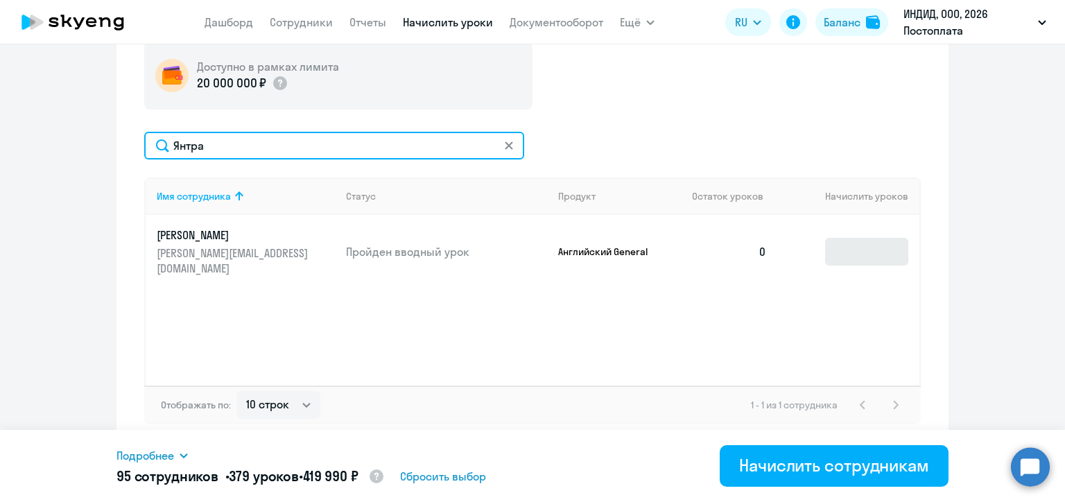
type input "Янтра"
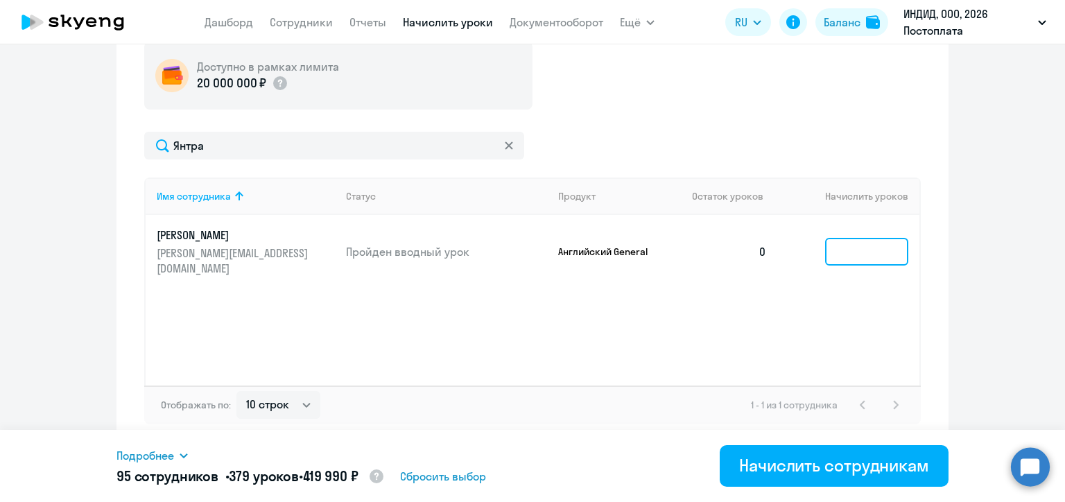
click at [840, 250] on input at bounding box center [866, 252] width 83 height 28
type input "7"
click at [650, 110] on div "Доступно в рамках лимита 20 000 000 ₽ Янтра Имя сотрудника Статус Продукт Остат…" at bounding box center [532, 233] width 777 height 383
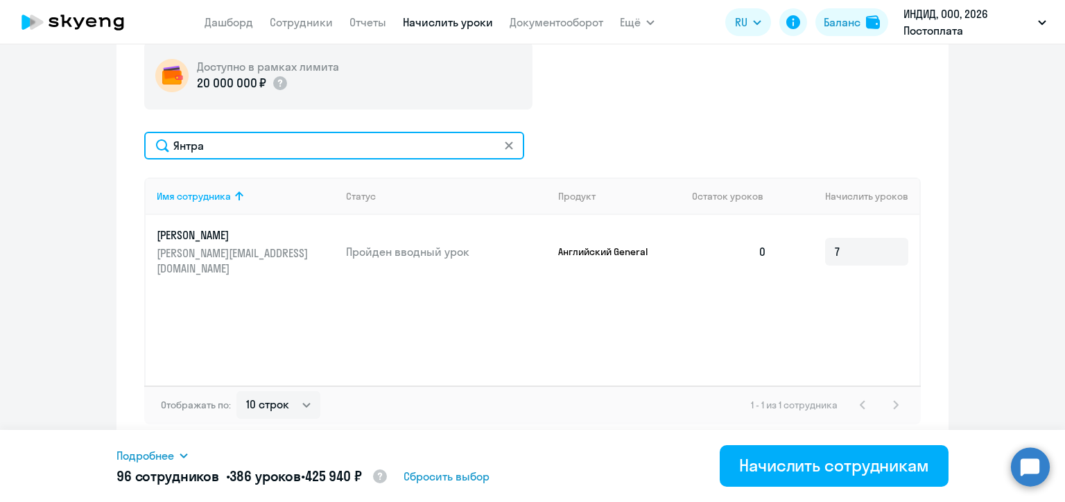
click at [213, 142] on input "Янтра" at bounding box center [334, 146] width 380 height 28
paste input "[PERSON_NAME]"
type input "[PERSON_NAME]"
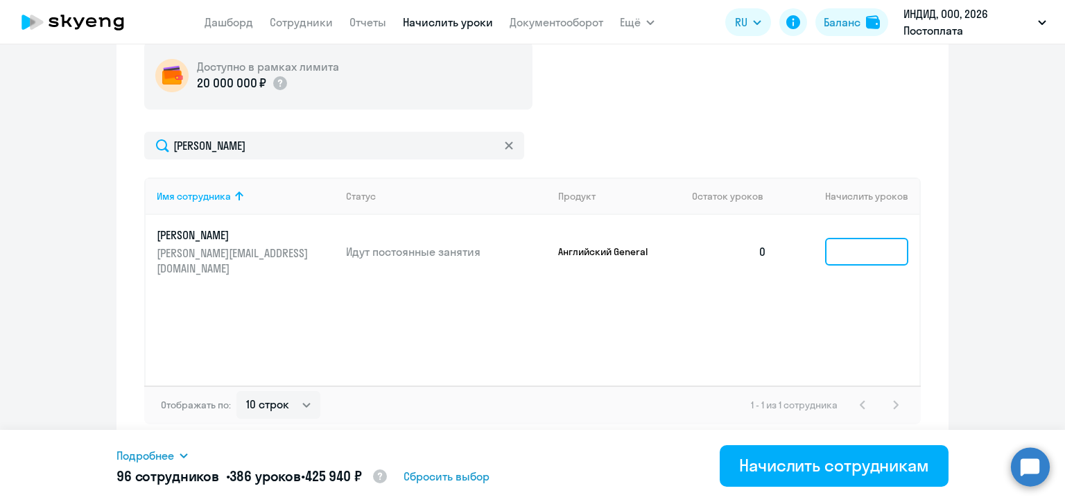
click at [847, 257] on input at bounding box center [866, 252] width 83 height 28
type input "4"
click at [630, 105] on div "Доступно в рамках лимита 20 000 000 ₽" at bounding box center [532, 76] width 777 height 68
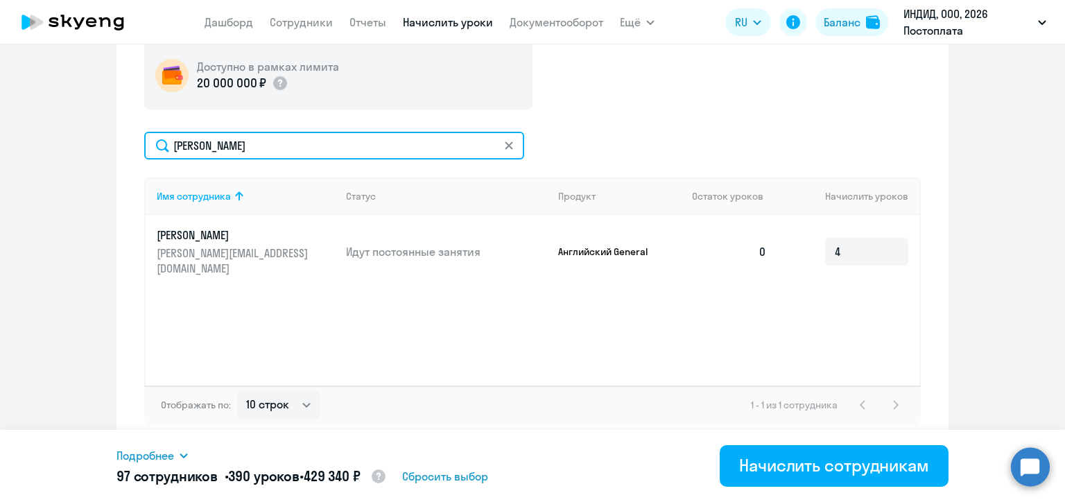
click at [249, 145] on input "[PERSON_NAME]" at bounding box center [334, 146] width 380 height 28
paste input "адёжина"
type input "Надёжина"
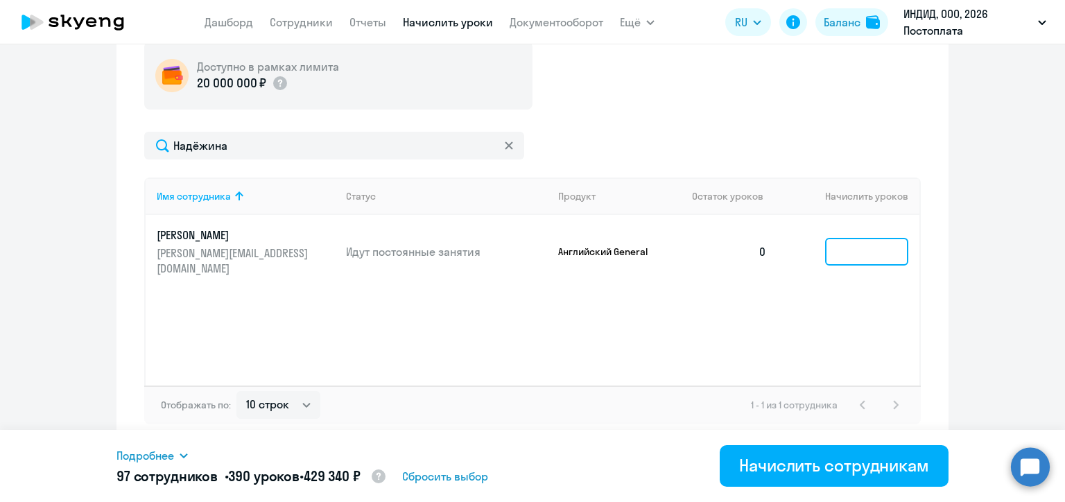
click at [841, 252] on input at bounding box center [866, 252] width 83 height 28
click at [583, 104] on div "Доступно в рамках лимита 20 000 000 ₽" at bounding box center [532, 76] width 777 height 68
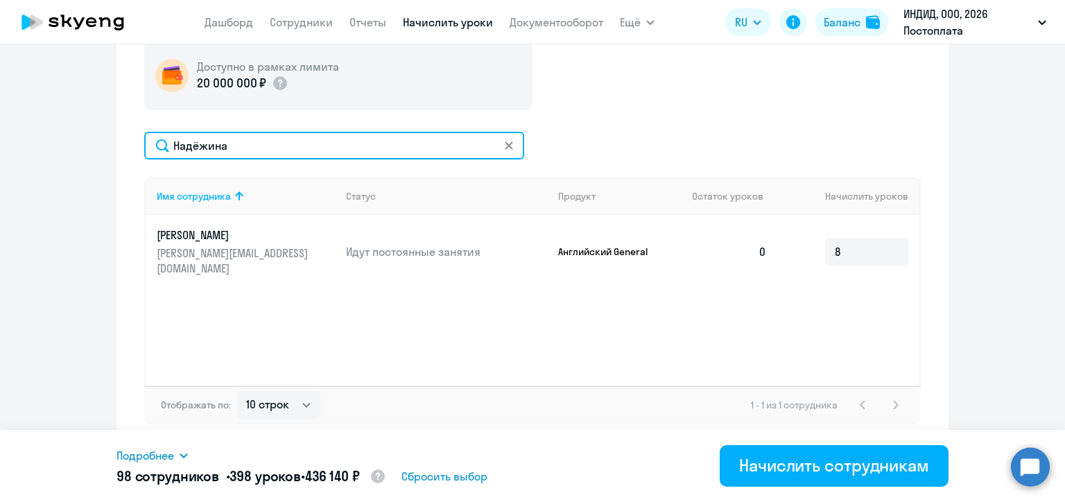
click at [251, 146] on input "Надёжина" at bounding box center [334, 146] width 380 height 28
paste input "иглов"
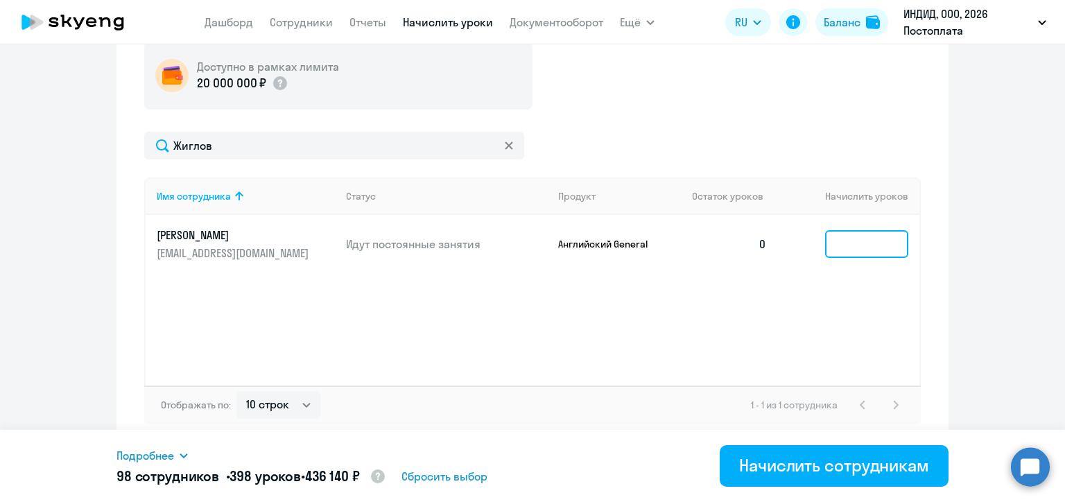
click at [835, 252] on input at bounding box center [866, 244] width 83 height 28
click at [607, 111] on div "Доступно в рамках лимита 20 000 000 ₽ Жиглов Имя сотрудника Статус Продукт Оста…" at bounding box center [532, 233] width 777 height 383
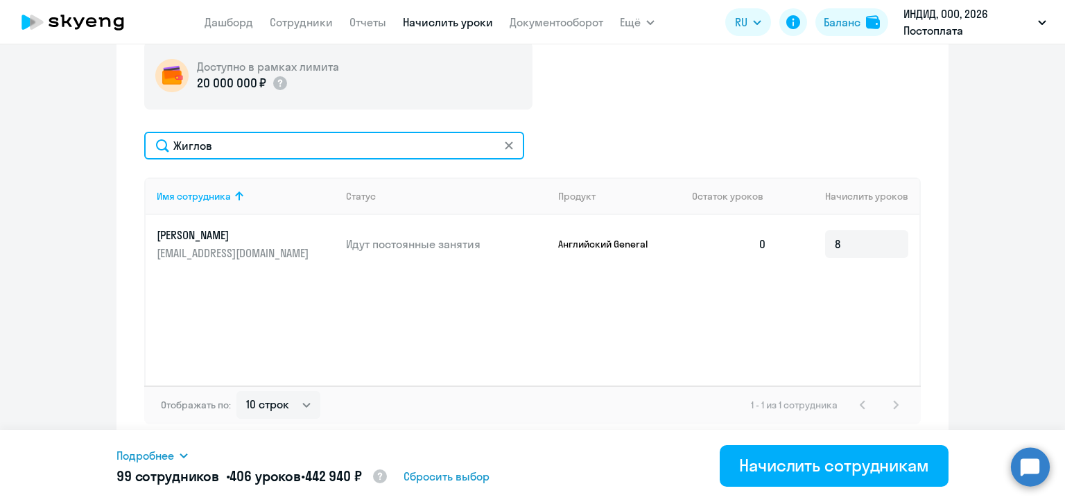
click at [197, 143] on input "Жиглов" at bounding box center [334, 146] width 380 height 28
paste input "ковле"
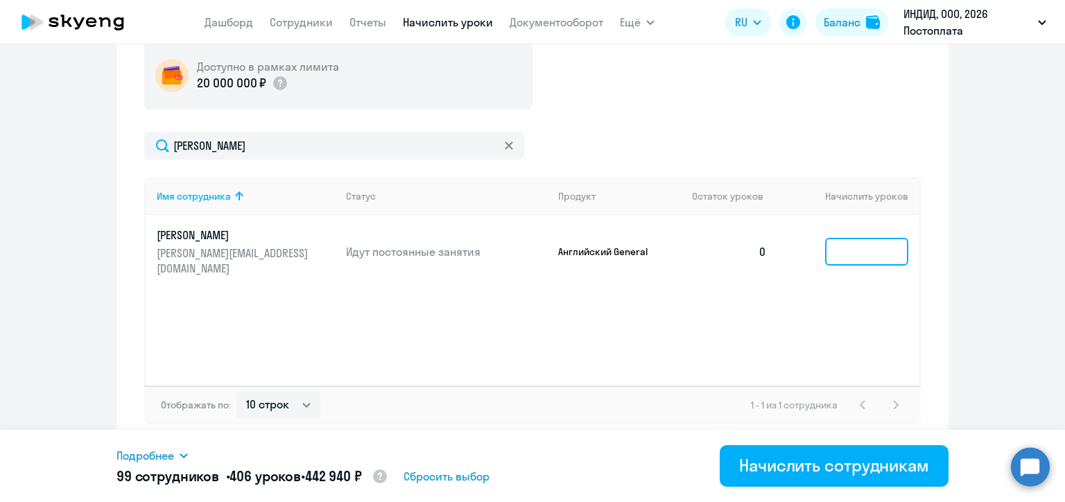
click at [855, 257] on input at bounding box center [866, 252] width 83 height 28
click at [665, 112] on div "Доступно в рамках лимита 20 000 000 ₽ [PERSON_NAME] Имя сотрудника Статус Проду…" at bounding box center [532, 233] width 777 height 383
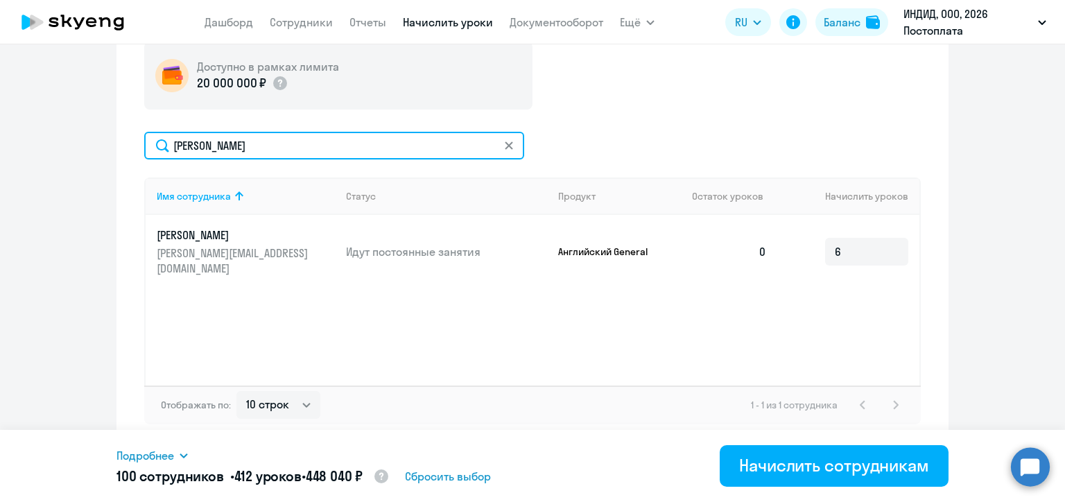
click at [231, 141] on input "[PERSON_NAME]" at bounding box center [334, 146] width 380 height 28
paste
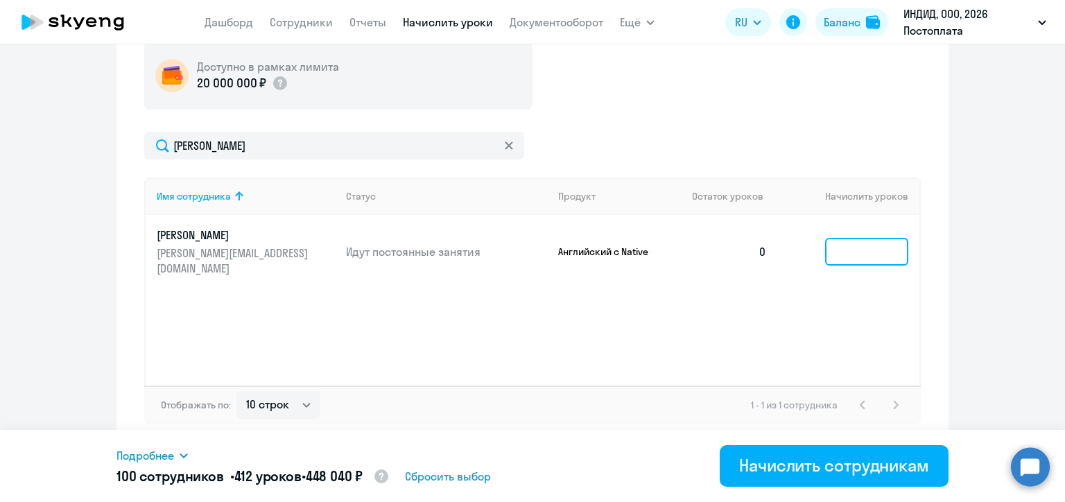
click at [845, 254] on input at bounding box center [866, 252] width 83 height 28
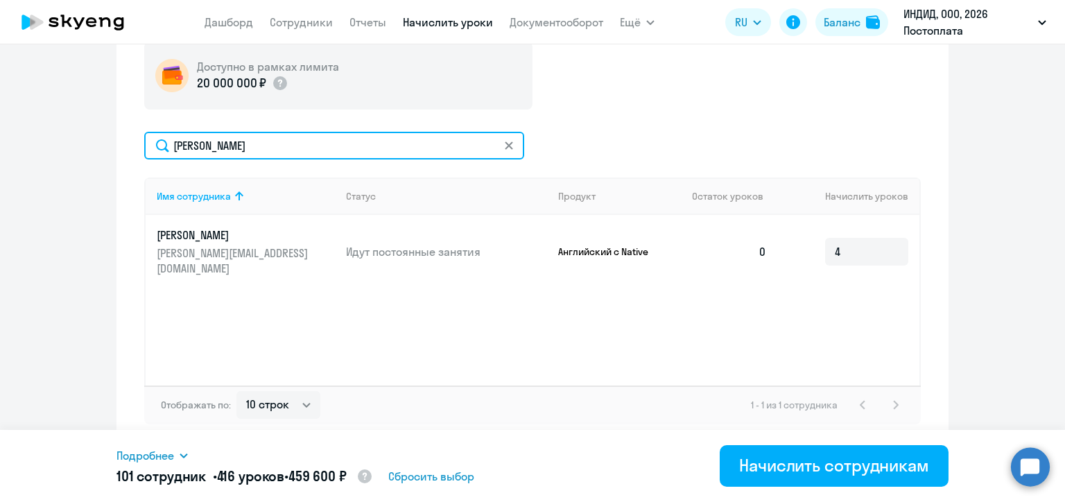
click at [245, 148] on input "[PERSON_NAME]" at bounding box center [334, 146] width 380 height 28
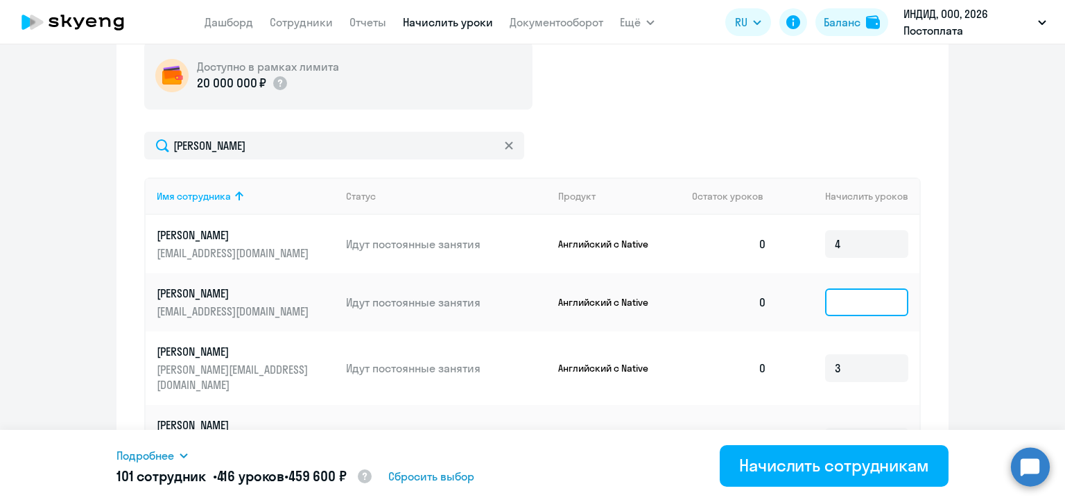
click at [840, 300] on input at bounding box center [866, 302] width 83 height 28
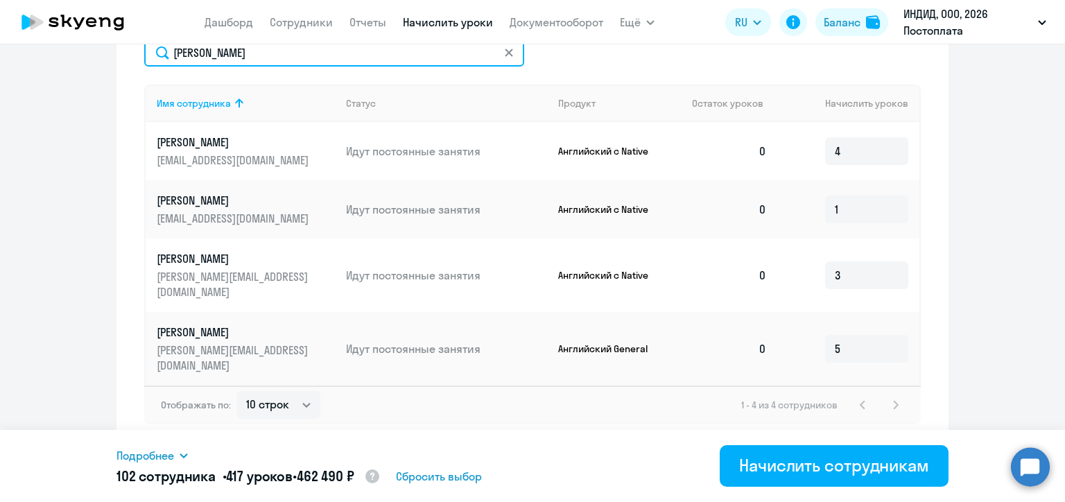
click at [219, 62] on input "[PERSON_NAME]" at bounding box center [334, 53] width 380 height 28
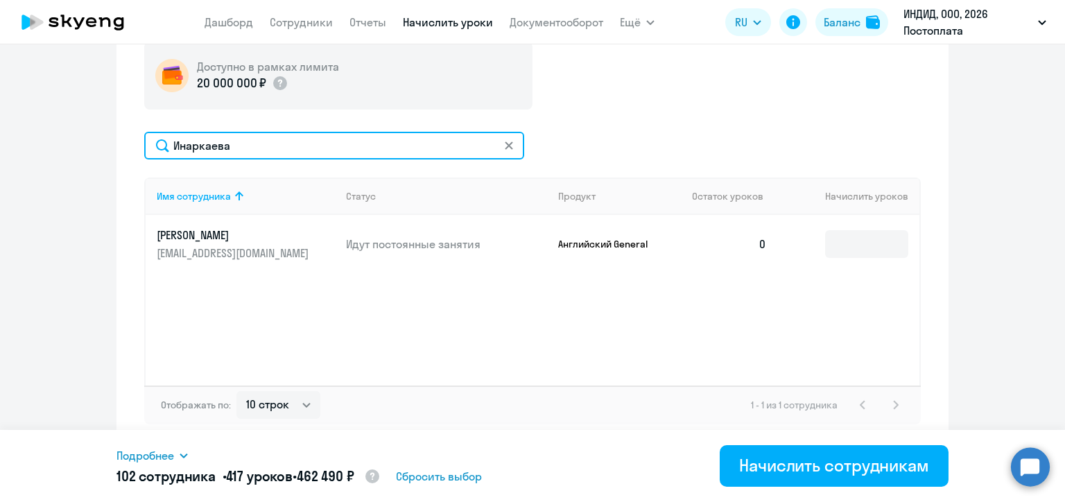
scroll to position [517, 0]
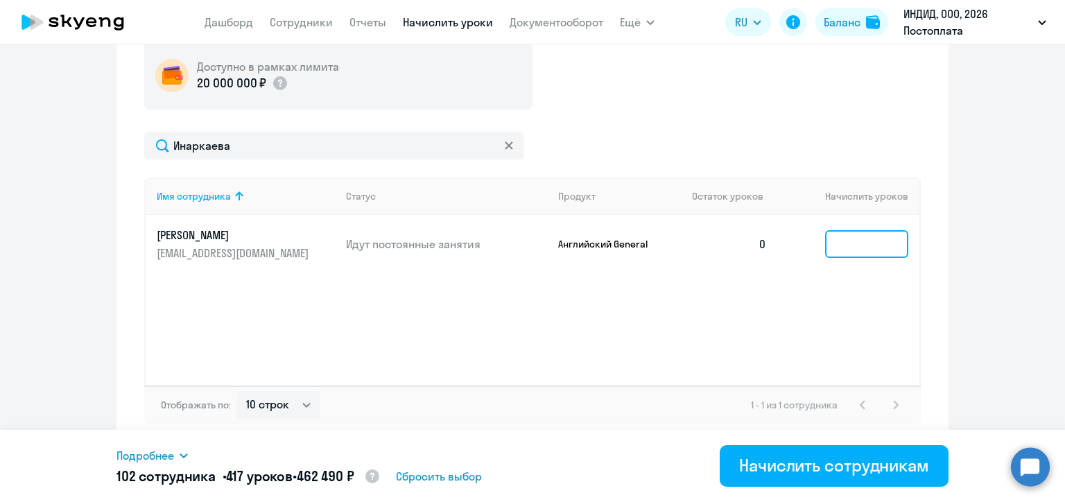
click at [834, 248] on input at bounding box center [866, 244] width 83 height 28
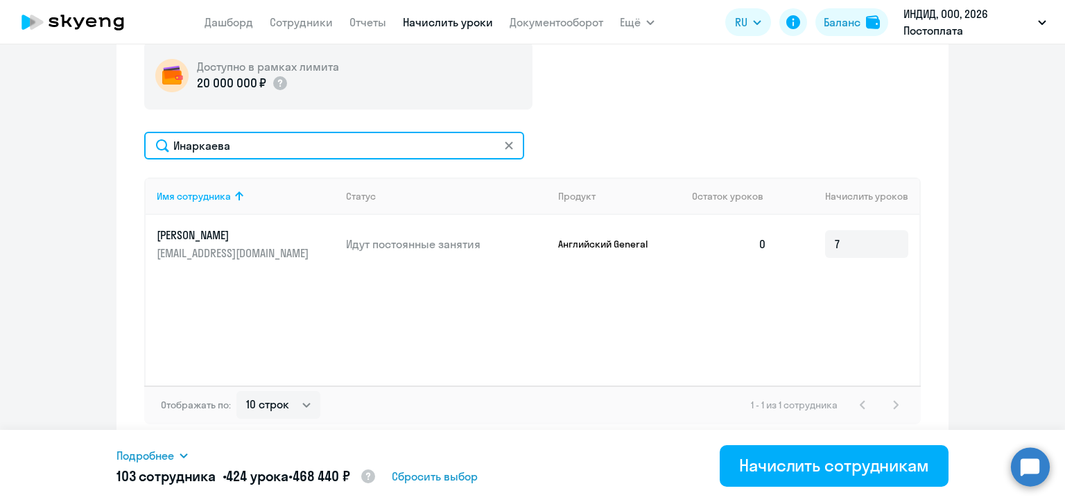
click at [208, 145] on input "Инаркаева" at bounding box center [334, 146] width 380 height 28
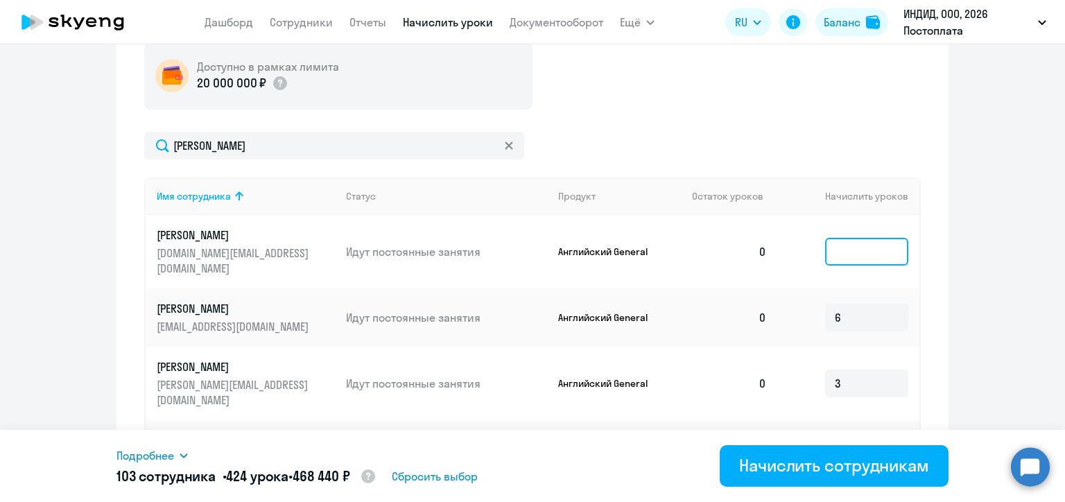
click at [835, 241] on input at bounding box center [866, 252] width 83 height 28
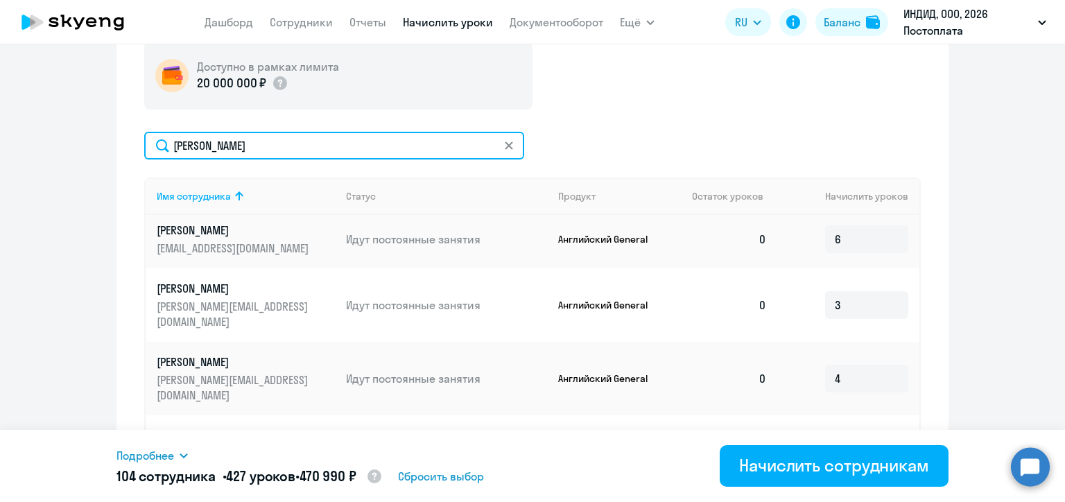
click at [239, 154] on input "[PERSON_NAME]" at bounding box center [334, 146] width 380 height 28
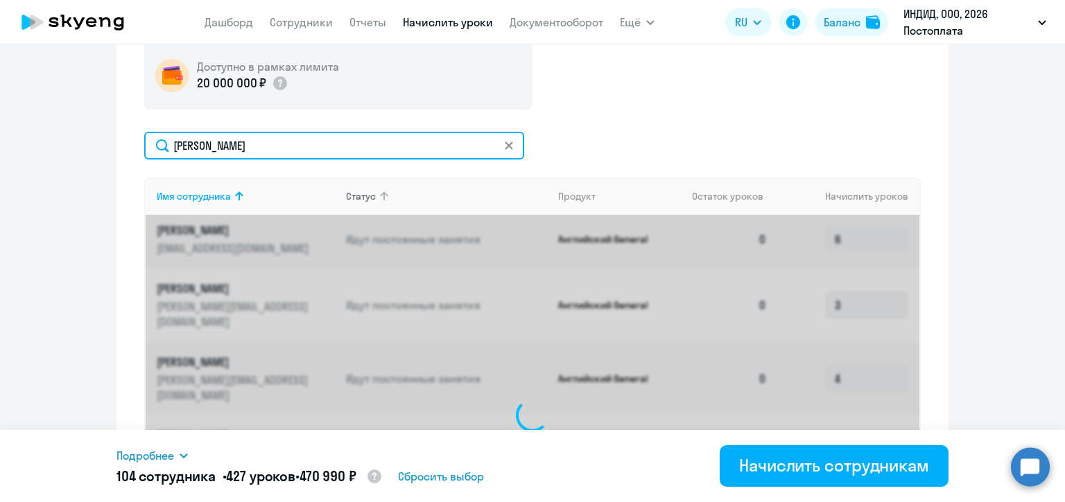
scroll to position [0, 0]
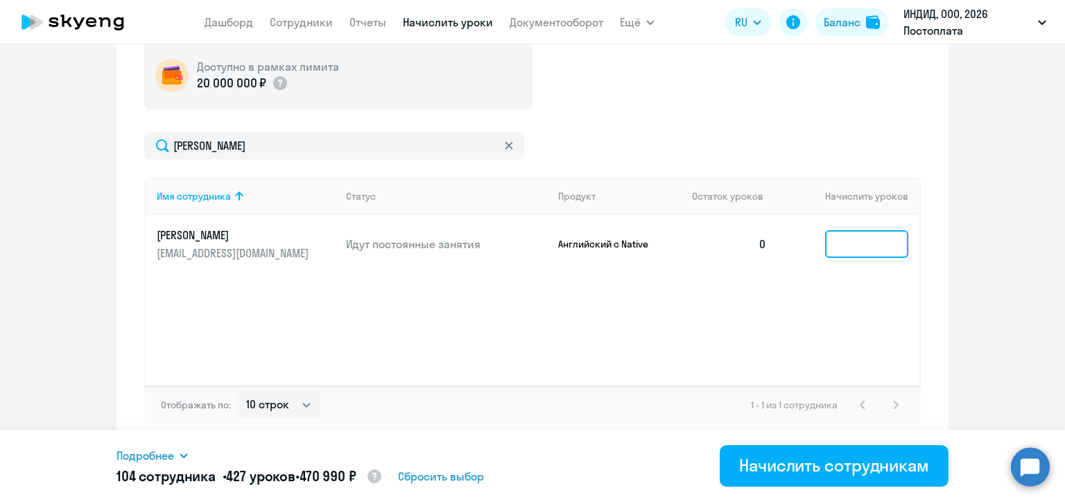
click at [838, 239] on input at bounding box center [866, 244] width 83 height 28
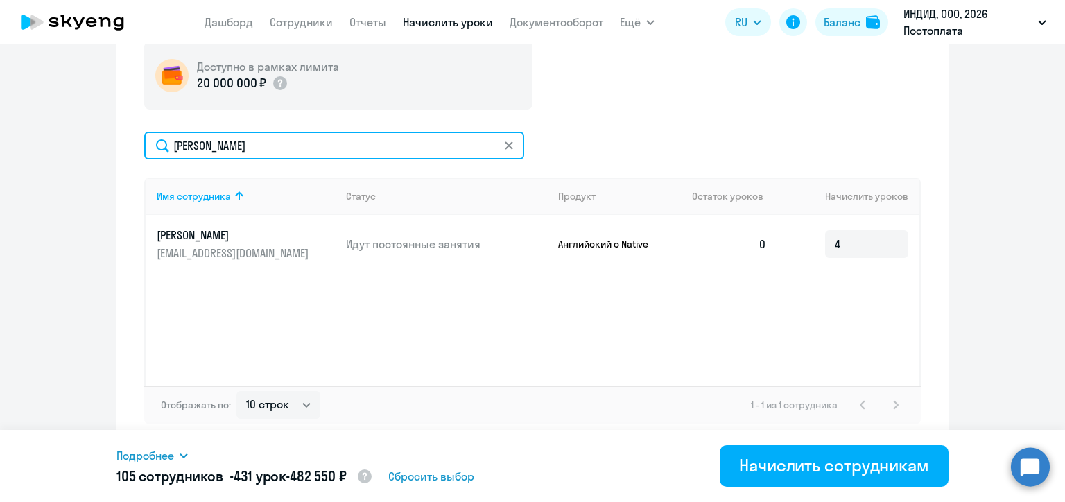
click at [268, 151] on input "[PERSON_NAME]" at bounding box center [334, 146] width 380 height 28
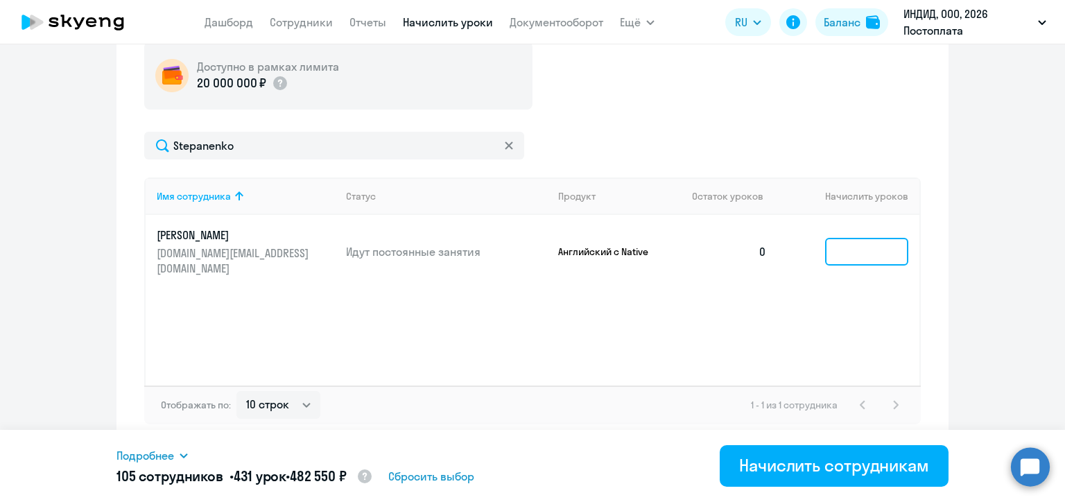
click at [845, 244] on input at bounding box center [866, 252] width 83 height 28
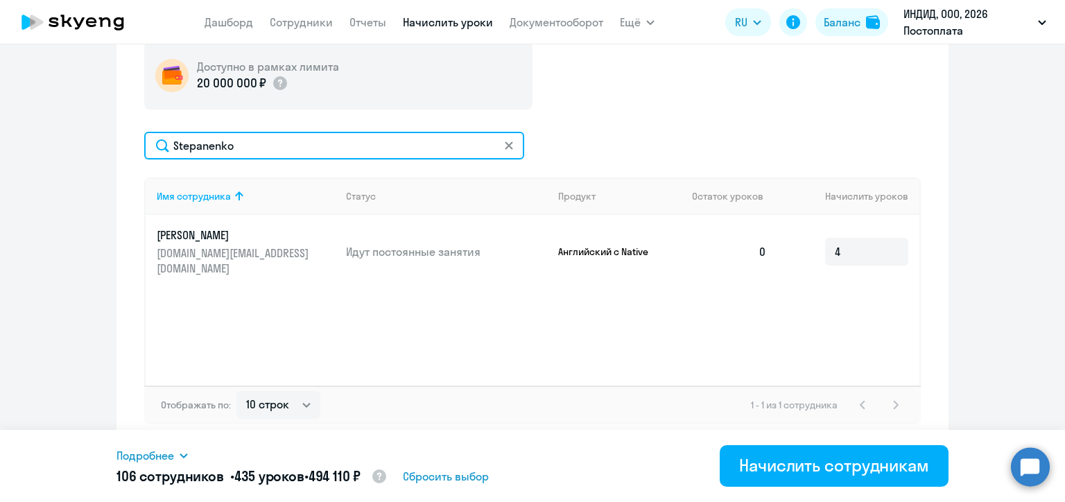
click at [219, 150] on input "Stepanenko" at bounding box center [334, 146] width 380 height 28
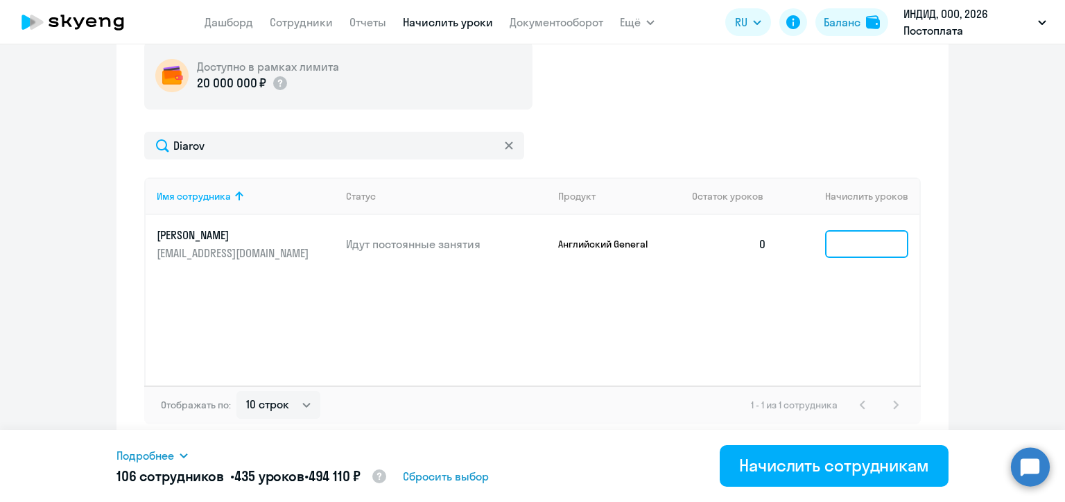
click at [838, 244] on input at bounding box center [866, 244] width 83 height 28
click at [708, 117] on div "Доступно в рамках лимита 20 000 000 ₽ Diarov Имя сотрудника Статус Продукт Оста…" at bounding box center [532, 233] width 777 height 383
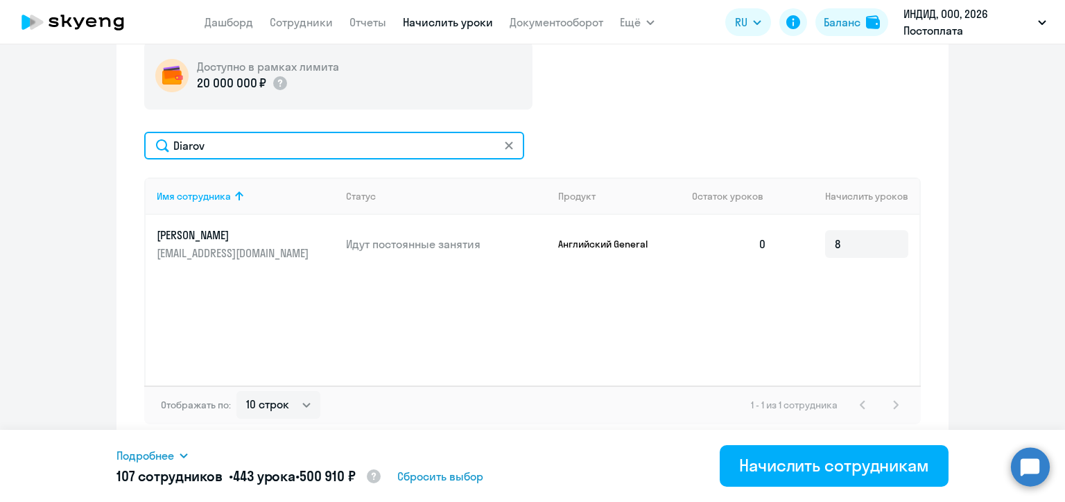
click at [239, 144] on input "Diarov" at bounding box center [334, 146] width 380 height 28
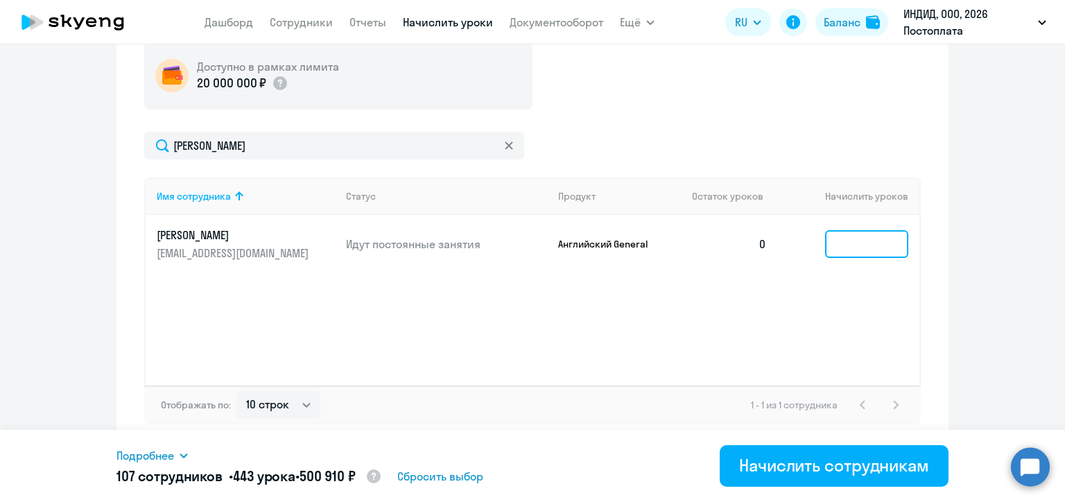
click at [843, 253] on input at bounding box center [866, 244] width 83 height 28
click at [685, 98] on div "Доступно в рамках лимита 20 000 000 ₽" at bounding box center [532, 76] width 777 height 68
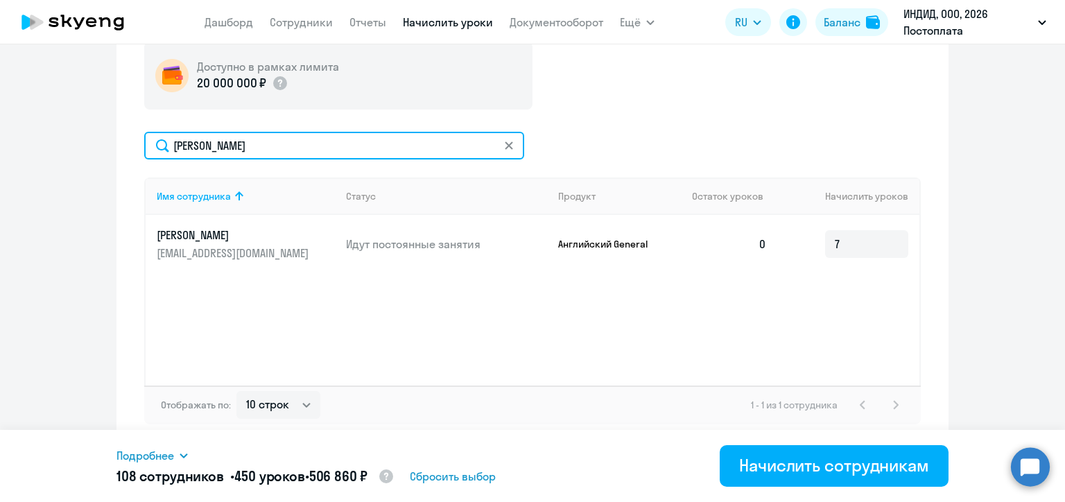
click at [221, 155] on input "[PERSON_NAME]" at bounding box center [334, 146] width 380 height 28
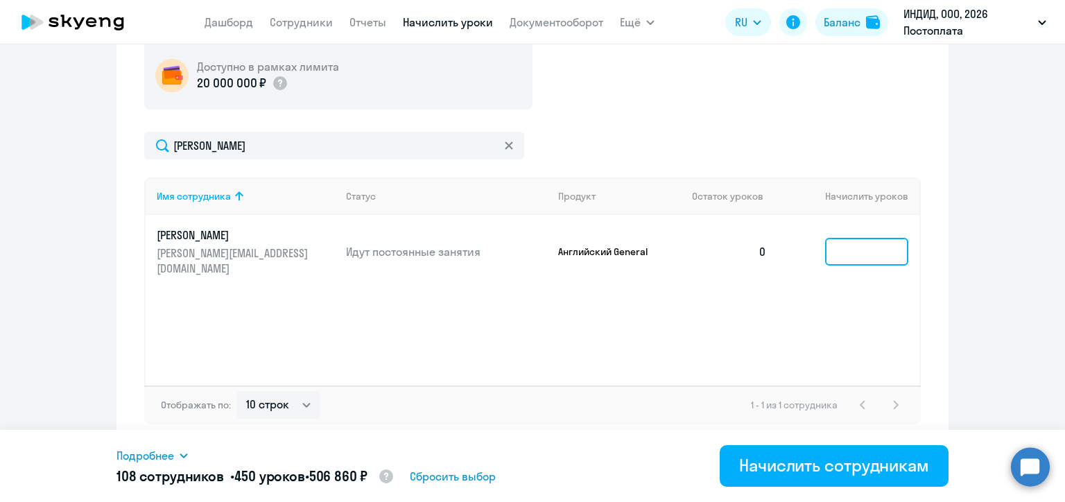
click at [851, 241] on input at bounding box center [866, 252] width 83 height 28
click at [642, 133] on div "[PERSON_NAME]" at bounding box center [532, 146] width 777 height 28
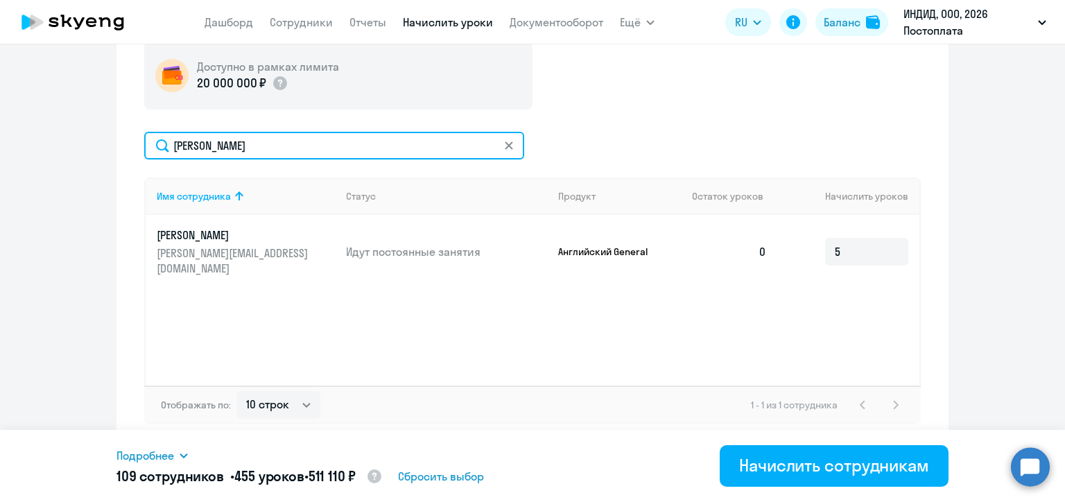
click at [241, 158] on input "[PERSON_NAME]" at bounding box center [334, 146] width 380 height 28
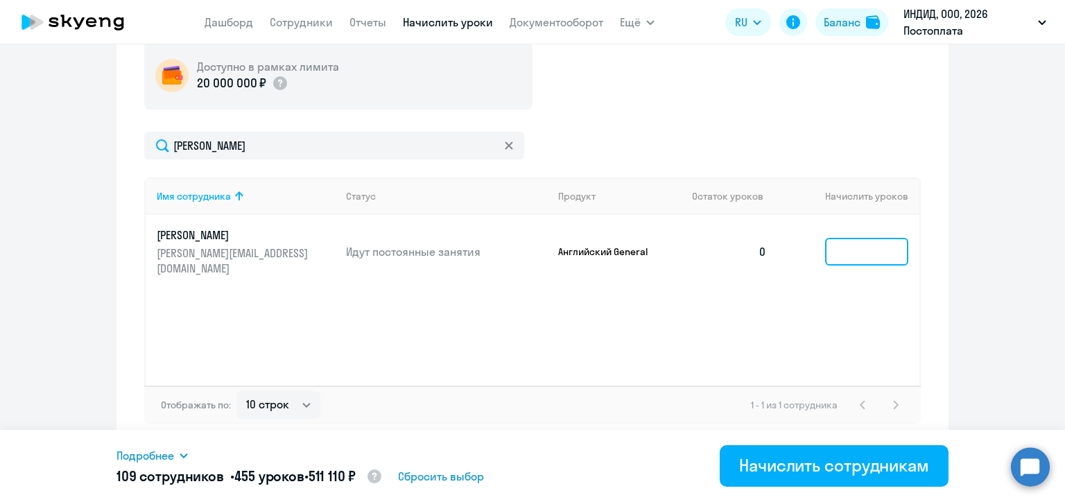
click at [854, 252] on input at bounding box center [866, 252] width 83 height 28
click at [664, 105] on div "Доступно в рамках лимита 20 000 000 ₽" at bounding box center [532, 76] width 777 height 68
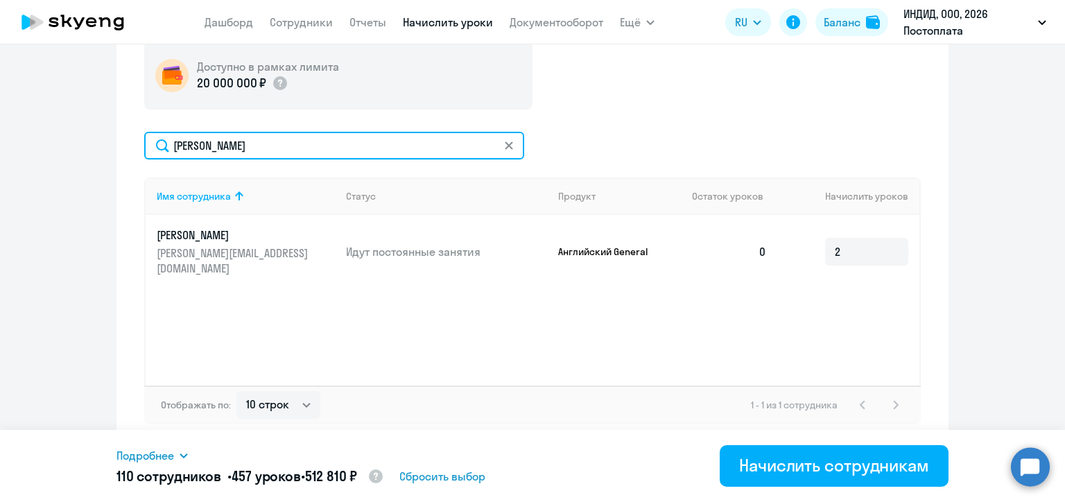
click at [218, 137] on input "[PERSON_NAME]" at bounding box center [334, 146] width 380 height 28
click at [218, 138] on input "[PERSON_NAME]" at bounding box center [334, 146] width 380 height 28
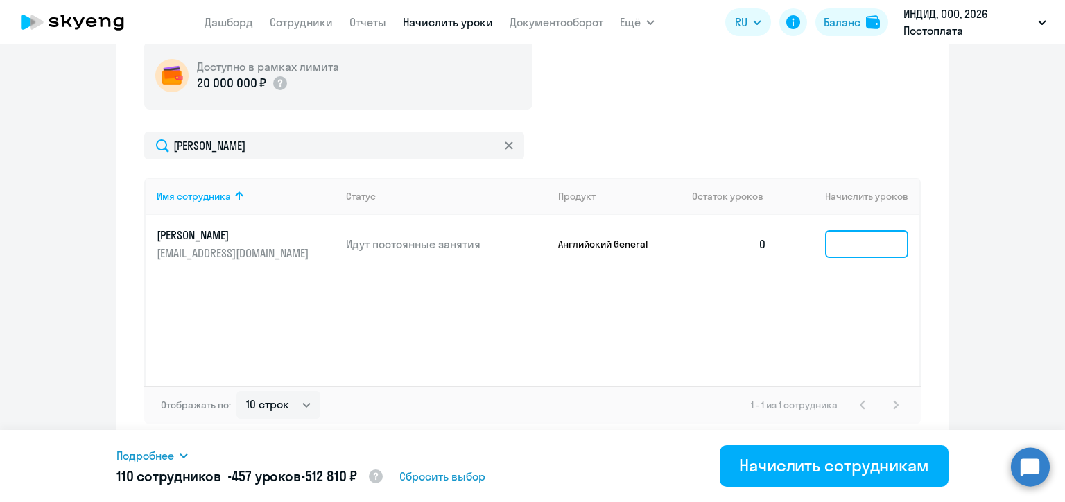
click at [847, 245] on input at bounding box center [866, 244] width 83 height 28
click at [684, 117] on div "Доступно в рамках лимита 20 000 000 ₽ [PERSON_NAME] Имя сотрудника Статус Проду…" at bounding box center [532, 233] width 777 height 383
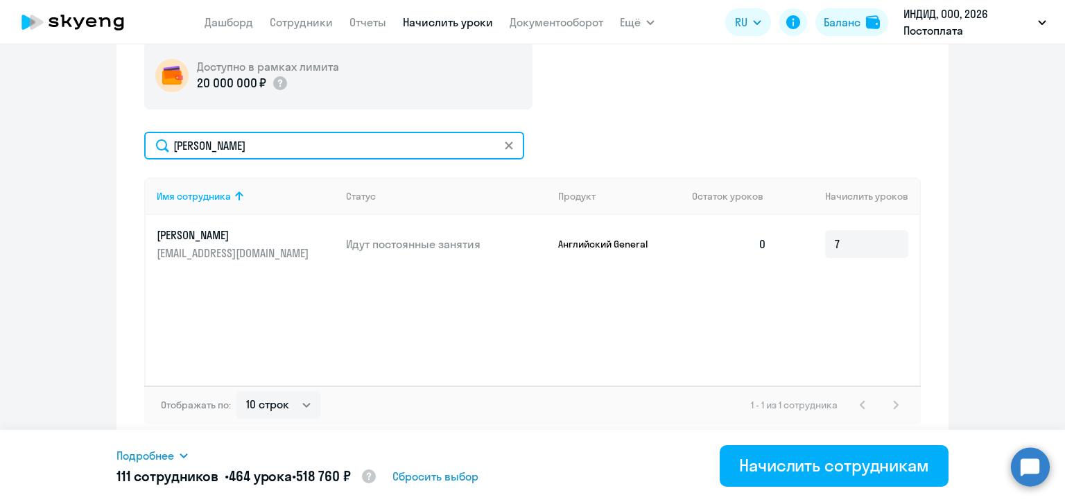
click at [227, 140] on input "[PERSON_NAME]" at bounding box center [334, 146] width 380 height 28
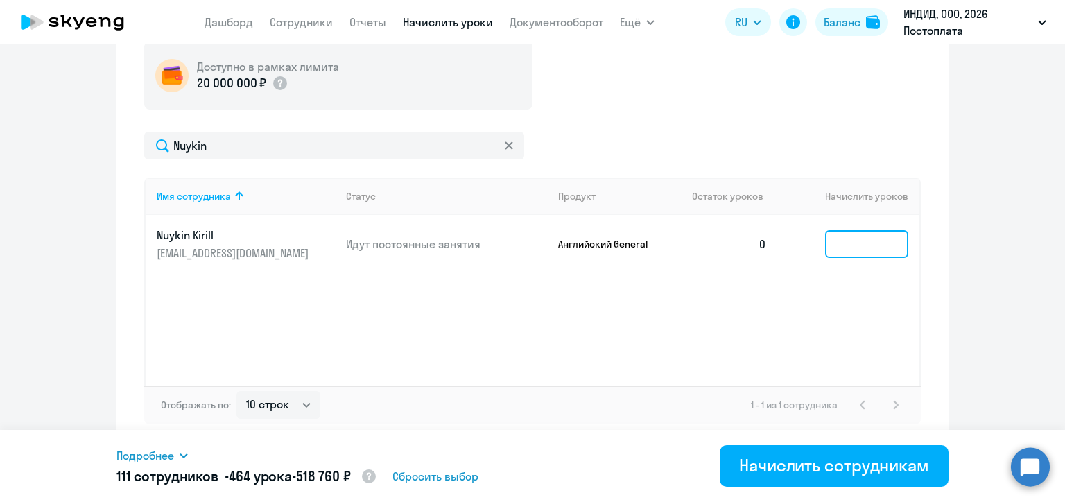
click at [859, 244] on input at bounding box center [866, 244] width 83 height 28
click at [692, 111] on div "Доступно в рамках лимита 20 000 000 ₽ [GEOGRAPHIC_DATA] Имя сотрудника Статус П…" at bounding box center [532, 233] width 777 height 383
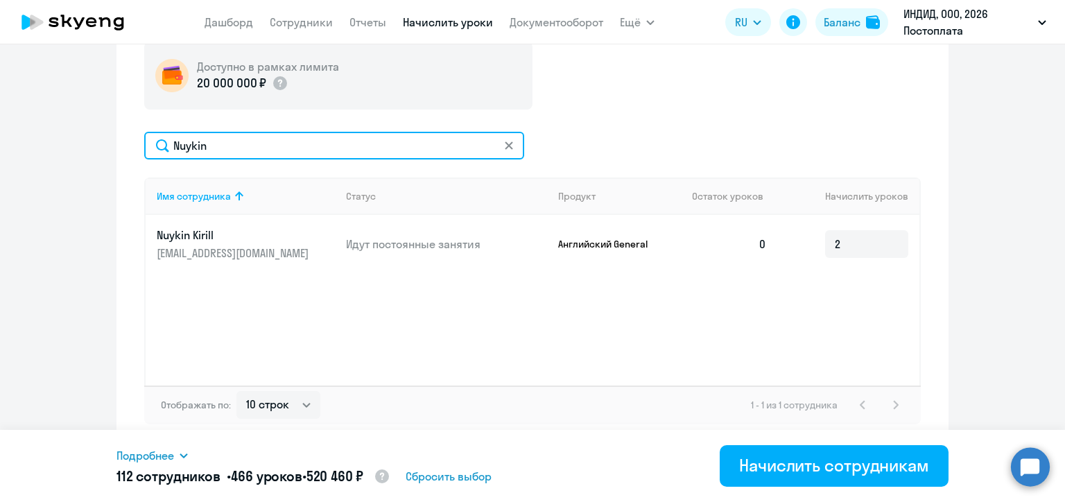
click at [219, 136] on input "Nuykin" at bounding box center [334, 146] width 380 height 28
click at [219, 137] on input "Nuykin" at bounding box center [334, 146] width 380 height 28
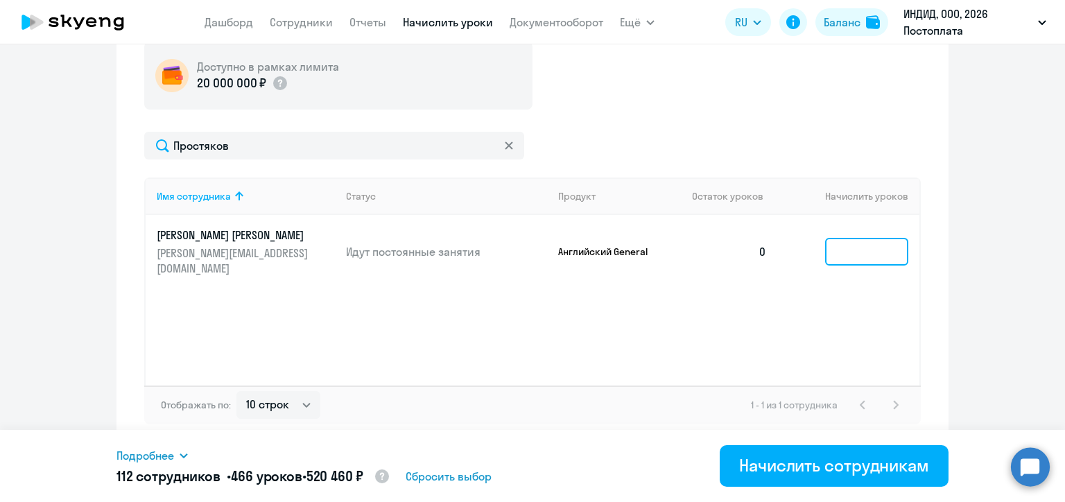
click at [843, 254] on input at bounding box center [866, 252] width 83 height 28
click at [630, 94] on div "Доступно в рамках лимита 20 000 000 ₽" at bounding box center [532, 76] width 777 height 68
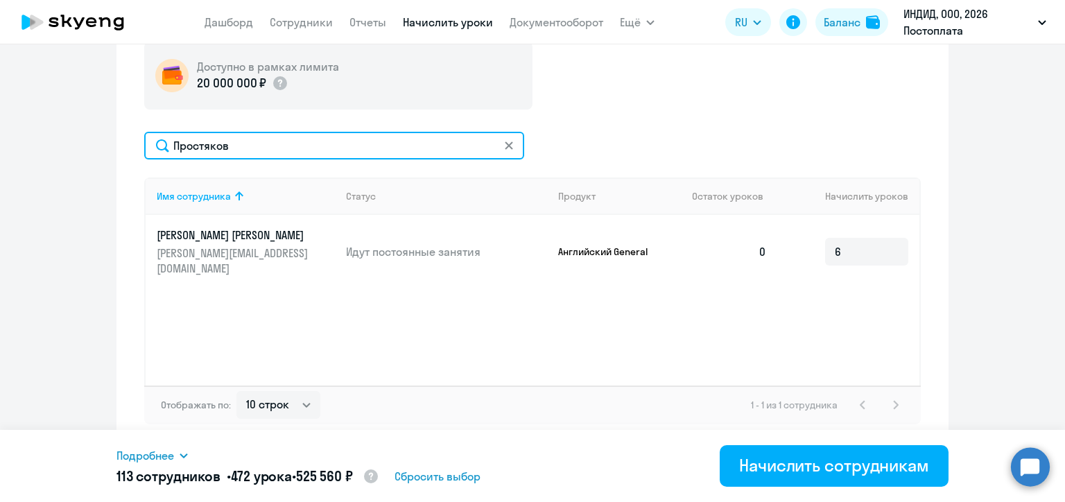
click at [214, 137] on input "Простяков" at bounding box center [334, 146] width 380 height 28
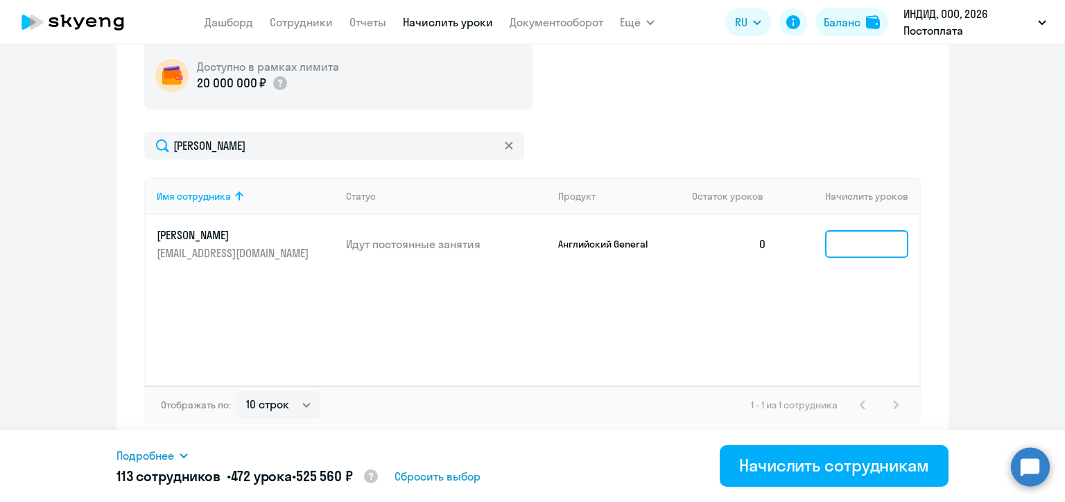
click at [854, 252] on input at bounding box center [866, 244] width 83 height 28
click at [696, 115] on div "Доступно в рамках лимита 20 000 000 ₽ [PERSON_NAME] Имя сотрудника Статус Проду…" at bounding box center [532, 233] width 777 height 383
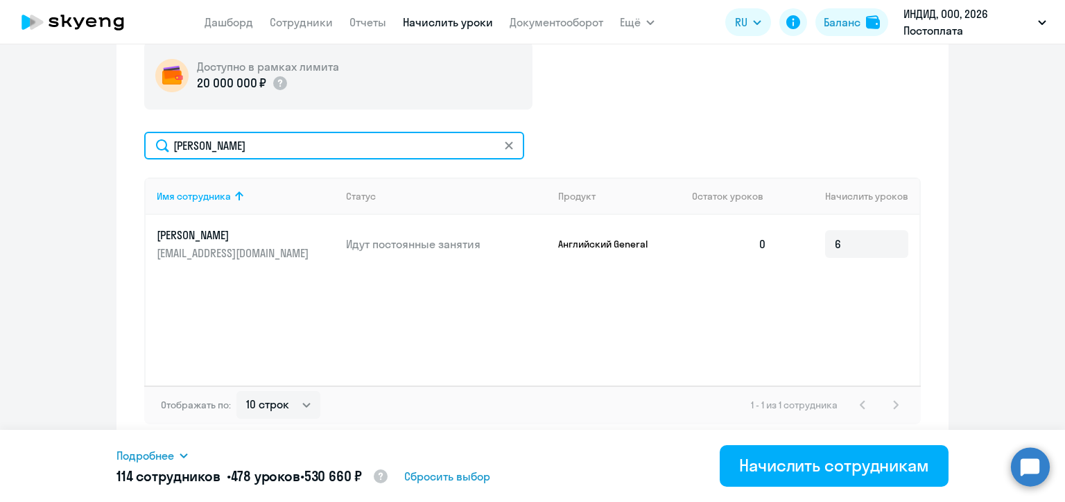
click at [214, 152] on input "[PERSON_NAME]" at bounding box center [334, 146] width 380 height 28
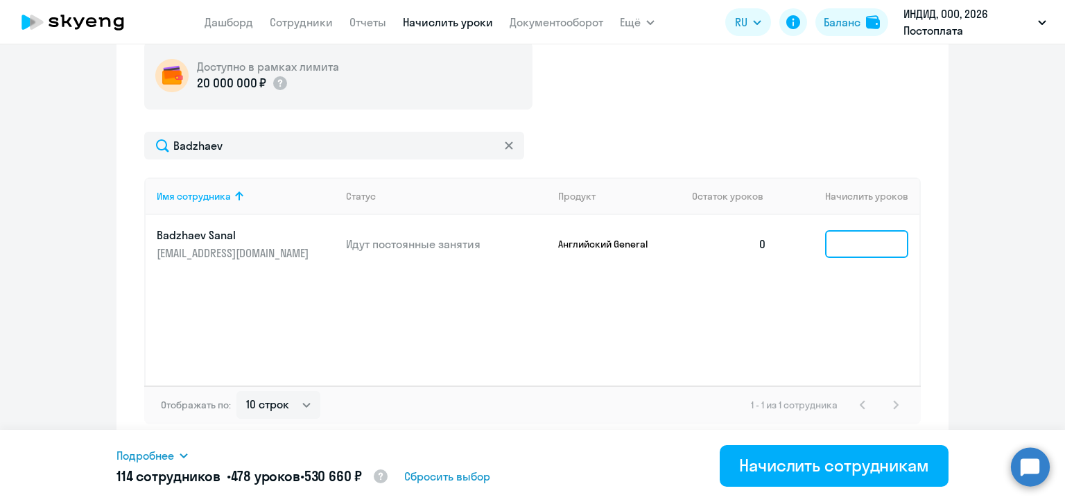
click at [832, 247] on input at bounding box center [866, 244] width 83 height 28
click at [684, 119] on div "Доступно в рамках лимита 20 000 000 ₽ [GEOGRAPHIC_DATA] Имя сотрудника Статус П…" at bounding box center [532, 233] width 777 height 383
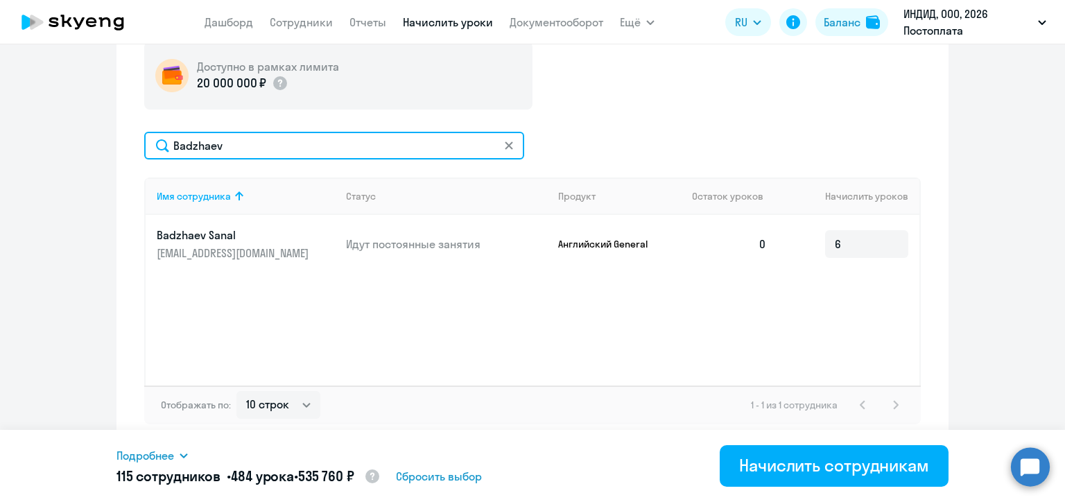
click at [245, 147] on input "Badzhaev" at bounding box center [334, 146] width 380 height 28
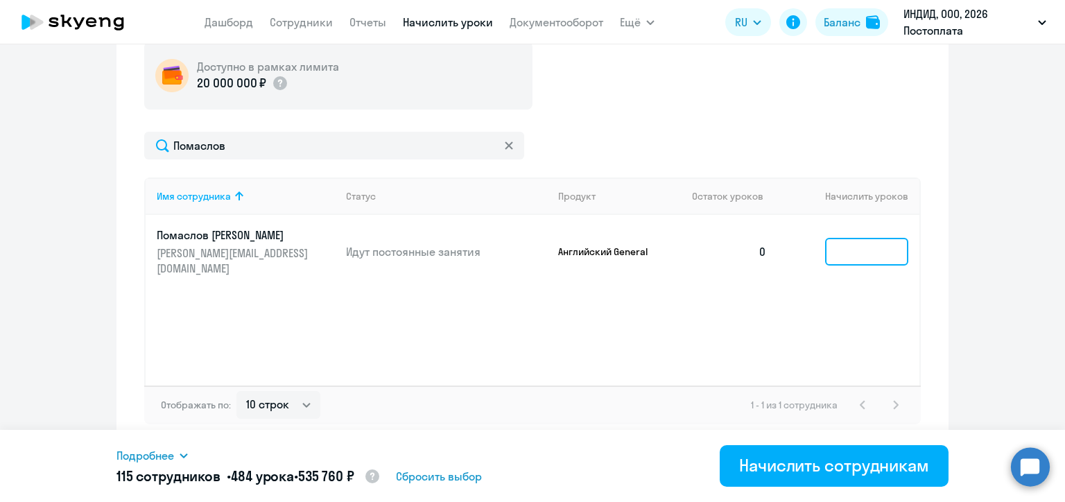
click at [843, 252] on input at bounding box center [866, 252] width 83 height 28
click at [709, 120] on div "Доступно в рамках лимита 20 000 000 ₽ Помаслов Имя сотрудника Статус Продукт Ос…" at bounding box center [532, 233] width 777 height 383
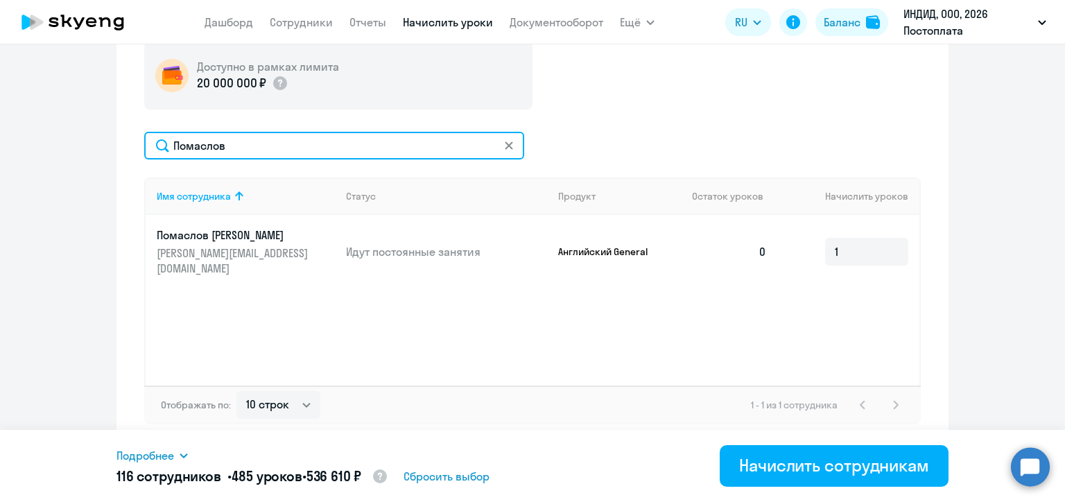
click at [224, 147] on input "Помаслов" at bounding box center [334, 146] width 380 height 28
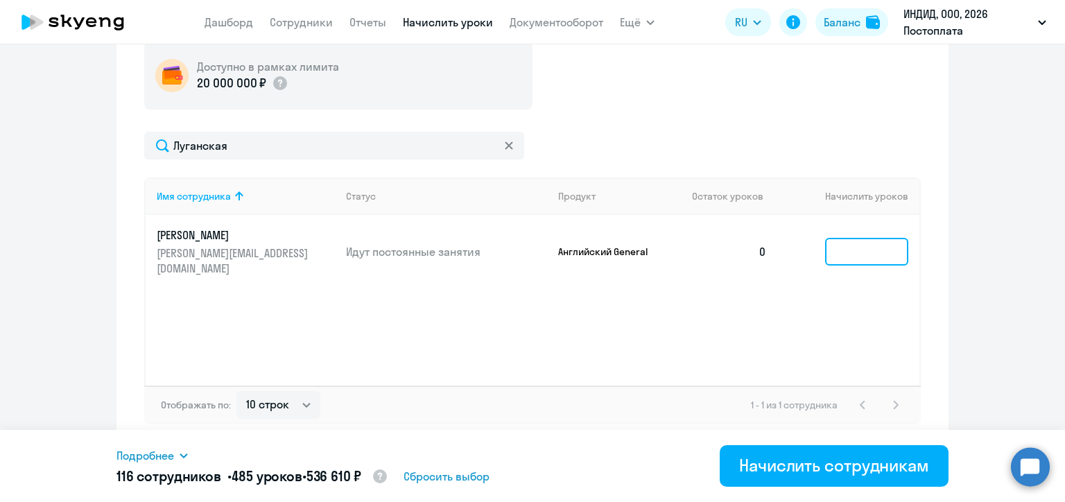
click at [854, 258] on input at bounding box center [866, 252] width 83 height 28
click at [664, 104] on div "Доступно в рамках лимита 20 000 000 ₽" at bounding box center [532, 76] width 777 height 68
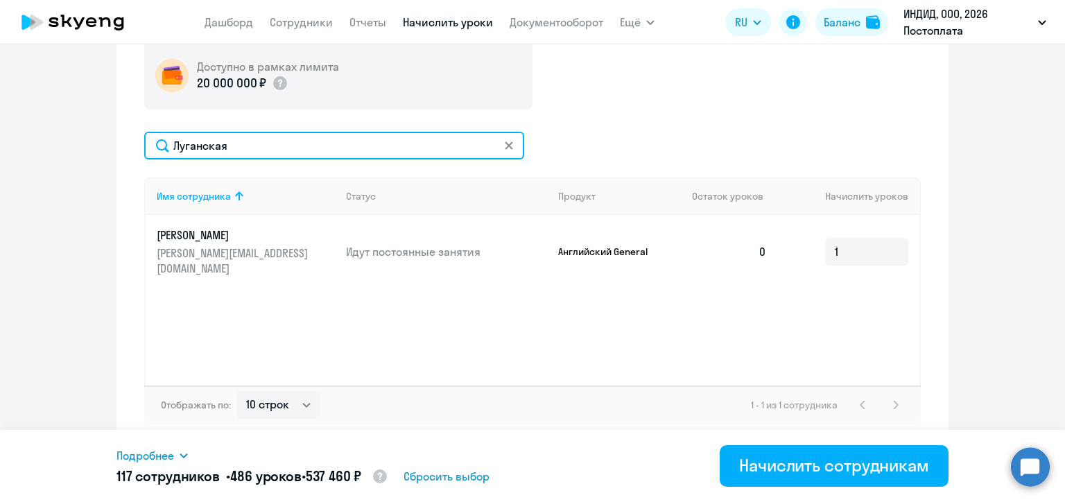
click at [236, 148] on input "Луганская" at bounding box center [334, 146] width 380 height 28
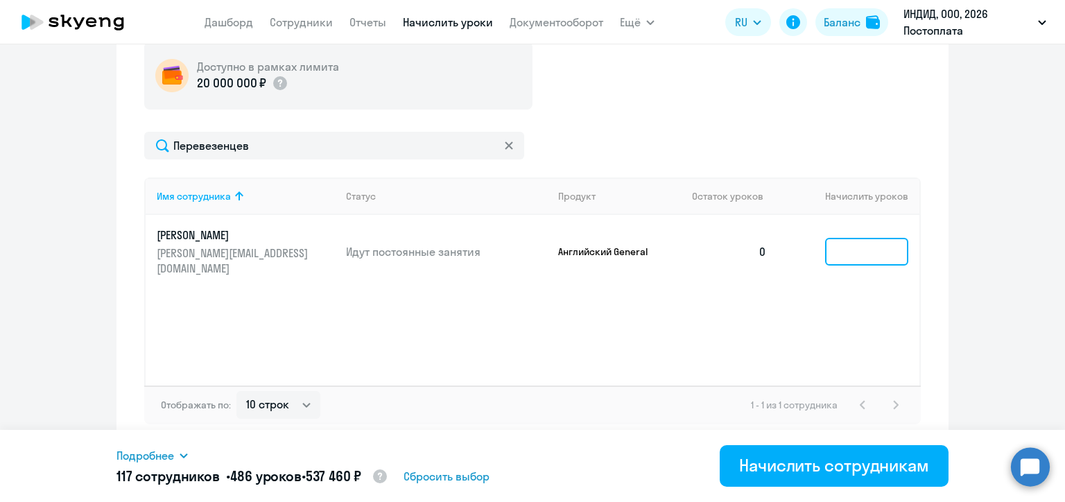
click at [835, 250] on input at bounding box center [866, 252] width 83 height 28
click at [687, 117] on div "Доступно в рамках лимита 20 000 000 ₽ Перевезенцев Имя сотрудника Статус Продук…" at bounding box center [532, 233] width 777 height 383
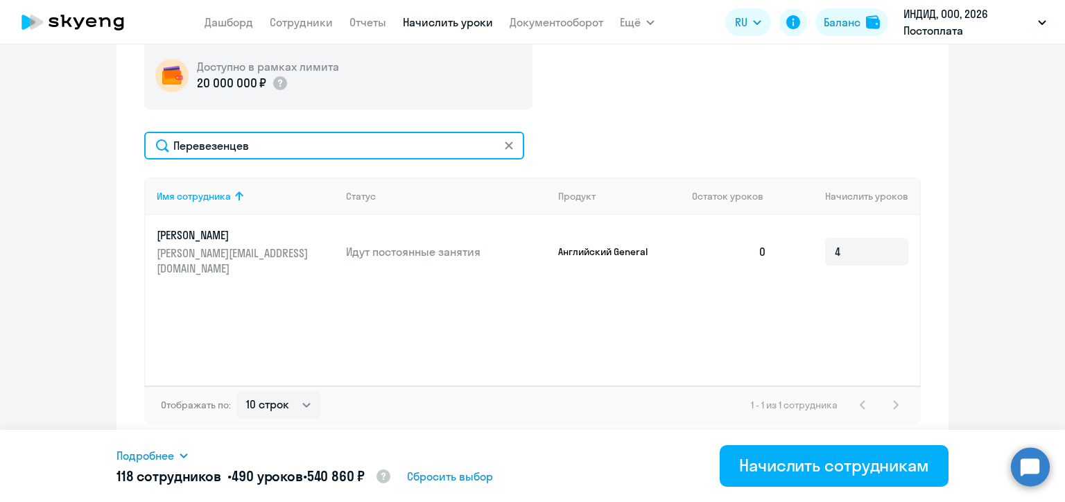
click at [253, 149] on input "Перевезенцев" at bounding box center [334, 146] width 380 height 28
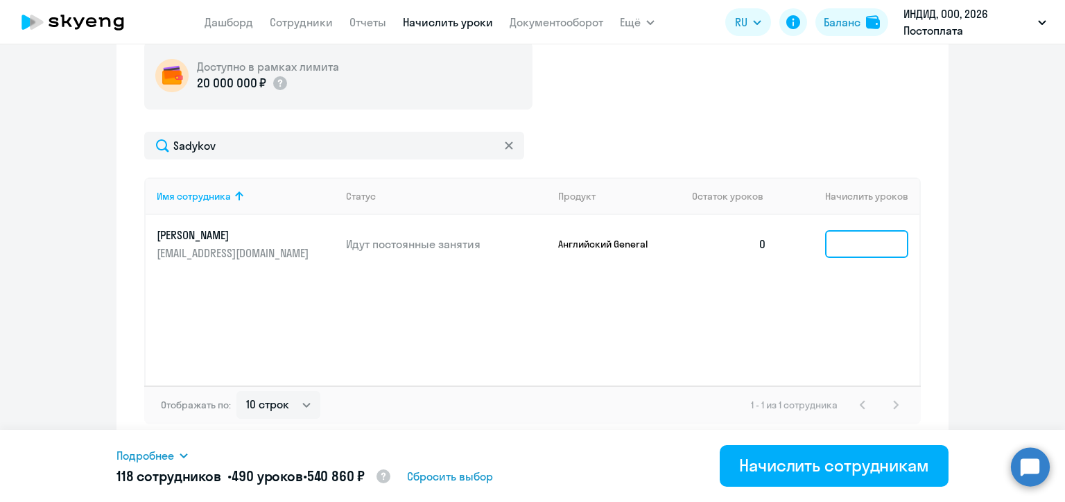
click at [851, 248] on input at bounding box center [866, 244] width 83 height 28
click at [704, 135] on div "Sadykov" at bounding box center [532, 146] width 777 height 28
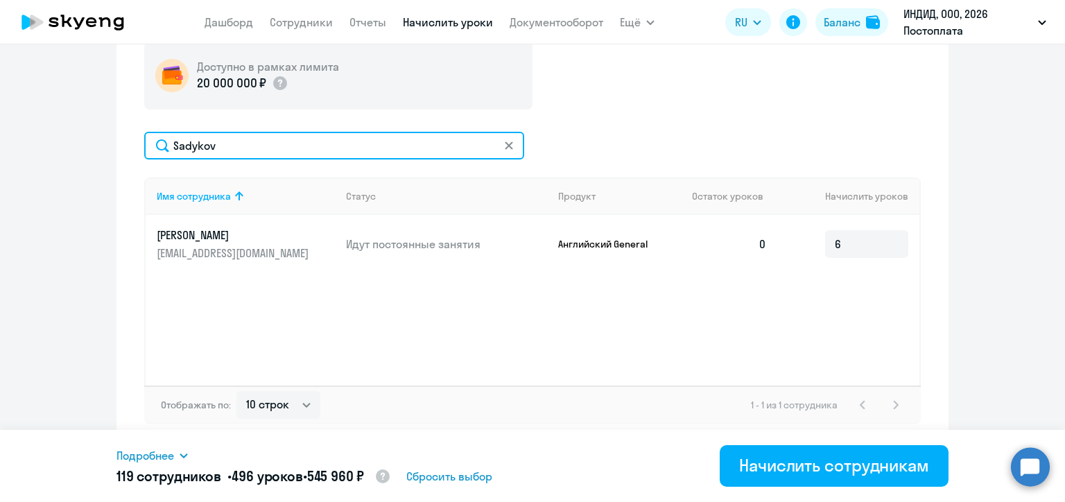
click at [204, 144] on input "Sadykov" at bounding box center [334, 146] width 380 height 28
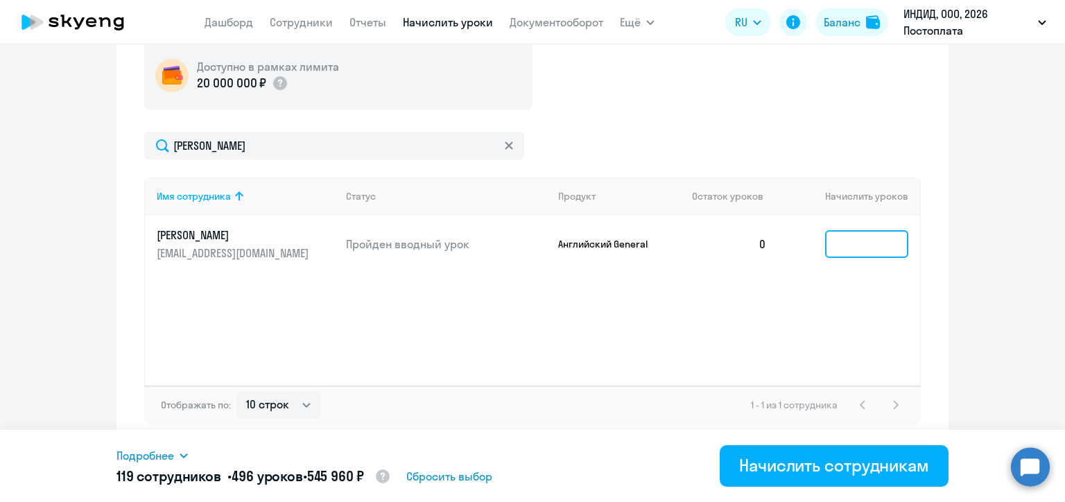
click at [843, 248] on input at bounding box center [866, 244] width 83 height 28
click at [628, 104] on div "Доступно в рамках лимита 20 000 000 ₽" at bounding box center [532, 76] width 777 height 68
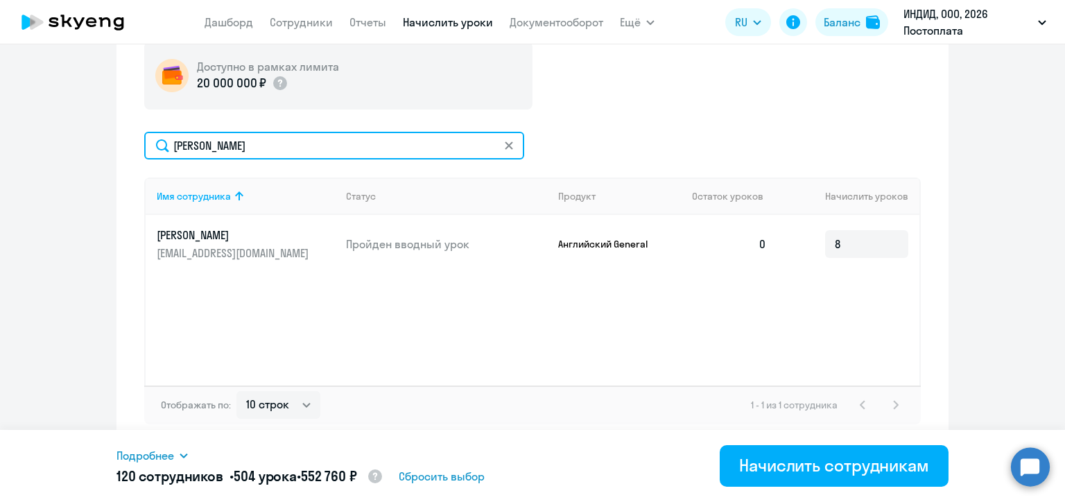
click at [224, 142] on input "[PERSON_NAME]" at bounding box center [334, 146] width 380 height 28
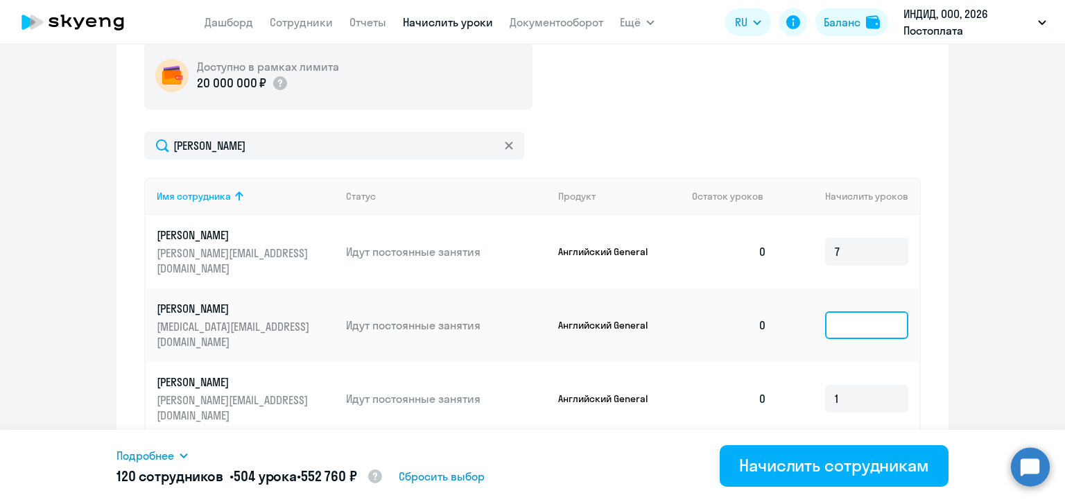
click at [838, 311] on input at bounding box center [866, 325] width 83 height 28
click at [720, 119] on div "Доступно в рамках лимита 20 000 000 ₽ [PERSON_NAME] Имя сотрудника Статус Проду…" at bounding box center [532, 295] width 777 height 506
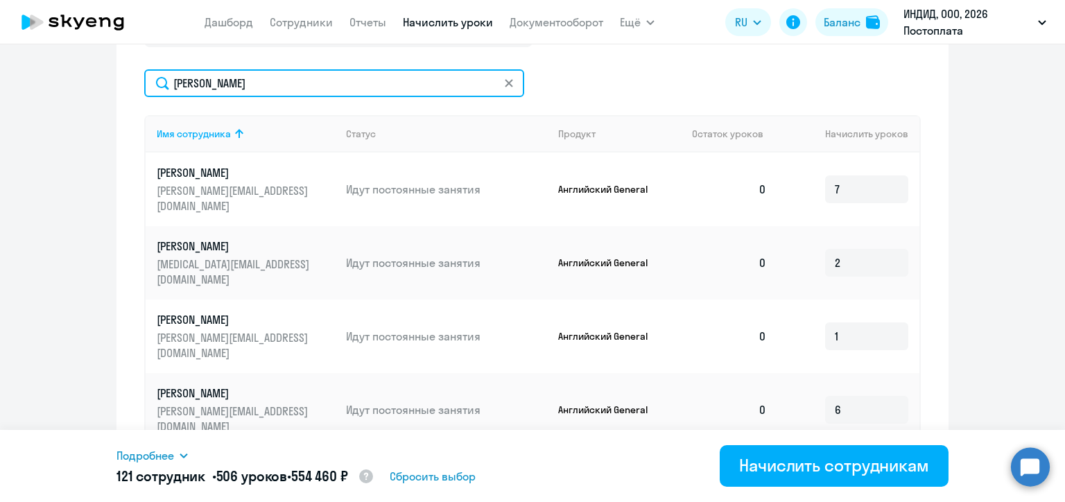
click at [208, 87] on input "[PERSON_NAME]" at bounding box center [334, 83] width 380 height 28
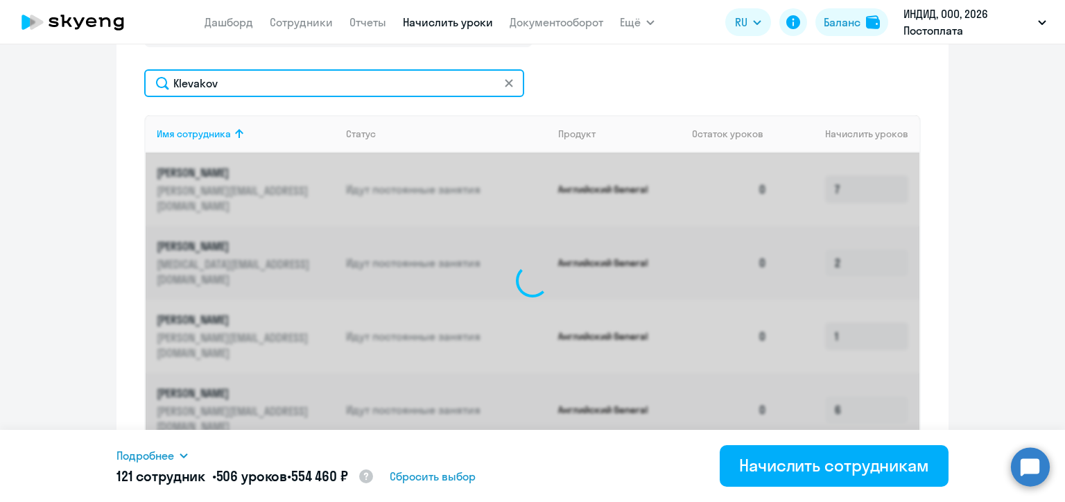
scroll to position [517, 0]
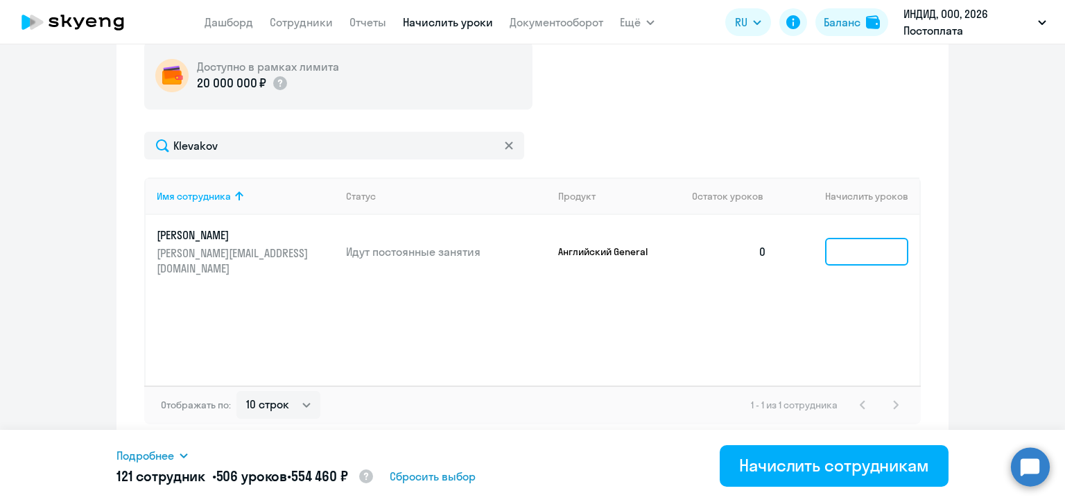
click at [846, 247] on input at bounding box center [866, 252] width 83 height 28
click at [678, 107] on div "Доступно в рамках лимита 20 000 000 ₽" at bounding box center [532, 76] width 777 height 68
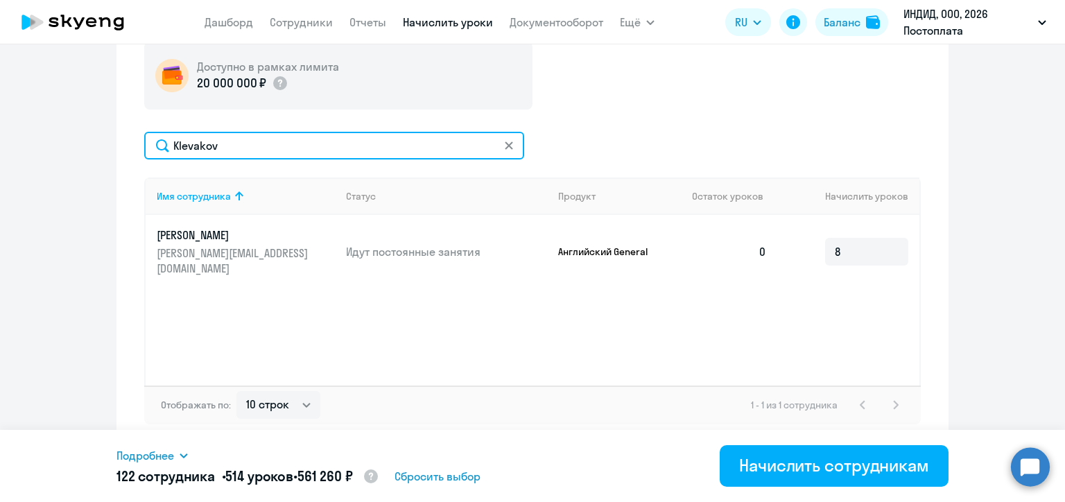
click at [225, 142] on input "Klevakov" at bounding box center [334, 146] width 380 height 28
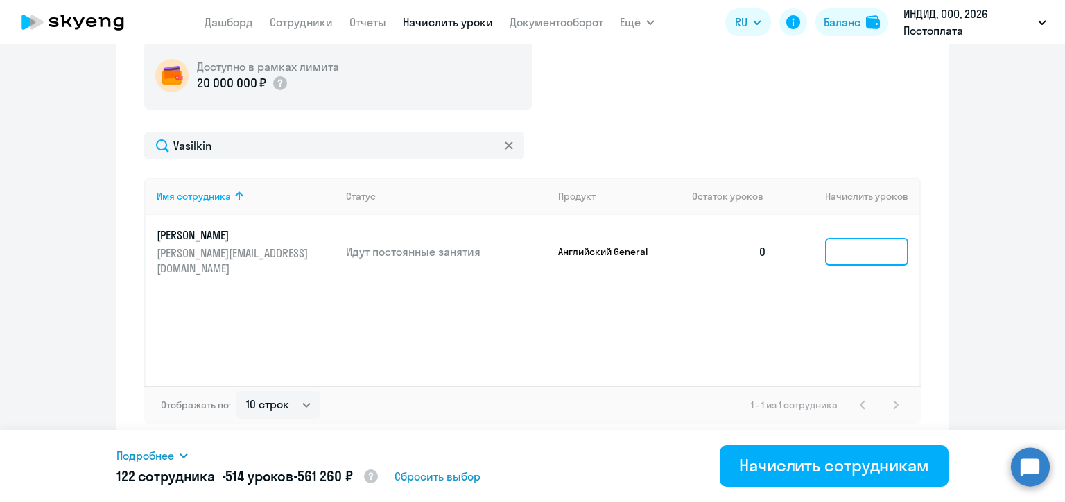
click at [840, 241] on input at bounding box center [866, 252] width 83 height 28
click at [702, 124] on div "Доступно в рамках лимита 20 000 000 ₽ Vasilkin Имя сотрудника Статус Продукт Ос…" at bounding box center [532, 233] width 777 height 383
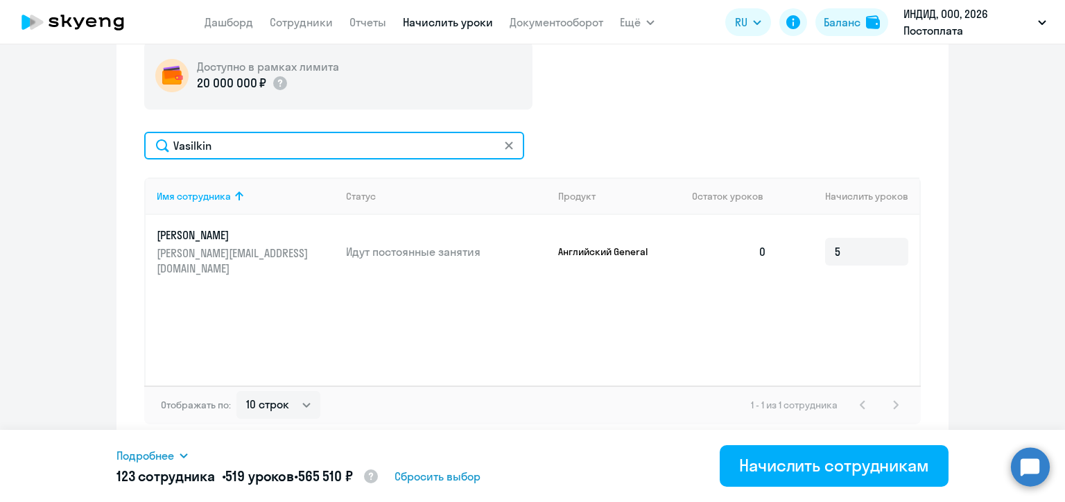
click at [229, 153] on input "Vasilkin" at bounding box center [334, 146] width 380 height 28
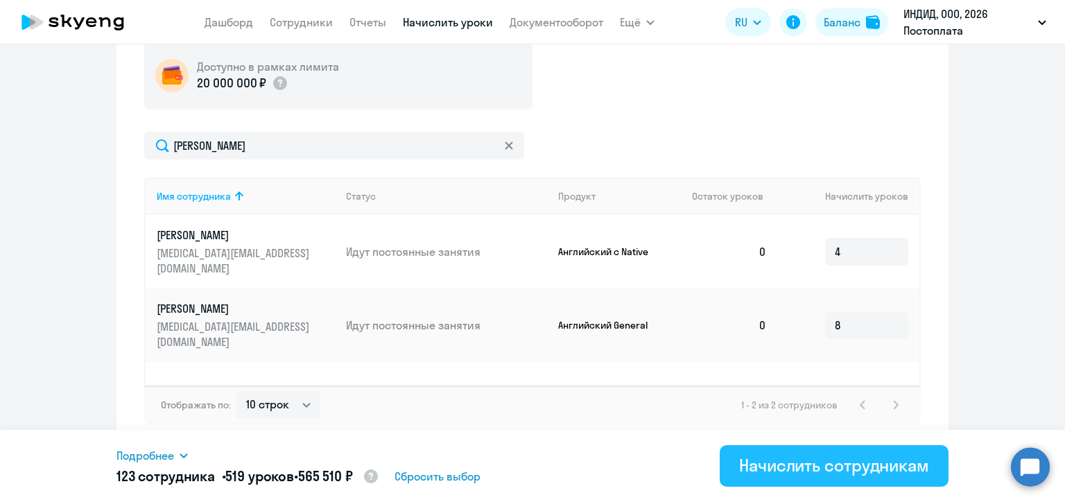
click at [802, 466] on div "Начислить сотрудникам" at bounding box center [834, 465] width 190 height 22
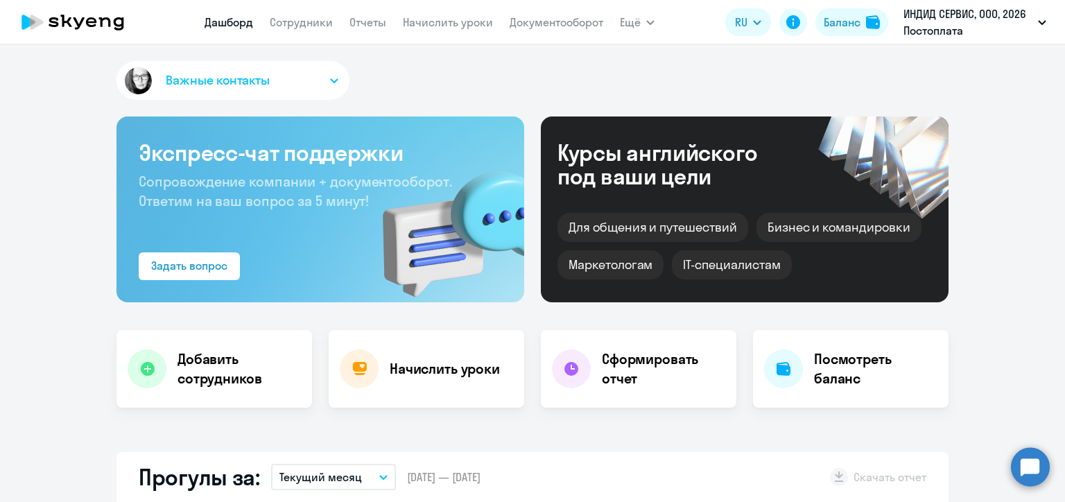
select select "30"
click at [450, 25] on link "Начислить уроки" at bounding box center [448, 22] width 90 height 14
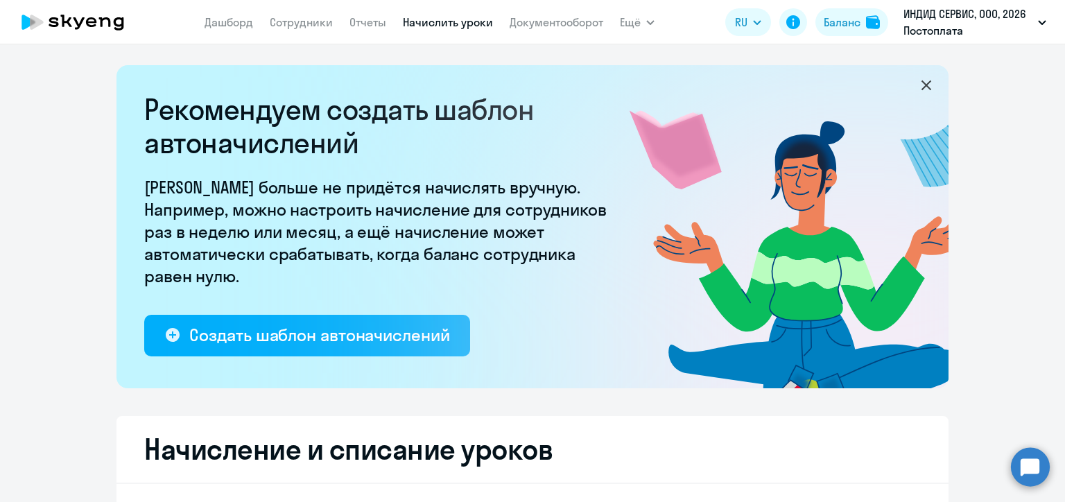
select select "10"
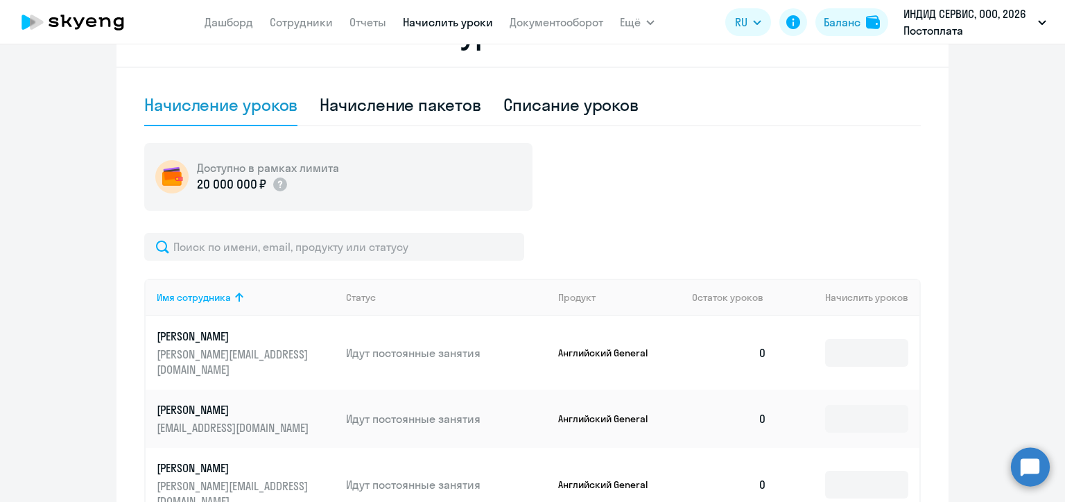
scroll to position [208, 0]
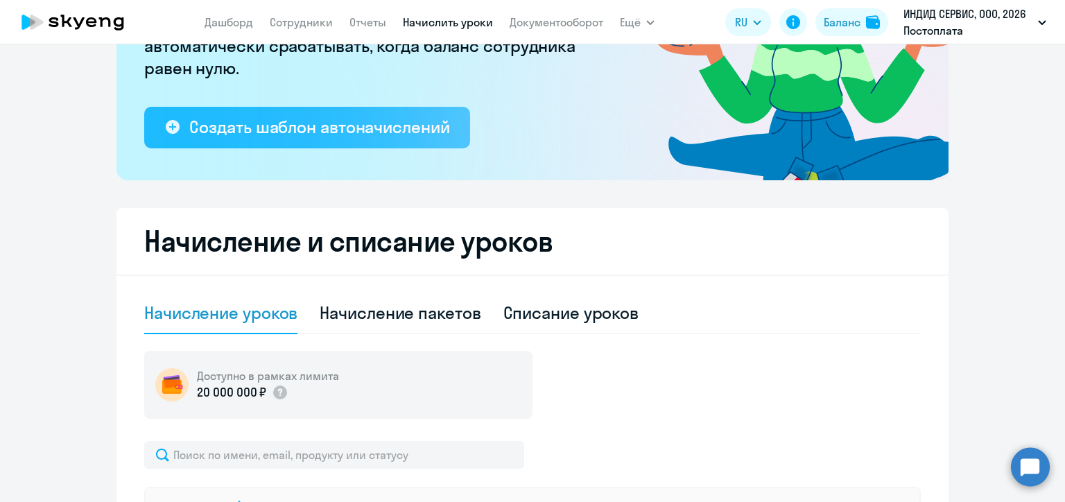
click at [322, 128] on div "Создать шаблон автоначислений" at bounding box center [319, 127] width 260 height 22
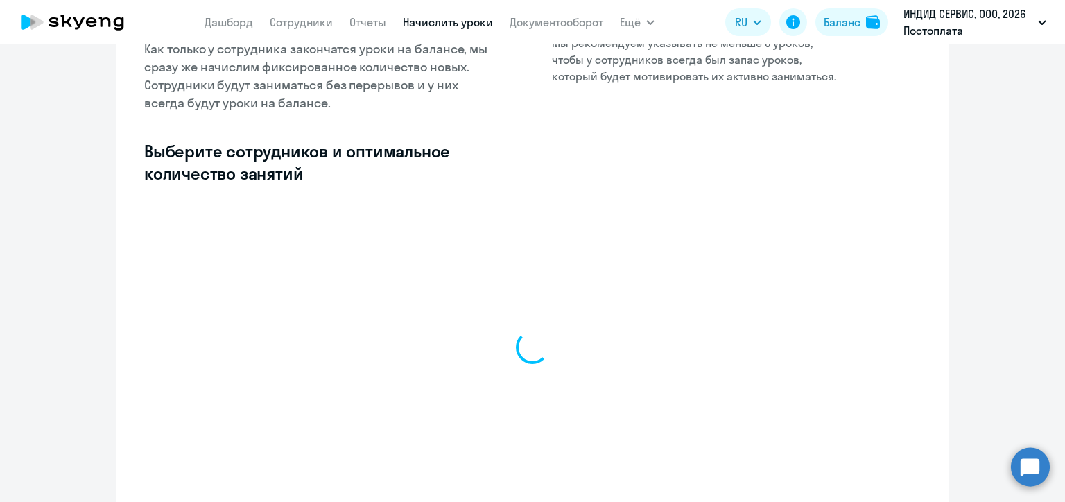
select select "10"
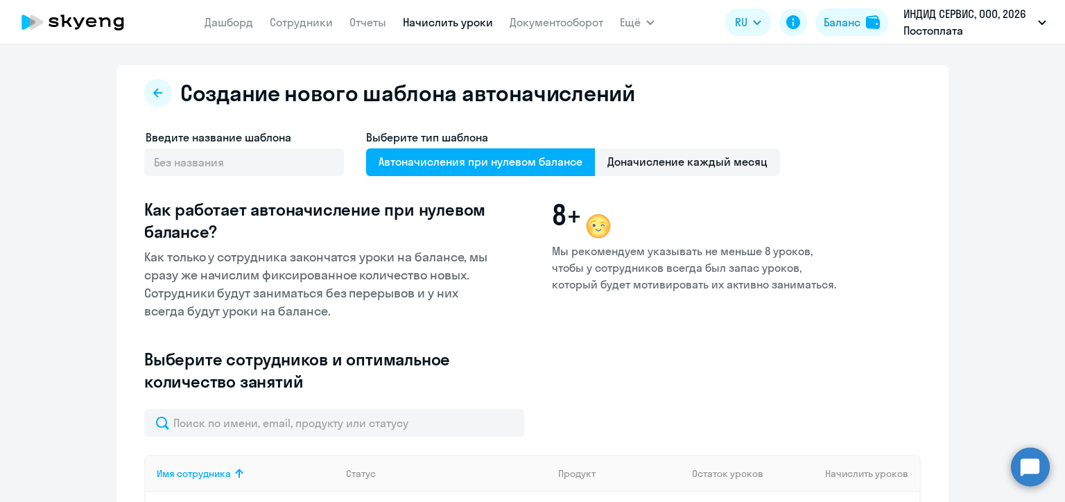
scroll to position [139, 0]
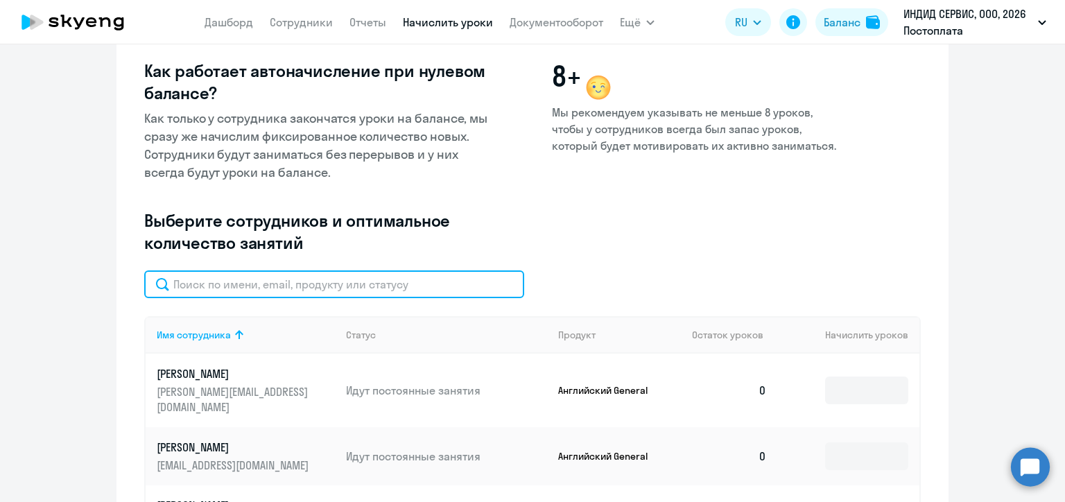
click at [387, 288] on input "text" at bounding box center [334, 284] width 380 height 28
paste input "Шеламов"
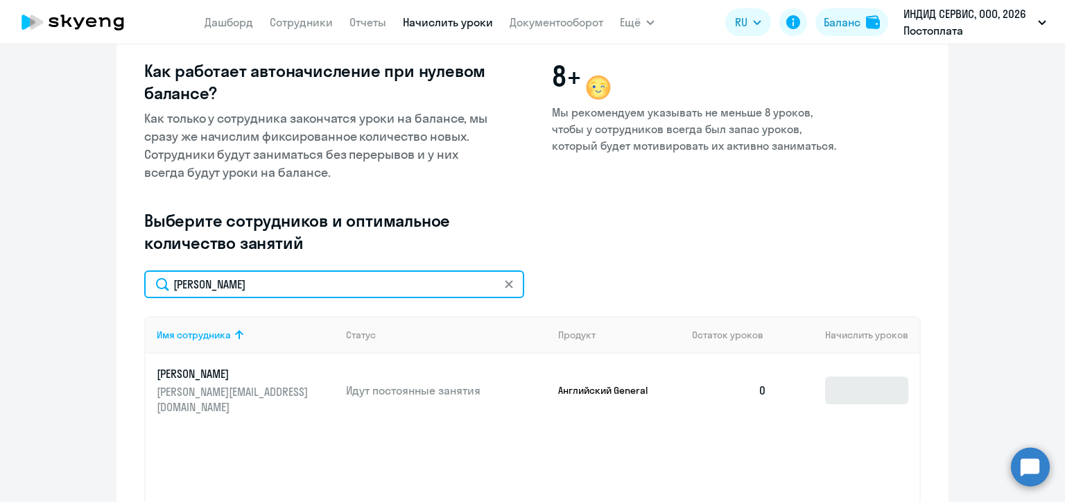
type input "Шеламов"
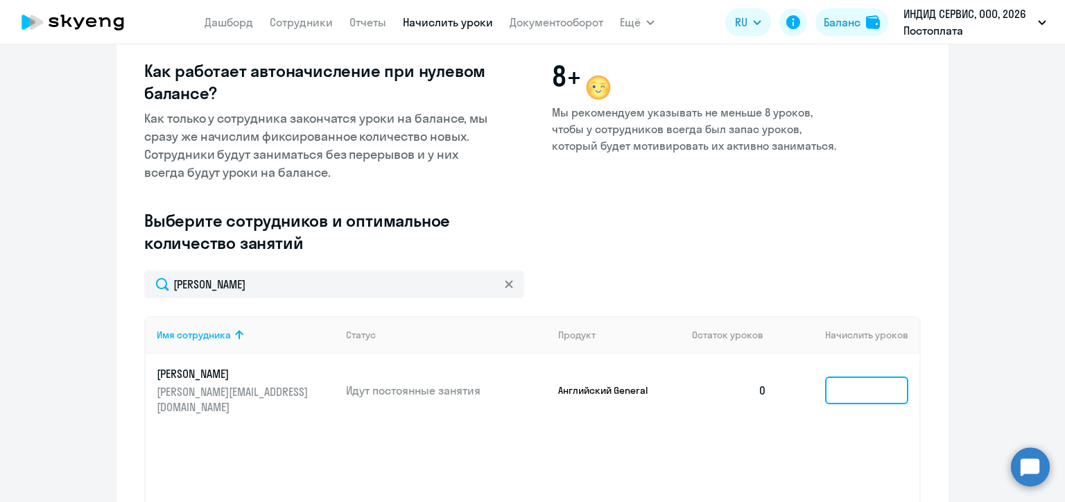
click at [852, 392] on input at bounding box center [866, 391] width 83 height 28
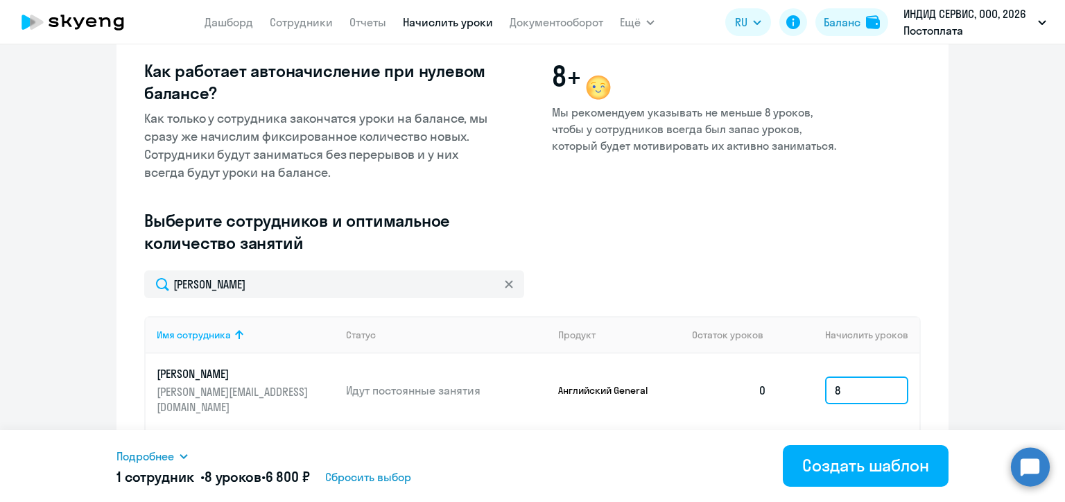
type input "8"
click at [724, 241] on div "Введите название шаблона Выберите тип шаблона Автоначисления при нулевом баланс…" at bounding box center [490, 130] width 693 height 280
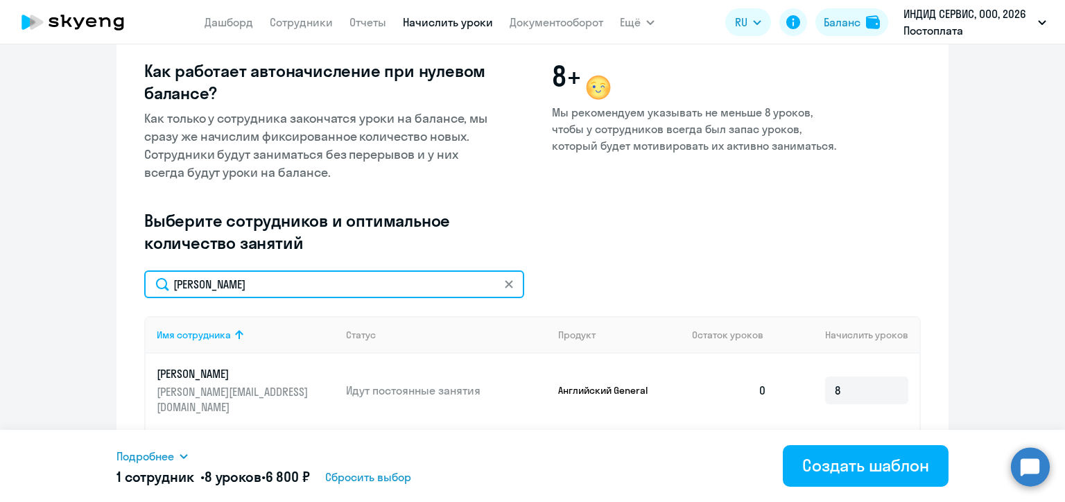
click at [257, 291] on input "Шеламов" at bounding box center [334, 284] width 380 height 28
paste input "Ilin"
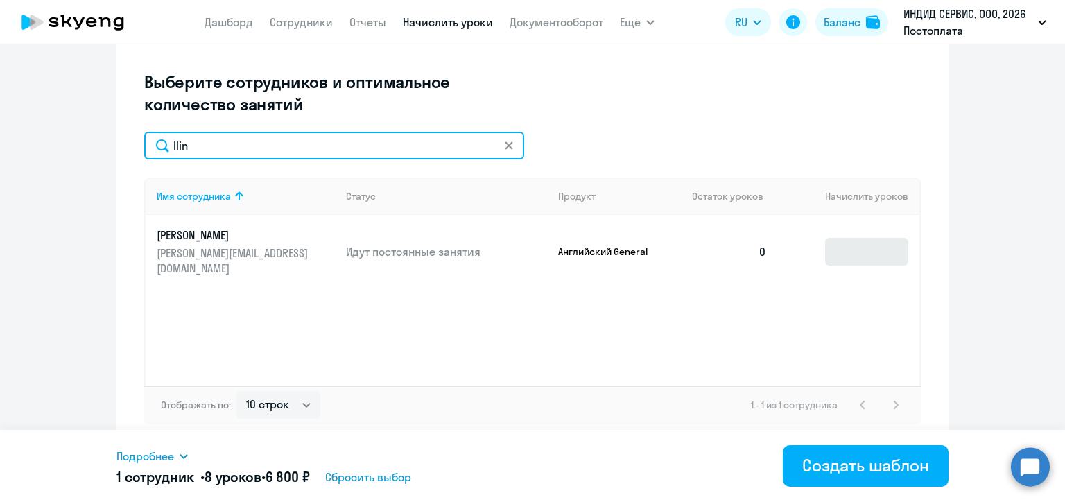
type input "Ilin"
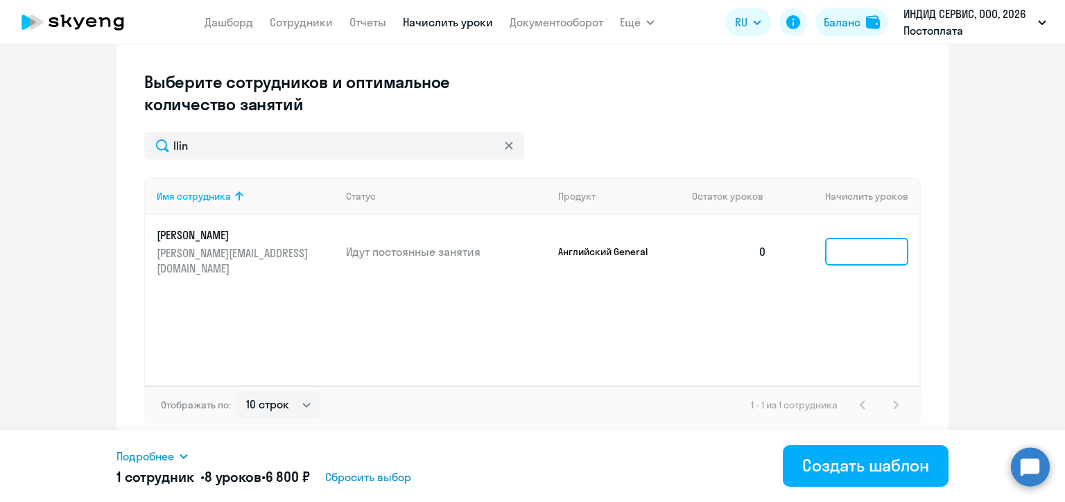
click at [856, 252] on input at bounding box center [866, 252] width 83 height 28
type input "8"
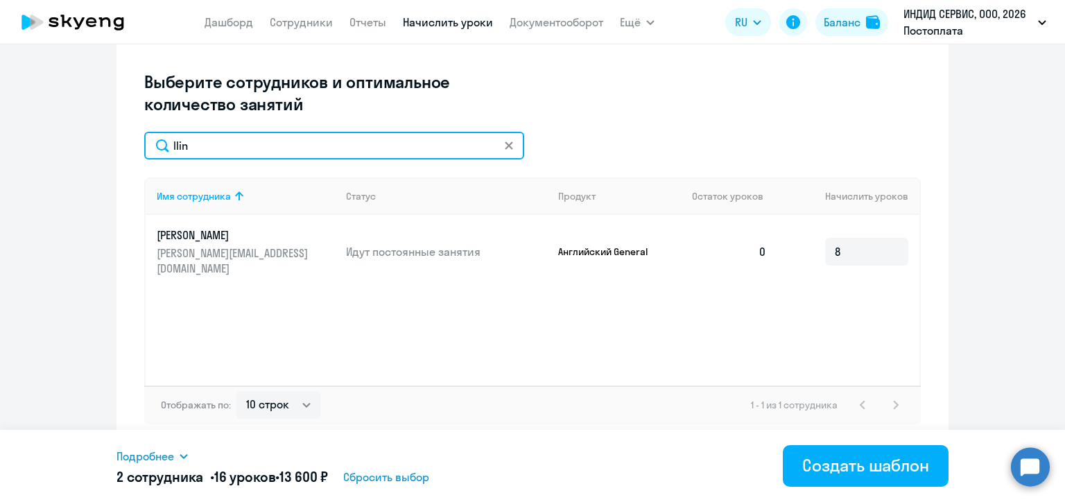
click at [221, 147] on input "Ilin" at bounding box center [334, 146] width 380 height 28
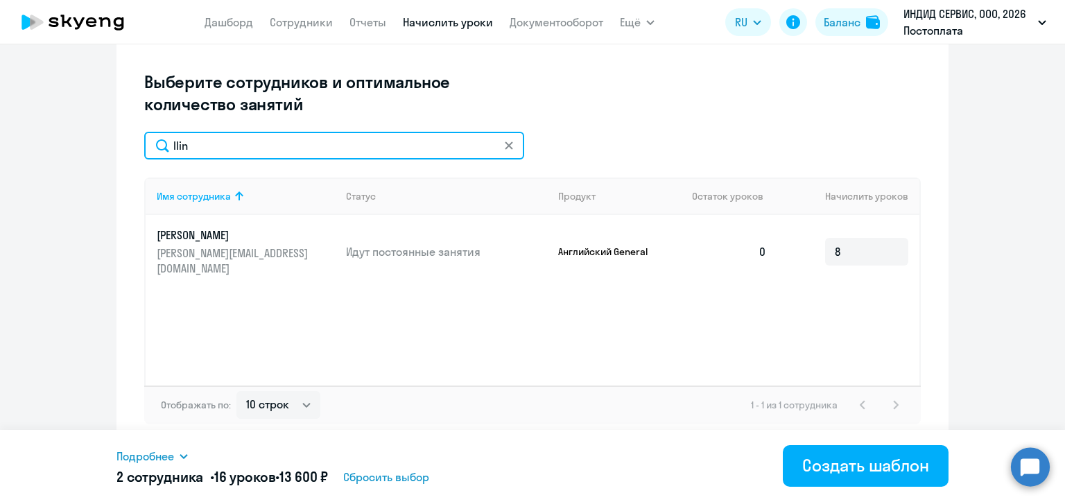
paste input "Шеламов"
click at [227, 148] on input "Шеламов" at bounding box center [334, 146] width 380 height 28
paste input "ыбник"
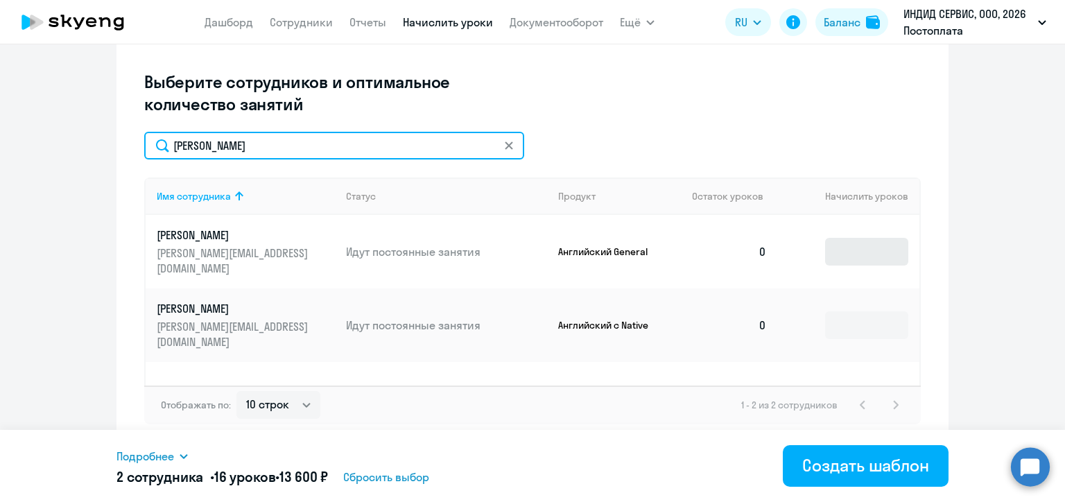
type input "Рыбников"
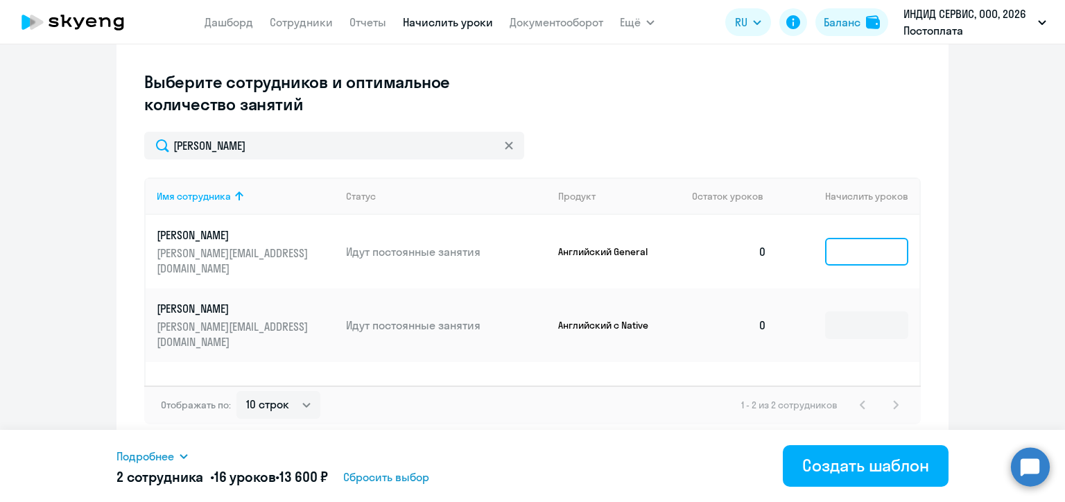
click at [854, 251] on input at bounding box center [866, 252] width 83 height 28
type input "8"
click at [846, 328] on input at bounding box center [866, 325] width 83 height 28
type input "4"
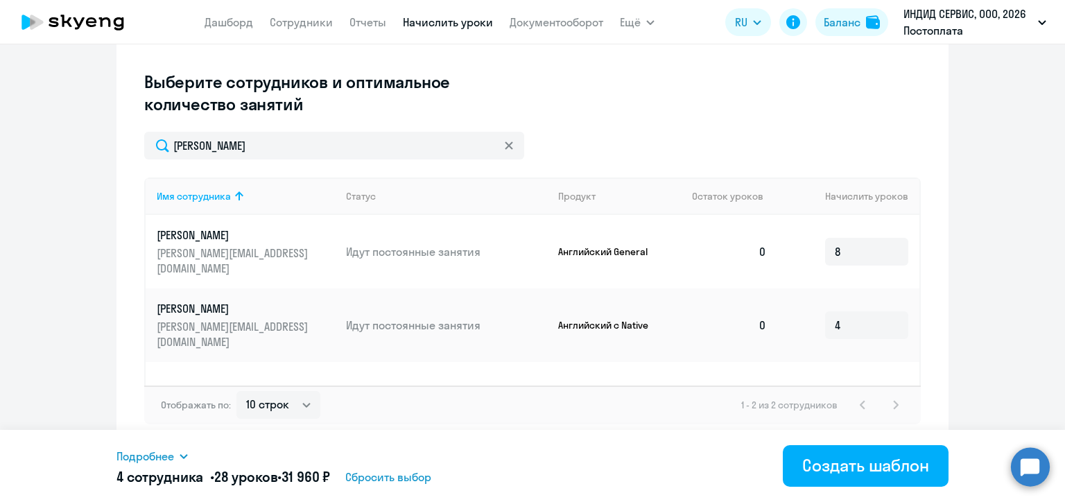
click at [849, 466] on div "Создать шаблон" at bounding box center [865, 465] width 127 height 22
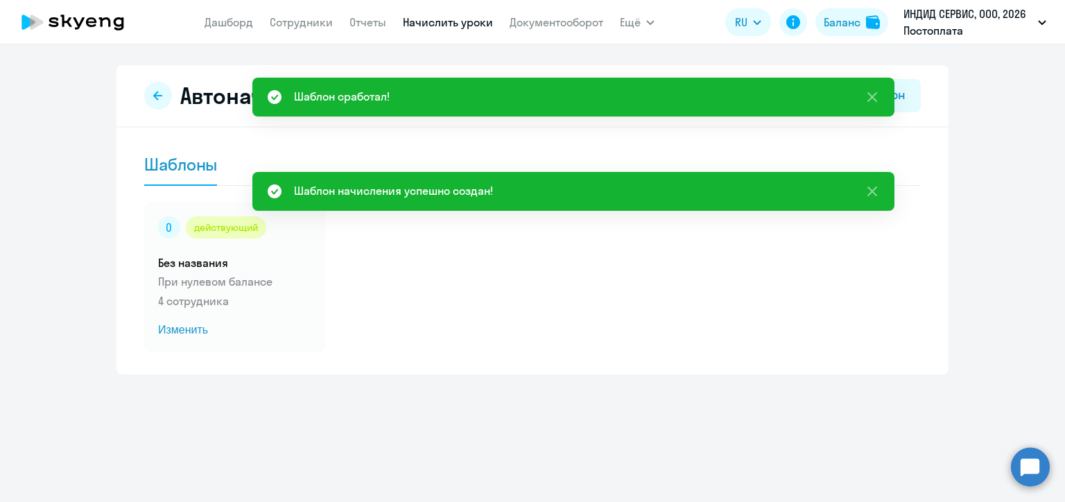
click at [202, 50] on div "Автоначисления Новый шаблон Шаблоны действующий Без названия При нулевом баланс…" at bounding box center [532, 273] width 1065 height 458
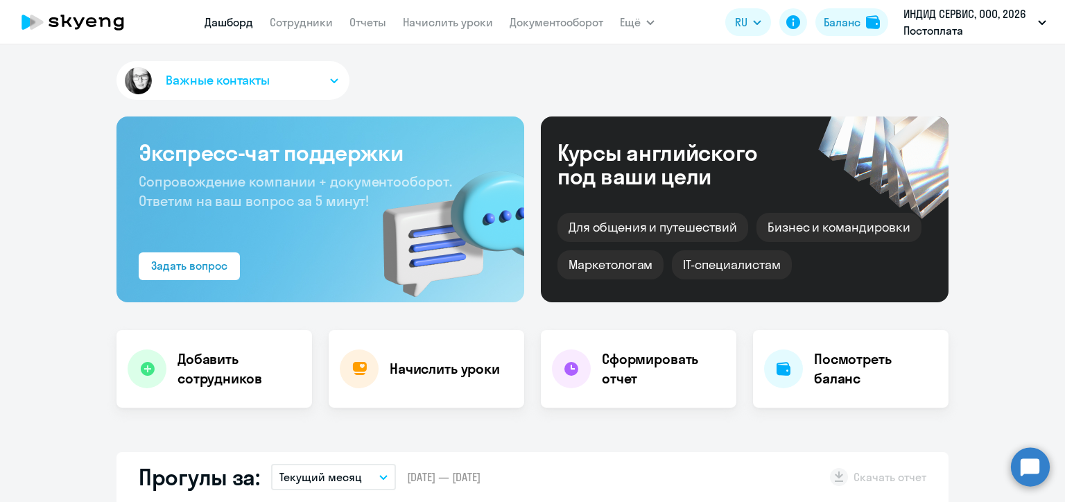
select select "30"
click at [440, 28] on link "Начислить уроки" at bounding box center [448, 22] width 90 height 14
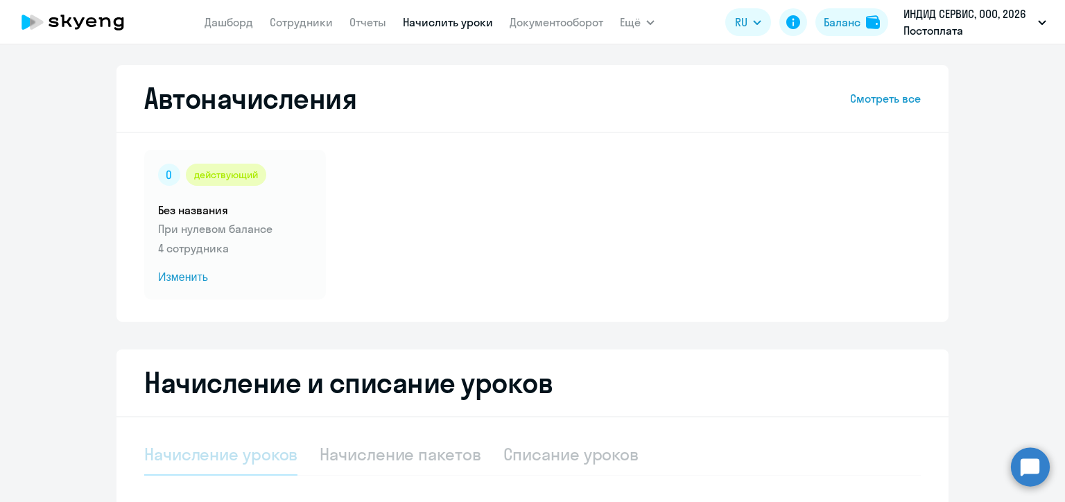
select select "10"
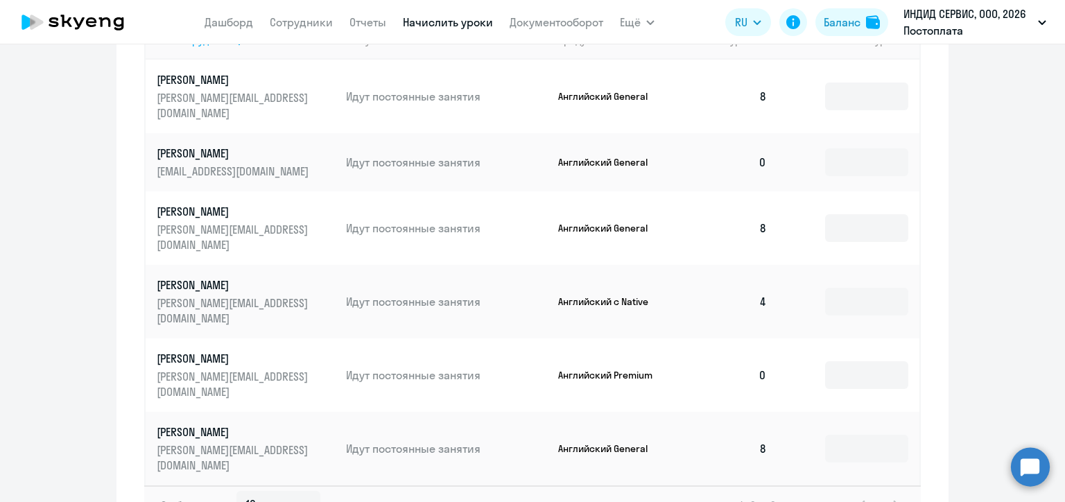
scroll to position [537, 0]
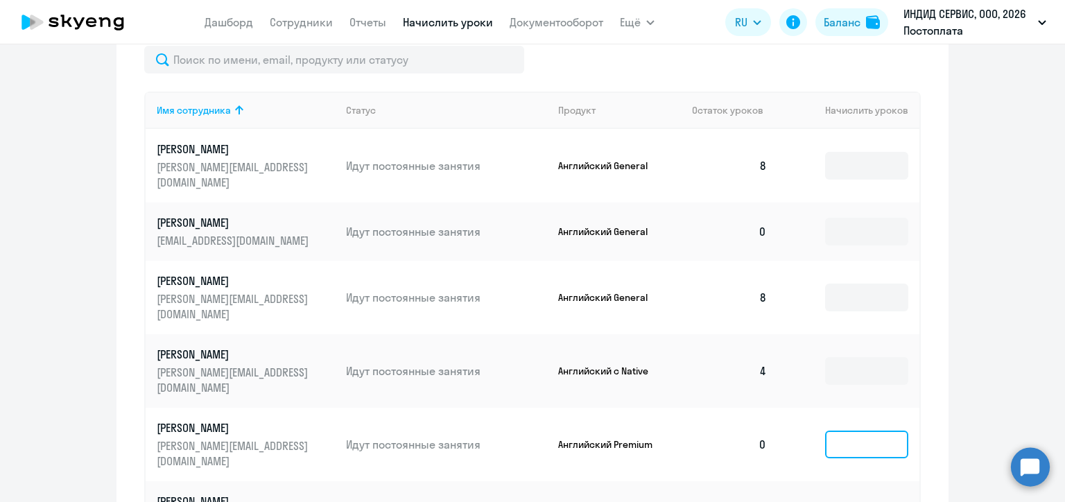
click at [838, 431] on input at bounding box center [866, 445] width 83 height 28
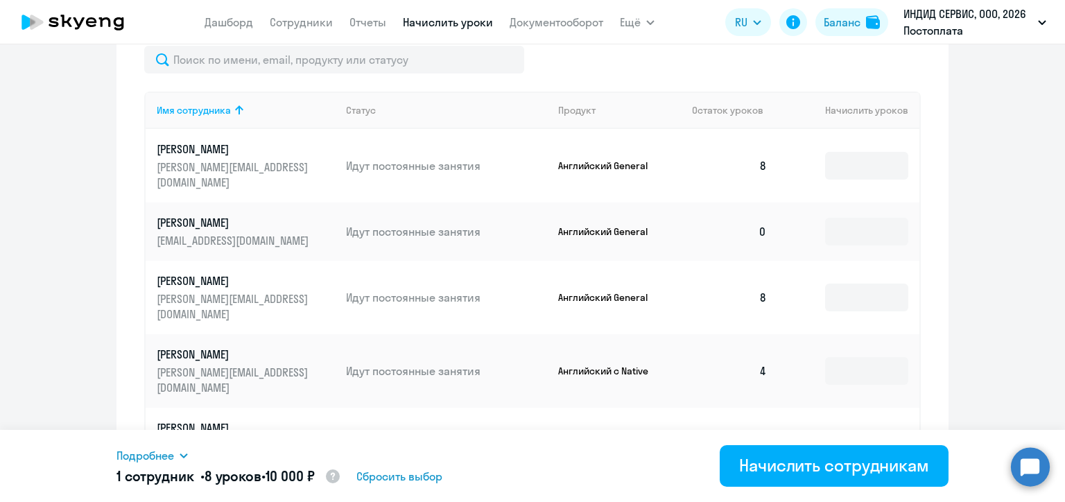
type input "8"
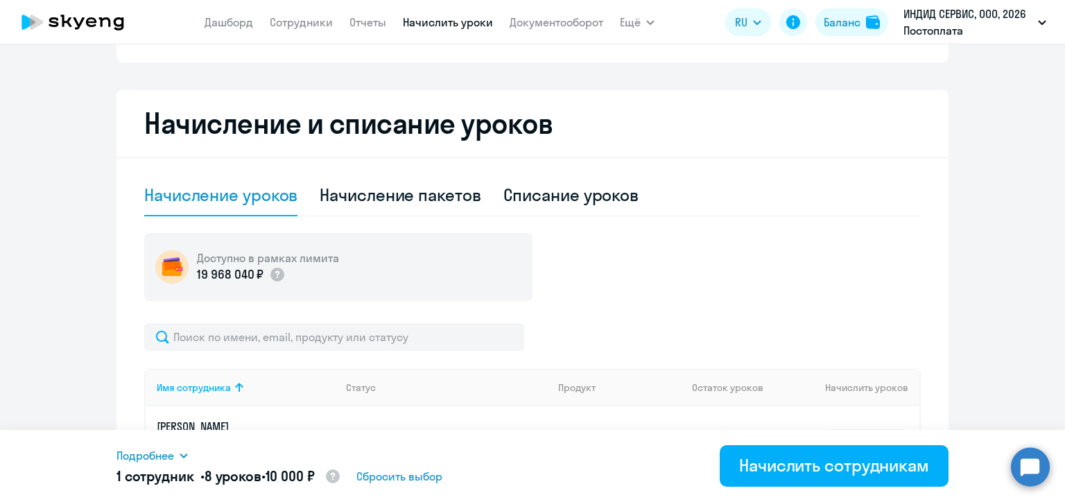
scroll to position [121, 0]
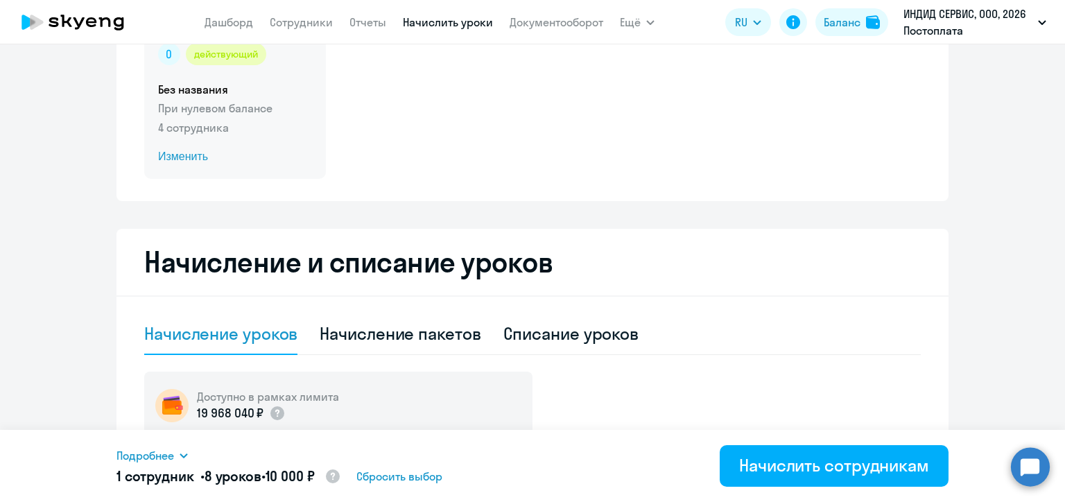
click at [185, 150] on span "Изменить" at bounding box center [235, 156] width 154 height 17
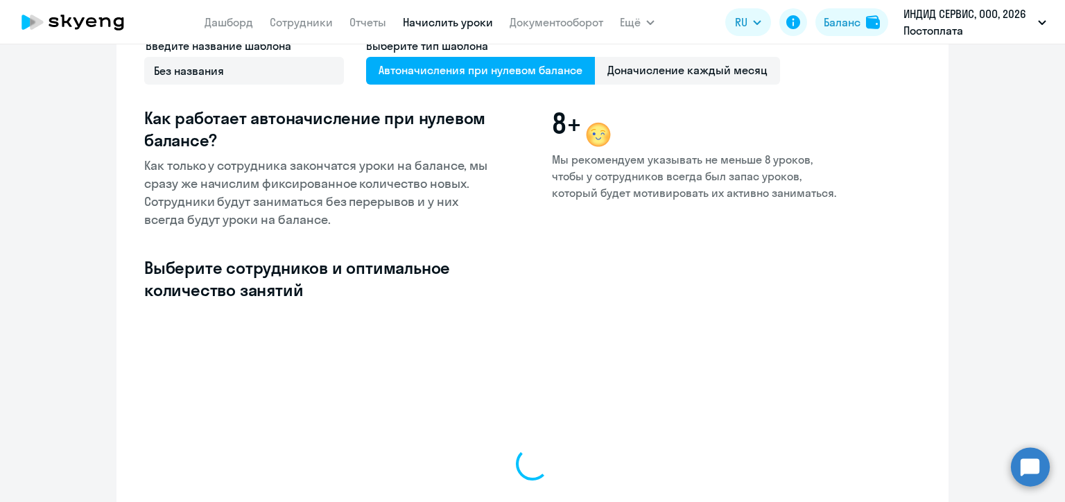
select select "10"
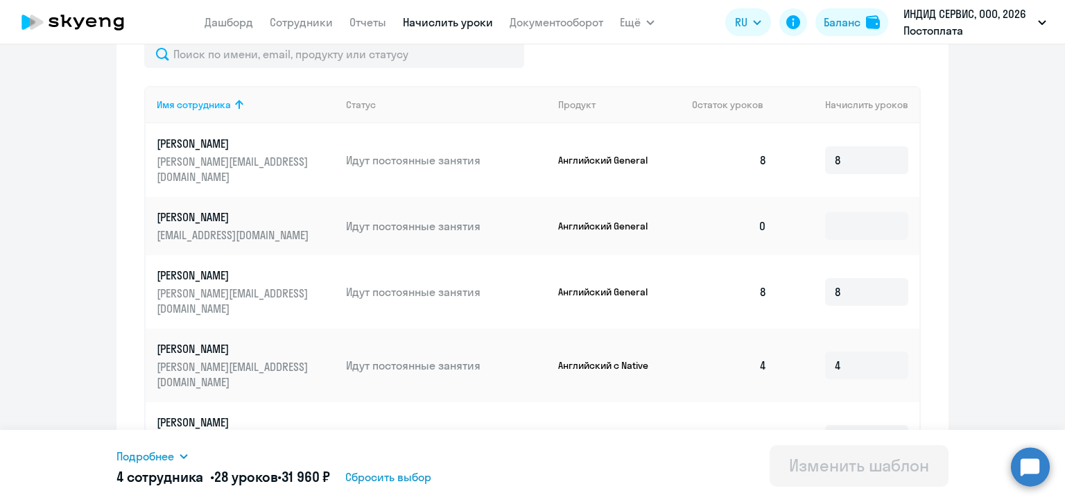
scroll to position [531, 0]
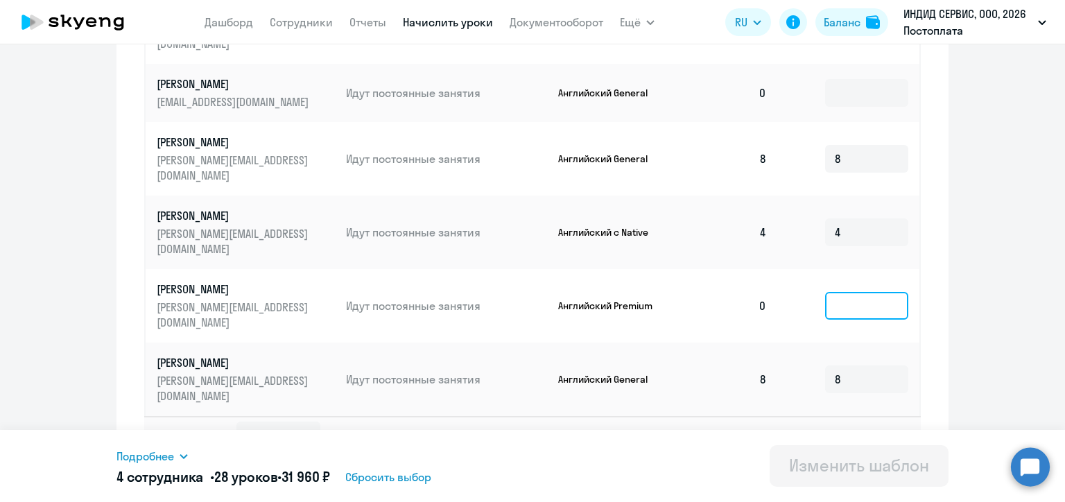
click at [840, 292] on input at bounding box center [866, 306] width 83 height 28
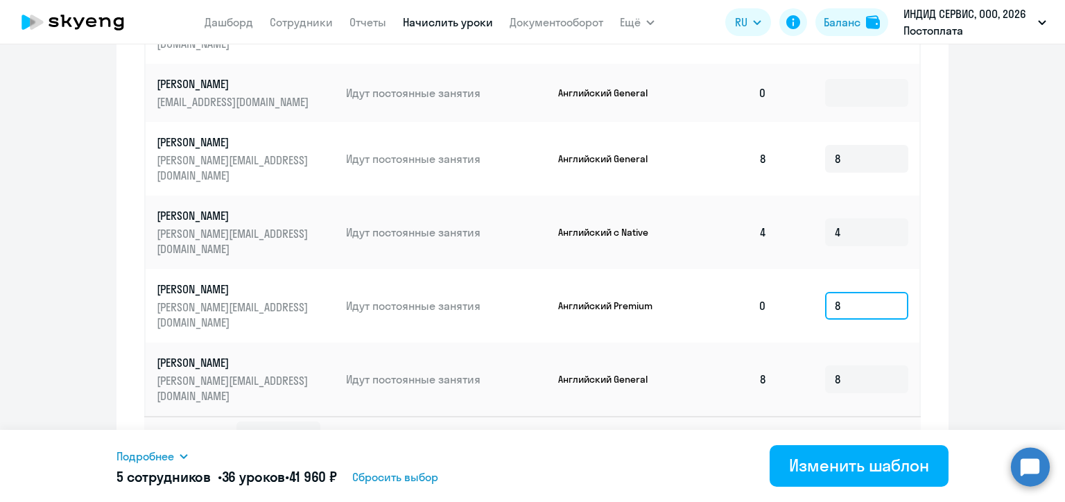
type input "8"
click at [975, 295] on ng-component "Изменение шаблона Без названия Следующее автоматическое начисление произойдет п…" at bounding box center [532, 5] width 1065 height 943
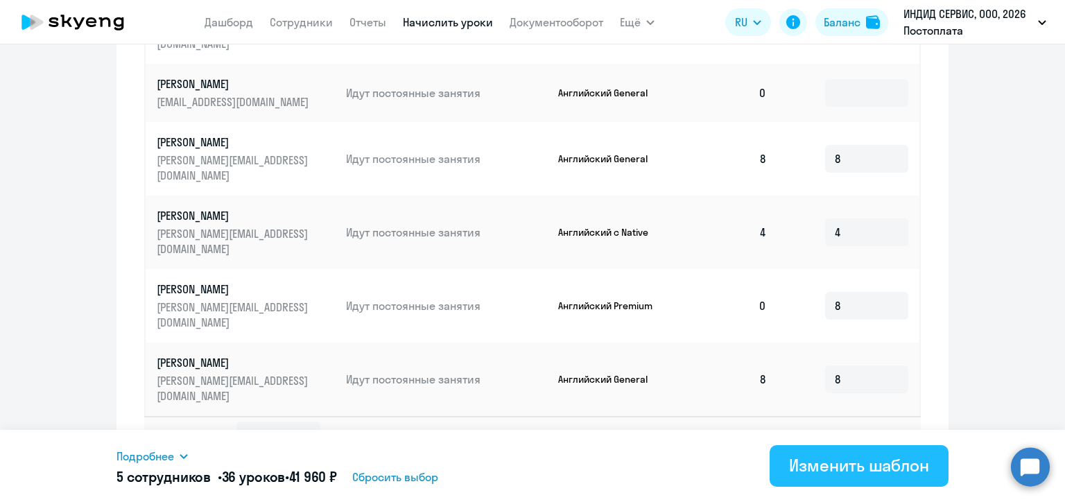
click at [909, 469] on div "Изменить шаблон" at bounding box center [859, 465] width 140 height 22
